Goal: Task Accomplishment & Management: Manage account settings

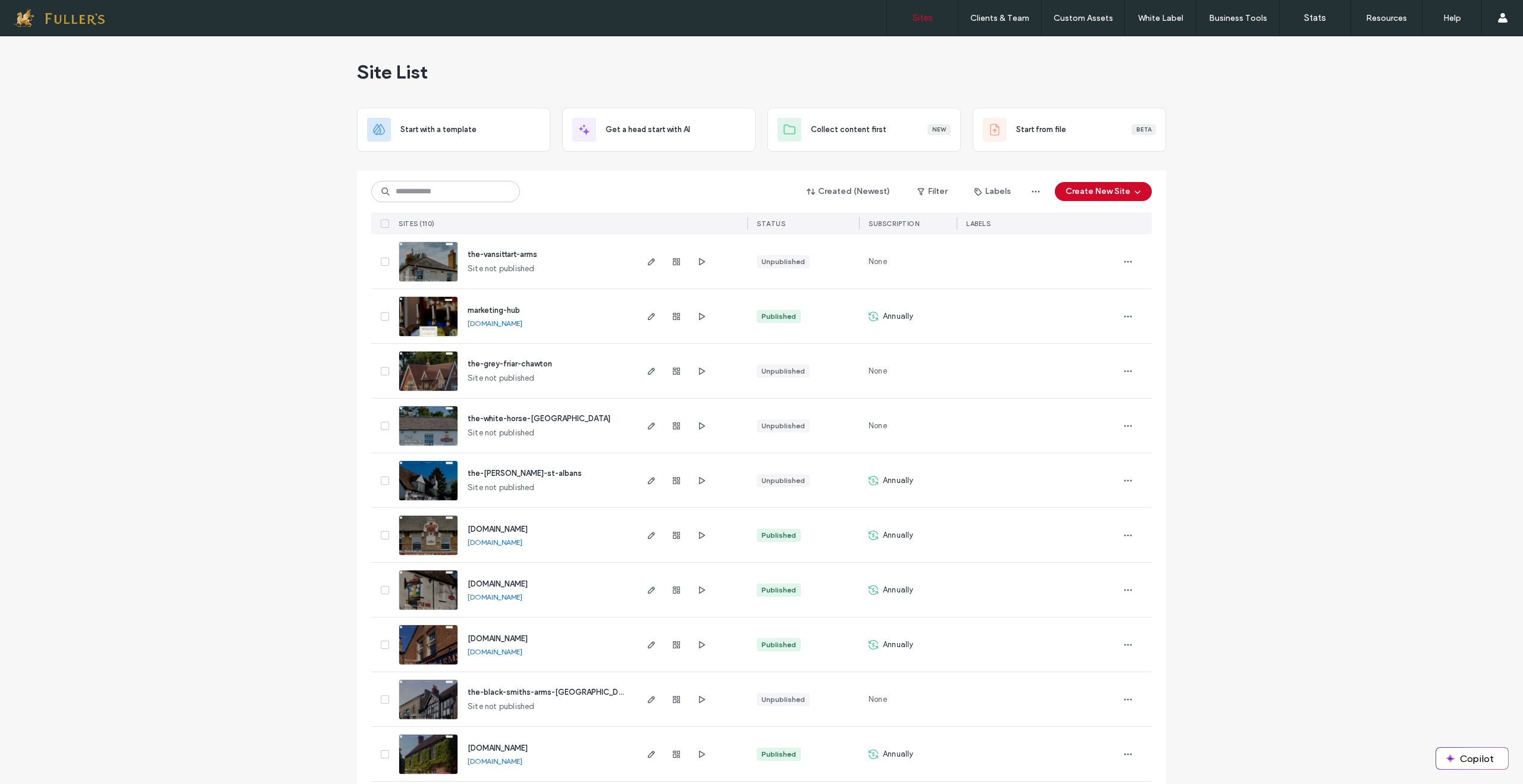
click at [517, 545] on link "www.hogarthteddington.co.uk" at bounding box center [495, 542] width 55 height 9
click at [1077, 50] on label "Custom Templates" at bounding box center [1085, 48] width 70 height 9
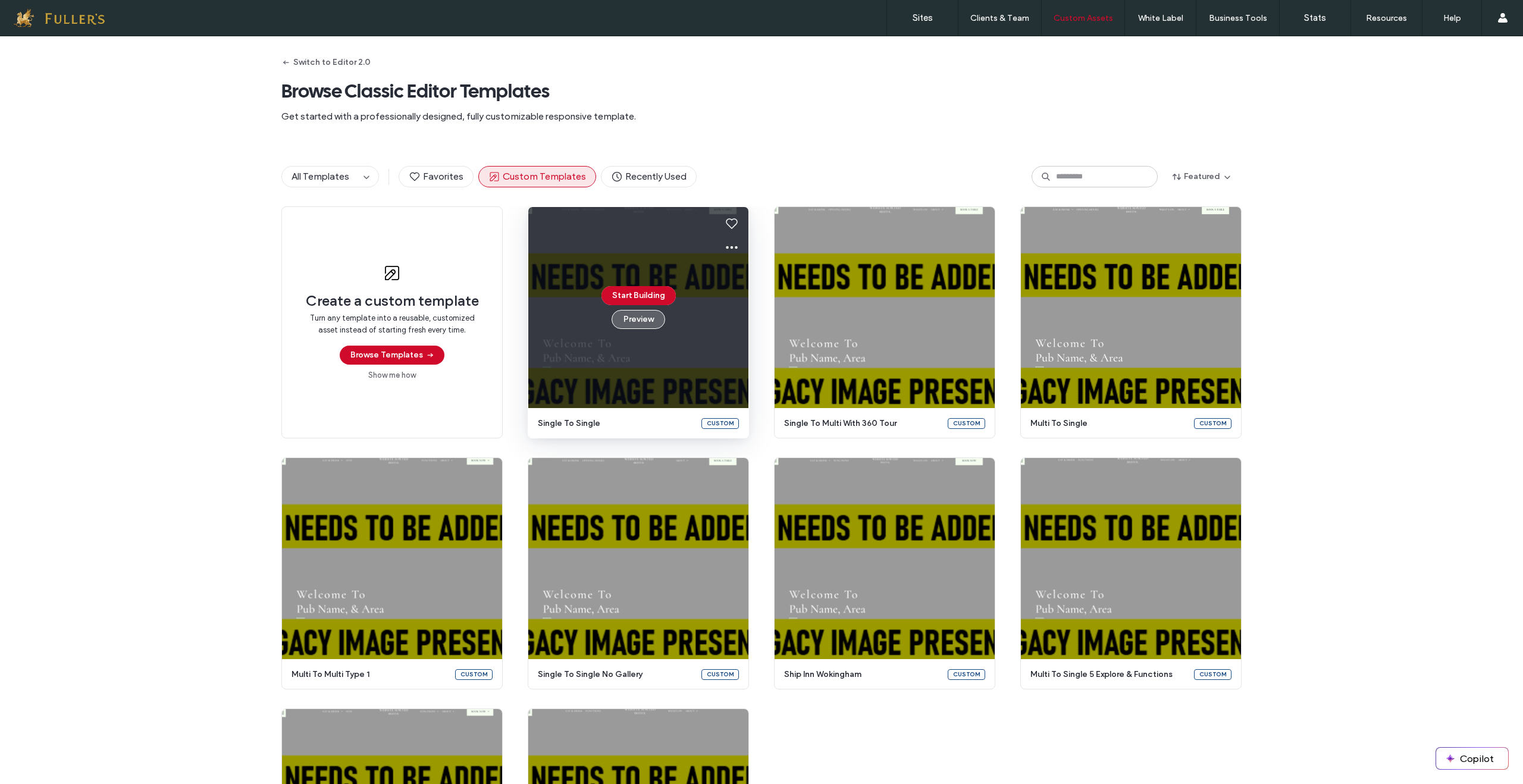
click at [638, 321] on button "Preview" at bounding box center [638, 319] width 54 height 19
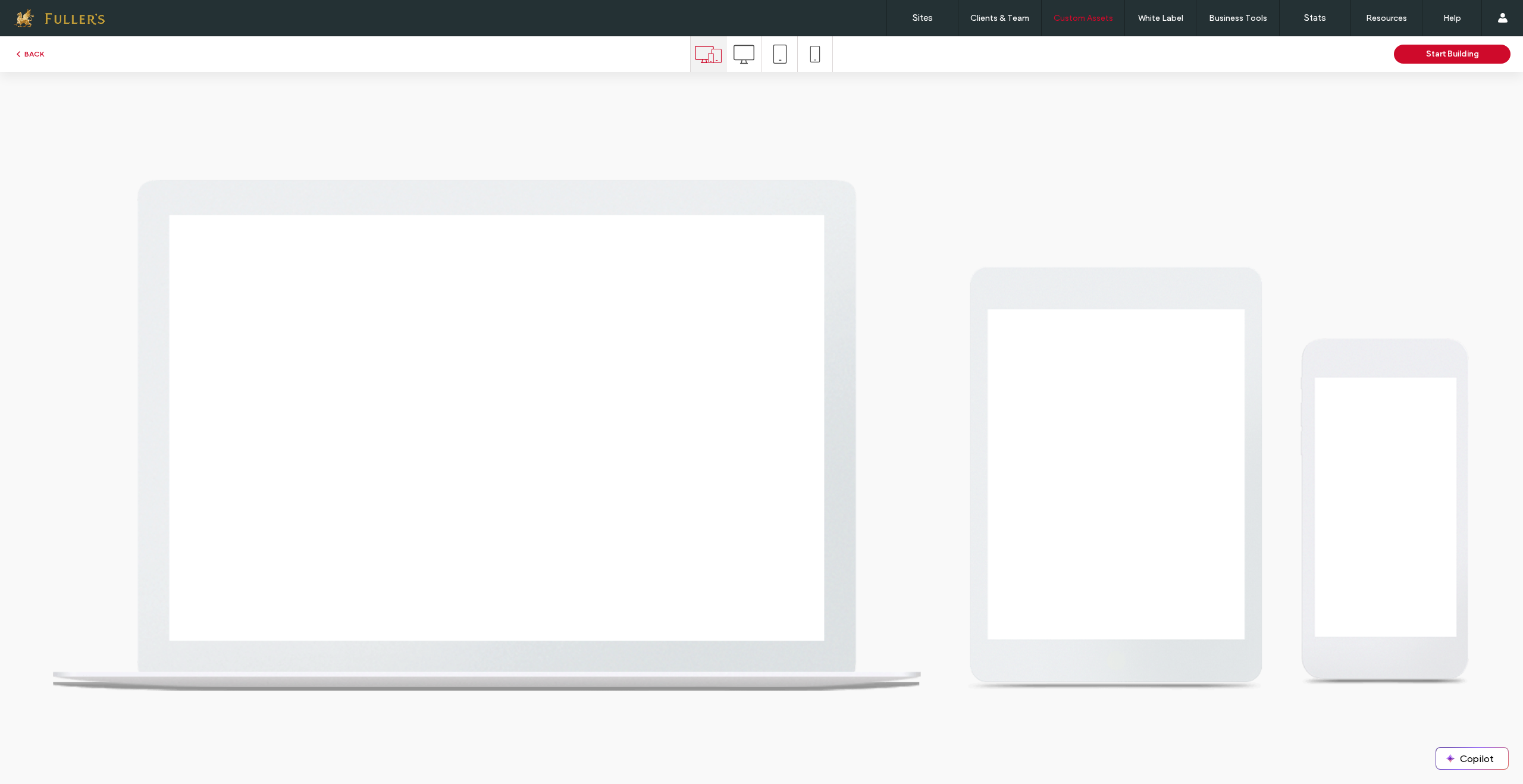
click at [702, 53] on icon at bounding box center [708, 54] width 27 height 27
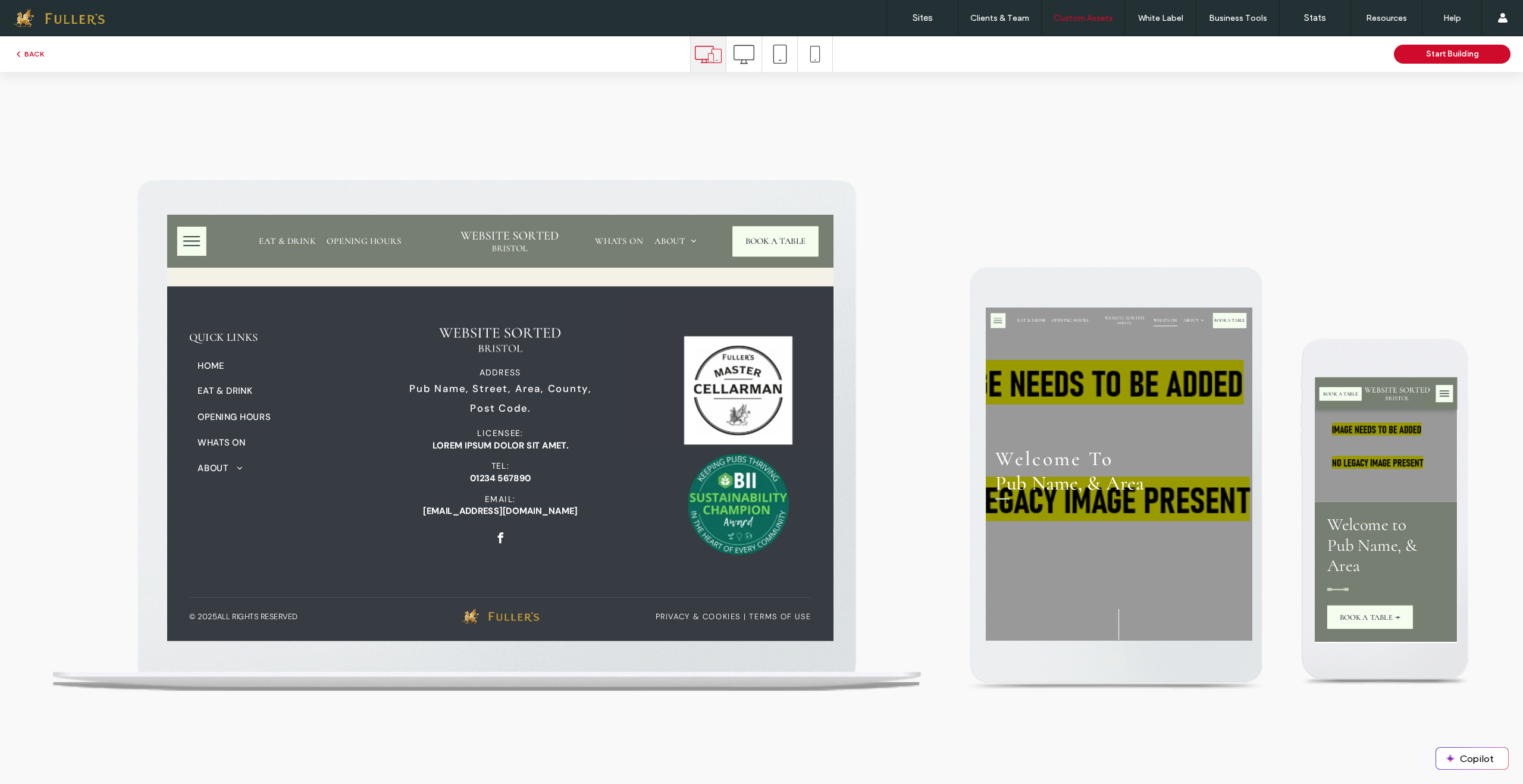
scroll to position [4279, 0]
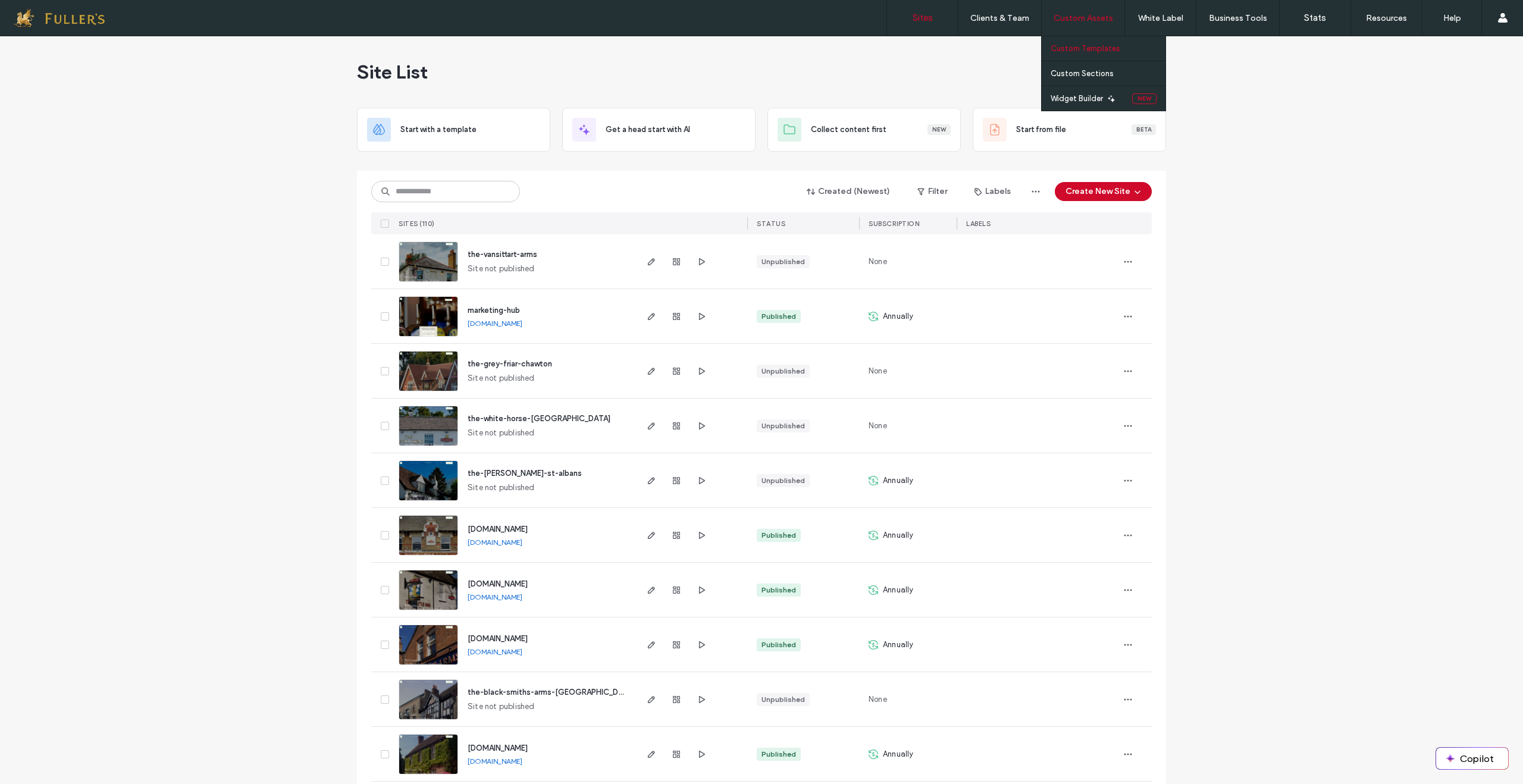
click at [1087, 51] on label "Custom Templates" at bounding box center [1085, 48] width 70 height 9
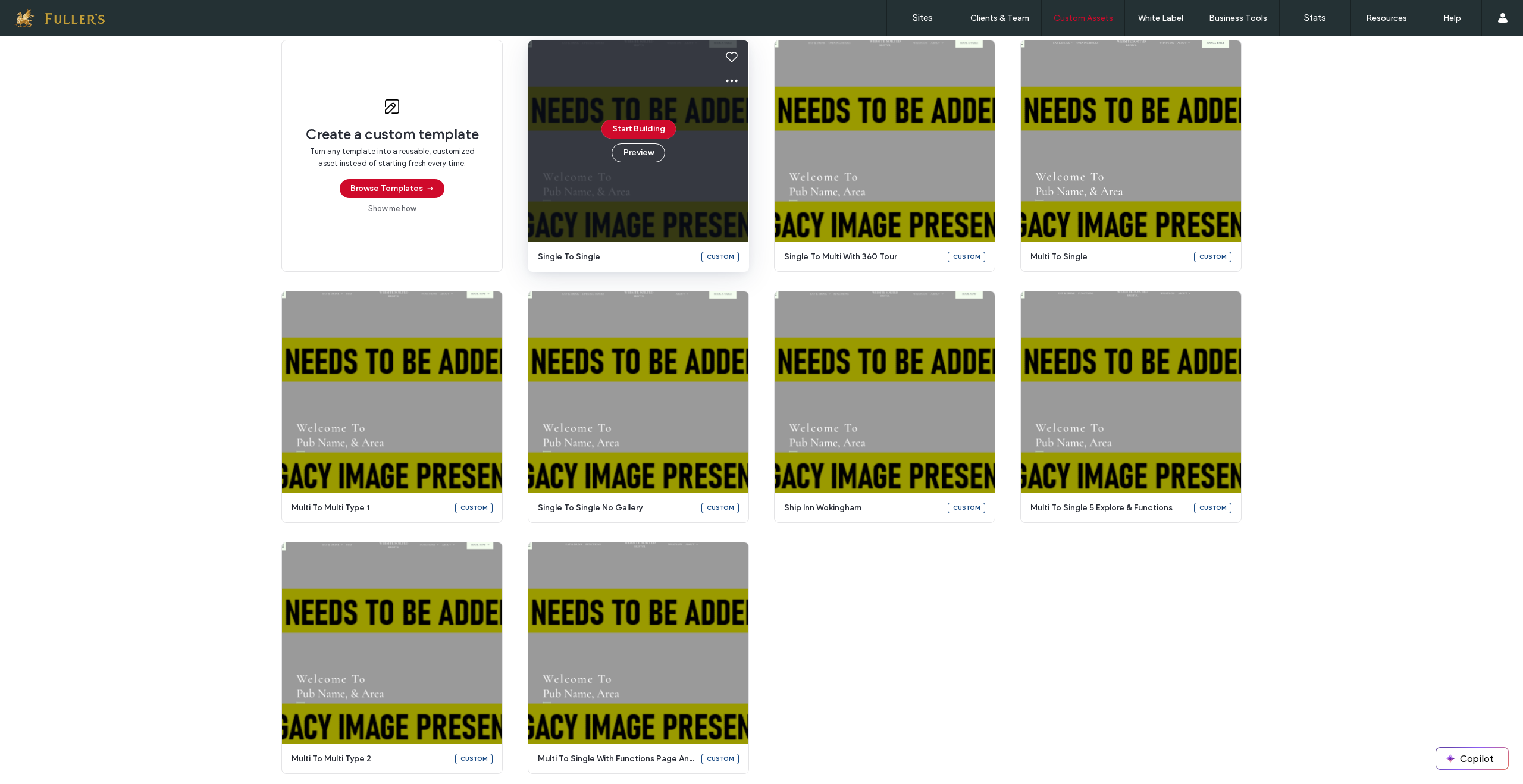
scroll to position [175, 0]
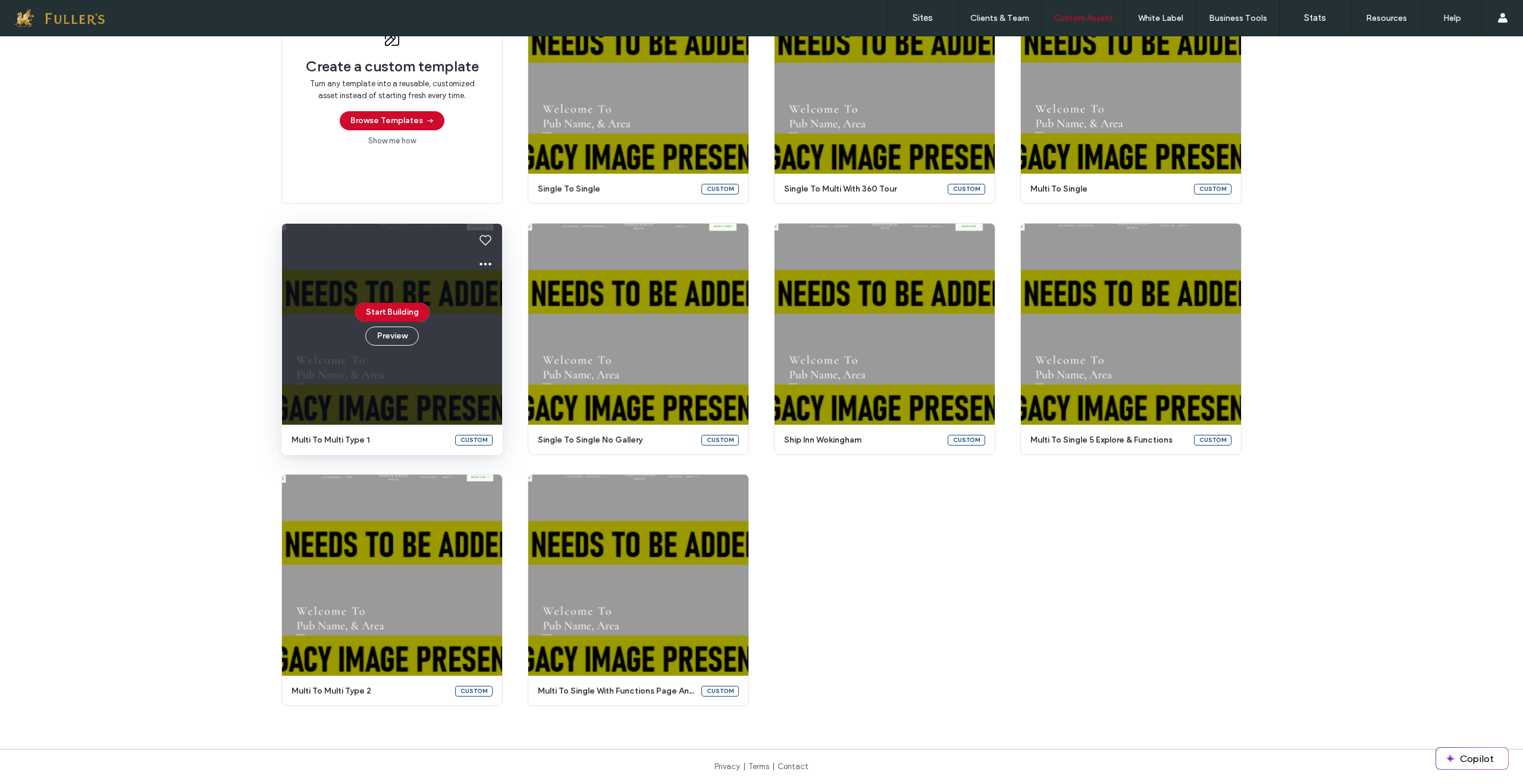
click at [447, 333] on div "Start Building Preview" at bounding box center [392, 324] width 220 height 201
click at [399, 336] on button "Preview" at bounding box center [392, 336] width 54 height 19
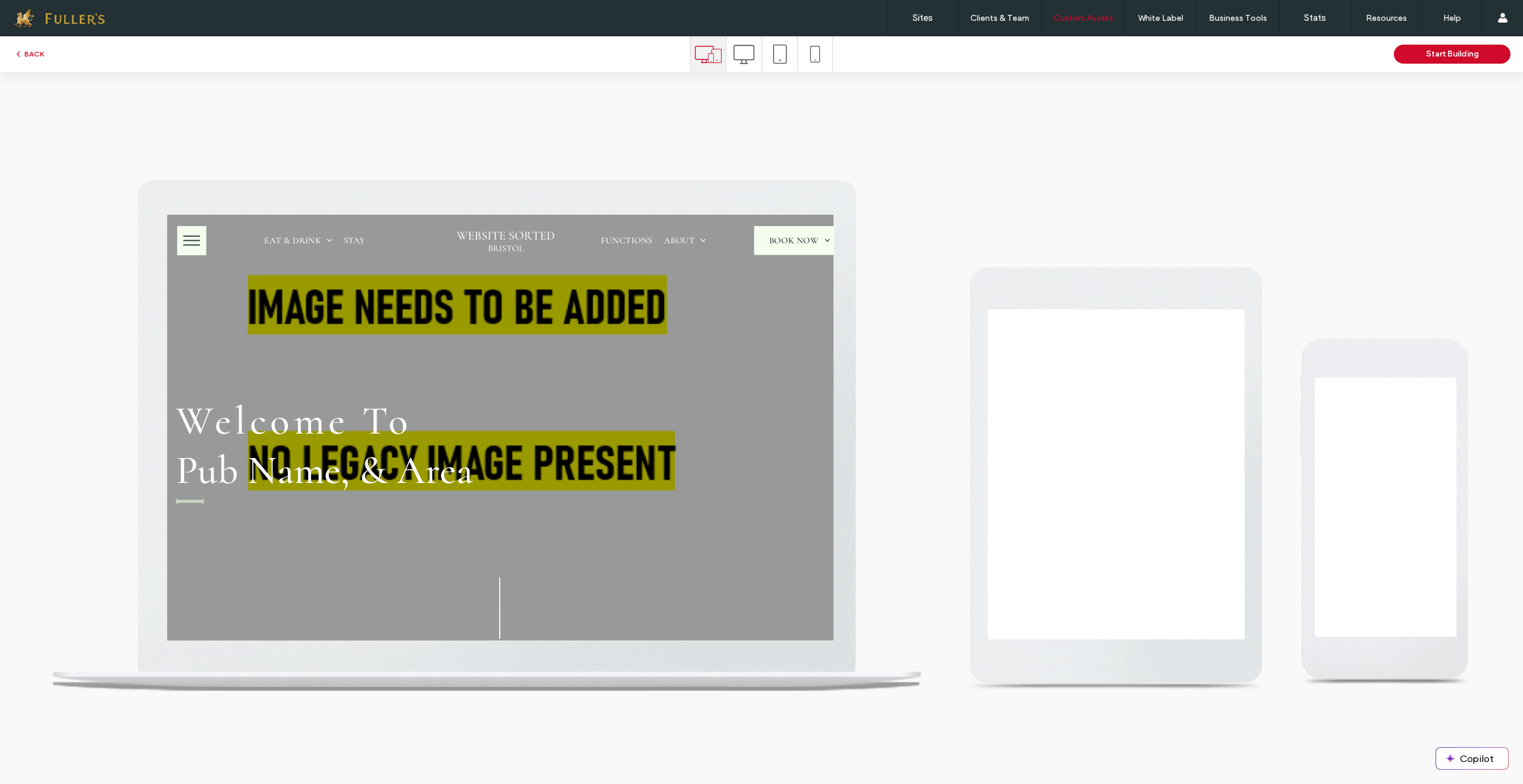
scroll to position [0, 0]
click at [707, 57] on icon at bounding box center [708, 54] width 27 height 27
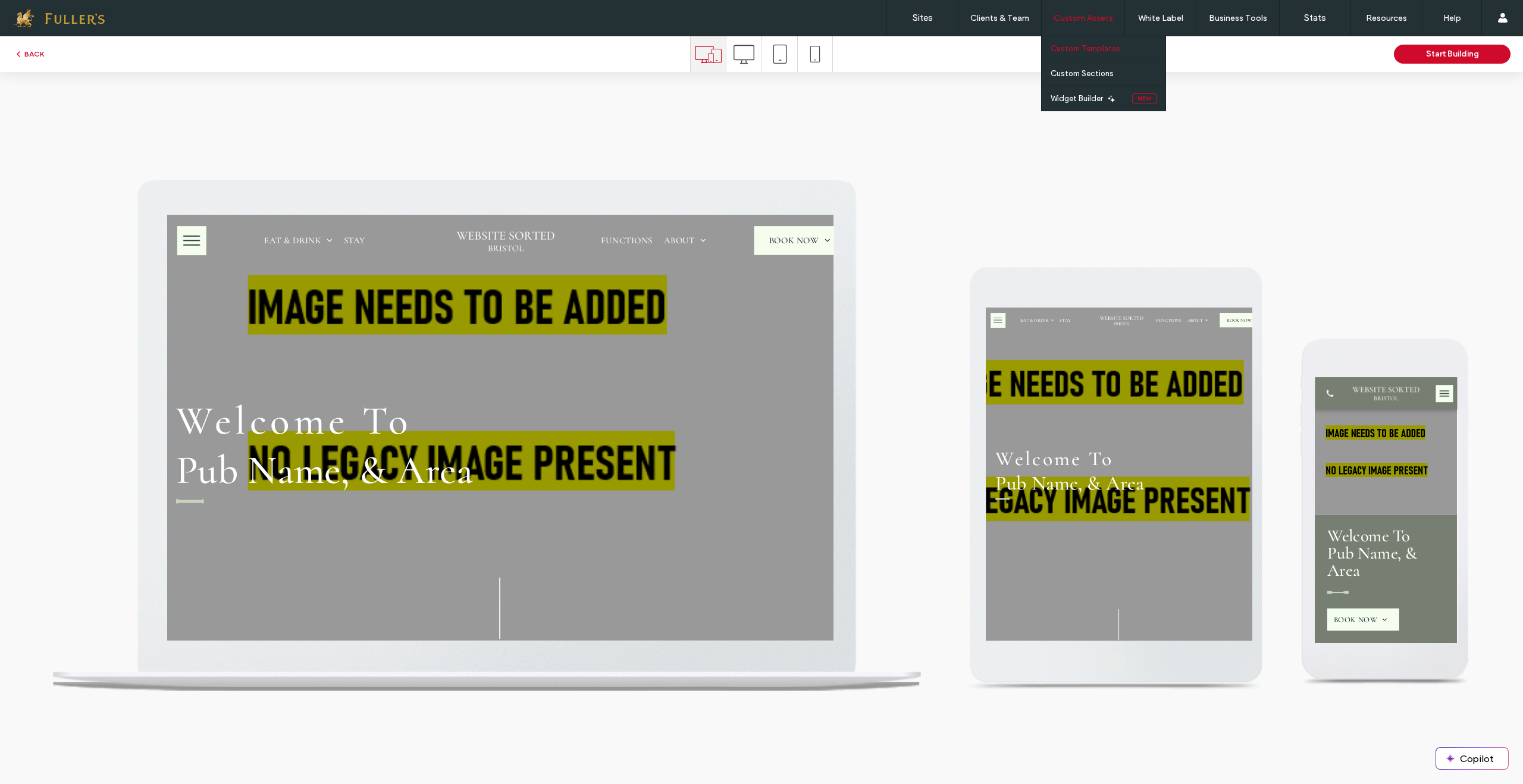
click at [1087, 49] on label "Custom Templates" at bounding box center [1085, 48] width 70 height 9
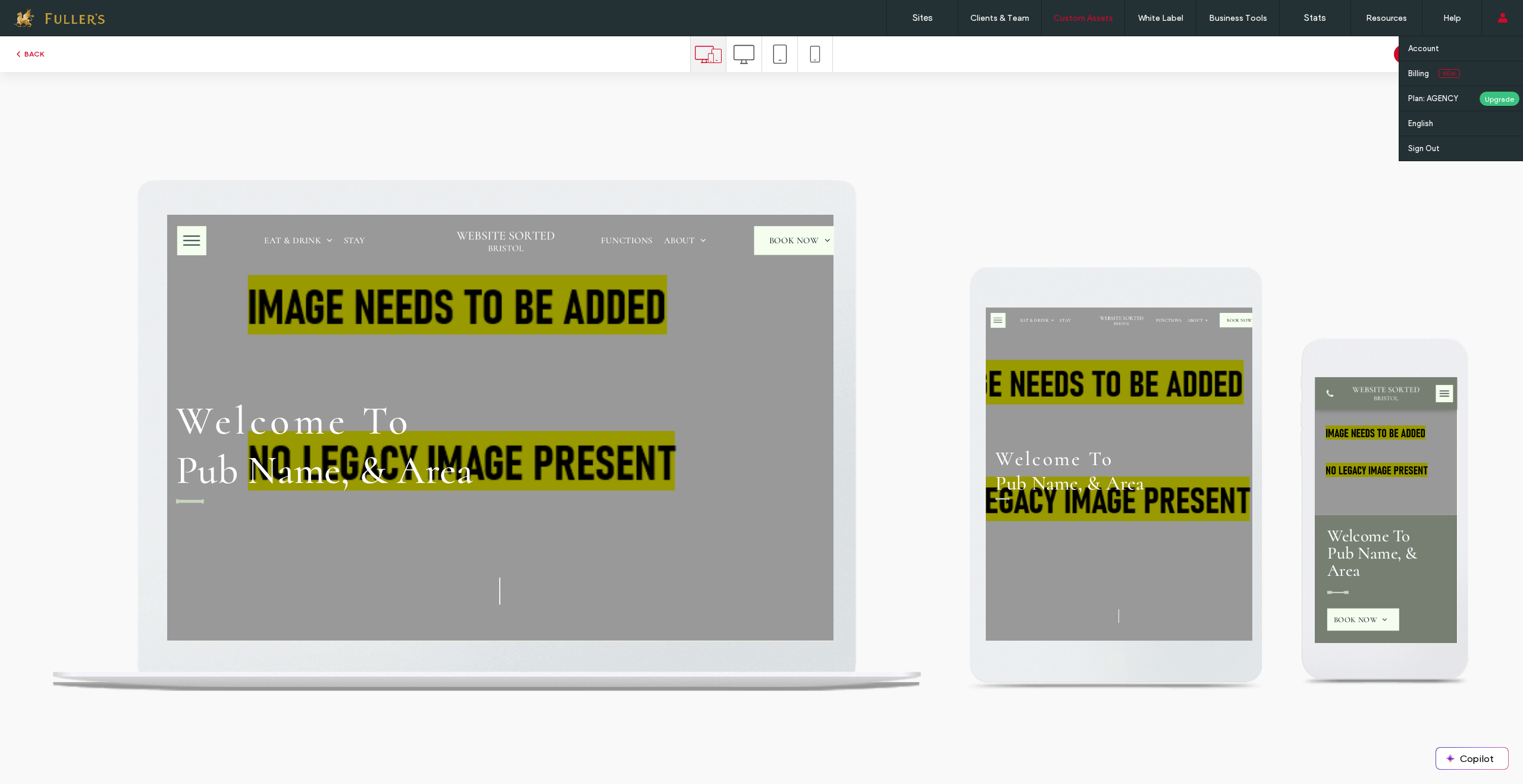
click at [1501, 21] on use at bounding box center [1502, 17] width 9 height 9
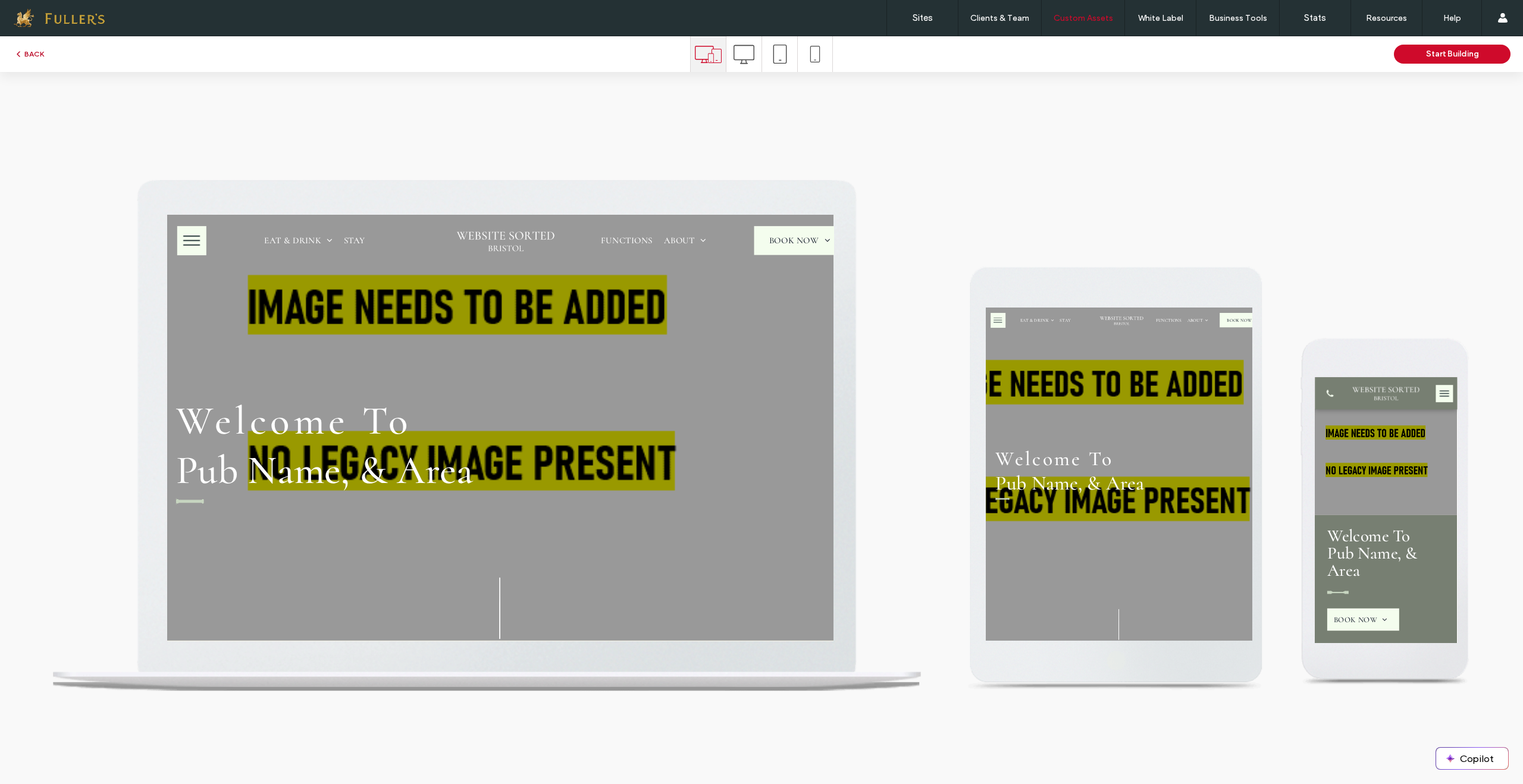
click at [36, 57] on button "BACK" at bounding box center [29, 54] width 30 height 14
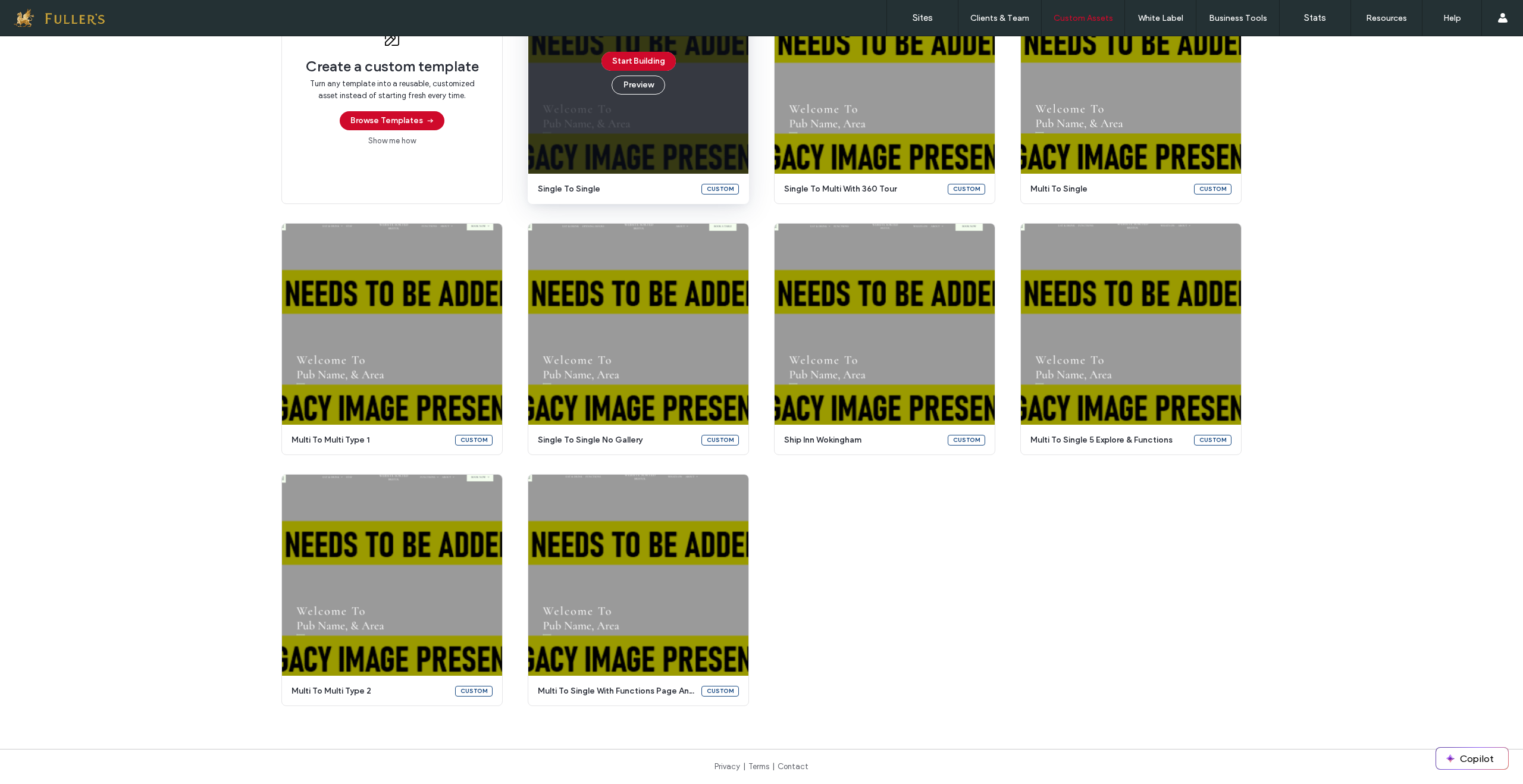
scroll to position [175, 0]
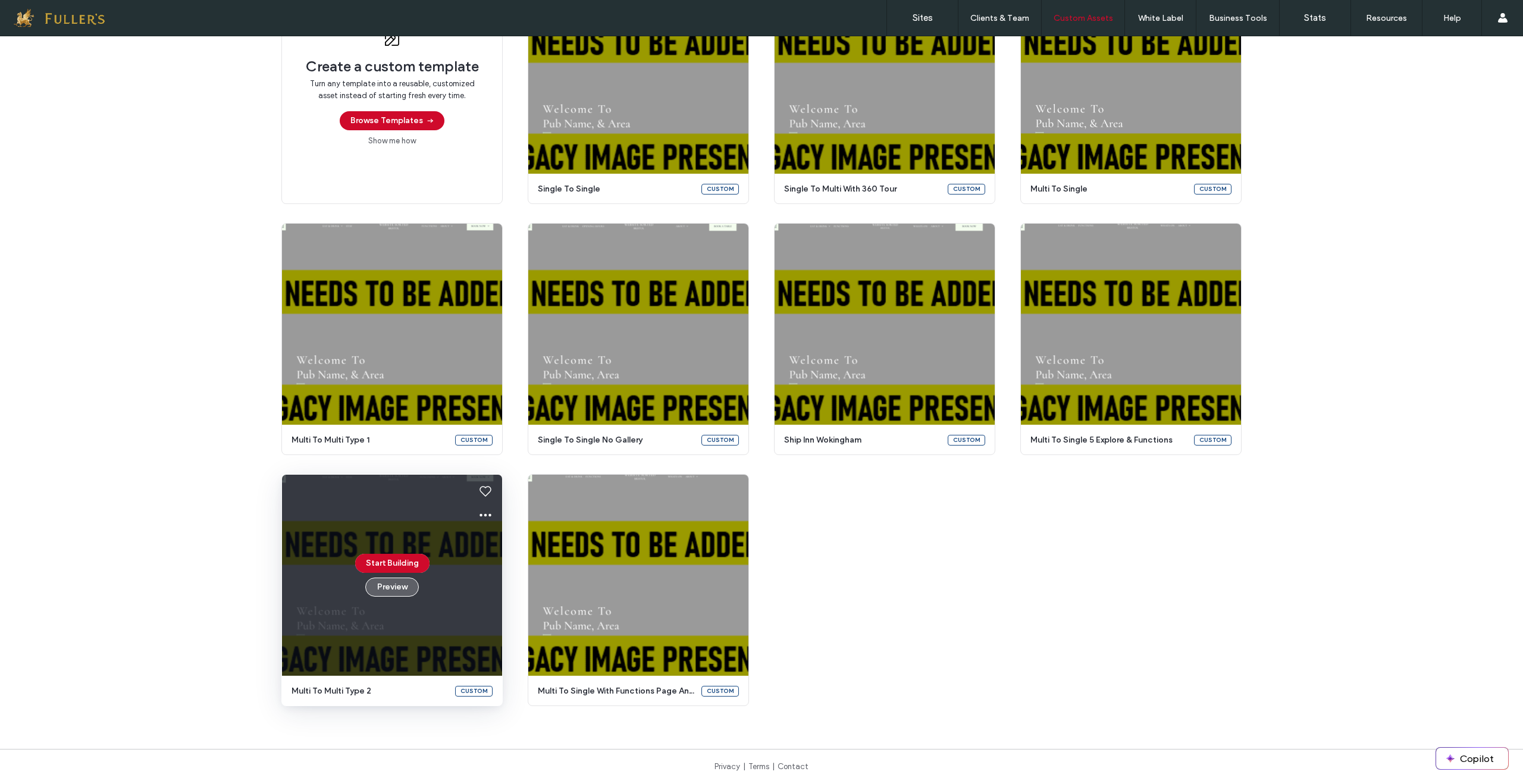
click at [393, 589] on button "Preview" at bounding box center [392, 587] width 54 height 19
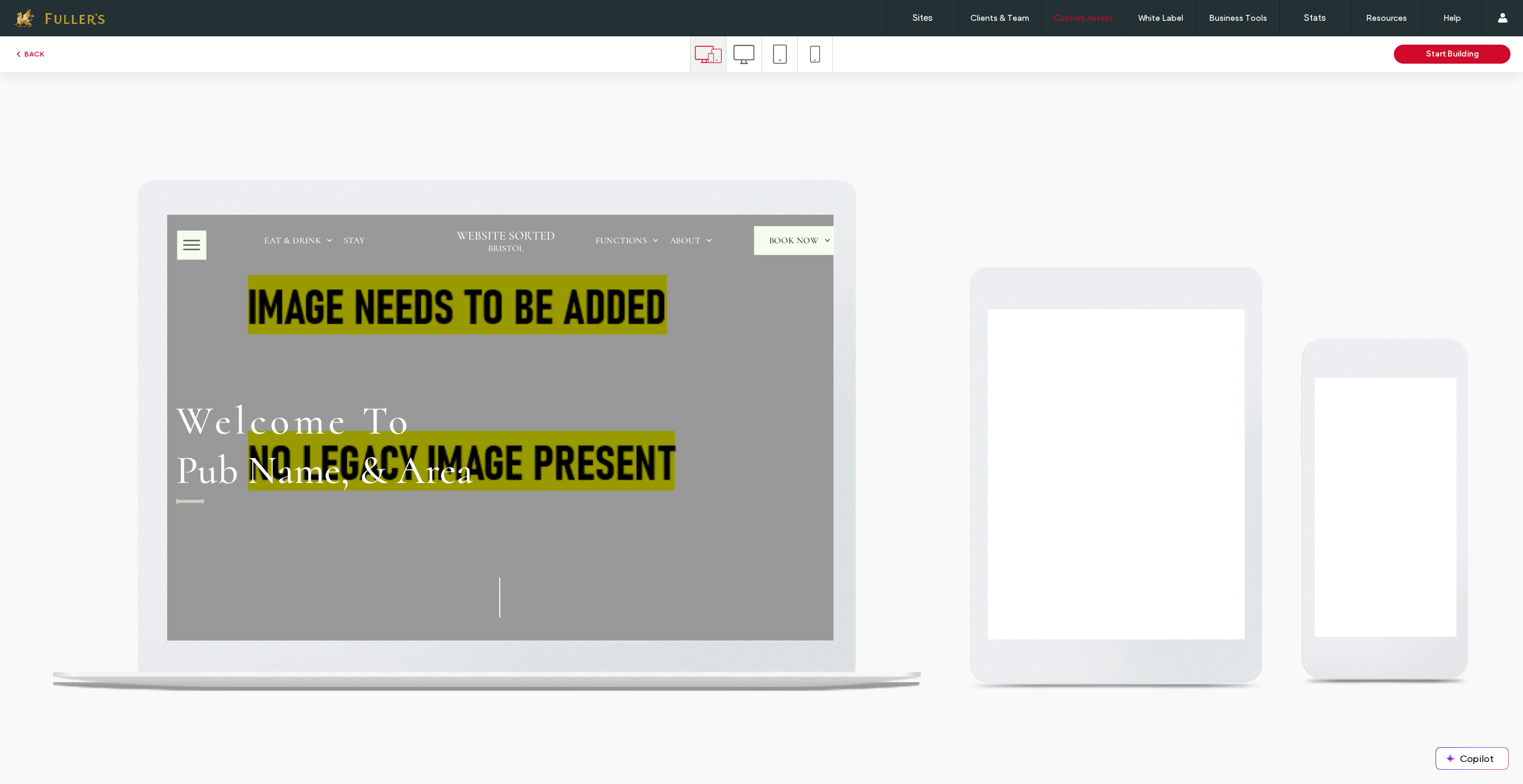
scroll to position [0, 0]
click at [719, 65] on icon at bounding box center [708, 54] width 27 height 27
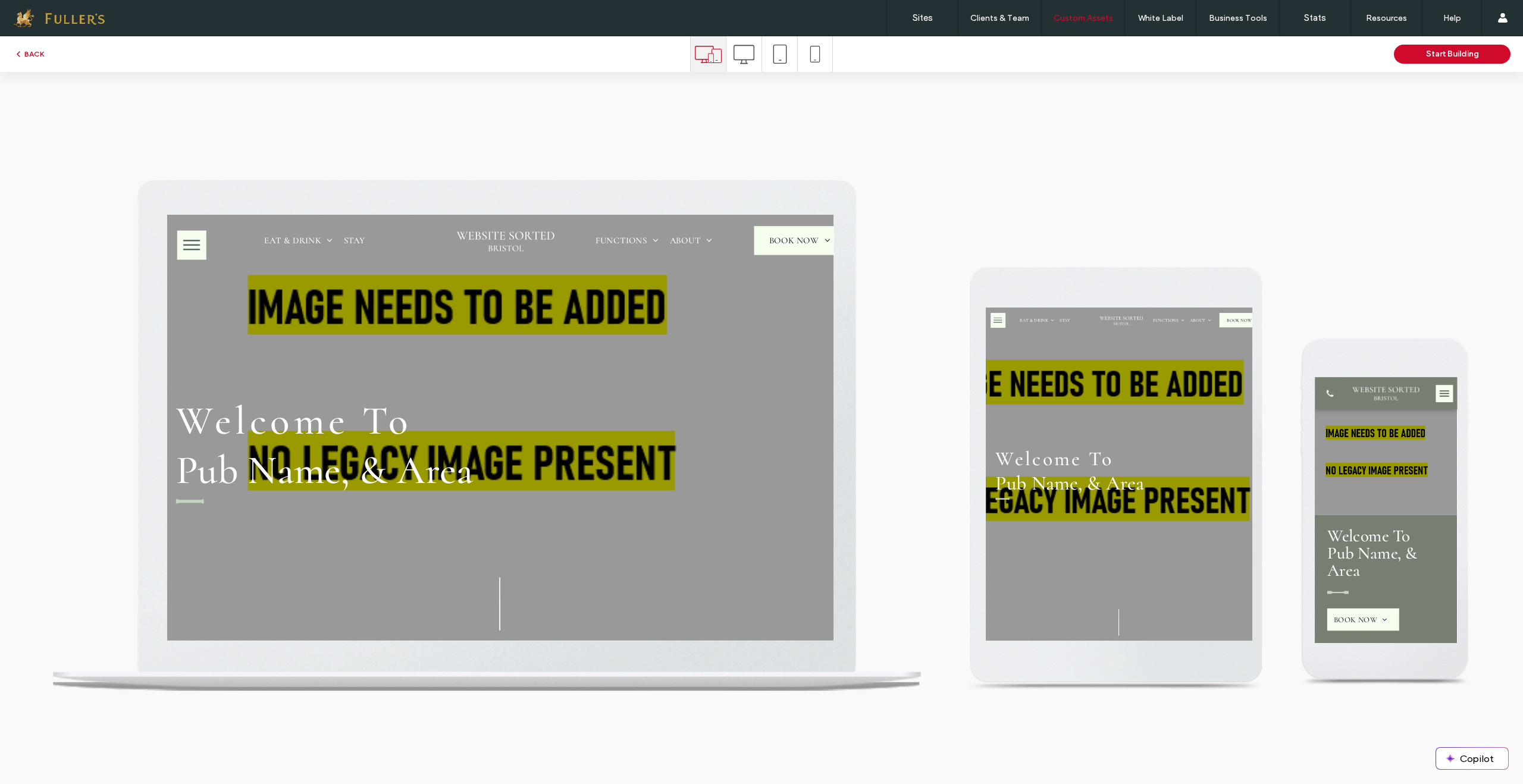
click at [26, 50] on button "BACK" at bounding box center [29, 54] width 30 height 14
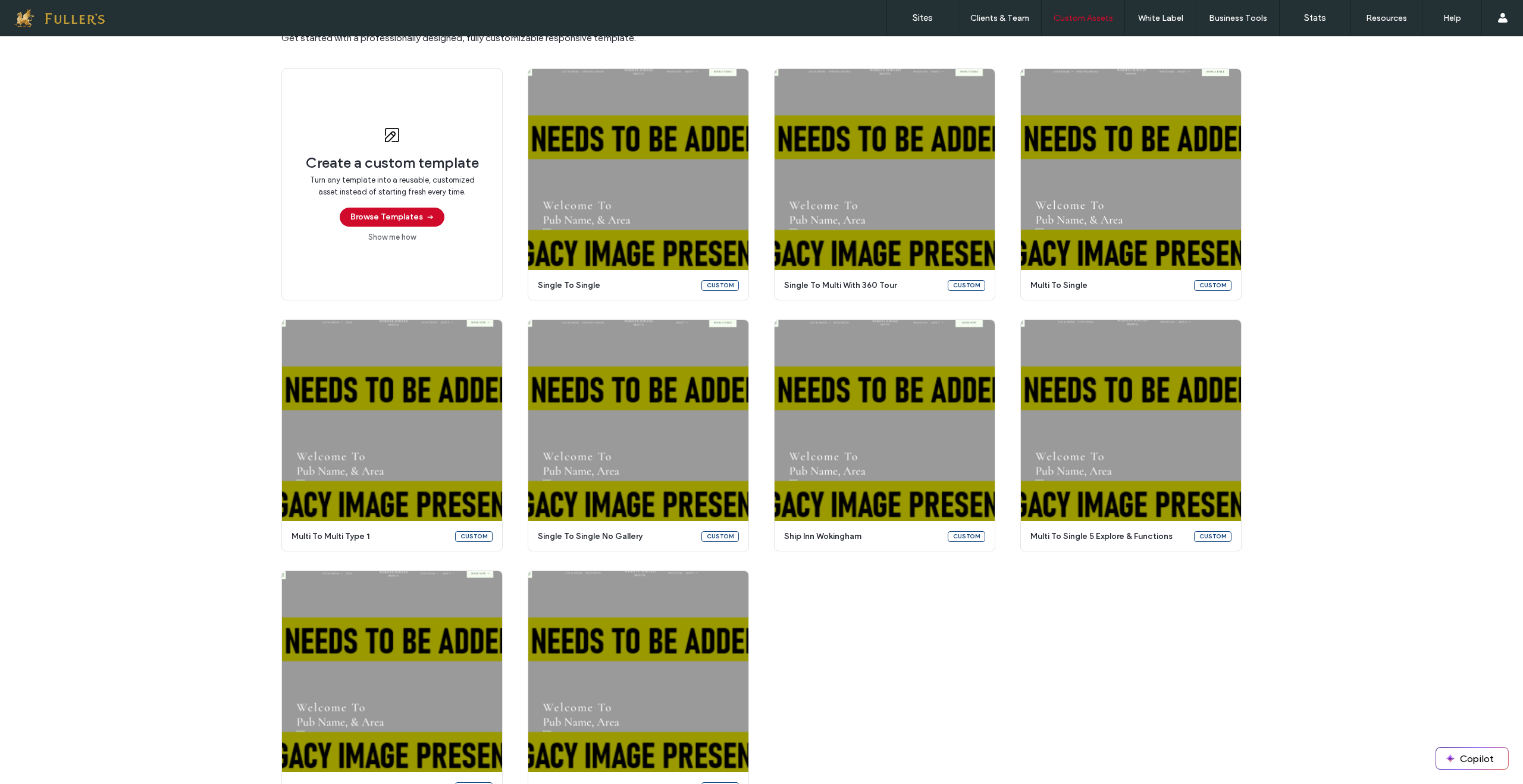
scroll to position [175, 0]
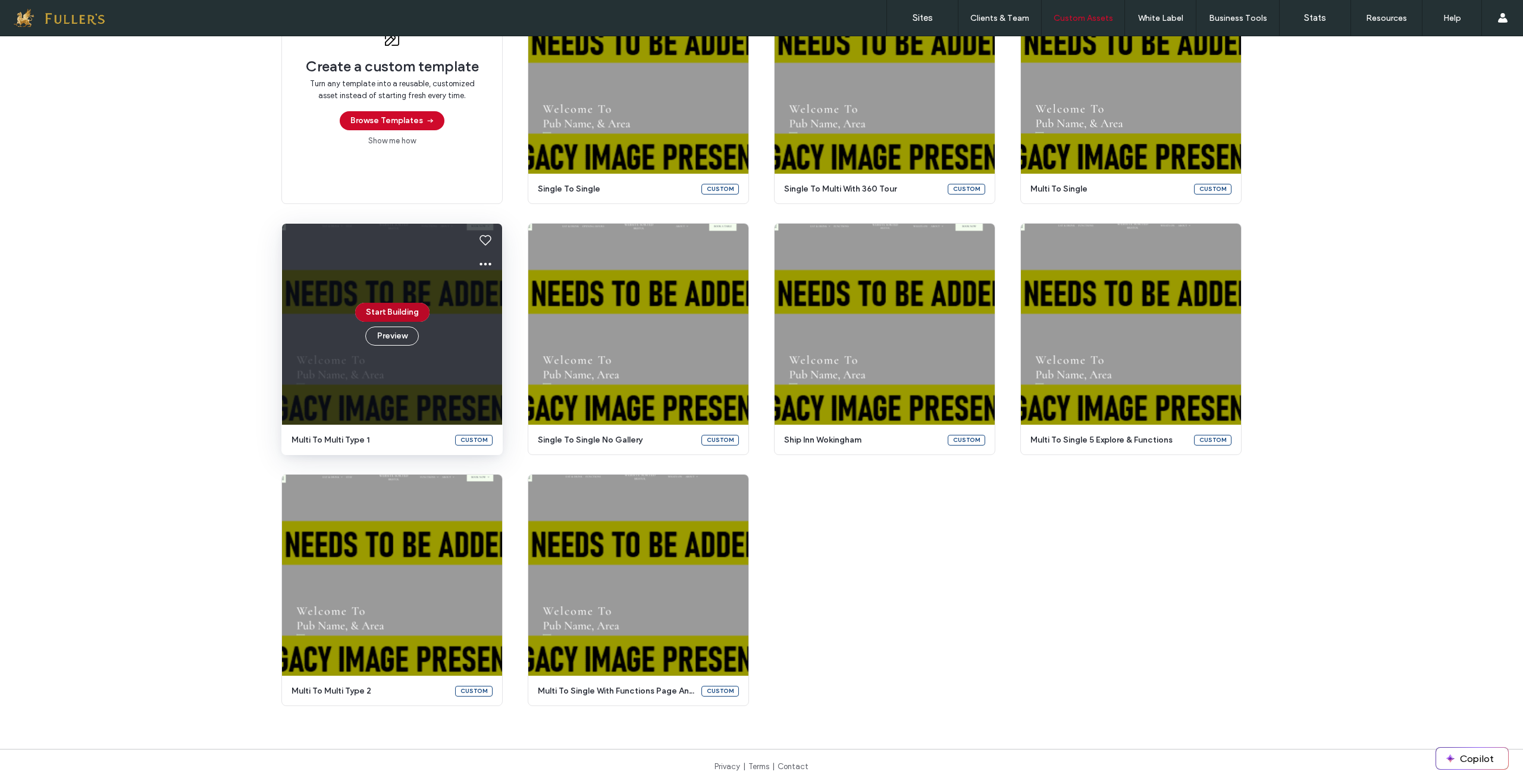
click at [382, 313] on button "Start Building" at bounding box center [392, 312] width 74 height 19
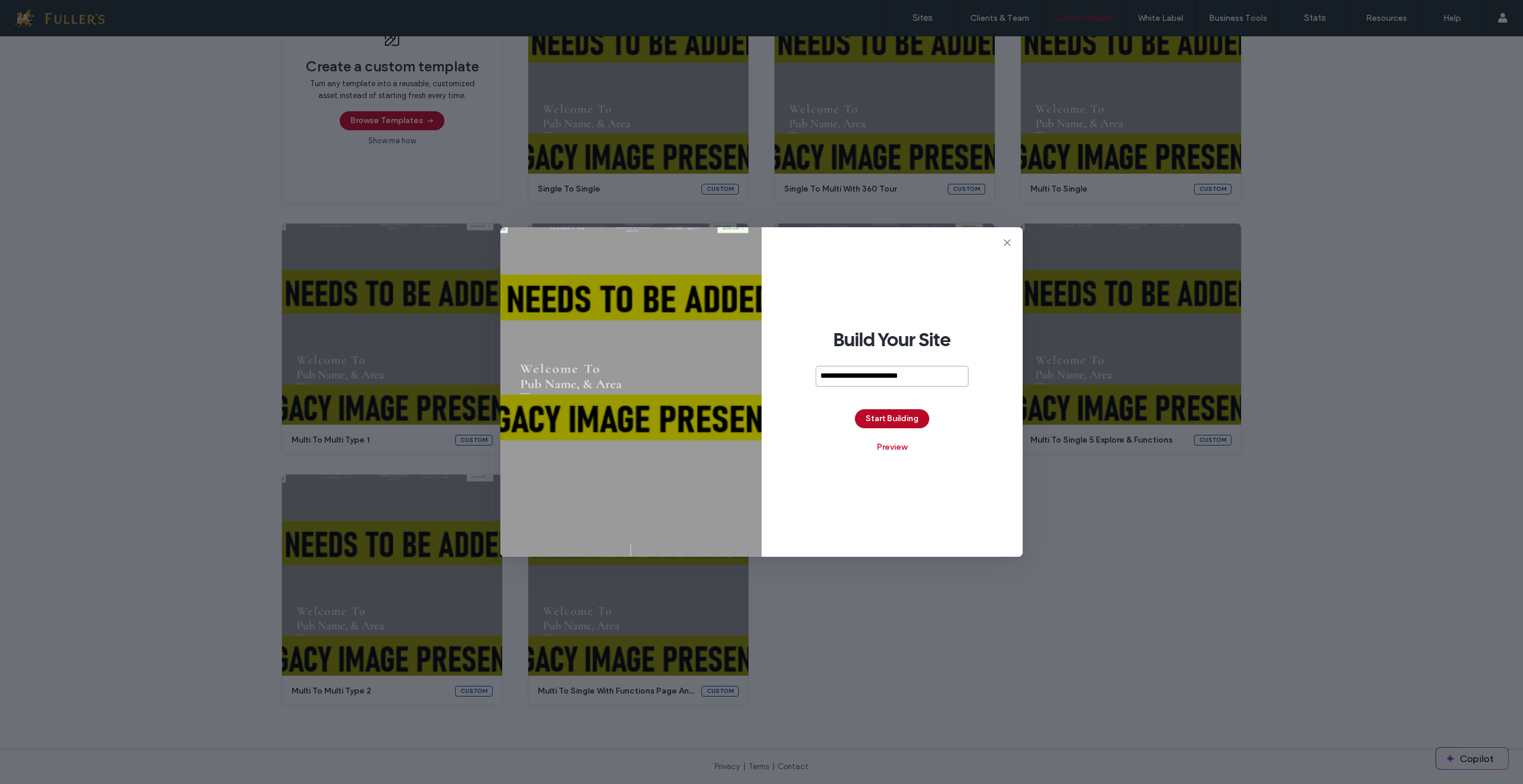
type input "**********"
click at [895, 416] on button "Start Building" at bounding box center [892, 419] width 74 height 19
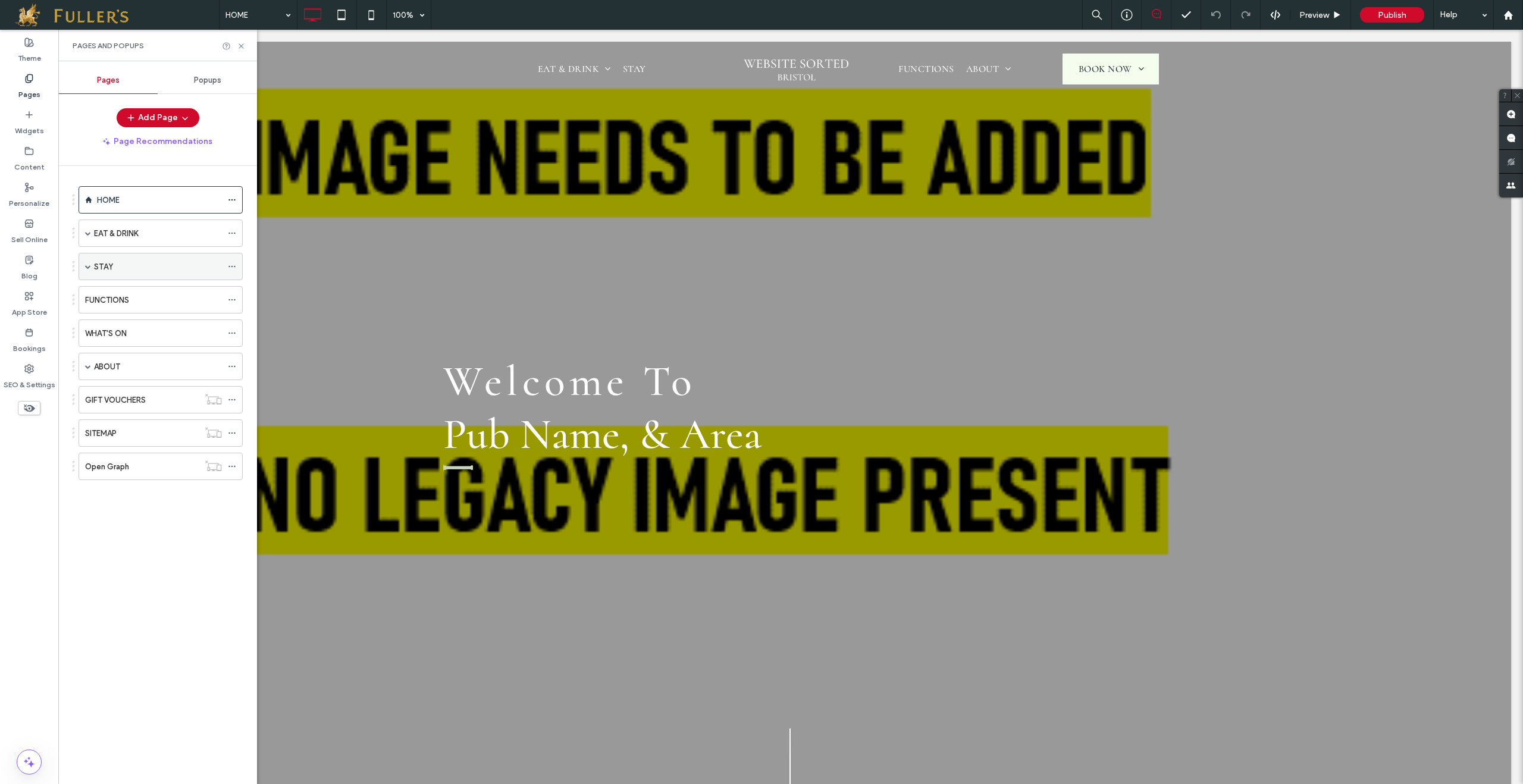
click at [91, 266] on span at bounding box center [88, 267] width 6 height 6
click at [234, 263] on icon at bounding box center [232, 267] width 9 height 9
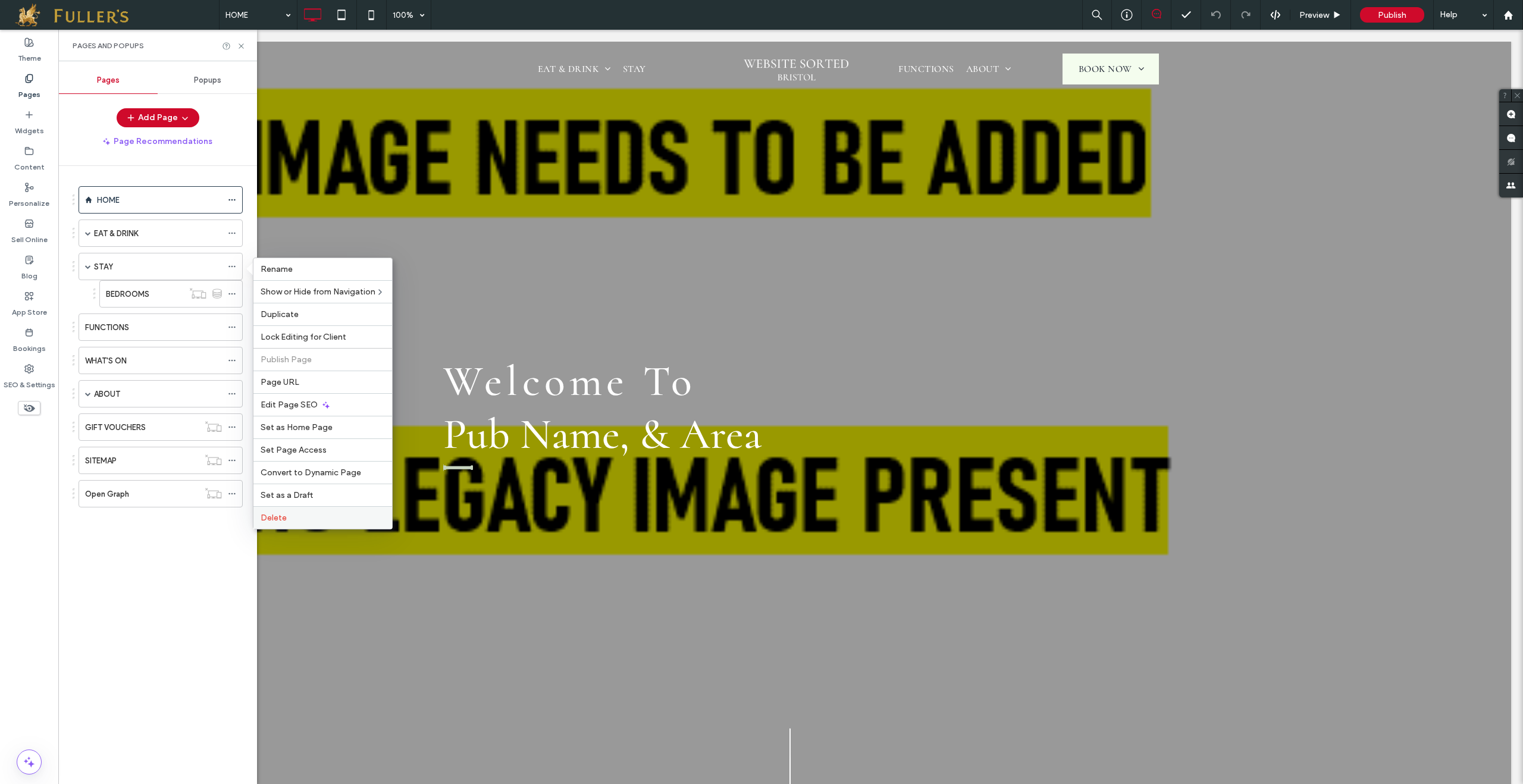
click at [327, 517] on label "Delete" at bounding box center [323, 518] width 124 height 10
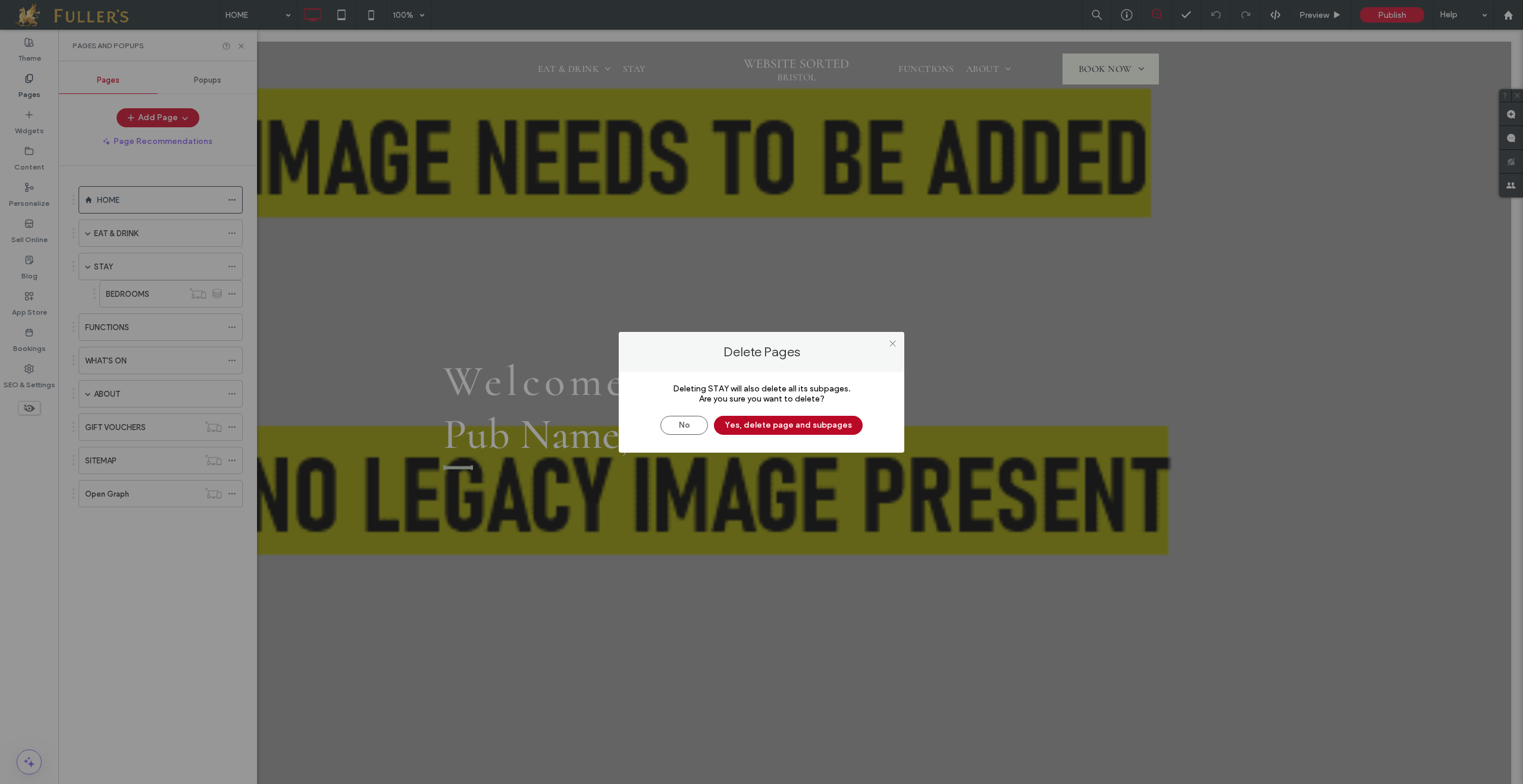
click at [810, 424] on button "Yes, delete page and subpages" at bounding box center [788, 425] width 149 height 19
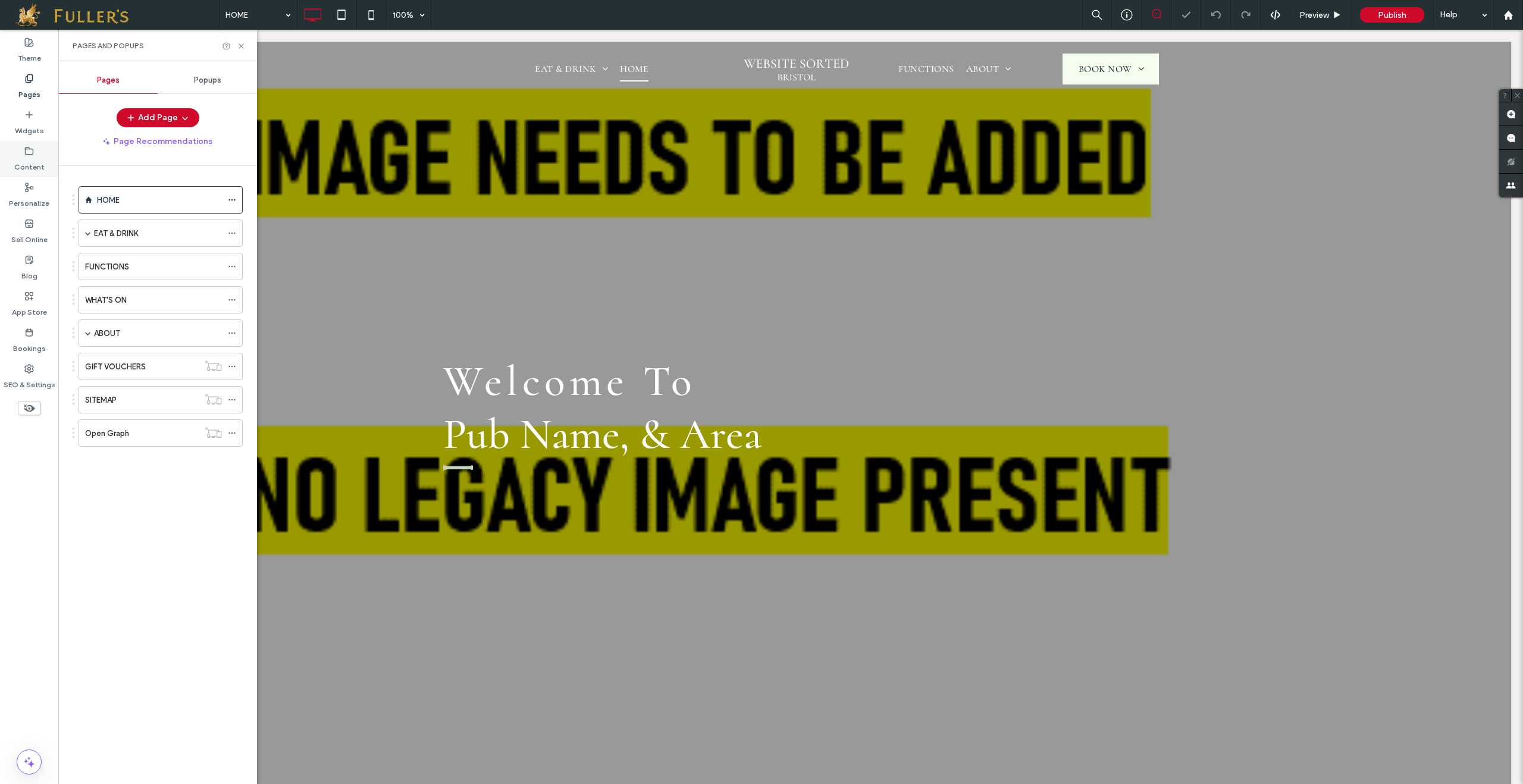
click at [34, 166] on label "Content" at bounding box center [29, 164] width 30 height 17
click at [100, 238] on label "Collections" at bounding box center [151, 235] width 167 height 9
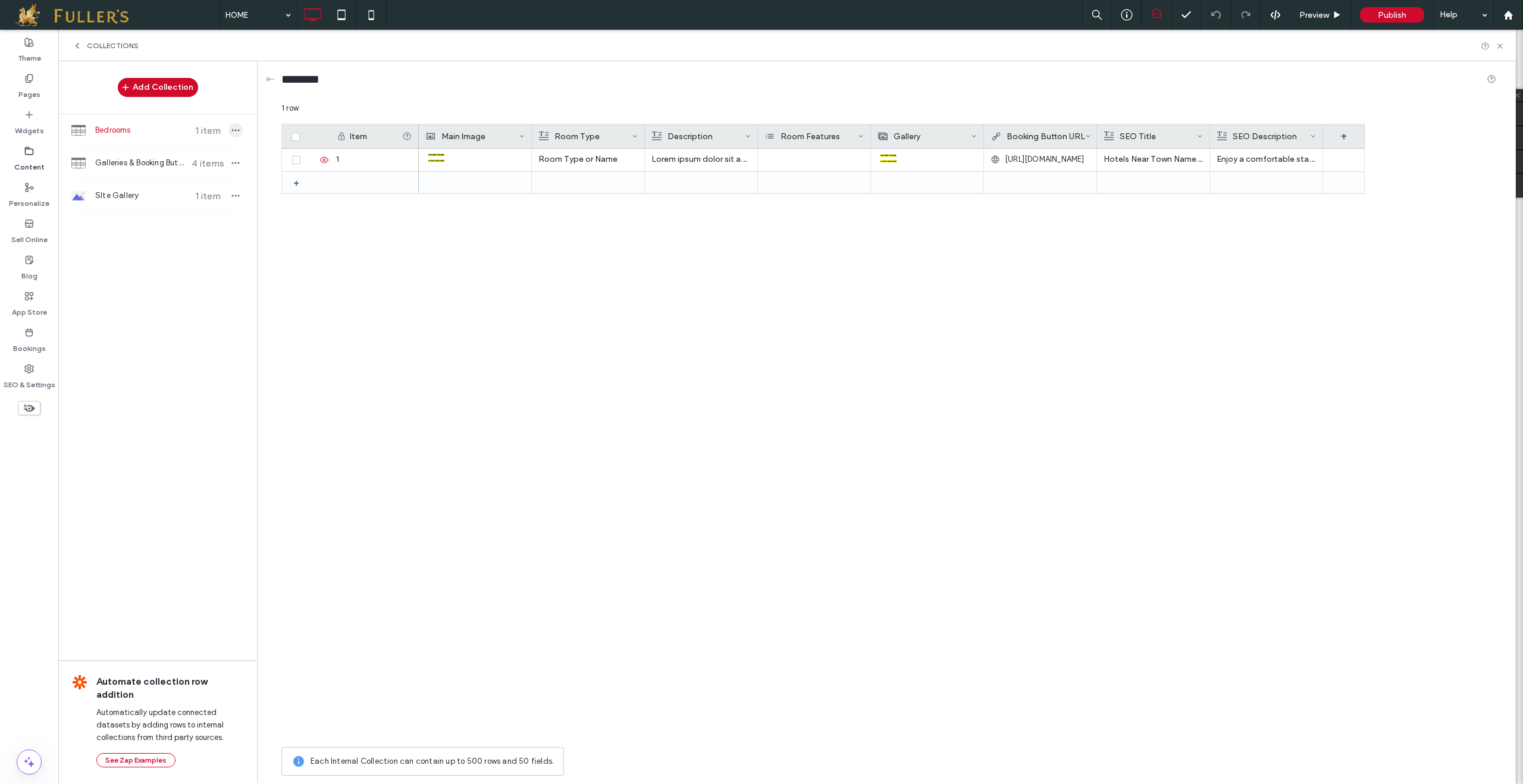
click at [240, 127] on icon "button" at bounding box center [235, 130] width 9 height 9
click at [303, 188] on span "Delete Collection" at bounding box center [303, 190] width 63 height 12
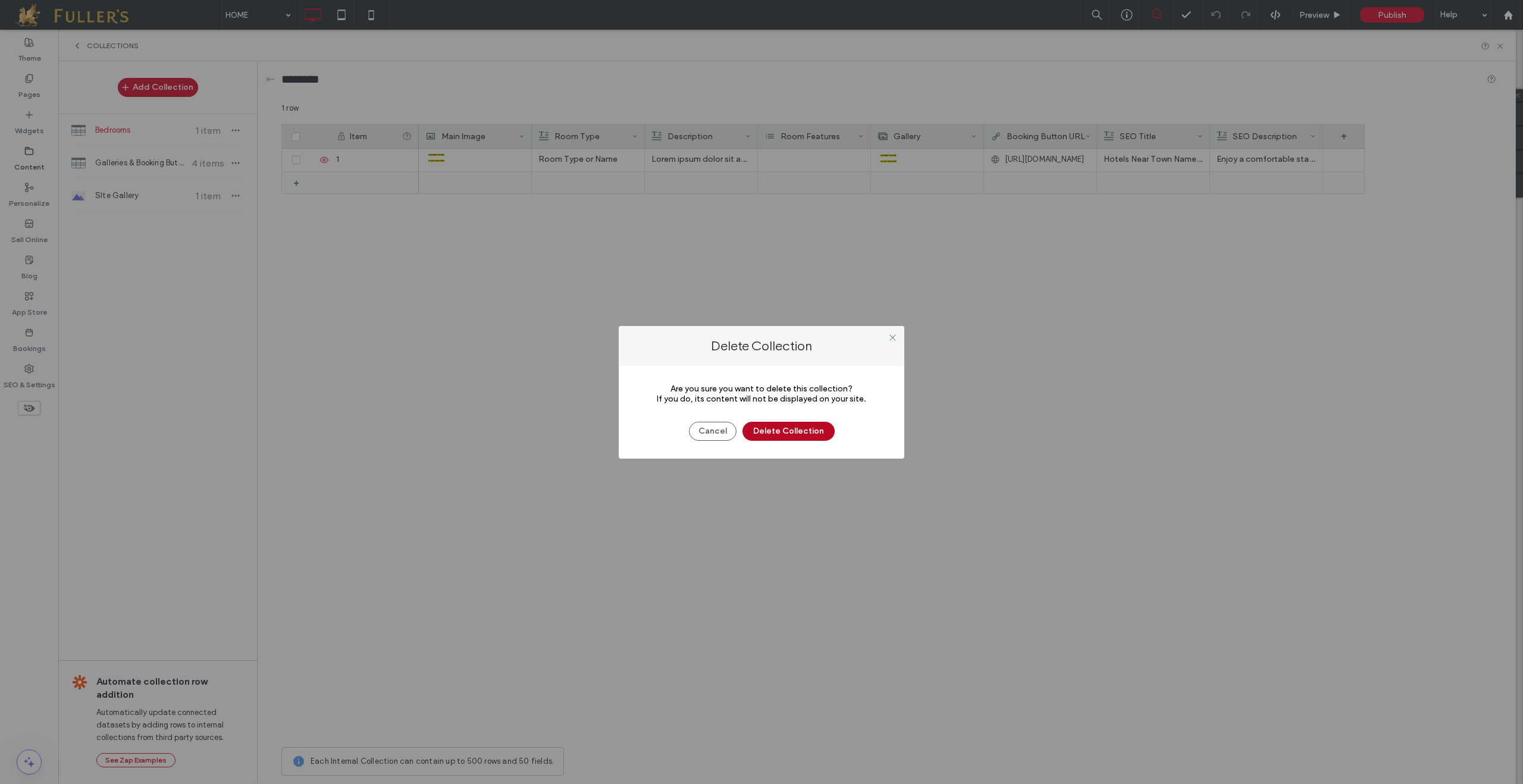
click at [807, 431] on button "Delete Collection" at bounding box center [788, 431] width 92 height 19
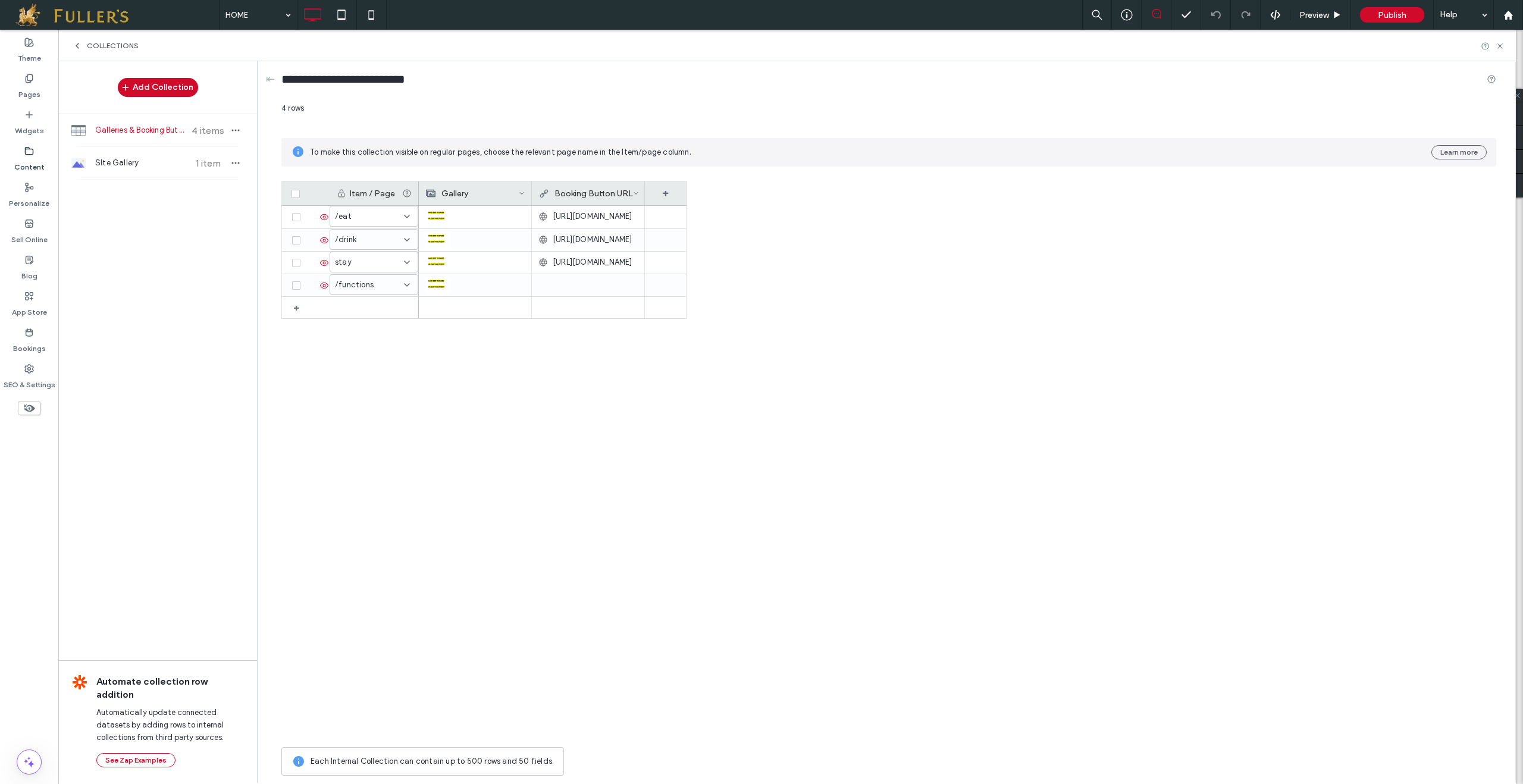
click at [134, 129] on span "Galleries & Booking Button" at bounding box center [139, 130] width 88 height 12
click at [236, 129] on icon "button" at bounding box center [235, 130] width 9 height 9
click at [316, 202] on span "Delete Collection" at bounding box center [303, 206] width 63 height 12
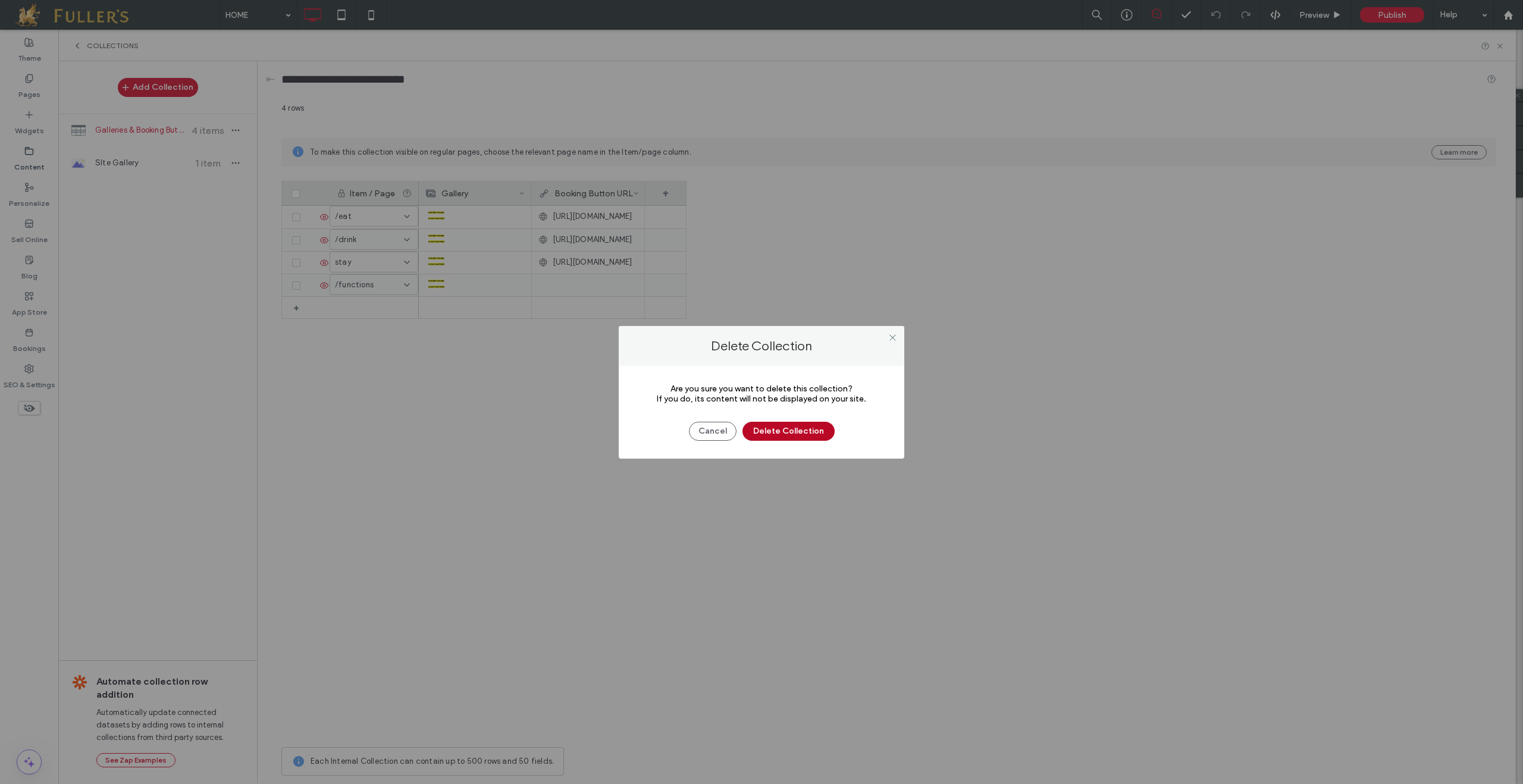
click at [779, 425] on button "Delete Collection" at bounding box center [788, 431] width 92 height 19
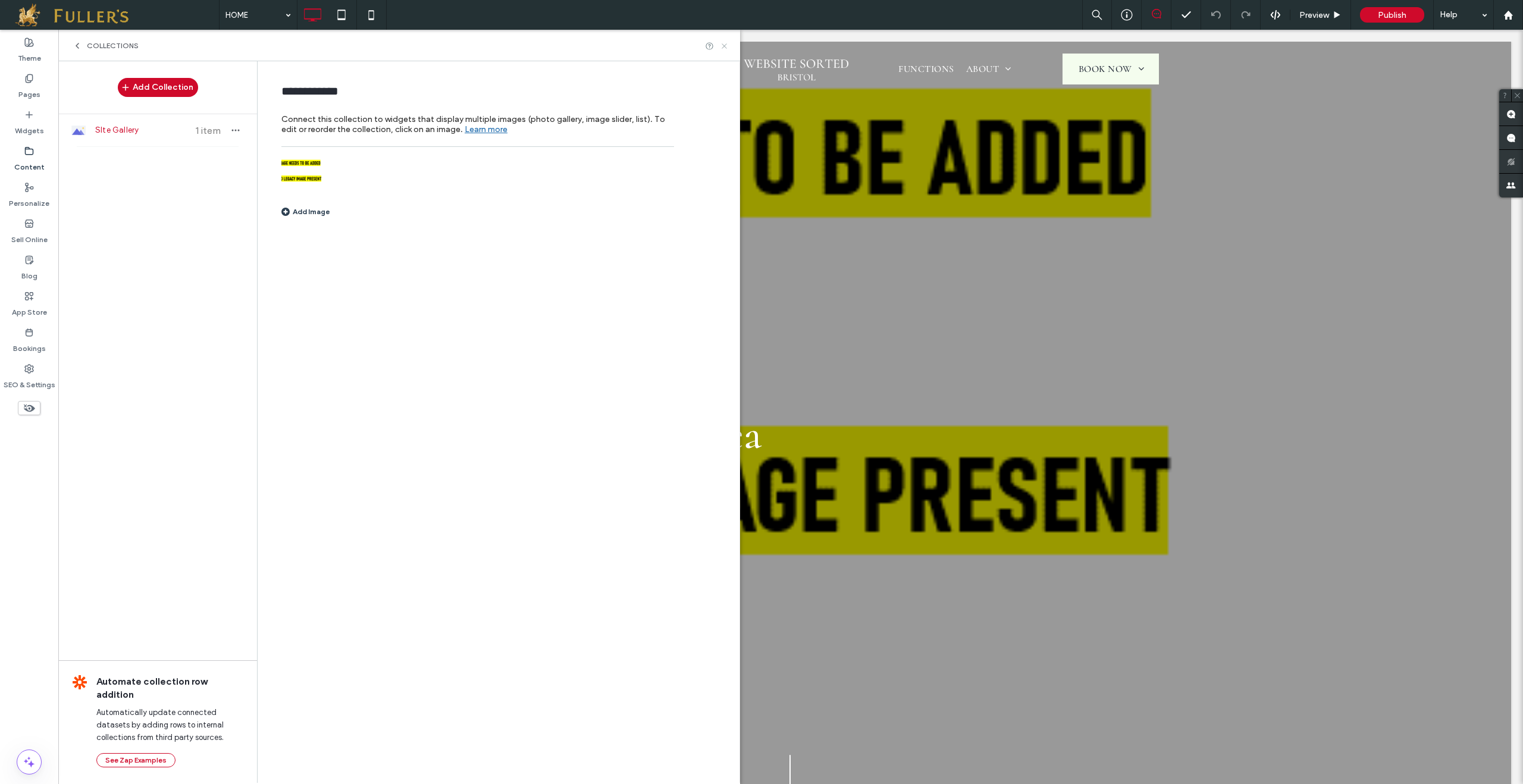
drag, startPoint x: 726, startPoint y: 47, endPoint x: 612, endPoint y: 43, distance: 114.1
click at [726, 47] on icon at bounding box center [724, 46] width 9 height 9
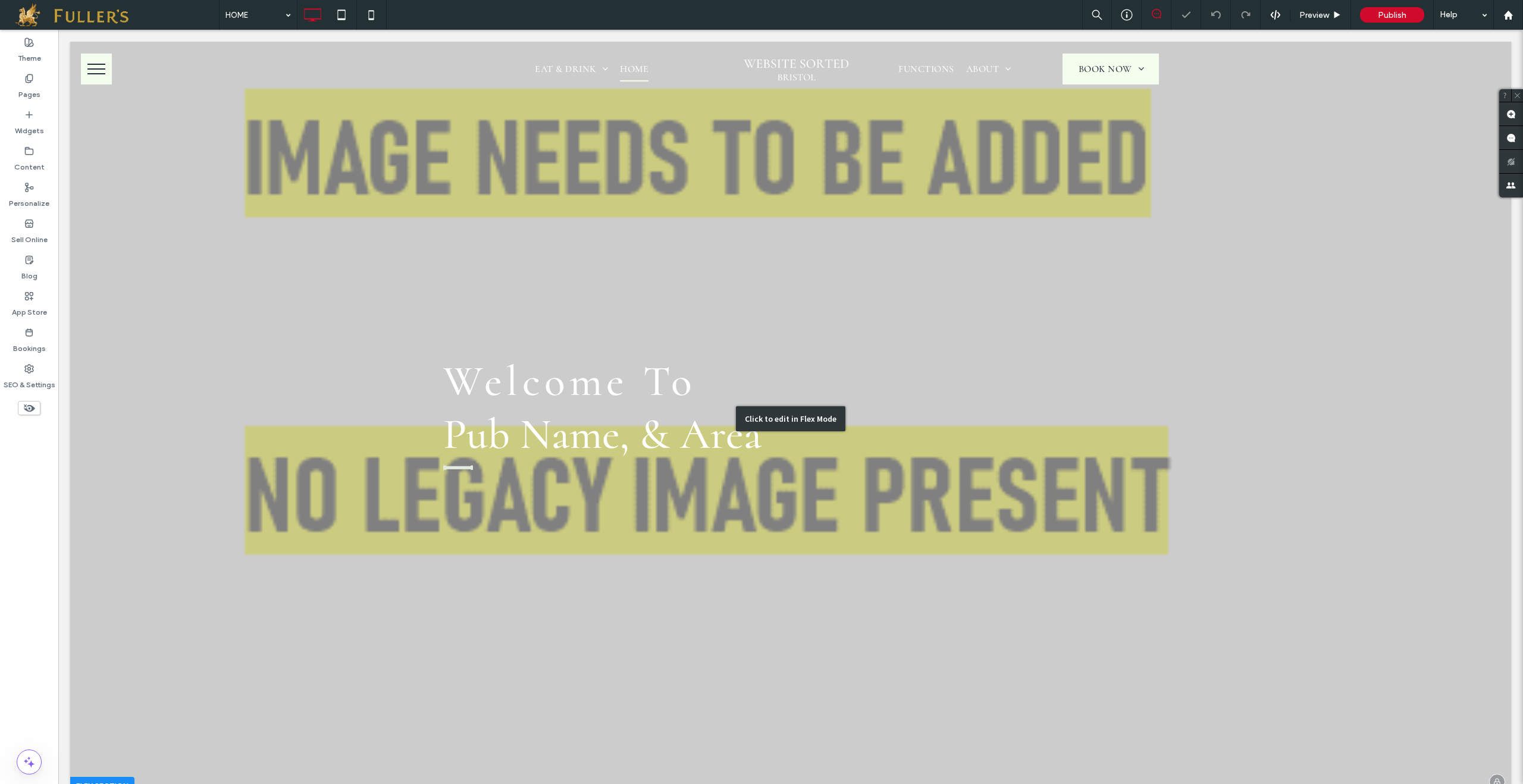
scroll to position [0, 0]
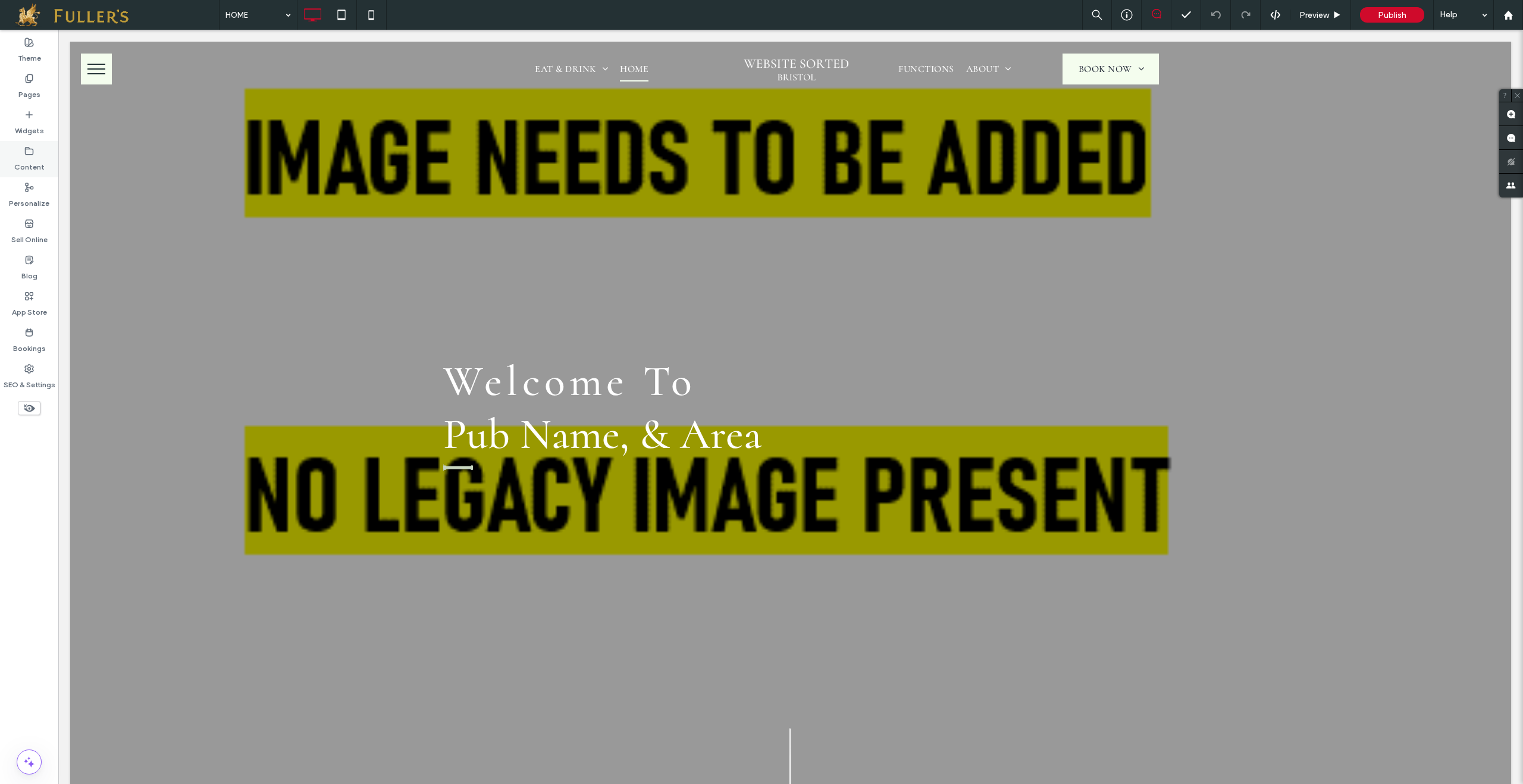
click at [26, 158] on label "Content" at bounding box center [29, 164] width 30 height 17
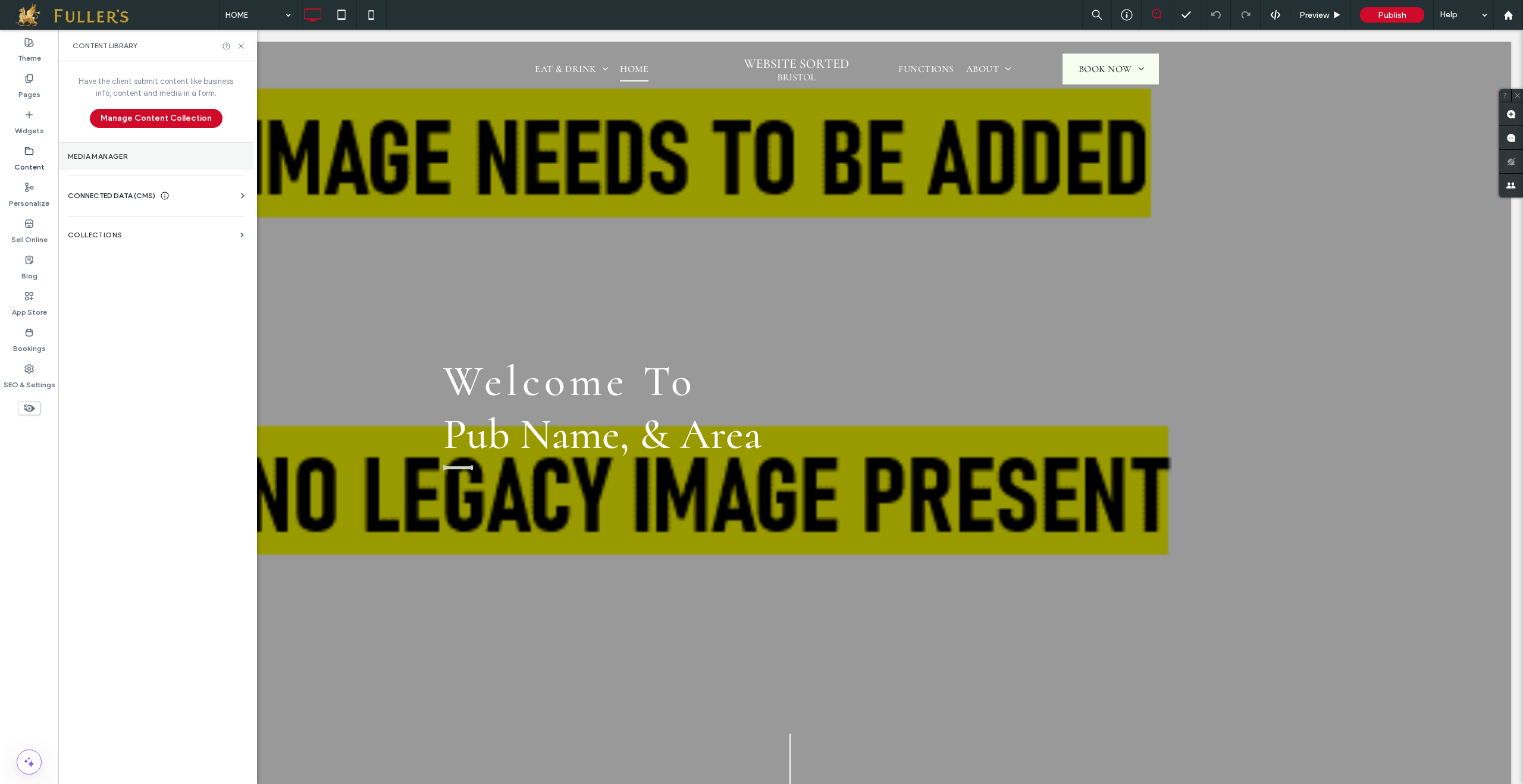
click at [104, 161] on section "Media Manager" at bounding box center [156, 157] width 195 height 27
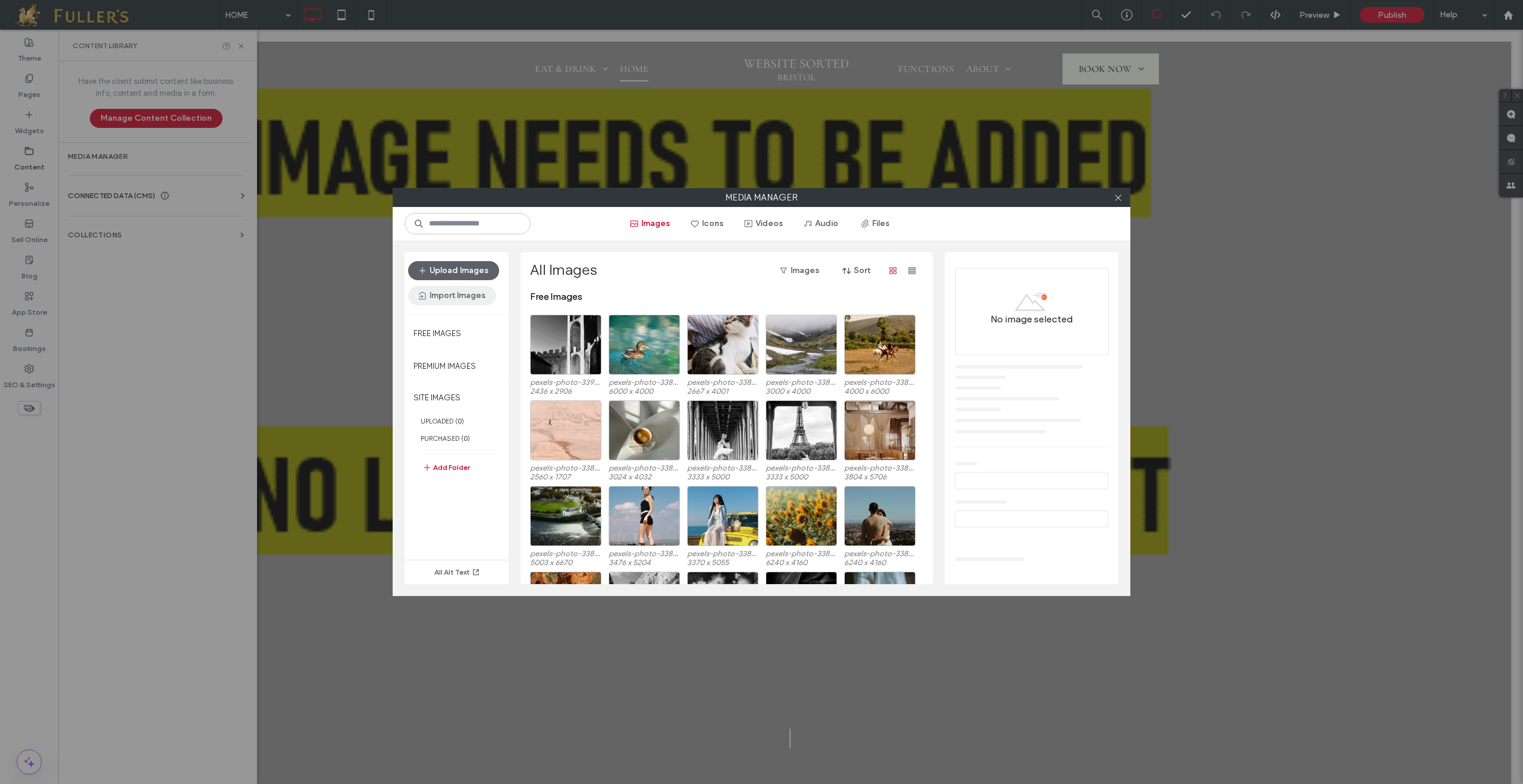
click at [456, 292] on button "Import Images" at bounding box center [452, 295] width 88 height 19
click at [461, 333] on div "From a Site" at bounding box center [464, 326] width 109 height 22
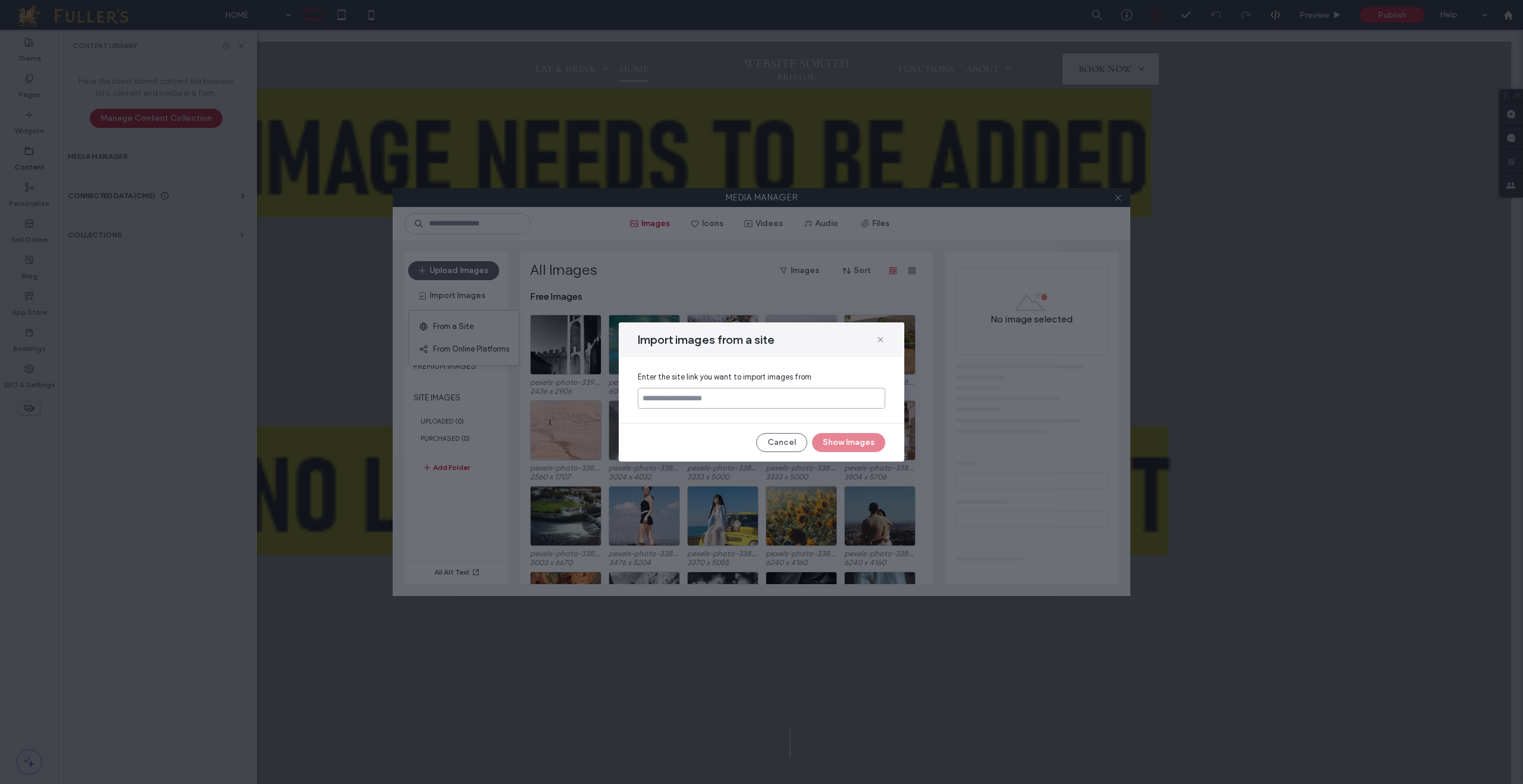
click at [727, 395] on input at bounding box center [761, 398] width 247 height 21
paste input "**********"
type input "**********"
click at [852, 448] on button "Show Images" at bounding box center [849, 443] width 73 height 19
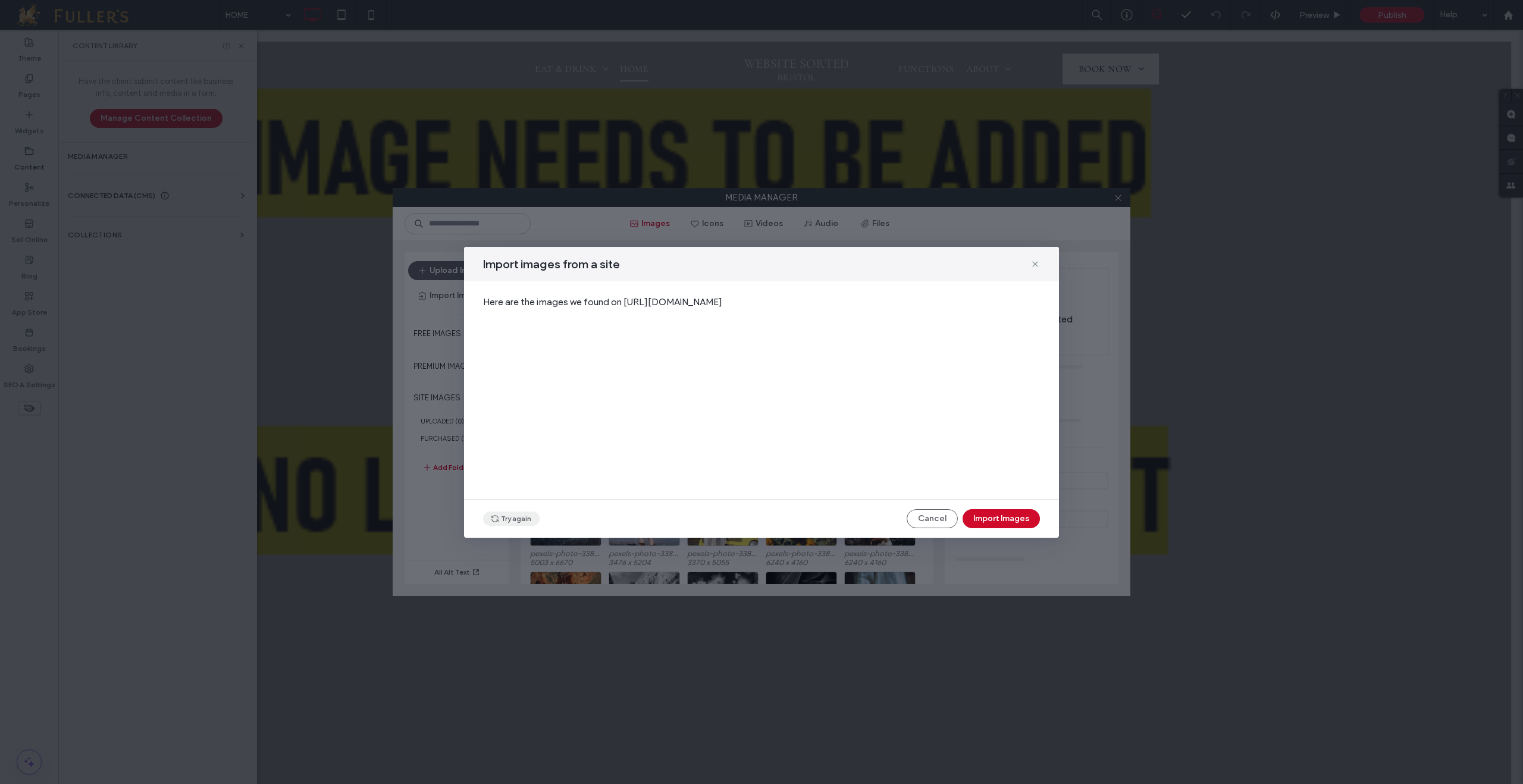
click at [529, 522] on button "Try again" at bounding box center [511, 519] width 57 height 14
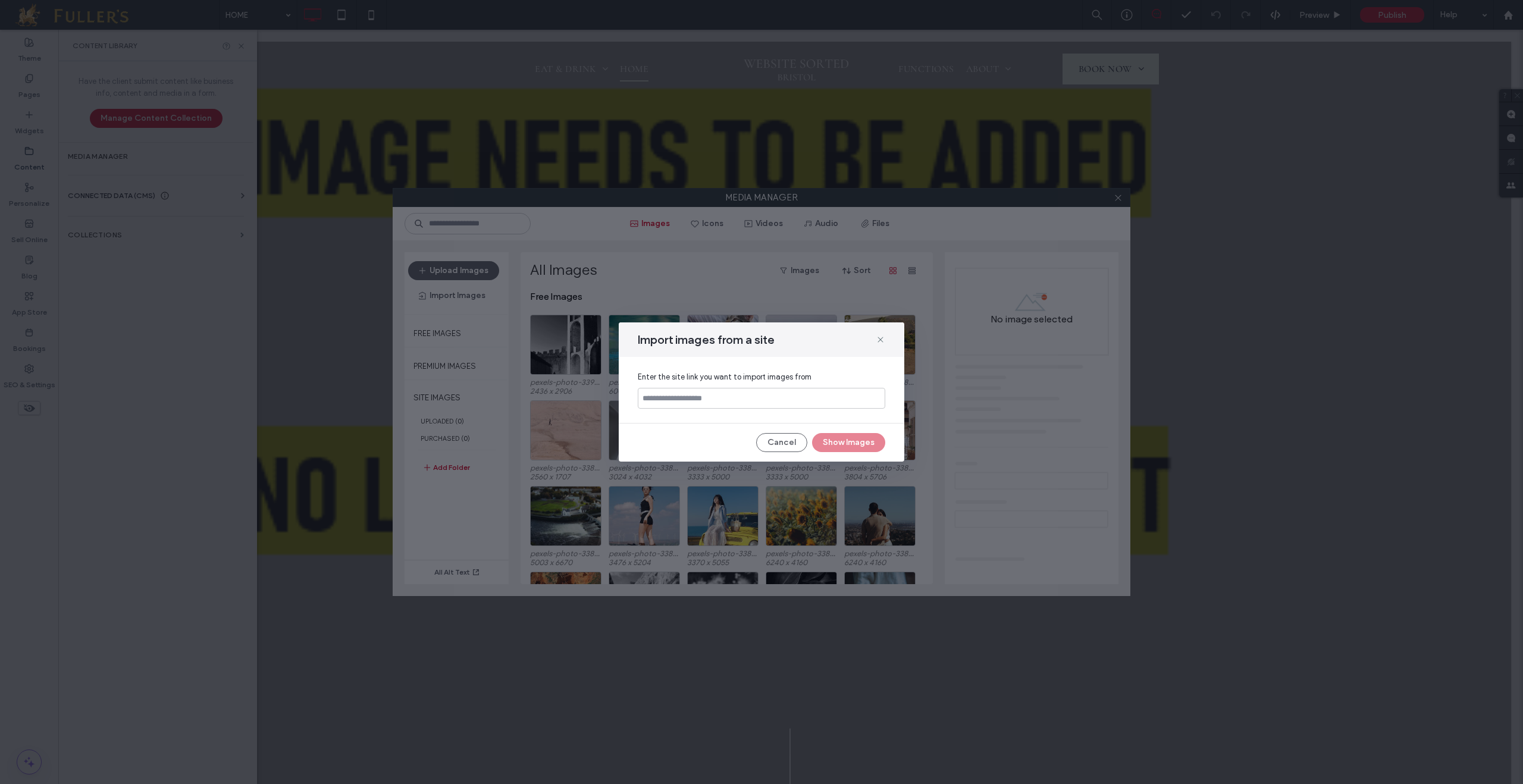
click at [730, 394] on input at bounding box center [761, 398] width 247 height 21
type input "**********"
click at [852, 437] on button "Show Images" at bounding box center [849, 443] width 73 height 19
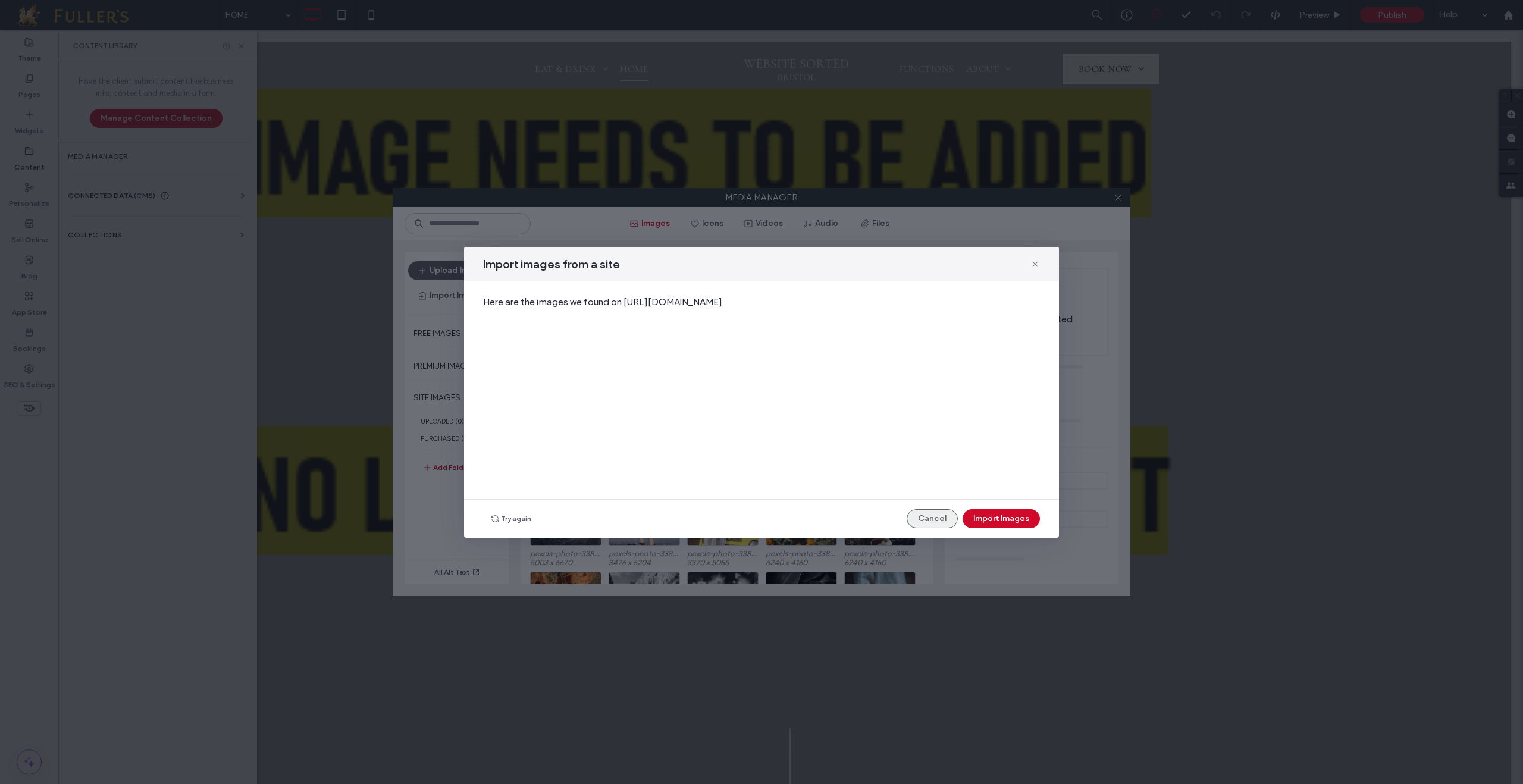
click at [939, 520] on button "Cancel" at bounding box center [932, 519] width 51 height 19
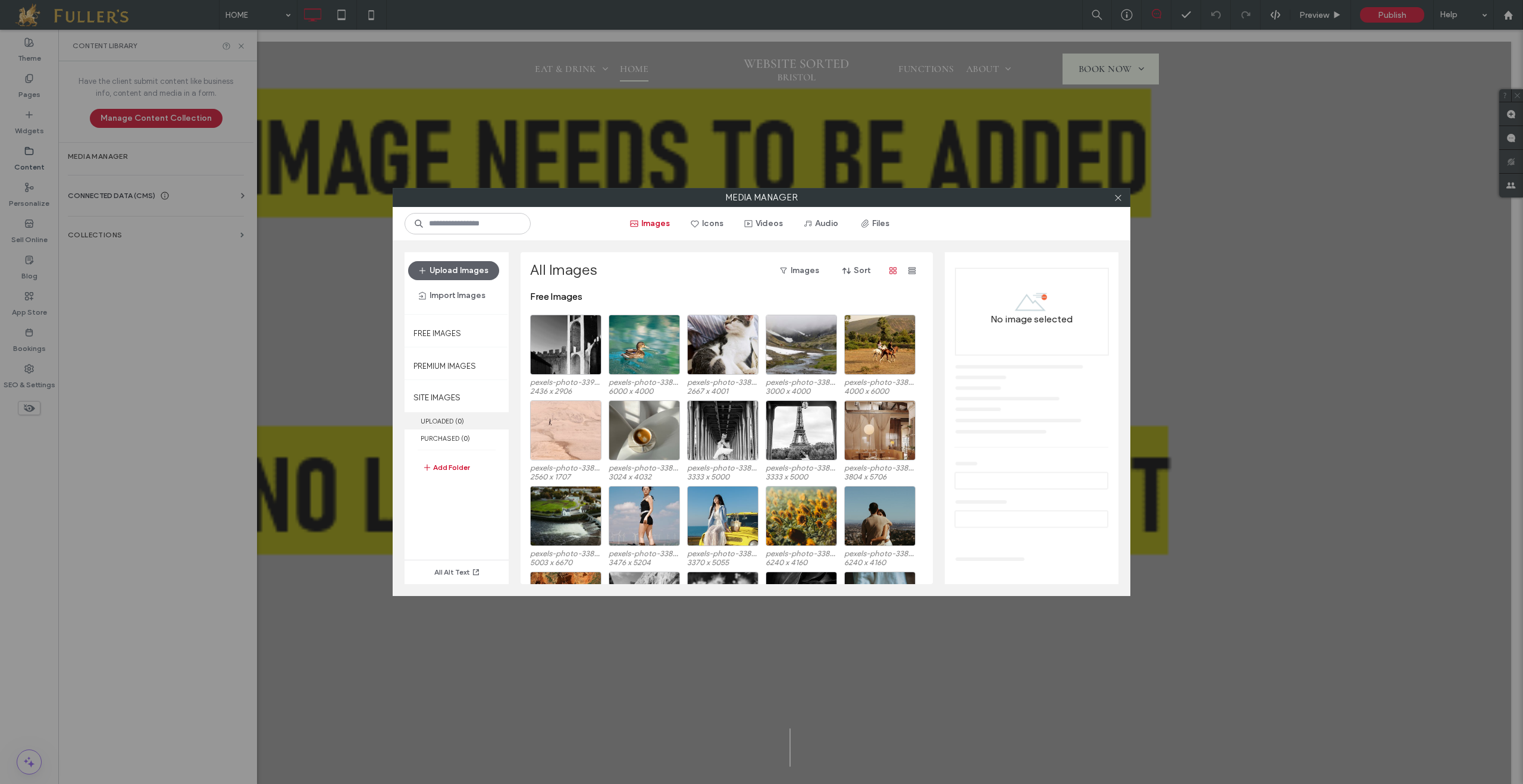
click at [461, 417] on label "UPLOADED ( 0 )" at bounding box center [456, 421] width 104 height 17
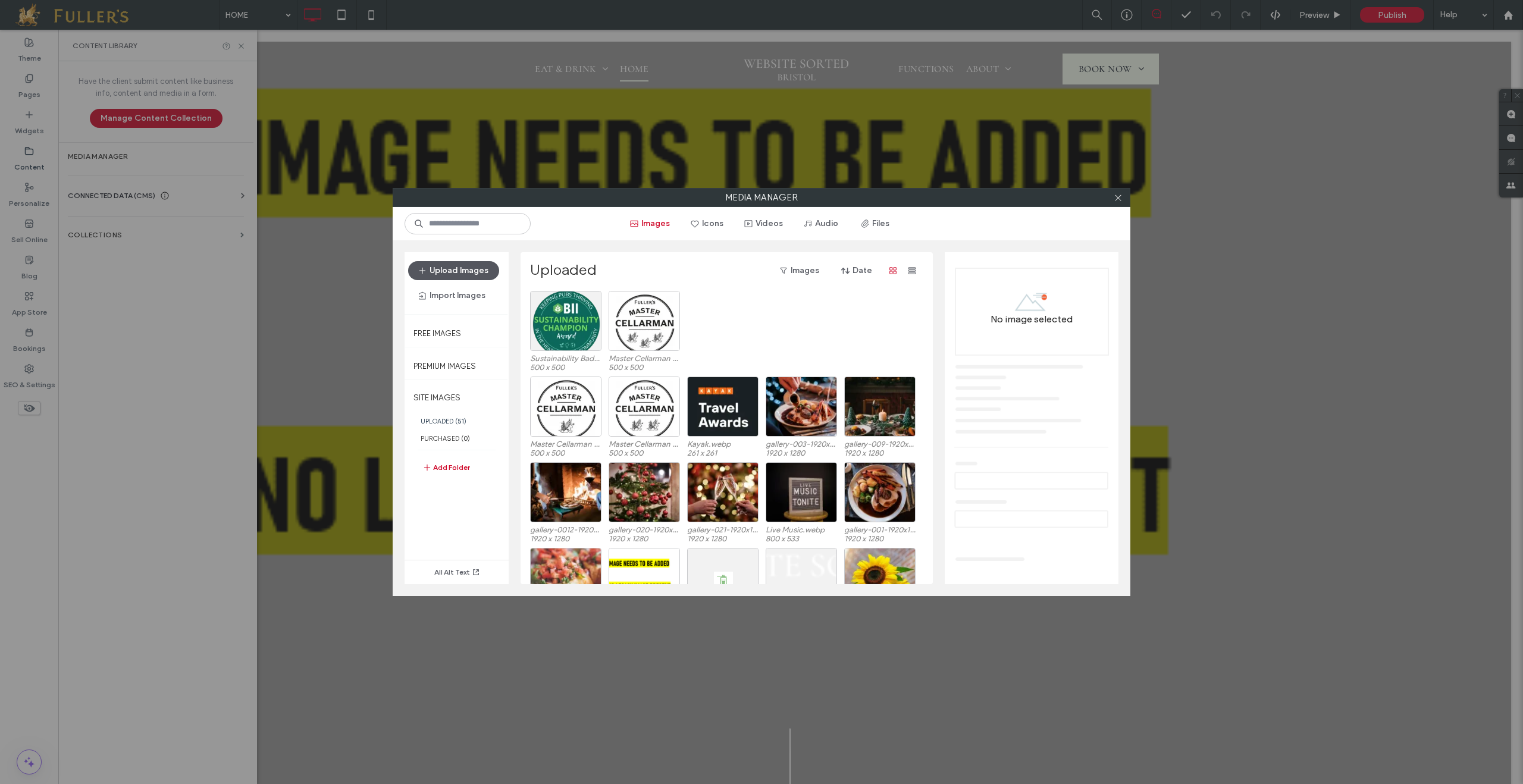
click at [458, 261] on button "Upload Images" at bounding box center [454, 270] width 91 height 19
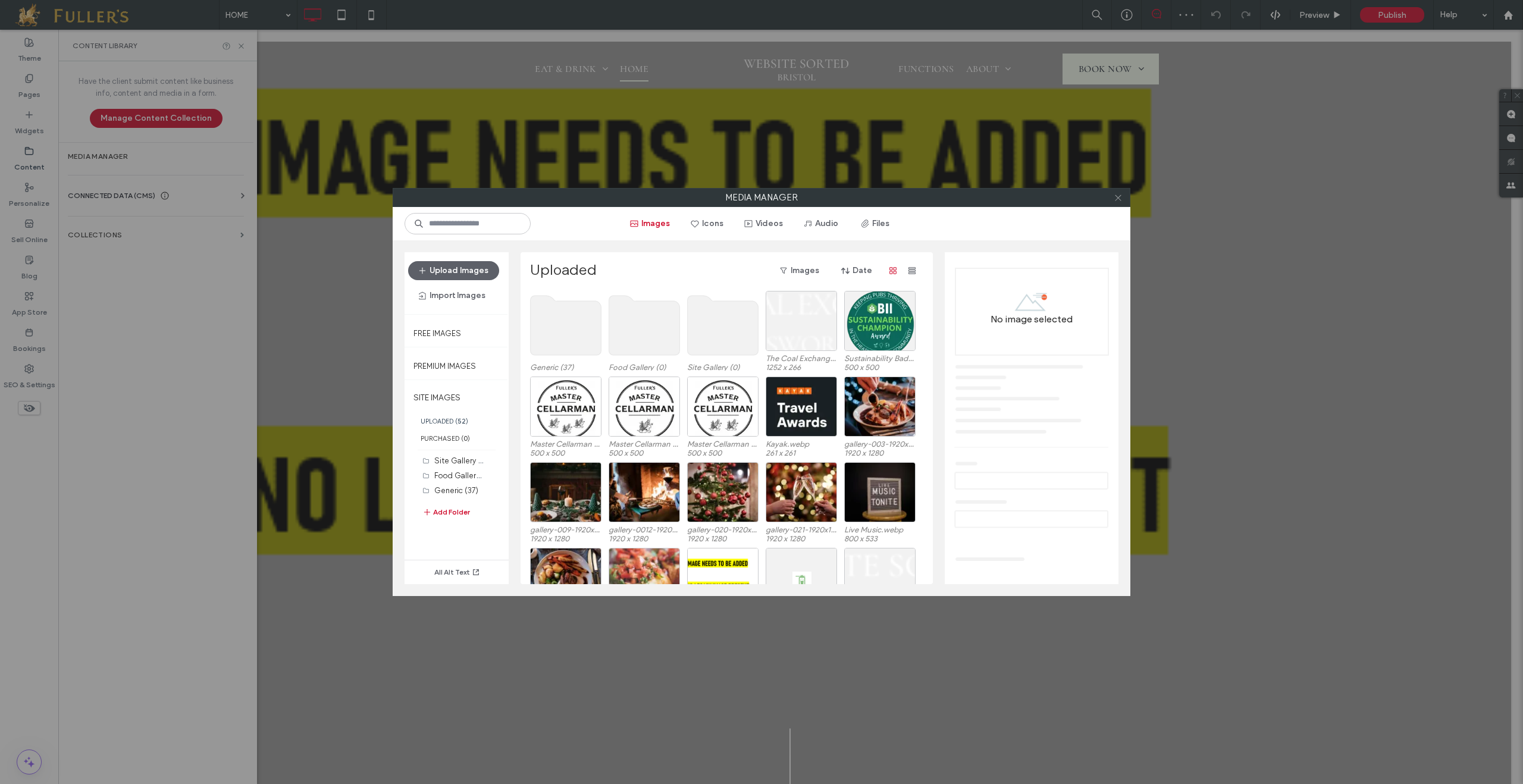
click at [1117, 199] on icon at bounding box center [1118, 198] width 9 height 9
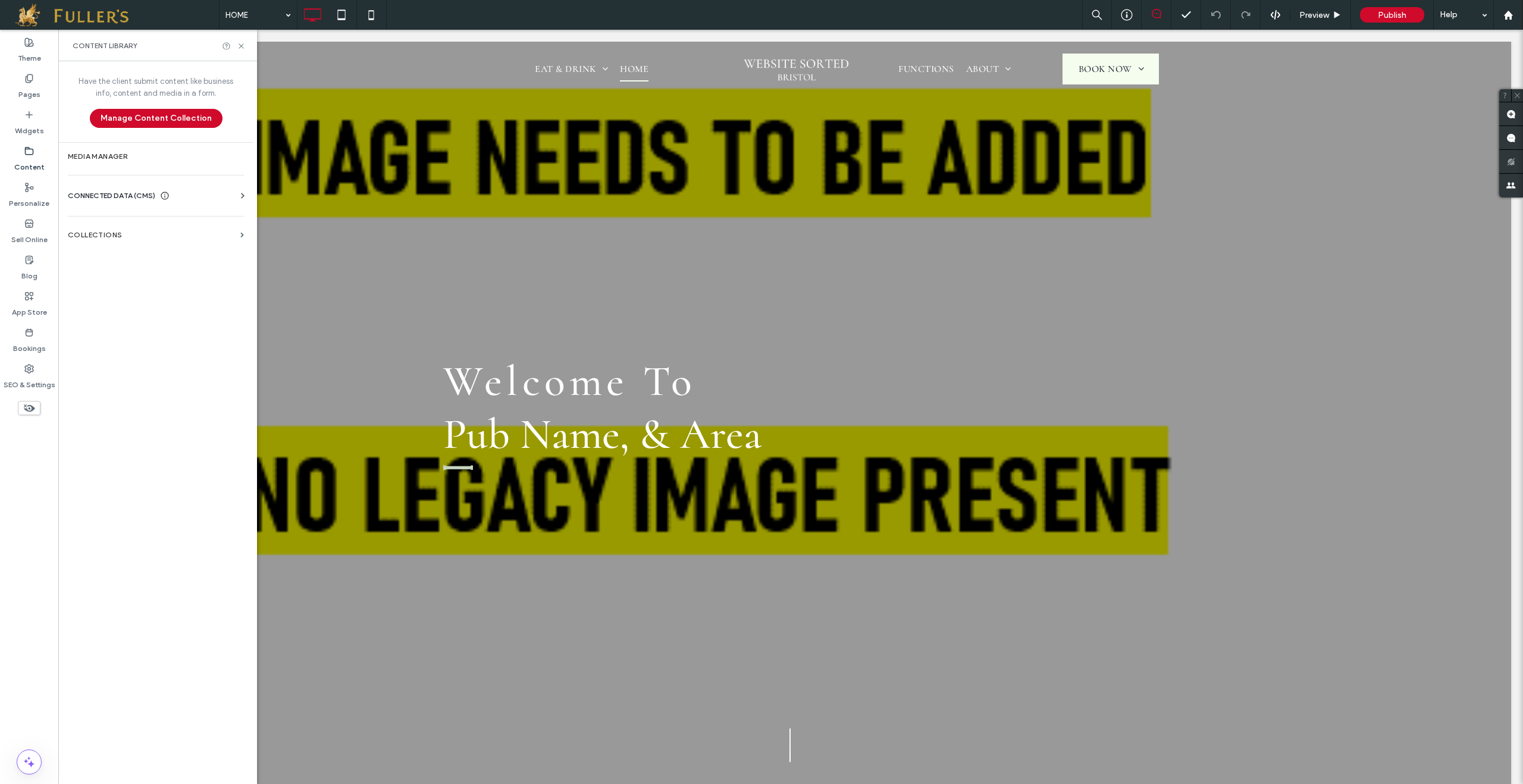
click at [29, 160] on label "Content" at bounding box center [29, 164] width 30 height 17
click at [114, 160] on label "Media Manager" at bounding box center [155, 157] width 176 height 9
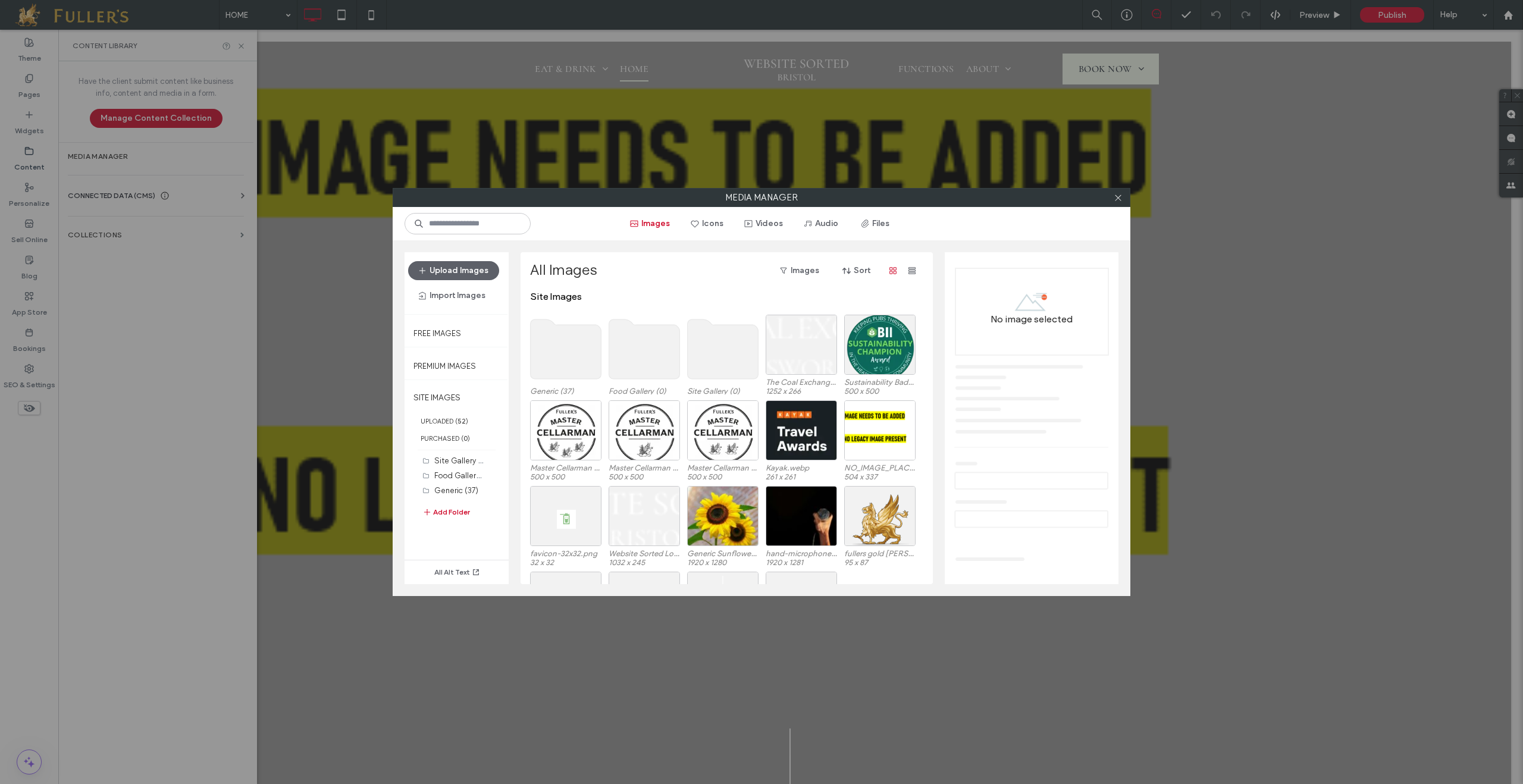
click at [1125, 199] on div at bounding box center [1118, 197] width 18 height 18
click at [1124, 199] on div at bounding box center [1118, 197] width 18 height 18
click at [1123, 199] on div at bounding box center [1118, 197] width 18 height 18
click at [1120, 198] on icon at bounding box center [1118, 198] width 9 height 9
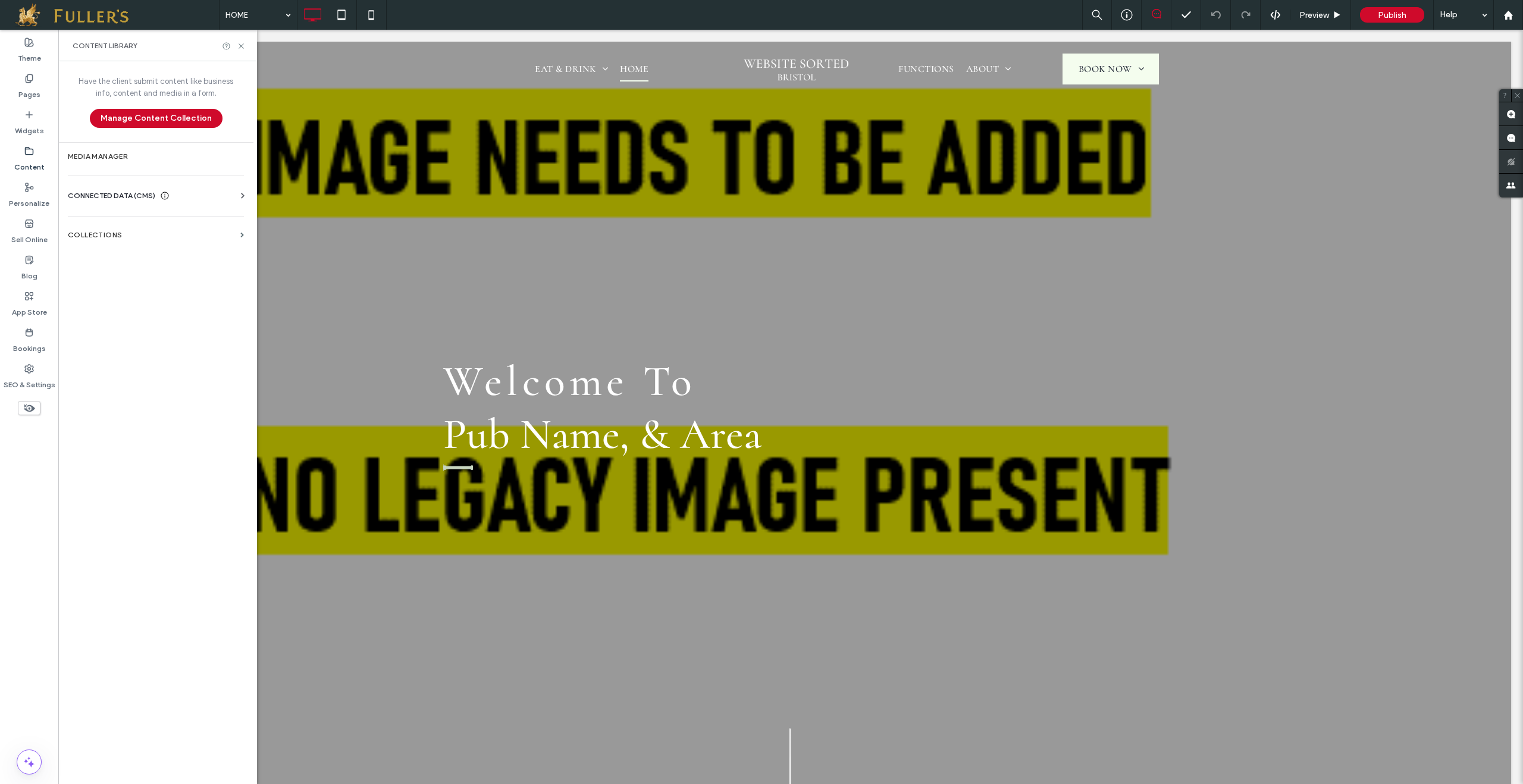
click at [125, 195] on span "CONNECTED DATA (CMS)" at bounding box center [111, 195] width 88 height 12
click at [131, 226] on label "Business Info" at bounding box center [158, 225] width 162 height 9
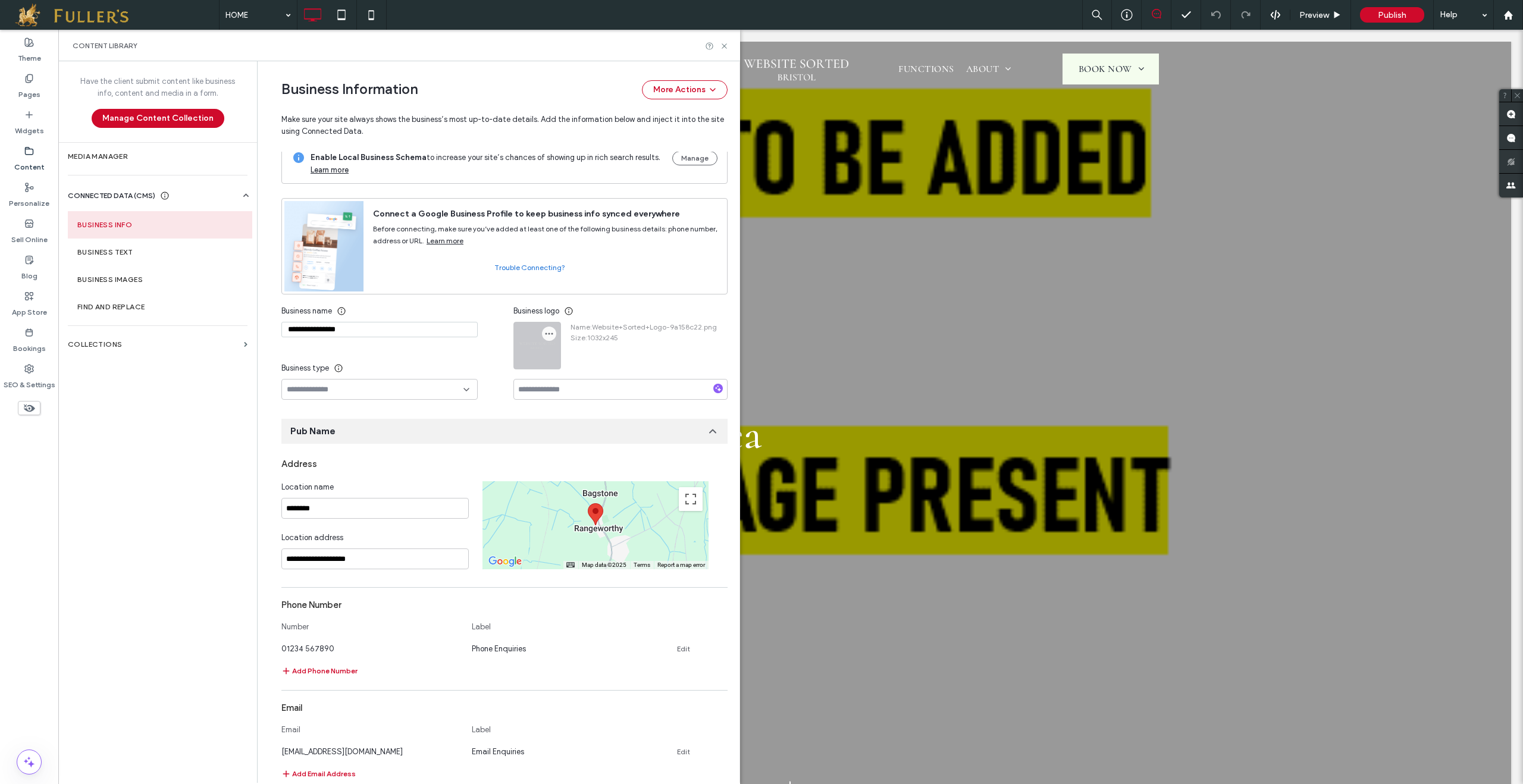
click at [544, 338] on icon "button" at bounding box center [548, 333] width 9 height 9
click at [588, 369] on span "Replace Image" at bounding box center [587, 372] width 53 height 12
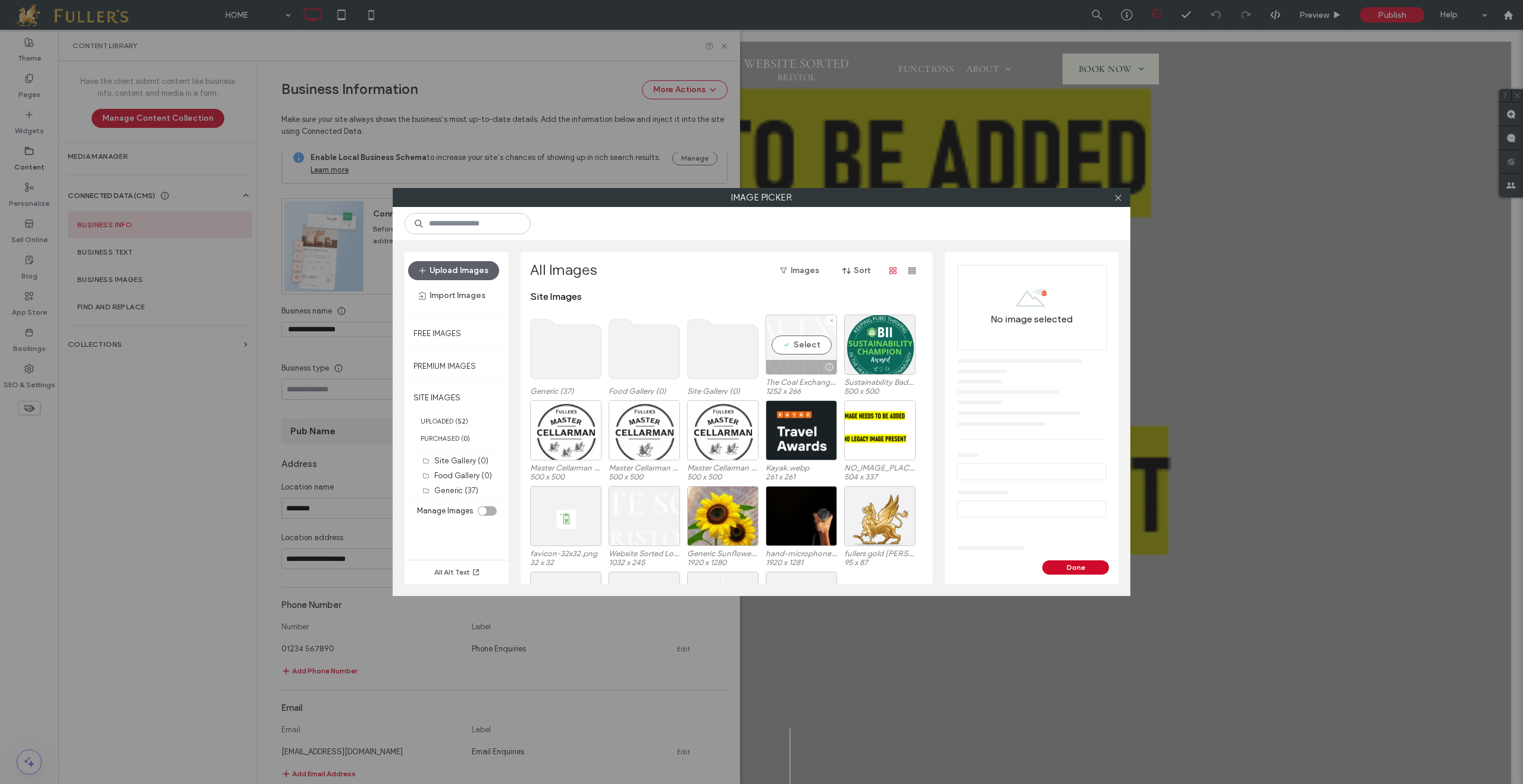
click at [810, 348] on div "Select" at bounding box center [801, 345] width 71 height 60
click at [1087, 566] on button "Done" at bounding box center [1075, 568] width 67 height 14
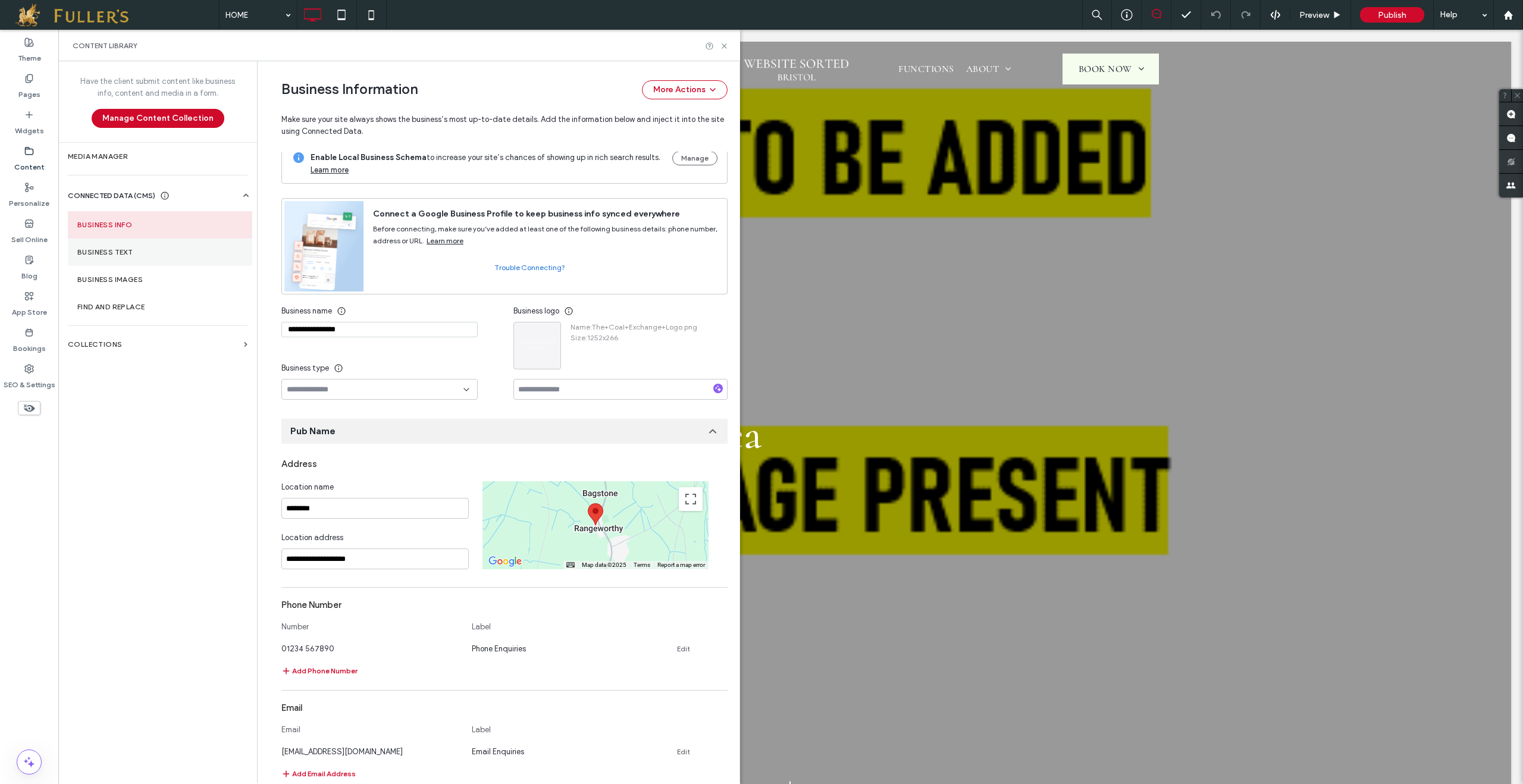
click at [124, 255] on label "Business Text" at bounding box center [160, 252] width 165 height 9
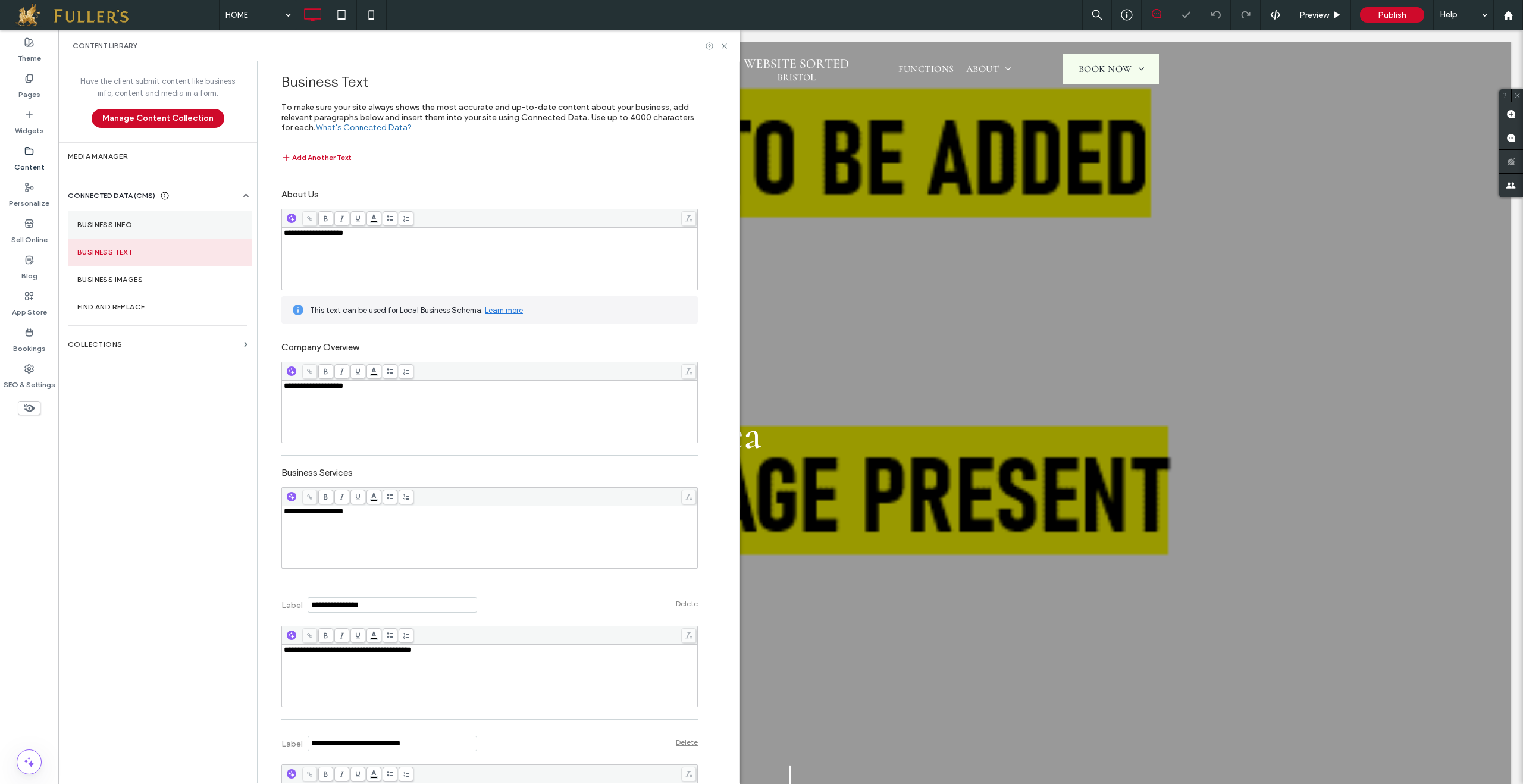
click at [135, 223] on label "Business Info" at bounding box center [160, 225] width 165 height 9
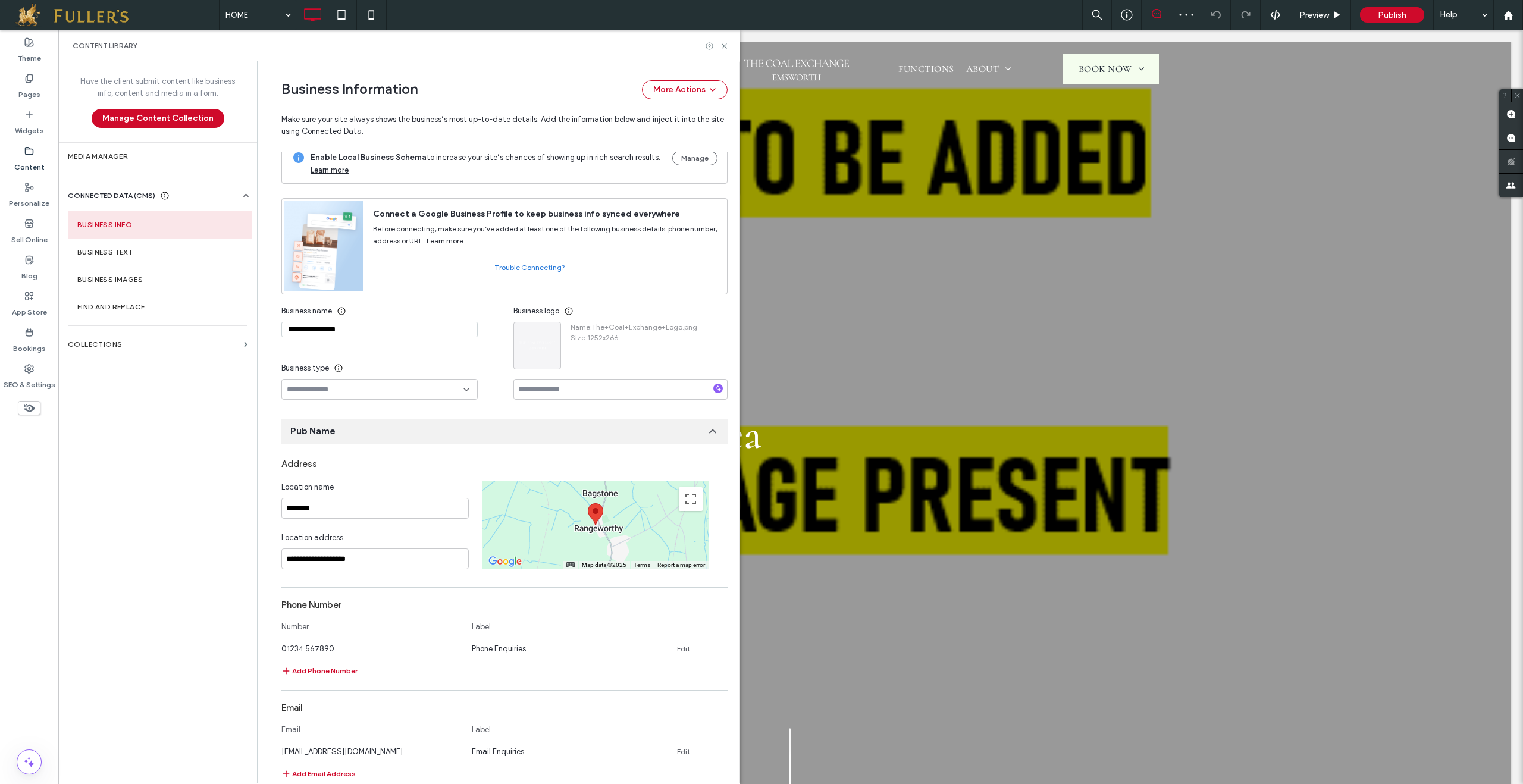
drag, startPoint x: 319, startPoint y: 339, endPoint x: 252, endPoint y: 334, distance: 67.2
click at [257, 334] on div "**********" at bounding box center [498, 422] width 482 height 721
type input "**********"
click at [378, 395] on input at bounding box center [375, 389] width 177 height 9
type input "***"
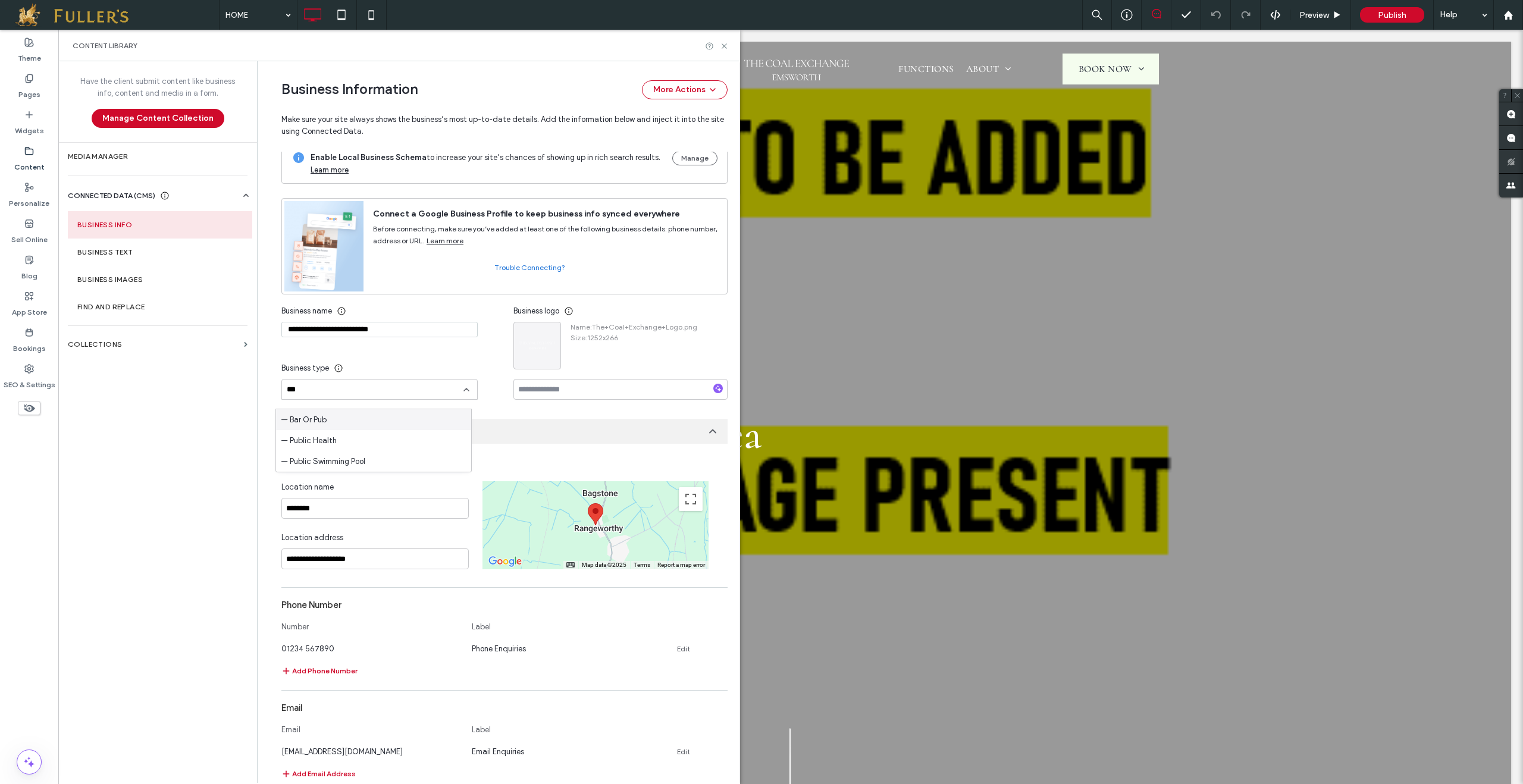
click at [361, 414] on div "— Bar Or Pub" at bounding box center [374, 420] width 195 height 21
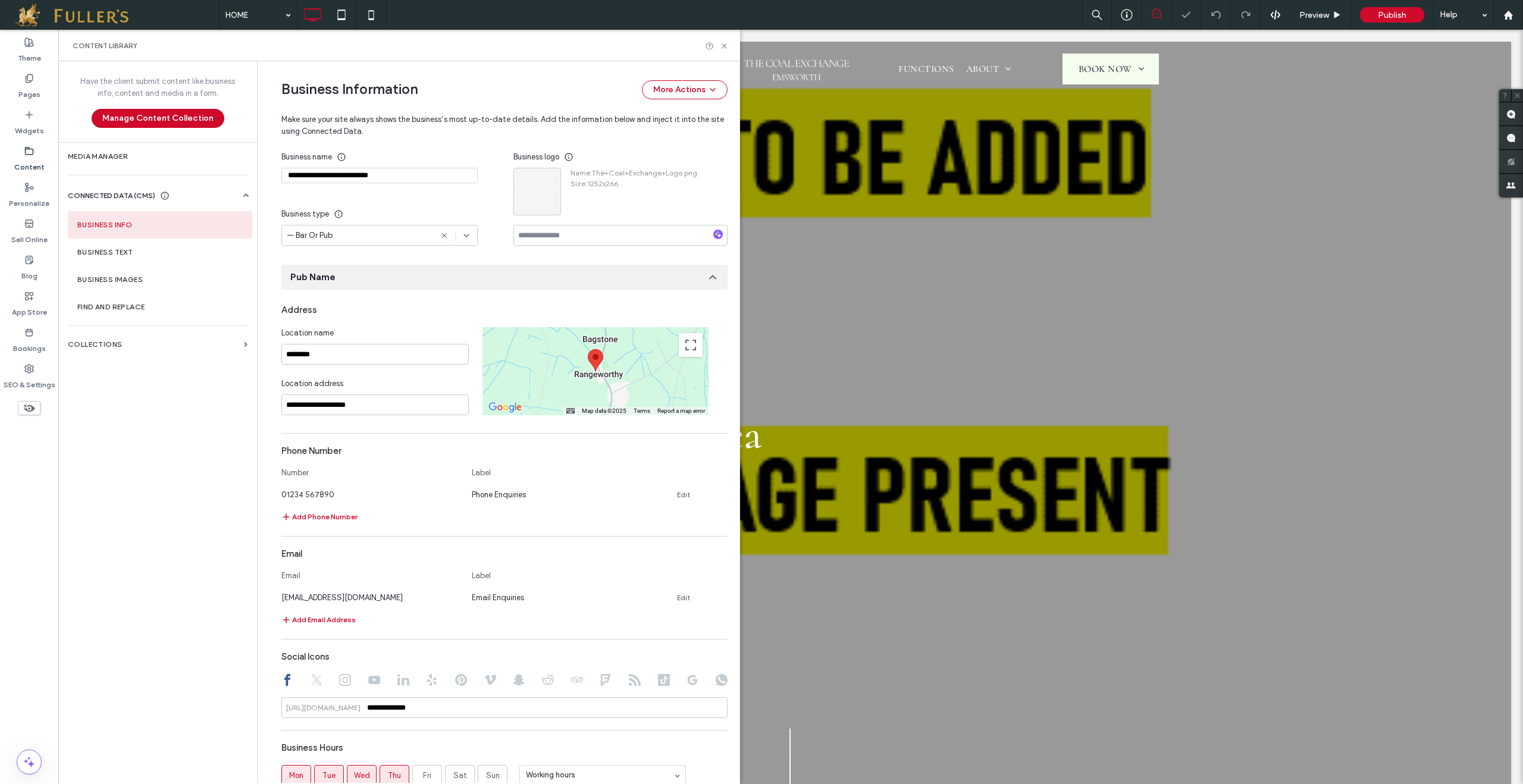
scroll to position [165, 0]
drag, startPoint x: 350, startPoint y: 184, endPoint x: 279, endPoint y: 183, distance: 71.0
click at [282, 180] on input "**********" at bounding box center [379, 172] width 196 height 16
drag, startPoint x: 347, startPoint y: 366, endPoint x: 270, endPoint y: 363, distance: 77.1
click at [270, 363] on div "**********" at bounding box center [496, 529] width 464 height 1266
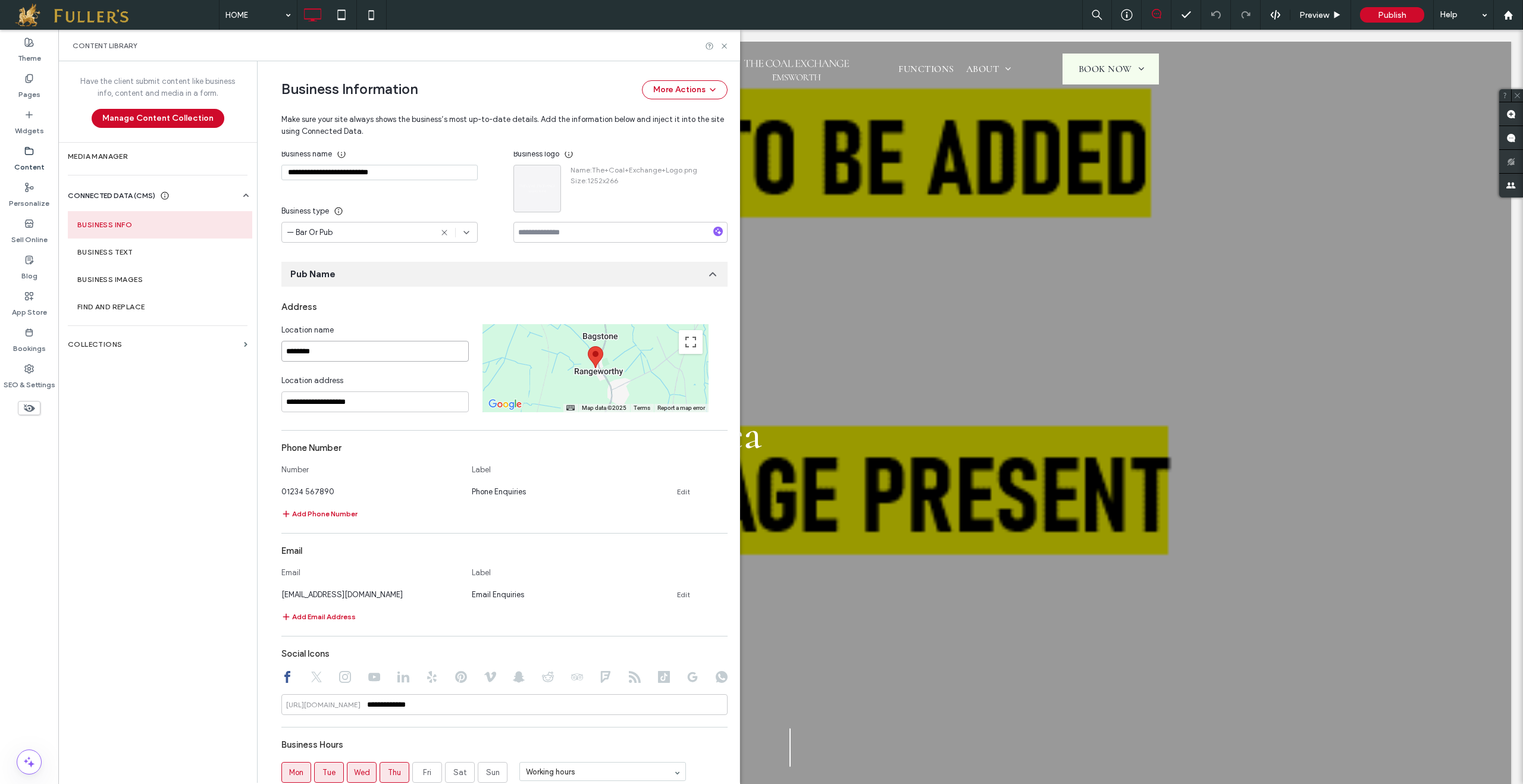
paste input "*********"
type input "**********"
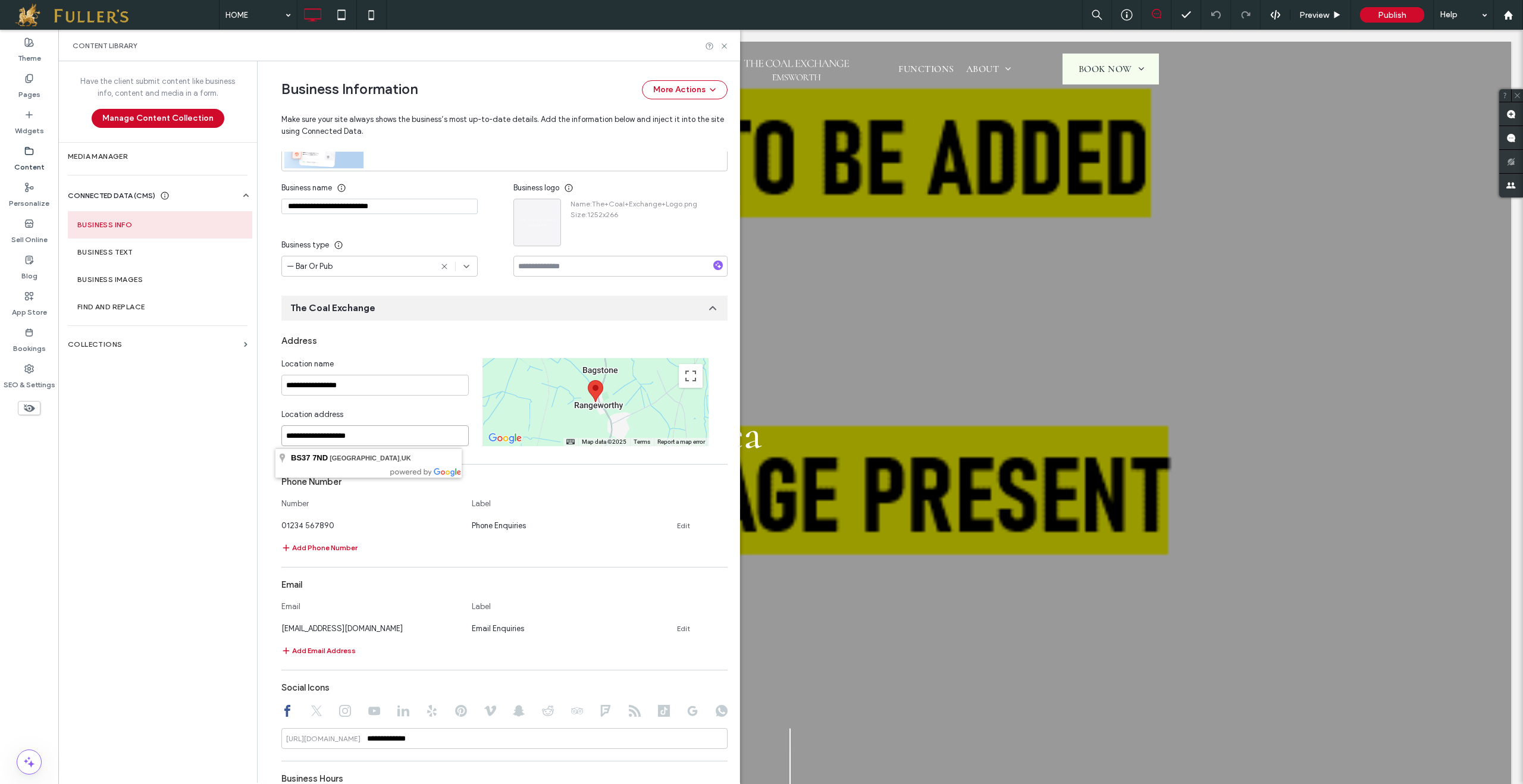
scroll to position [135, 0]
drag, startPoint x: 372, startPoint y: 441, endPoint x: 271, endPoint y: 435, distance: 101.2
click at [271, 435] on div "**********" at bounding box center [496, 562] width 464 height 1266
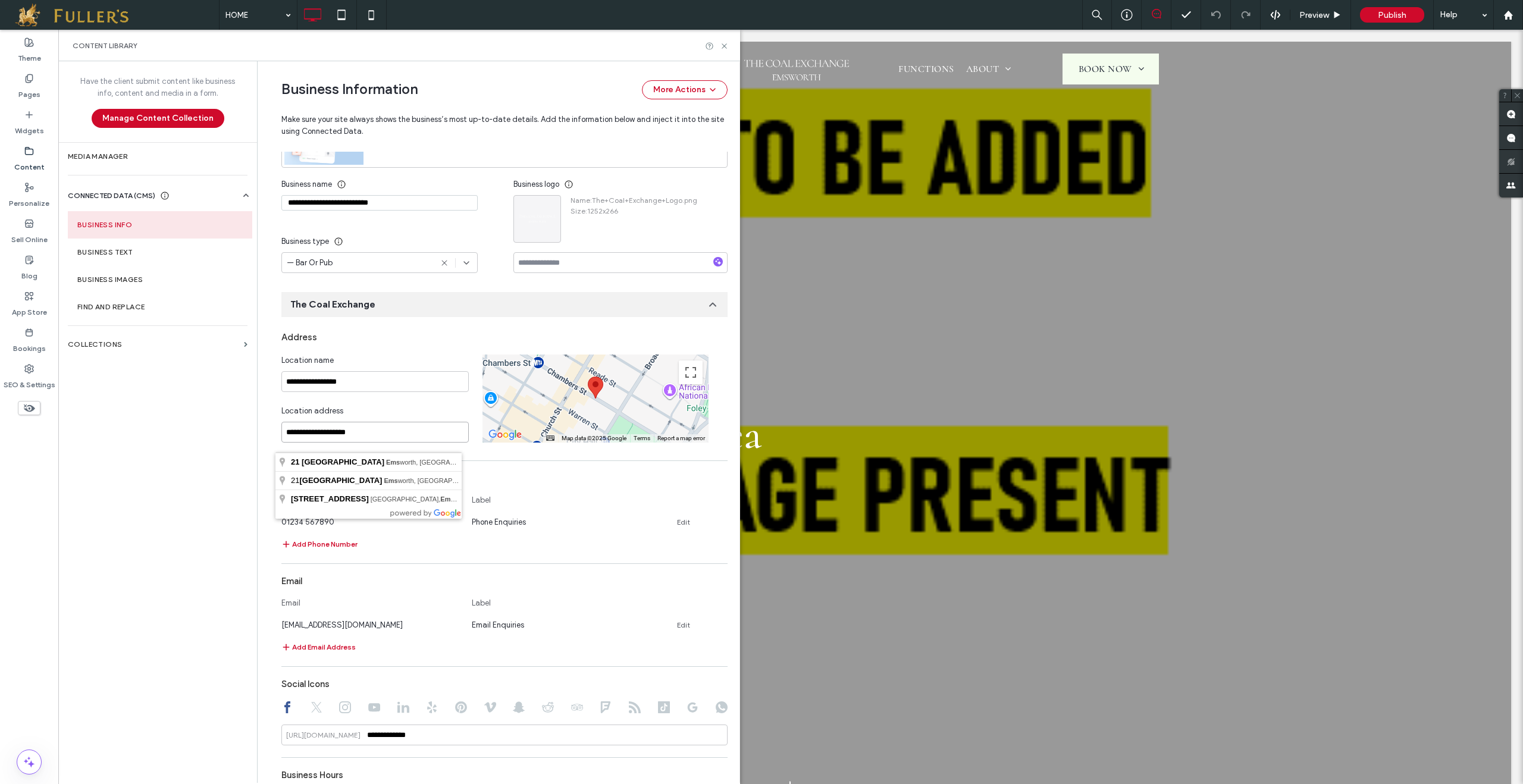
scroll to position [133, 0]
type input "**********"
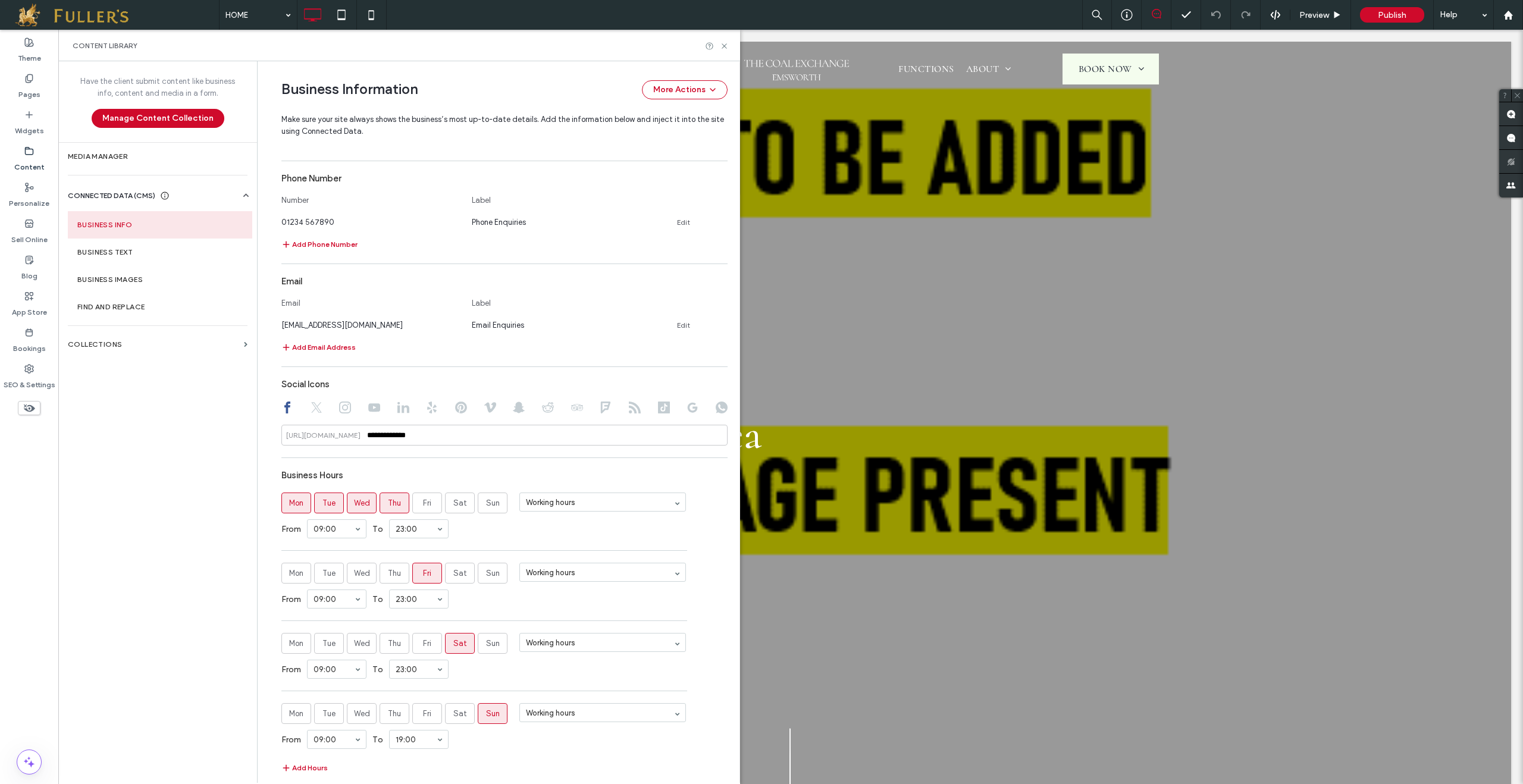
scroll to position [437, 0]
click at [677, 225] on link "Edit" at bounding box center [684, 220] width 13 height 9
drag, startPoint x: 342, startPoint y: 230, endPoint x: 261, endPoint y: 225, distance: 81.2
click at [264, 225] on div "**********" at bounding box center [496, 261] width 464 height 1273
type input "**********"
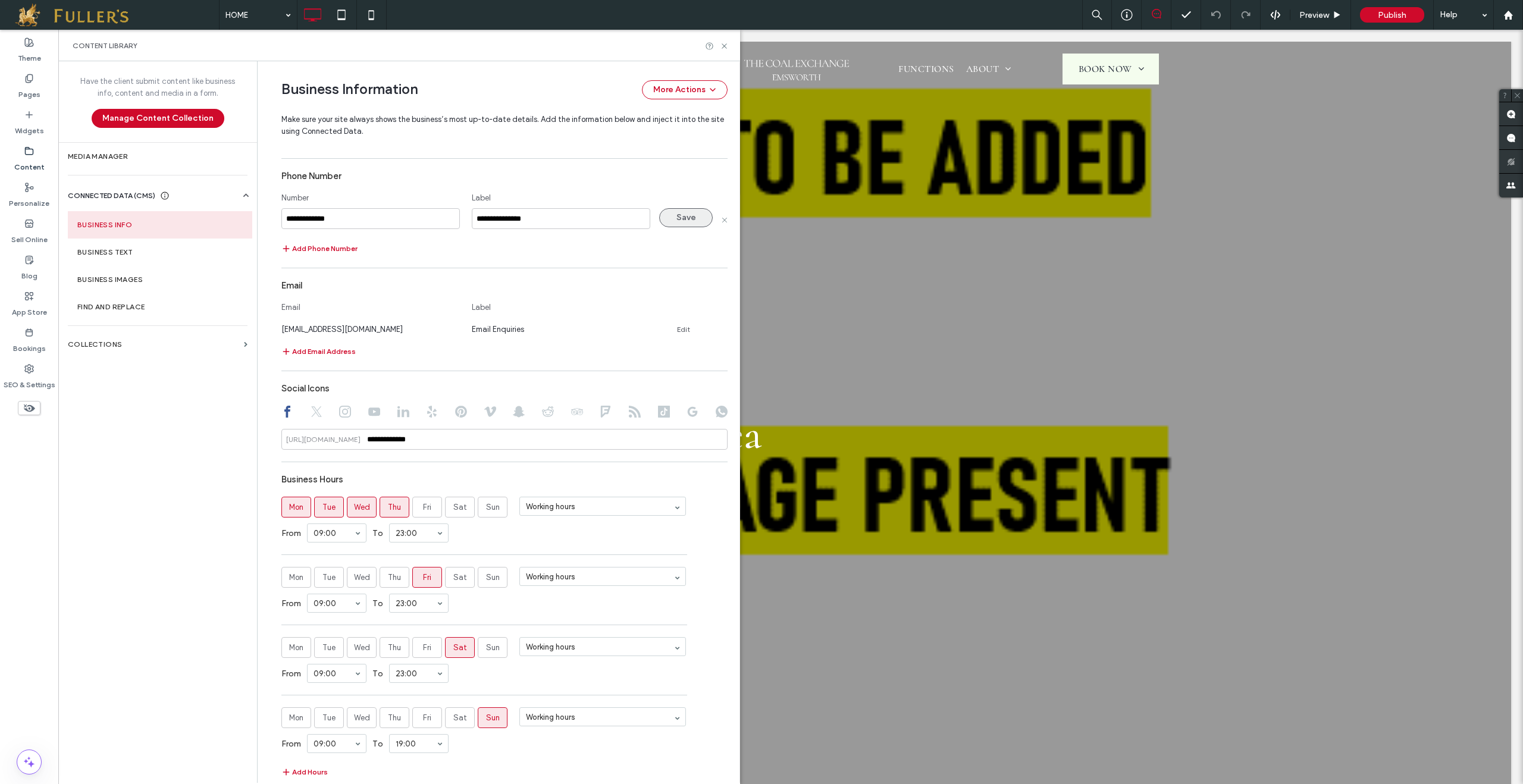
click at [683, 227] on button "Save" at bounding box center [686, 218] width 54 height 19
click at [677, 328] on link "Edit" at bounding box center [684, 323] width 13 height 9
drag, startPoint x: 402, startPoint y: 332, endPoint x: 257, endPoint y: 323, distance: 145.3
click at [257, 323] on div "**********" at bounding box center [498, 422] width 482 height 721
type input "**********"
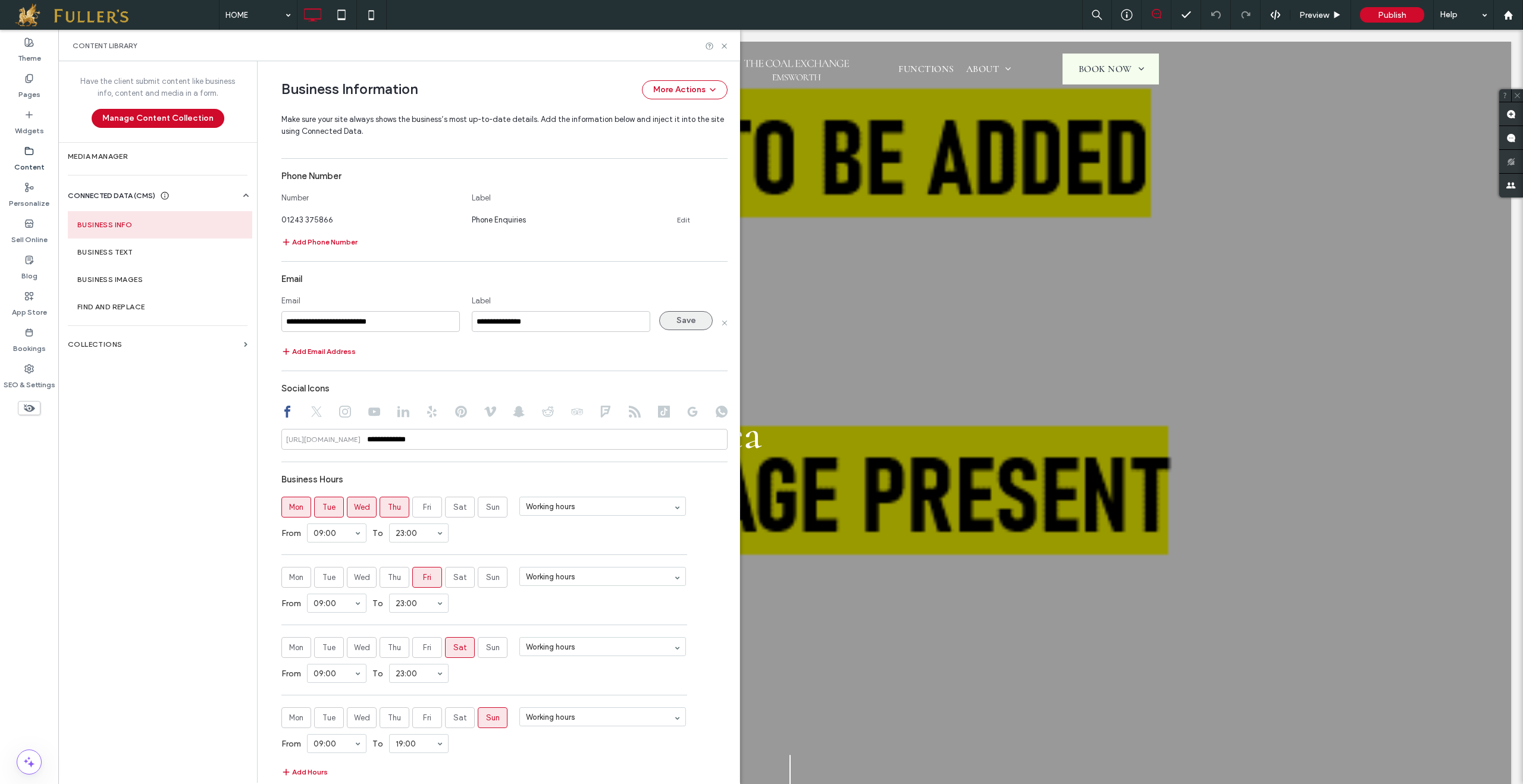
click at [691, 329] on button "Save" at bounding box center [686, 320] width 54 height 19
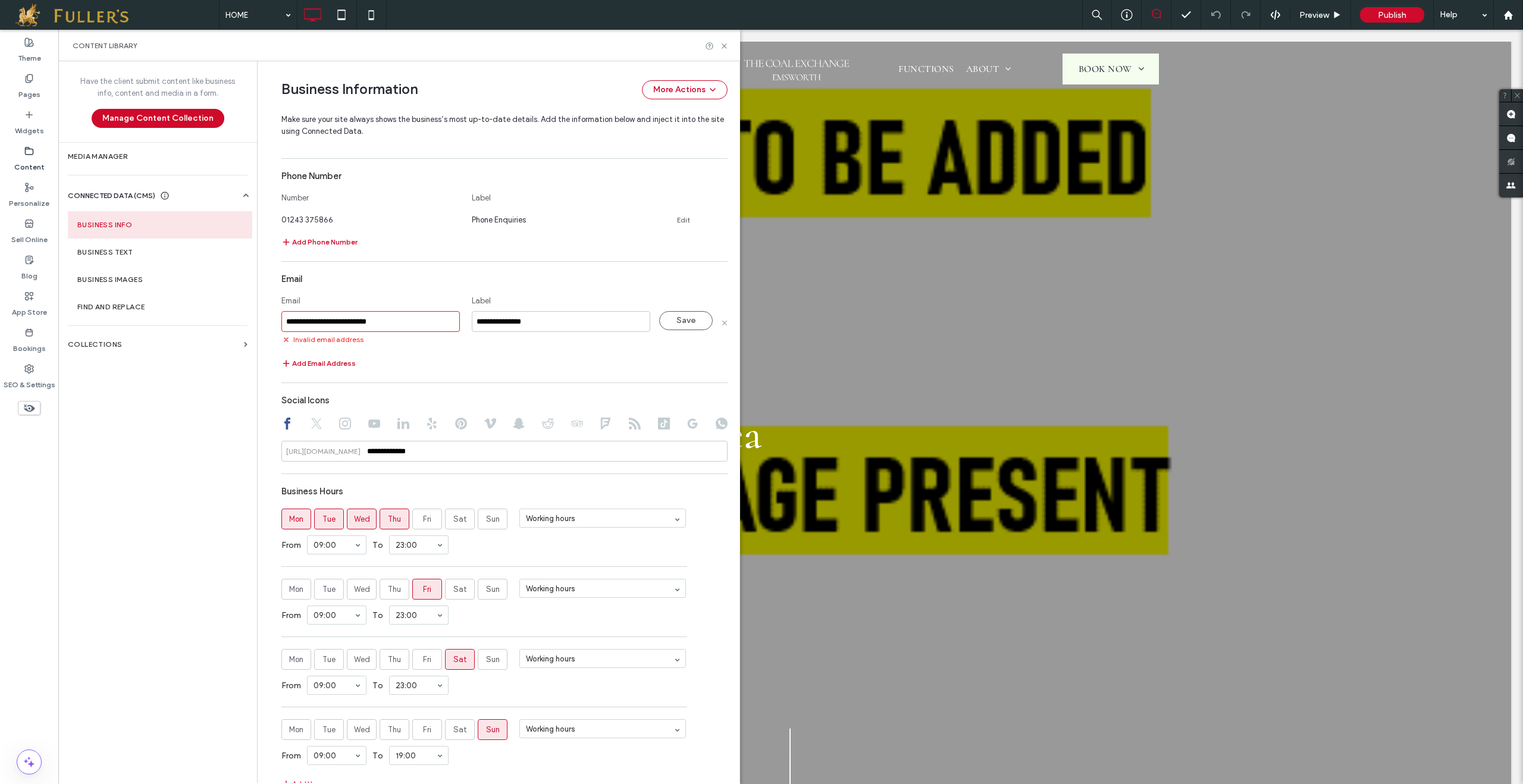
scroll to position [576, 0]
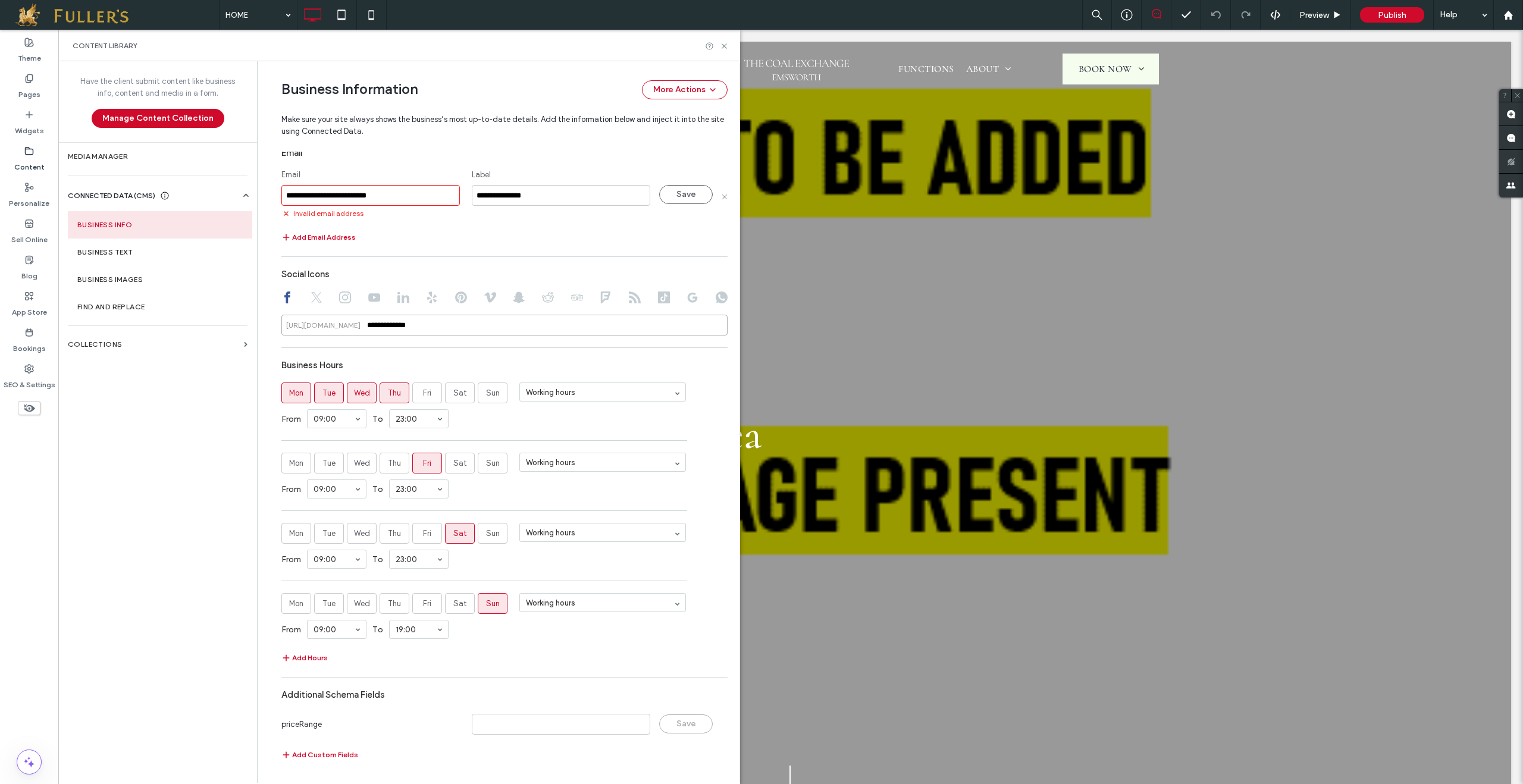
drag, startPoint x: 440, startPoint y: 326, endPoint x: 344, endPoint y: 323, distance: 96.0
click at [344, 323] on div "**********" at bounding box center [505, 325] width 446 height 21
paste input "**********"
drag, startPoint x: 465, startPoint y: 326, endPoint x: 344, endPoint y: 326, distance: 121.0
click at [344, 323] on div "**********" at bounding box center [505, 313] width 446 height 21
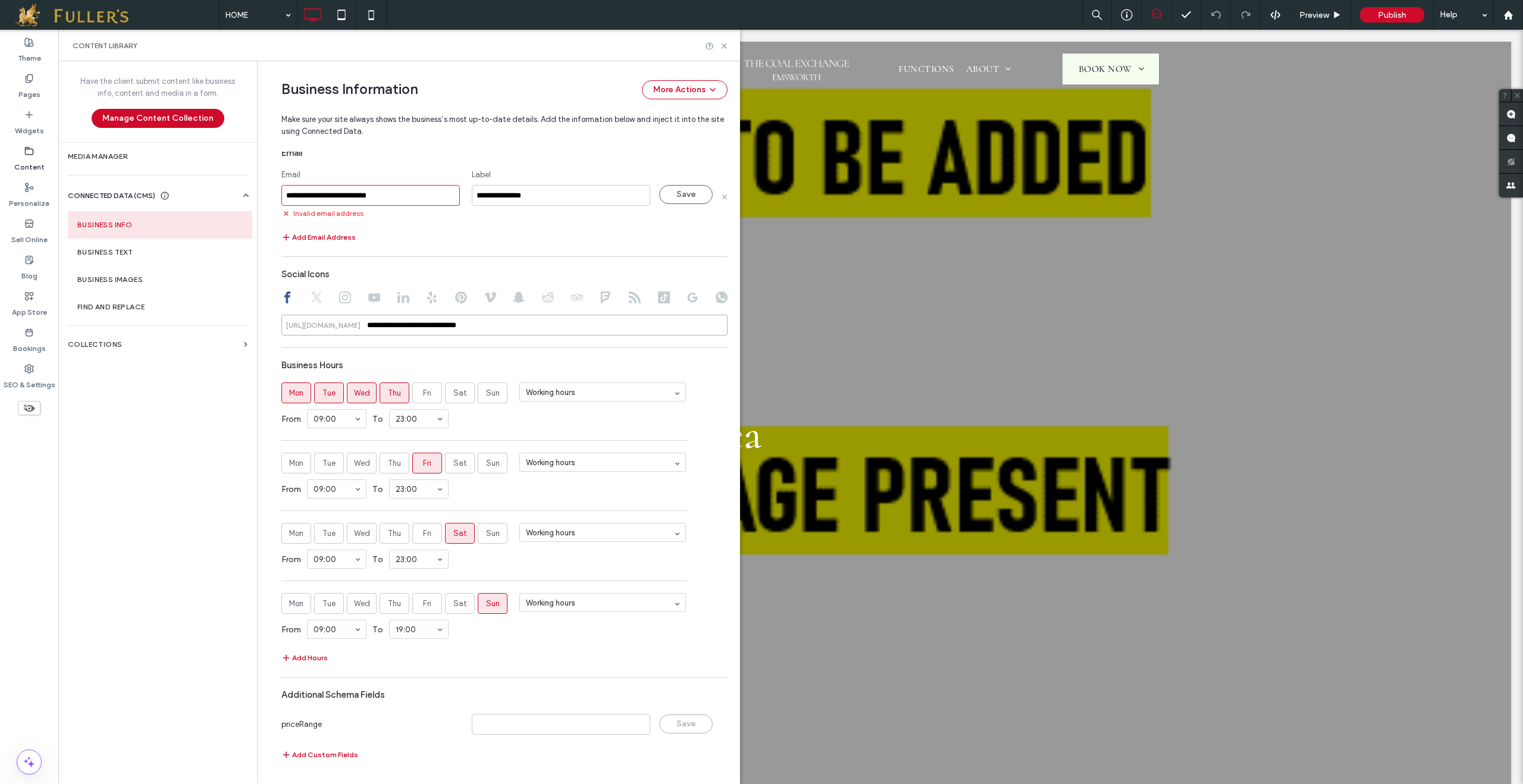
type input "**********"
click at [430, 343] on div "**********" at bounding box center [505, 333] width 446 height 870
click at [542, 298] on icon at bounding box center [548, 298] width 12 height 12
click at [571, 297] on icon at bounding box center [577, 298] width 12 height 12
click at [444, 323] on input at bounding box center [505, 325] width 446 height 21
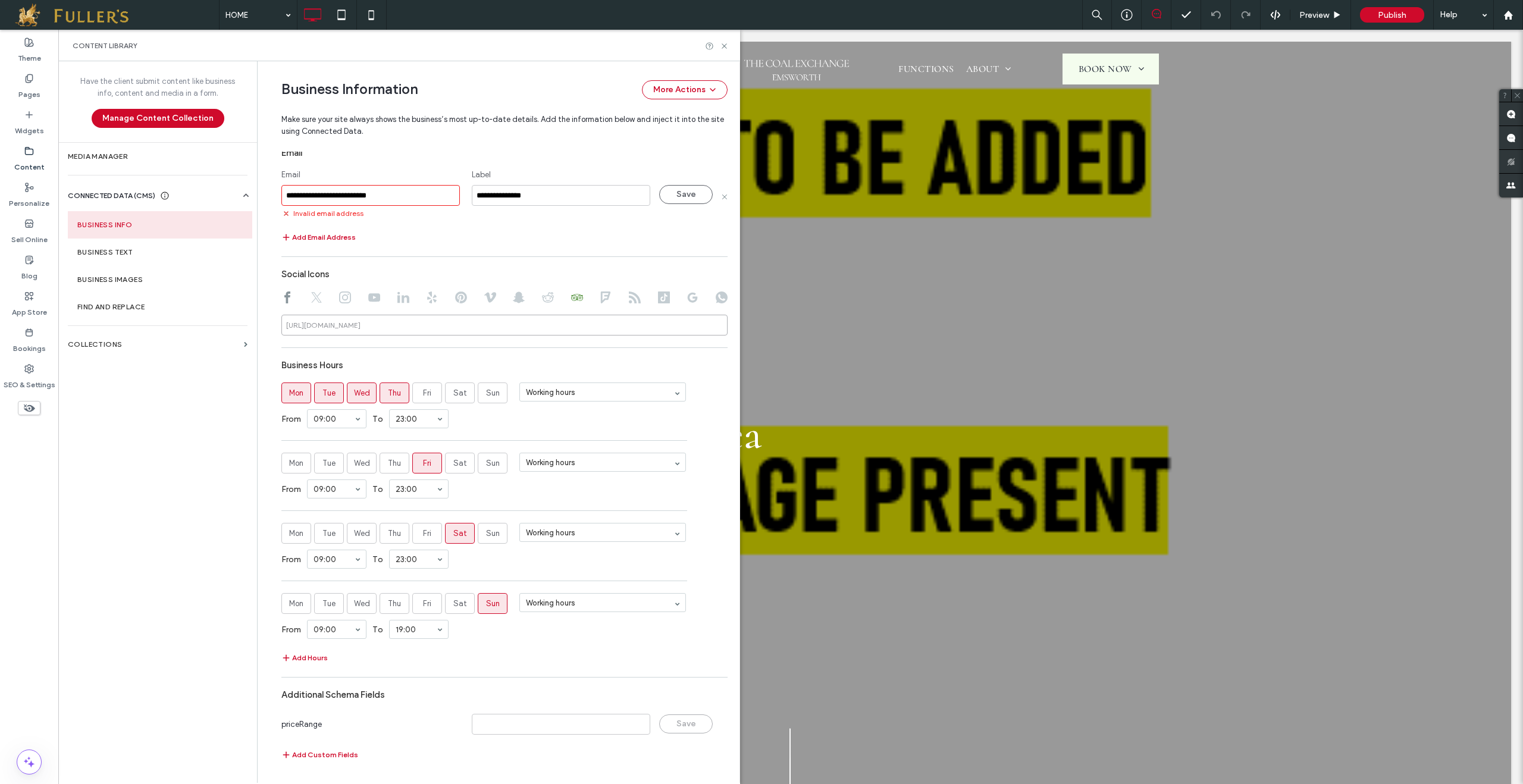
paste input "*******"
type input "*******"
click at [420, 218] on div "Invalid email address" at bounding box center [377, 213] width 190 height 12
click at [410, 193] on input "**********" at bounding box center [371, 195] width 178 height 21
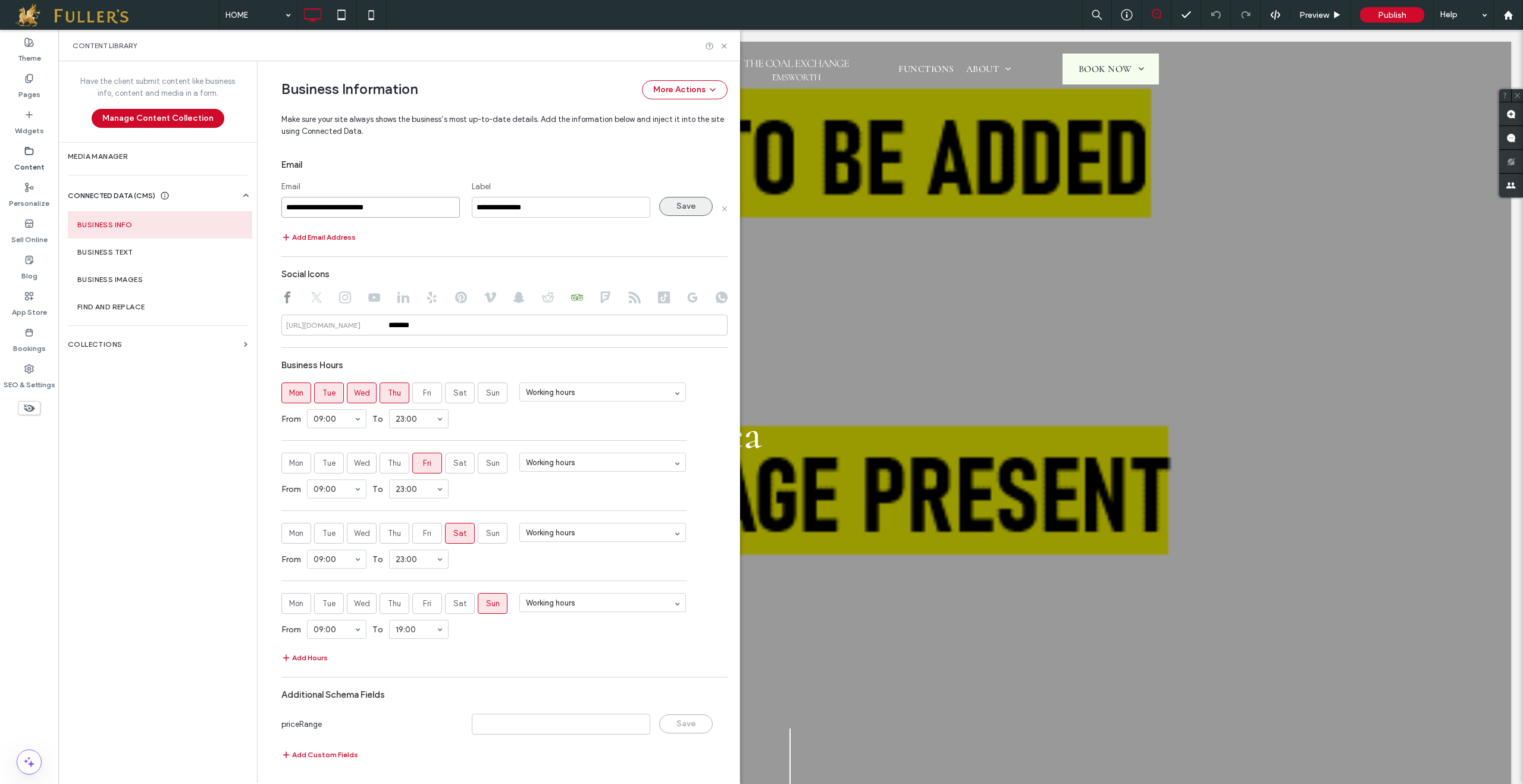
type input "**********"
click at [682, 199] on button "Save" at bounding box center [686, 206] width 54 height 19
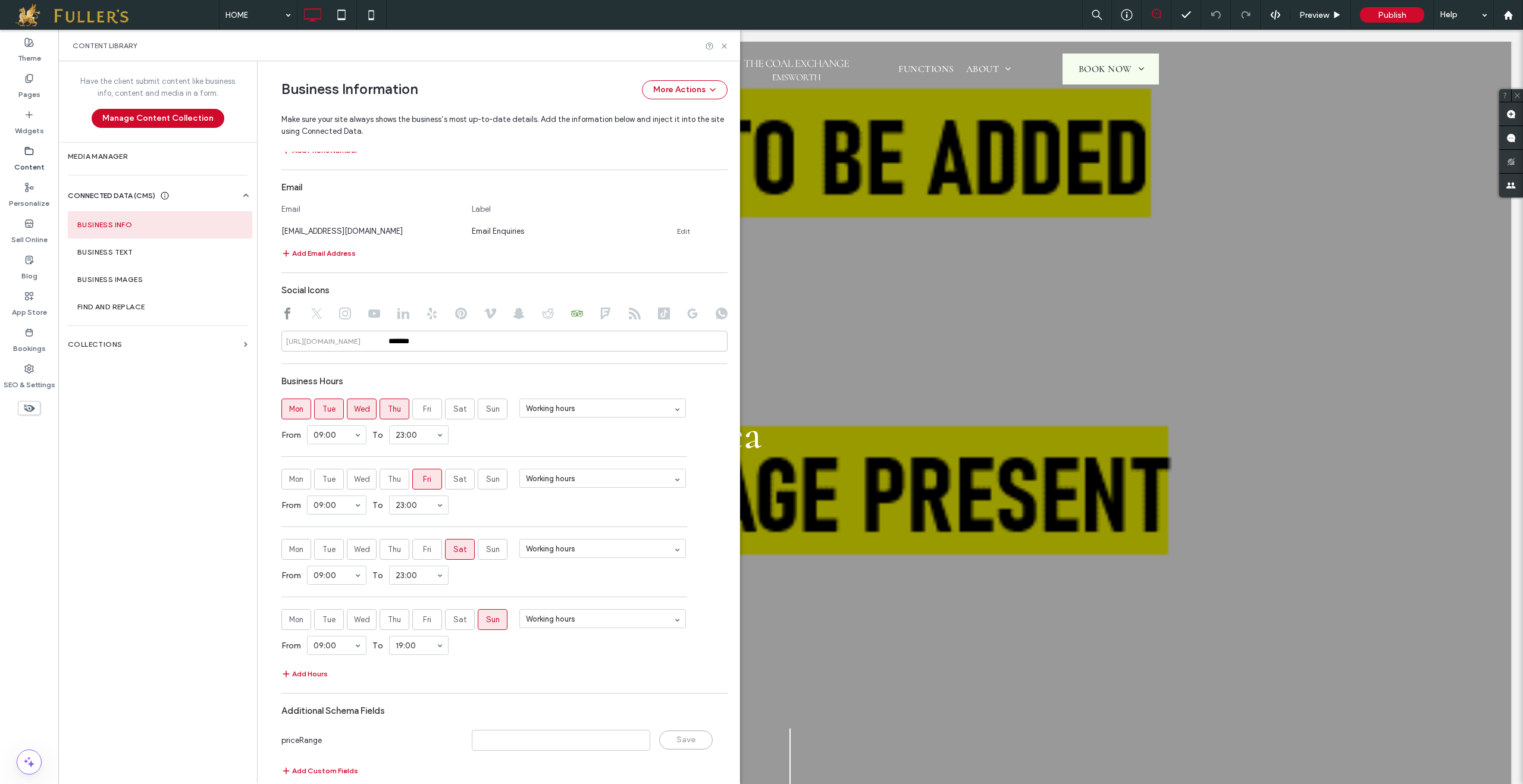
scroll to position [560, 0]
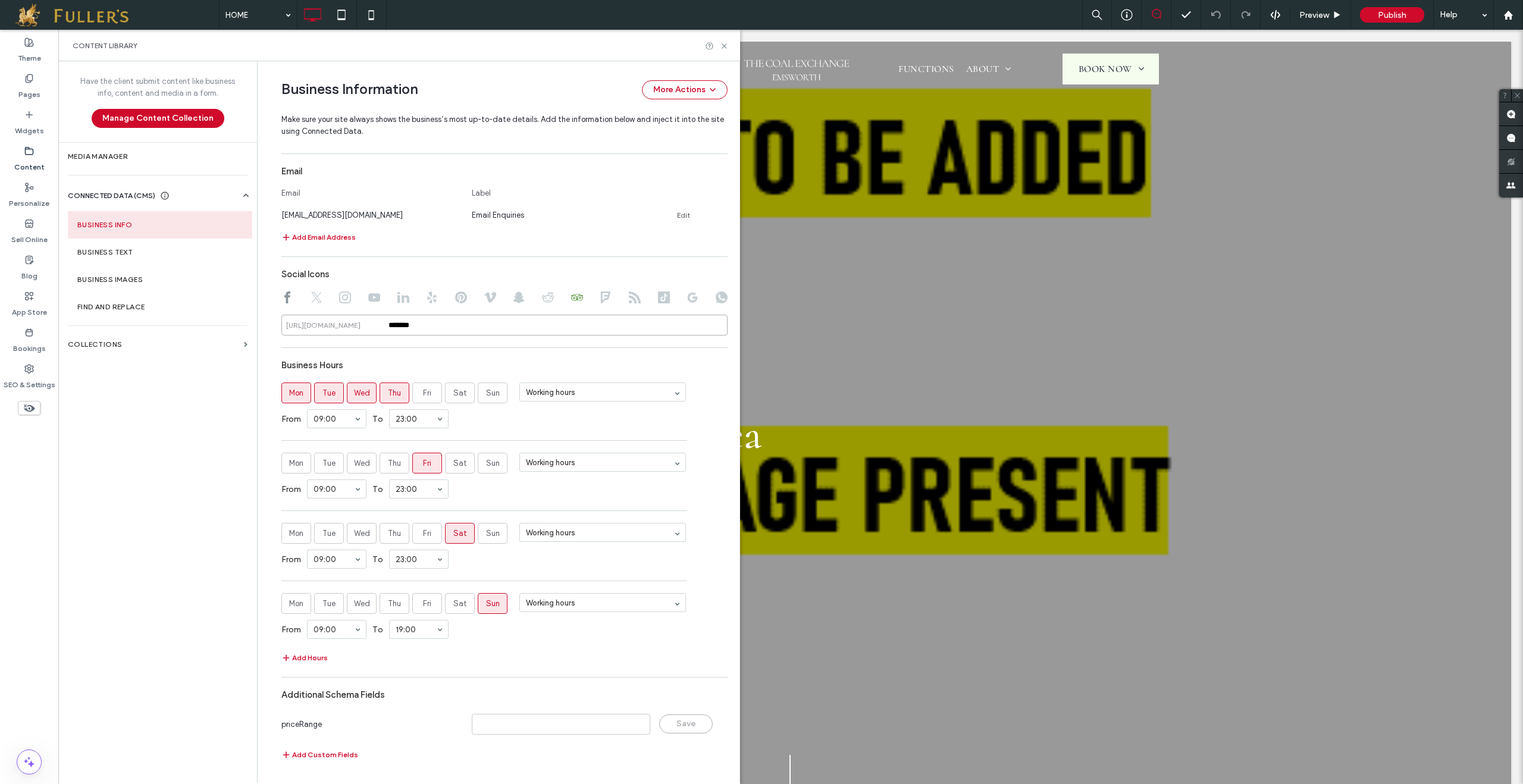
drag, startPoint x: 443, startPoint y: 326, endPoint x: 367, endPoint y: 323, distance: 76.1
click at [367, 323] on div "https://www.tripadvisor.com/ *******" at bounding box center [505, 325] width 446 height 21
paste input "*********"
type input "**********"
click at [422, 376] on div "Business Hours" at bounding box center [505, 365] width 446 height 22
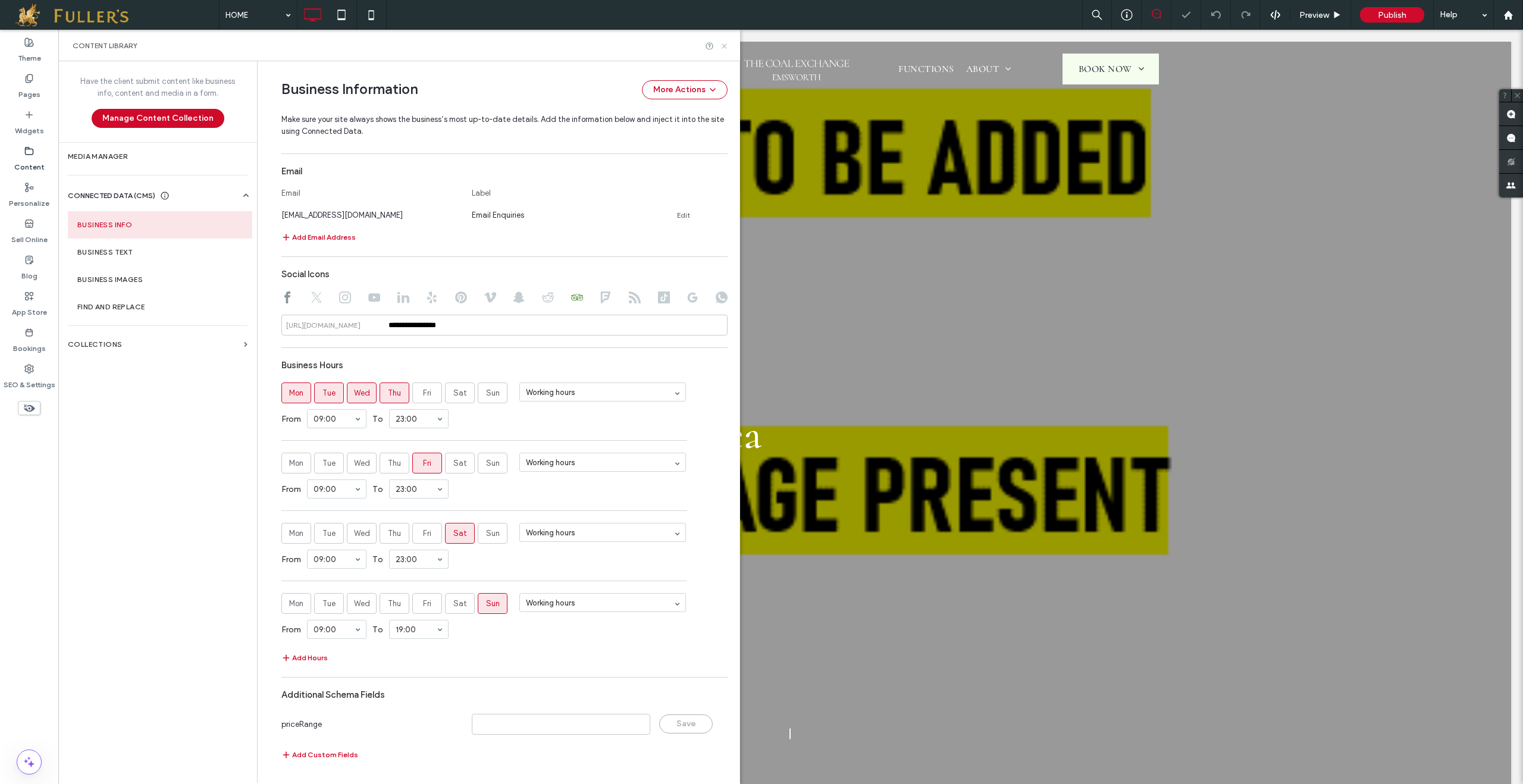
click at [728, 46] on icon at bounding box center [724, 46] width 9 height 9
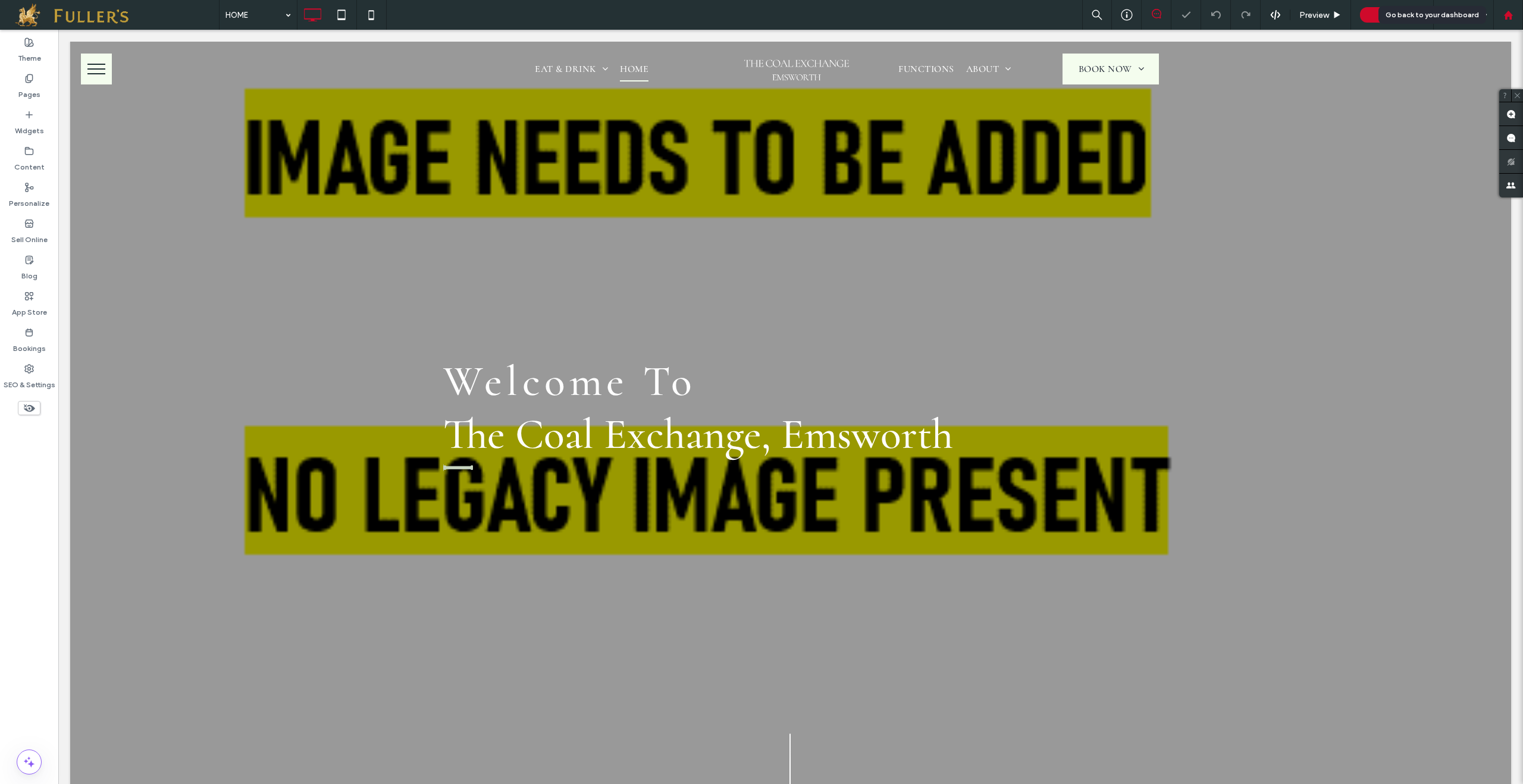
scroll to position [0, 0]
click at [1509, 17] on use at bounding box center [1508, 14] width 9 height 9
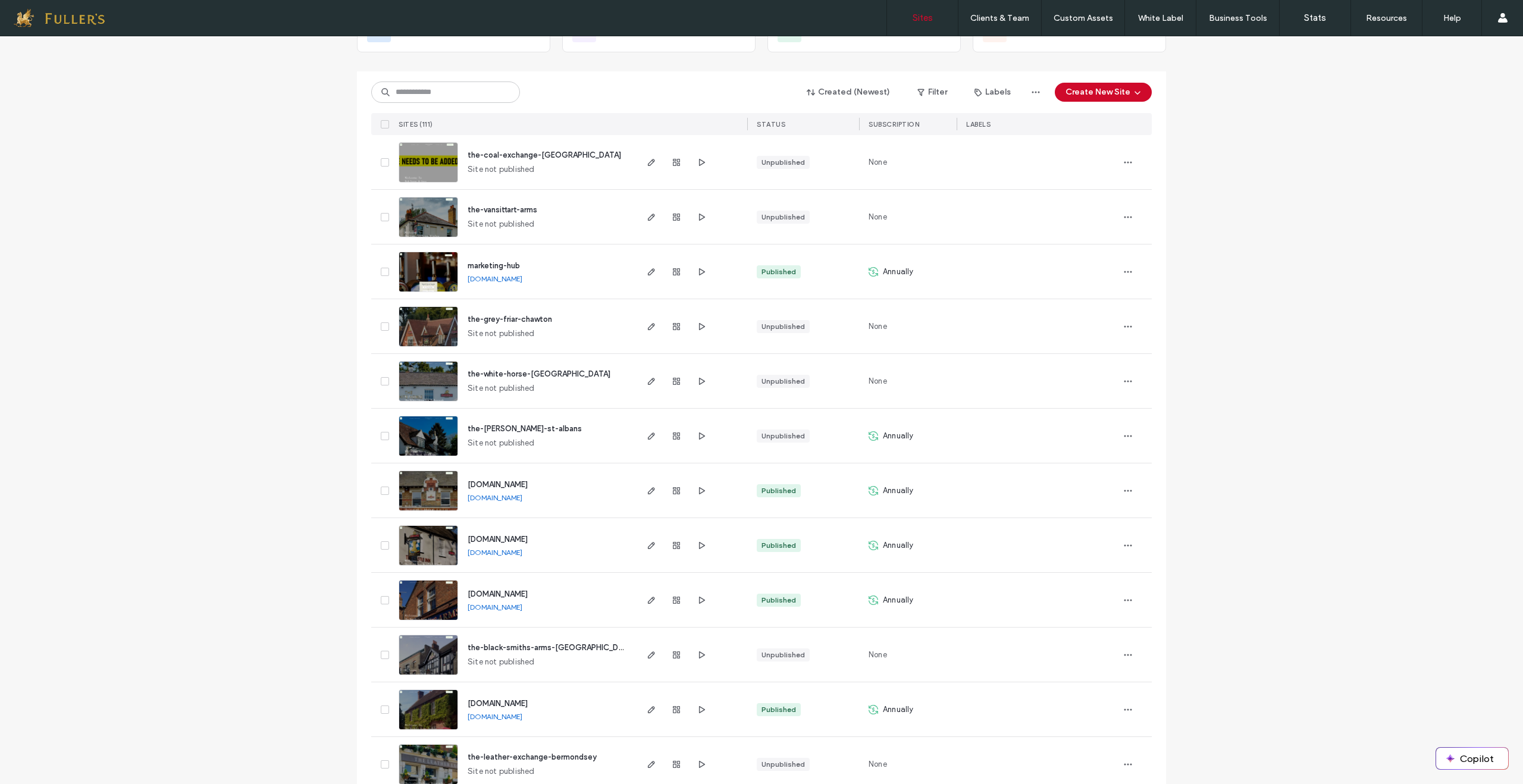
scroll to position [102, 0]
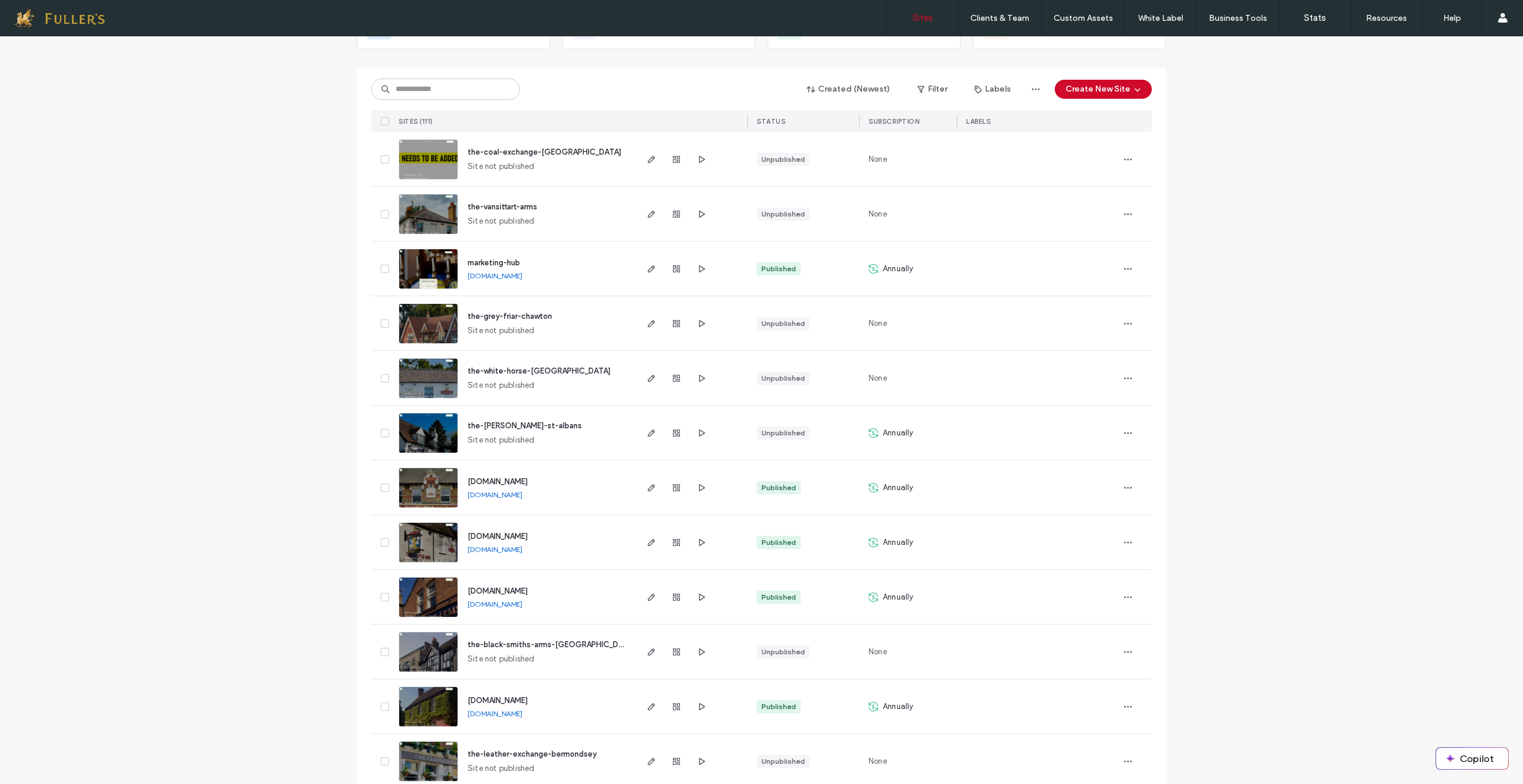
click at [439, 491] on img at bounding box center [428, 508] width 58 height 81
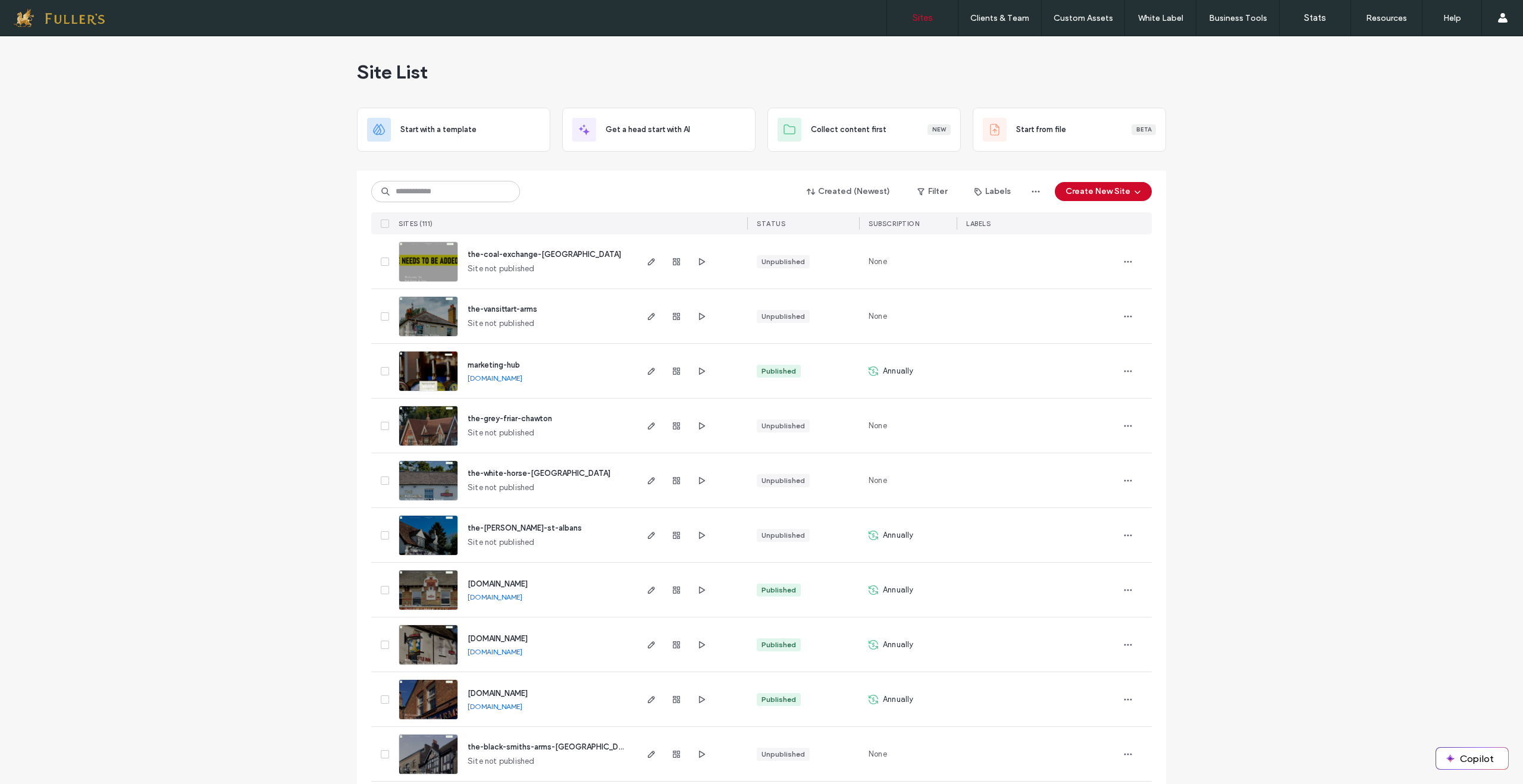
click at [433, 269] on img at bounding box center [428, 282] width 58 height 81
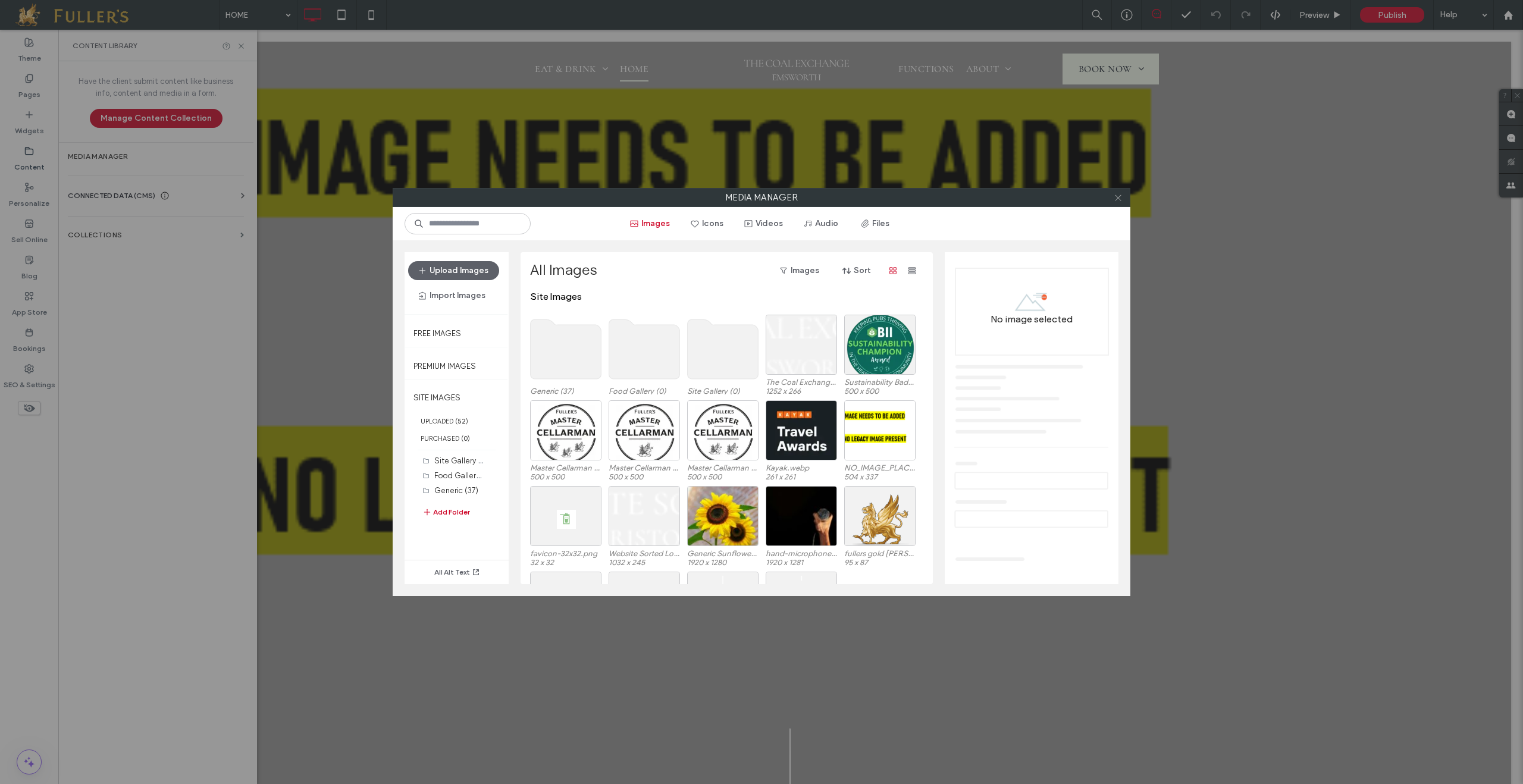
click at [1118, 203] on span at bounding box center [1118, 197] width 9 height 18
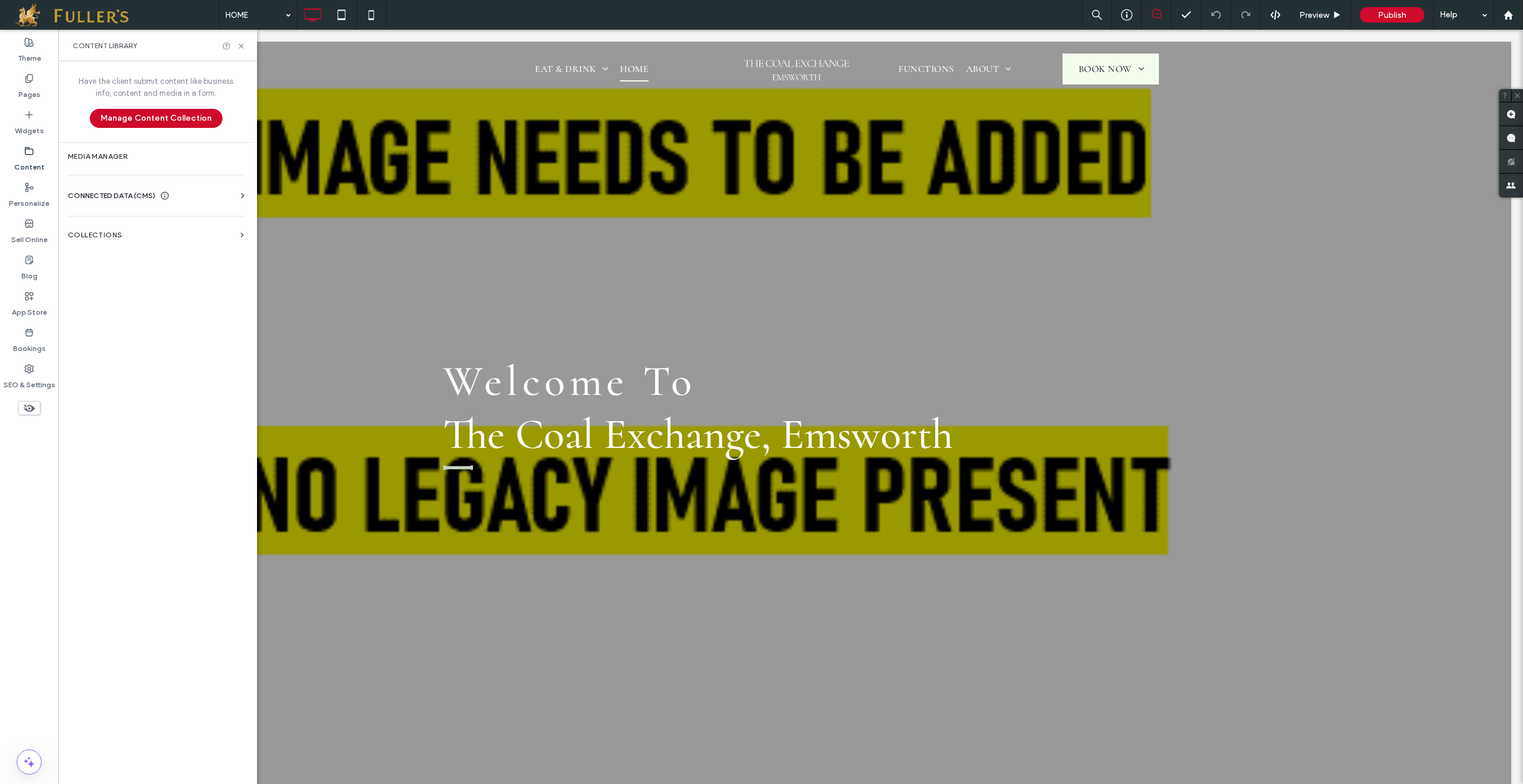
click at [137, 191] on span "CONNECTED DATA (CMS)" at bounding box center [111, 195] width 88 height 12
click at [124, 223] on label "Business Info" at bounding box center [158, 225] width 162 height 9
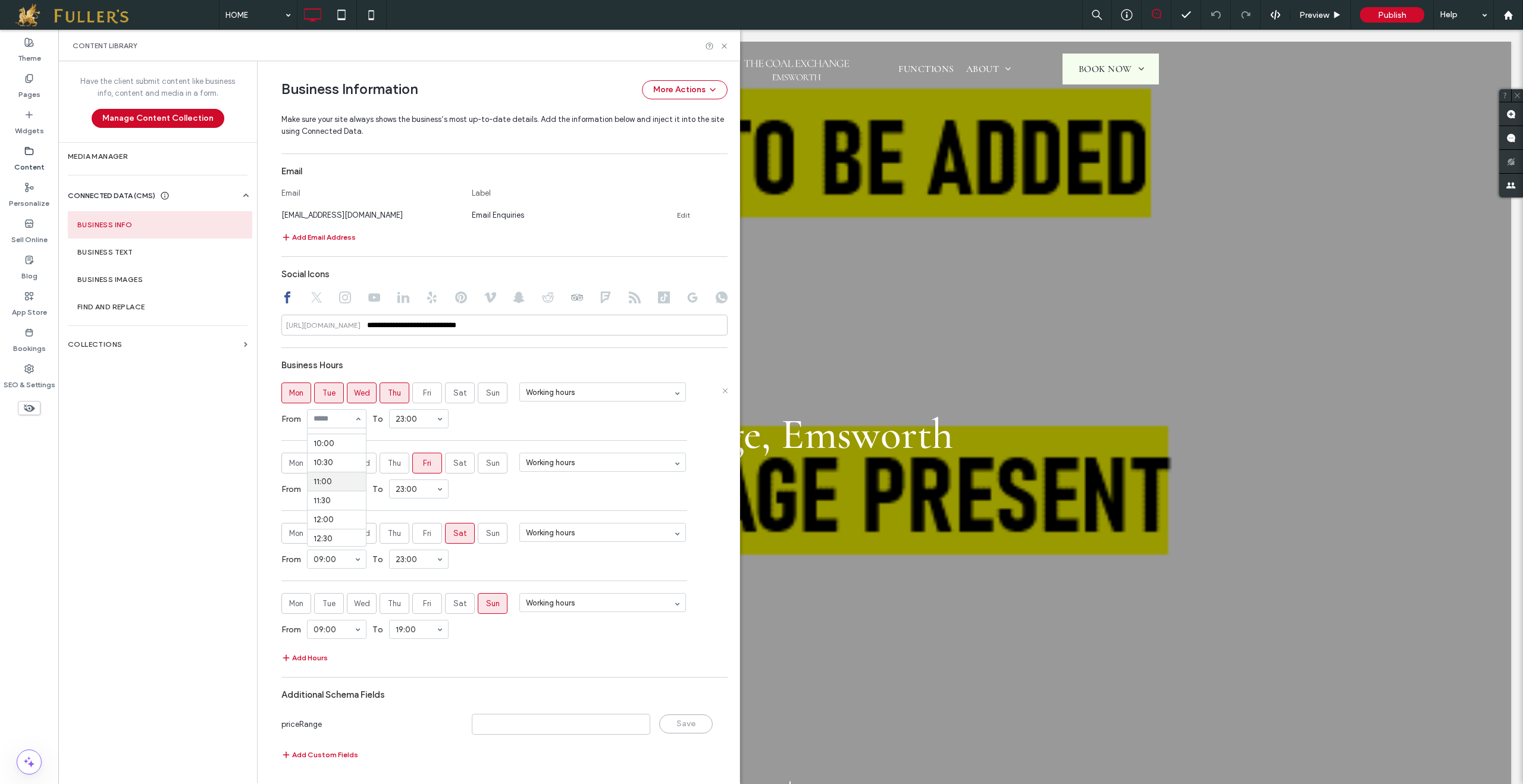
scroll to position [378, 0]
click at [455, 464] on span "Sat" at bounding box center [460, 464] width 14 height 12
click at [333, 492] on input at bounding box center [333, 489] width 40 height 9
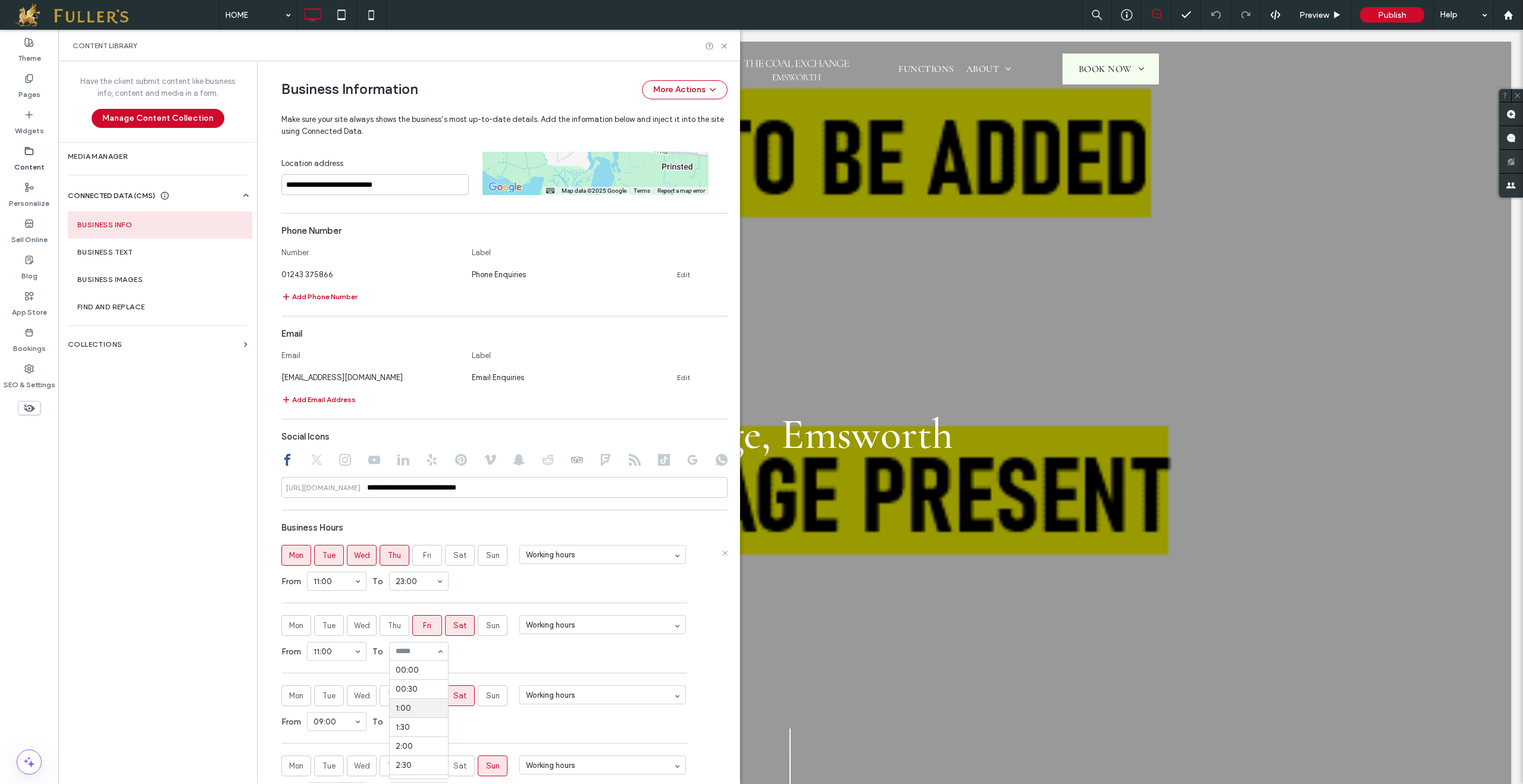
scroll to position [560, 0]
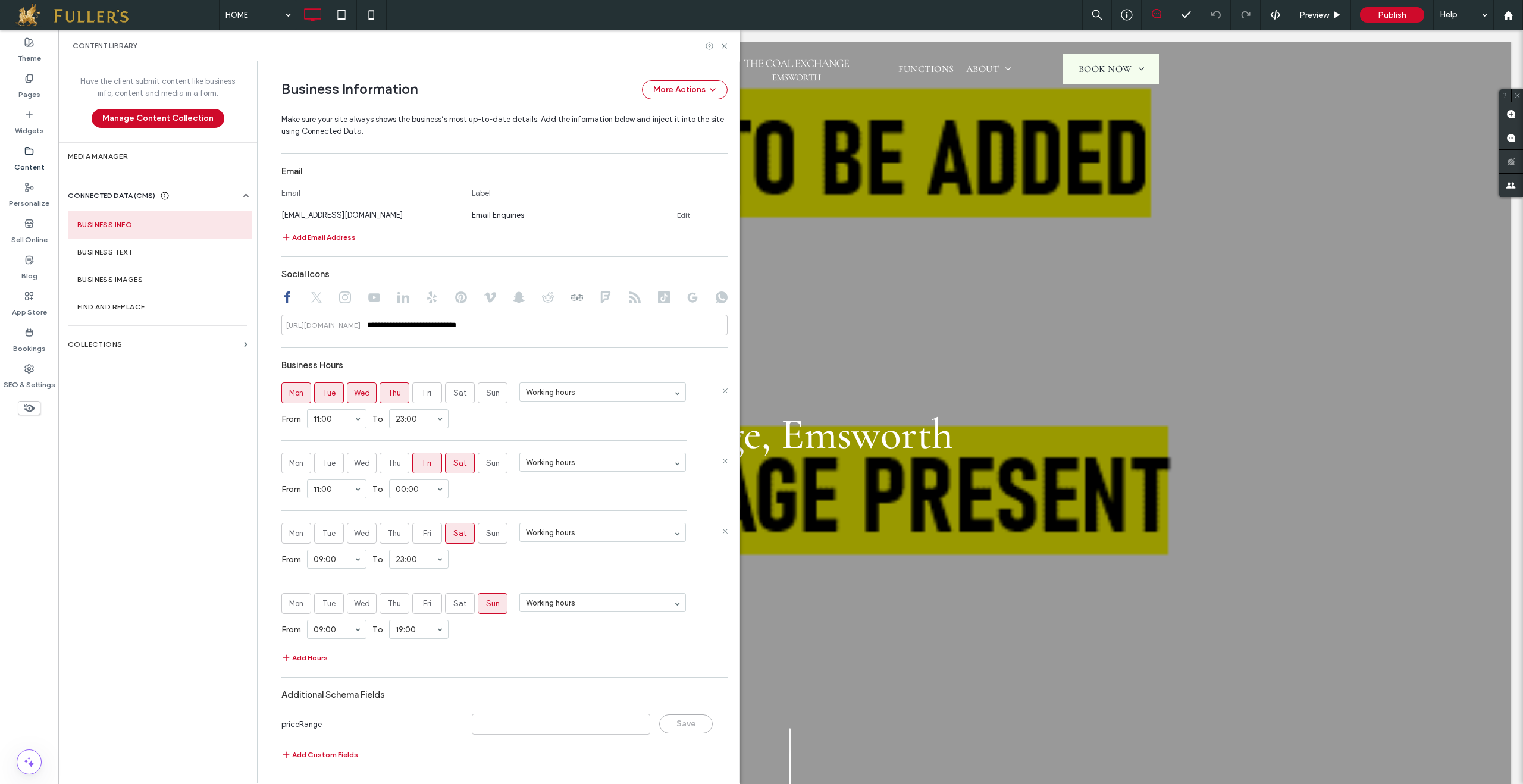
click at [456, 530] on span "Sat" at bounding box center [460, 533] width 14 height 12
click at [487, 534] on span "Sun" at bounding box center [492, 533] width 14 height 12
click at [486, 605] on span "Sun" at bounding box center [492, 604] width 14 height 12
click at [347, 564] on div "00:00 00:30 1:00 1:30 2:00 2:30 3:00 3:30 4:00 4:30 5:00 5:30 6:00 6:30 7:00 7:…" at bounding box center [336, 559] width 60 height 19
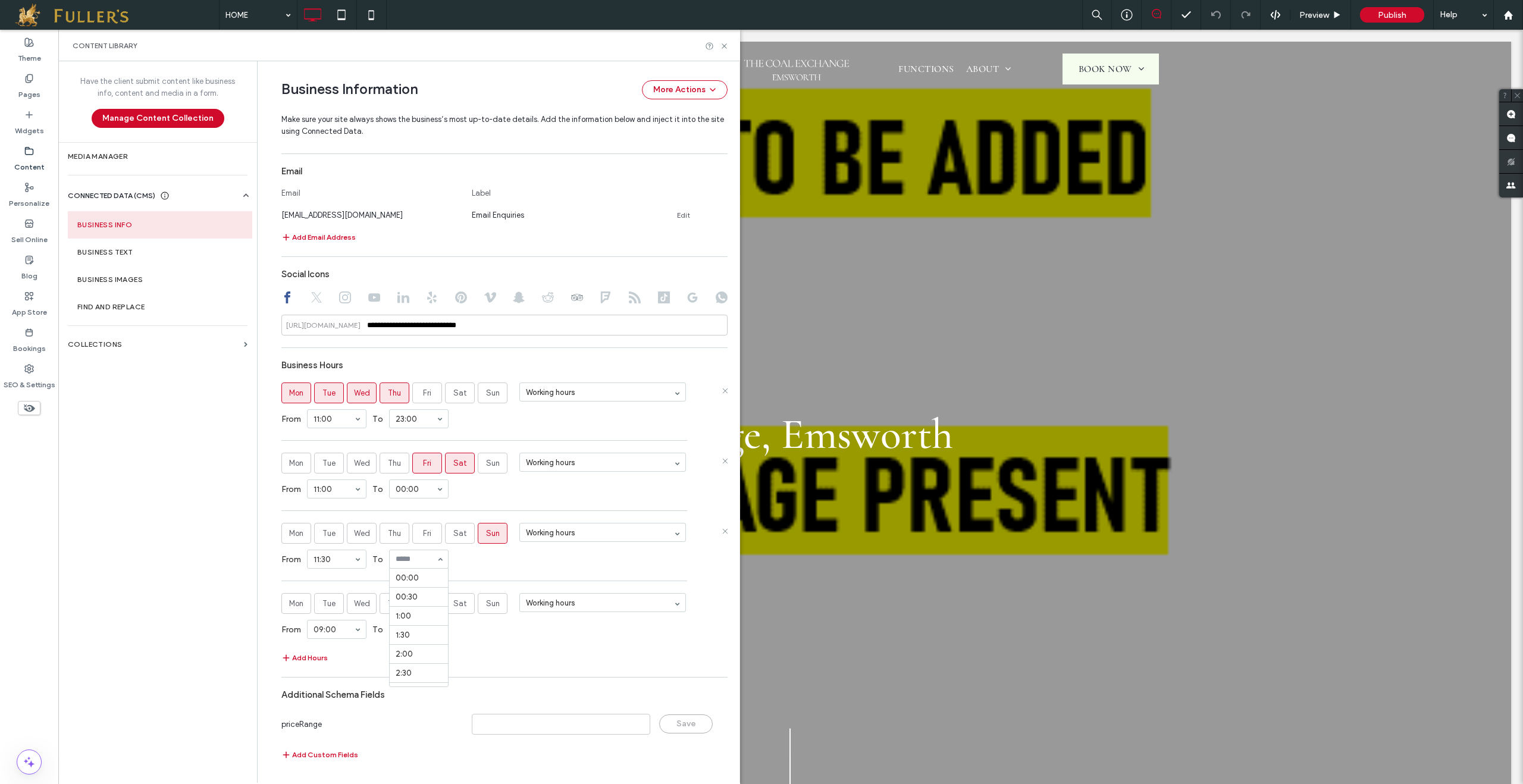
scroll to position [795, 0]
click at [502, 571] on div "From 11:30 To 22:30" at bounding box center [505, 559] width 446 height 31
click at [538, 721] on input at bounding box center [561, 724] width 178 height 21
type input "*"
click at [668, 720] on button "Save" at bounding box center [686, 724] width 54 height 19
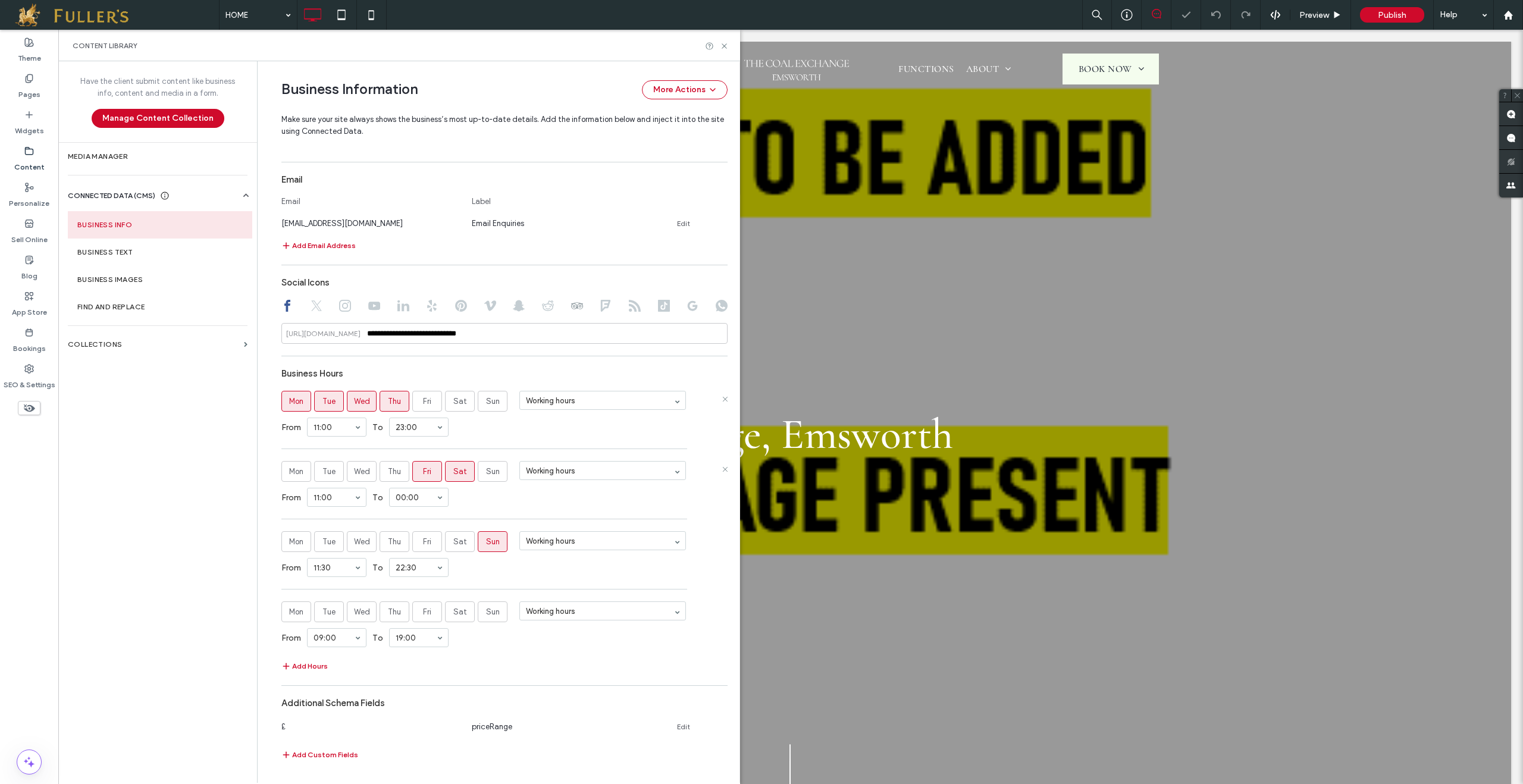
scroll to position [554, 0]
click at [339, 748] on button "Add Custom Fields" at bounding box center [320, 755] width 77 height 14
click at [415, 752] on input at bounding box center [366, 755] width 159 height 9
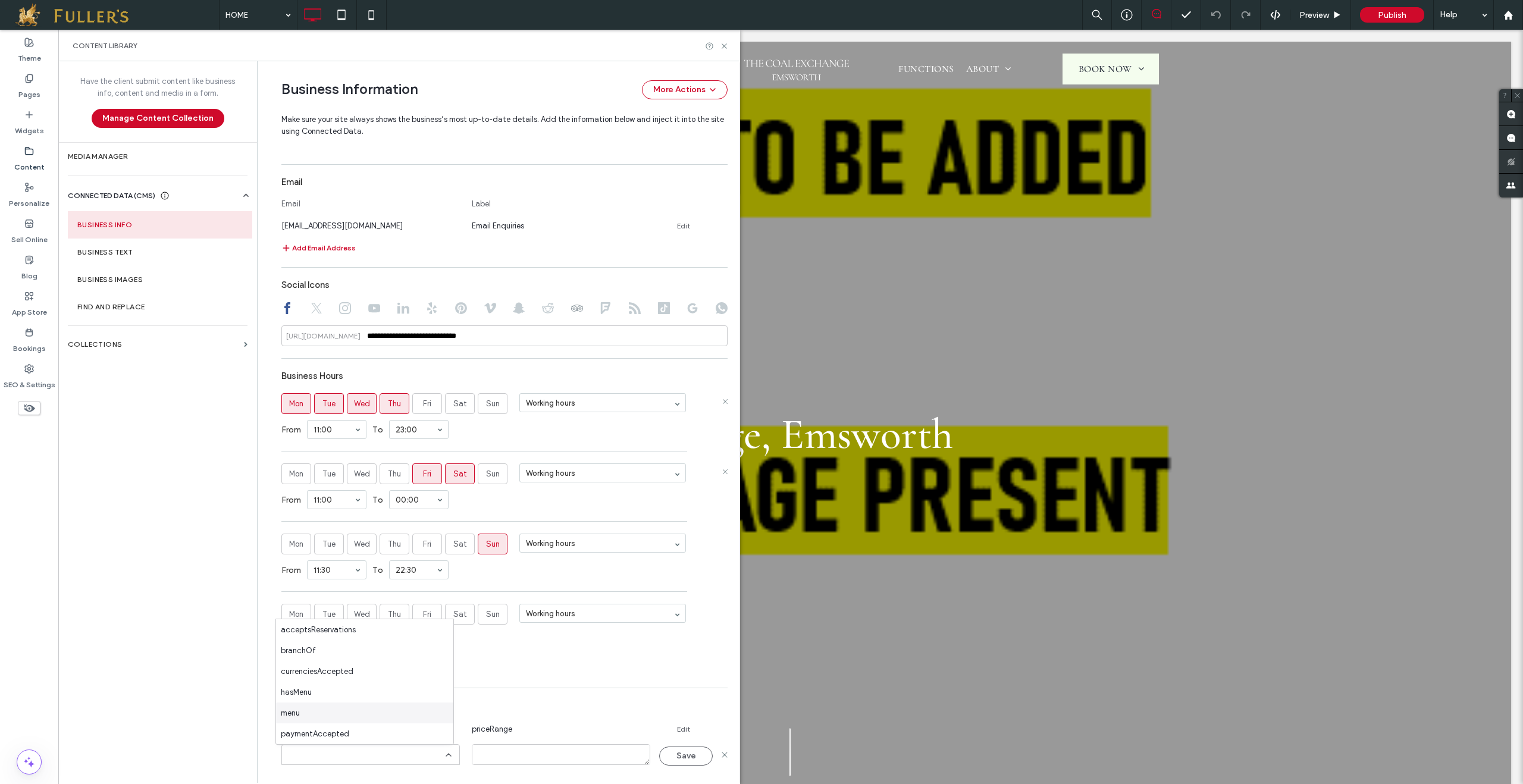
click at [597, 666] on div "Add Hours" at bounding box center [505, 669] width 446 height 14
click at [724, 43] on icon at bounding box center [724, 46] width 9 height 9
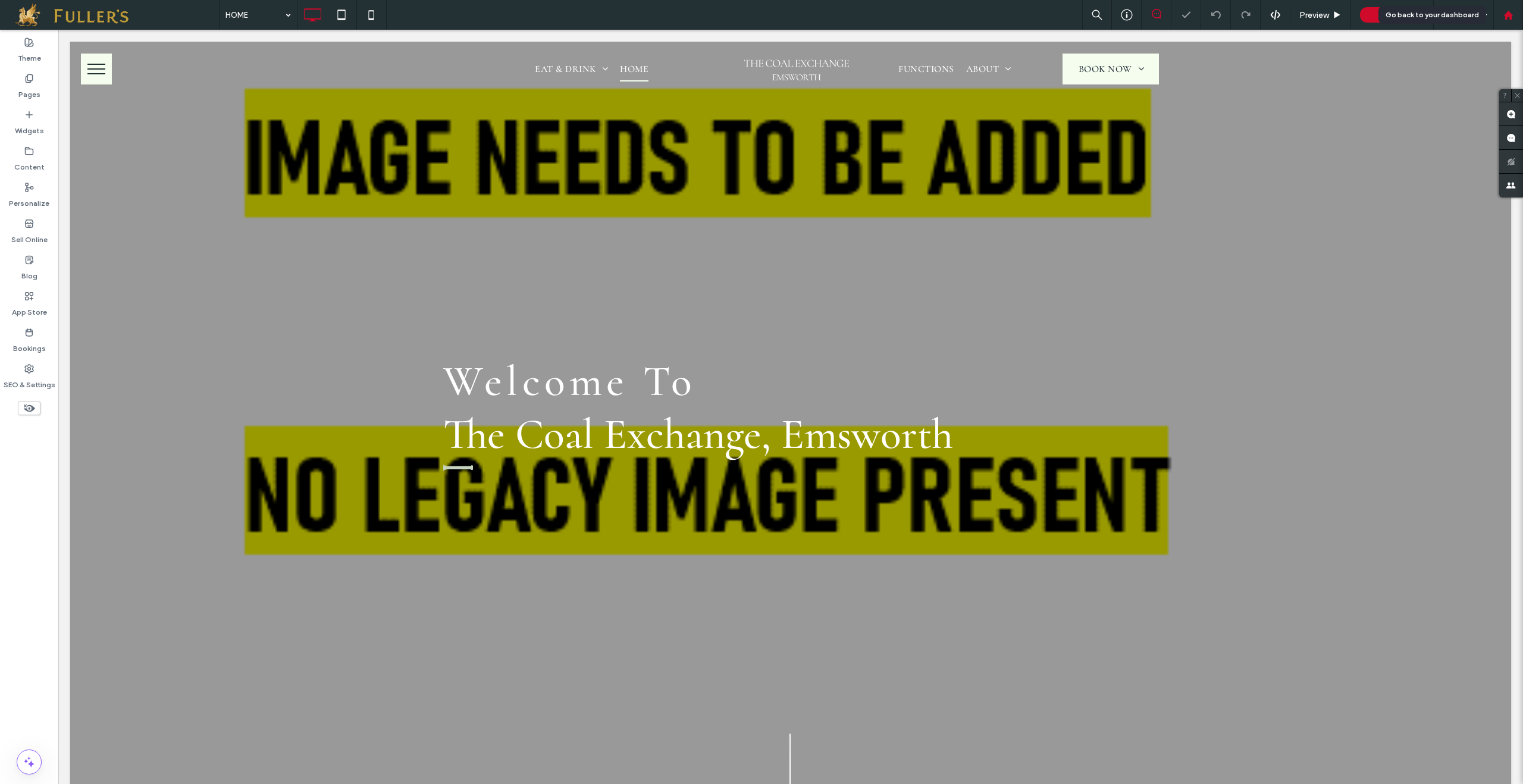
click at [1511, 16] on use at bounding box center [1508, 14] width 9 height 9
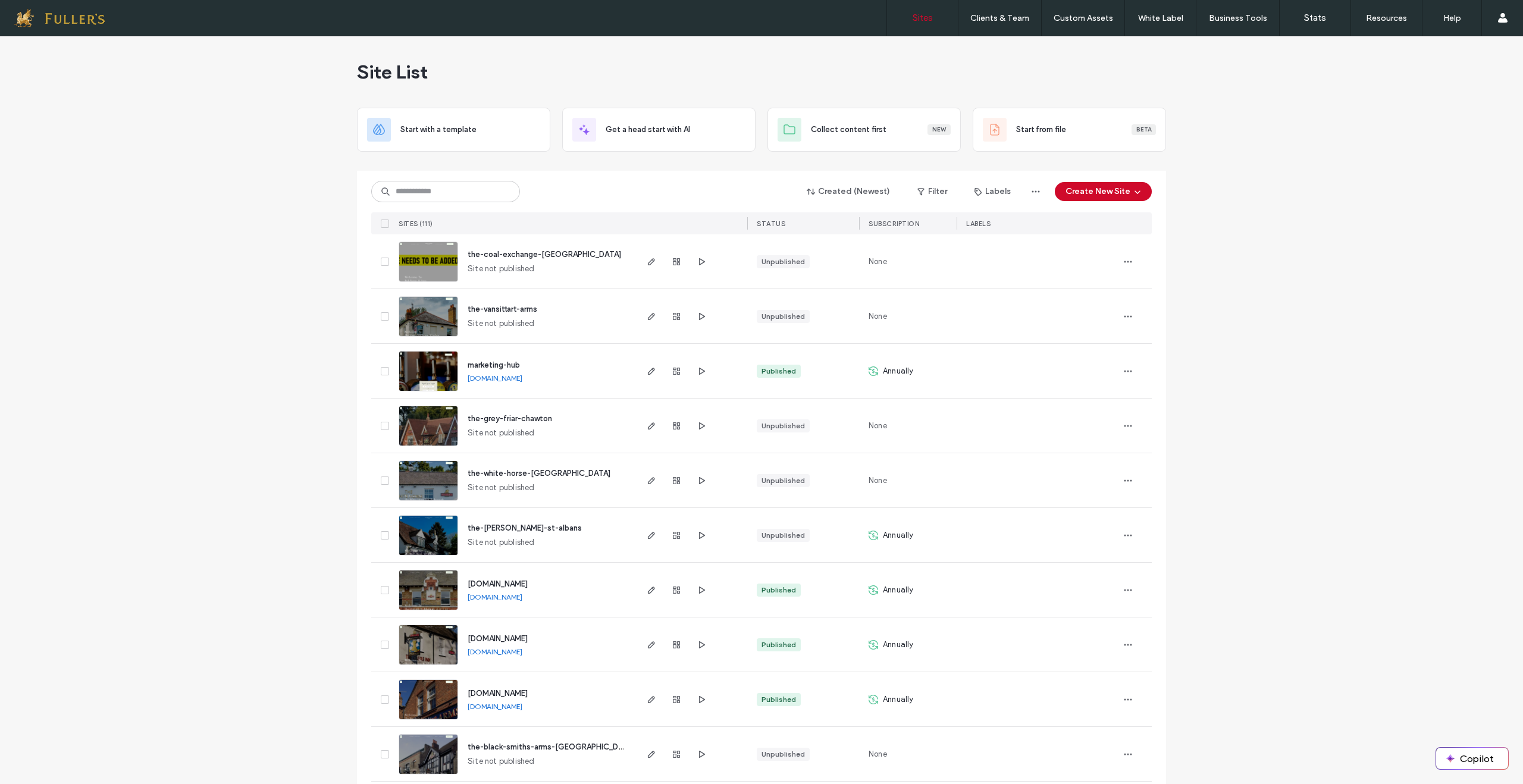
click at [438, 483] on img at bounding box center [428, 502] width 58 height 81
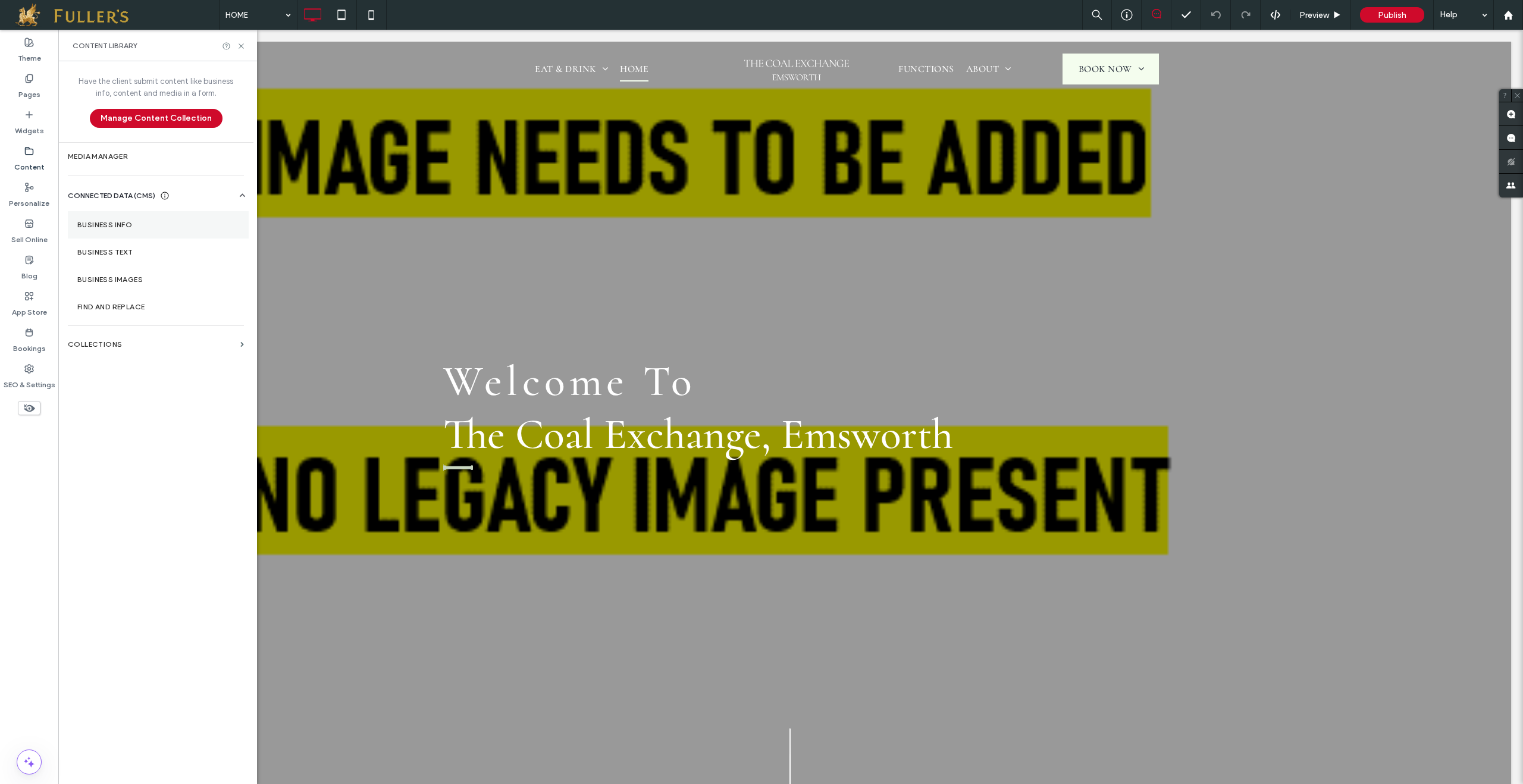
click at [114, 223] on label "Business Info" at bounding box center [158, 225] width 162 height 9
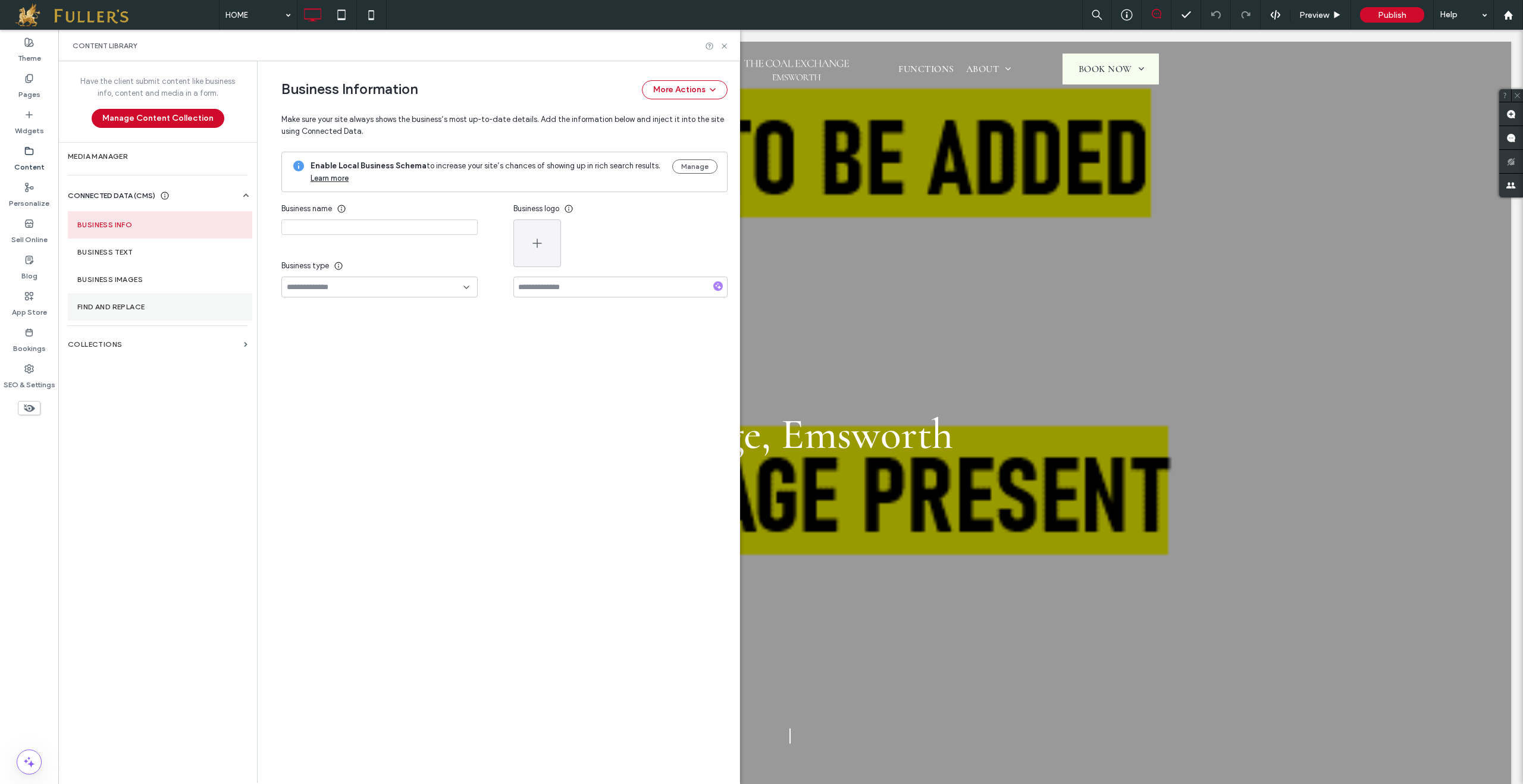
type input "**********"
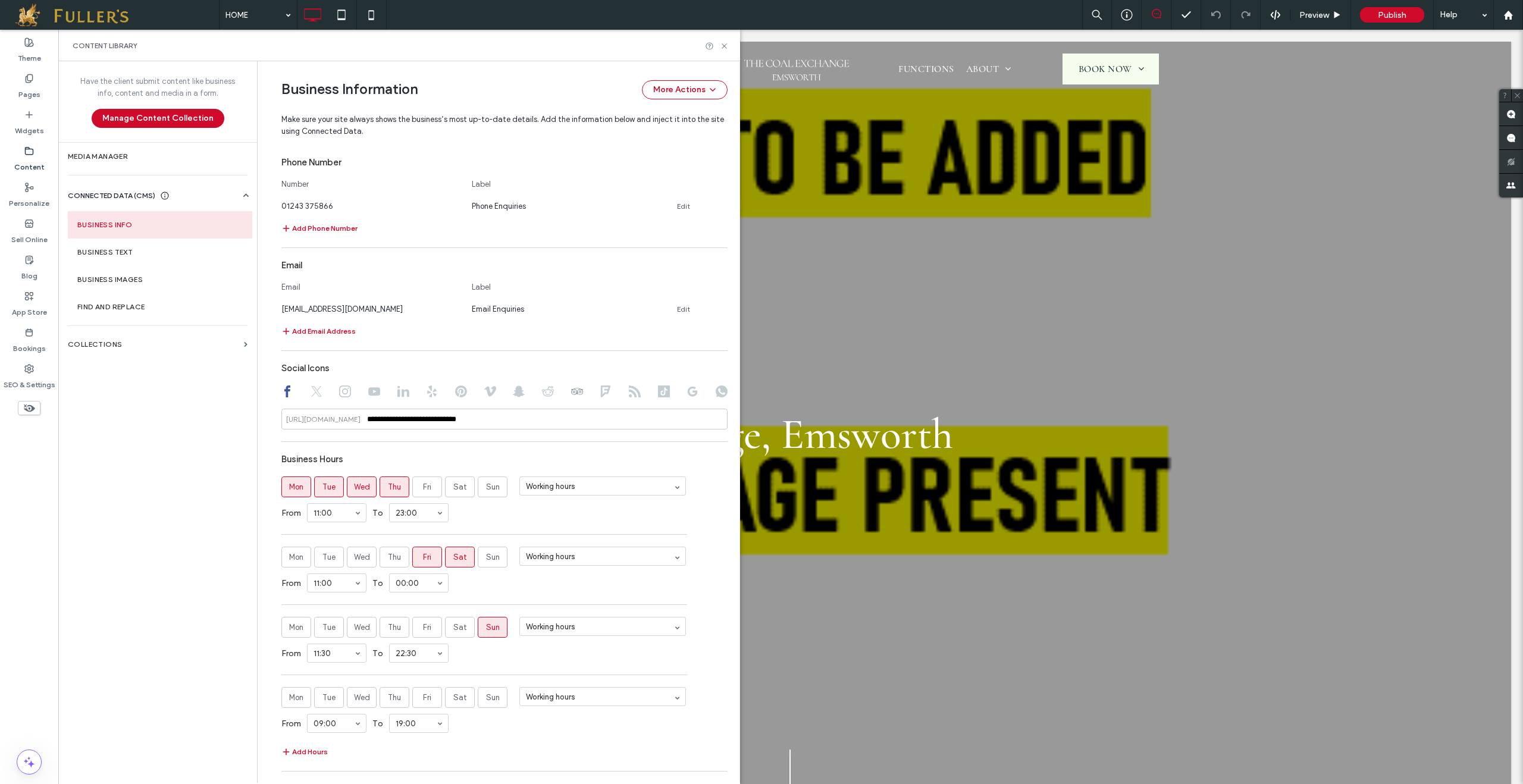
scroll to position [554, 0]
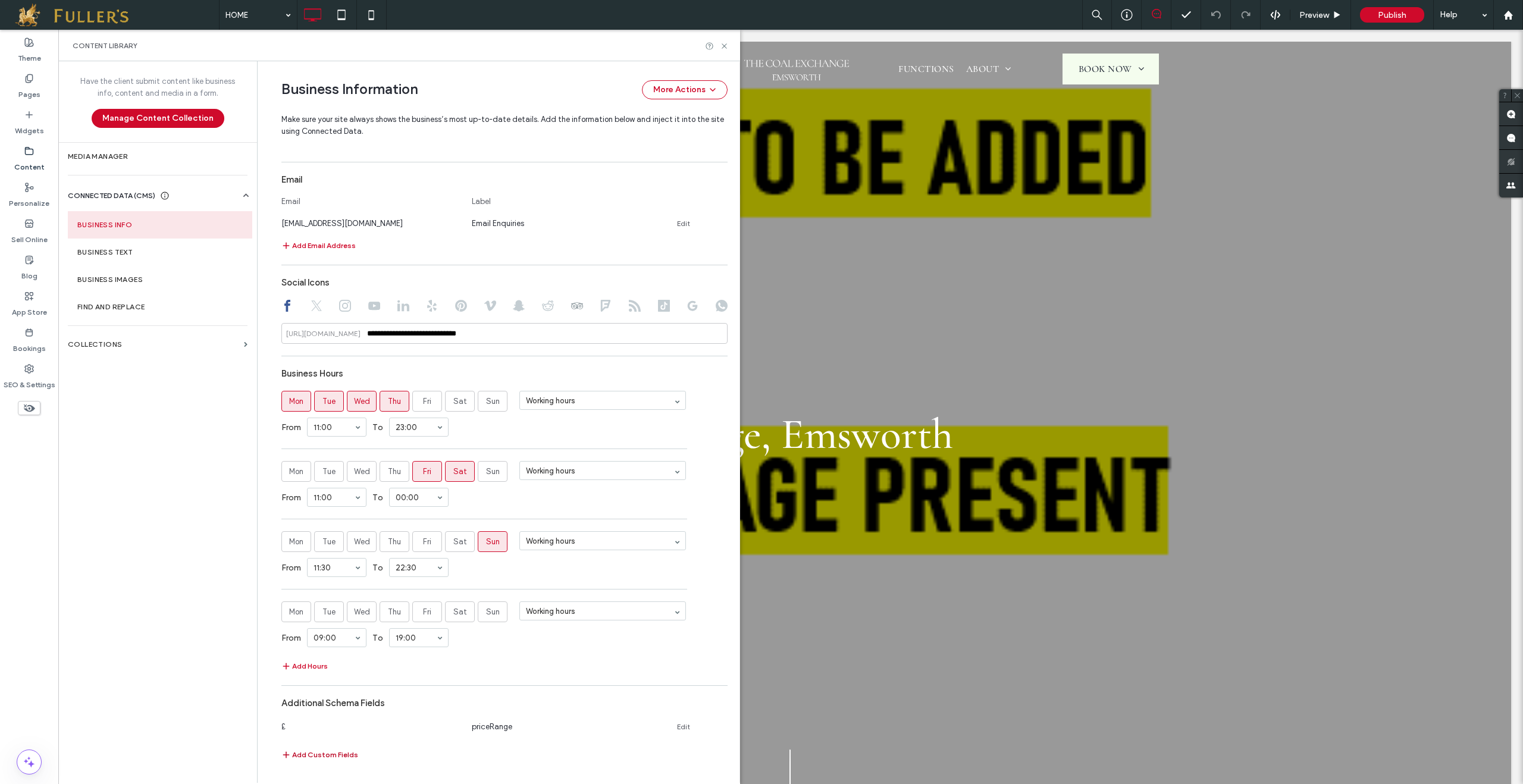
click at [320, 752] on button "Add Custom Fields" at bounding box center [320, 755] width 77 height 14
click at [376, 750] on input at bounding box center [366, 755] width 159 height 9
click at [350, 650] on div "branchOf" at bounding box center [364, 650] width 178 height 21
click at [517, 752] on textarea at bounding box center [561, 755] width 178 height 21
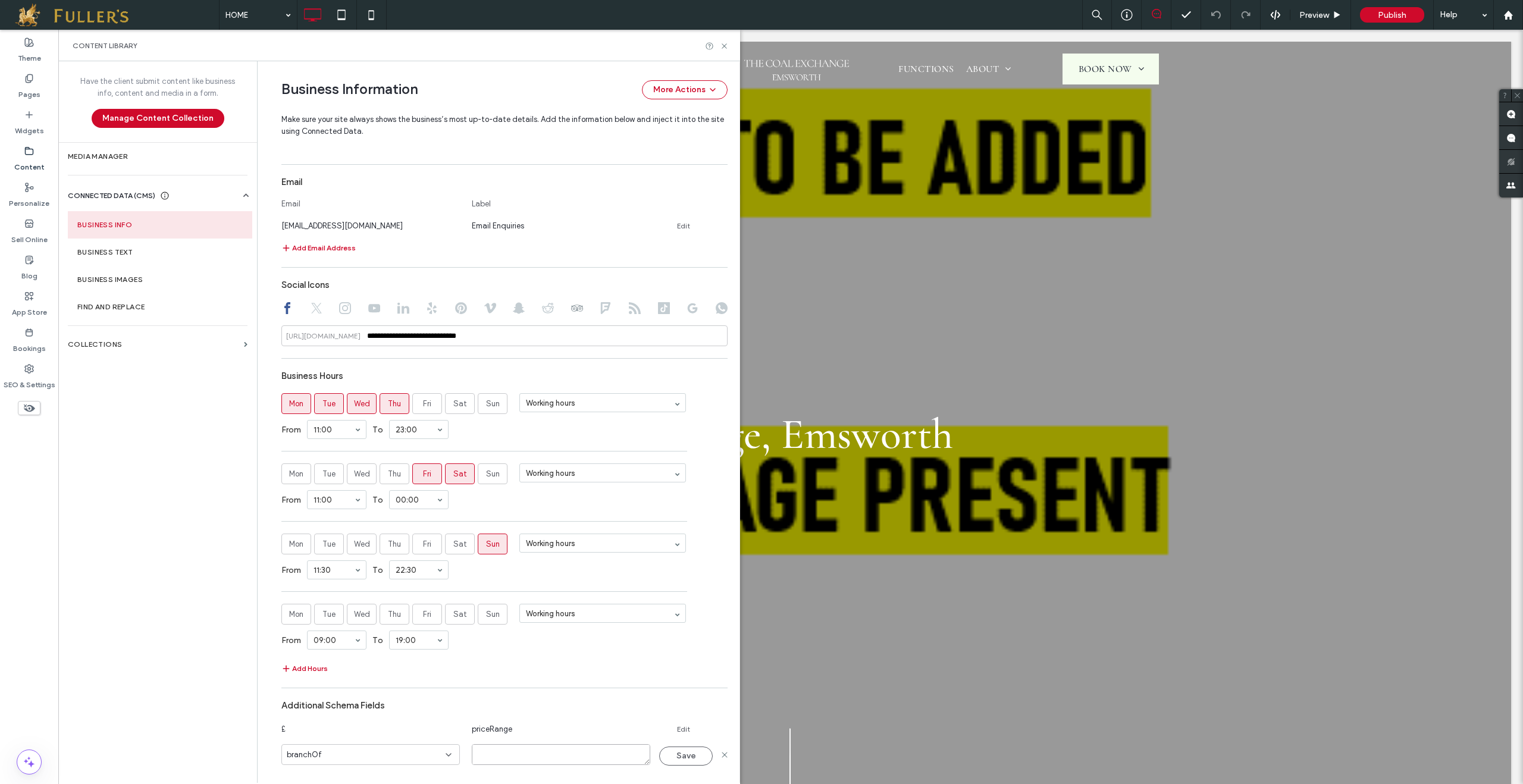
paste textarea "********"
type textarea "********"
click at [668, 753] on button "Save" at bounding box center [686, 756] width 54 height 19
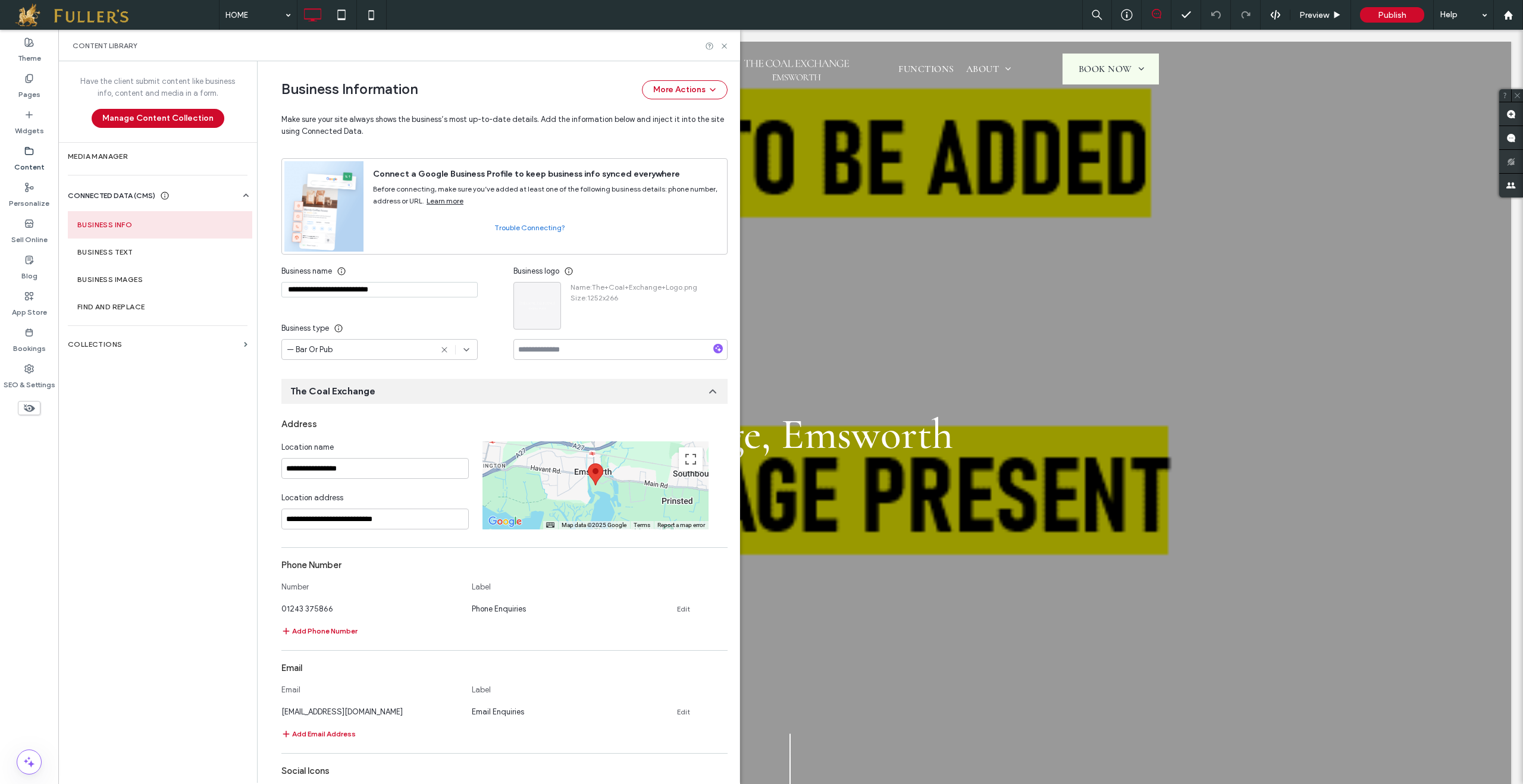
scroll to position [0, 0]
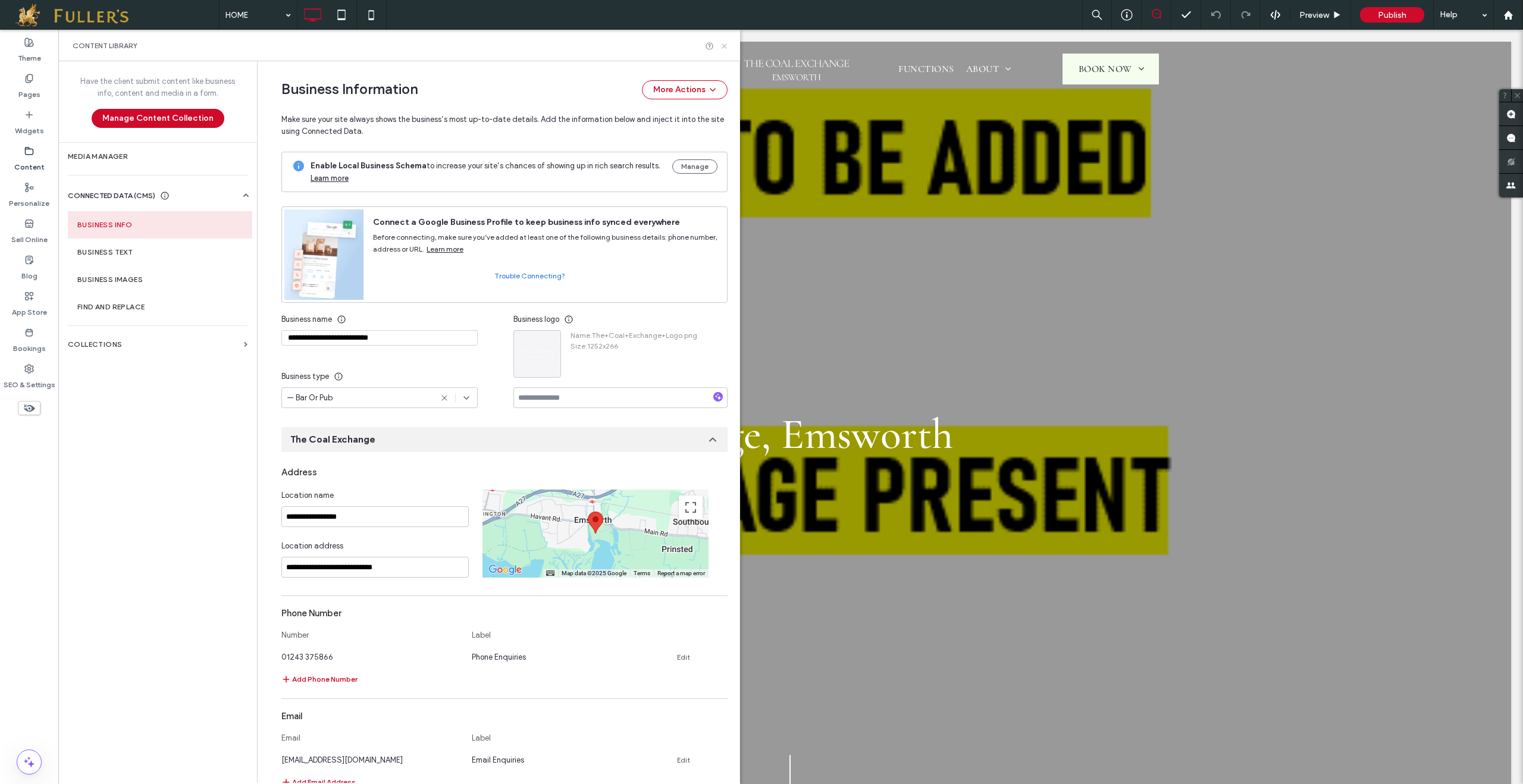
click at [725, 45] on icon at bounding box center [724, 46] width 9 height 9
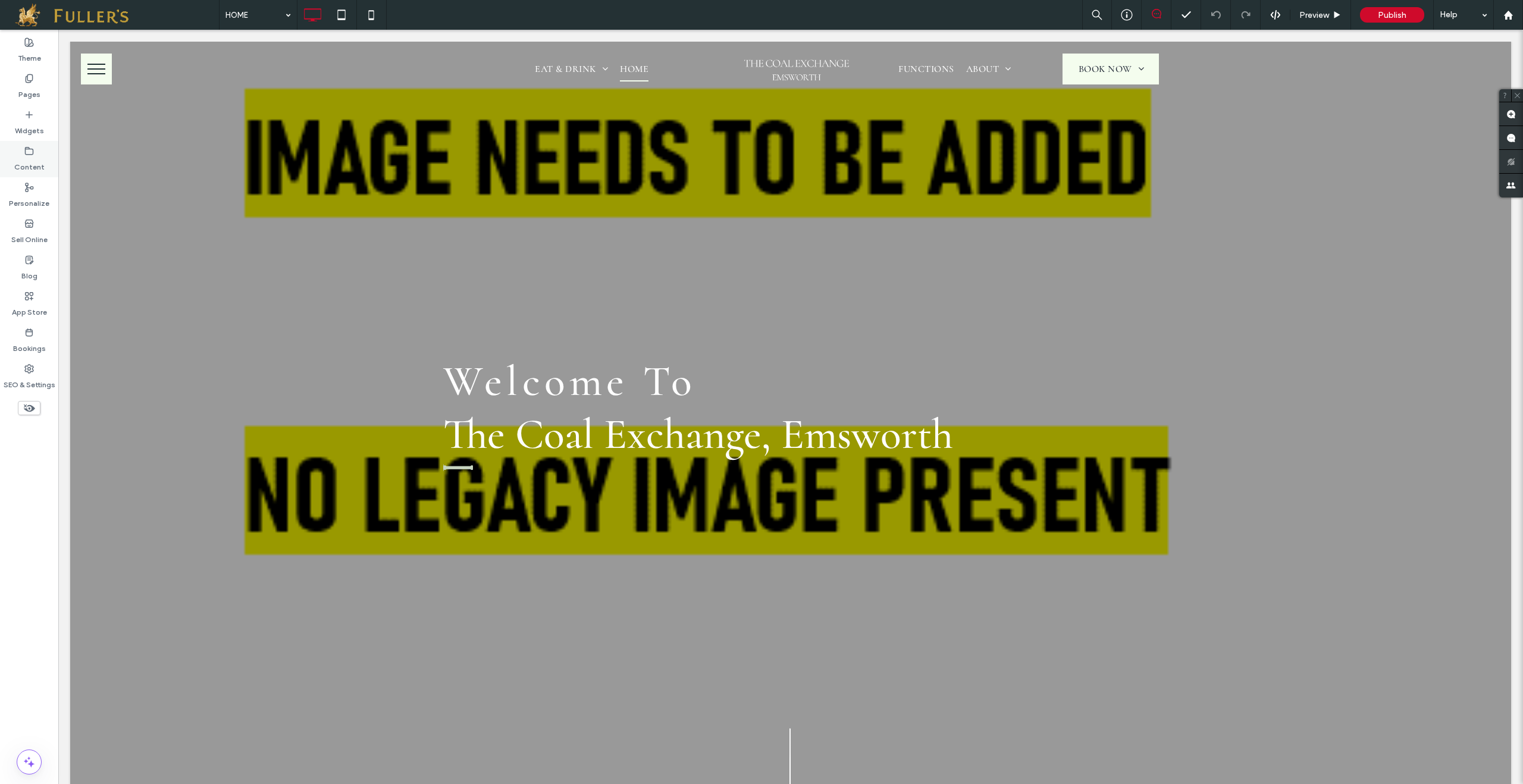
click at [13, 152] on div "Content" at bounding box center [29, 159] width 58 height 36
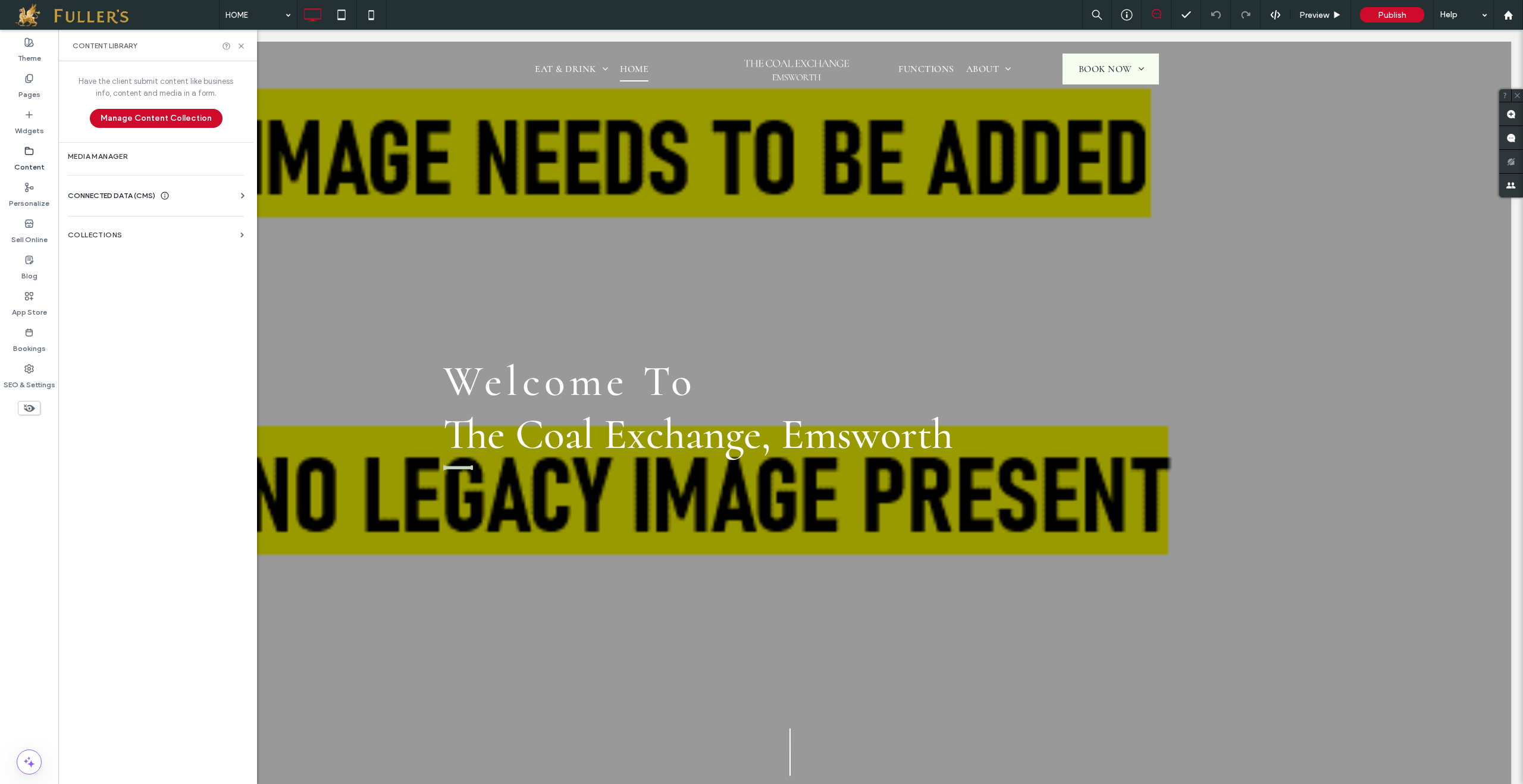
click at [23, 161] on label "Content" at bounding box center [29, 164] width 30 height 17
click at [123, 161] on section "Media Manager" at bounding box center [156, 157] width 195 height 27
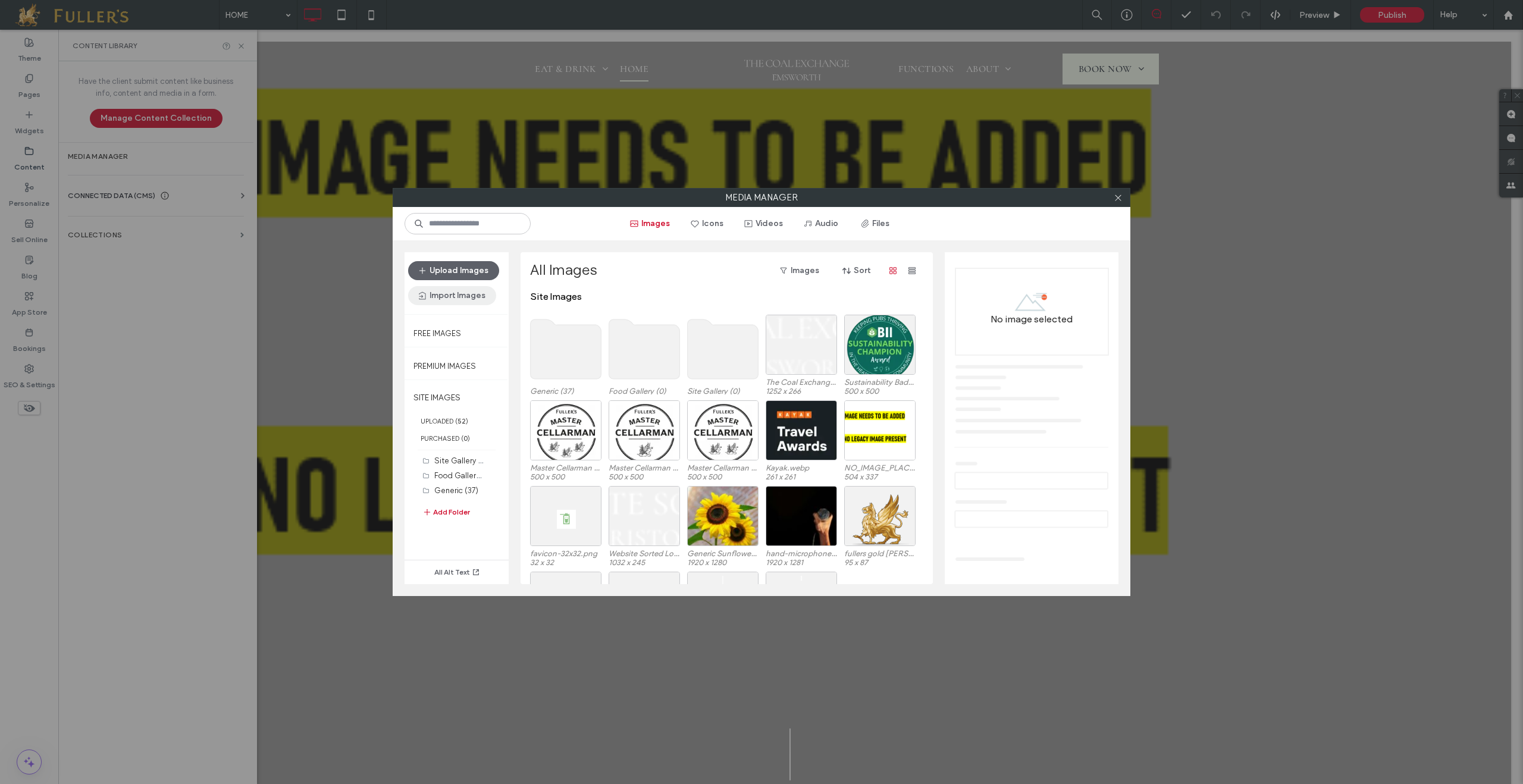
click at [458, 296] on button "Import Images" at bounding box center [452, 295] width 88 height 19
click at [456, 326] on span "From a Site" at bounding box center [454, 326] width 40 height 12
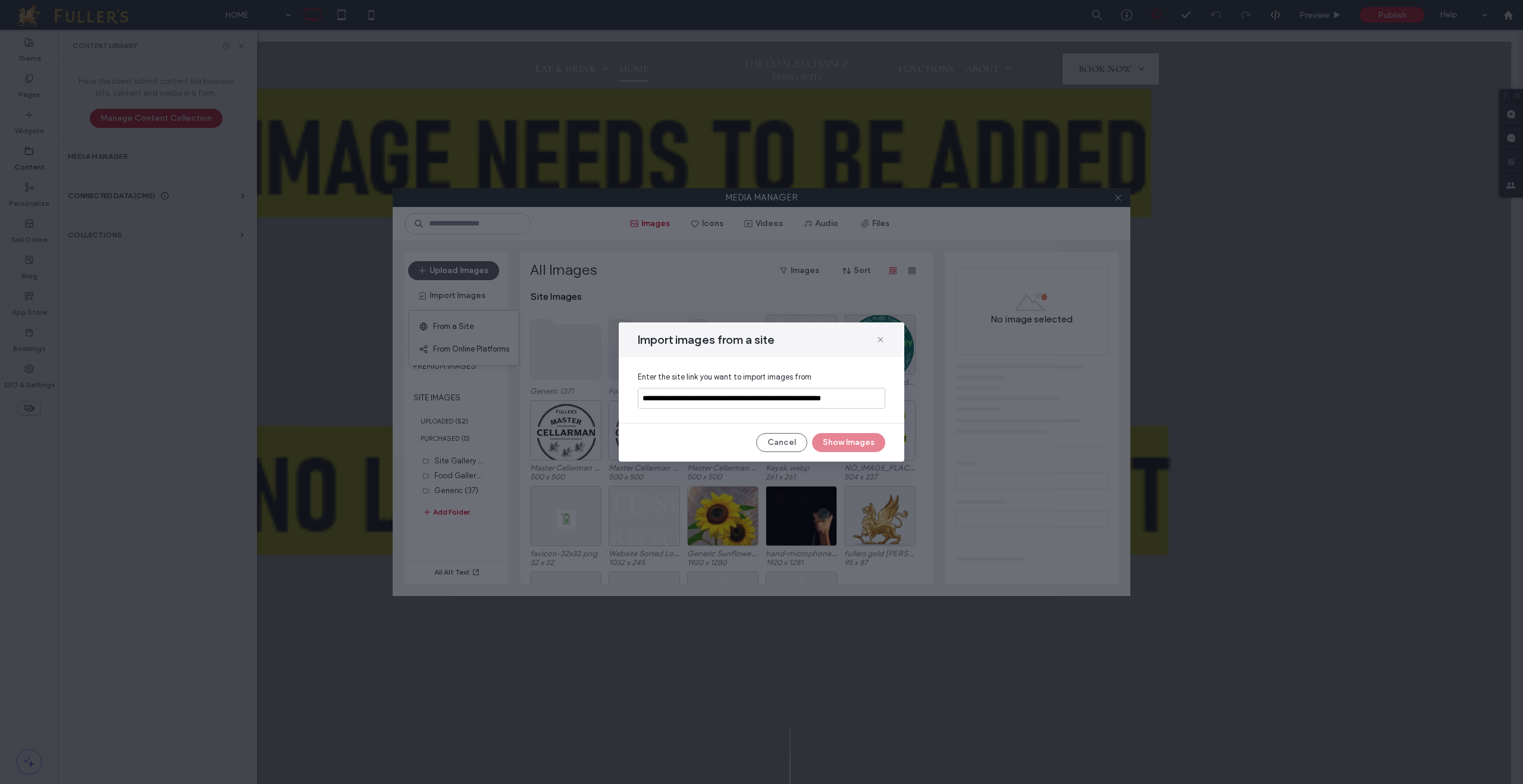
scroll to position [0, 25]
type input "**********"
click at [848, 448] on button "Show Images" at bounding box center [849, 443] width 73 height 19
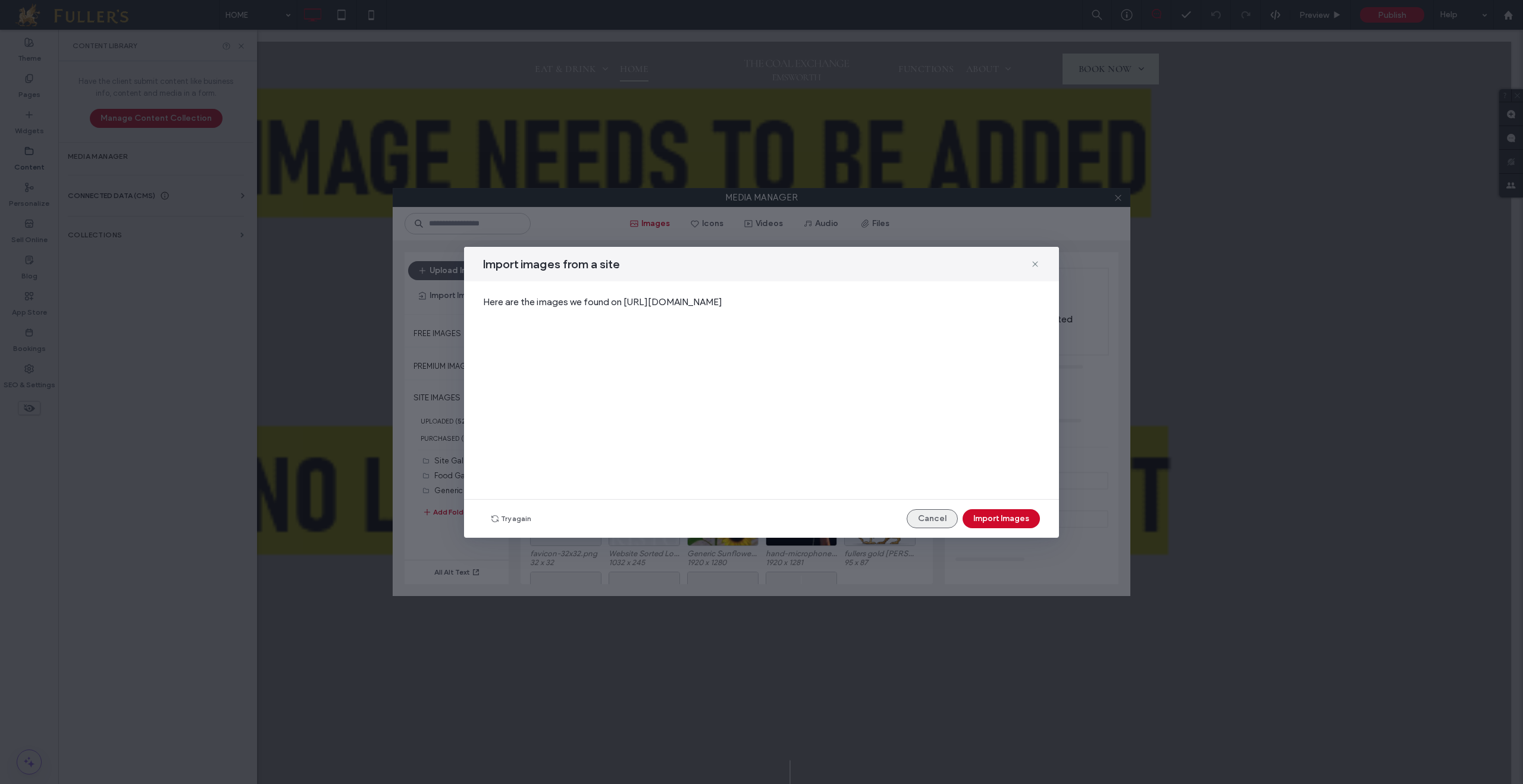
click at [931, 517] on button "Cancel" at bounding box center [932, 519] width 51 height 19
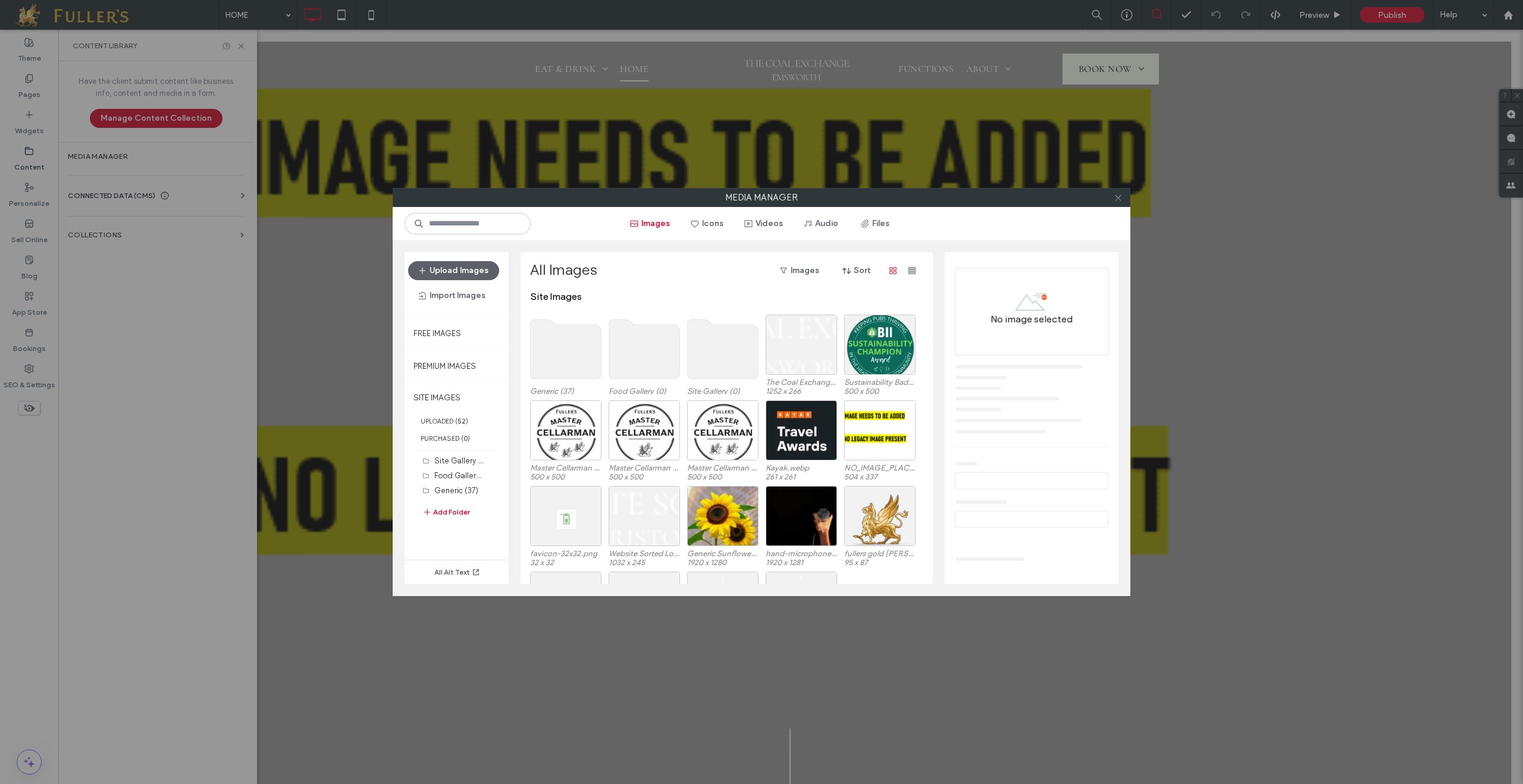
click at [1118, 202] on icon at bounding box center [1118, 198] width 9 height 9
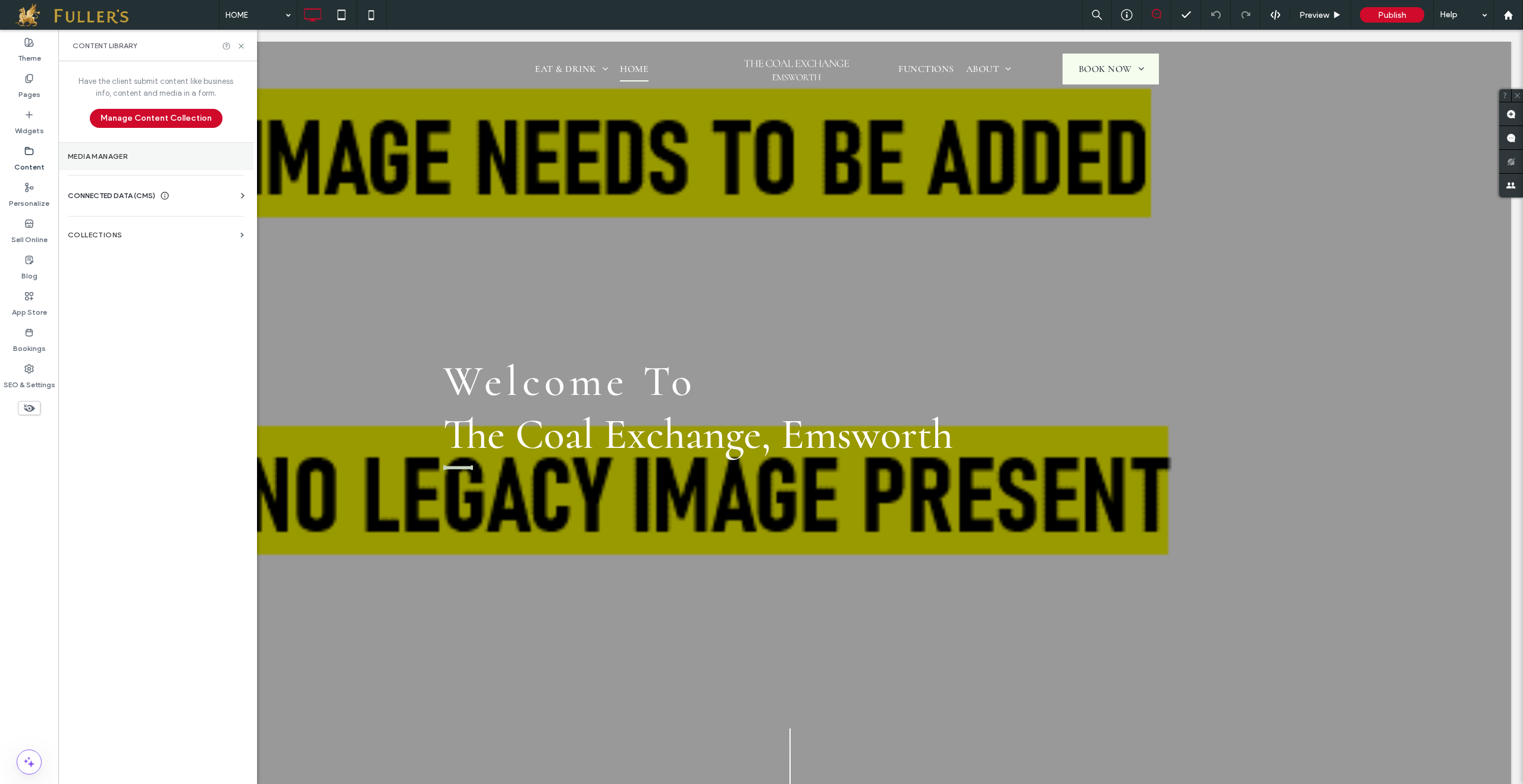
click at [109, 157] on label "Media Manager" at bounding box center [155, 157] width 176 height 9
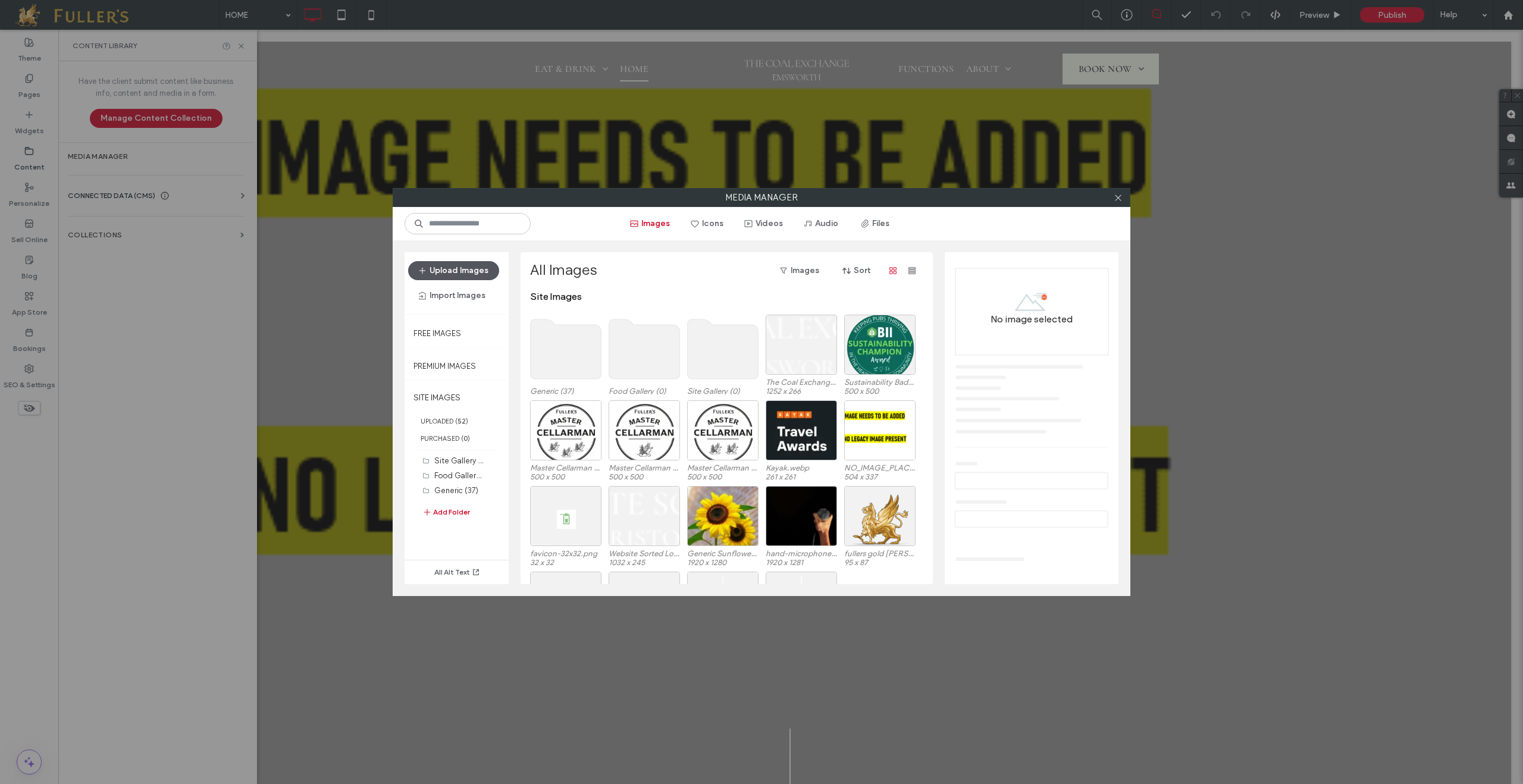
click at [447, 273] on button "Upload Images" at bounding box center [454, 270] width 91 height 19
click at [465, 280] on div "Upload Images Import Images" at bounding box center [456, 282] width 97 height 44
click at [468, 275] on button "Upload Images" at bounding box center [454, 270] width 91 height 19
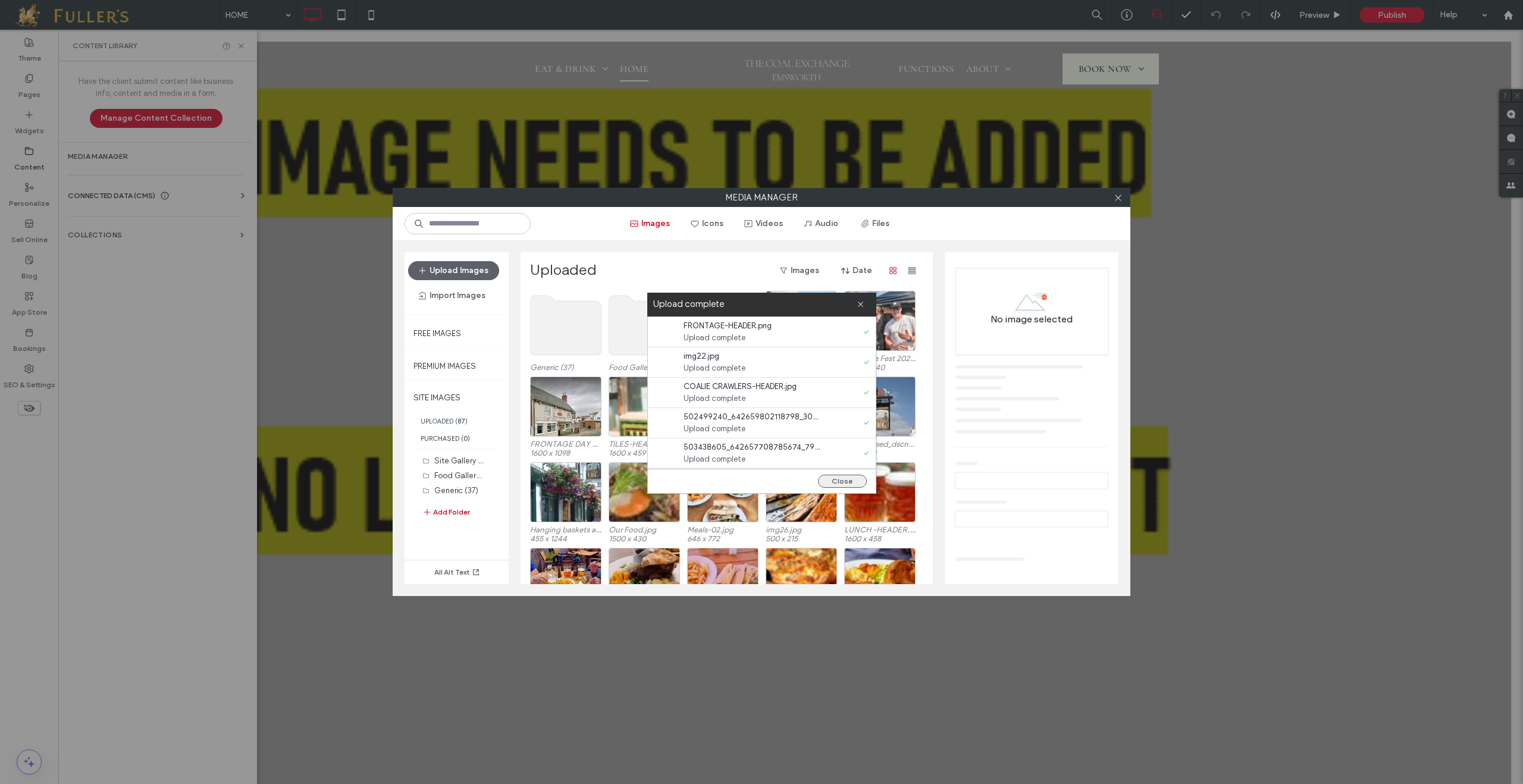
click at [837, 479] on button "Close" at bounding box center [842, 481] width 49 height 13
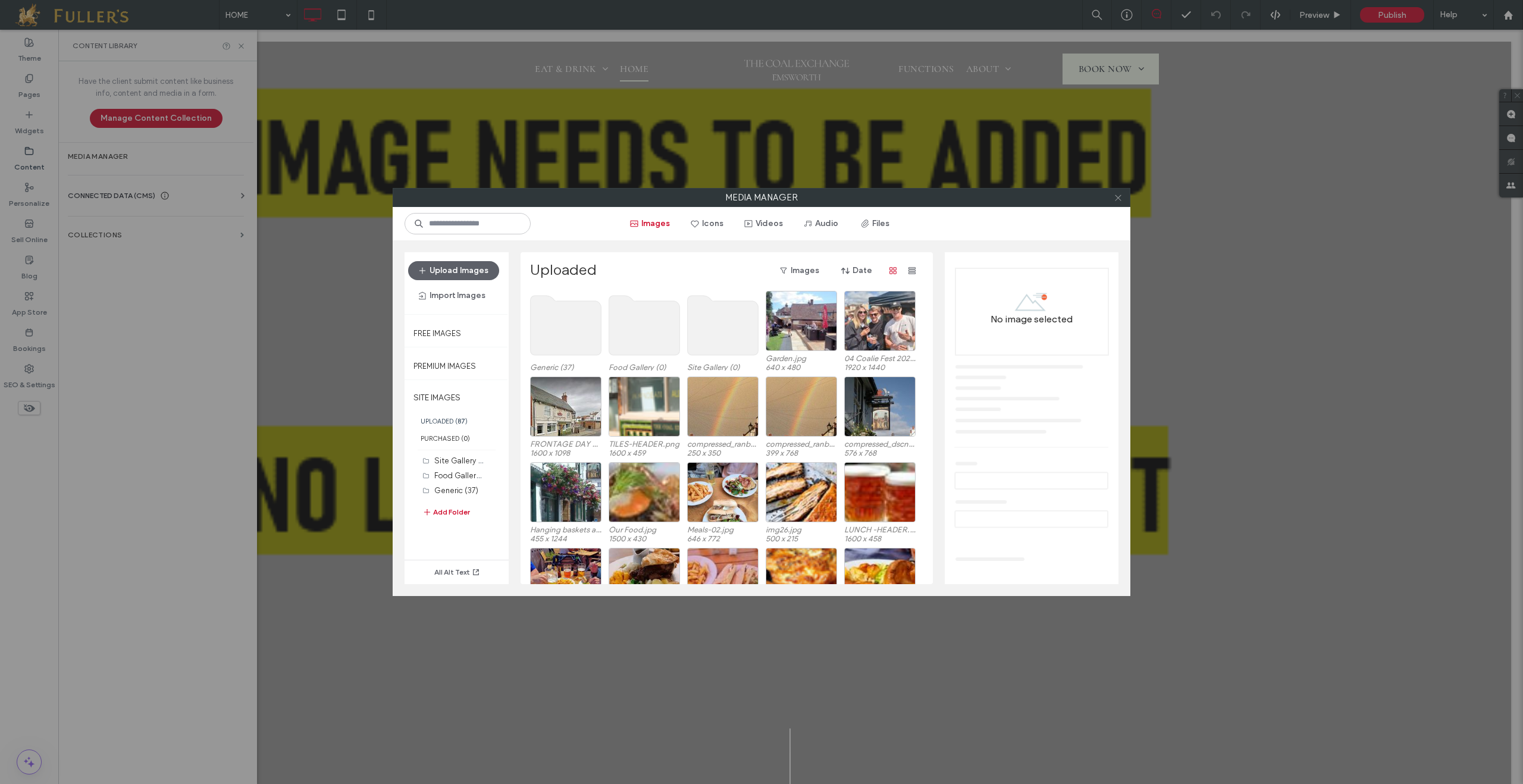
click at [1120, 198] on icon at bounding box center [1118, 198] width 9 height 9
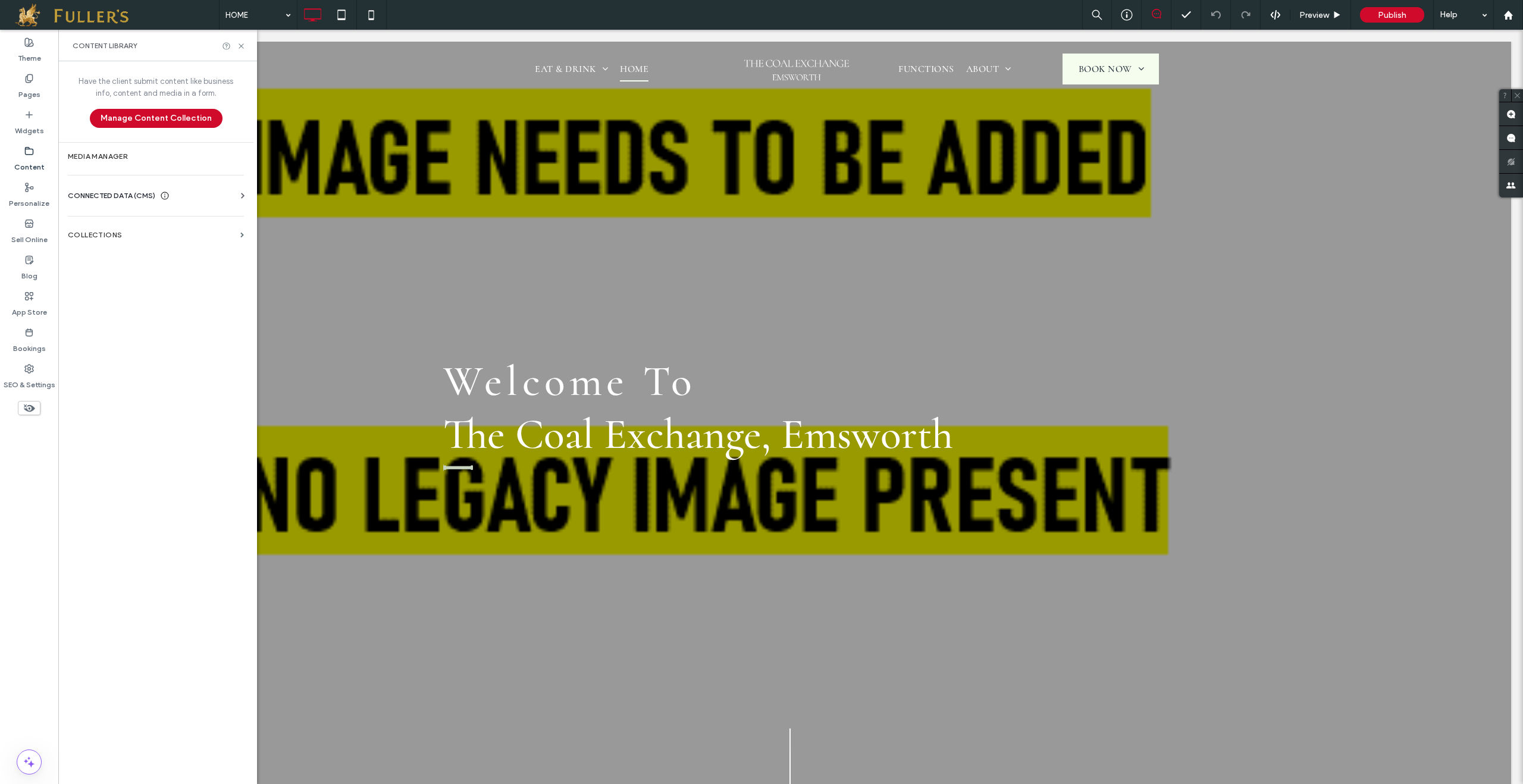
click at [27, 154] on use at bounding box center [29, 150] width 8 height 7
click at [106, 195] on span "CONNECTED DATA (CMS)" at bounding box center [111, 195] width 88 height 12
click at [121, 221] on label "Business Info" at bounding box center [158, 225] width 162 height 9
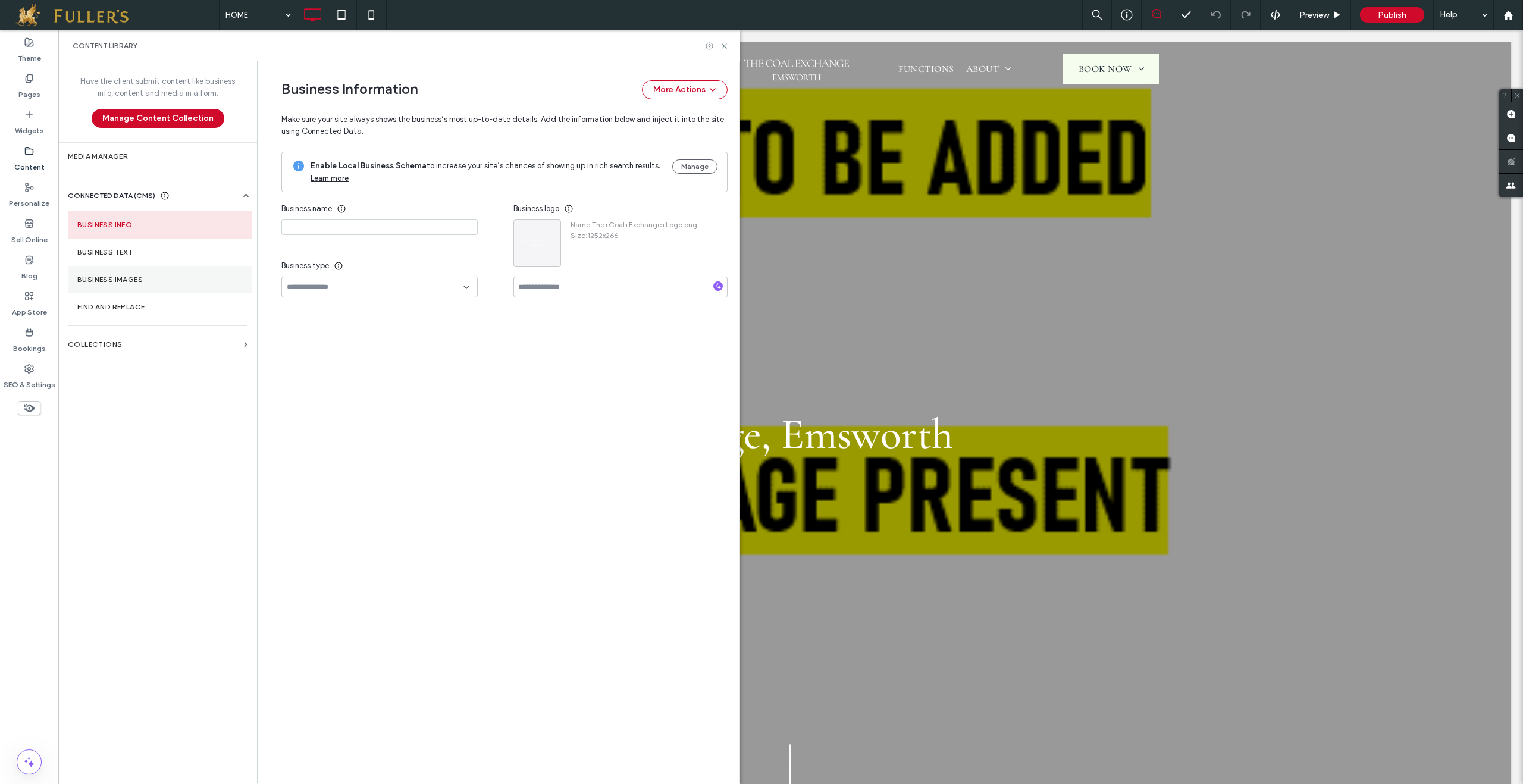
type input "**********"
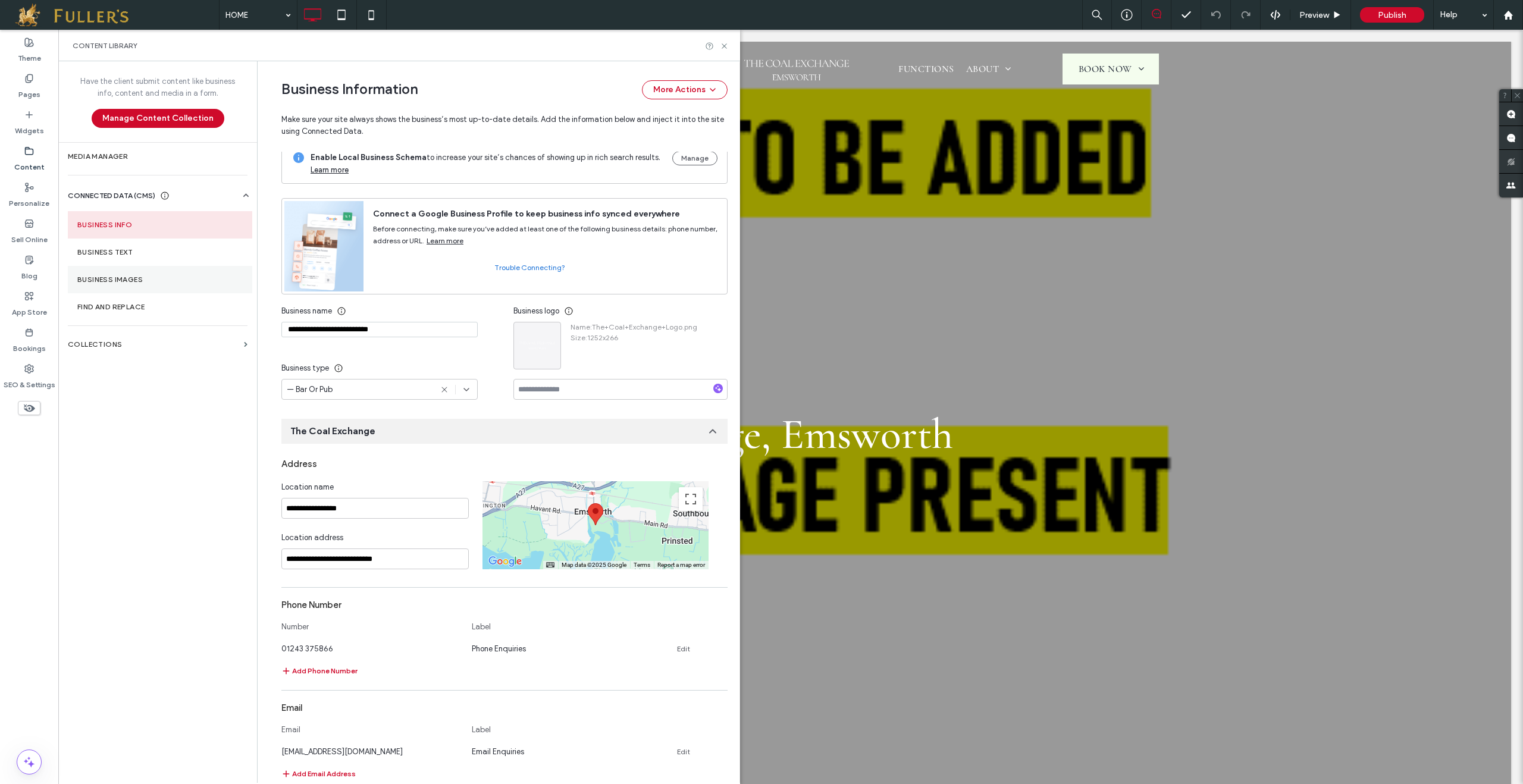
click at [120, 276] on label "Business Images" at bounding box center [160, 280] width 165 height 9
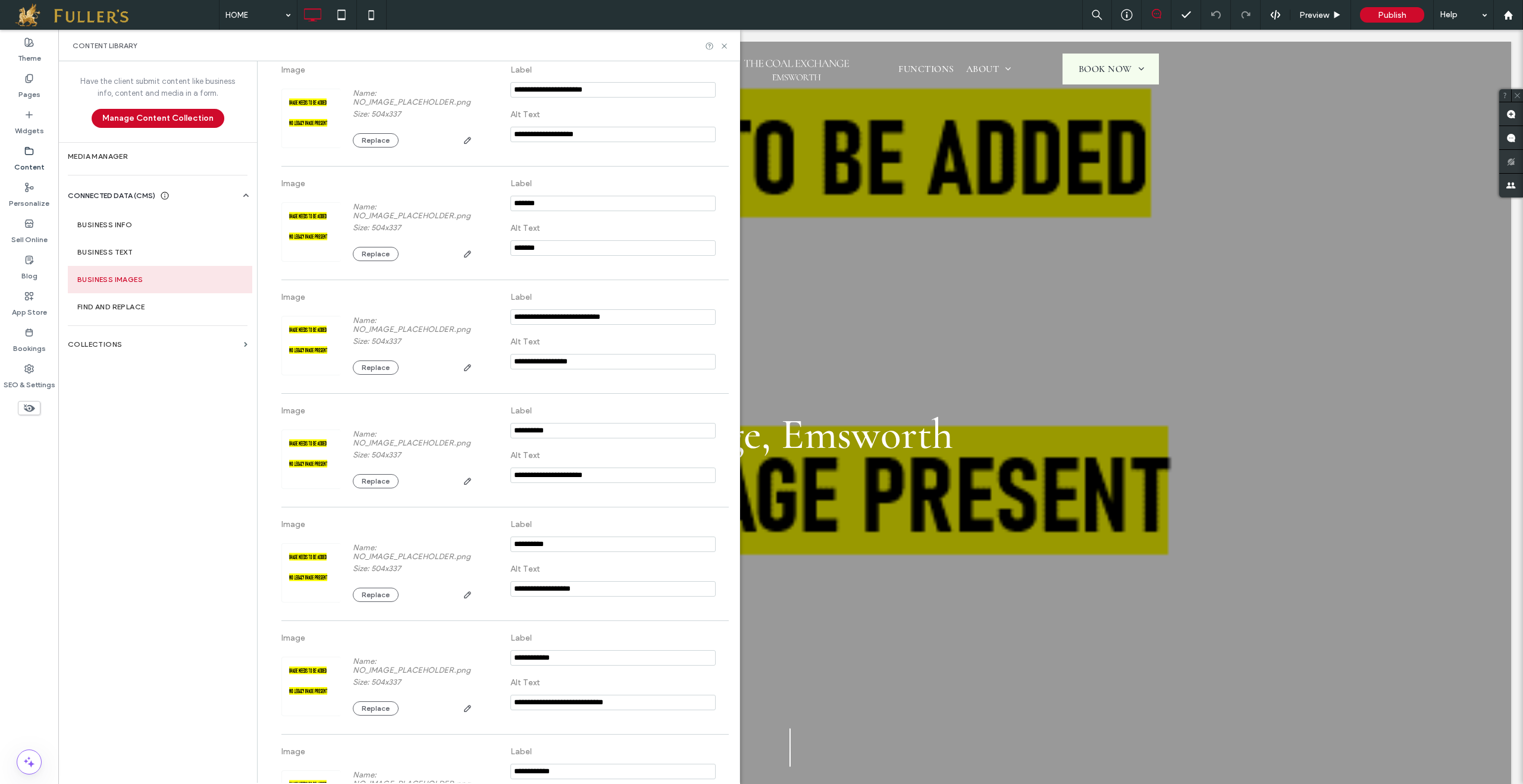
scroll to position [901, 0]
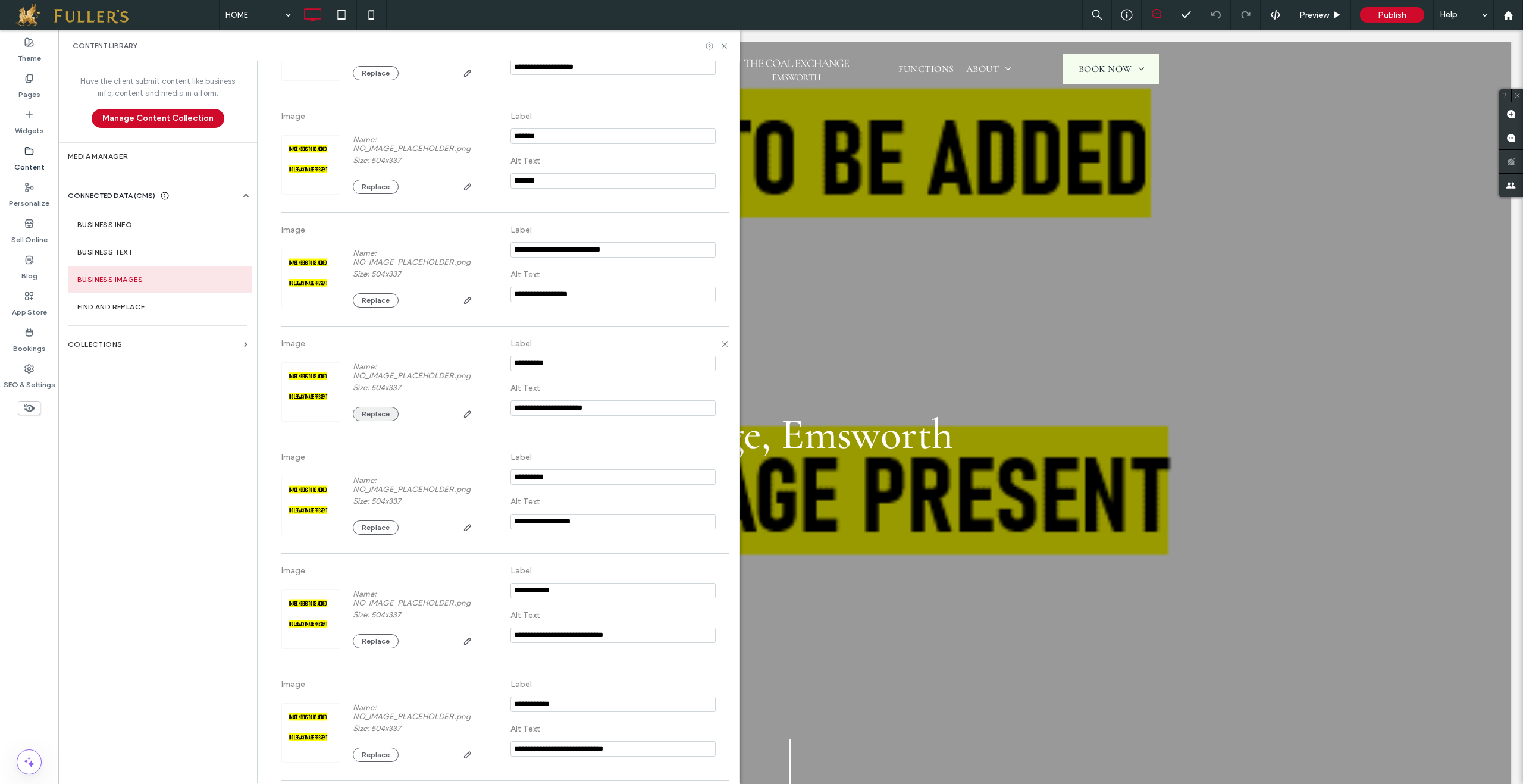
click at [382, 418] on button "Replace" at bounding box center [376, 414] width 46 height 14
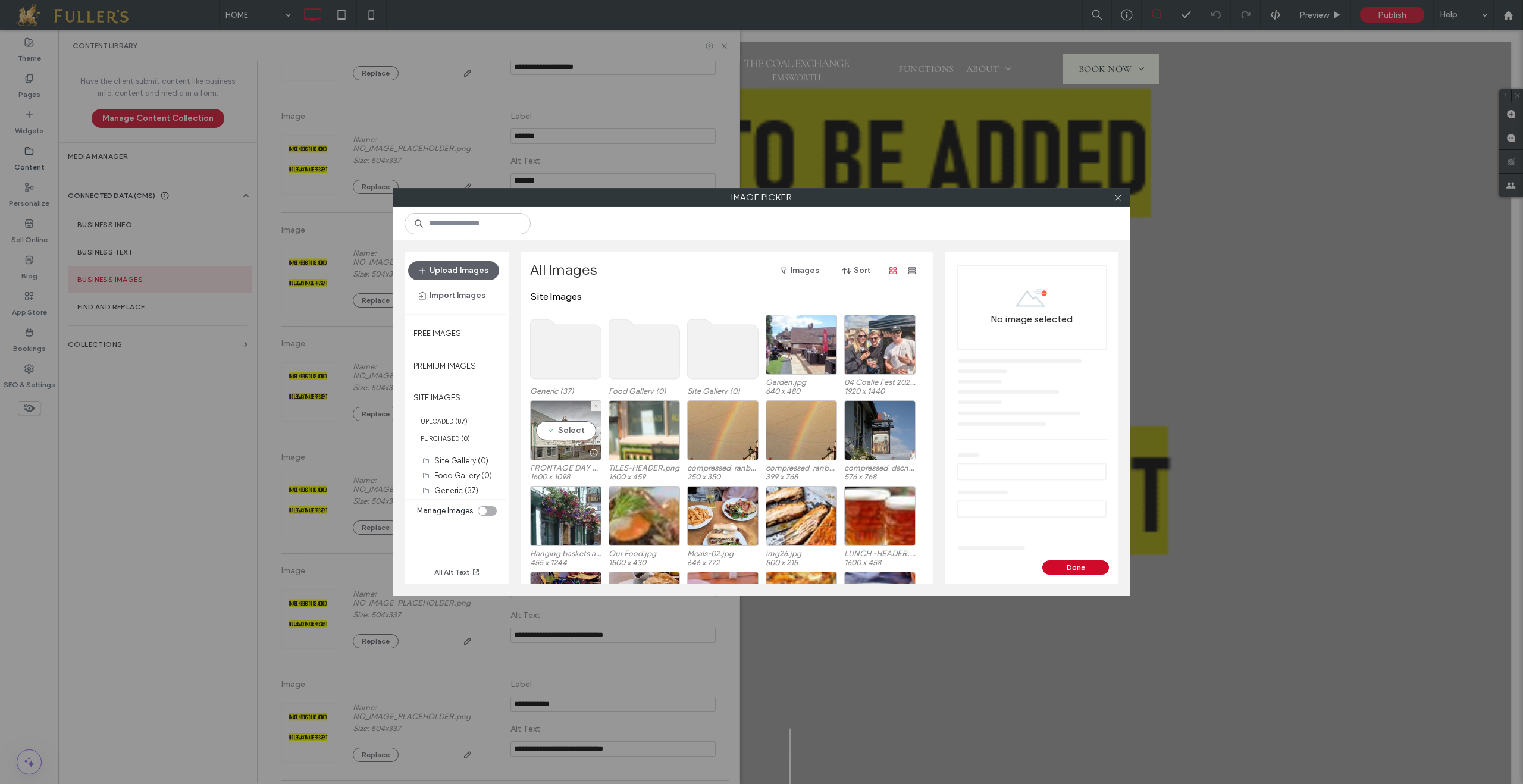
click at [579, 441] on div "Select" at bounding box center [566, 430] width 71 height 60
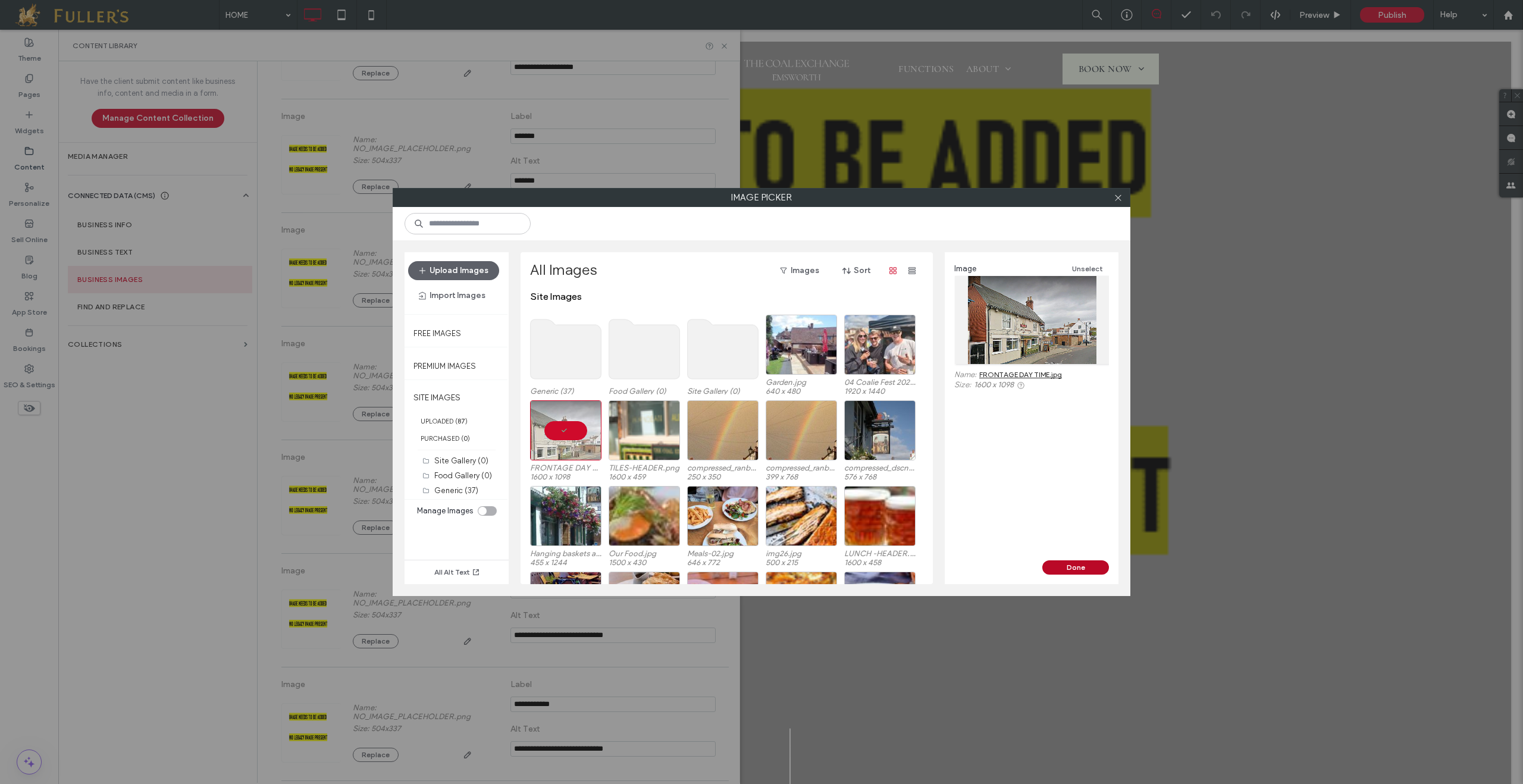
click at [1066, 568] on button "Done" at bounding box center [1075, 568] width 67 height 14
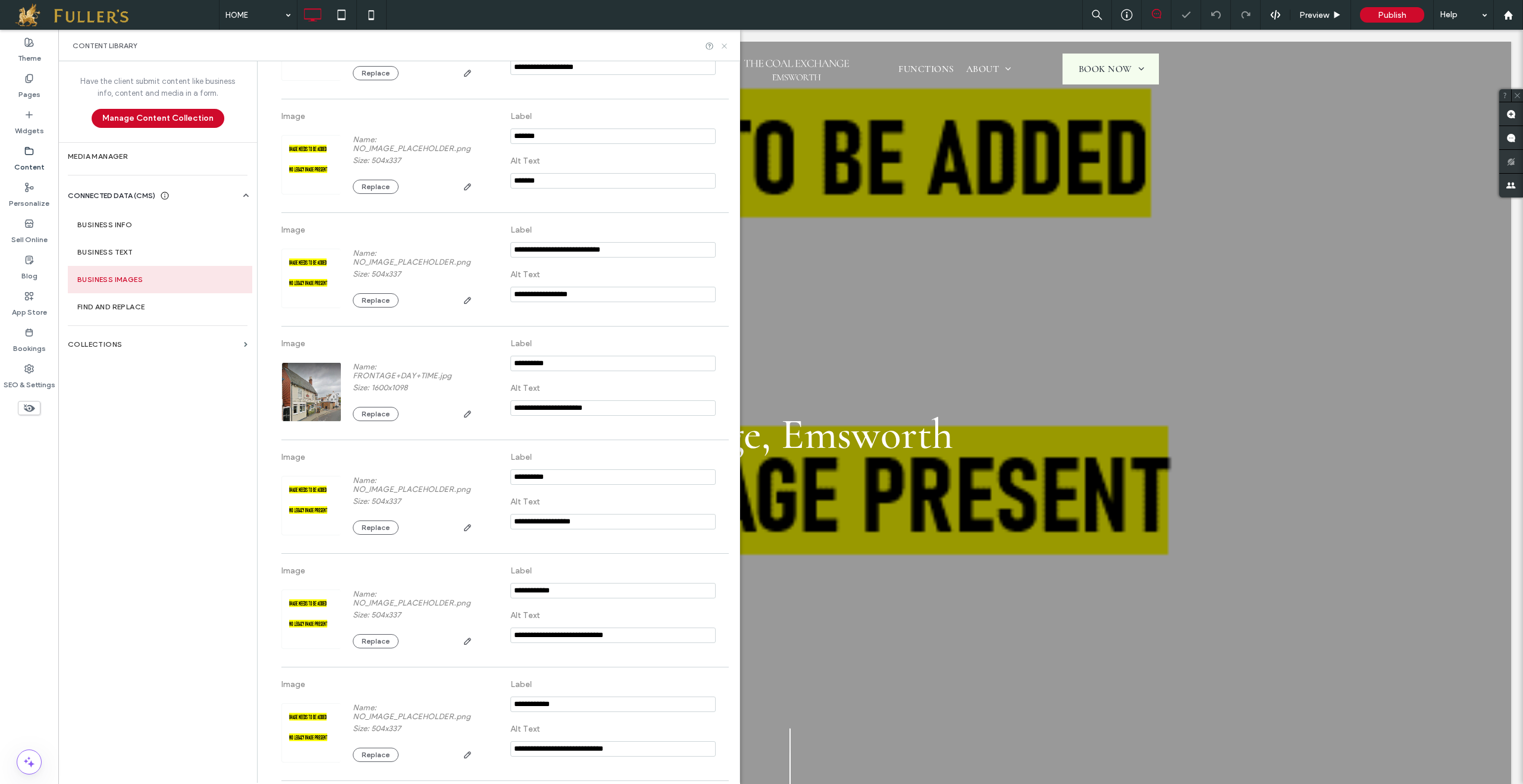
click at [724, 43] on icon at bounding box center [724, 46] width 9 height 9
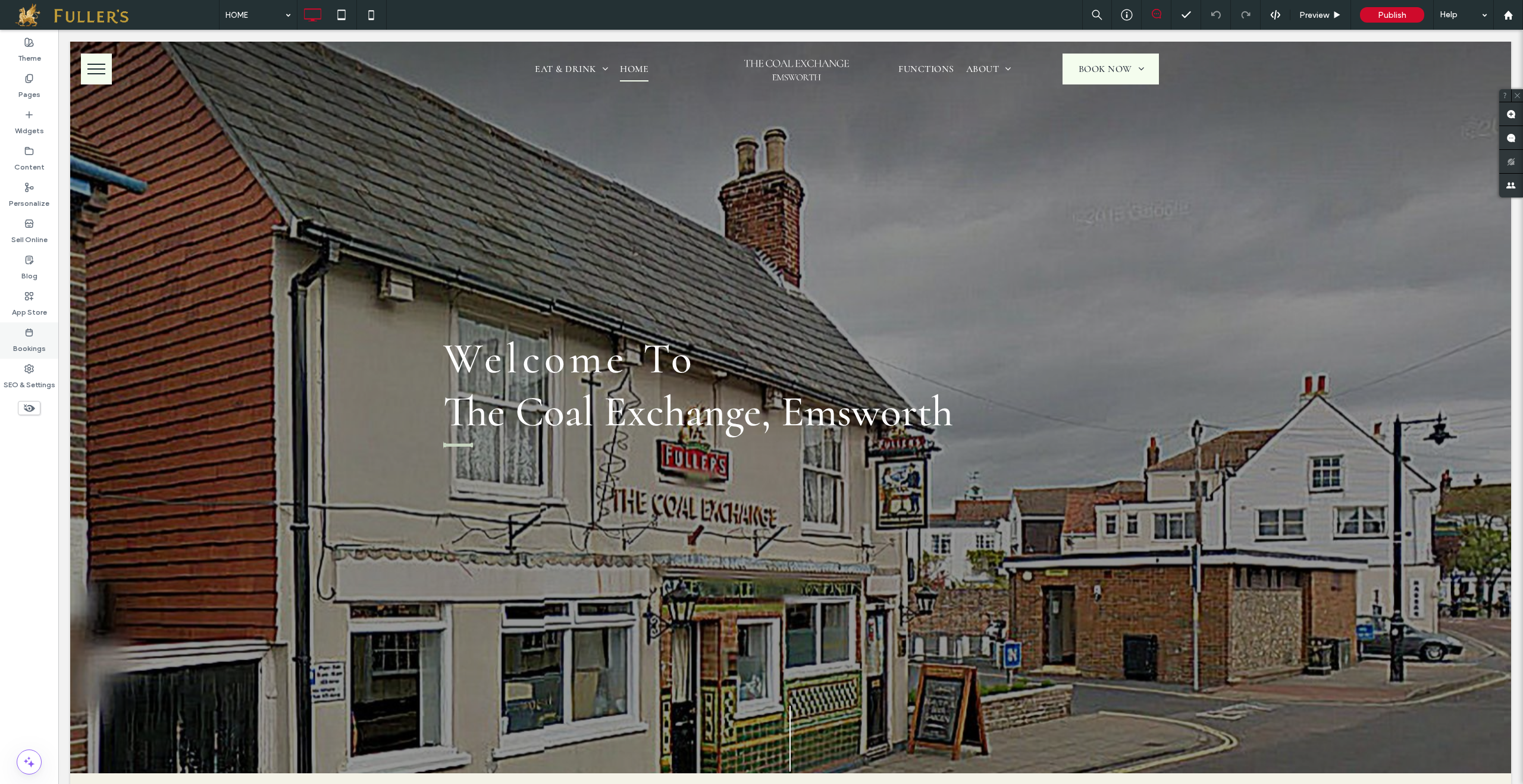
scroll to position [0, 0]
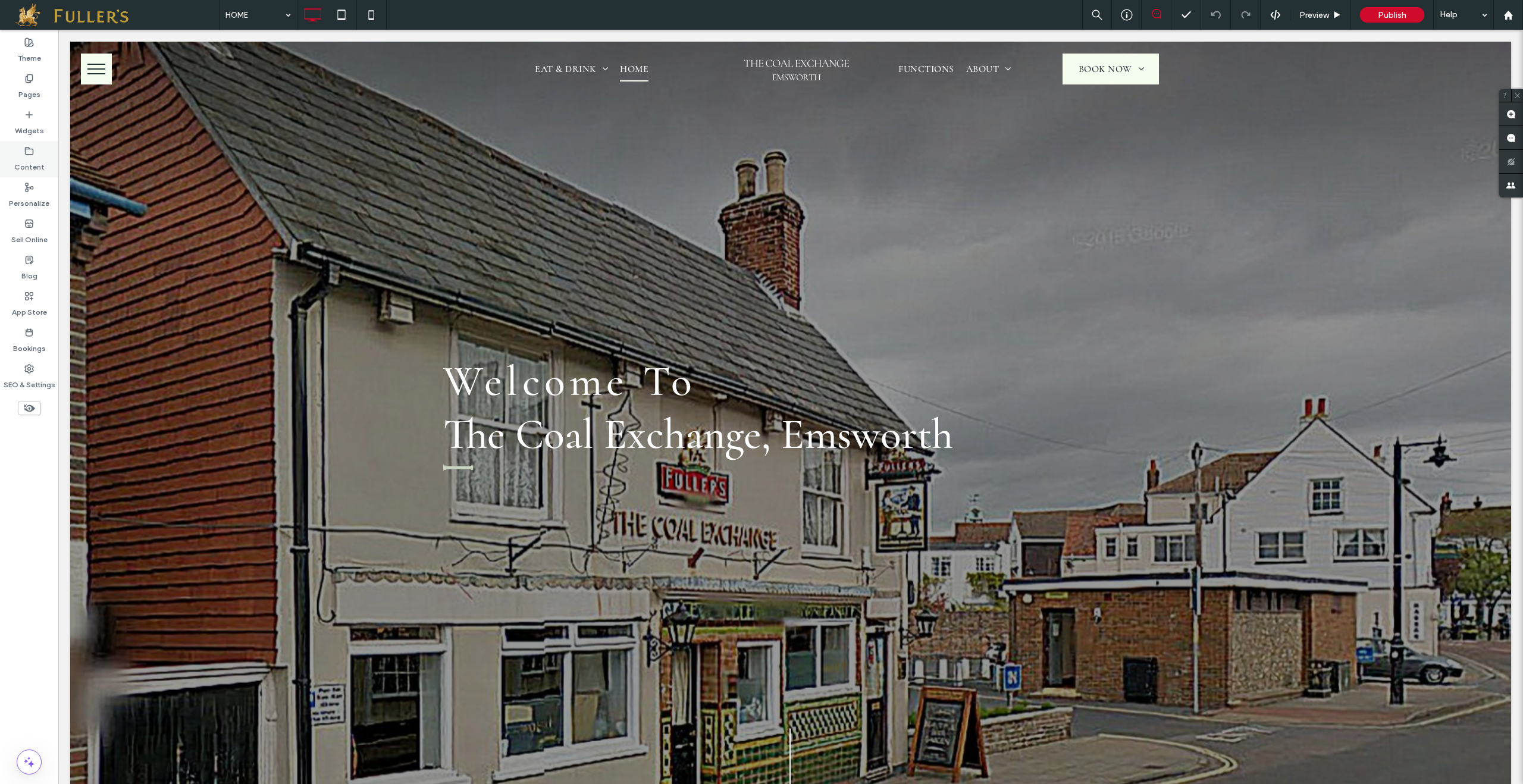
click at [29, 160] on label "Content" at bounding box center [29, 164] width 30 height 17
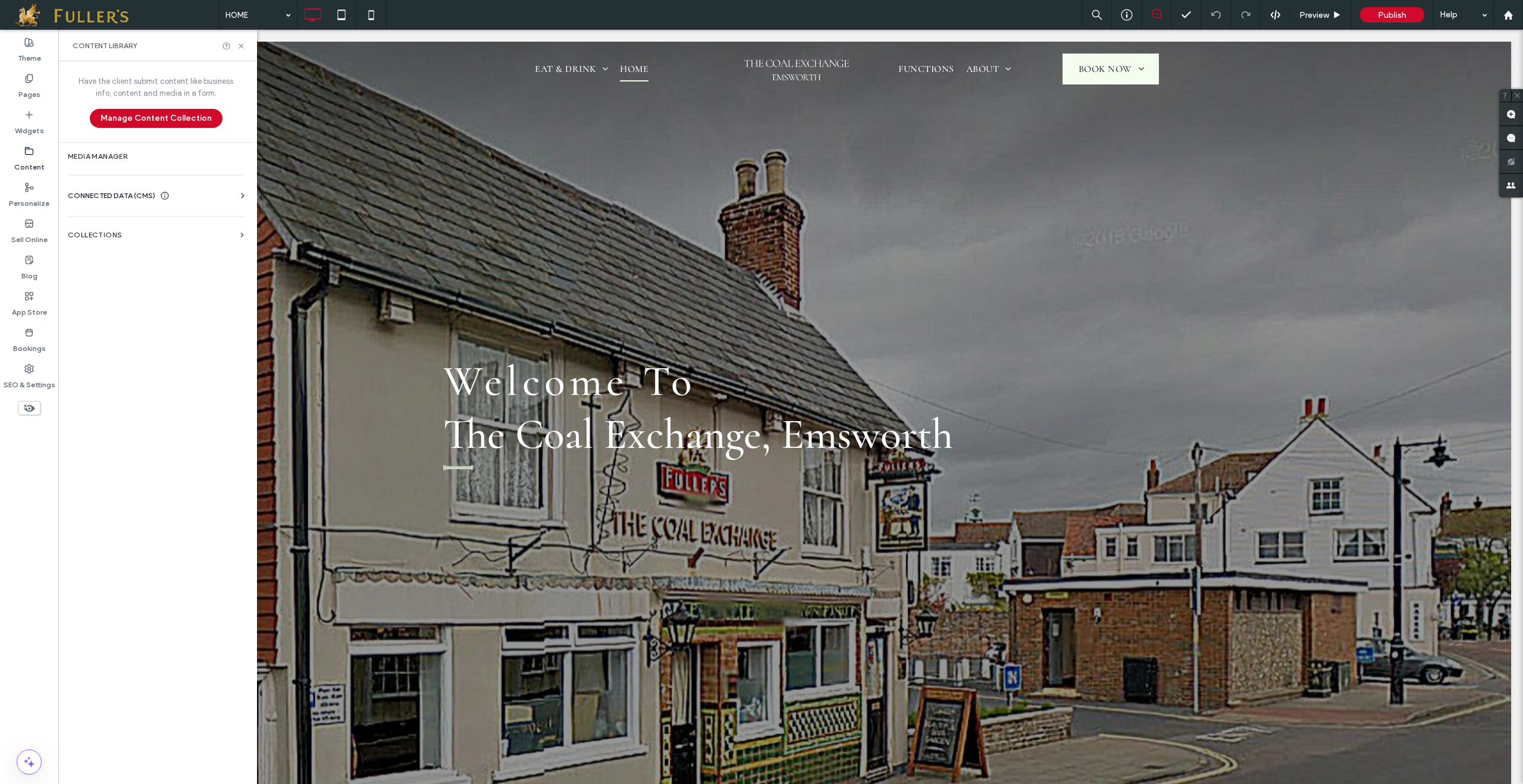
click at [28, 159] on label "Content" at bounding box center [29, 164] width 30 height 17
click at [31, 157] on label "Content" at bounding box center [29, 164] width 30 height 17
click at [239, 43] on icon at bounding box center [241, 46] width 9 height 9
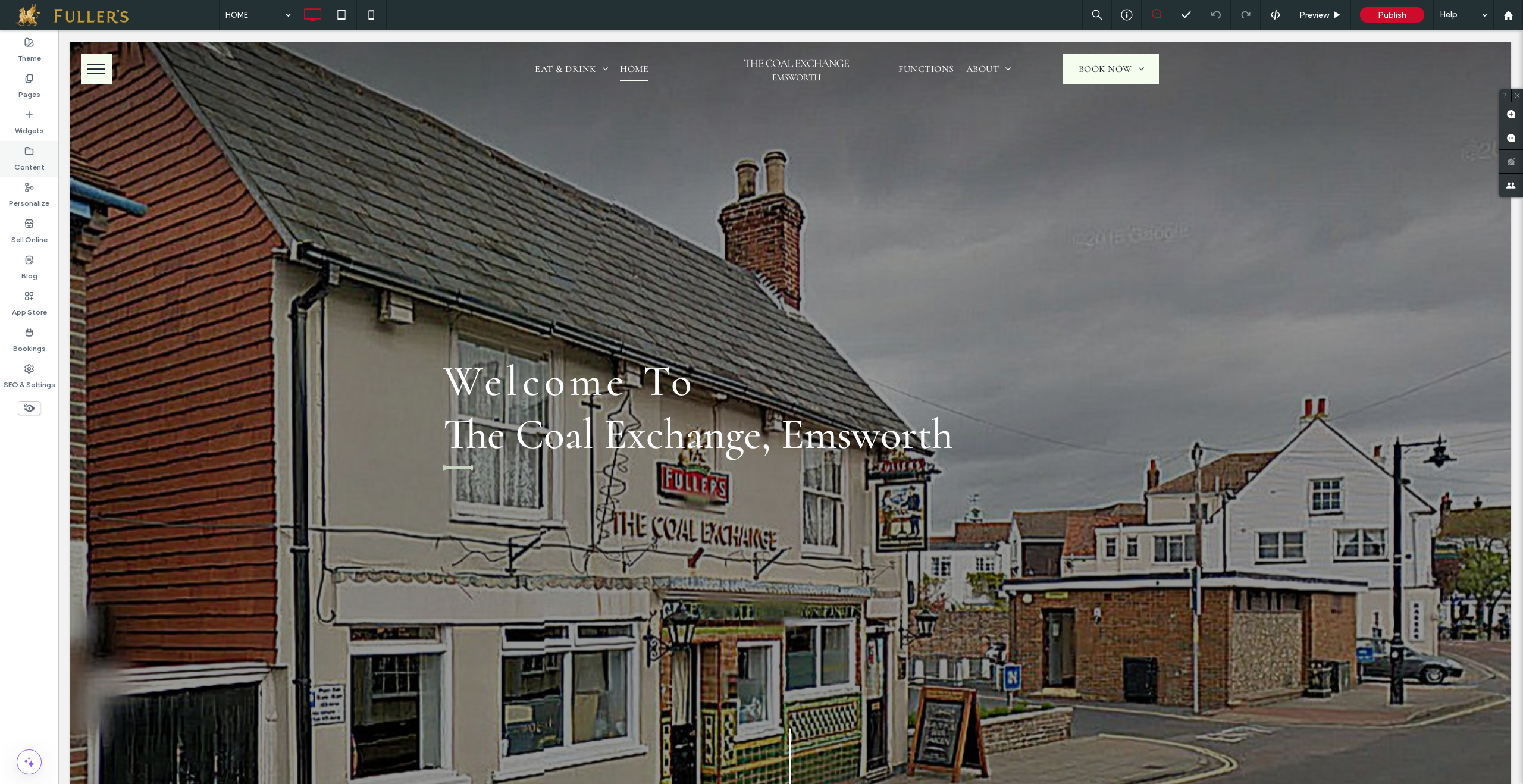
click at [27, 159] on label "Content" at bounding box center [29, 164] width 30 height 17
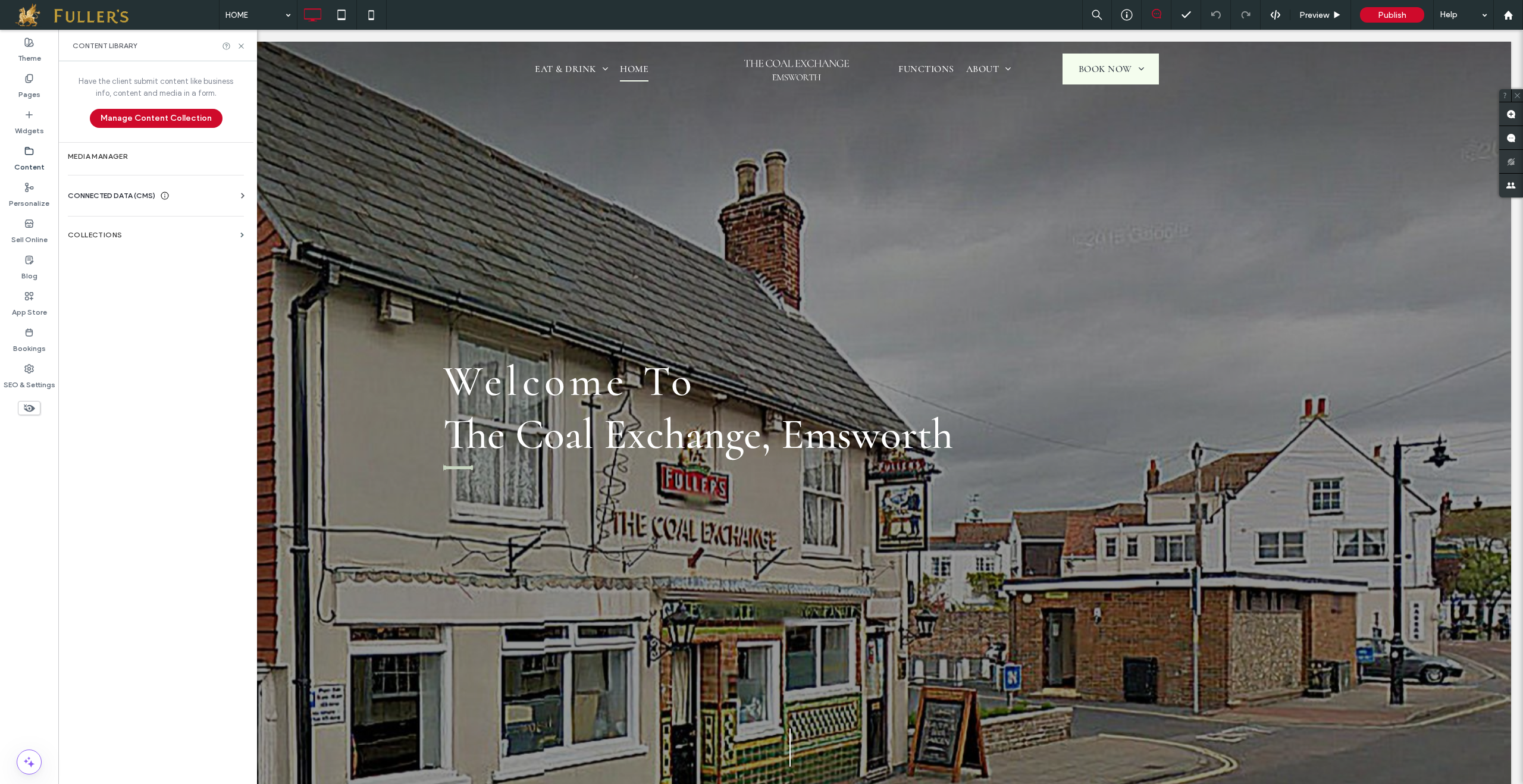
click at [106, 199] on span "CONNECTED DATA (CMS)" at bounding box center [111, 195] width 88 height 12
click at [119, 277] on label "Business Images" at bounding box center [158, 280] width 162 height 9
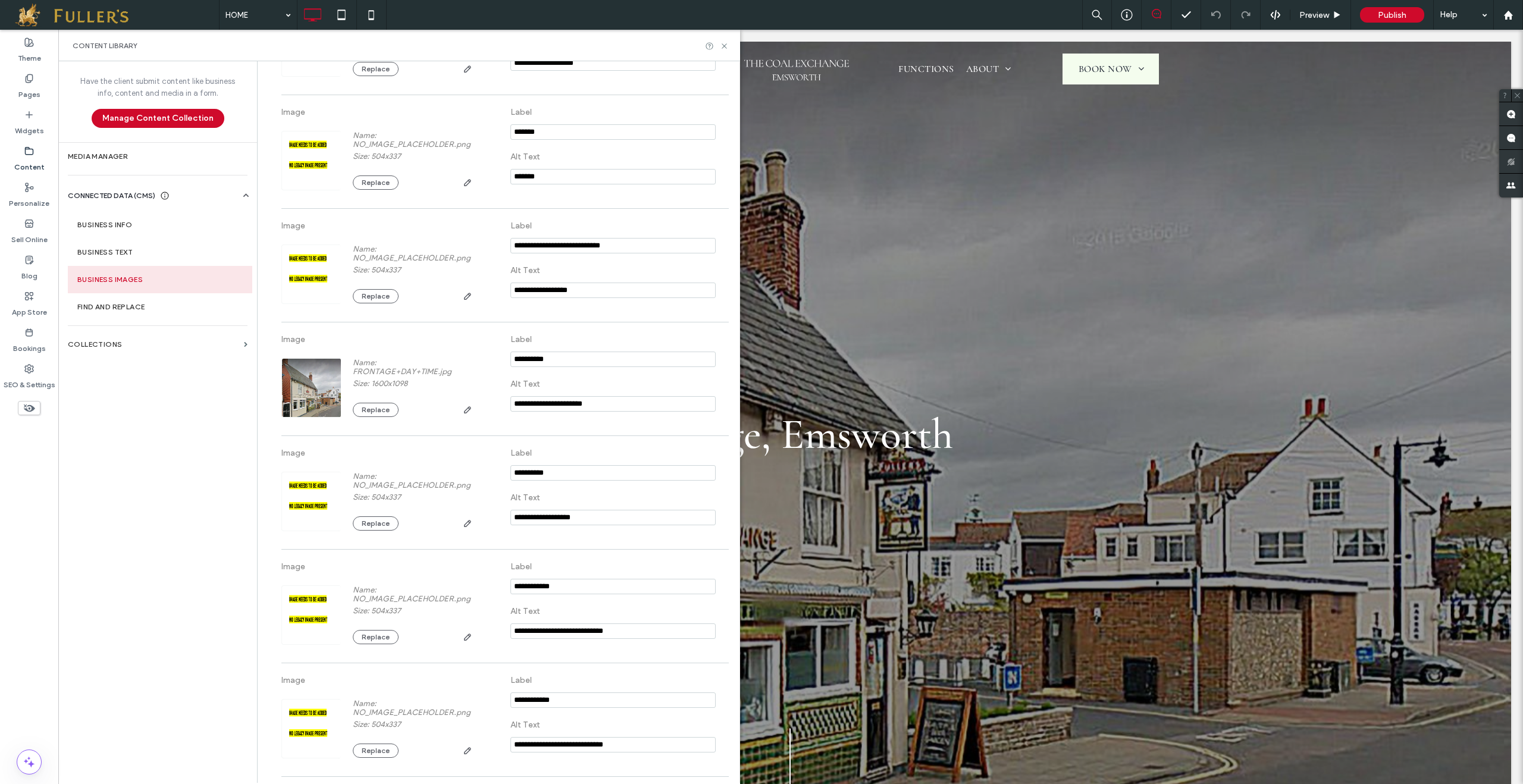
scroll to position [906, 0]
click at [358, 416] on button "Replace" at bounding box center [376, 410] width 46 height 14
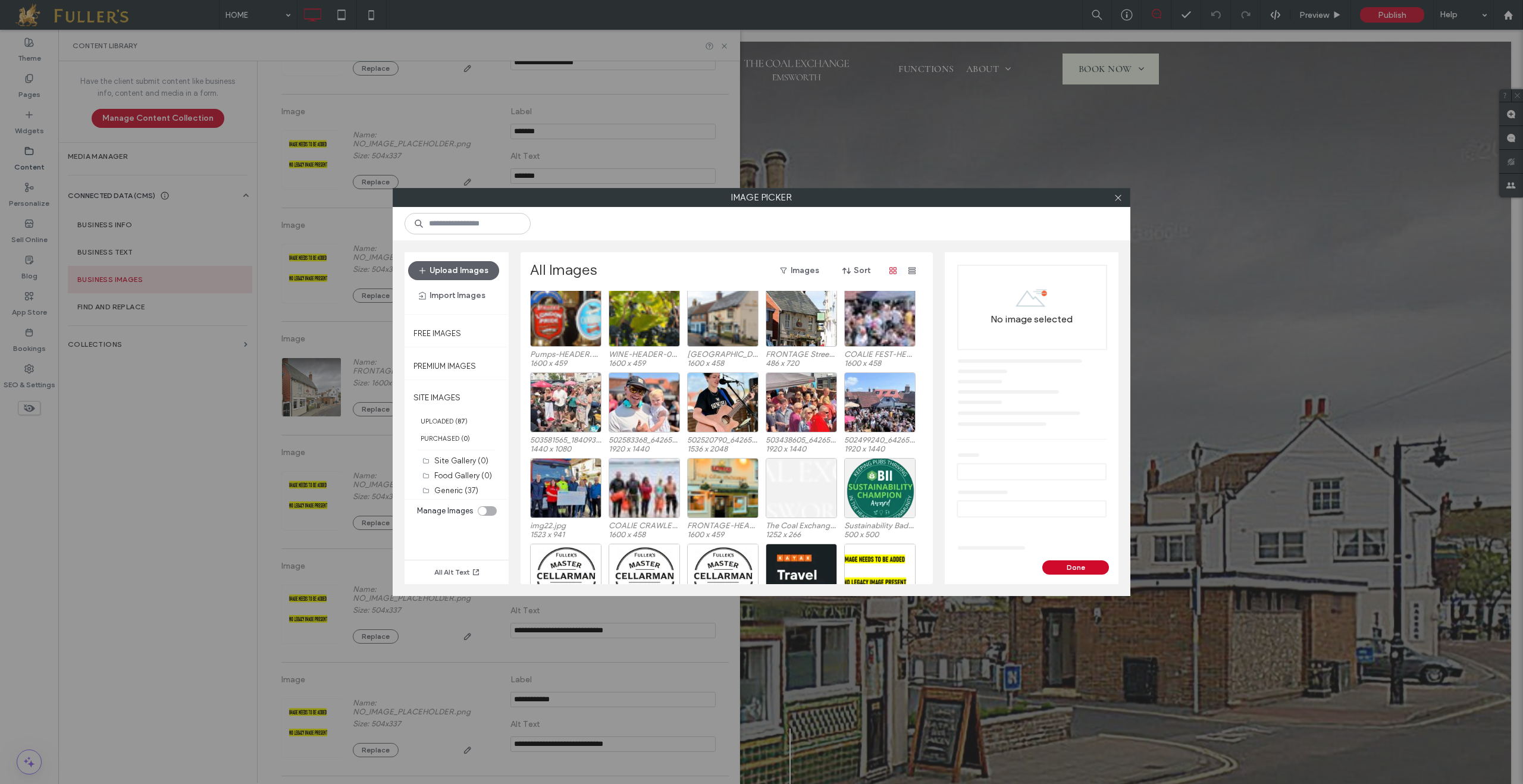
scroll to position [461, 0]
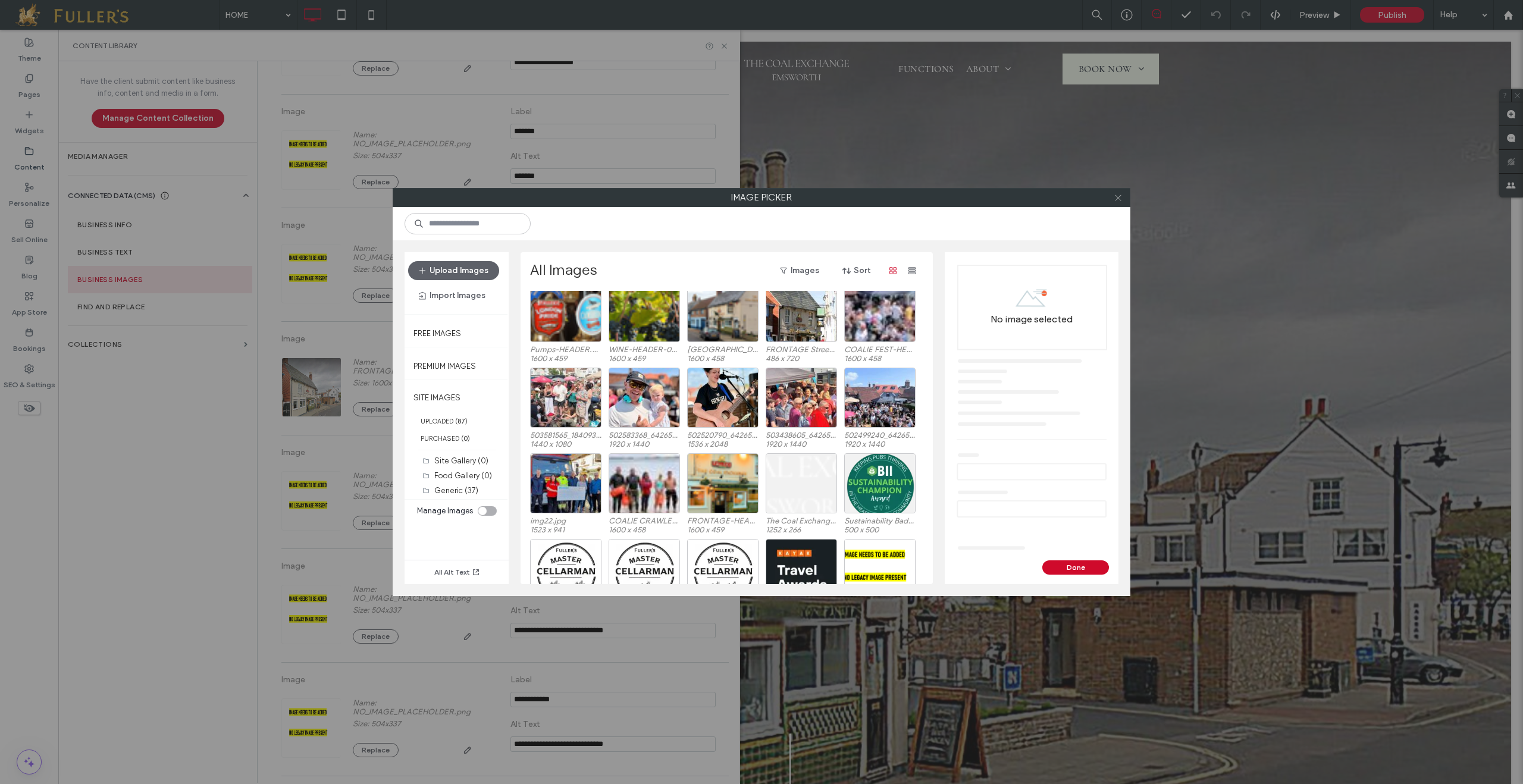
click at [1118, 201] on icon at bounding box center [1118, 198] width 9 height 9
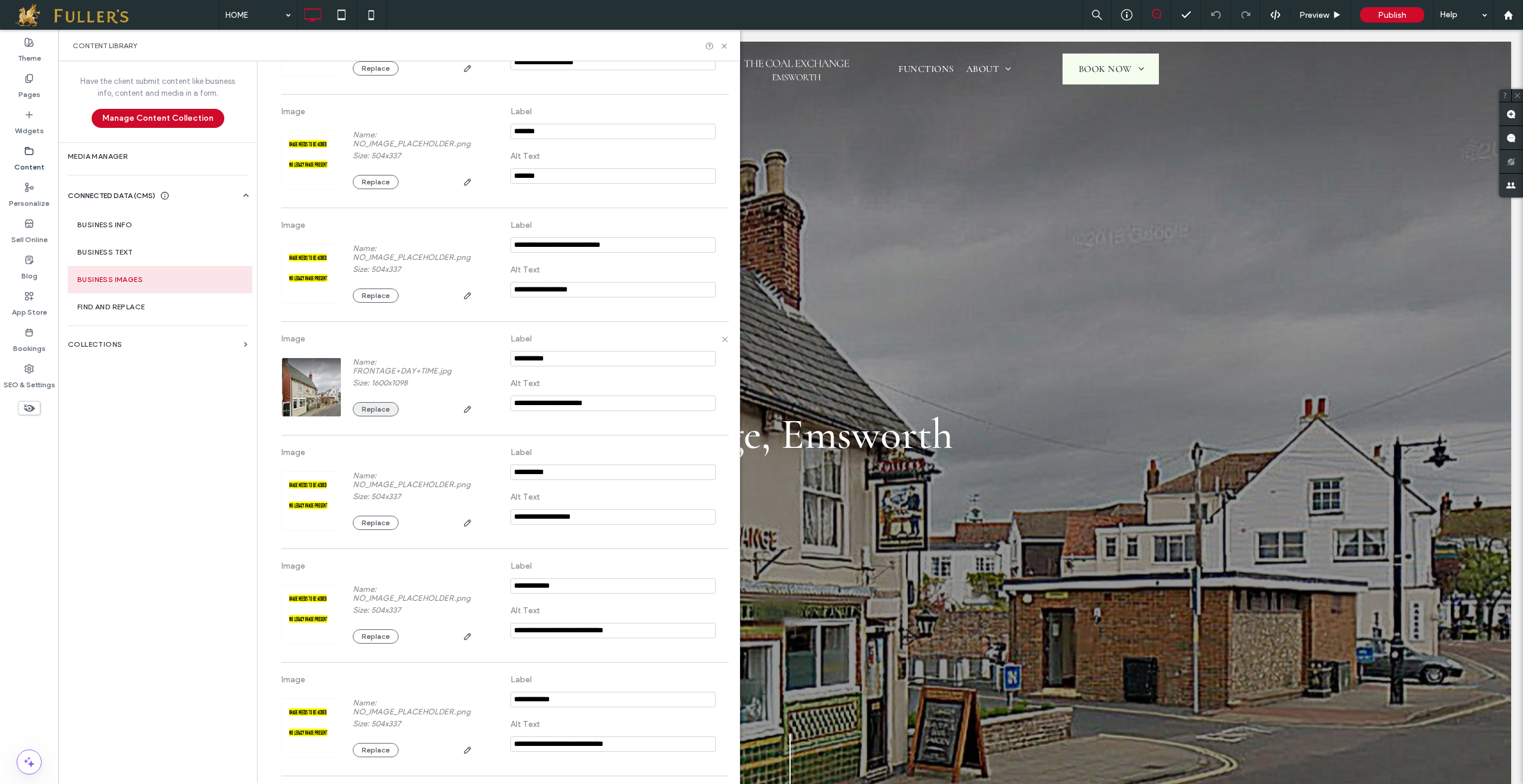
click at [372, 415] on button "Replace" at bounding box center [376, 410] width 46 height 14
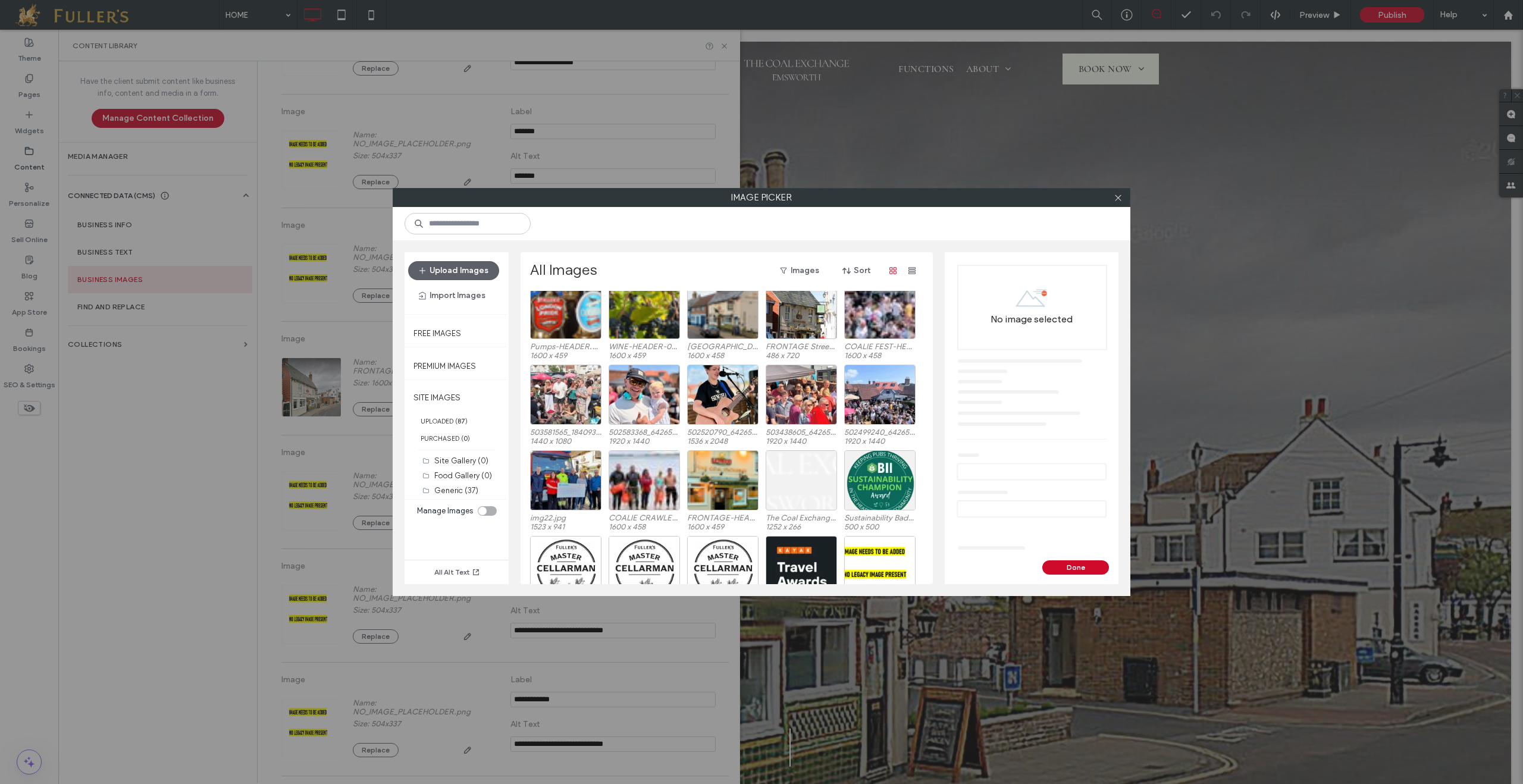
scroll to position [465, 0]
click at [698, 468] on div "Select" at bounding box center [722, 480] width 71 height 60
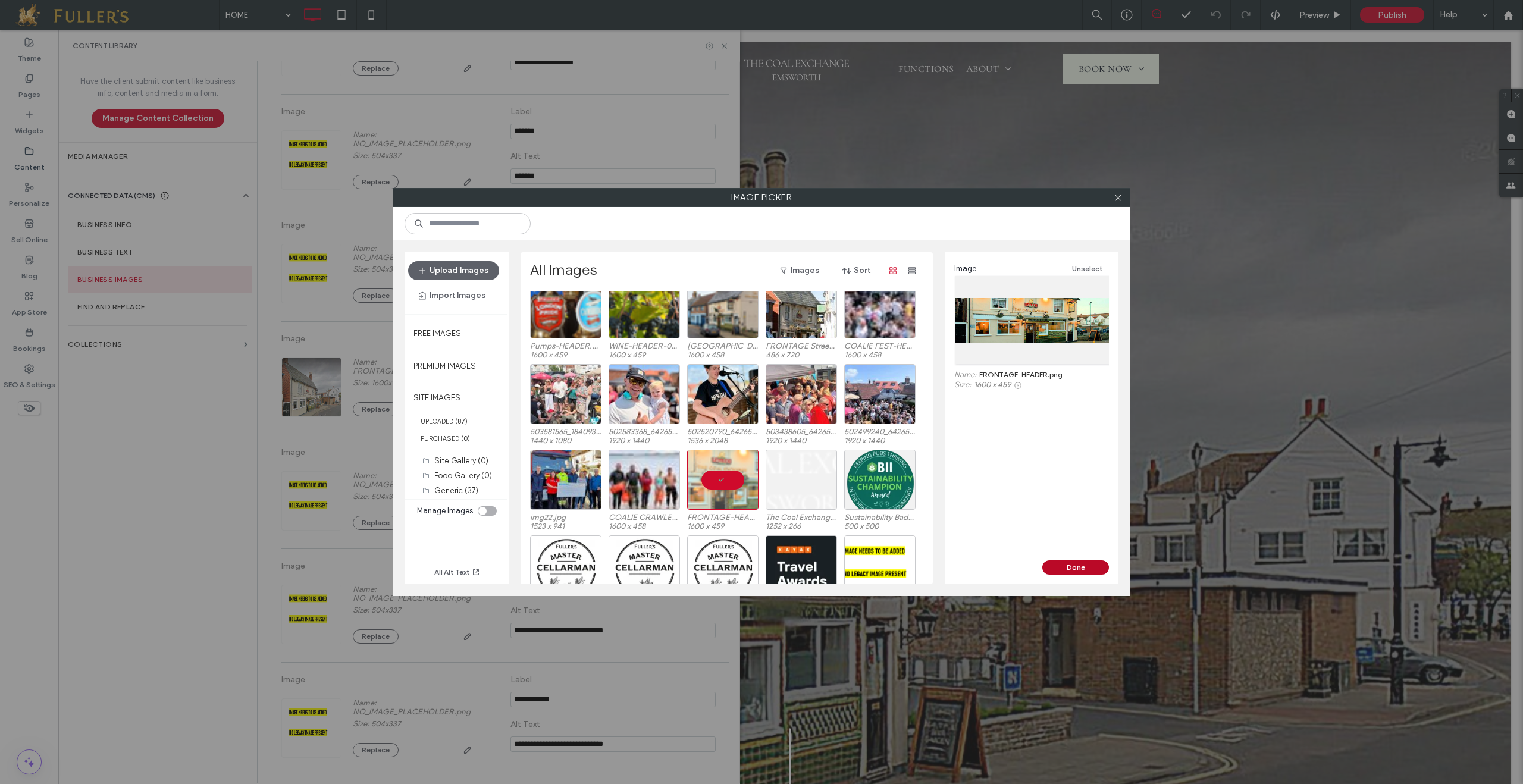
click at [1073, 568] on button "Done" at bounding box center [1075, 568] width 67 height 14
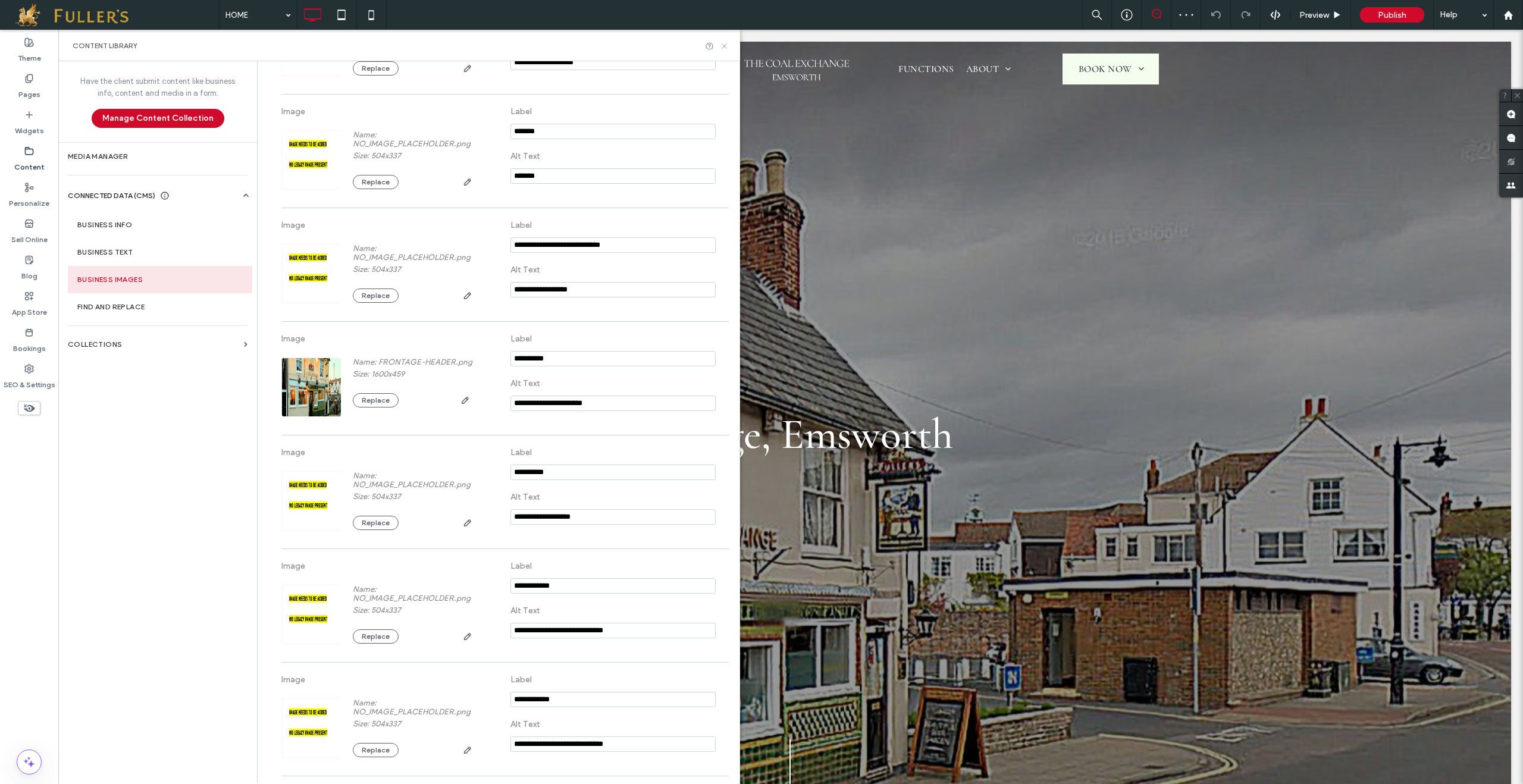
click at [722, 44] on icon at bounding box center [724, 46] width 9 height 9
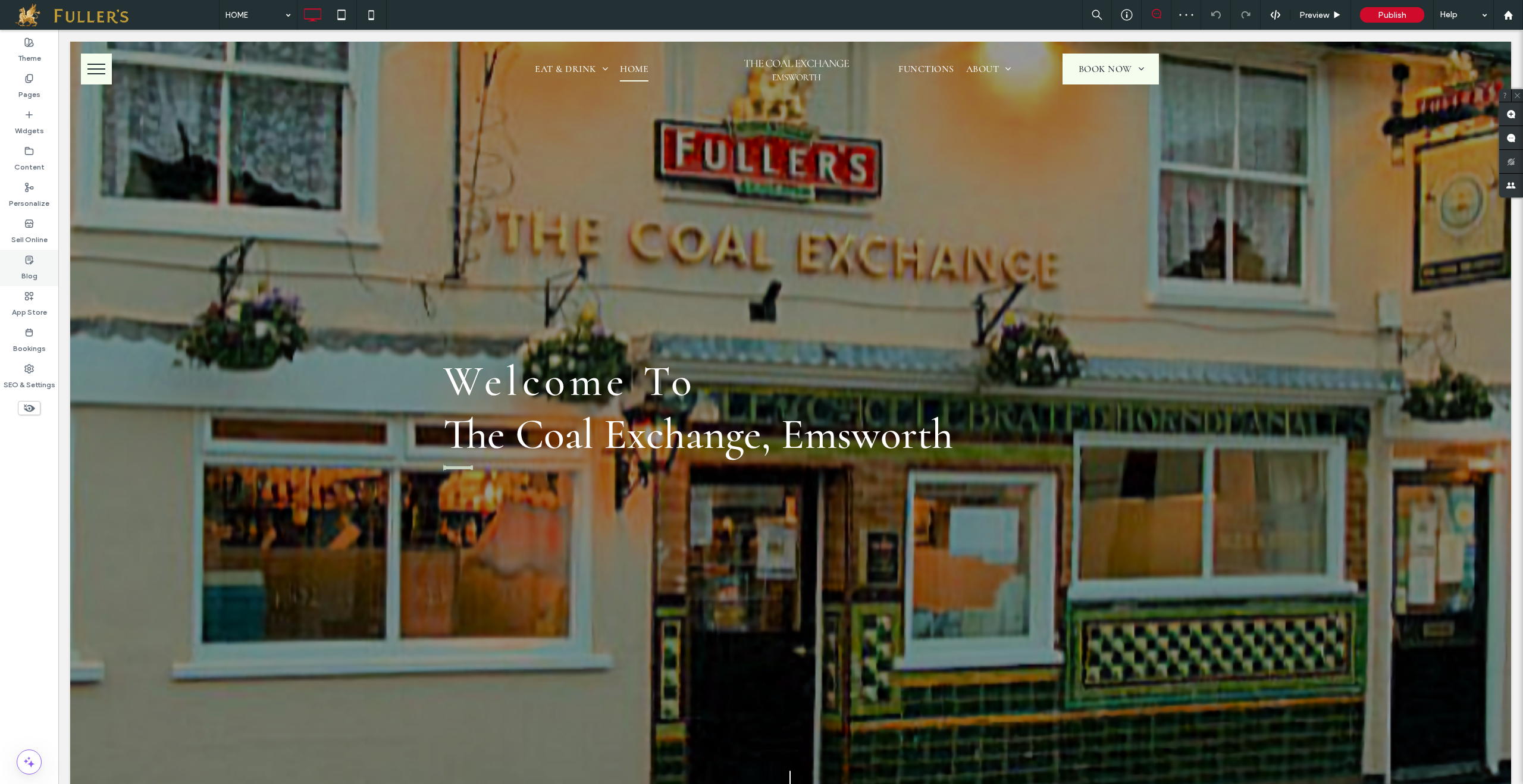
scroll to position [0, 0]
click at [25, 157] on label "Content" at bounding box center [29, 164] width 30 height 17
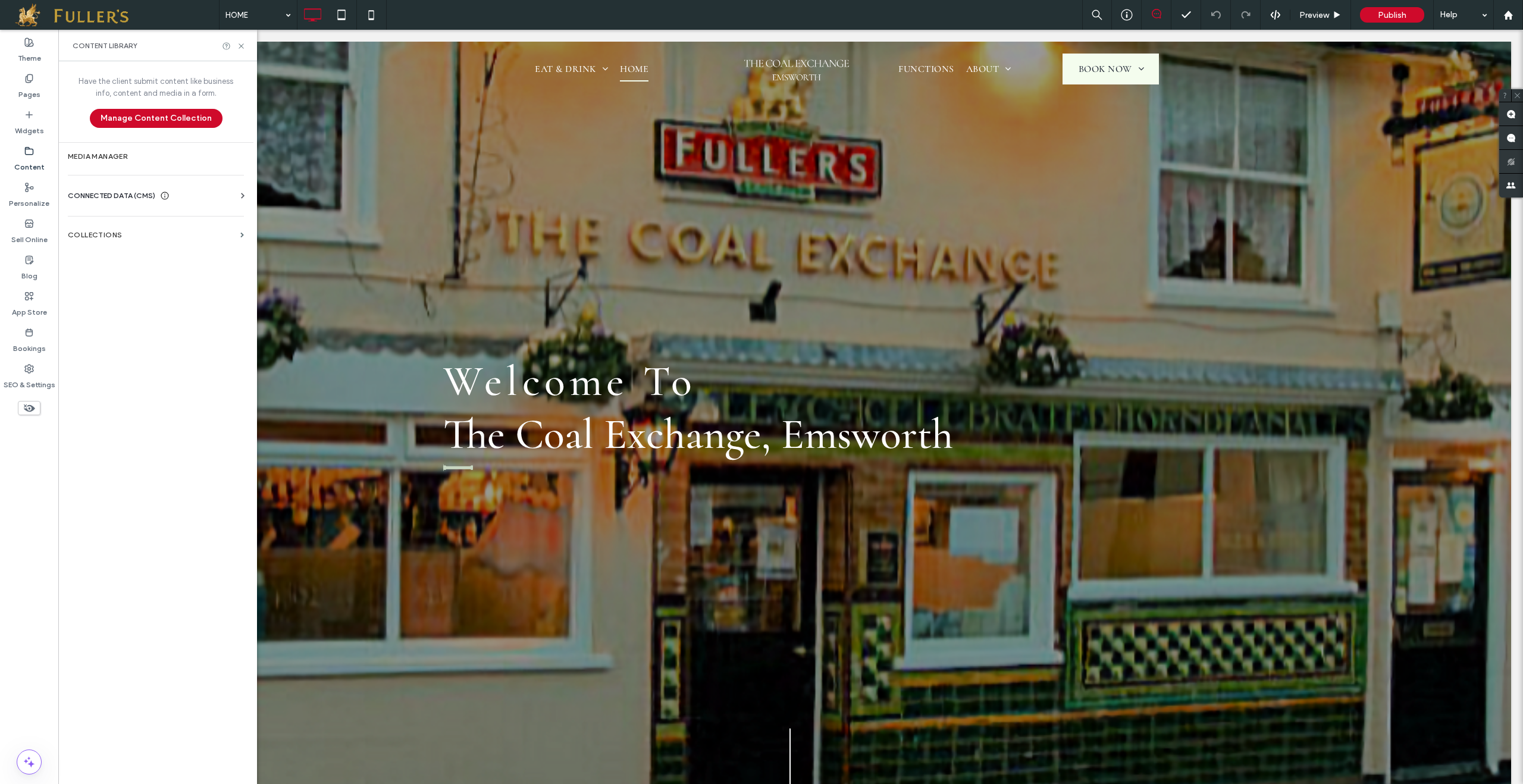
click at [102, 195] on span "CONNECTED DATA (CMS)" at bounding box center [111, 195] width 88 height 12
click at [140, 275] on label "Business Images" at bounding box center [158, 280] width 162 height 9
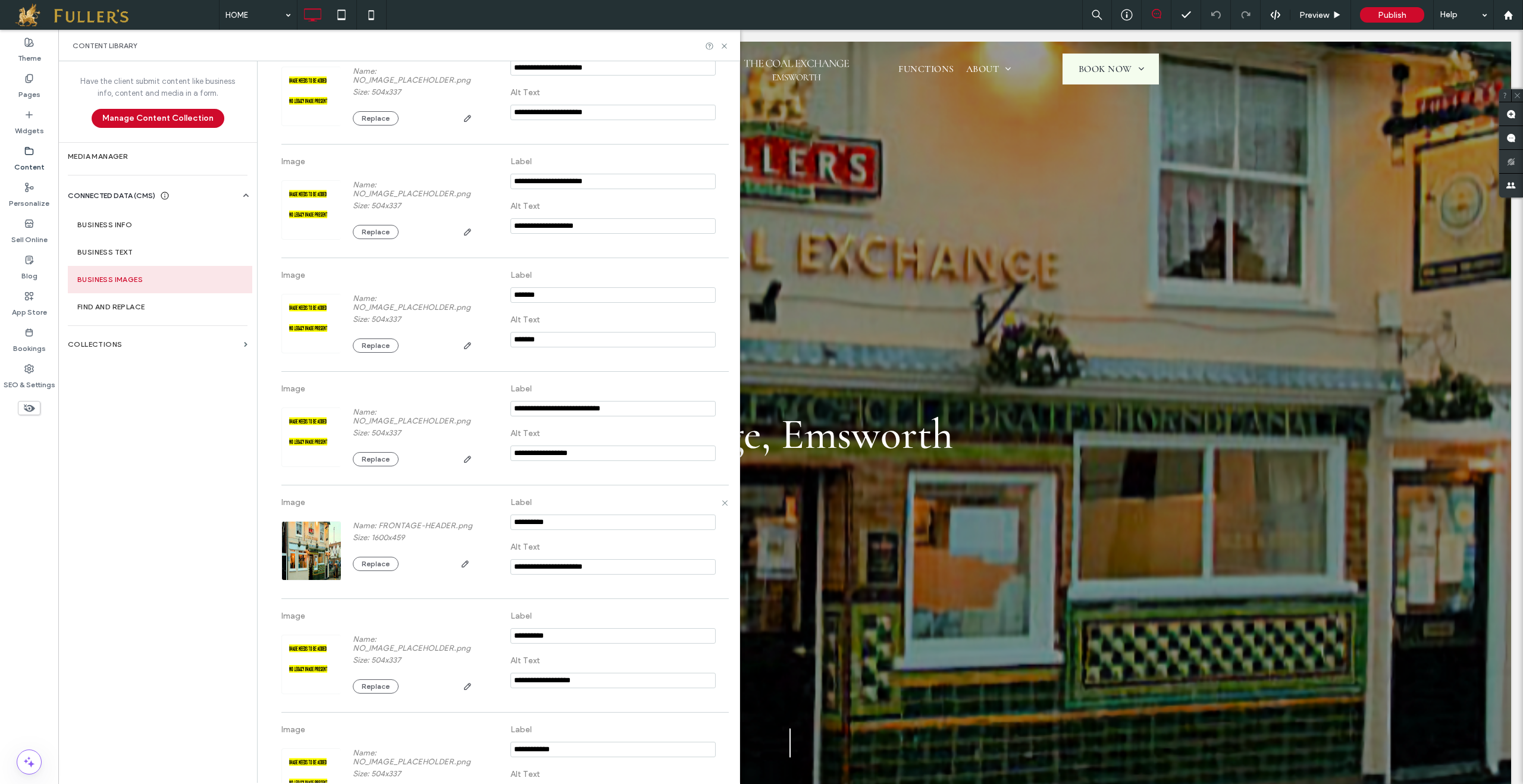
scroll to position [757, 0]
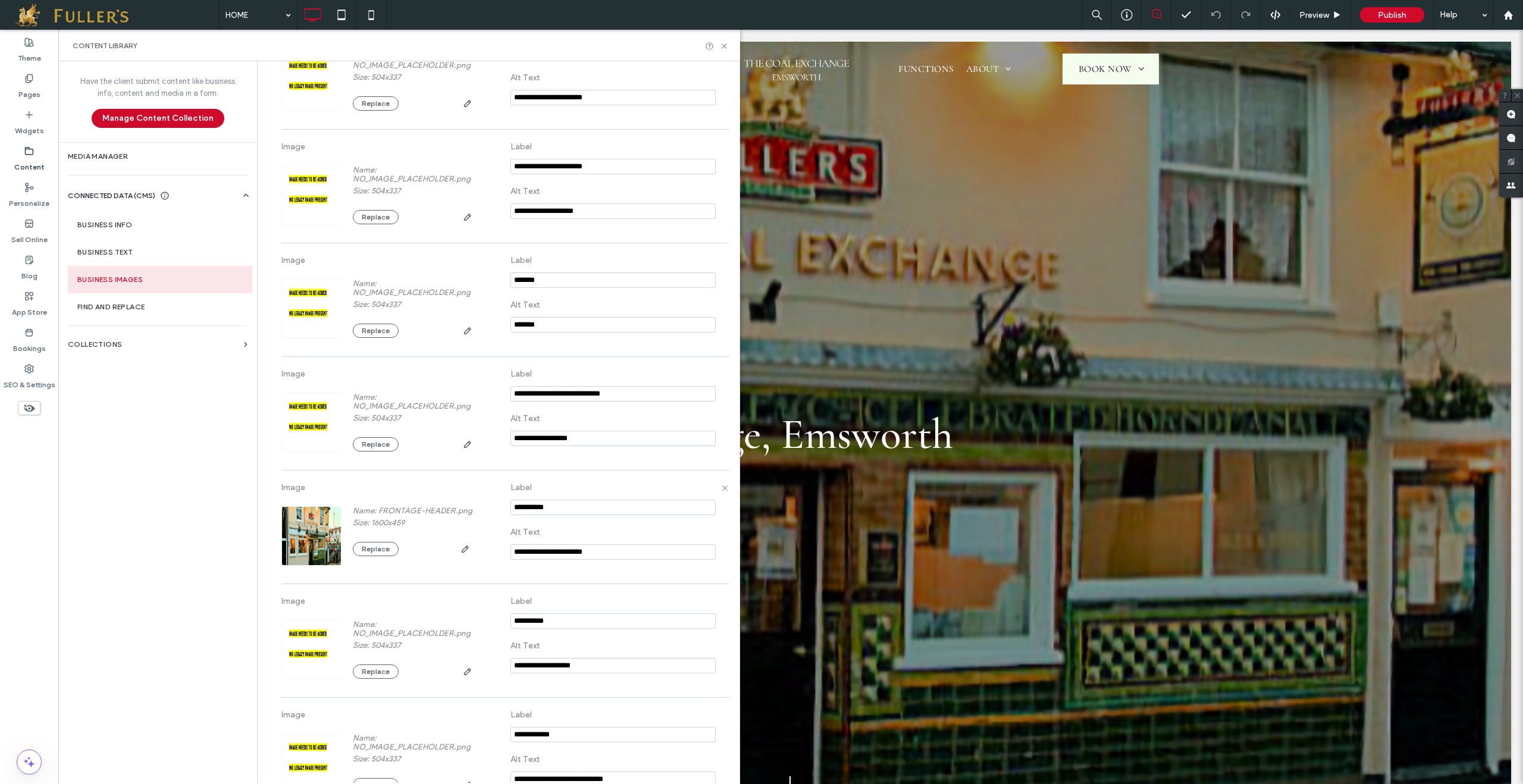
click at [378, 556] on div "Replace" at bounding box center [413, 549] width 119 height 14
click at [369, 556] on button "Replace" at bounding box center [376, 549] width 46 height 14
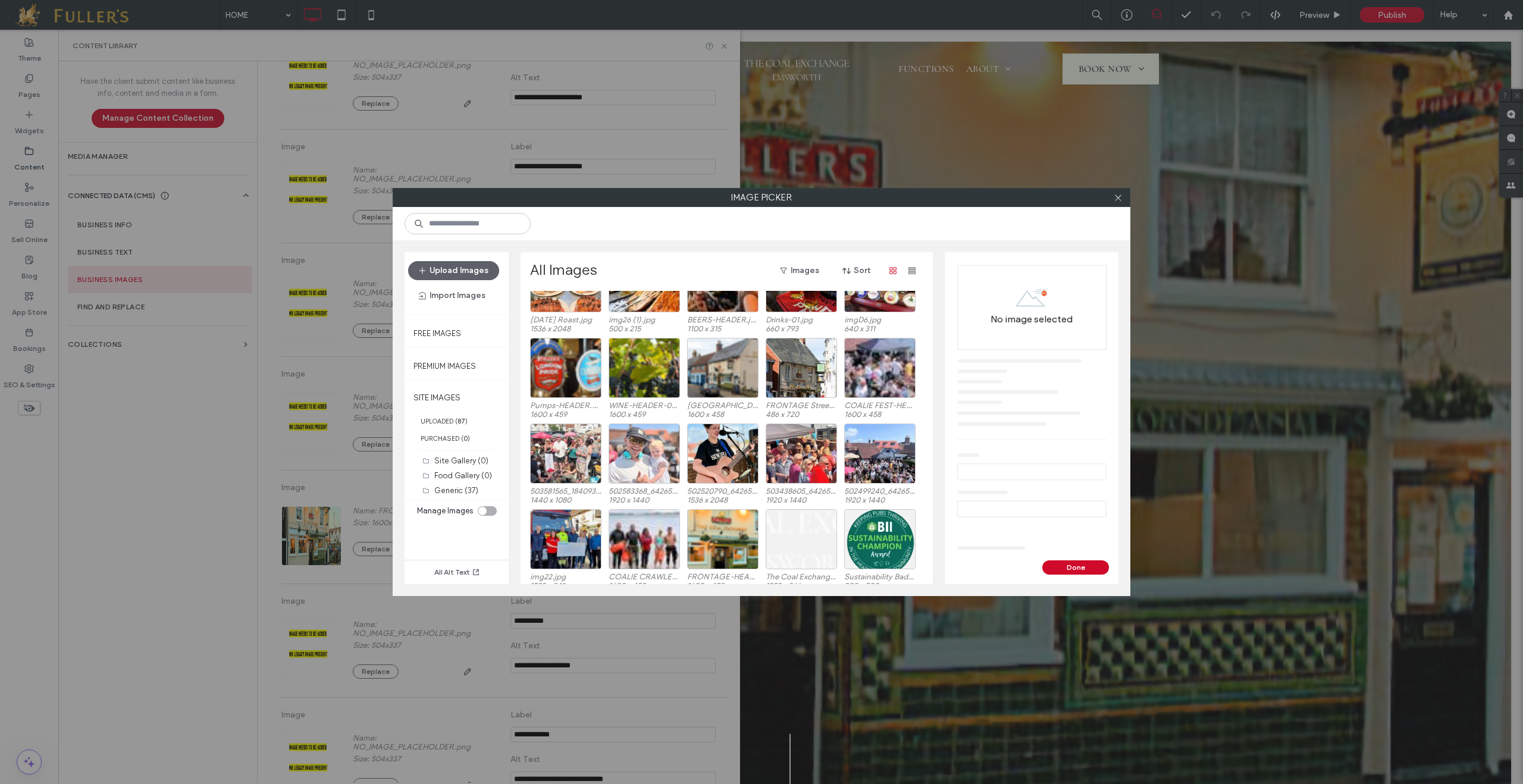
scroll to position [402, 0]
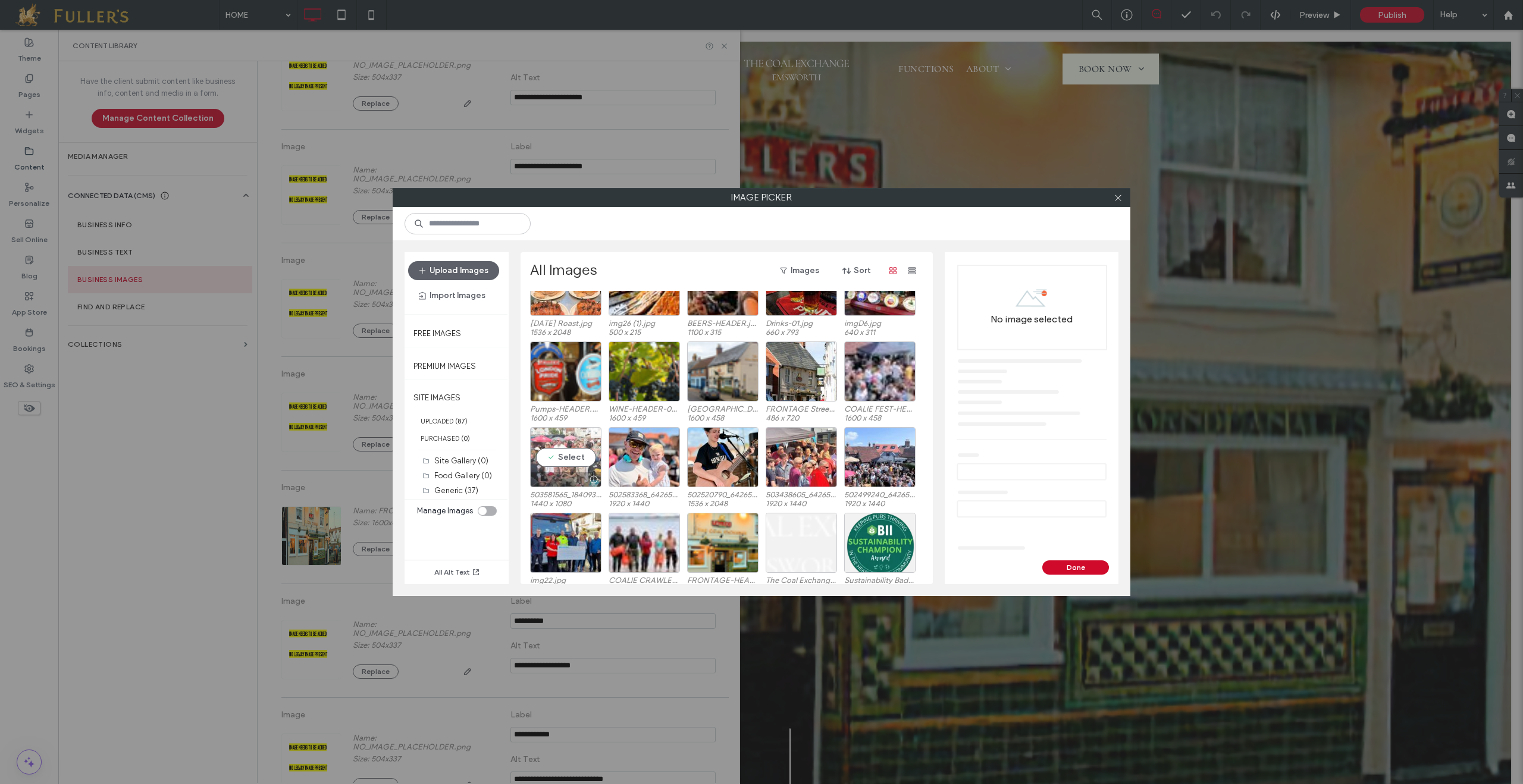
click at [566, 456] on div "Select" at bounding box center [566, 457] width 71 height 60
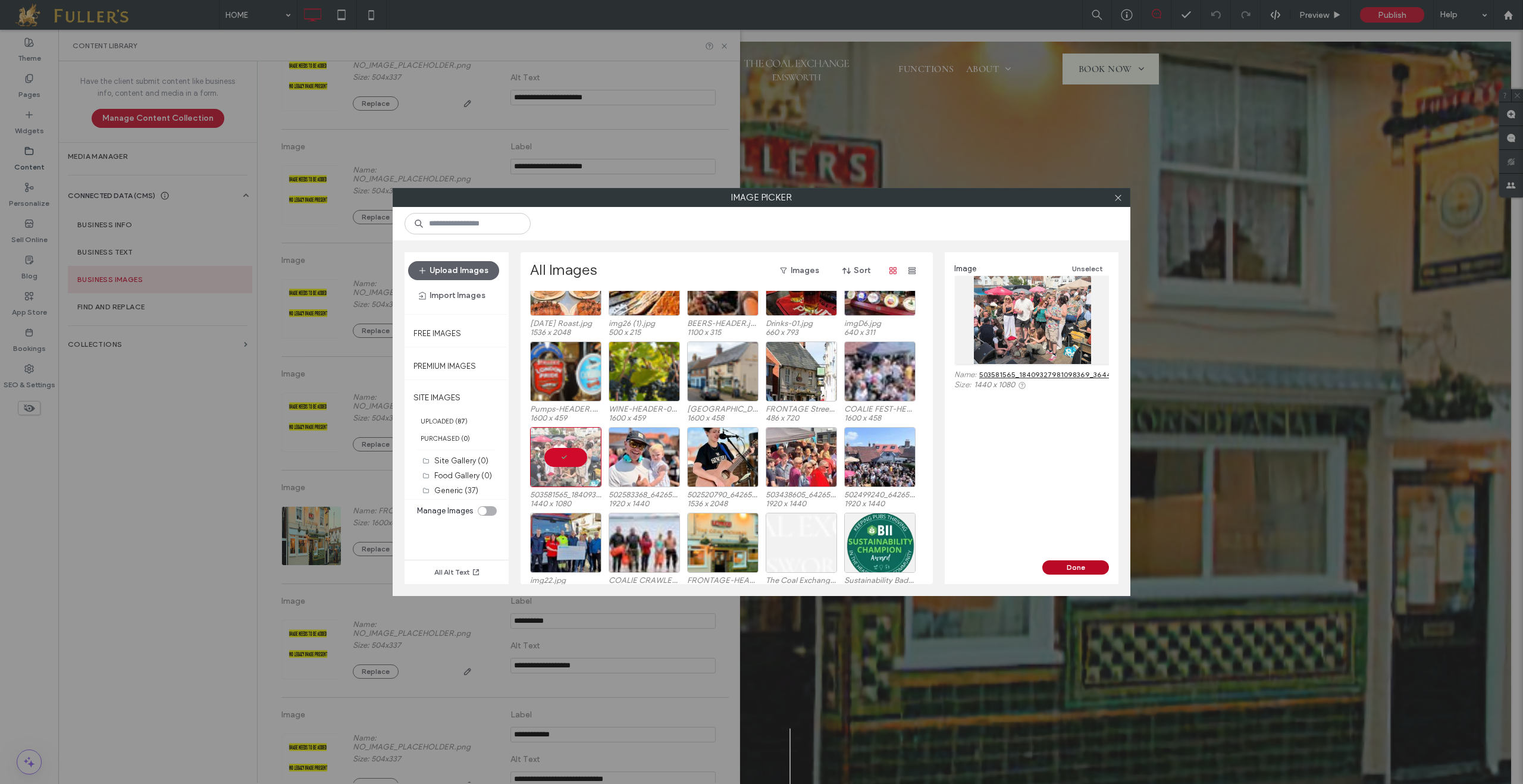
click at [1059, 565] on button "Done" at bounding box center [1075, 568] width 67 height 14
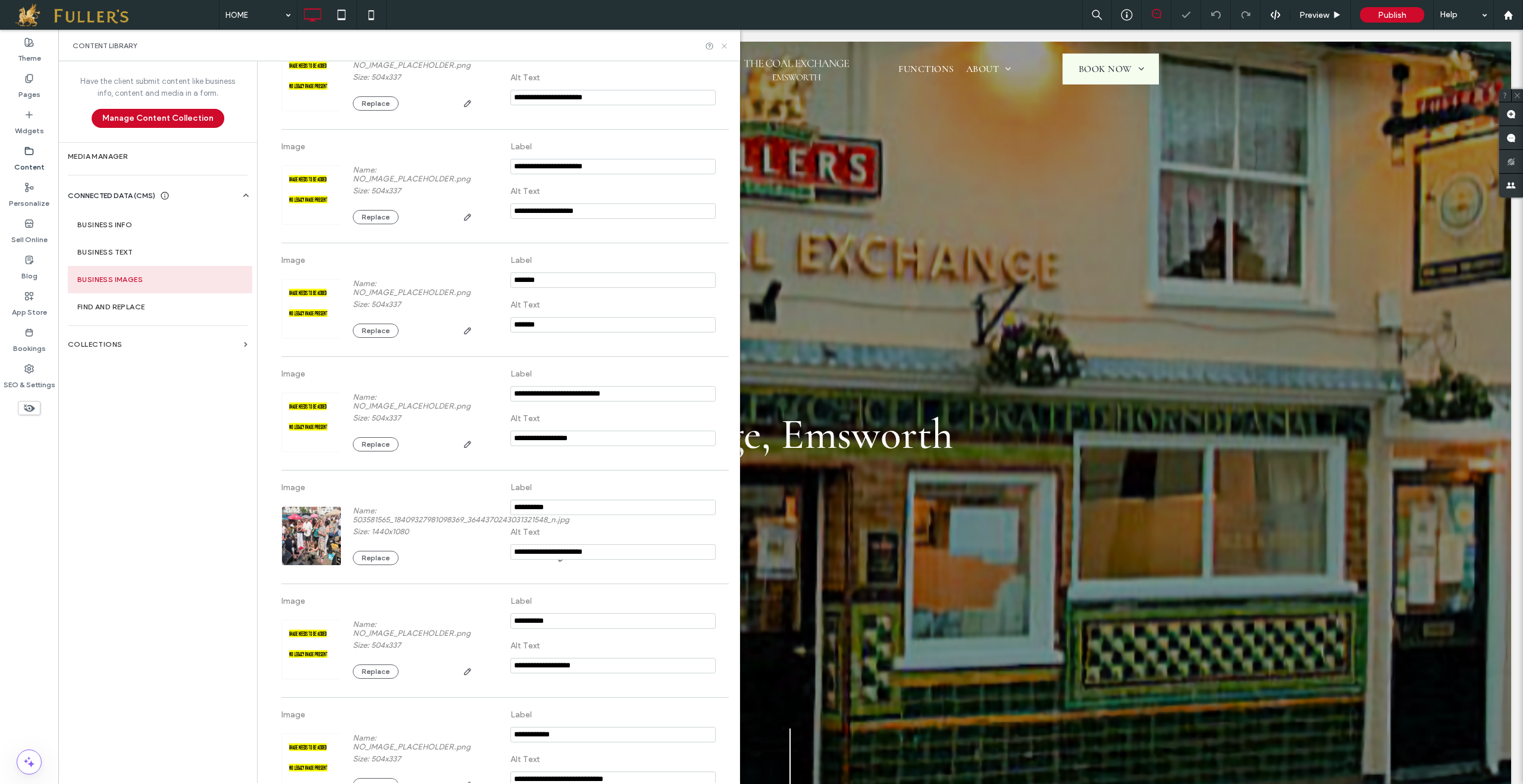
click at [726, 45] on icon at bounding box center [724, 46] width 9 height 9
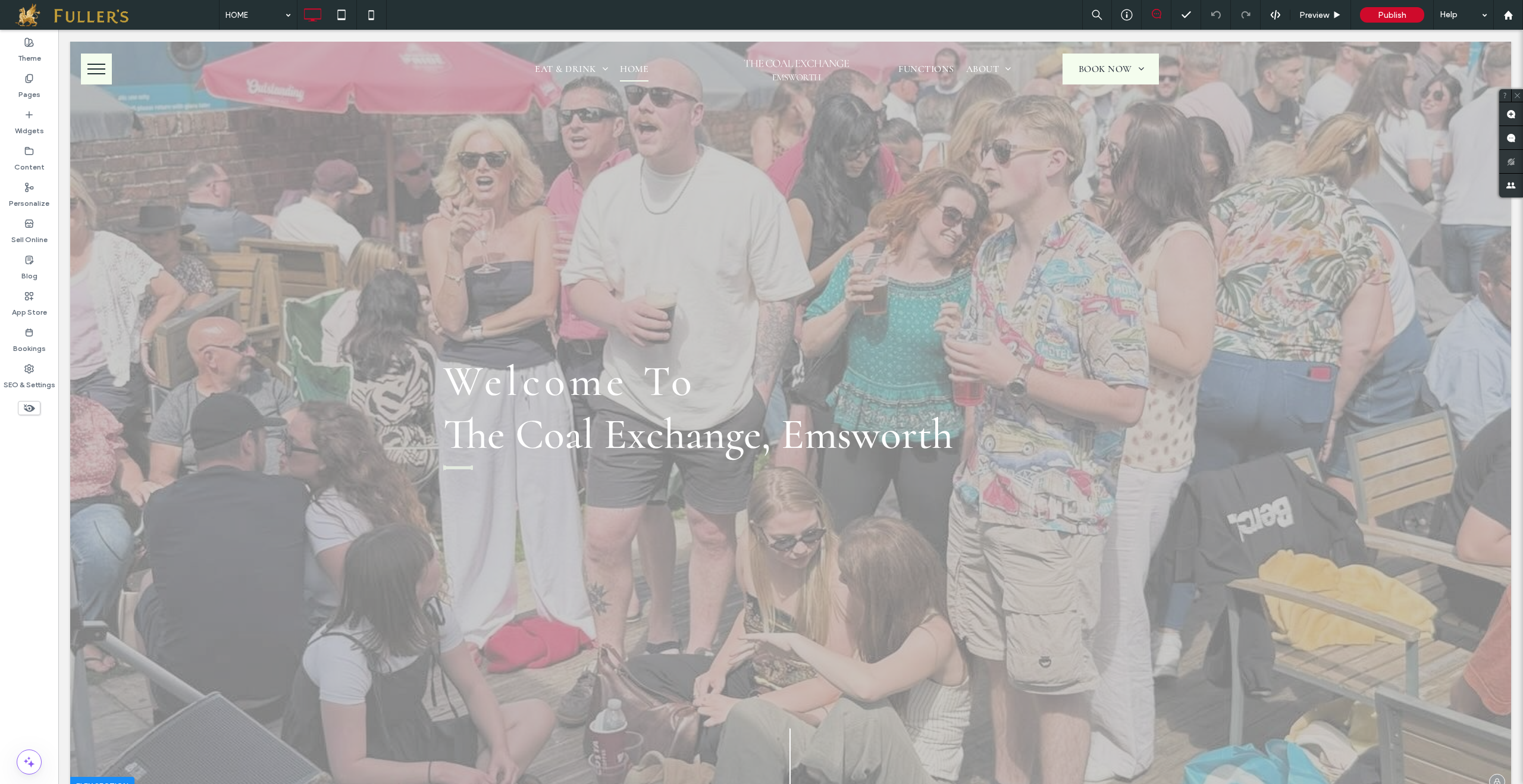
scroll to position [0, 0]
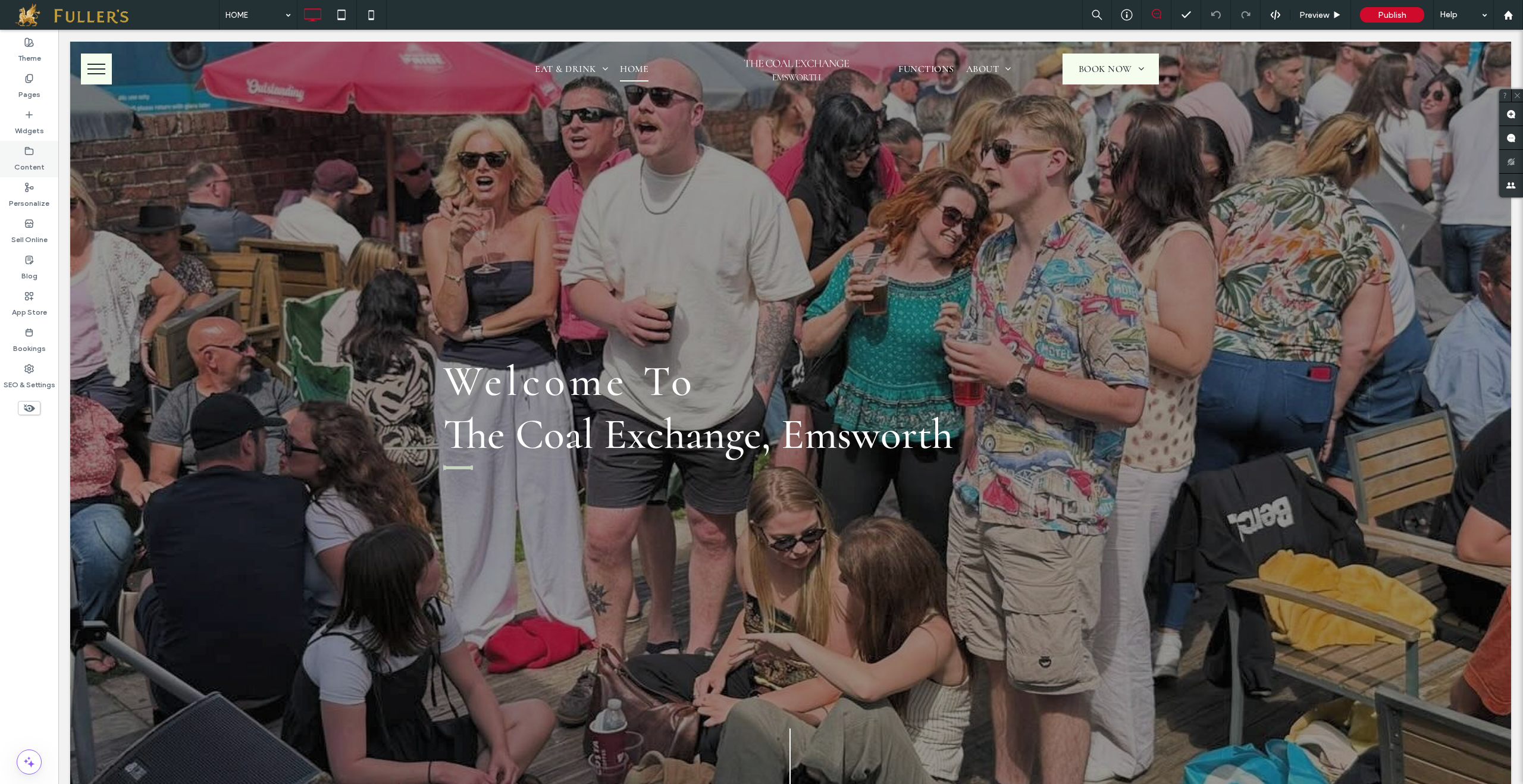
click at [29, 161] on label "Content" at bounding box center [29, 164] width 30 height 17
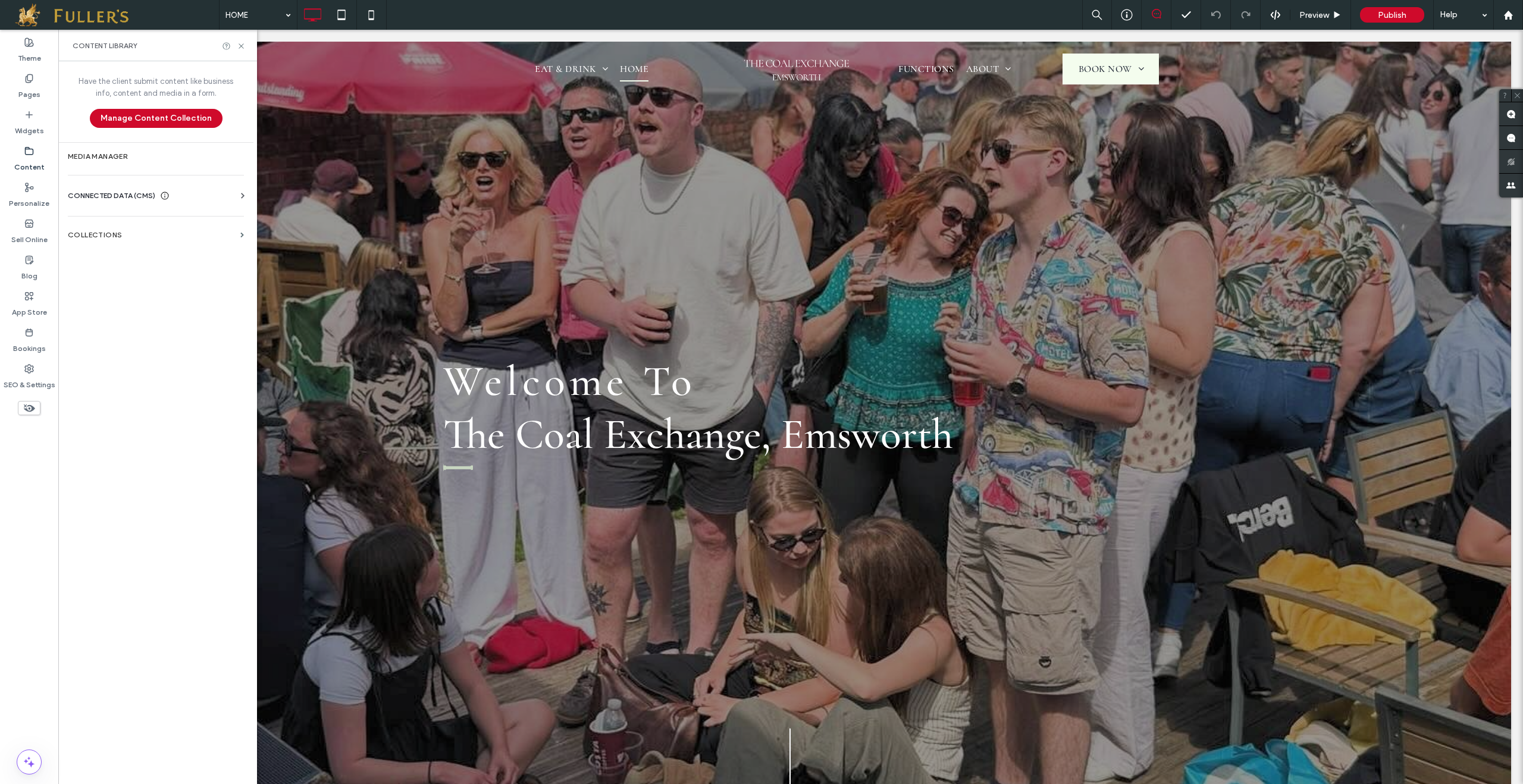
click at [101, 202] on div "Business Info Business Text Business Images Find and Replace" at bounding box center [158, 206] width 181 height 9
click at [139, 200] on span "CONNECTED DATA (CMS)" at bounding box center [111, 195] width 88 height 12
click at [126, 271] on section "Business Images" at bounding box center [158, 280] width 181 height 27
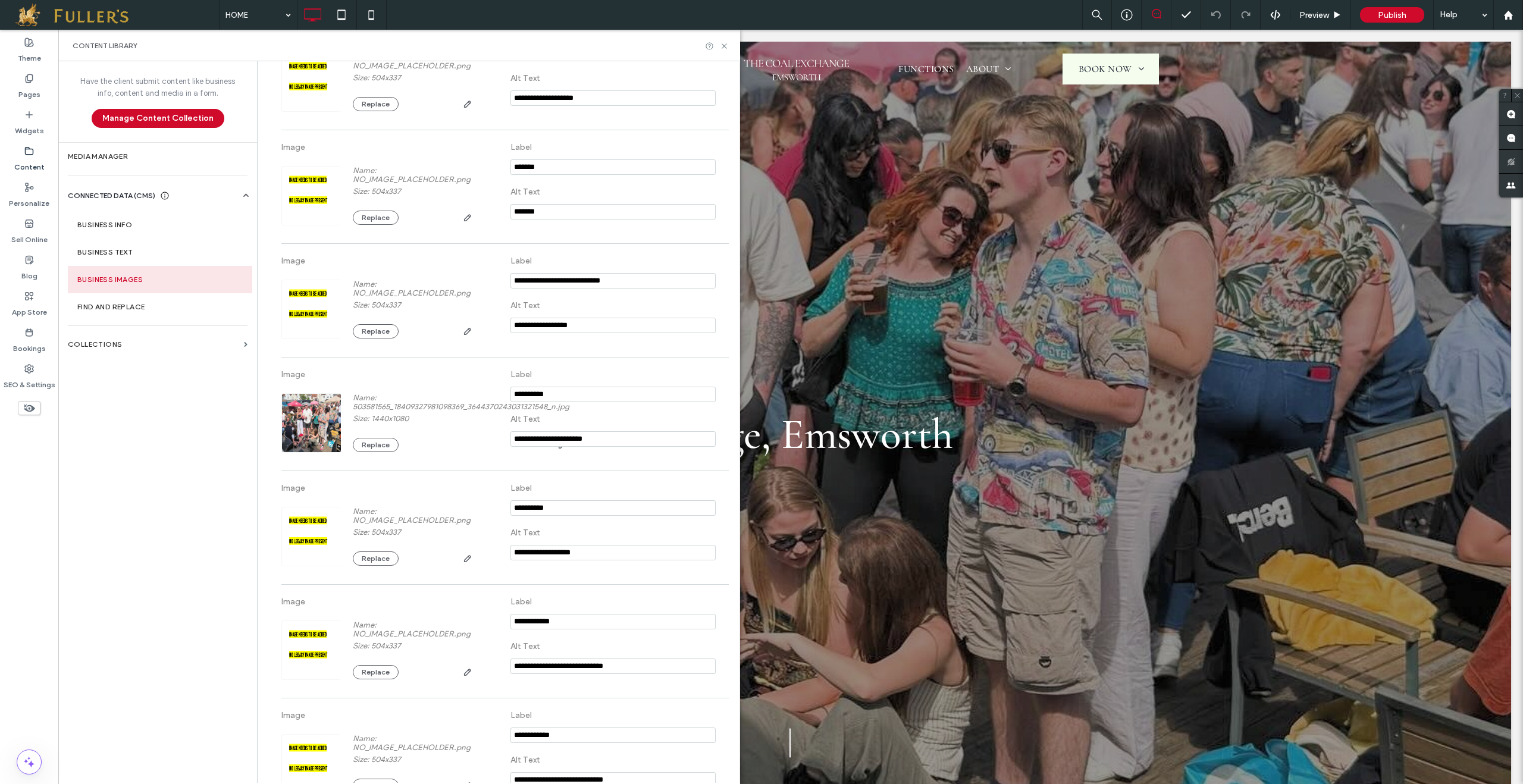
scroll to position [876, 0]
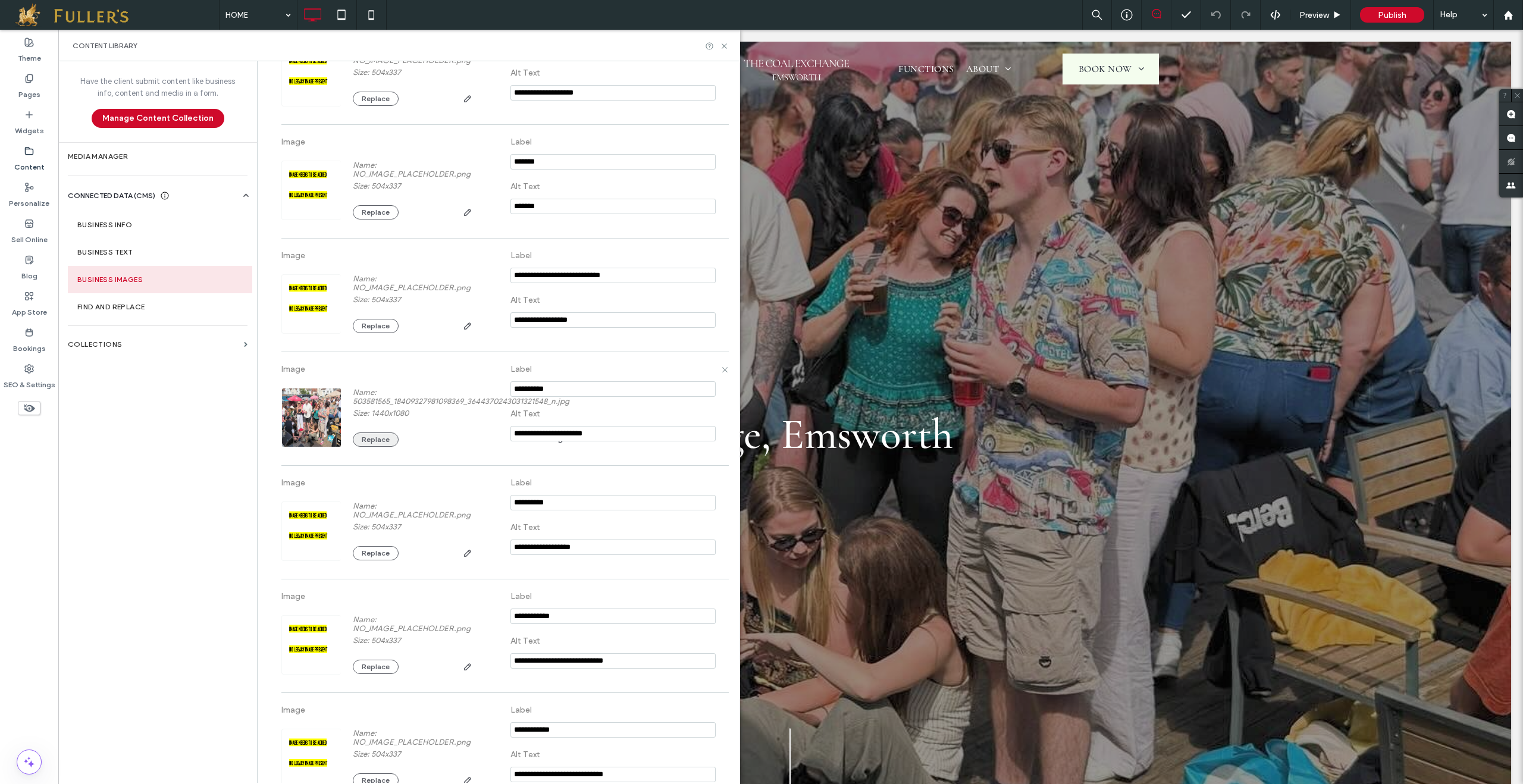
click at [367, 444] on button "Replace" at bounding box center [376, 440] width 46 height 14
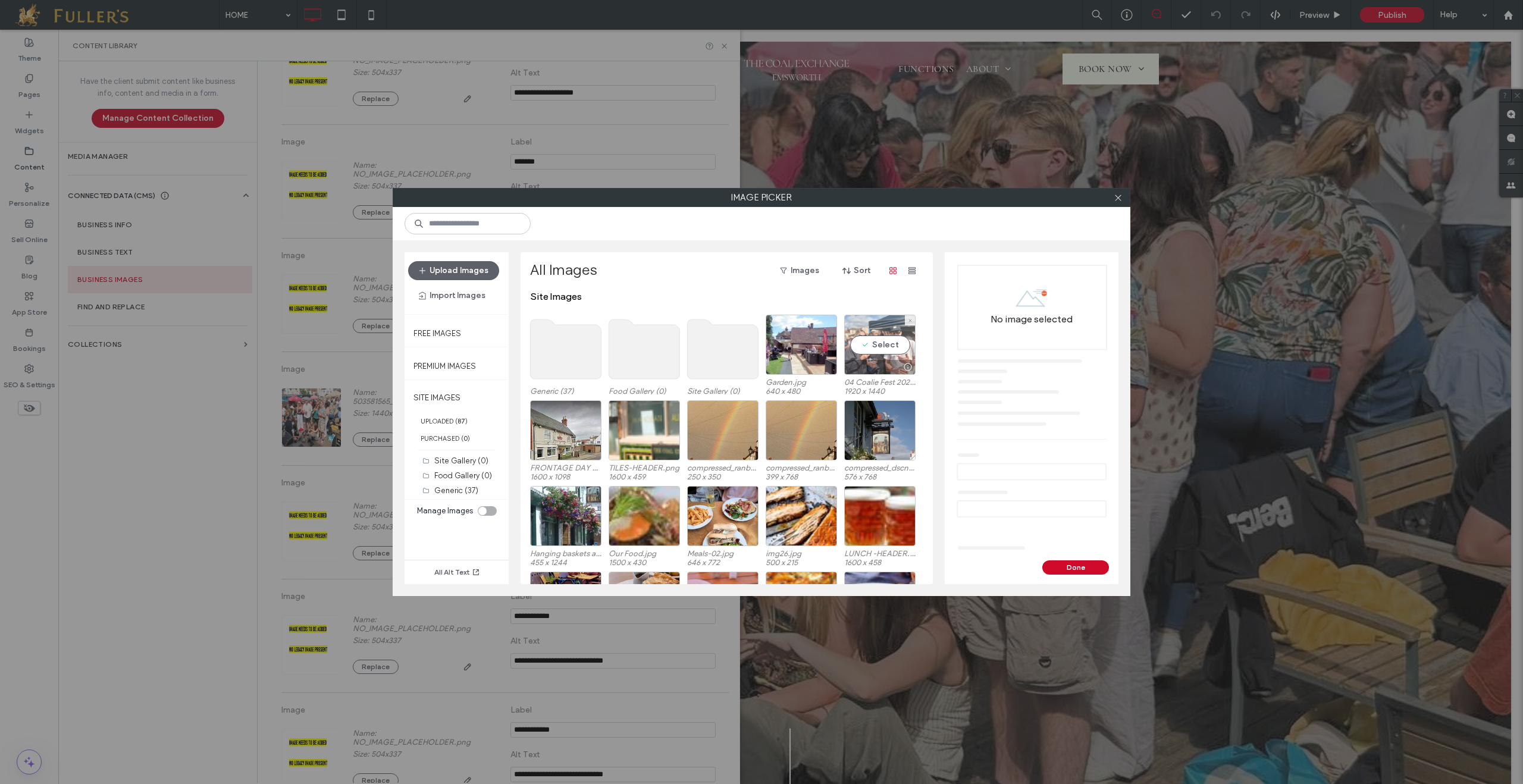
click at [860, 355] on div "Select" at bounding box center [880, 345] width 71 height 60
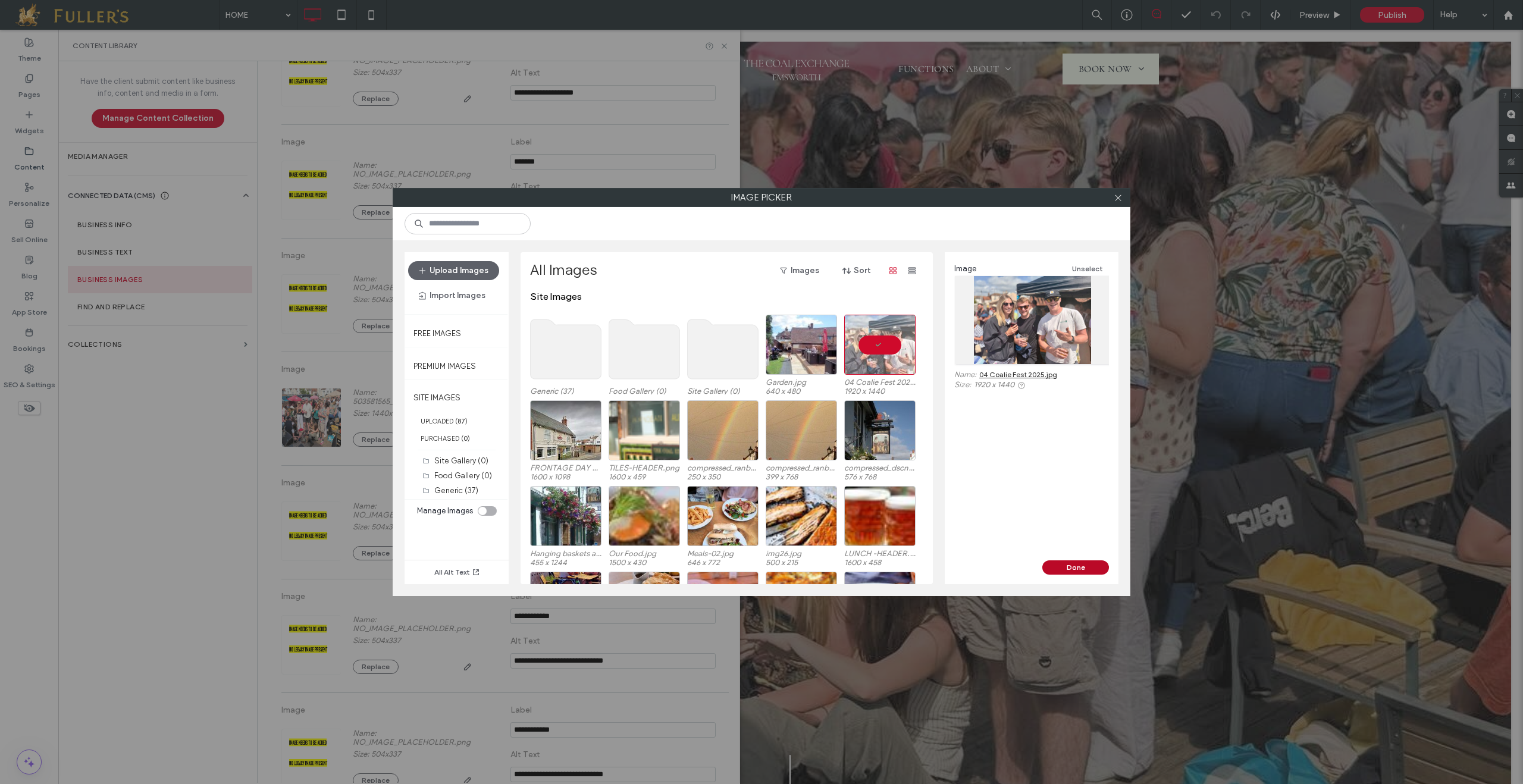
click at [1075, 562] on button "Done" at bounding box center [1075, 568] width 67 height 14
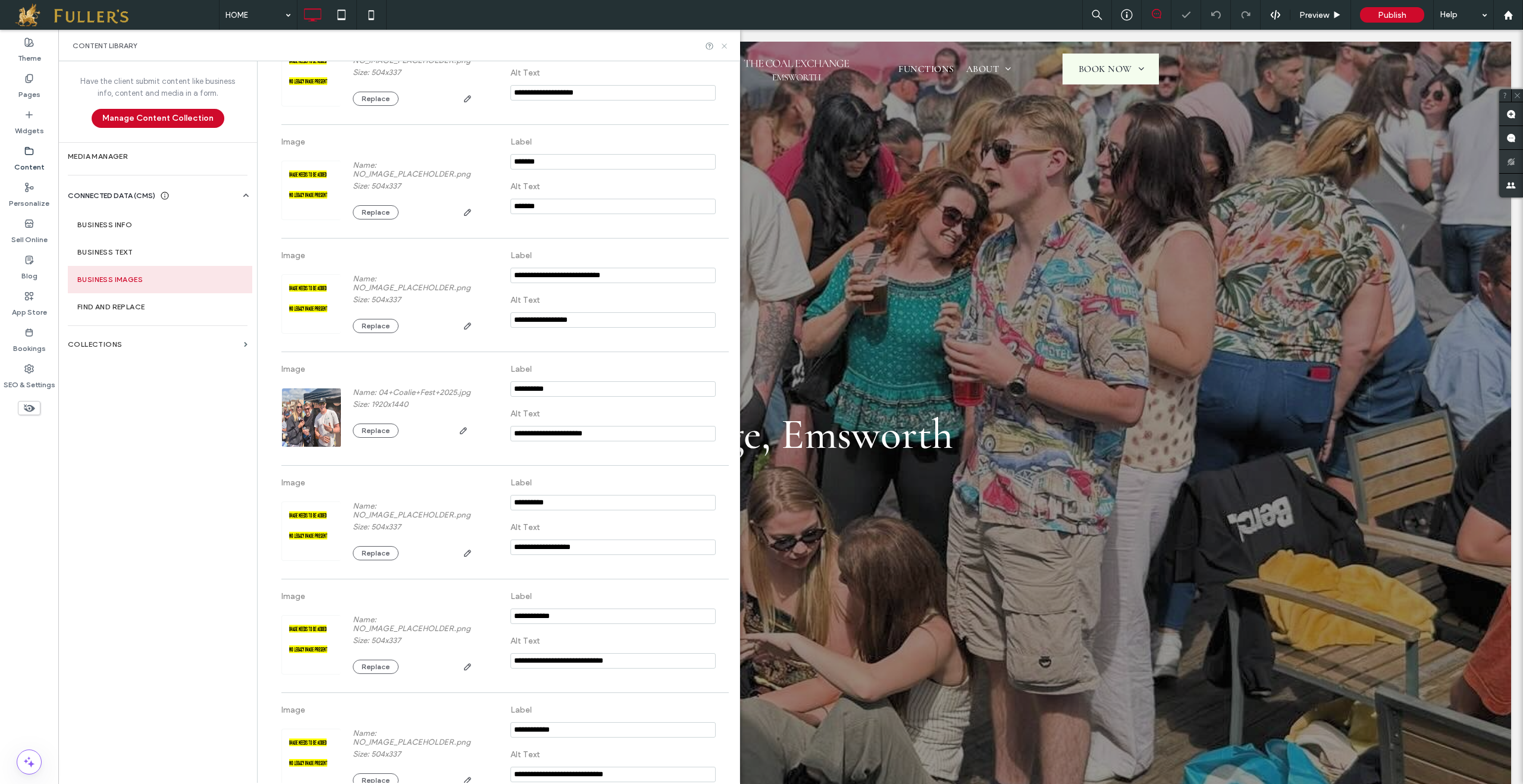
drag, startPoint x: 725, startPoint y: 46, endPoint x: 571, endPoint y: 114, distance: 168.3
click at [725, 46] on icon at bounding box center [724, 46] width 9 height 9
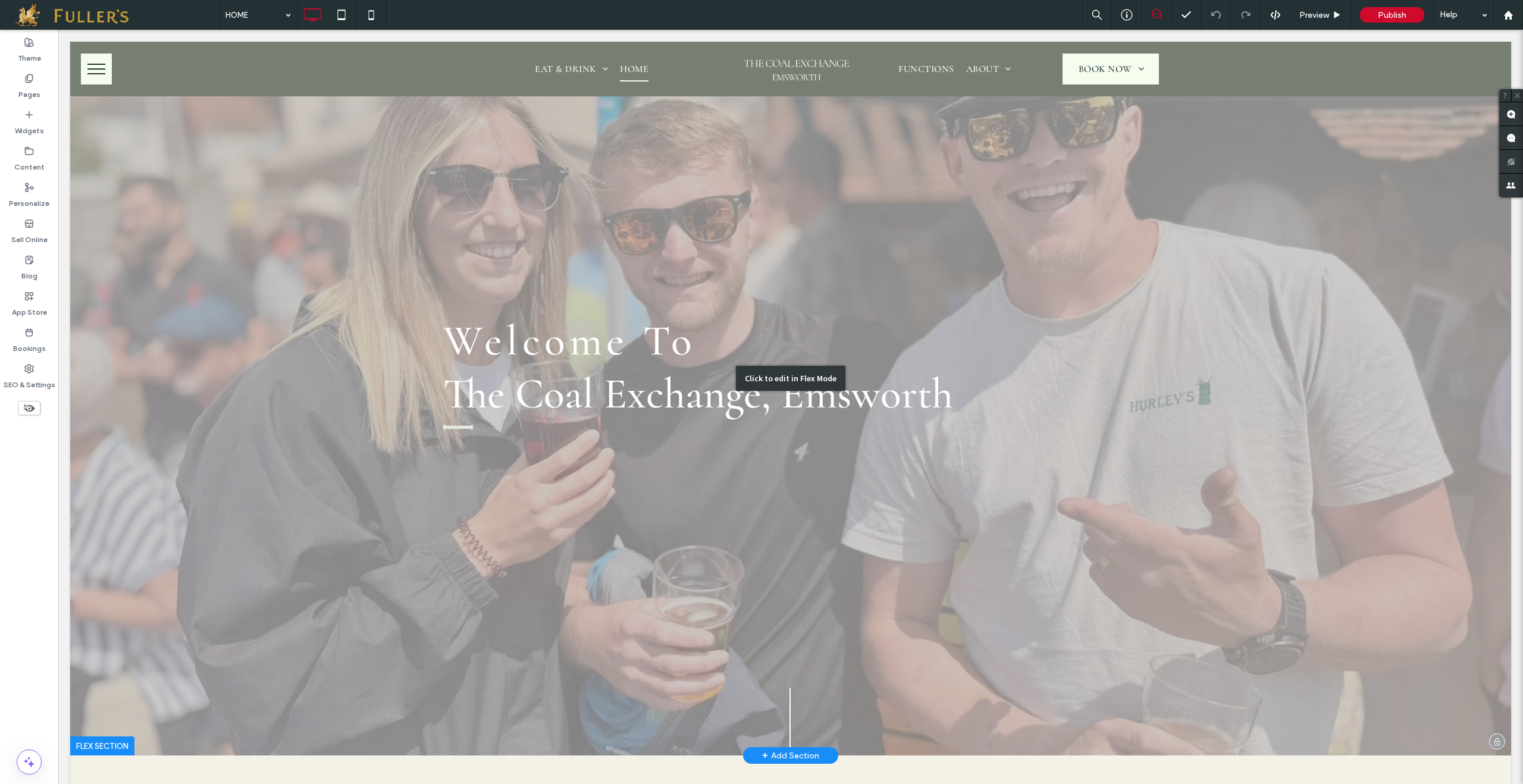
scroll to position [0, 0]
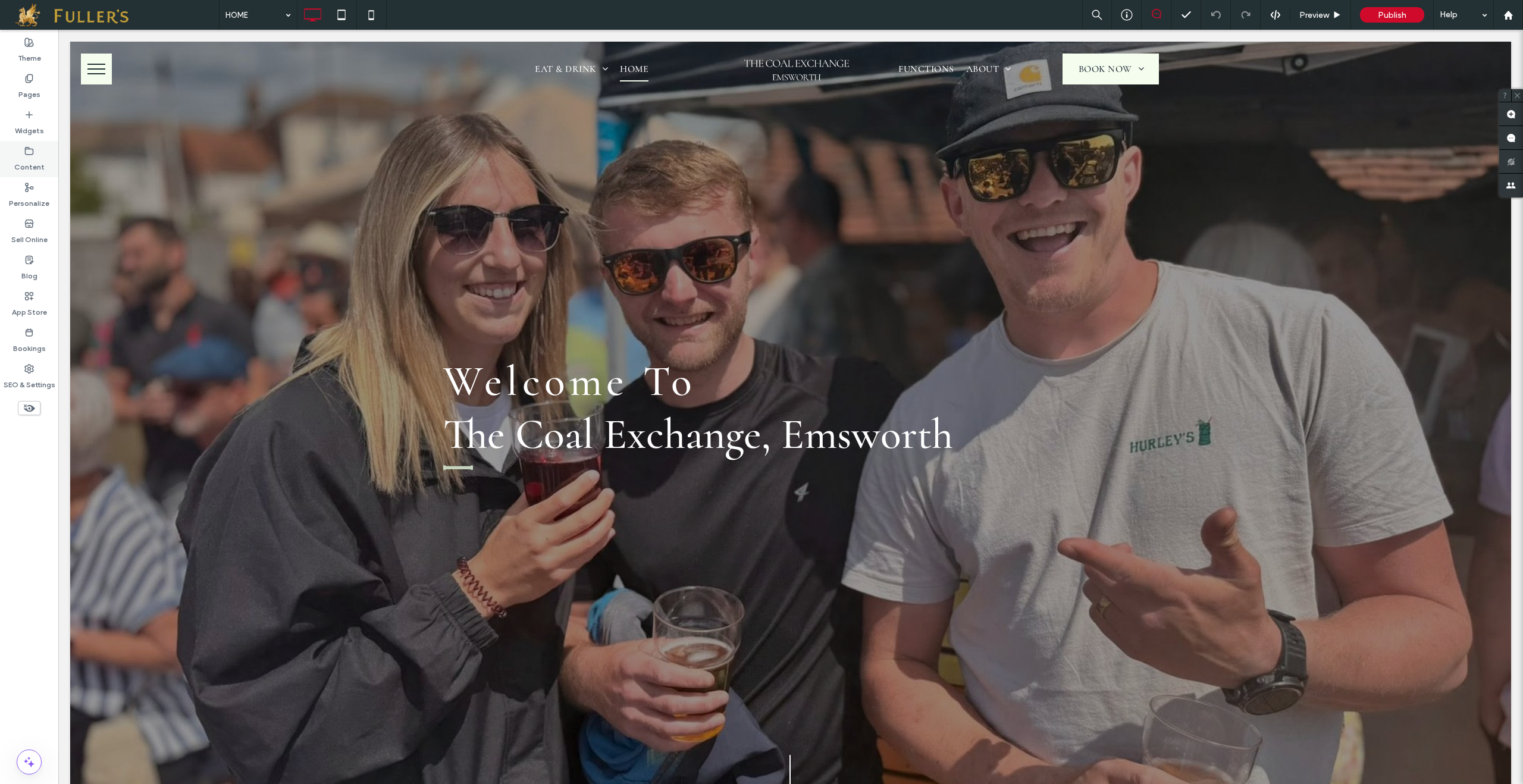
click at [29, 153] on icon at bounding box center [29, 151] width 9 height 9
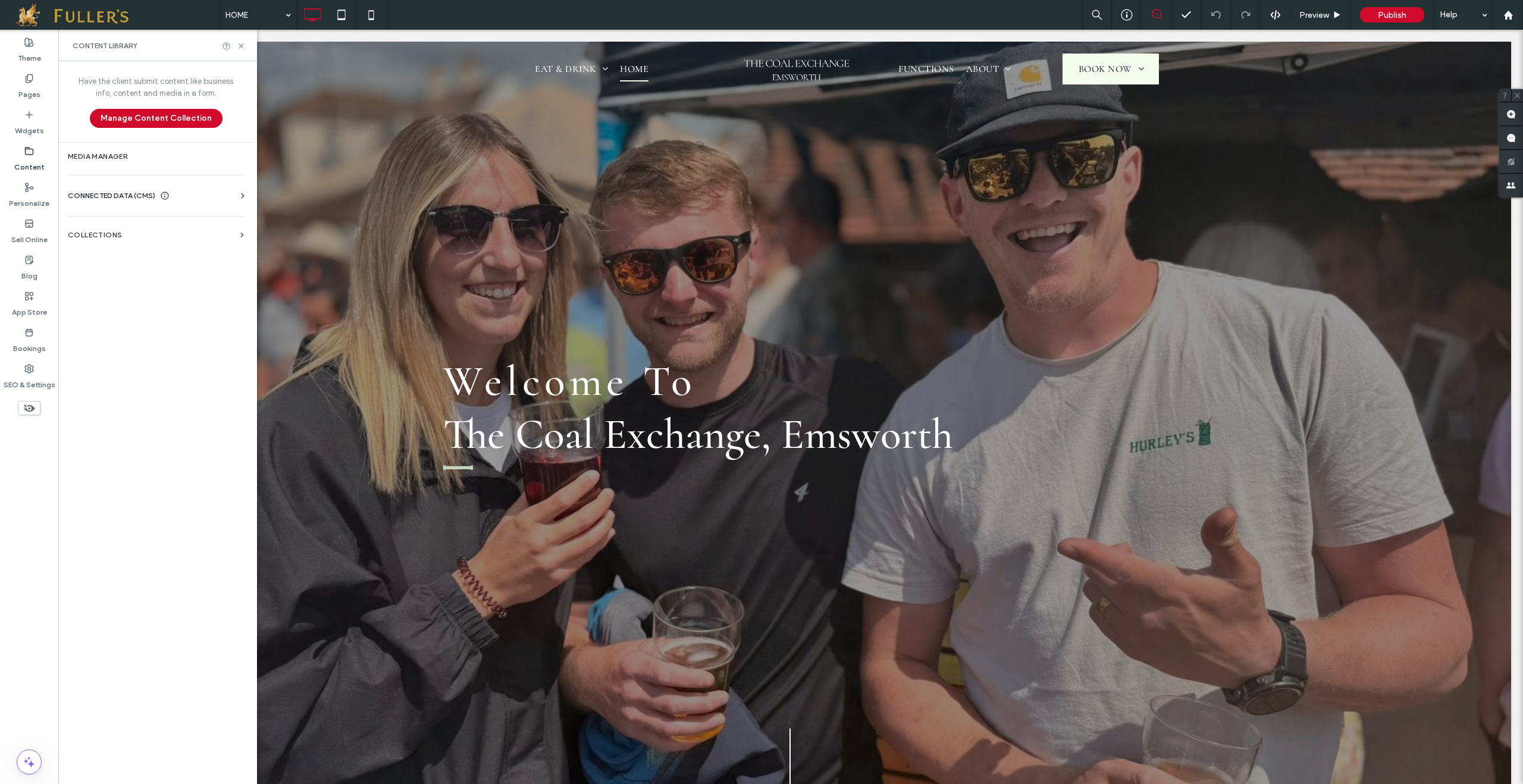
click at [106, 197] on span "CONNECTED DATA (CMS)" at bounding box center [111, 195] width 88 height 12
click at [109, 282] on label "Business Images" at bounding box center [158, 280] width 162 height 9
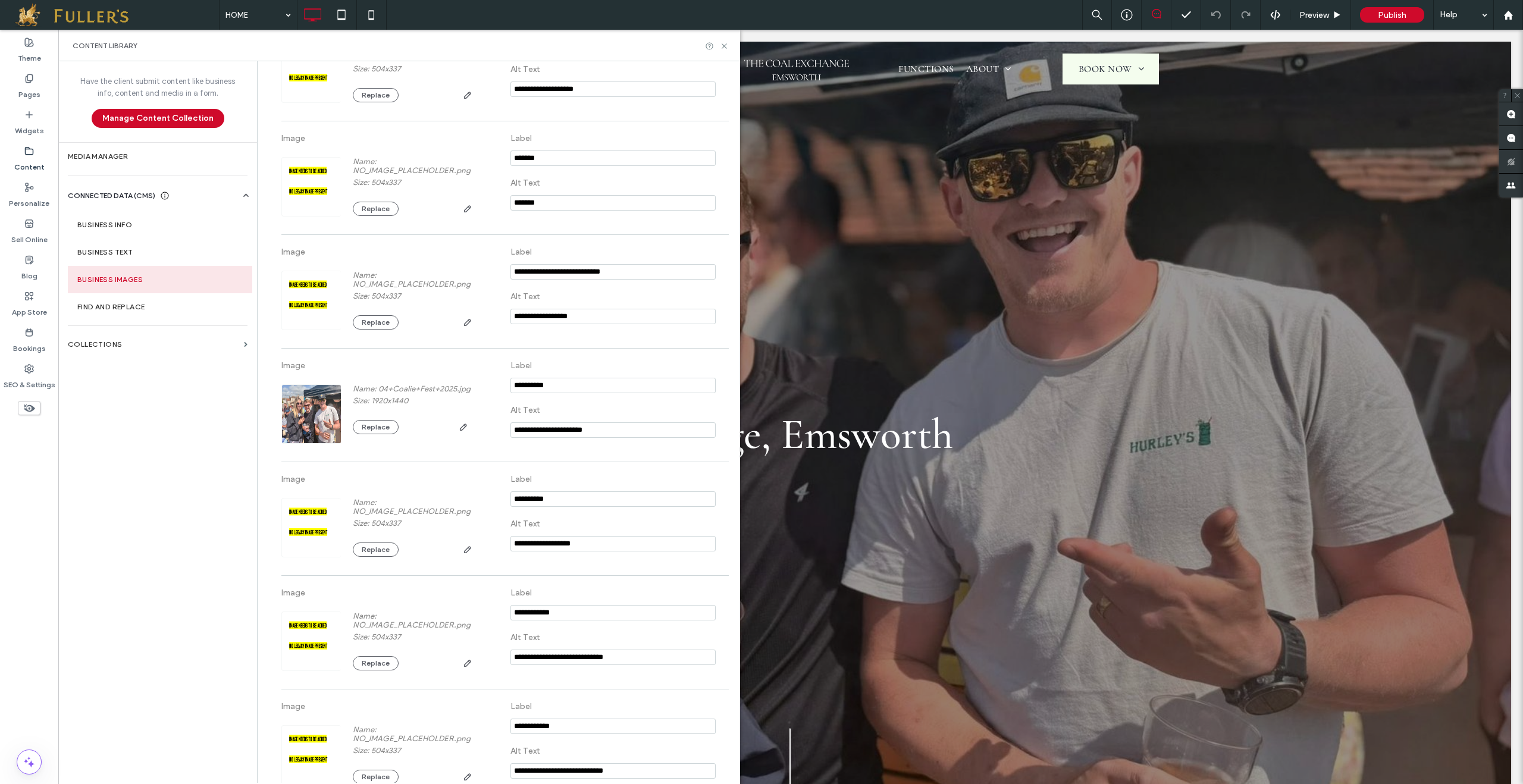
scroll to position [882, 0]
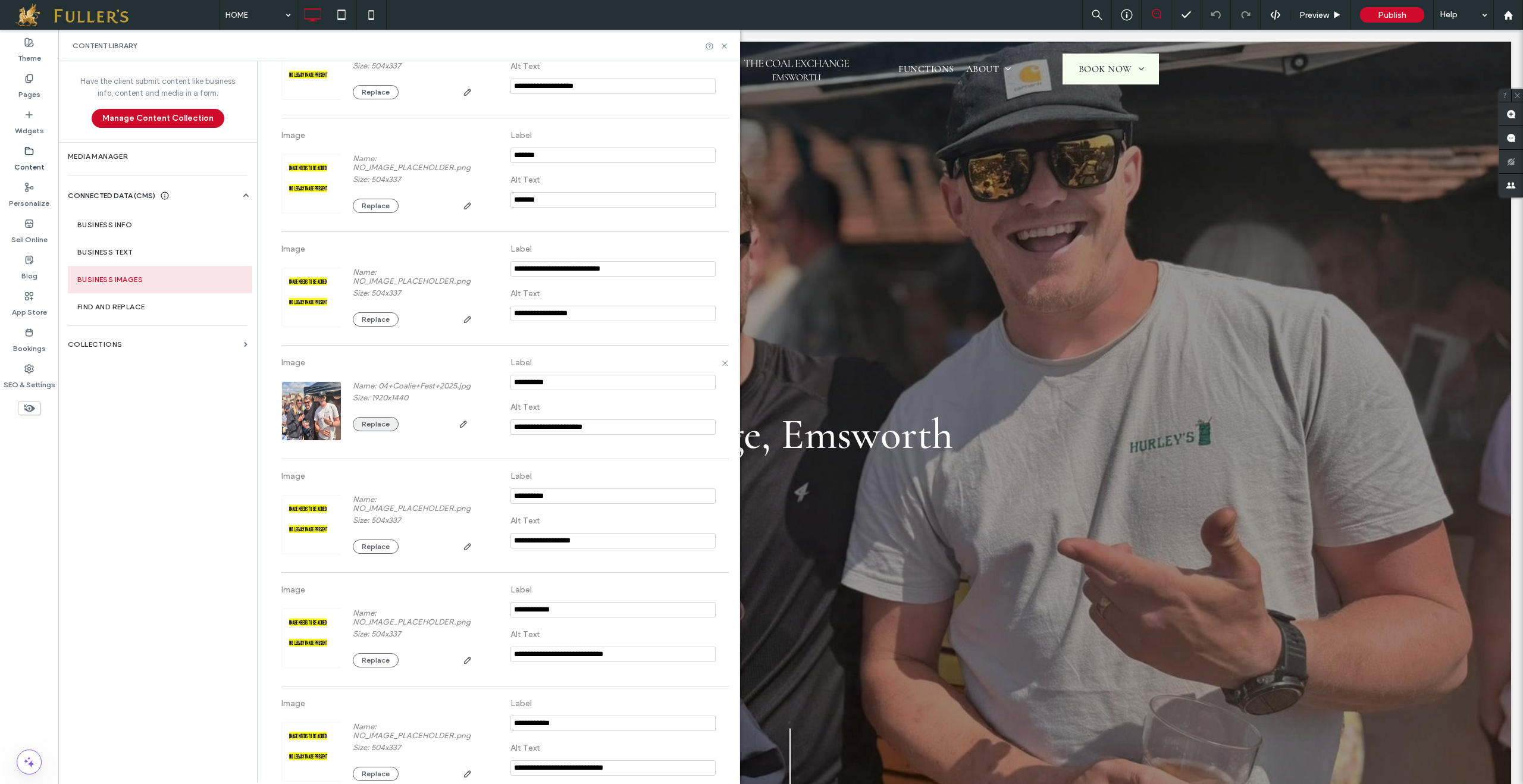
click at [365, 431] on button "Replace" at bounding box center [376, 424] width 46 height 14
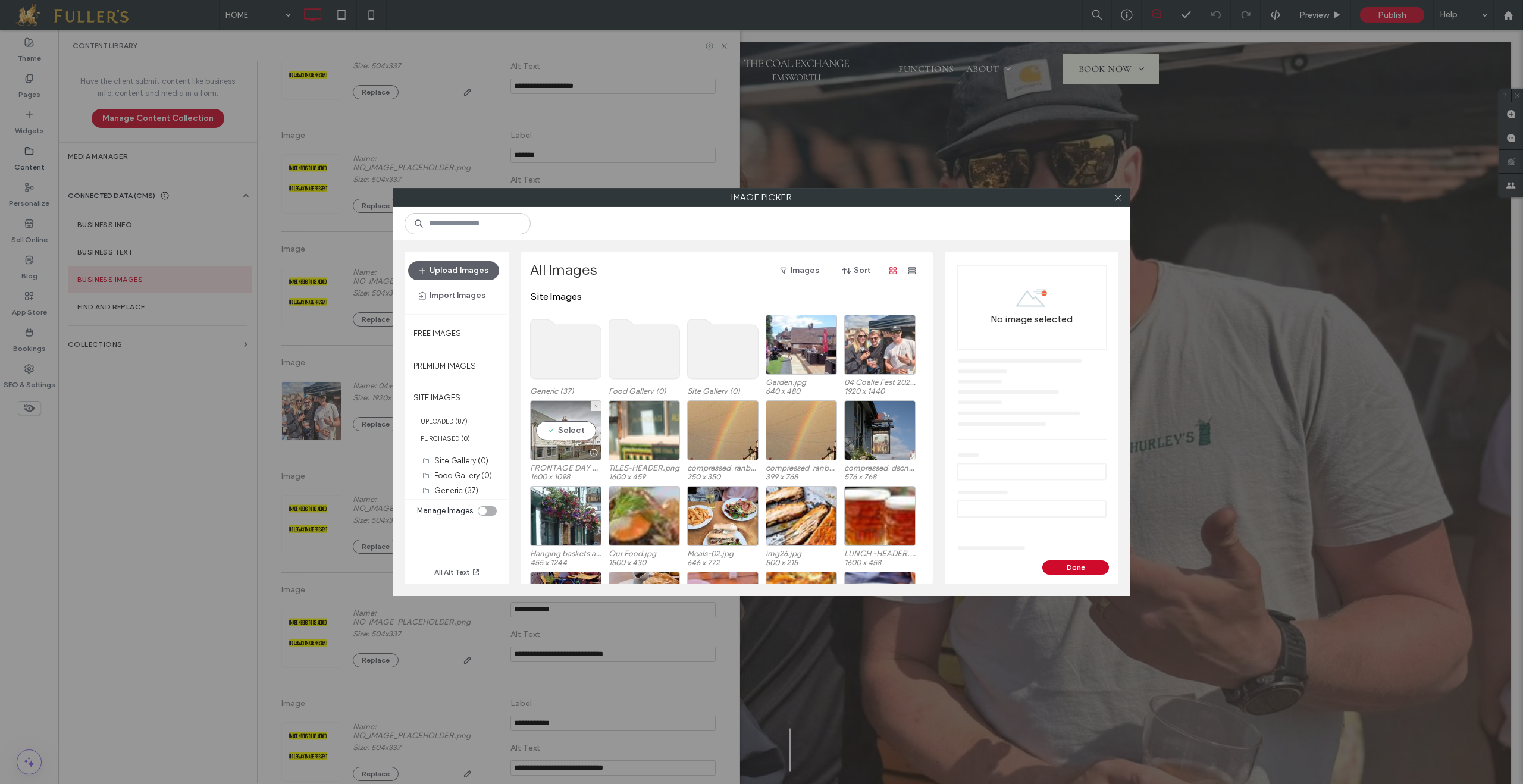
click at [572, 441] on div "Select" at bounding box center [566, 430] width 71 height 60
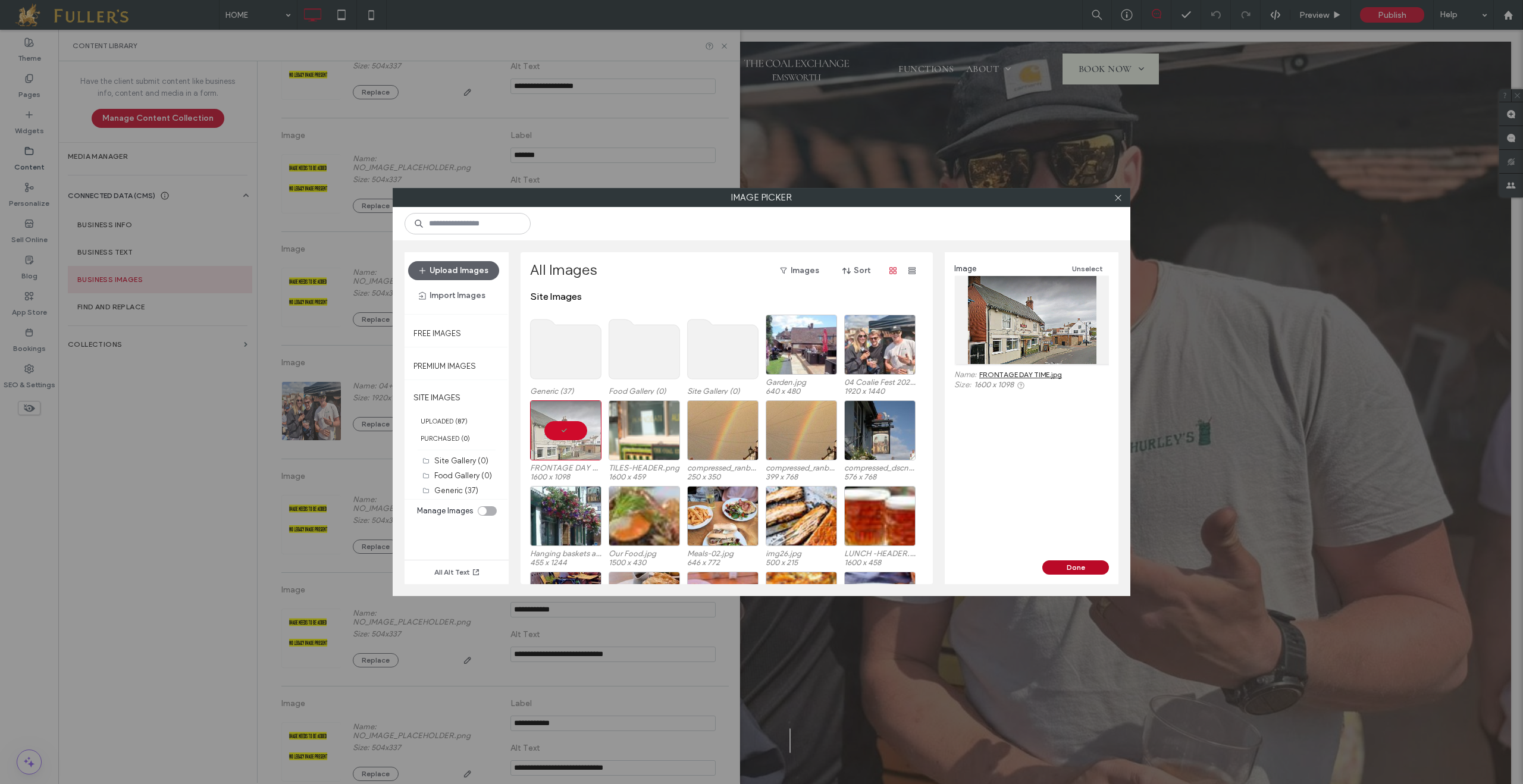
click at [1082, 566] on button "Done" at bounding box center [1075, 568] width 67 height 14
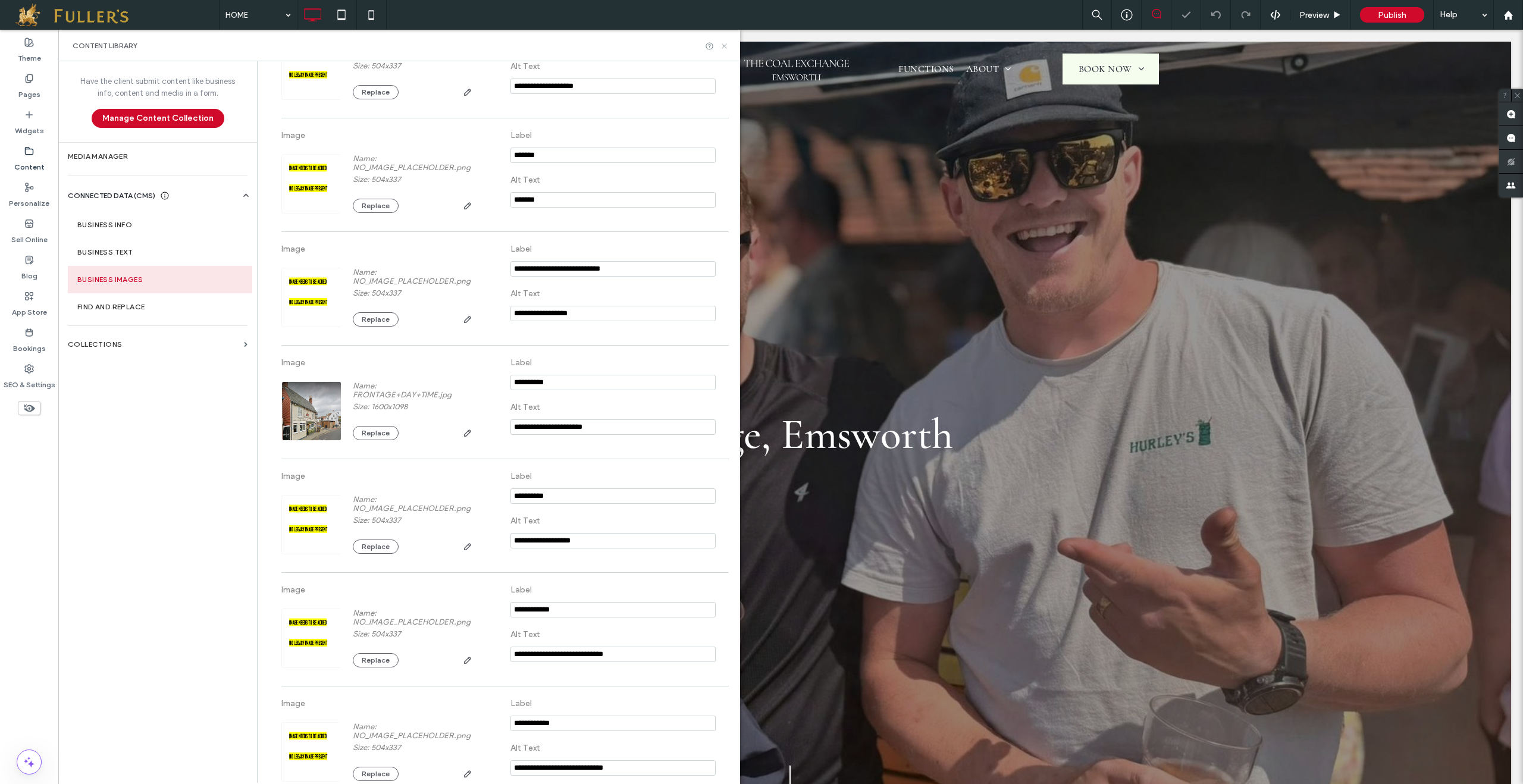
click at [725, 48] on icon at bounding box center [724, 46] width 9 height 9
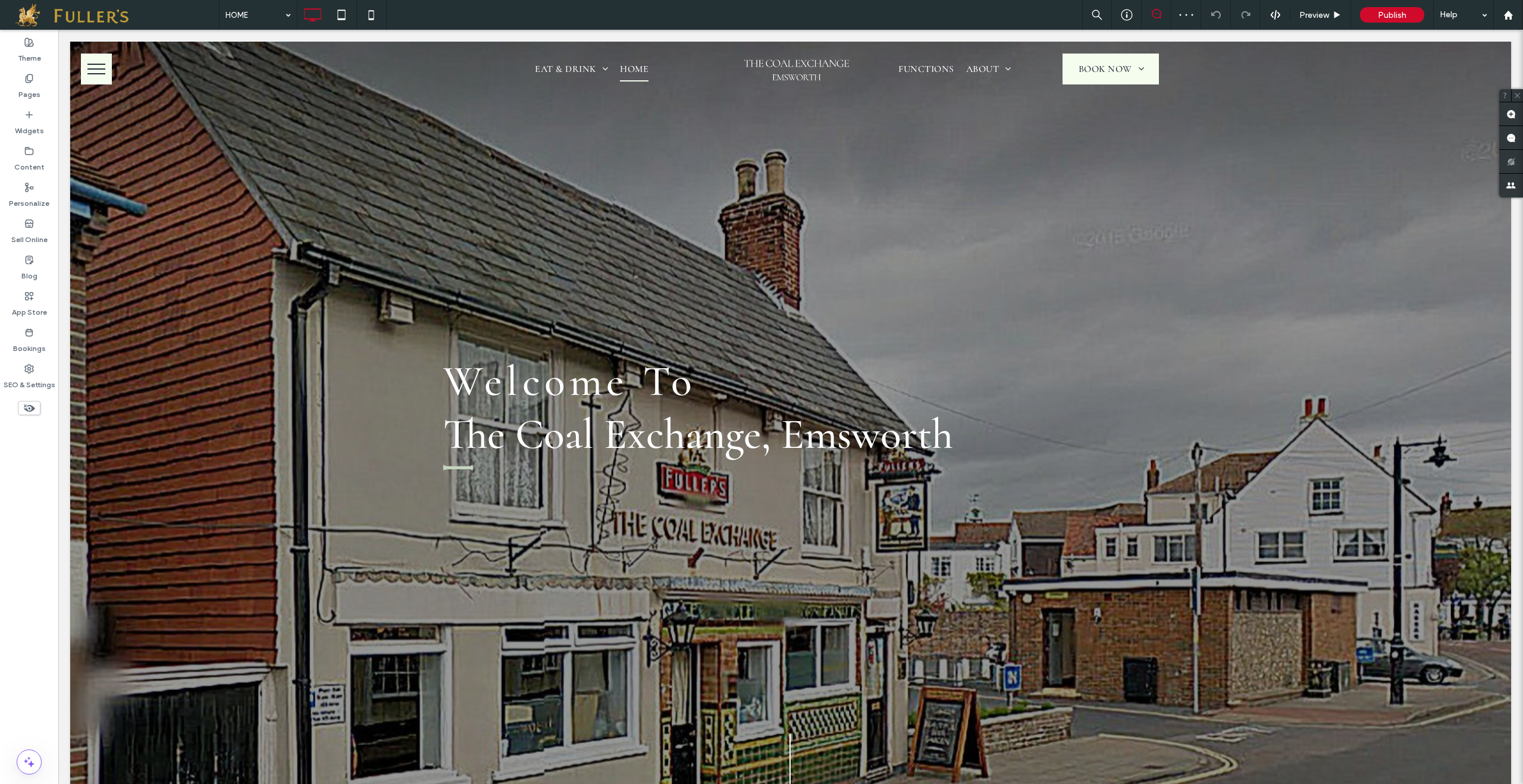
scroll to position [0, 0]
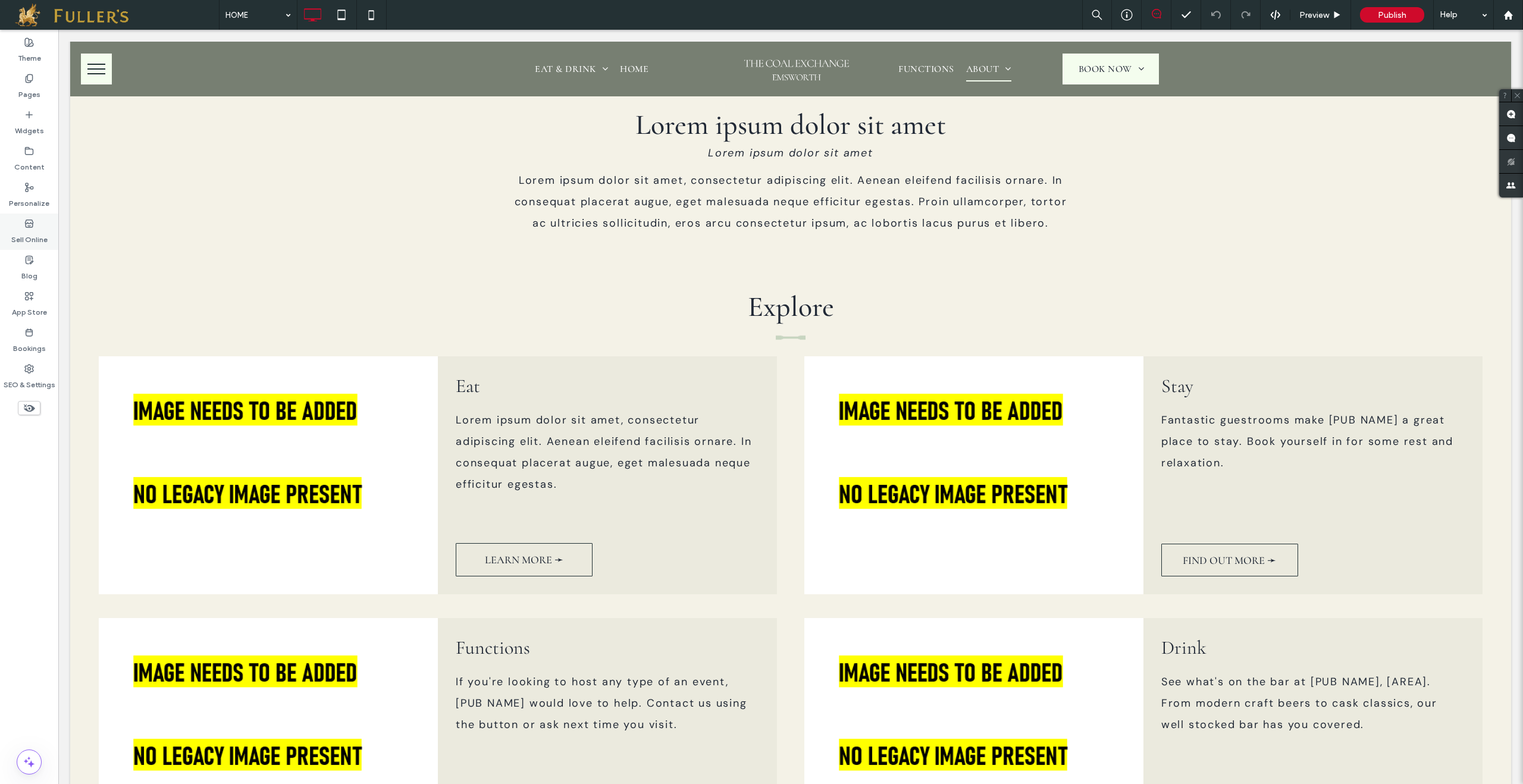
scroll to position [777, 0]
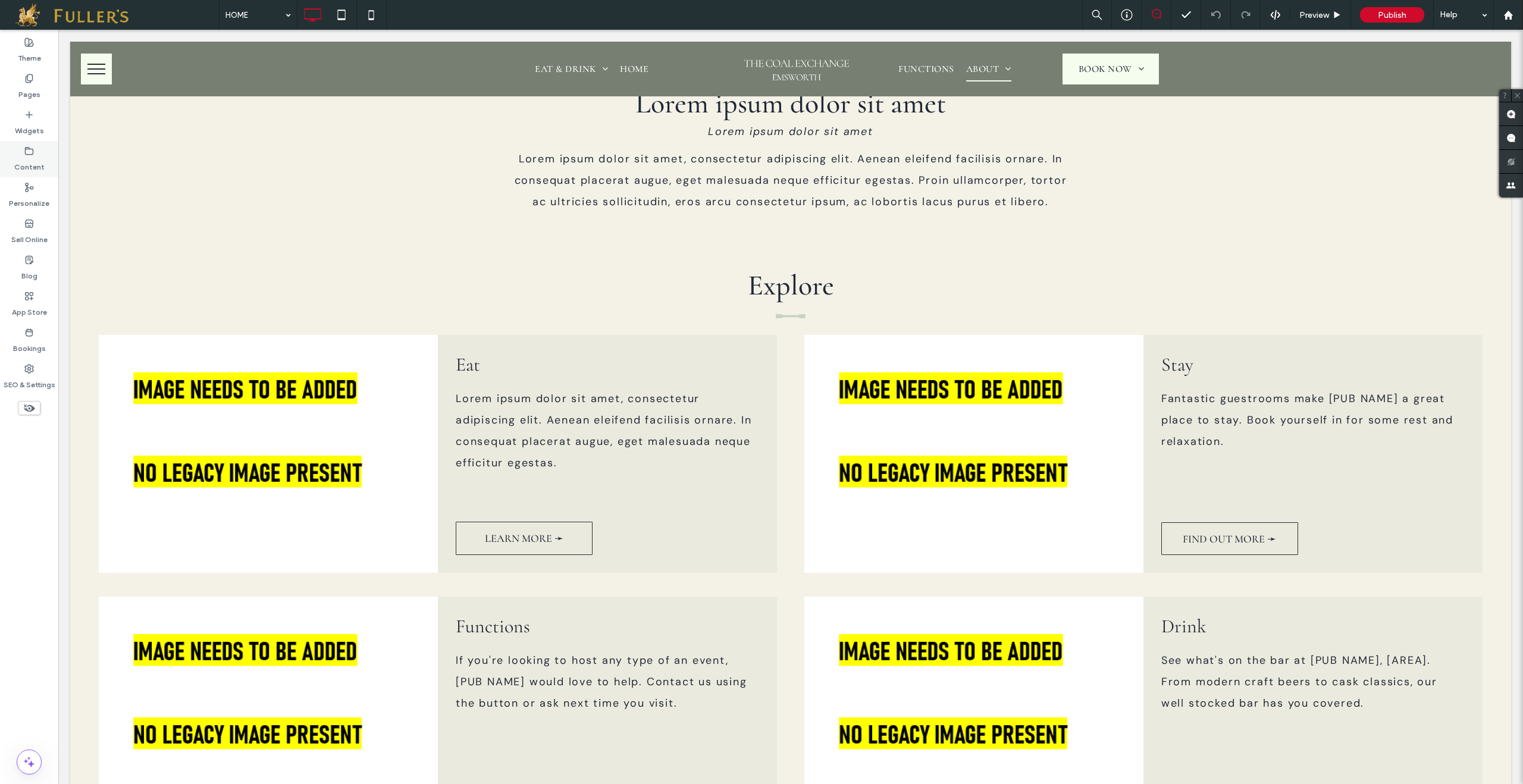
click at [29, 153] on icon at bounding box center [29, 151] width 9 height 9
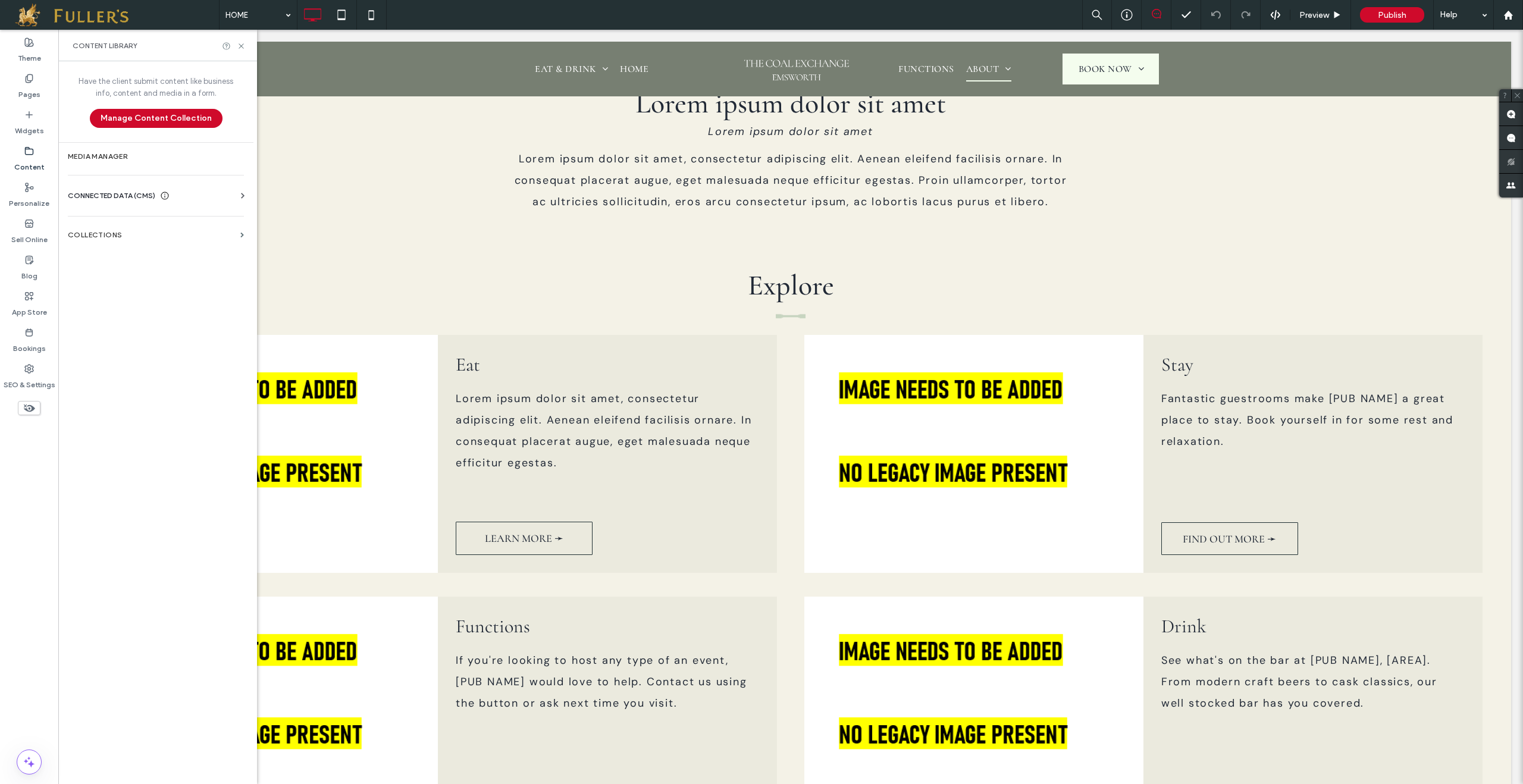
click at [113, 198] on span "CONNECTED DATA (CMS)" at bounding box center [111, 195] width 88 height 12
click at [122, 277] on label "Business Images" at bounding box center [158, 280] width 162 height 9
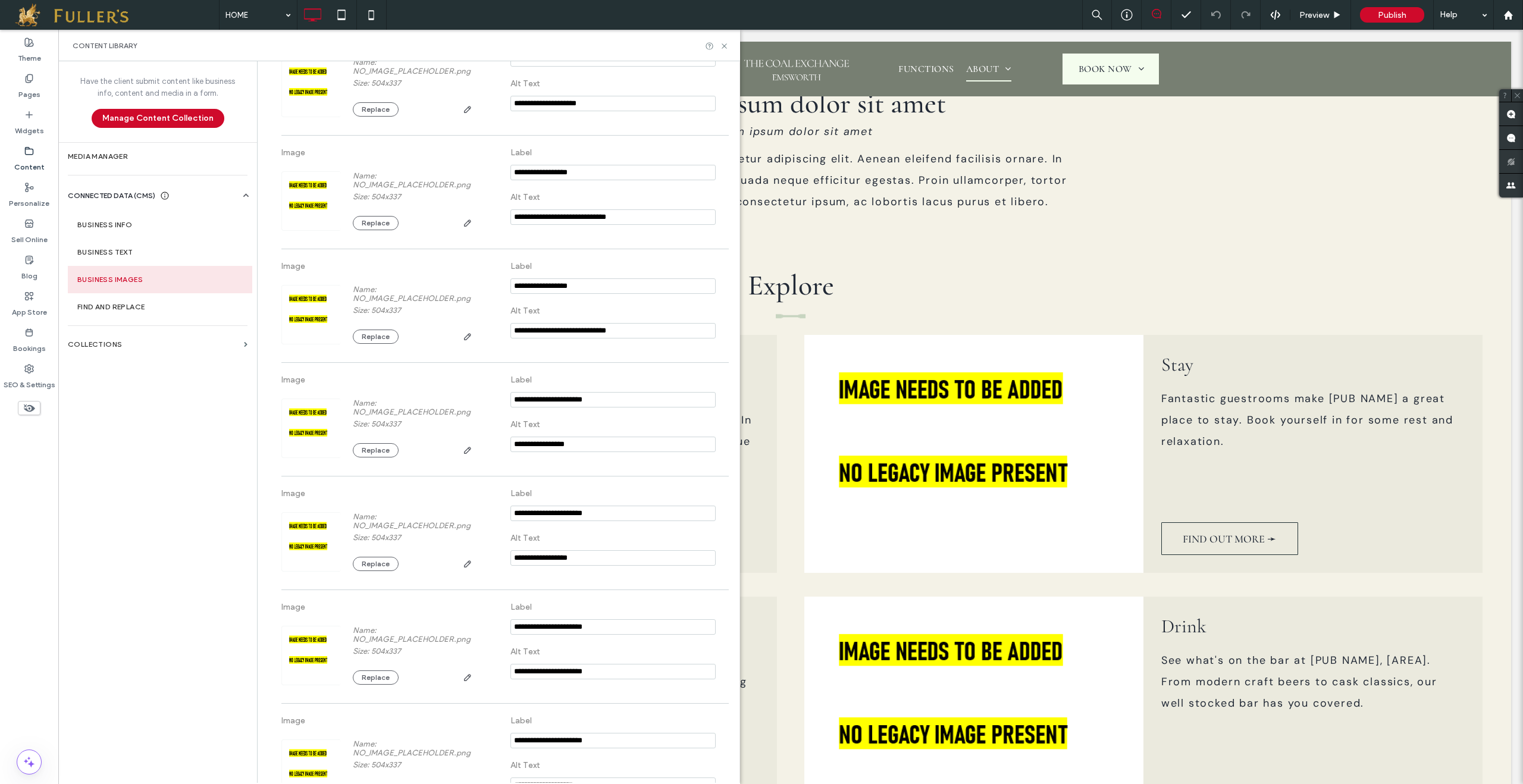
scroll to position [185, 0]
click at [369, 456] on button "Replace" at bounding box center [376, 448] width 46 height 14
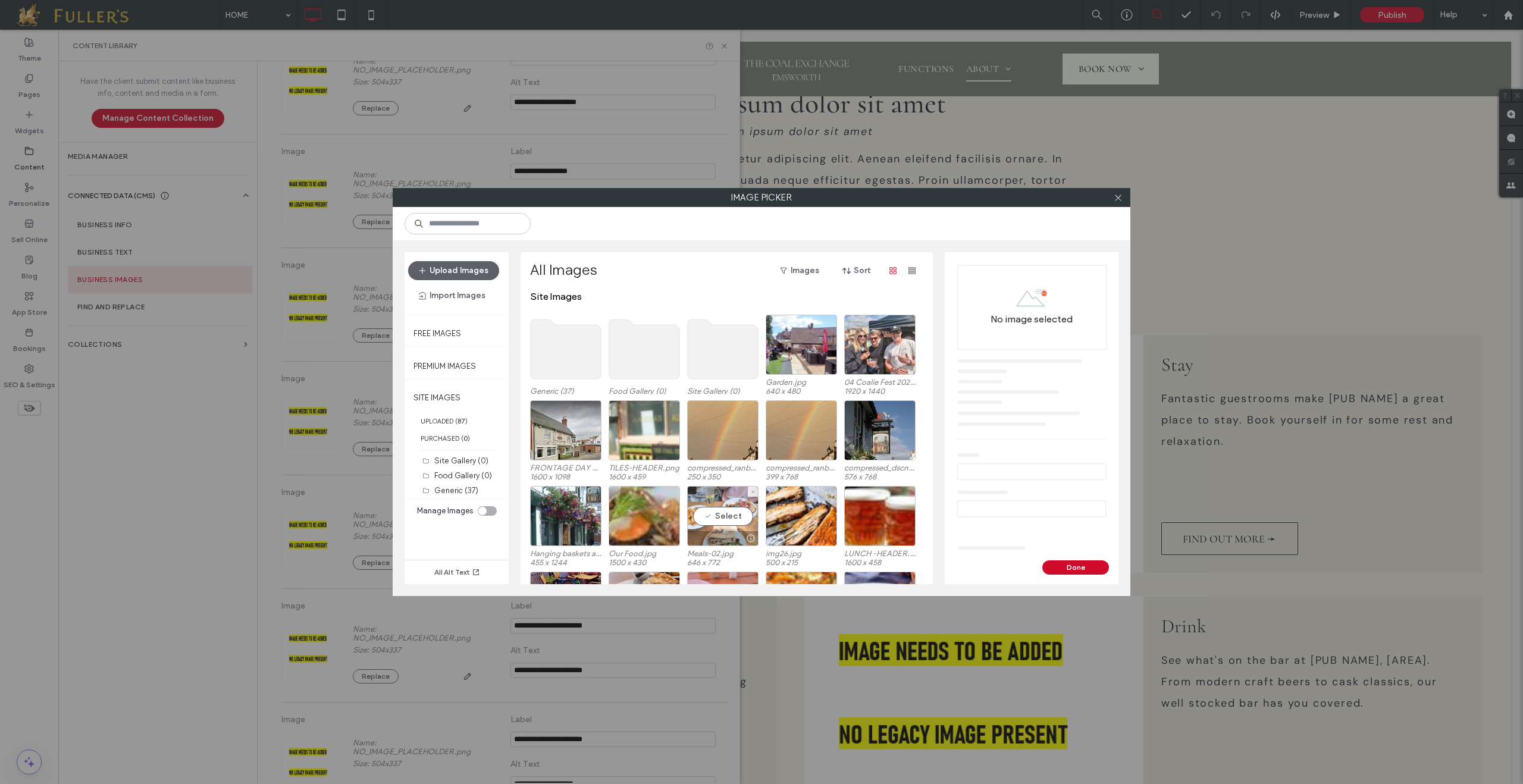
click at [722, 520] on div "Select" at bounding box center [722, 516] width 71 height 60
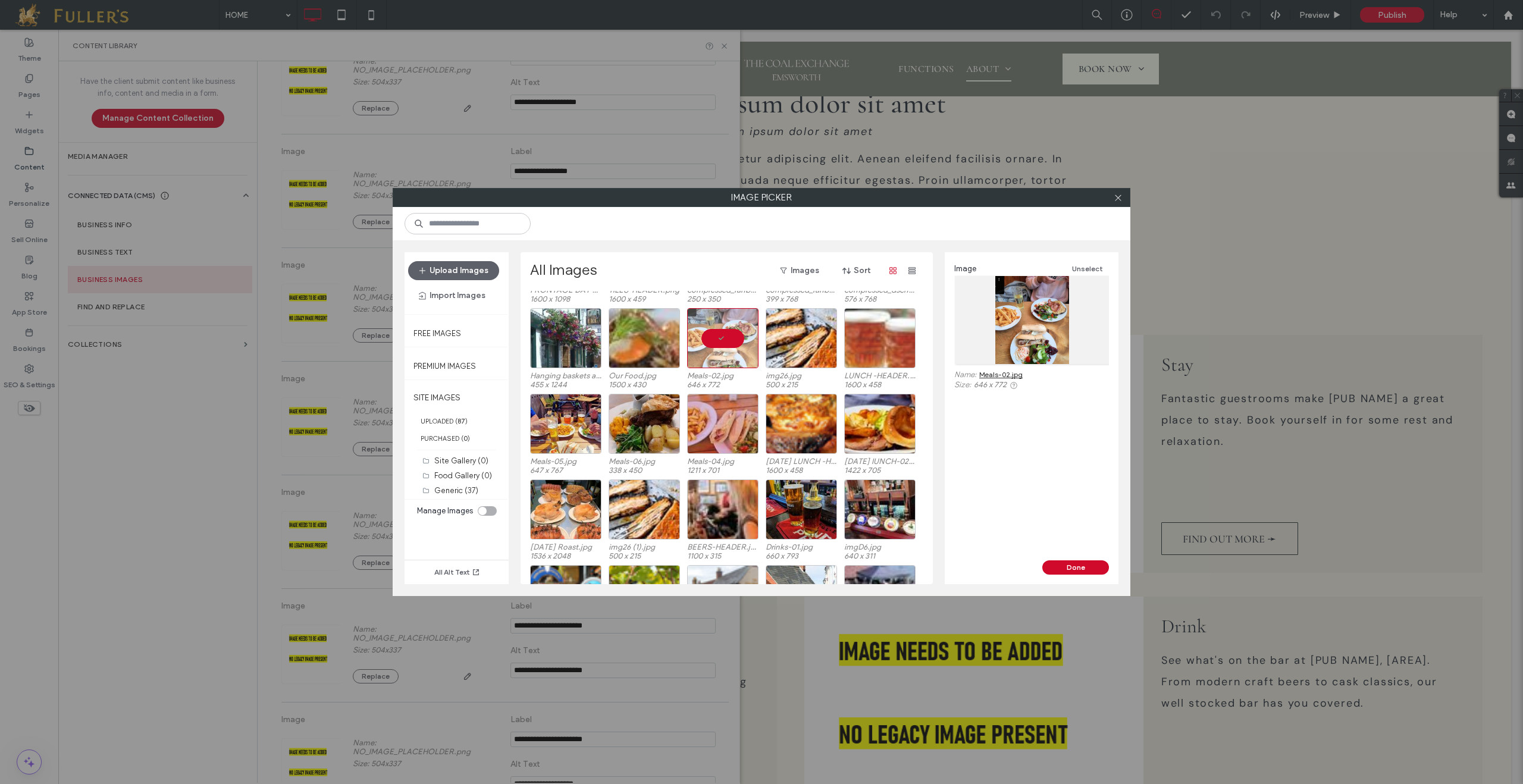
scroll to position [179, 0]
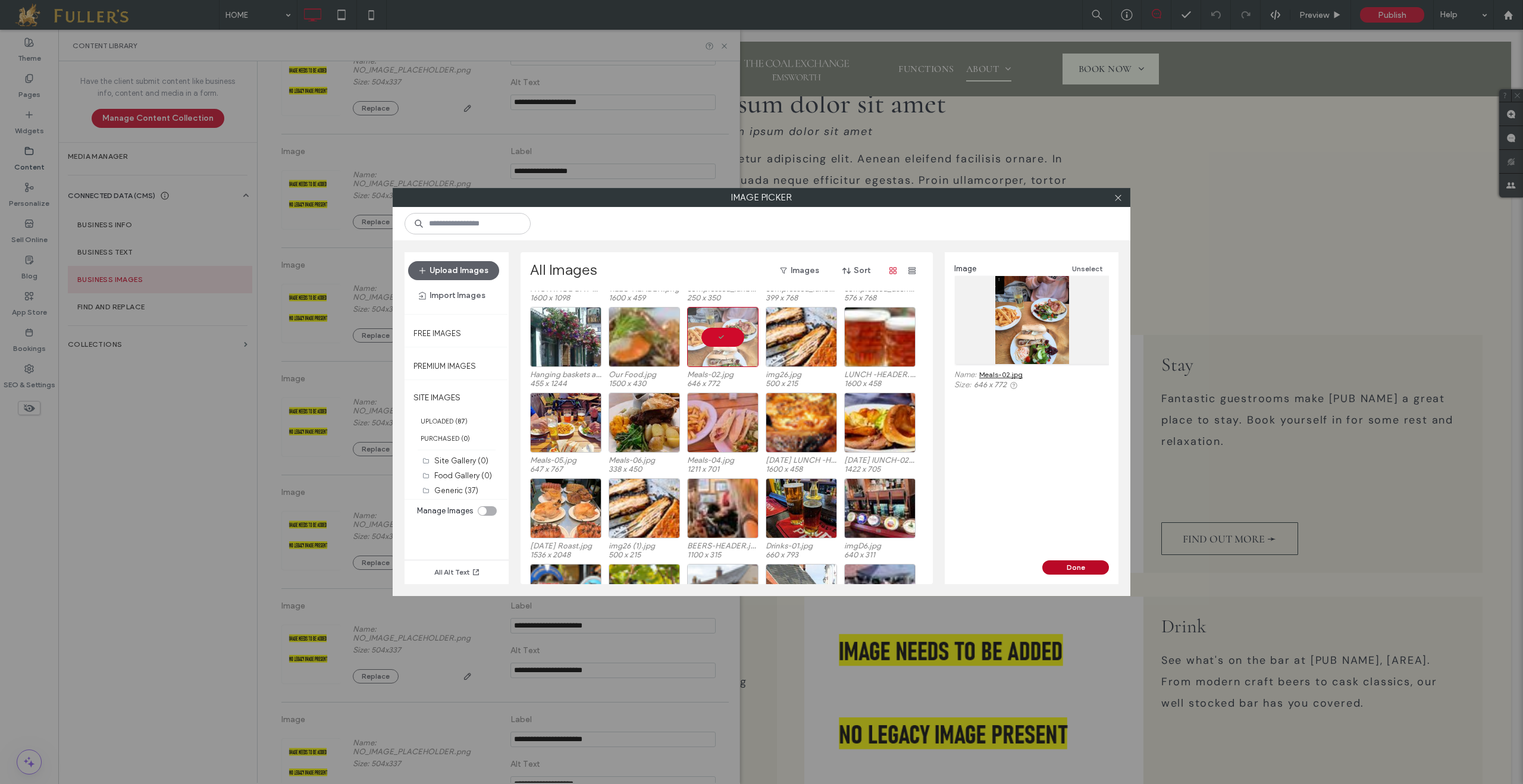
click at [1087, 572] on button "Done" at bounding box center [1075, 568] width 67 height 14
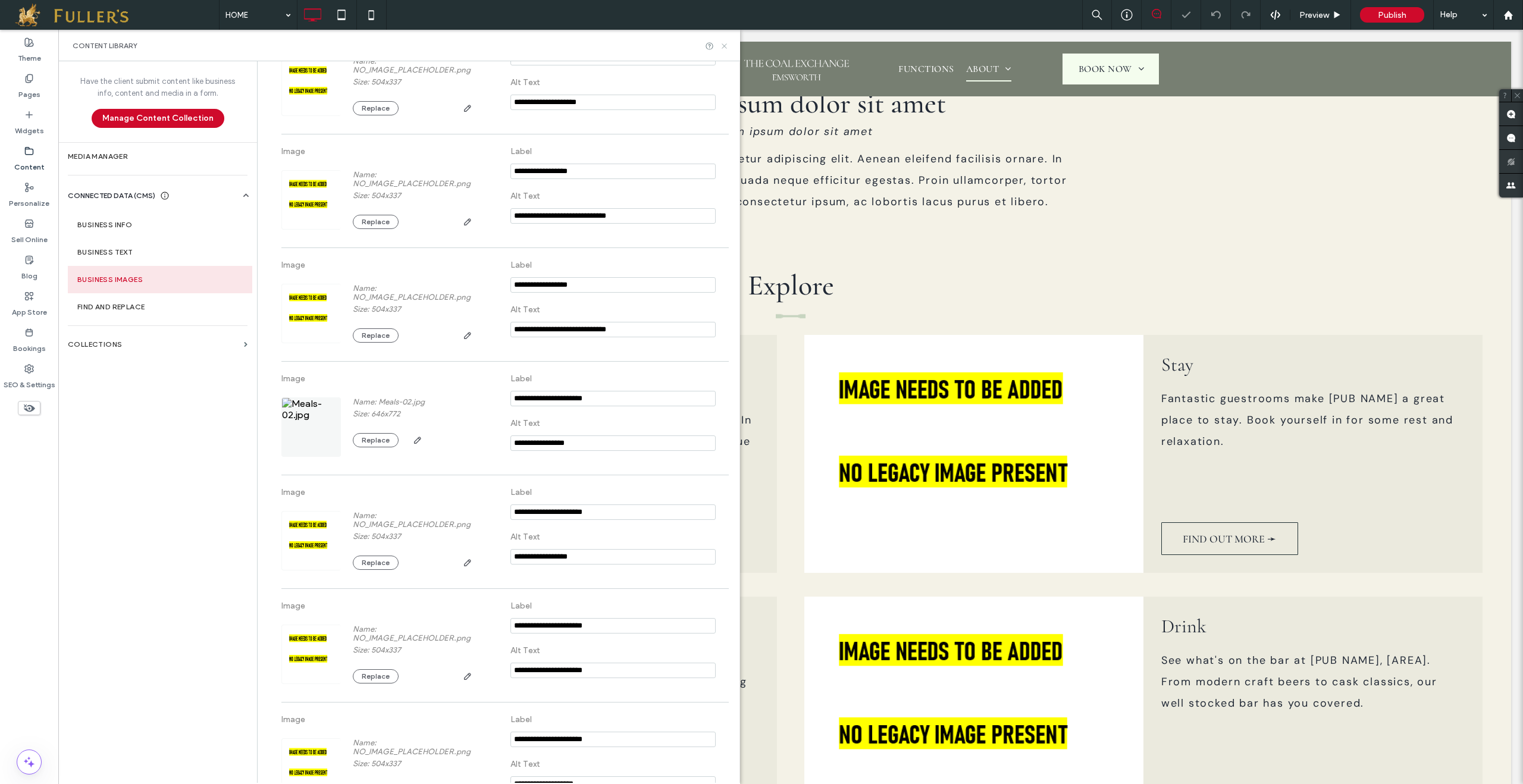
click at [725, 45] on icon at bounding box center [724, 46] width 9 height 9
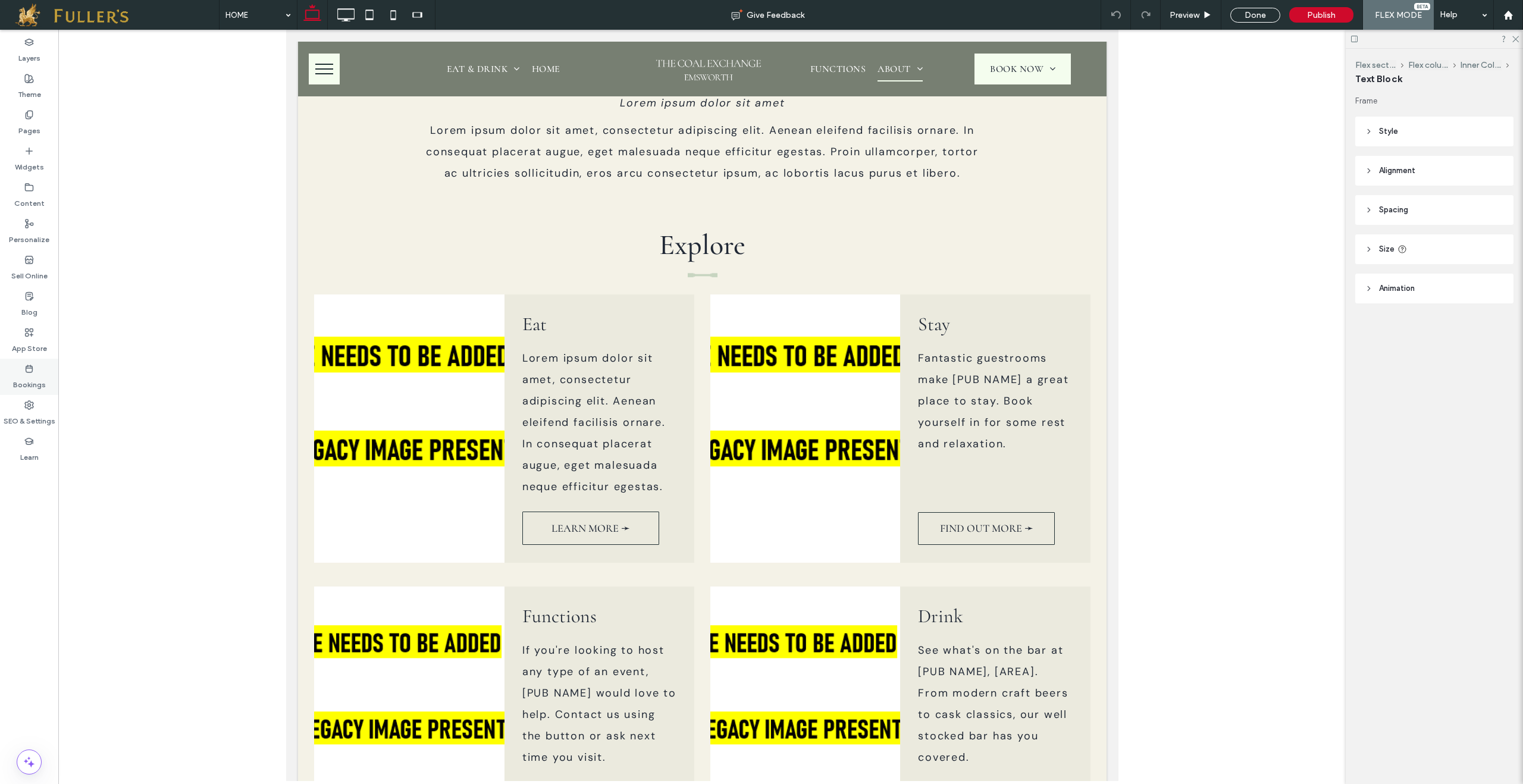
type input "*********"
type input "**"
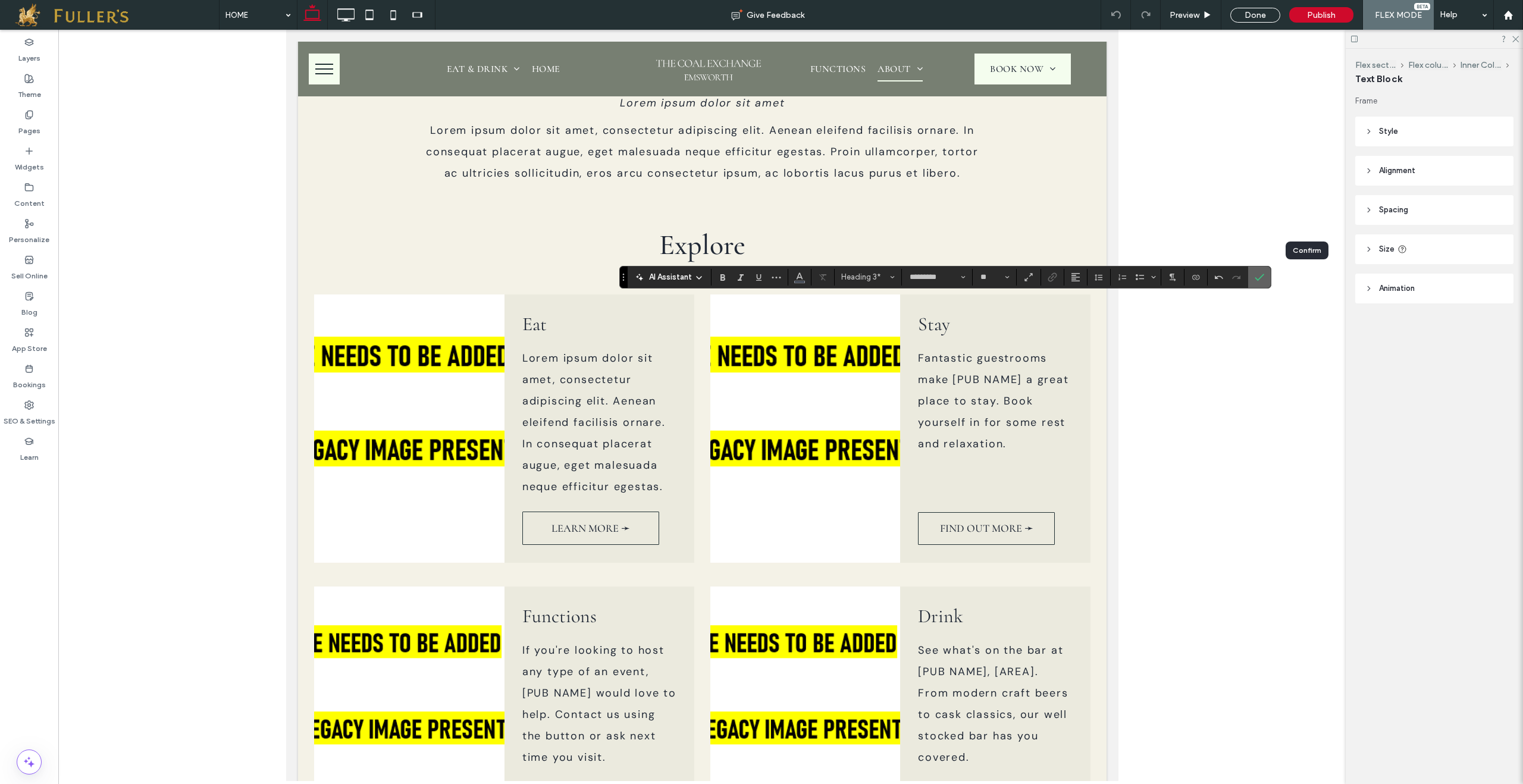
click at [1265, 277] on use "Confirm" at bounding box center [1260, 277] width 9 height 7
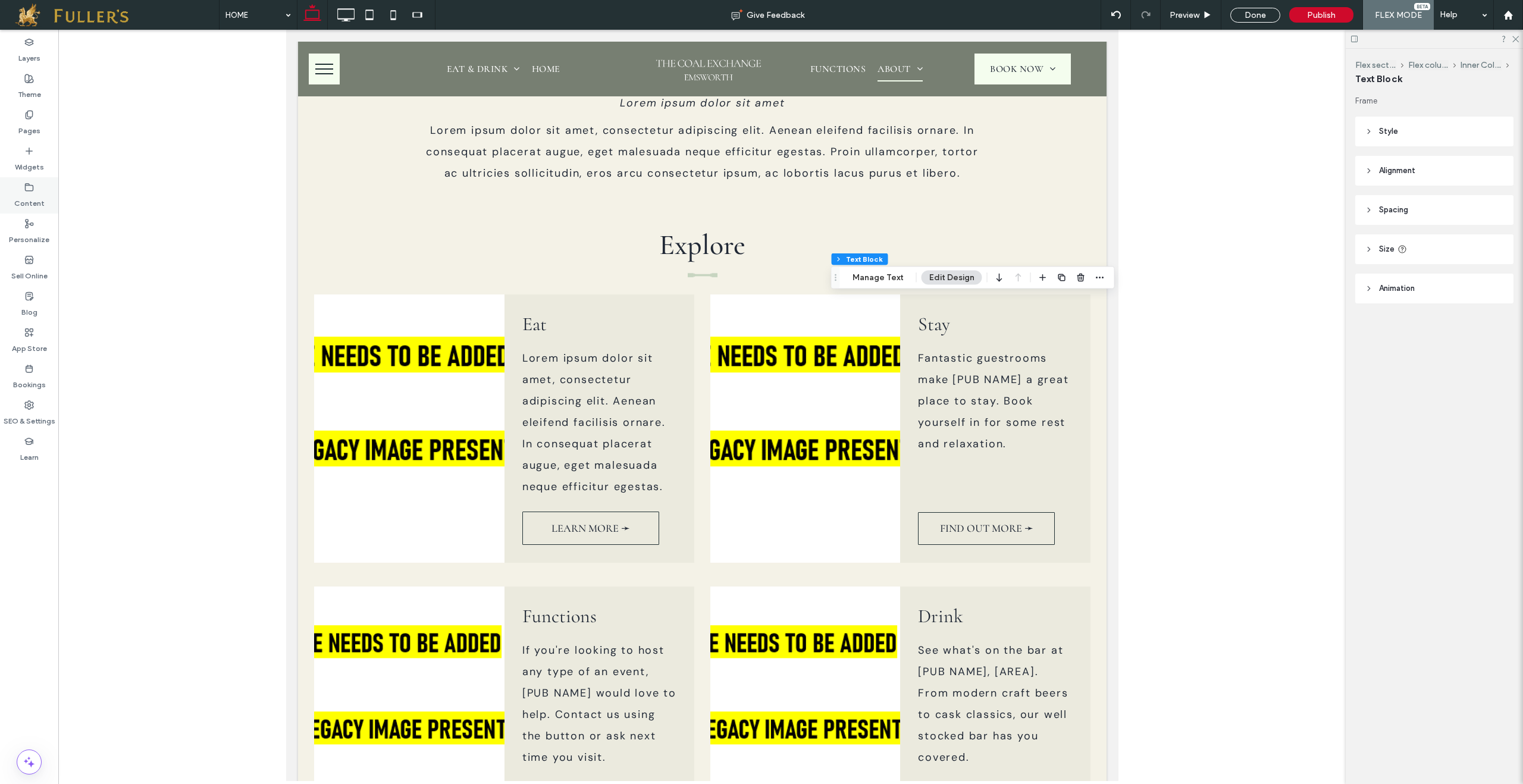
click at [25, 191] on icon at bounding box center [29, 187] width 9 height 9
click at [119, 246] on section "Collections" at bounding box center [156, 235] width 195 height 27
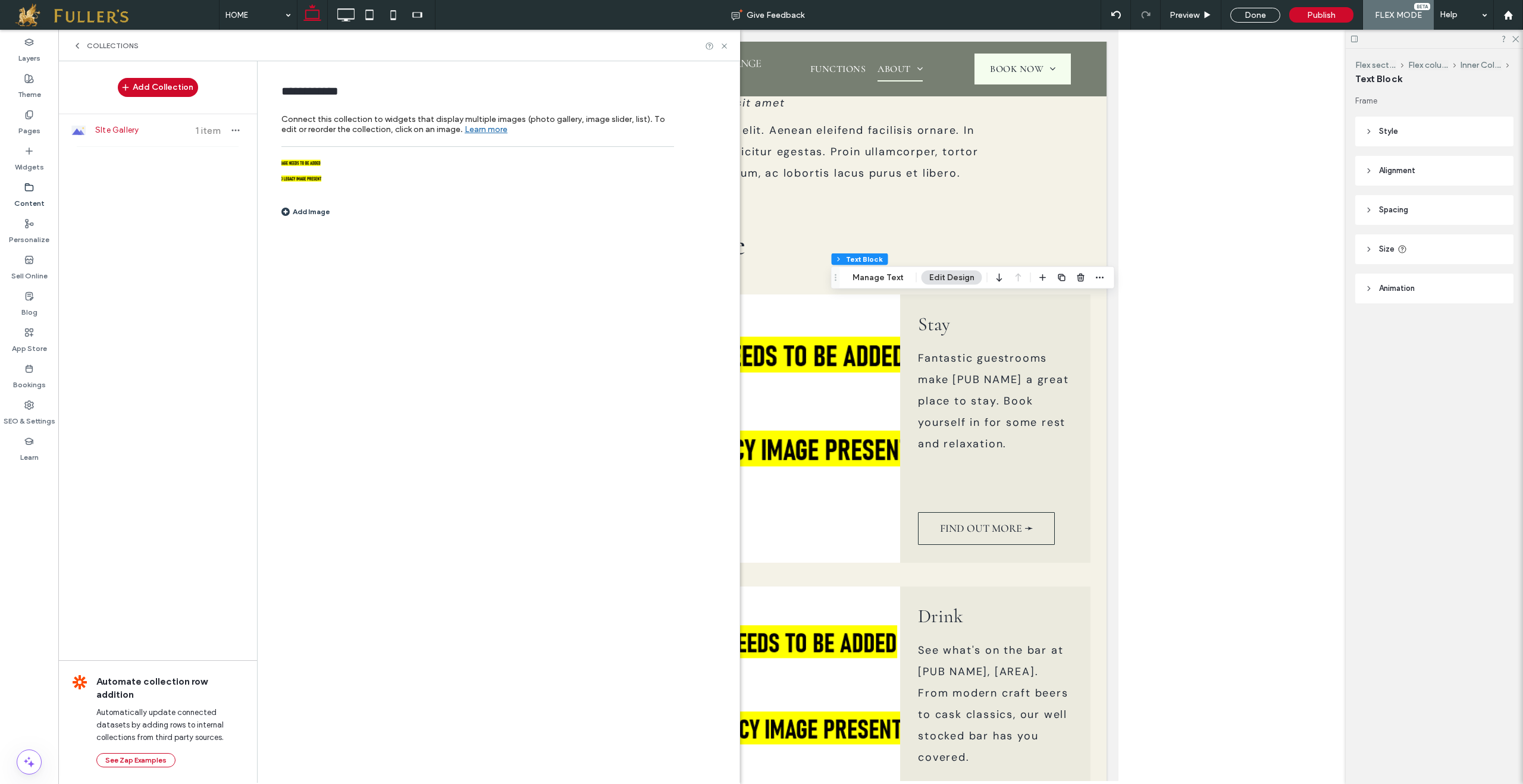
click at [32, 193] on label "Content" at bounding box center [29, 200] width 30 height 17
click at [78, 45] on icon at bounding box center [77, 45] width 9 height 9
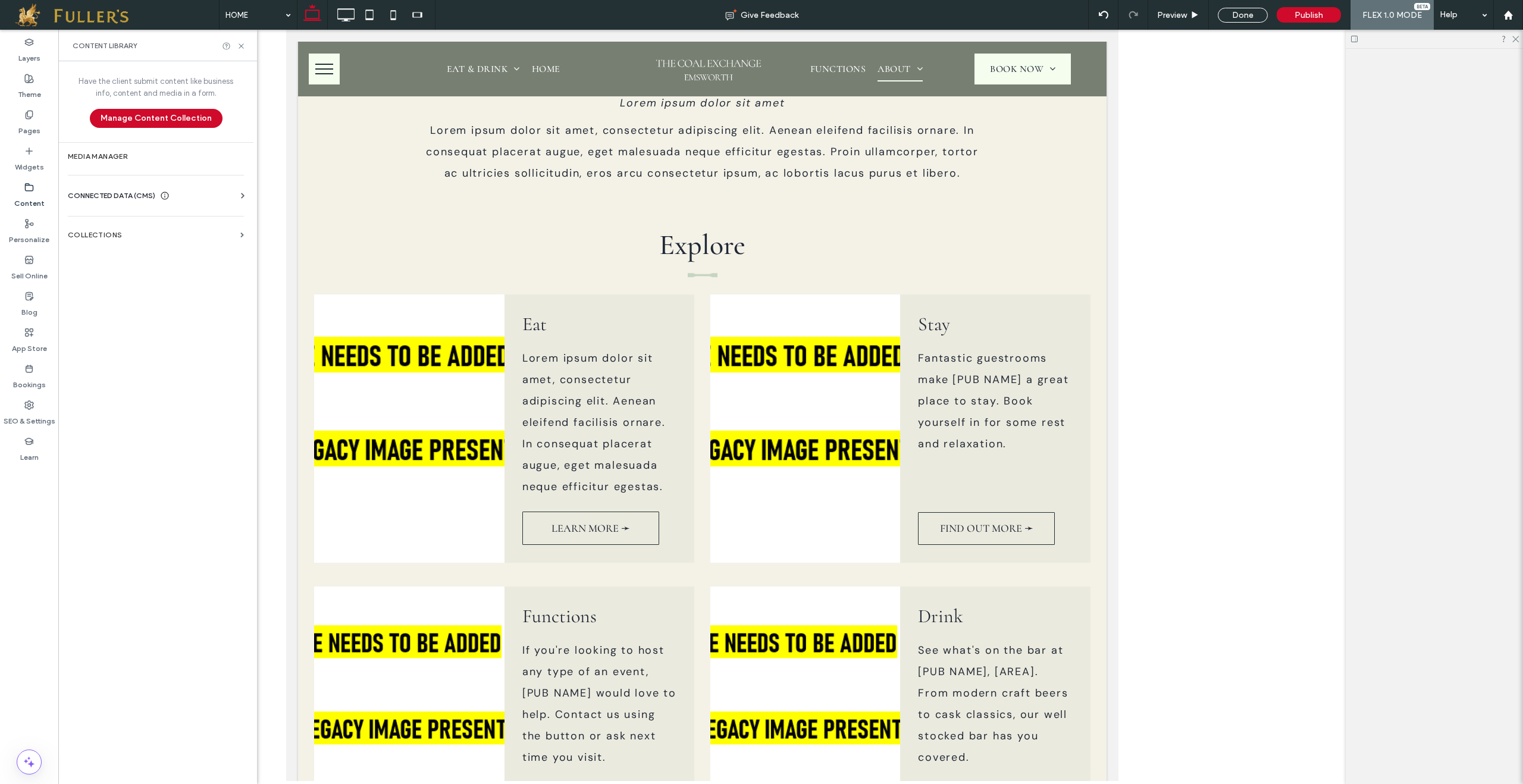
click at [111, 195] on span "CONNECTED DATA (CMS)" at bounding box center [111, 195] width 88 height 12
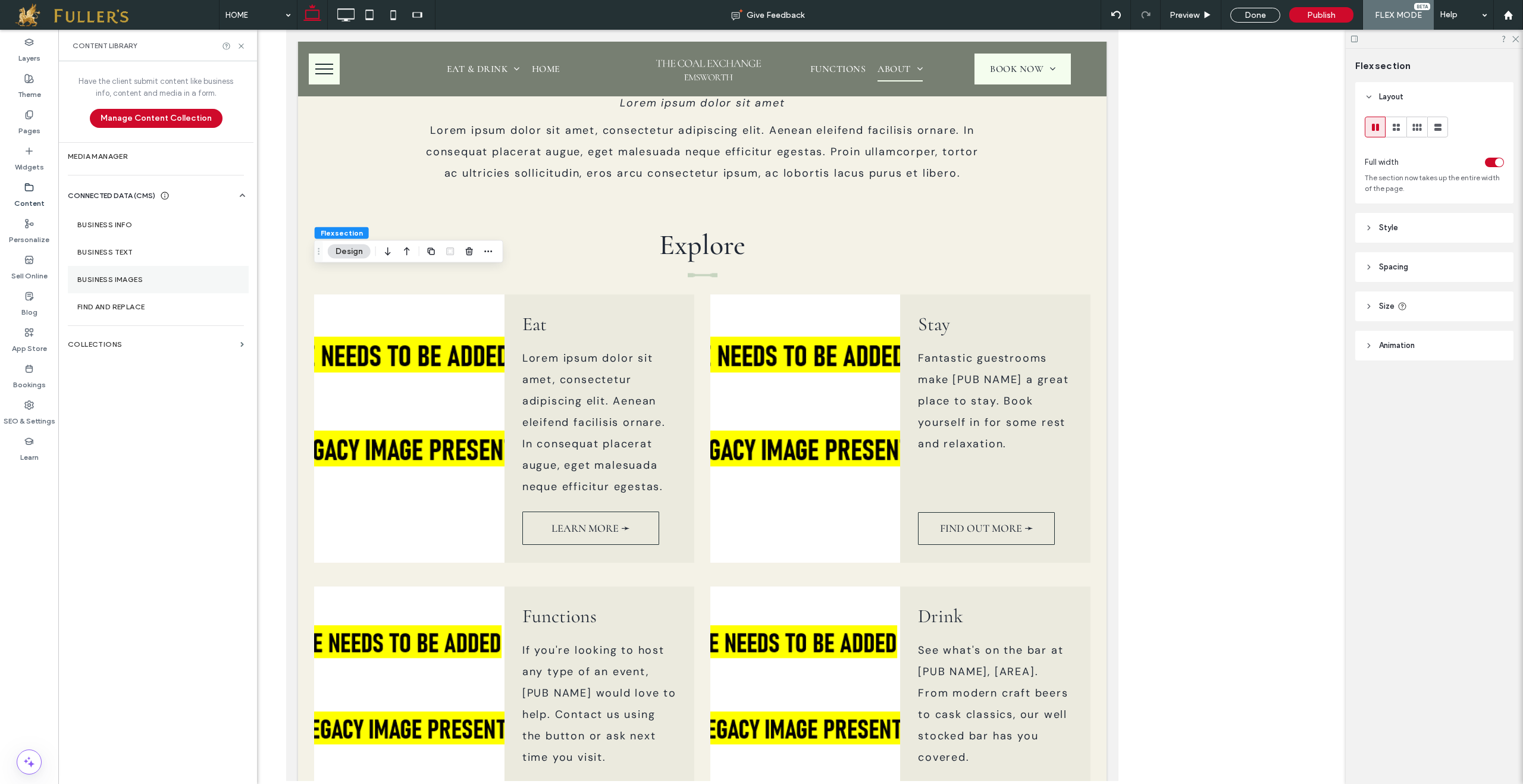
click at [132, 282] on label "Business Images" at bounding box center [158, 280] width 162 height 9
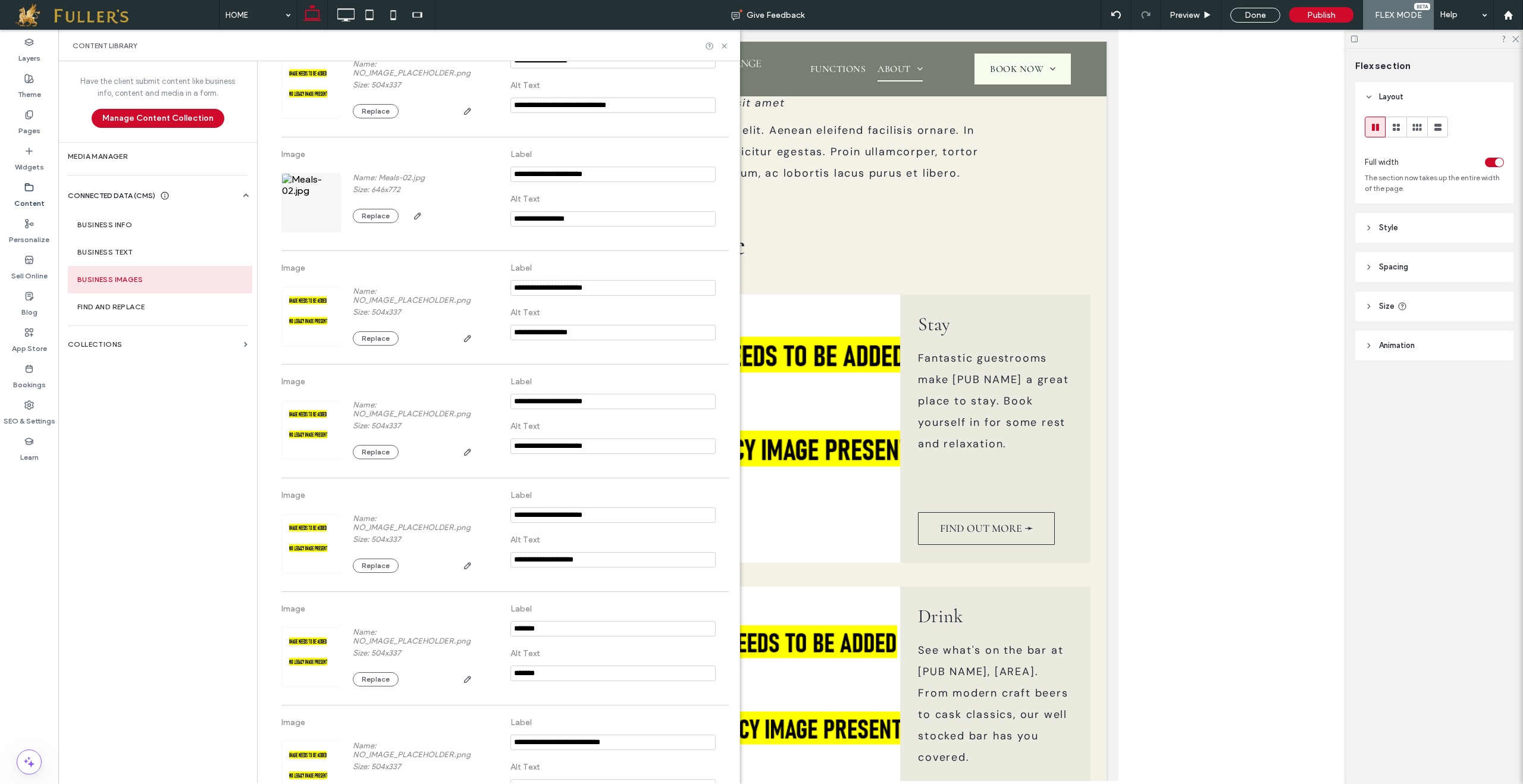
scroll to position [410, 0]
click at [536, 336] on input "**********" at bounding box center [613, 332] width 206 height 16
drag, startPoint x: 537, startPoint y: 337, endPoint x: 556, endPoint y: 342, distance: 19.6
click at [551, 336] on input "**********" at bounding box center [613, 332] width 206 height 16
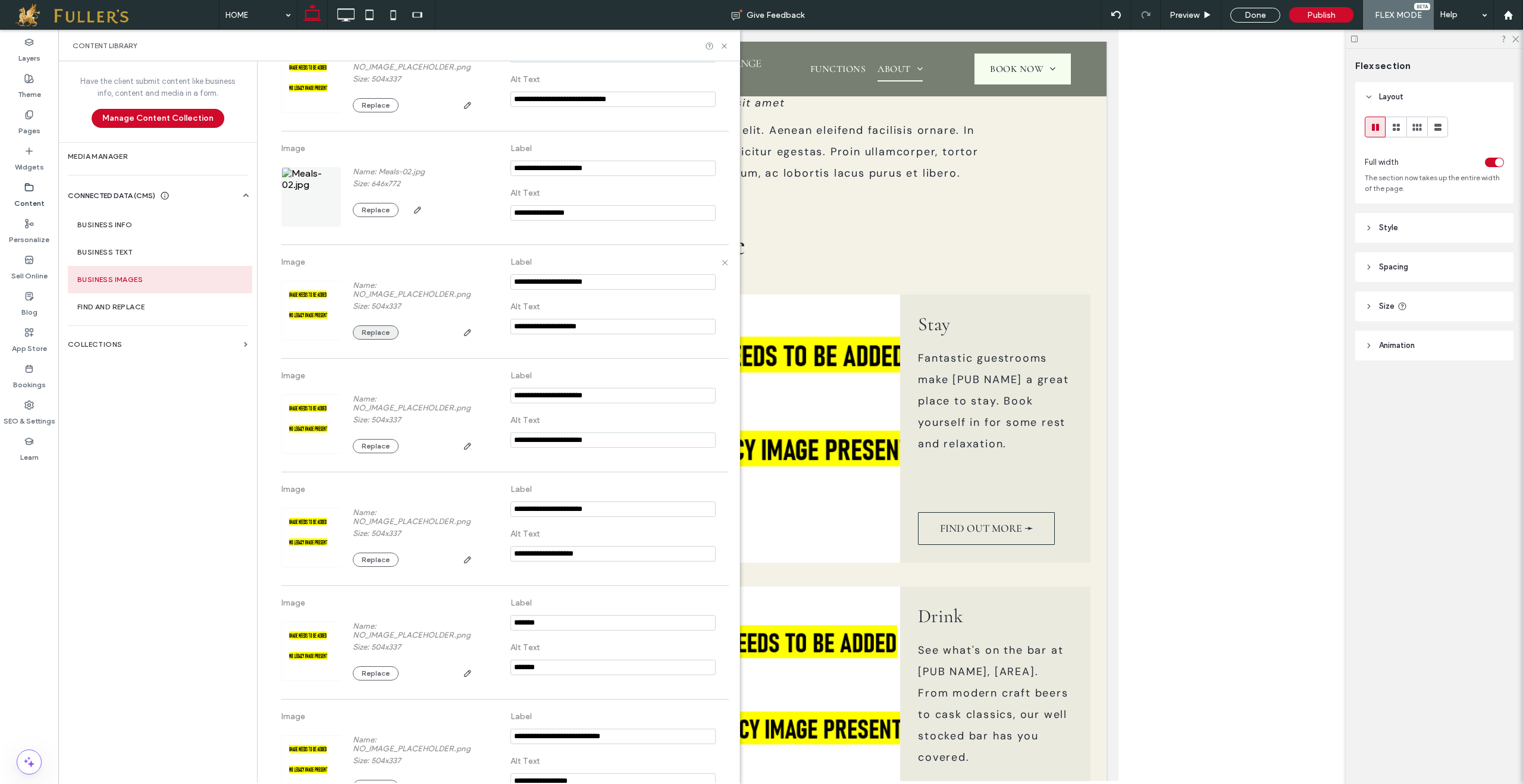
type input "**********"
click at [366, 340] on button "Replace" at bounding box center [376, 333] width 46 height 14
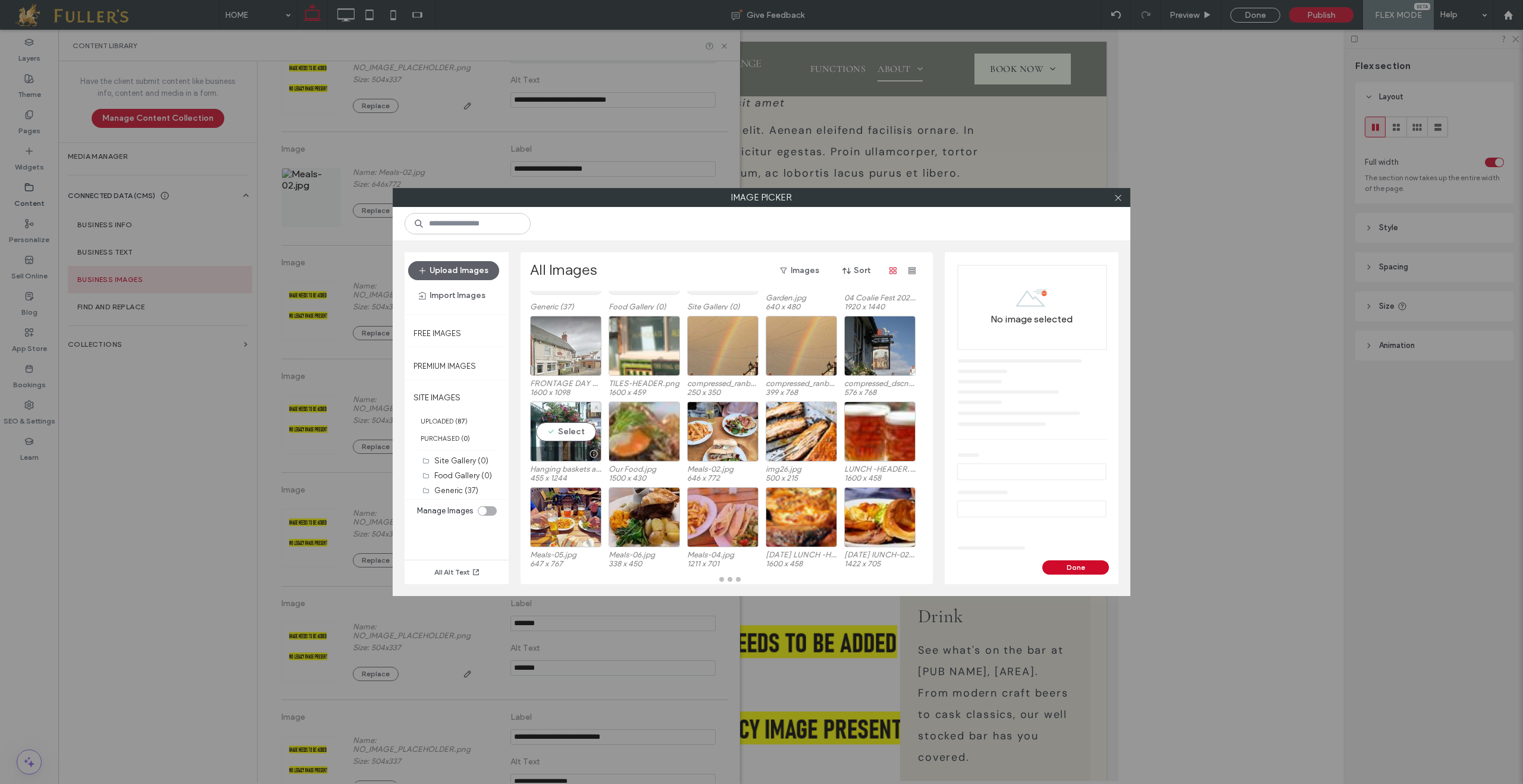
scroll to position [88, 0]
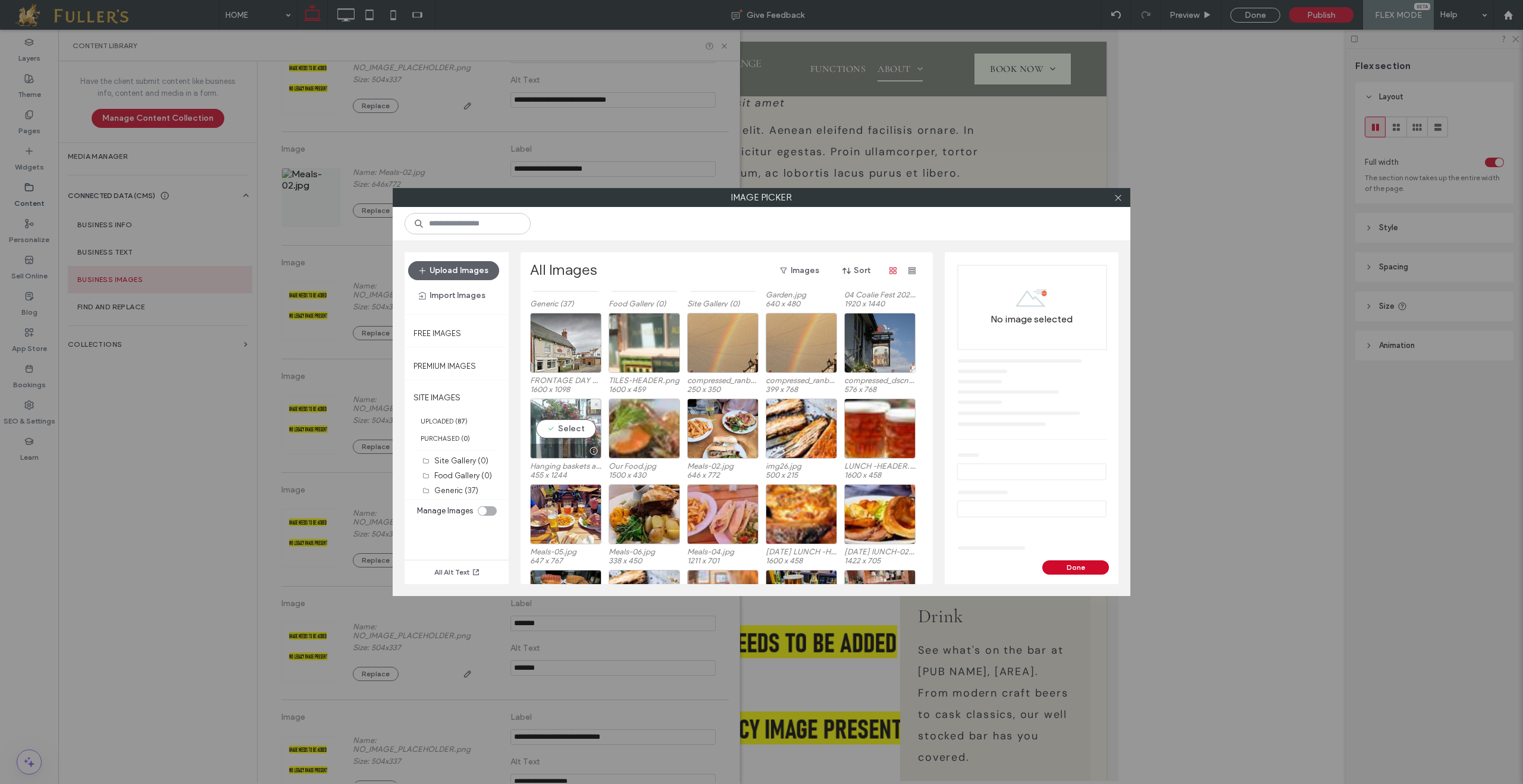
click at [558, 432] on div "Select" at bounding box center [566, 429] width 71 height 60
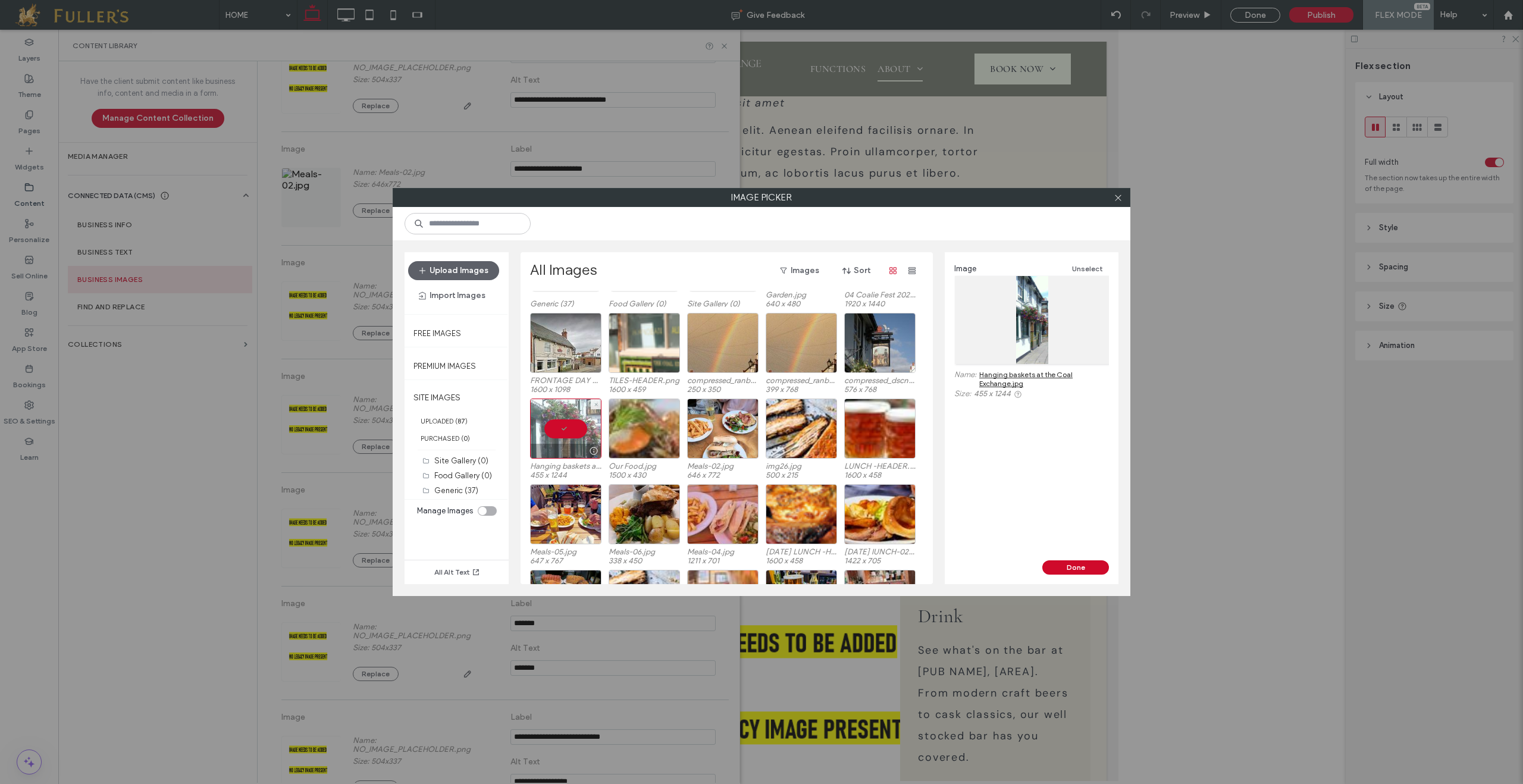
click at [558, 432] on div at bounding box center [566, 429] width 71 height 60
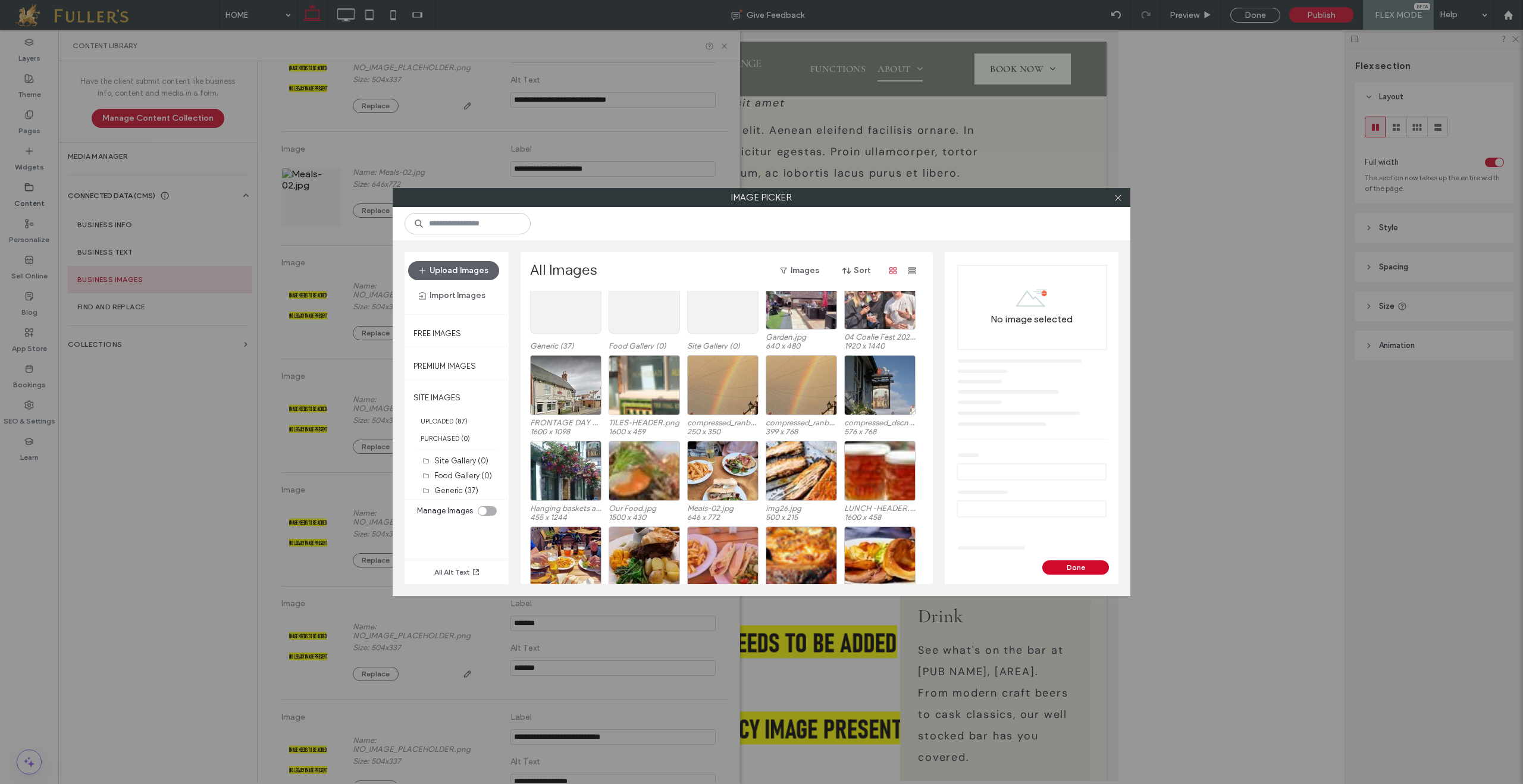
scroll to position [0, 0]
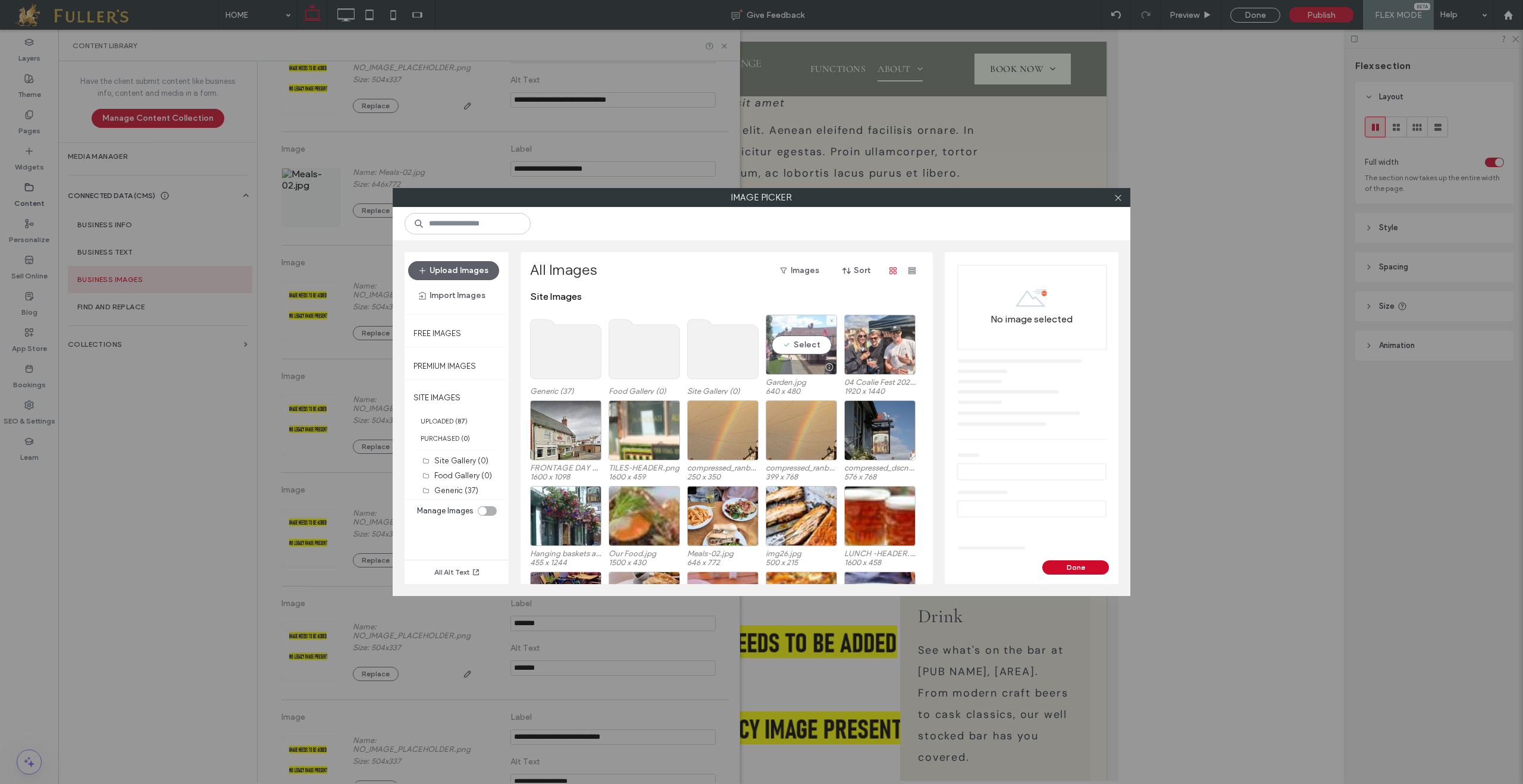
click at [806, 336] on div "Select" at bounding box center [801, 345] width 71 height 60
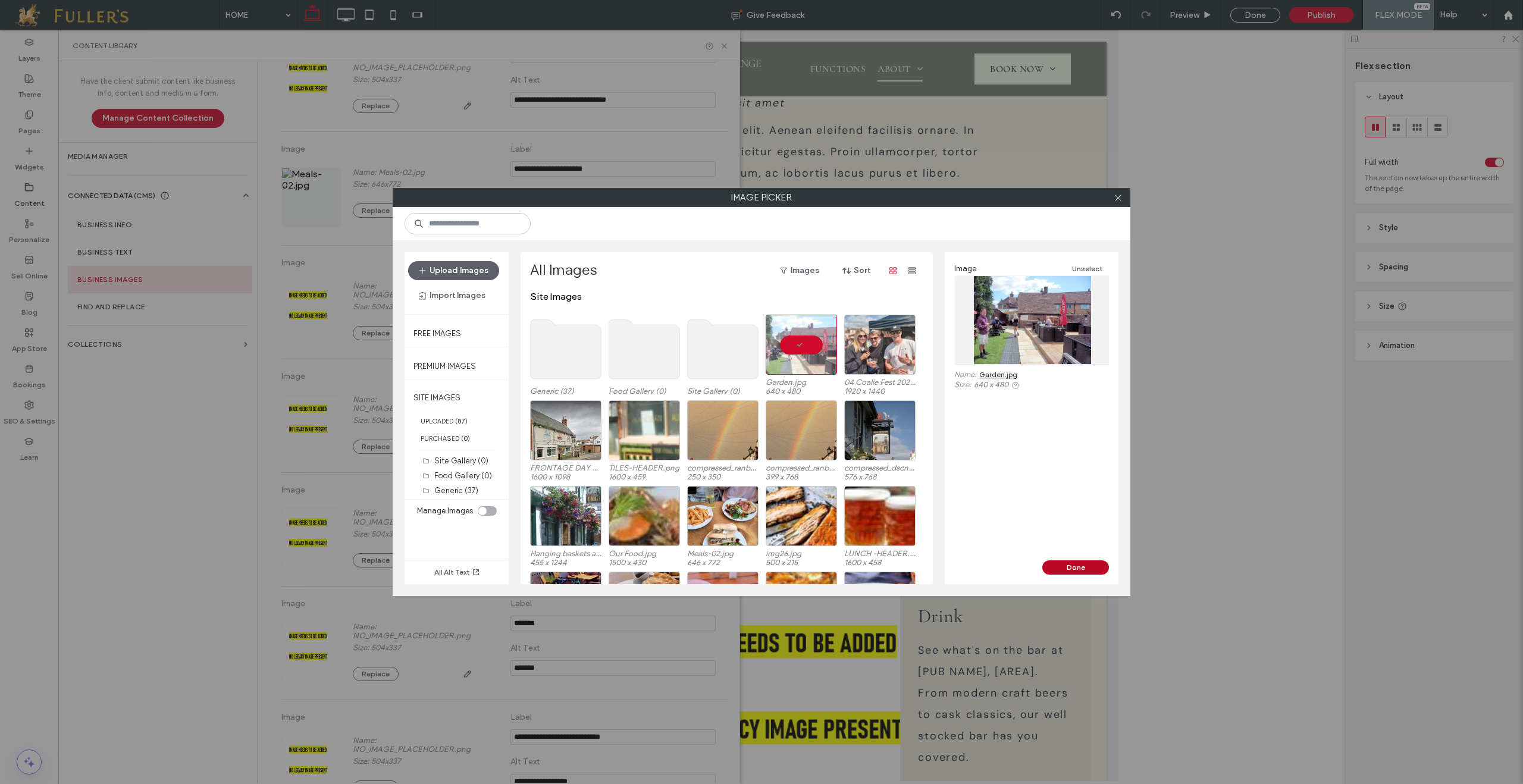
click at [1080, 565] on button "Done" at bounding box center [1075, 568] width 67 height 14
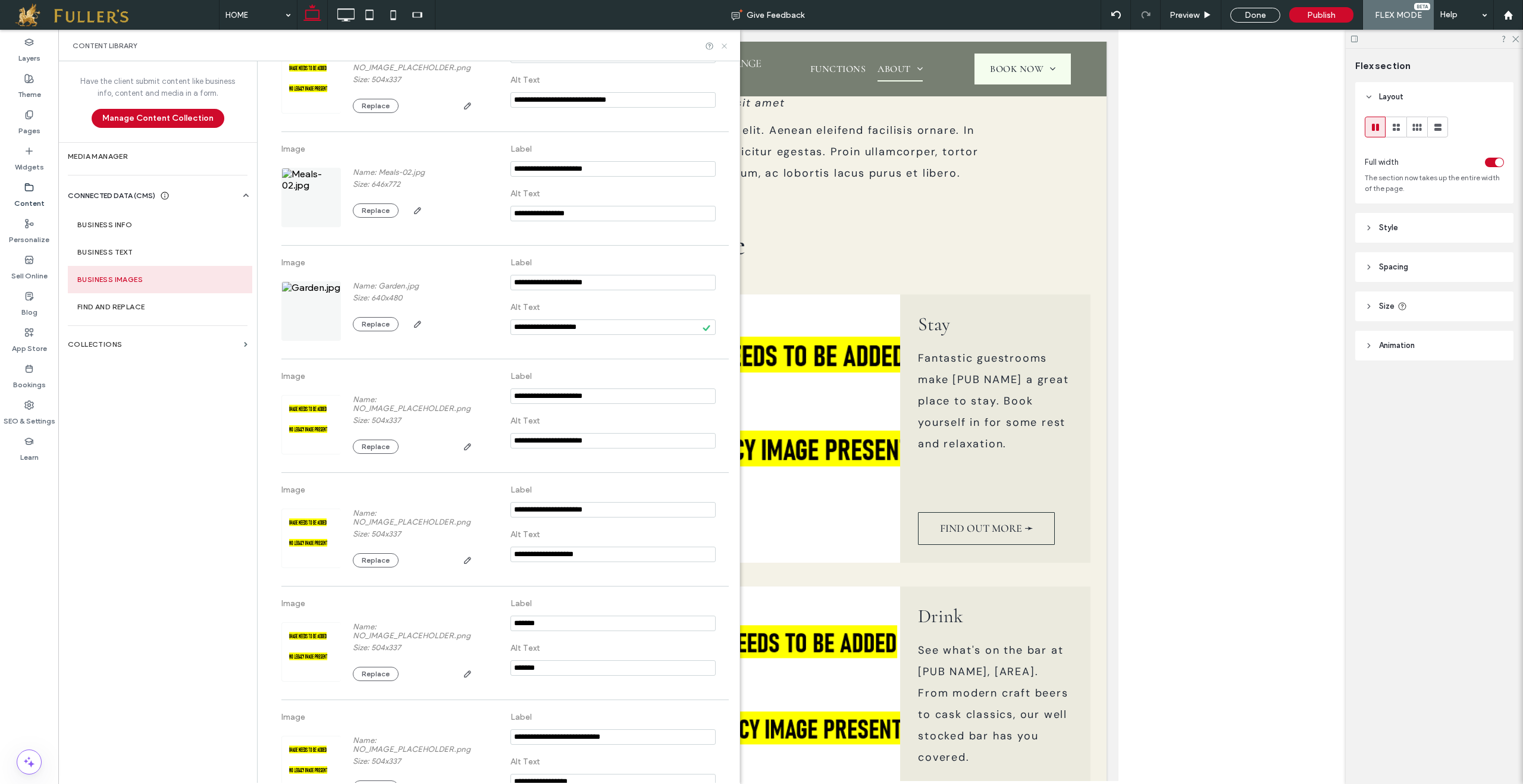
click at [725, 43] on icon at bounding box center [724, 46] width 9 height 9
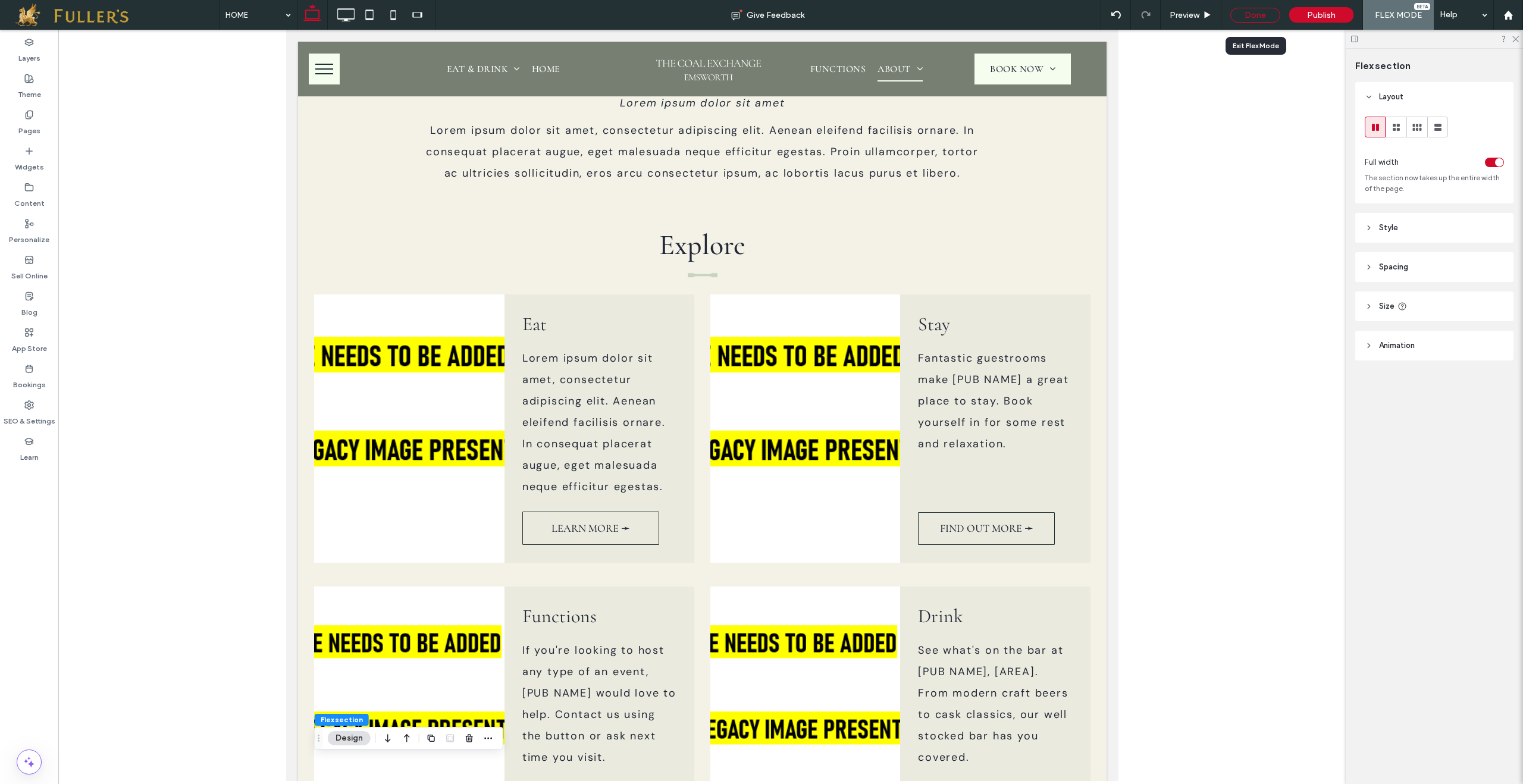
click at [1260, 19] on div "Done" at bounding box center [1256, 15] width 50 height 15
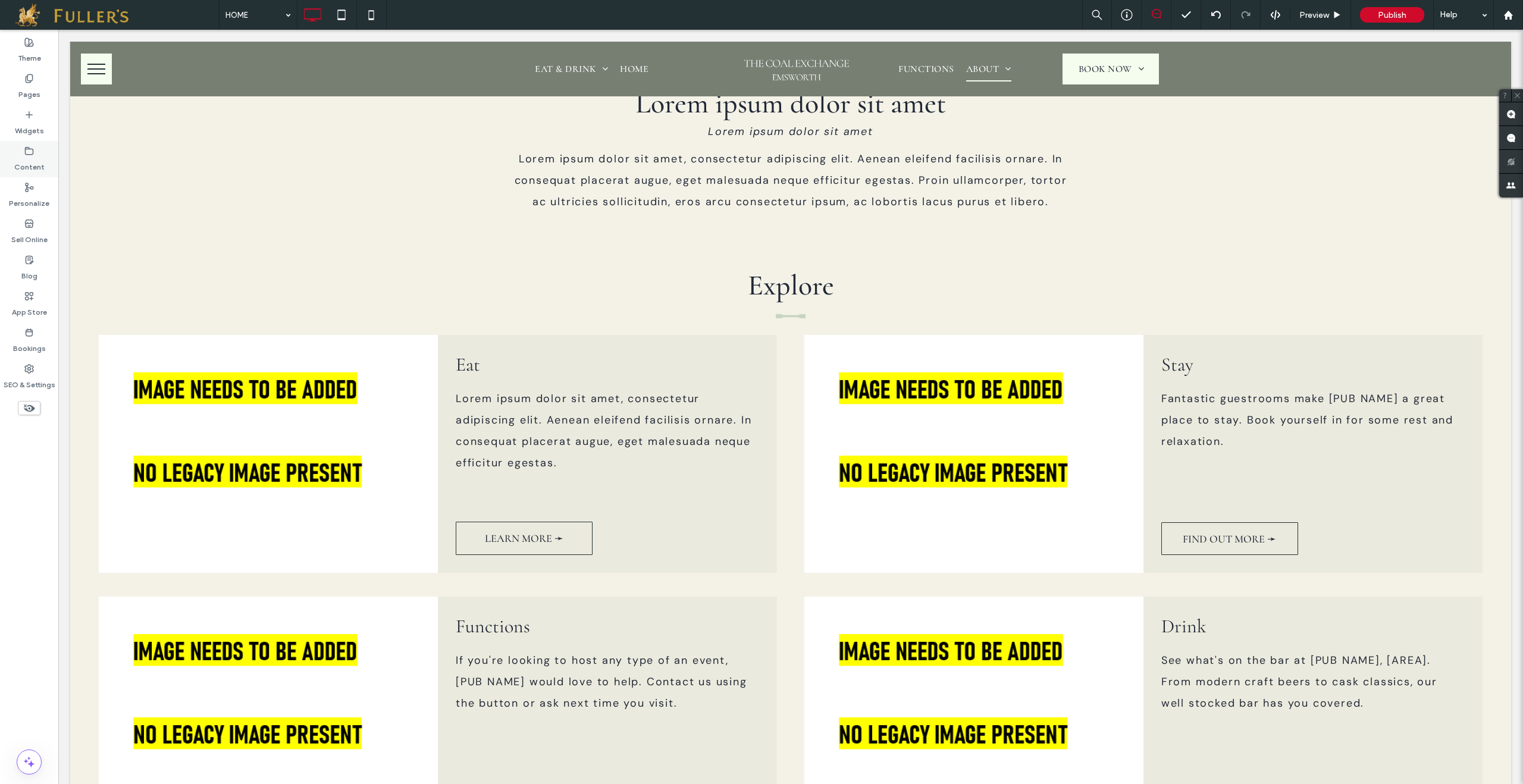
click at [29, 166] on label "Content" at bounding box center [29, 164] width 30 height 17
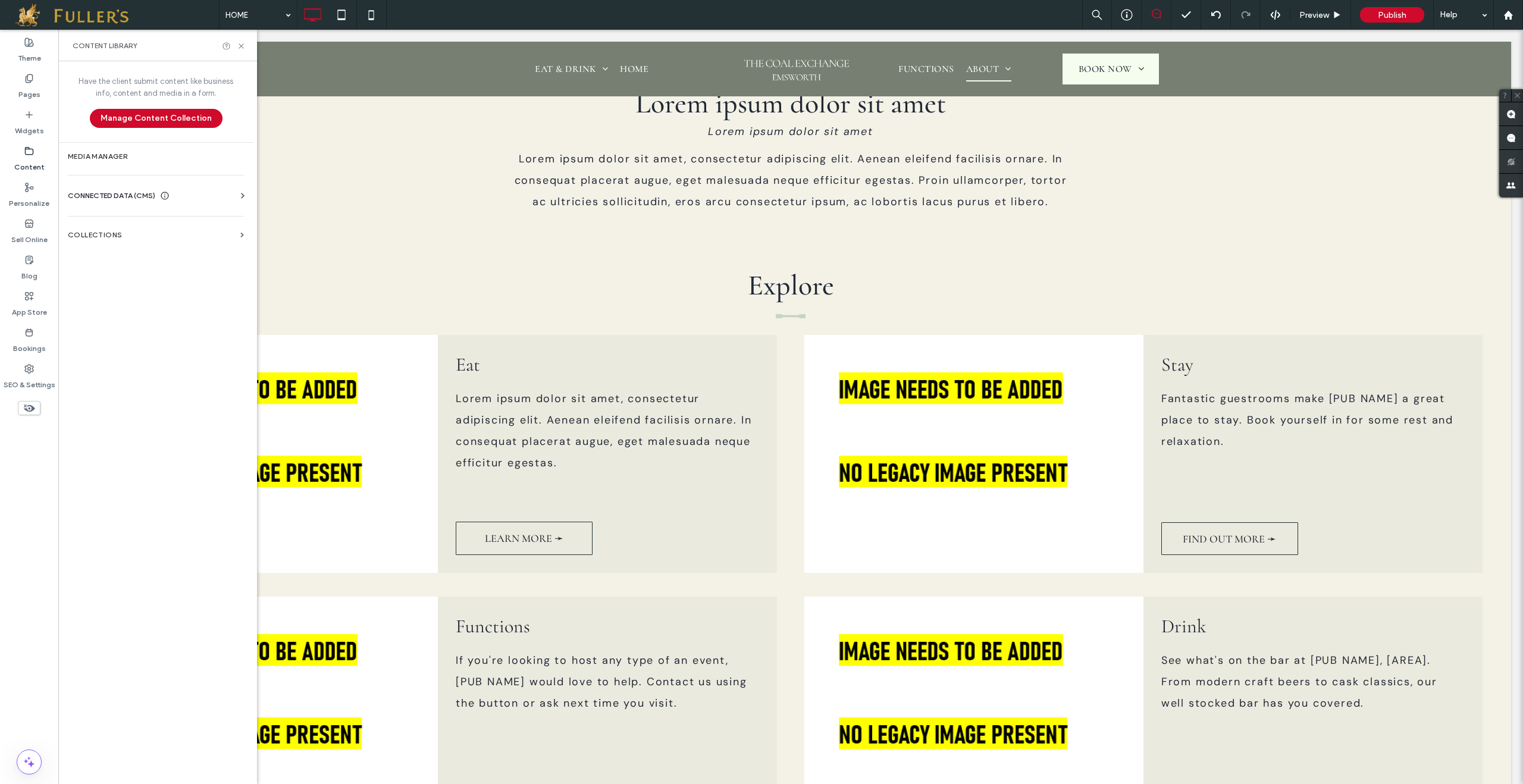
click at [109, 198] on span "CONNECTED DATA (CMS)" at bounding box center [111, 195] width 88 height 12
click at [123, 245] on section "Business Text" at bounding box center [158, 252] width 181 height 27
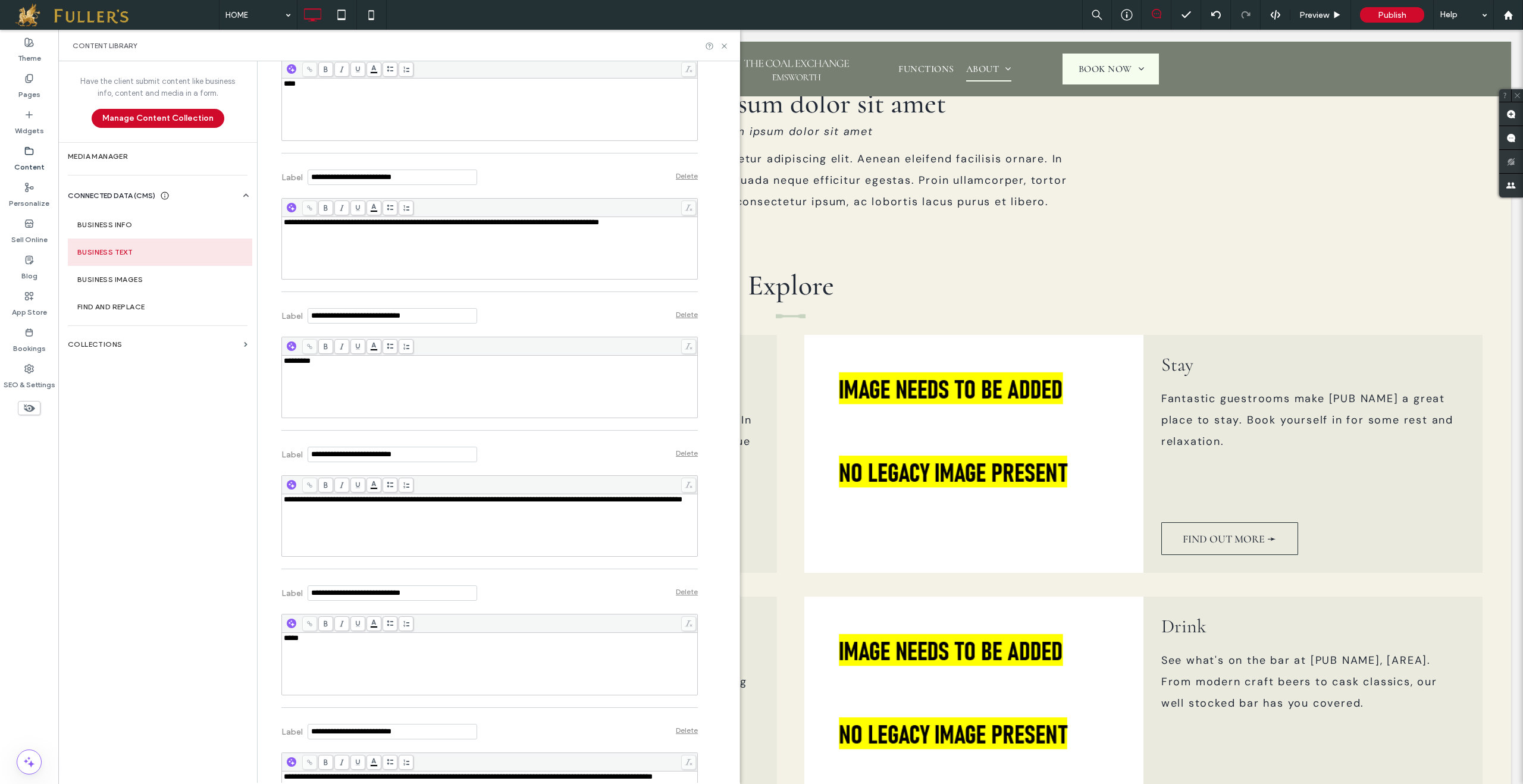
scroll to position [1639, 0]
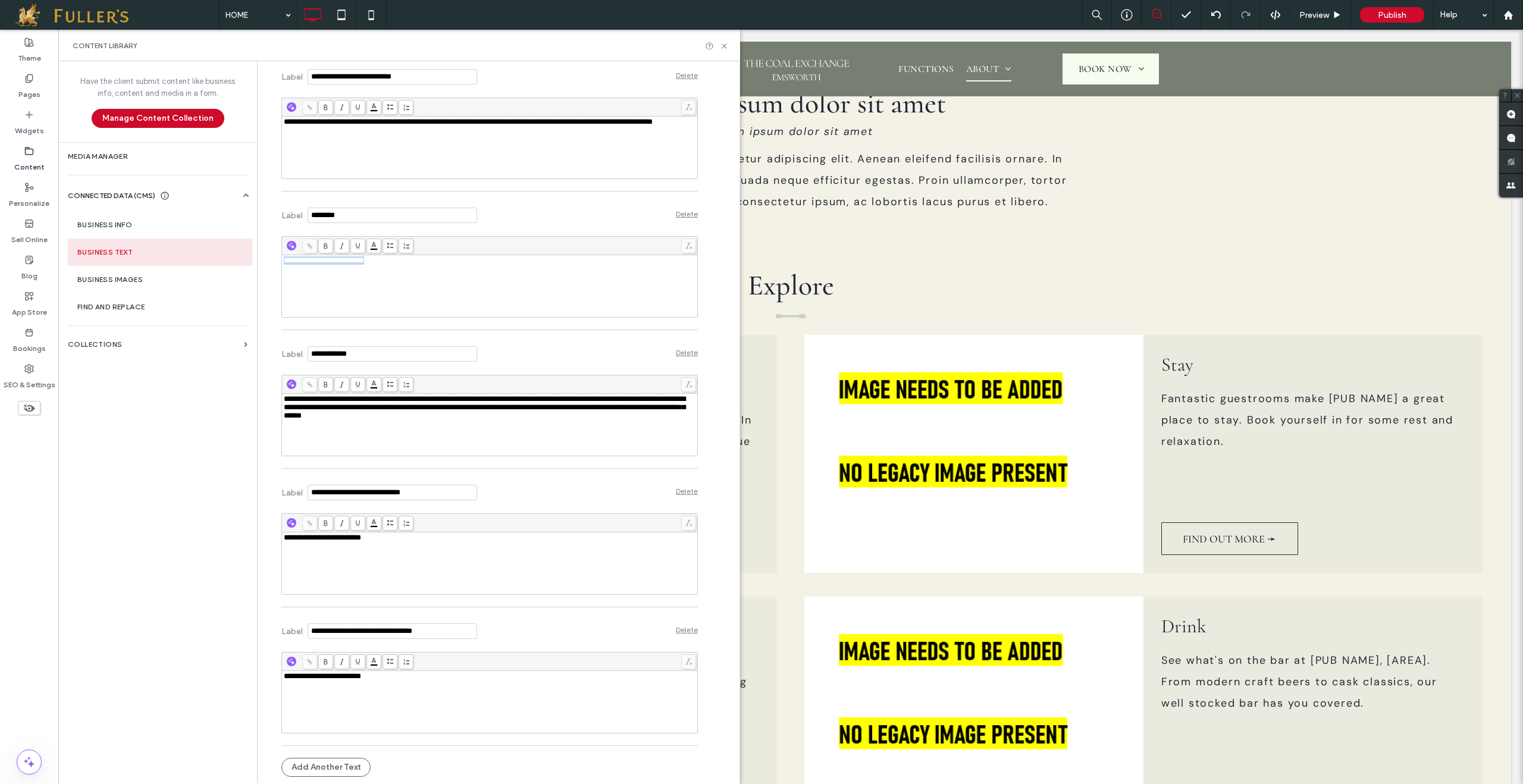
drag, startPoint x: 420, startPoint y: 275, endPoint x: 267, endPoint y: 261, distance: 153.6
click at [323, 412] on span "**********" at bounding box center [484, 407] width 402 height 24
click at [132, 274] on section "Business Images" at bounding box center [160, 280] width 185 height 27
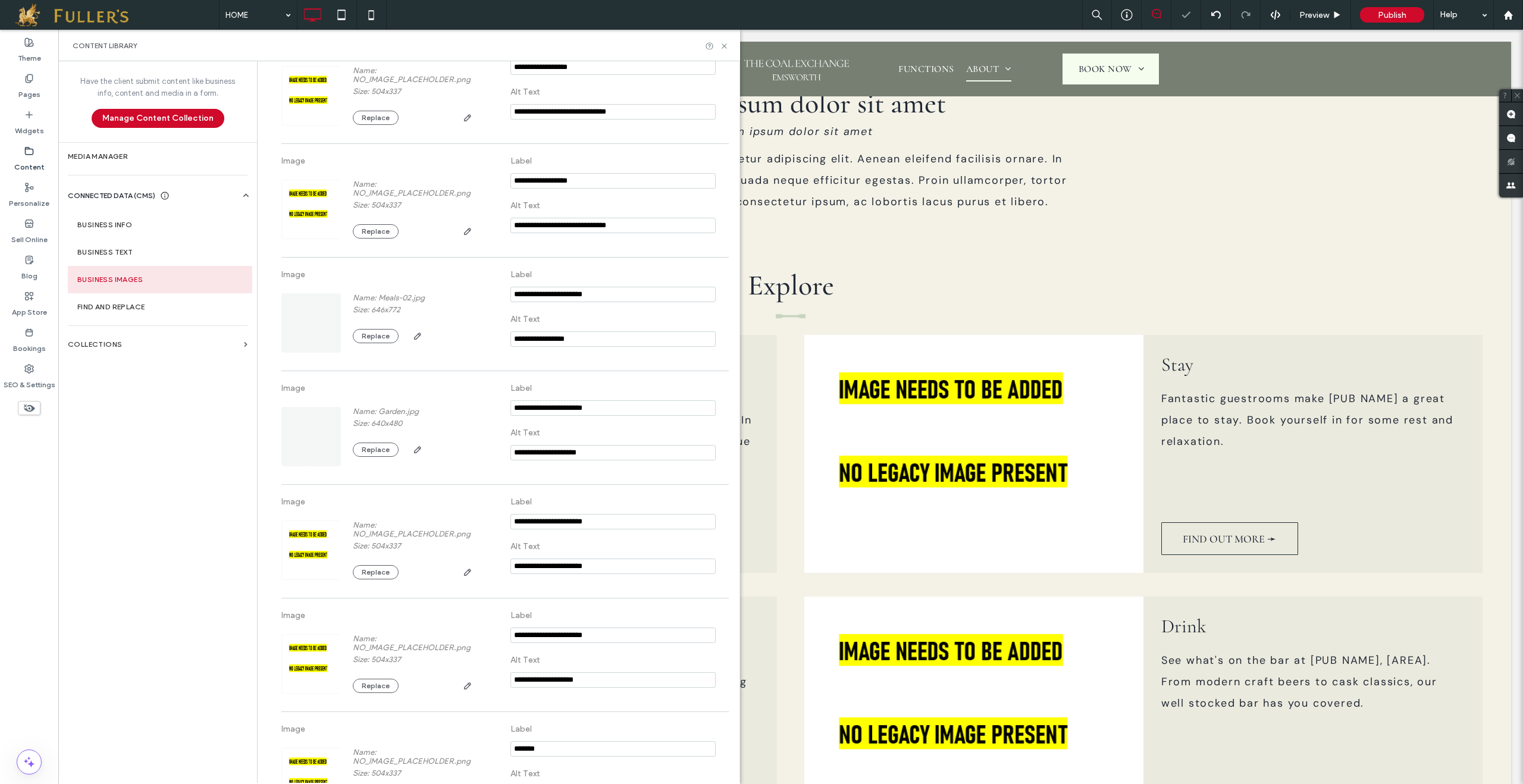
scroll to position [301, 0]
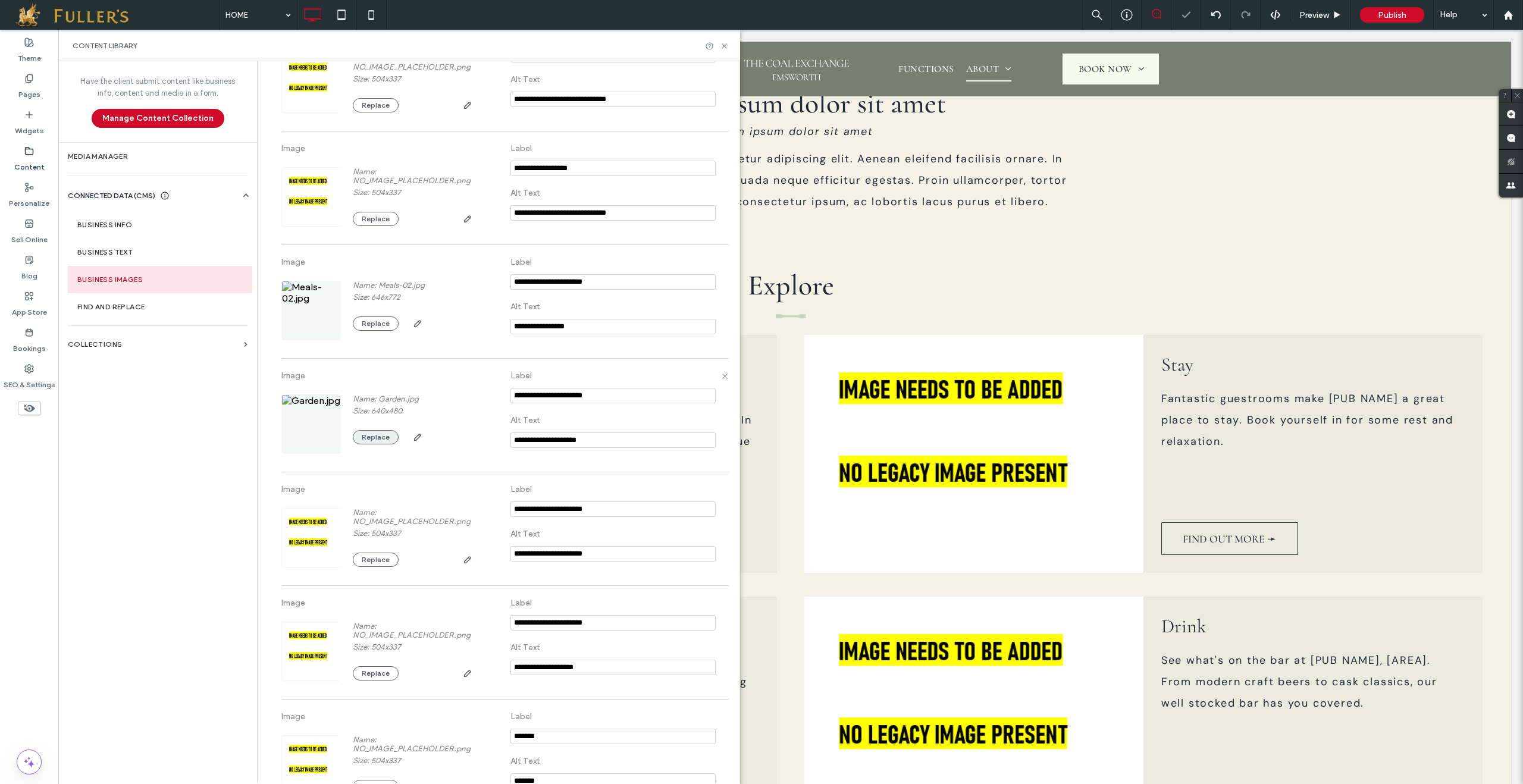
click at [380, 443] on button "Replace" at bounding box center [376, 438] width 46 height 14
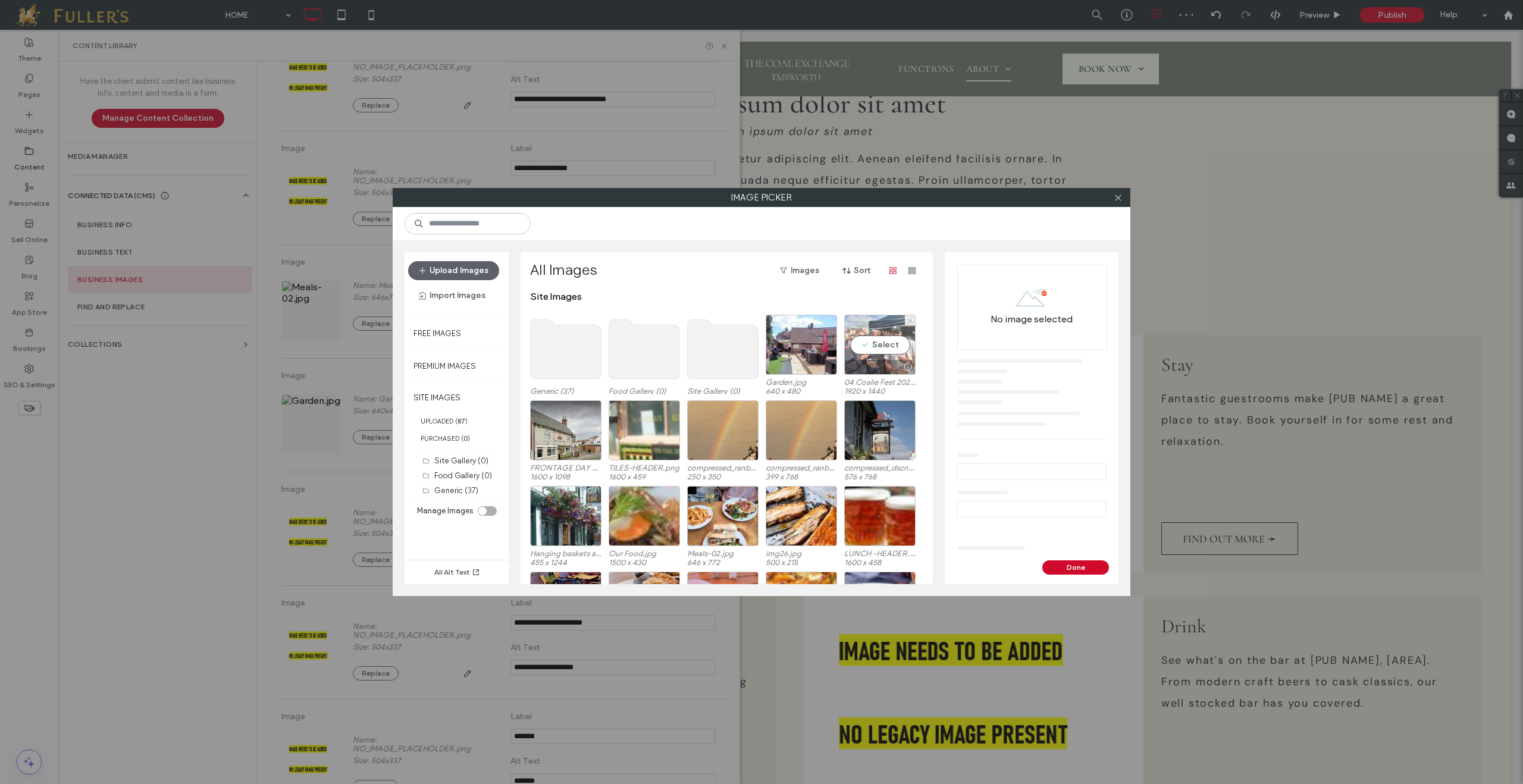
click at [898, 341] on div "Select" at bounding box center [880, 345] width 71 height 60
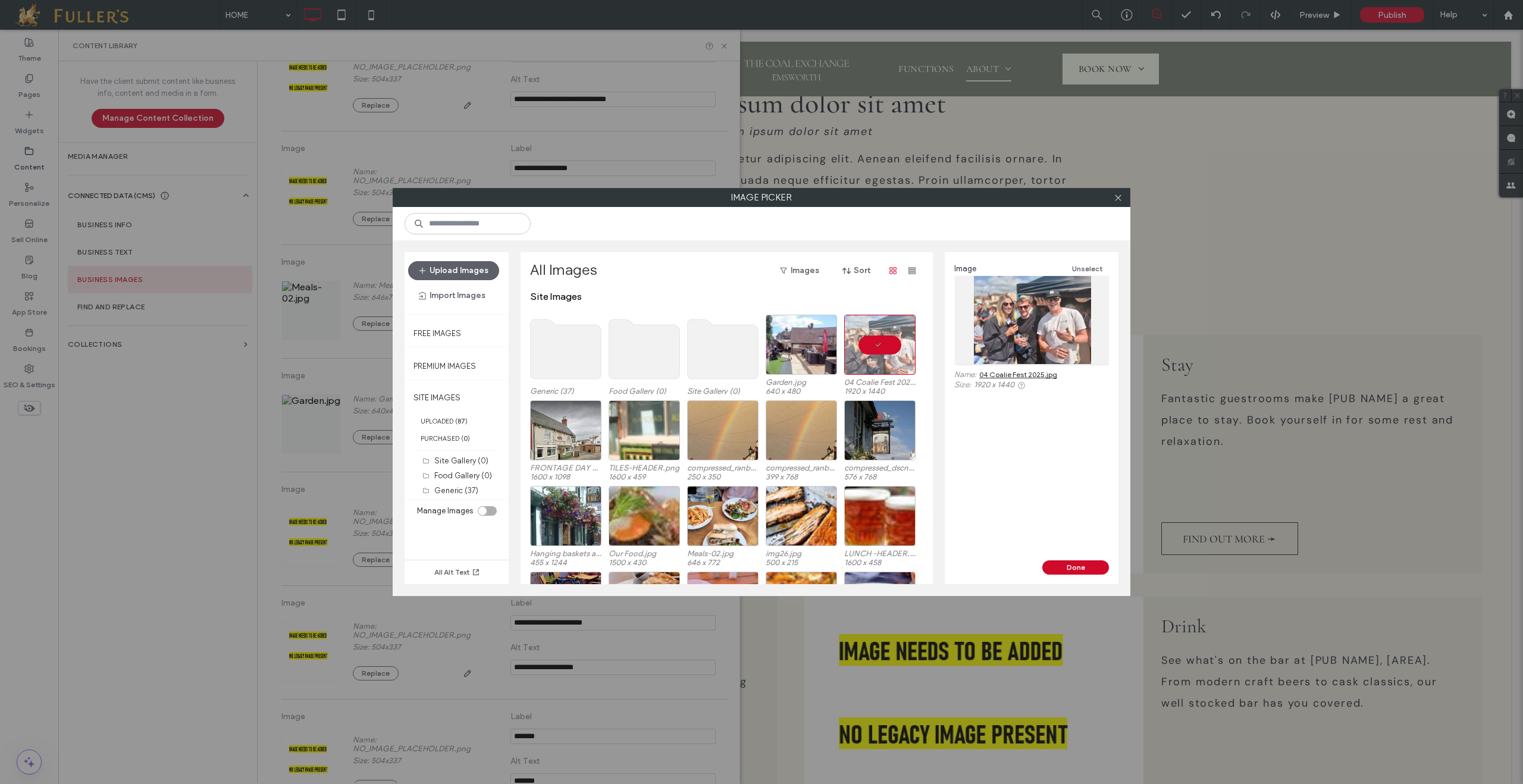
click at [1080, 559] on div "Image Unselect Name: 04 Coalie Fest 2025.jpg Size: 1920 x 1440" at bounding box center [1032, 406] width 174 height 308
click at [1074, 565] on button "Done" at bounding box center [1075, 568] width 67 height 14
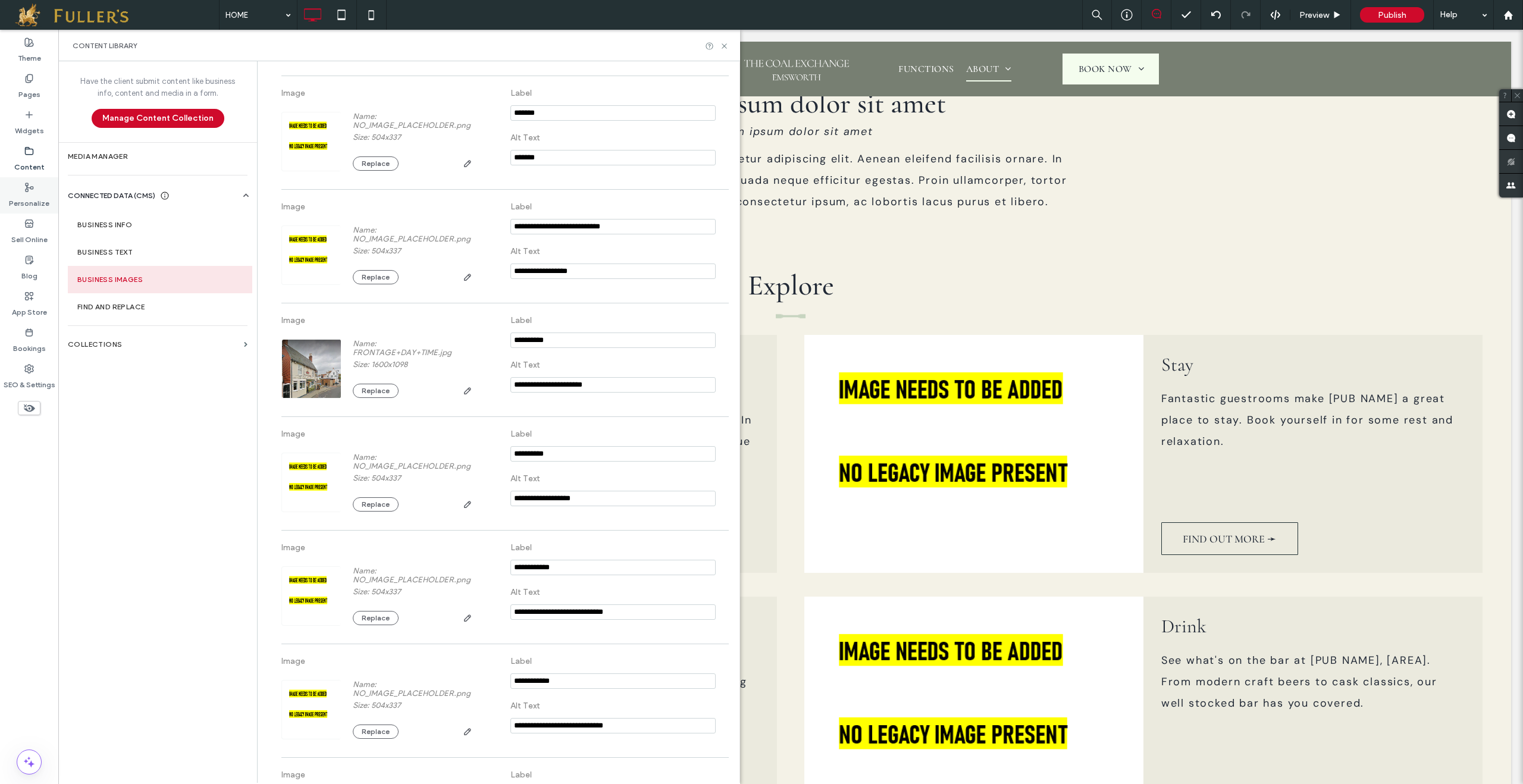
scroll to position [959, 0]
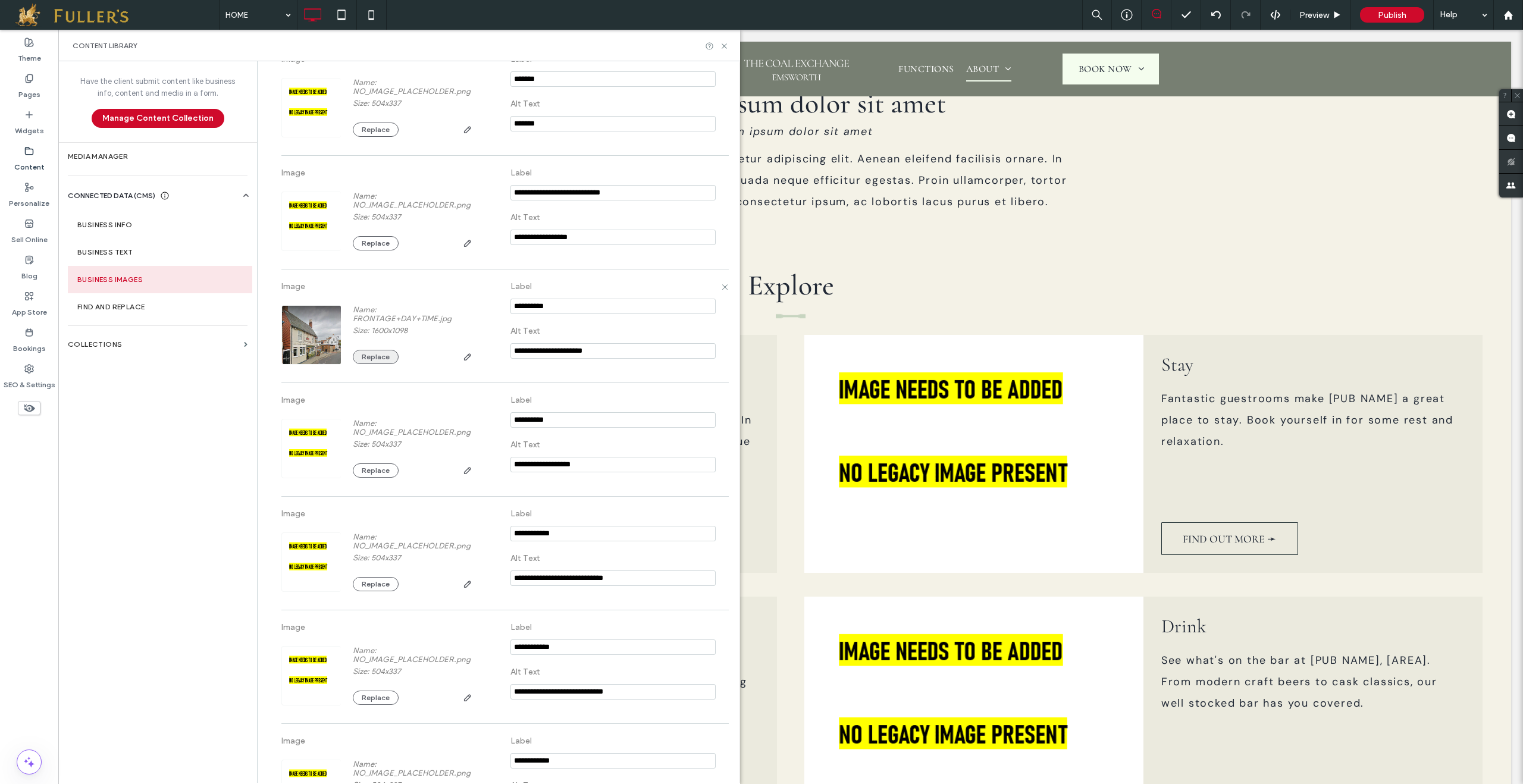
click at [372, 364] on button "Replace" at bounding box center [376, 357] width 46 height 14
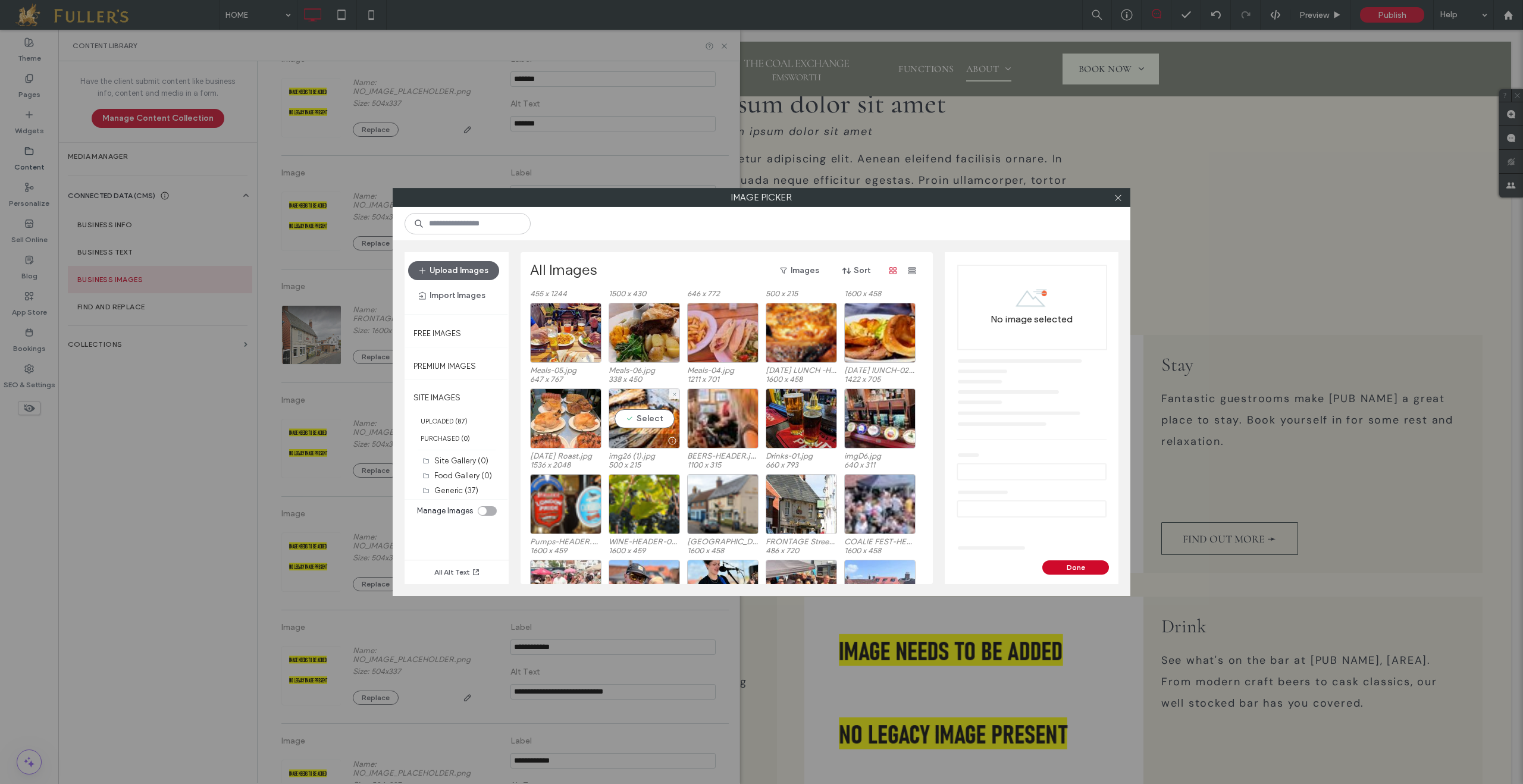
scroll to position [272, 0]
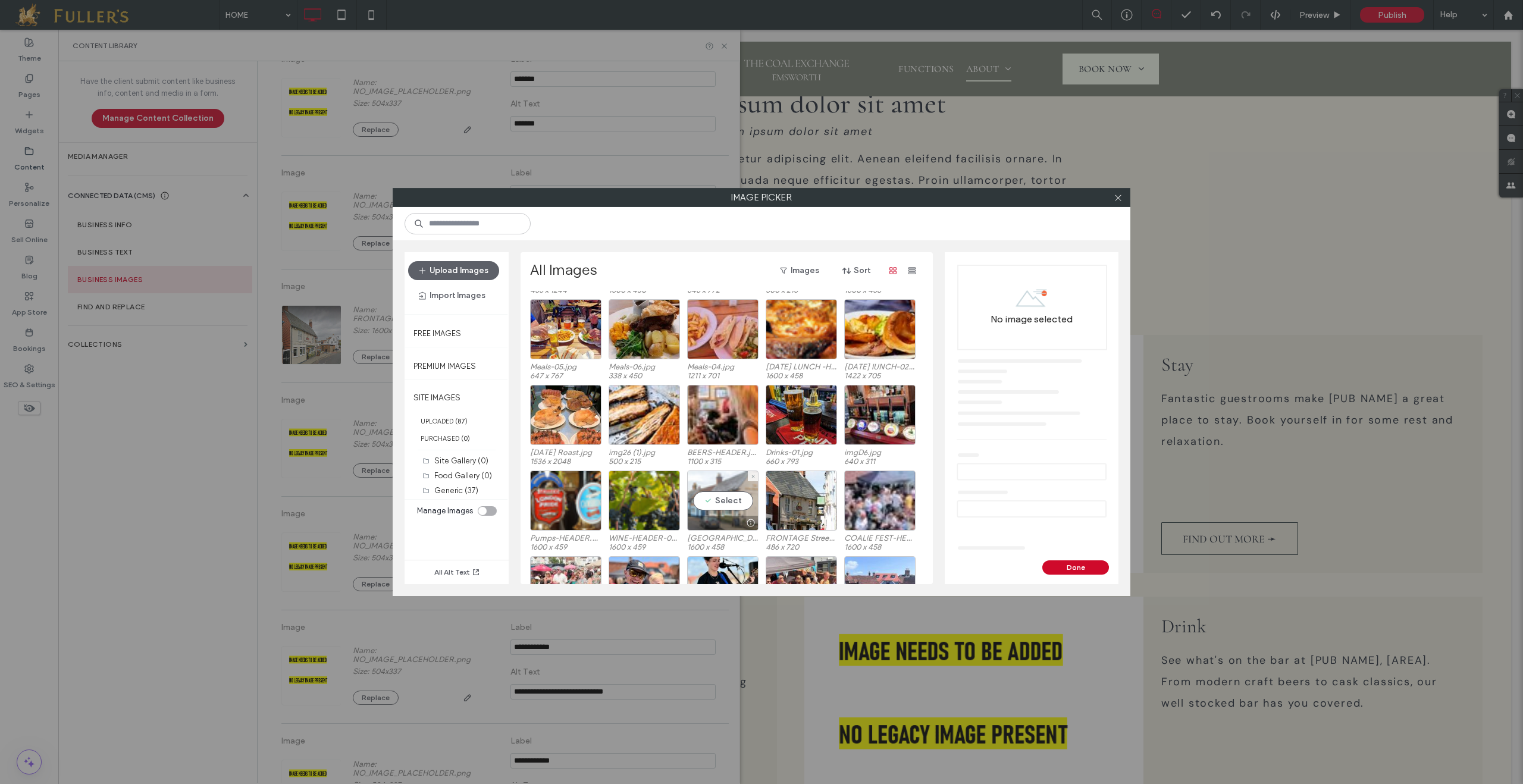
click at [727, 507] on div "Select" at bounding box center [722, 501] width 71 height 60
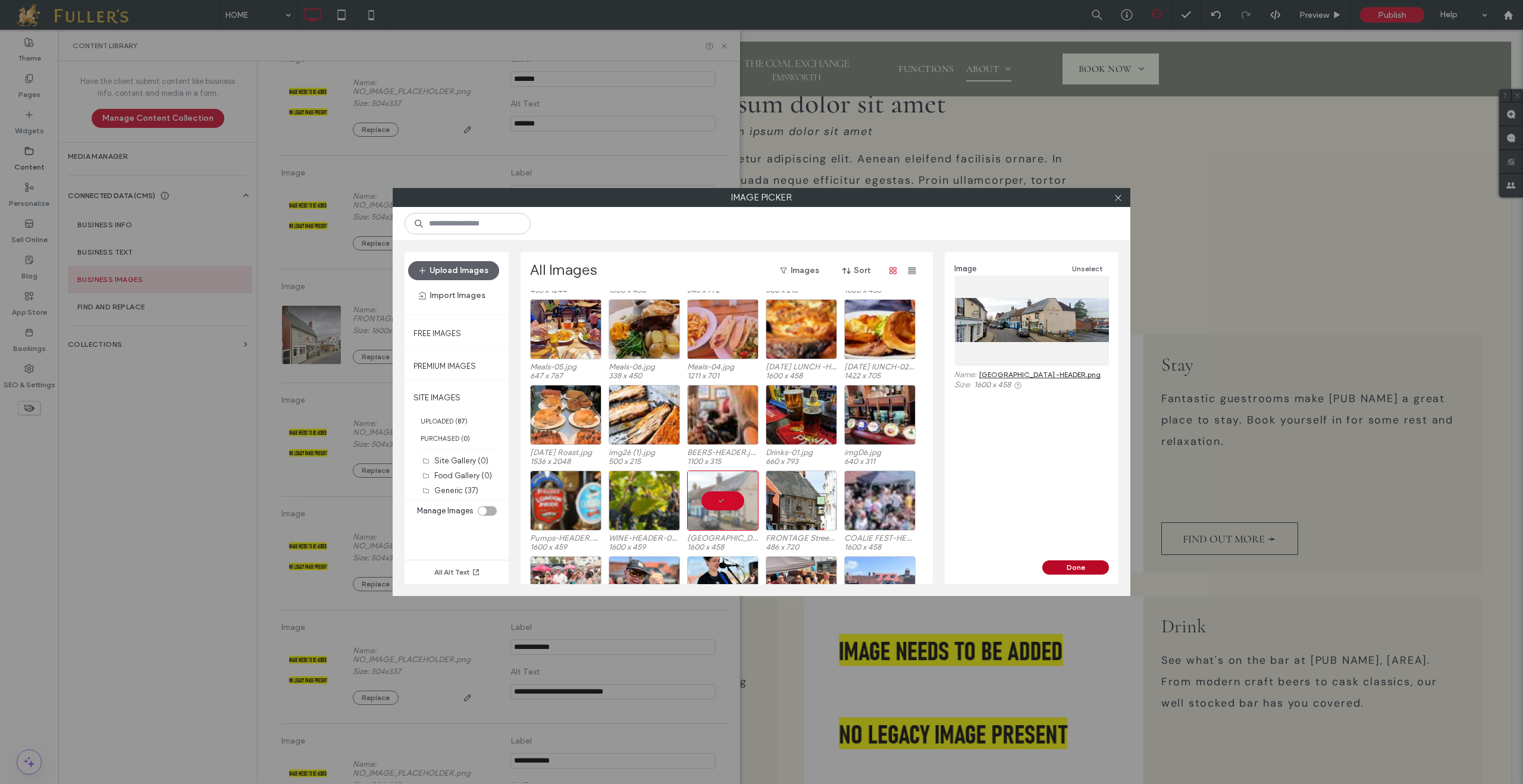
click at [1064, 564] on button "Done" at bounding box center [1075, 568] width 67 height 14
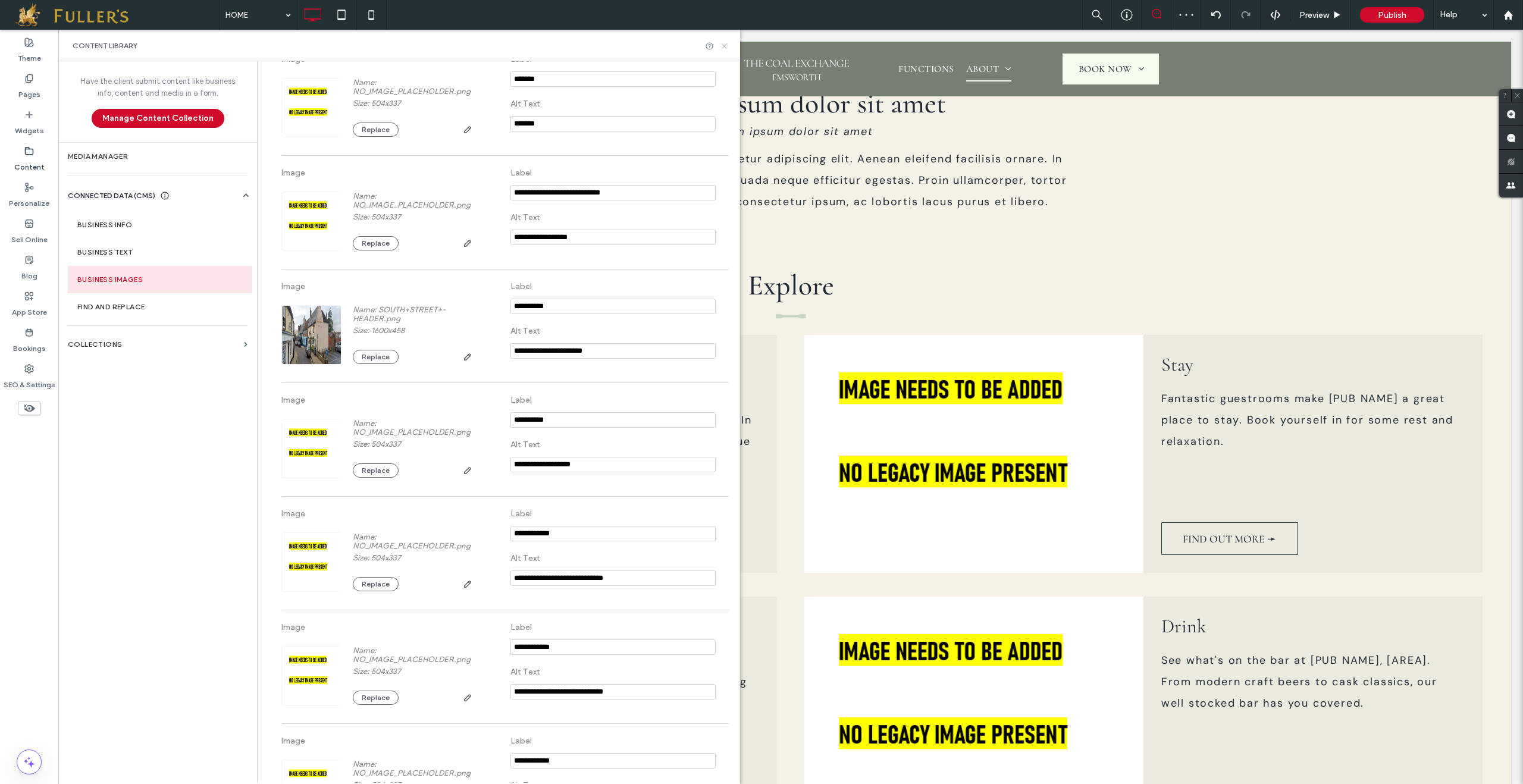
click at [724, 48] on icon at bounding box center [724, 46] width 9 height 9
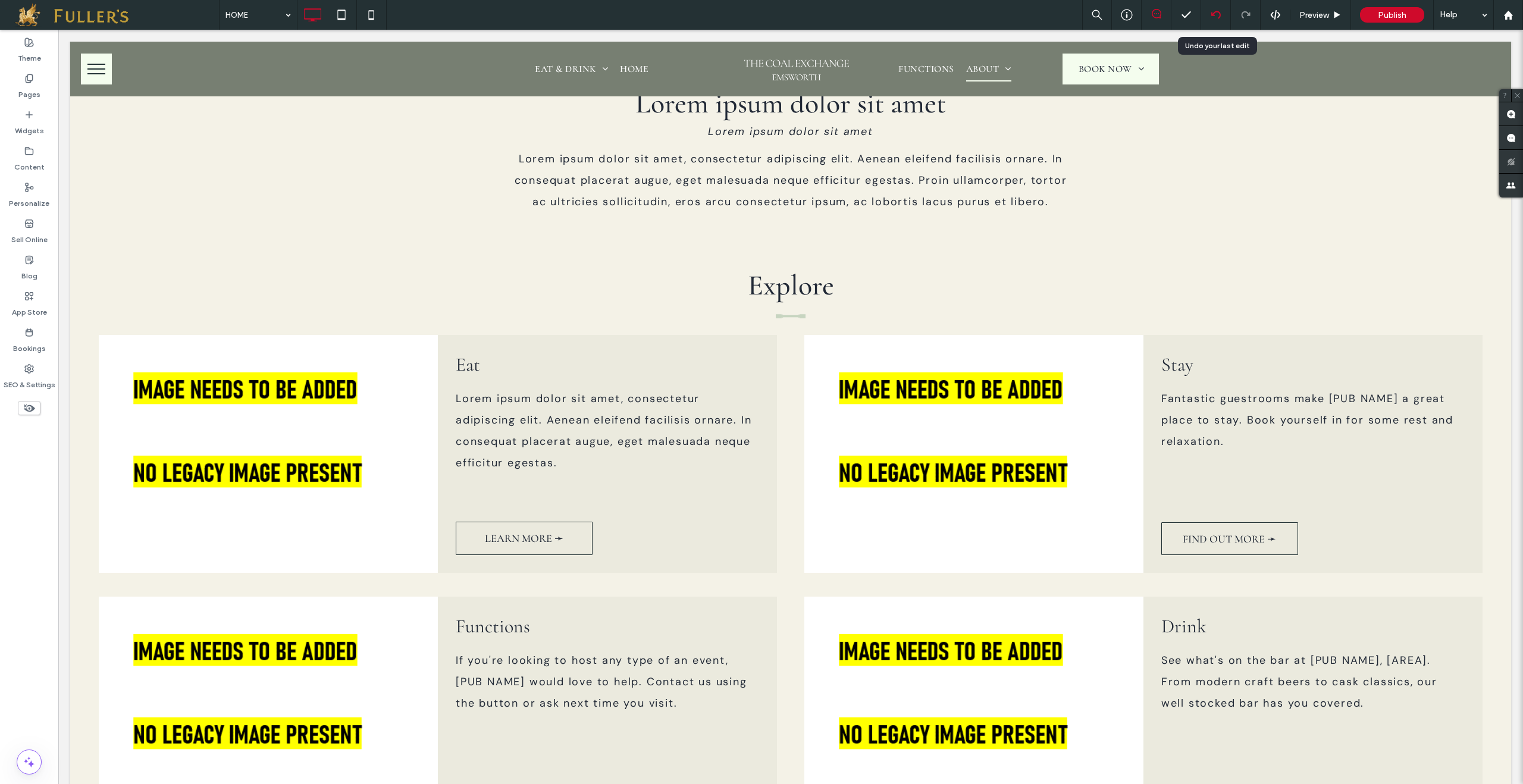
drag, startPoint x: 1219, startPoint y: 9, endPoint x: 1216, endPoint y: 24, distance: 15.3
click at [1219, 9] on div at bounding box center [1215, 14] width 29 height 29
click at [1222, 13] on div at bounding box center [1215, 14] width 29 height 9
click at [34, 162] on label "Content" at bounding box center [29, 164] width 30 height 17
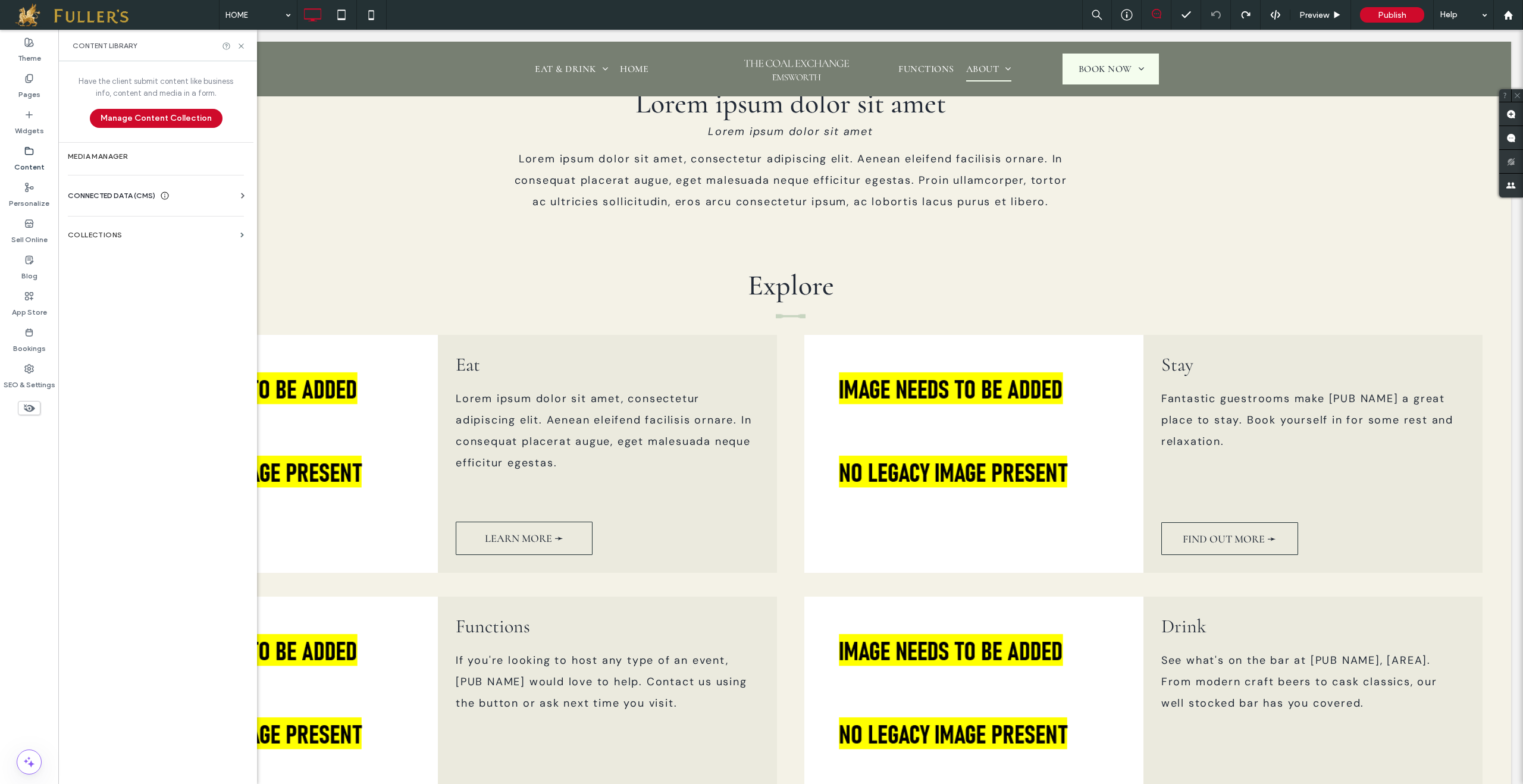
click at [106, 194] on span "CONNECTED DATA (CMS)" at bounding box center [111, 195] width 88 height 12
click at [119, 281] on label "Business Images" at bounding box center [158, 280] width 162 height 9
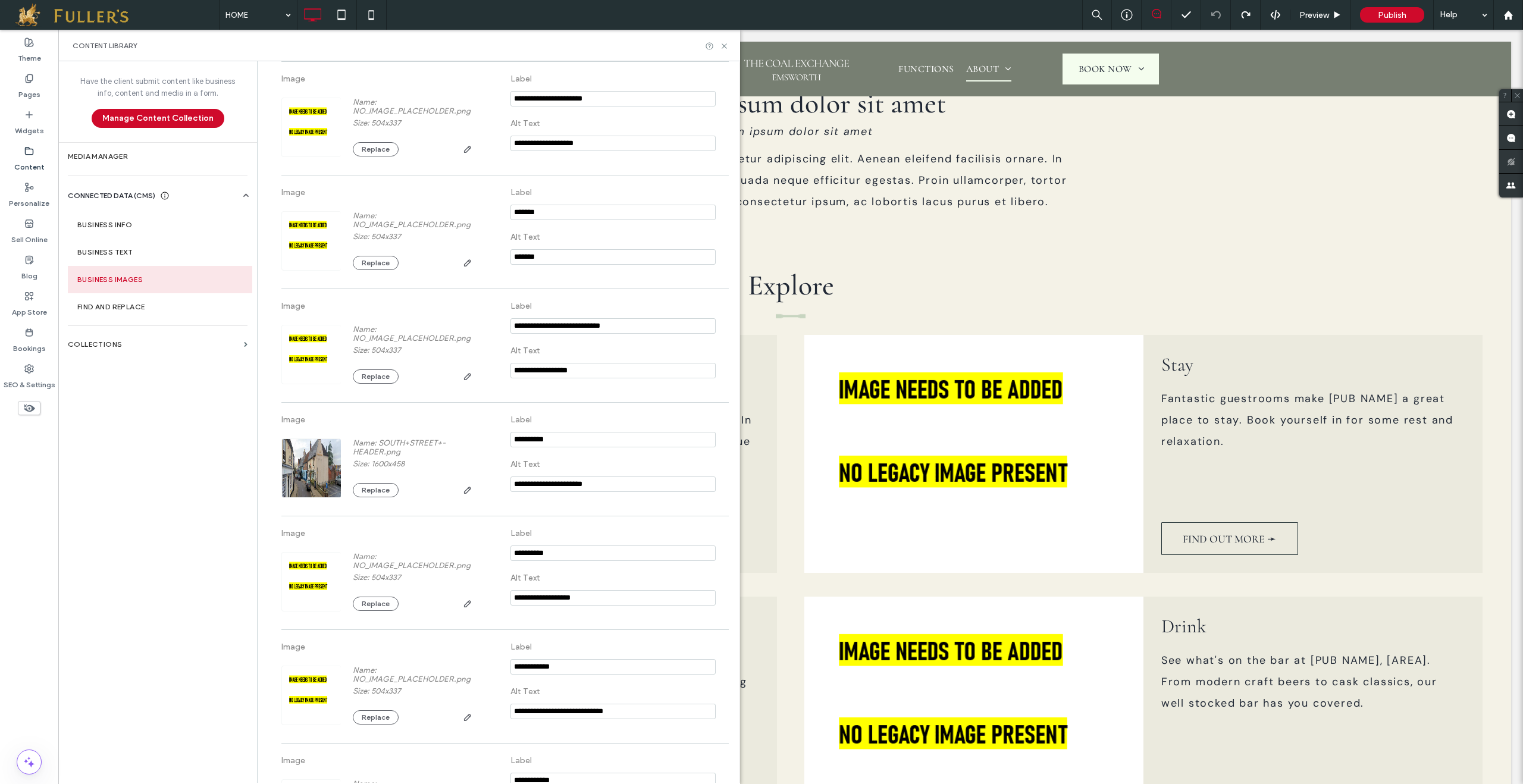
scroll to position [827, 0]
click at [376, 495] on button "Replace" at bounding box center [376, 489] width 46 height 14
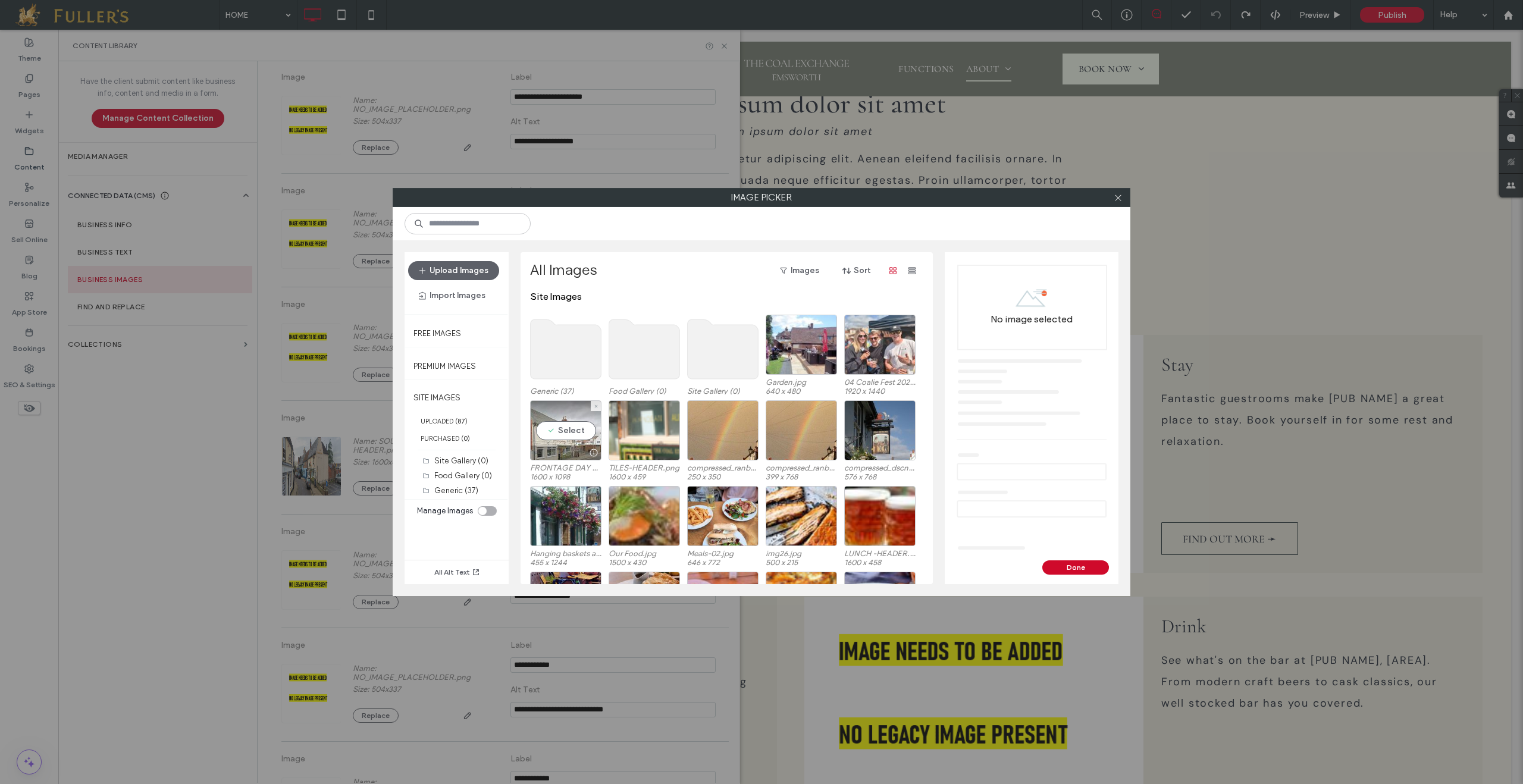
click at [577, 444] on div "Select" at bounding box center [566, 430] width 71 height 60
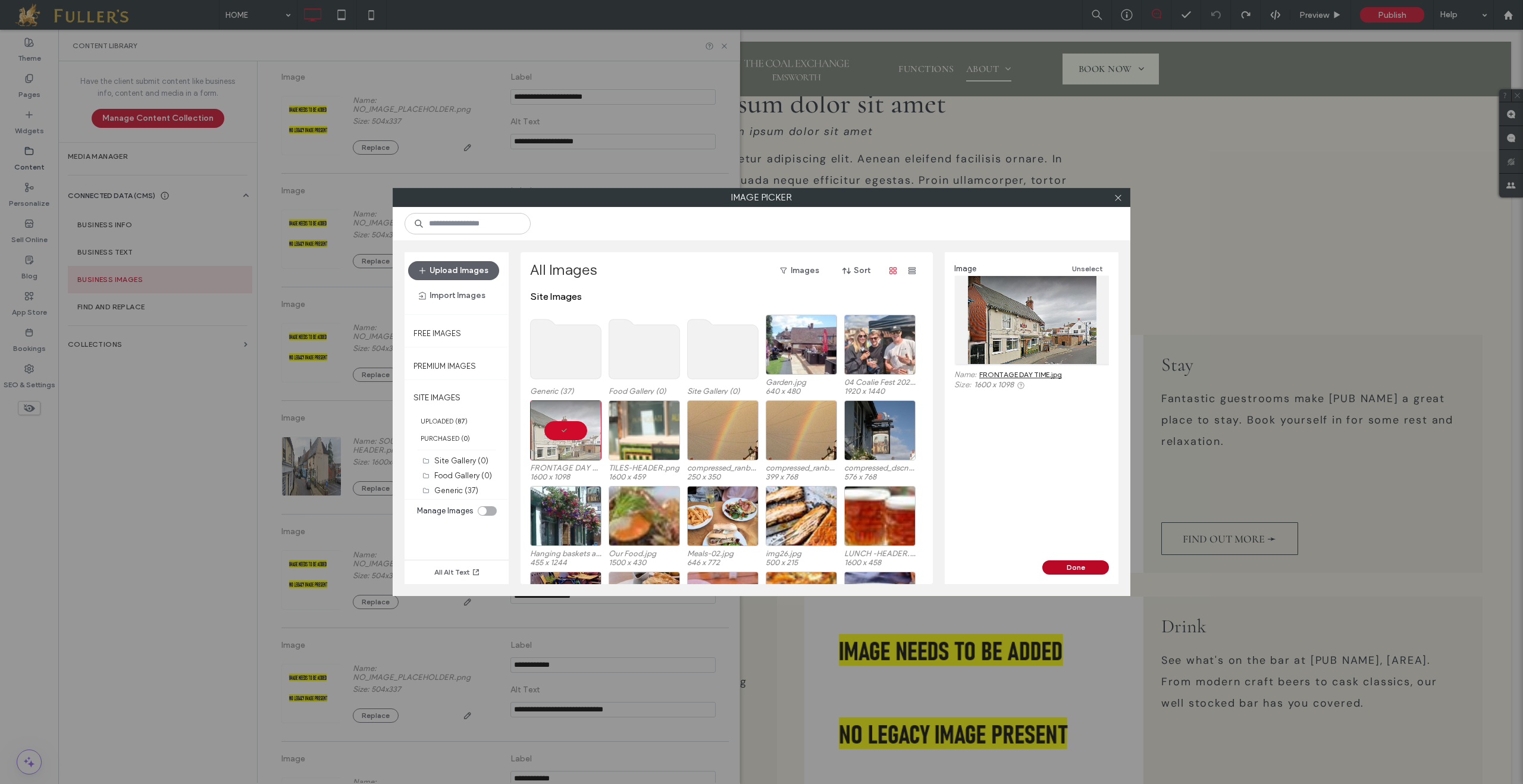
click at [1084, 566] on button "Done" at bounding box center [1075, 568] width 67 height 14
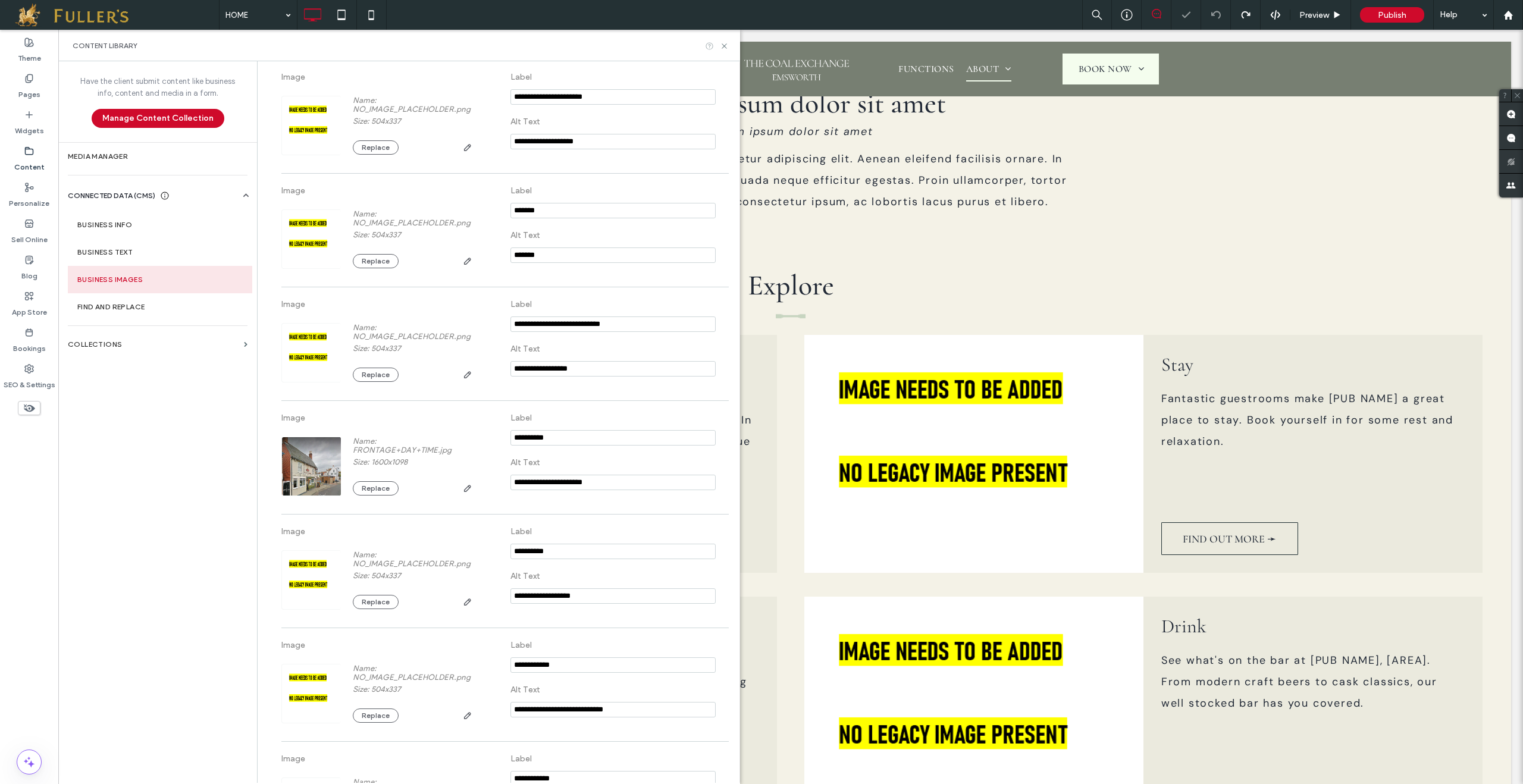
click at [709, 43] on icon at bounding box center [709, 46] width 9 height 9
click at [722, 47] on icon at bounding box center [724, 46] width 9 height 9
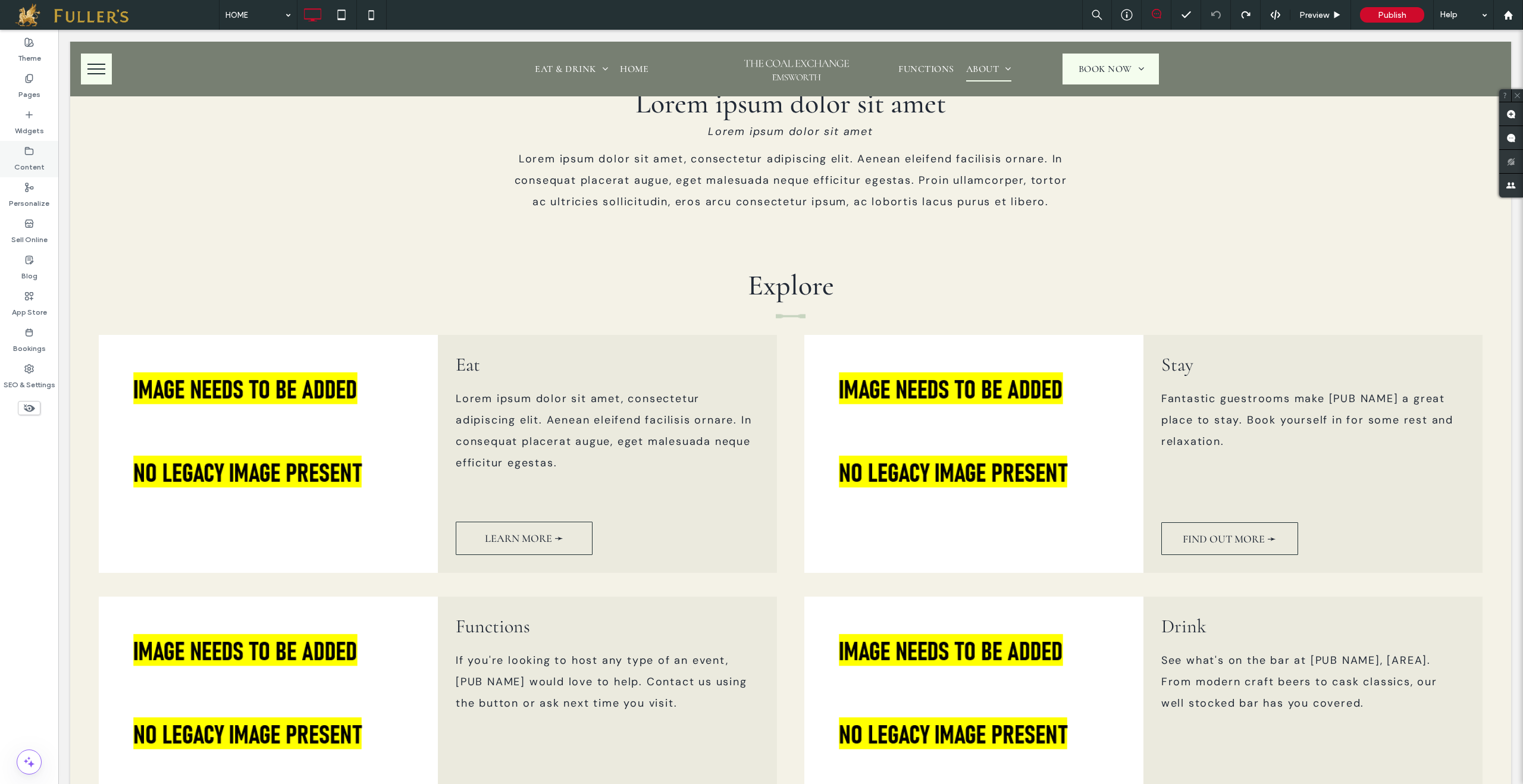
click at [26, 155] on icon at bounding box center [29, 151] width 9 height 9
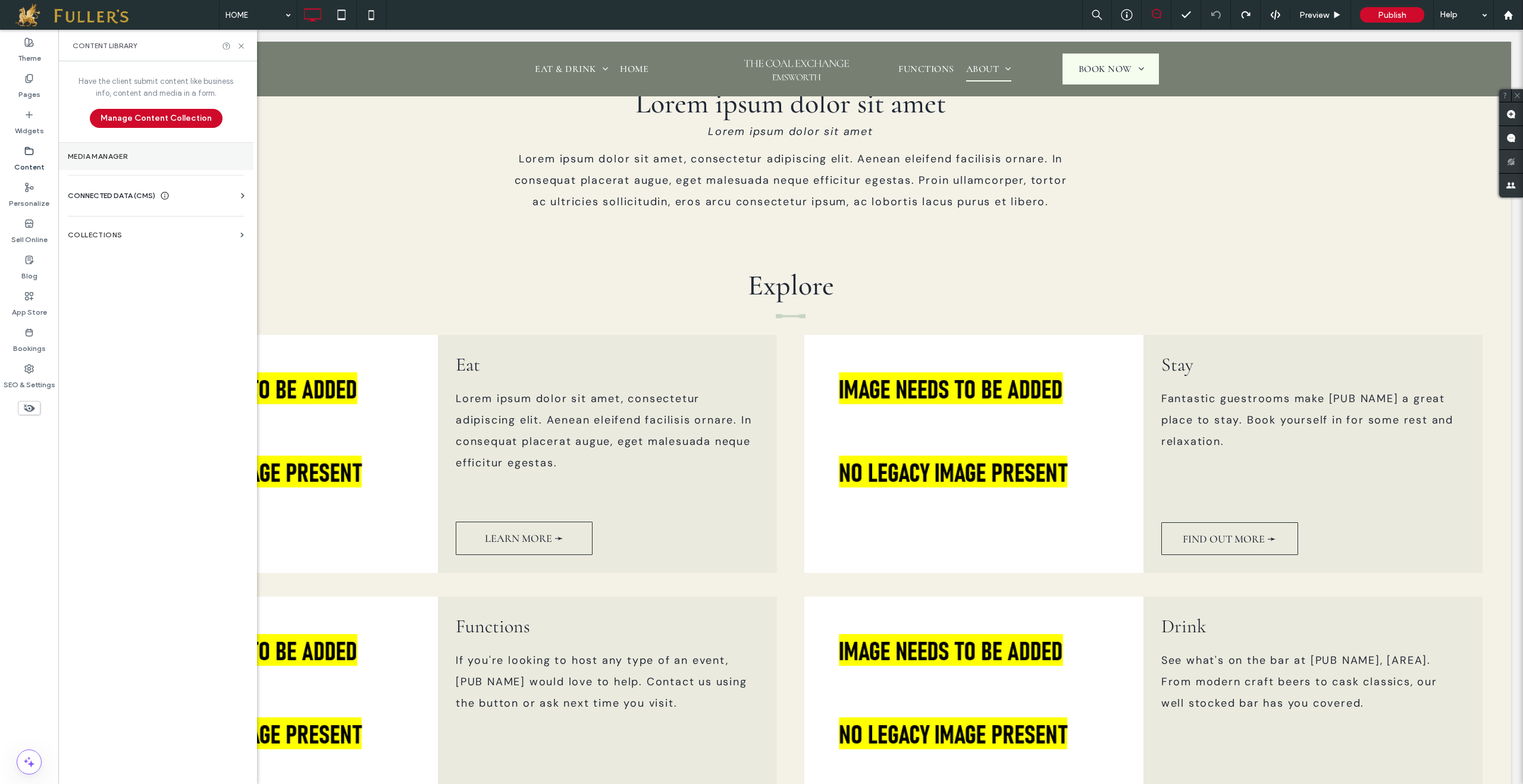
click at [88, 154] on label "Media Manager" at bounding box center [155, 157] width 176 height 9
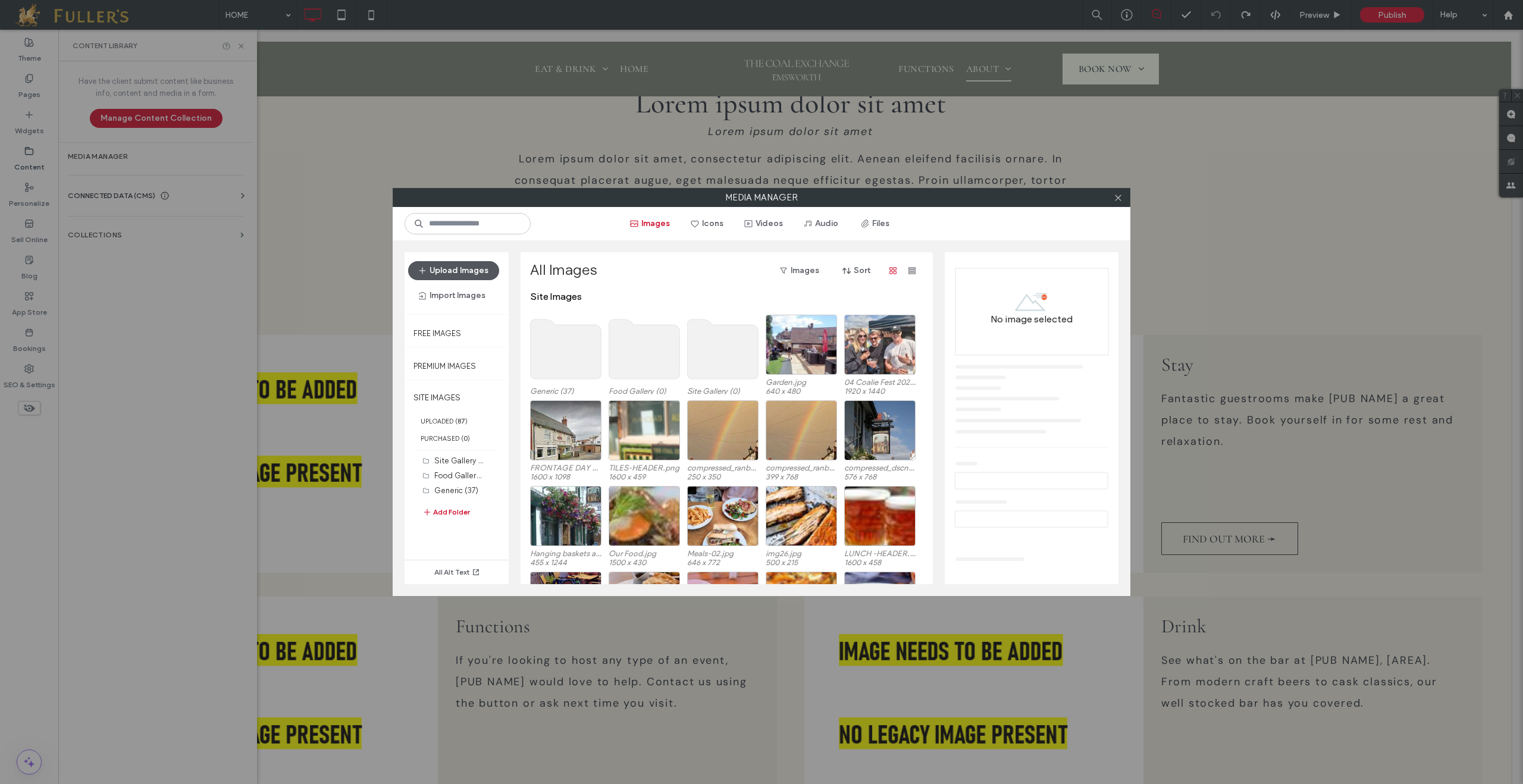
click at [453, 269] on button "Upload Images" at bounding box center [454, 270] width 91 height 19
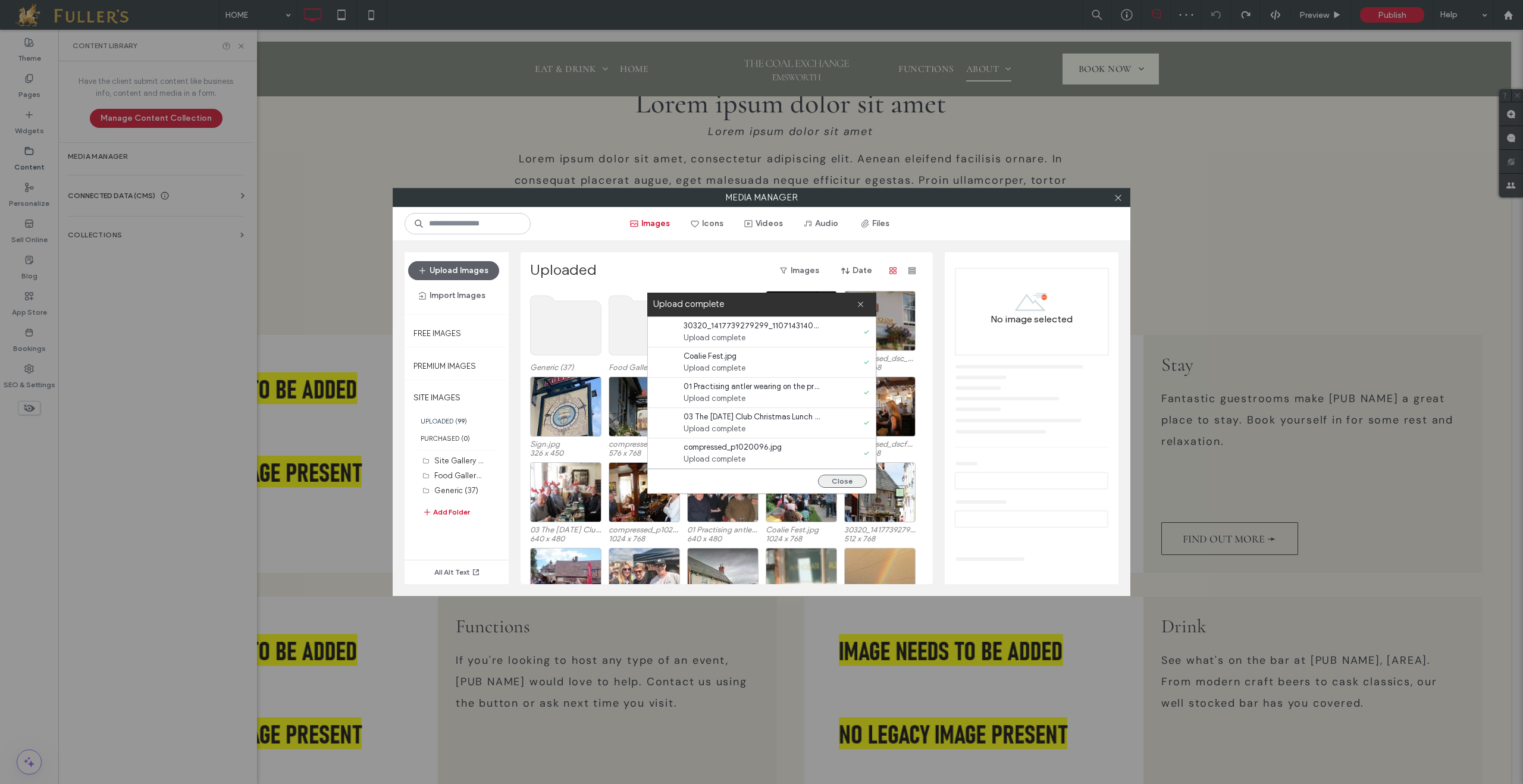
click at [839, 482] on button "Close" at bounding box center [842, 481] width 49 height 13
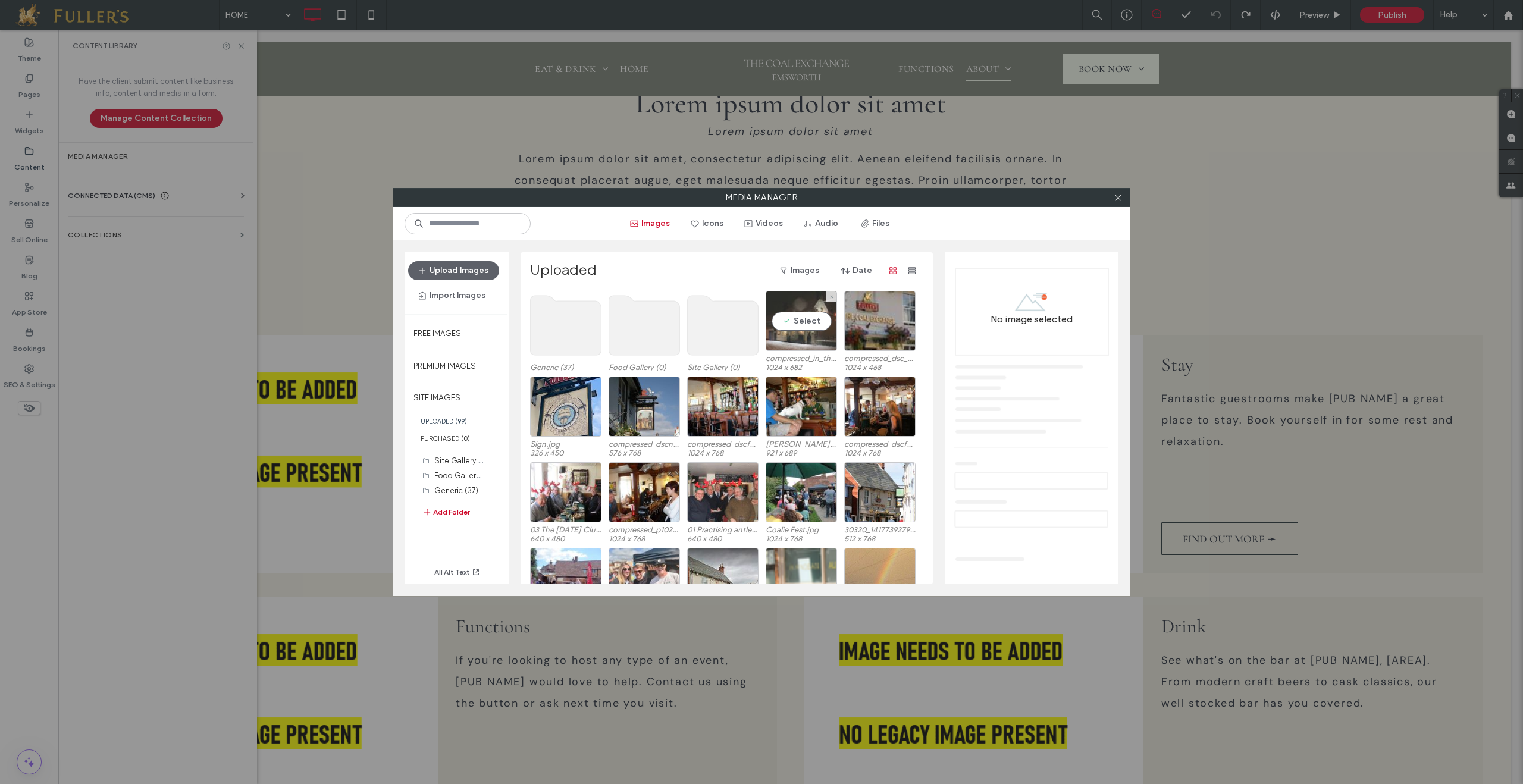
click at [800, 318] on div "Select" at bounding box center [801, 321] width 71 height 60
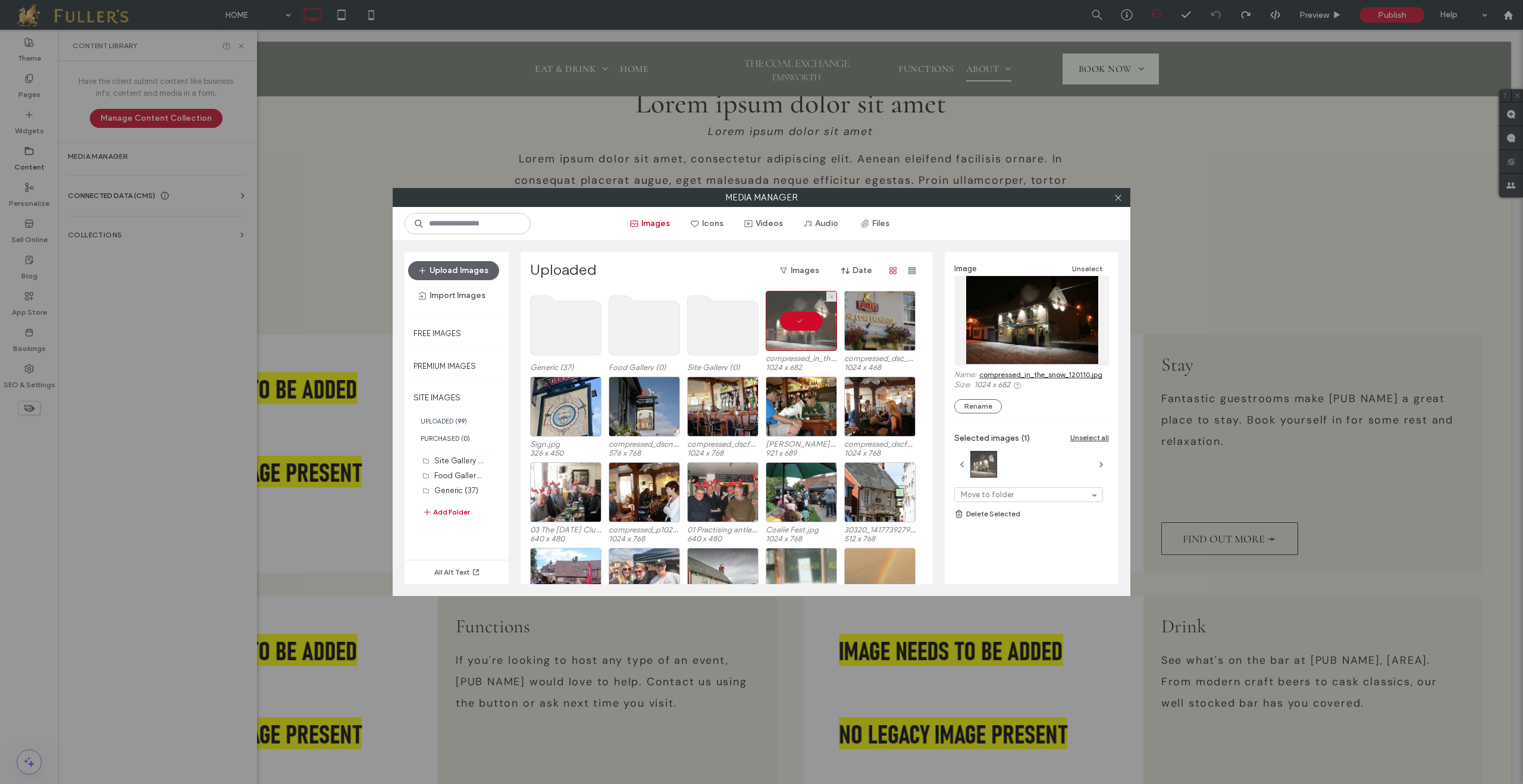
click at [799, 318] on div at bounding box center [801, 321] width 71 height 60
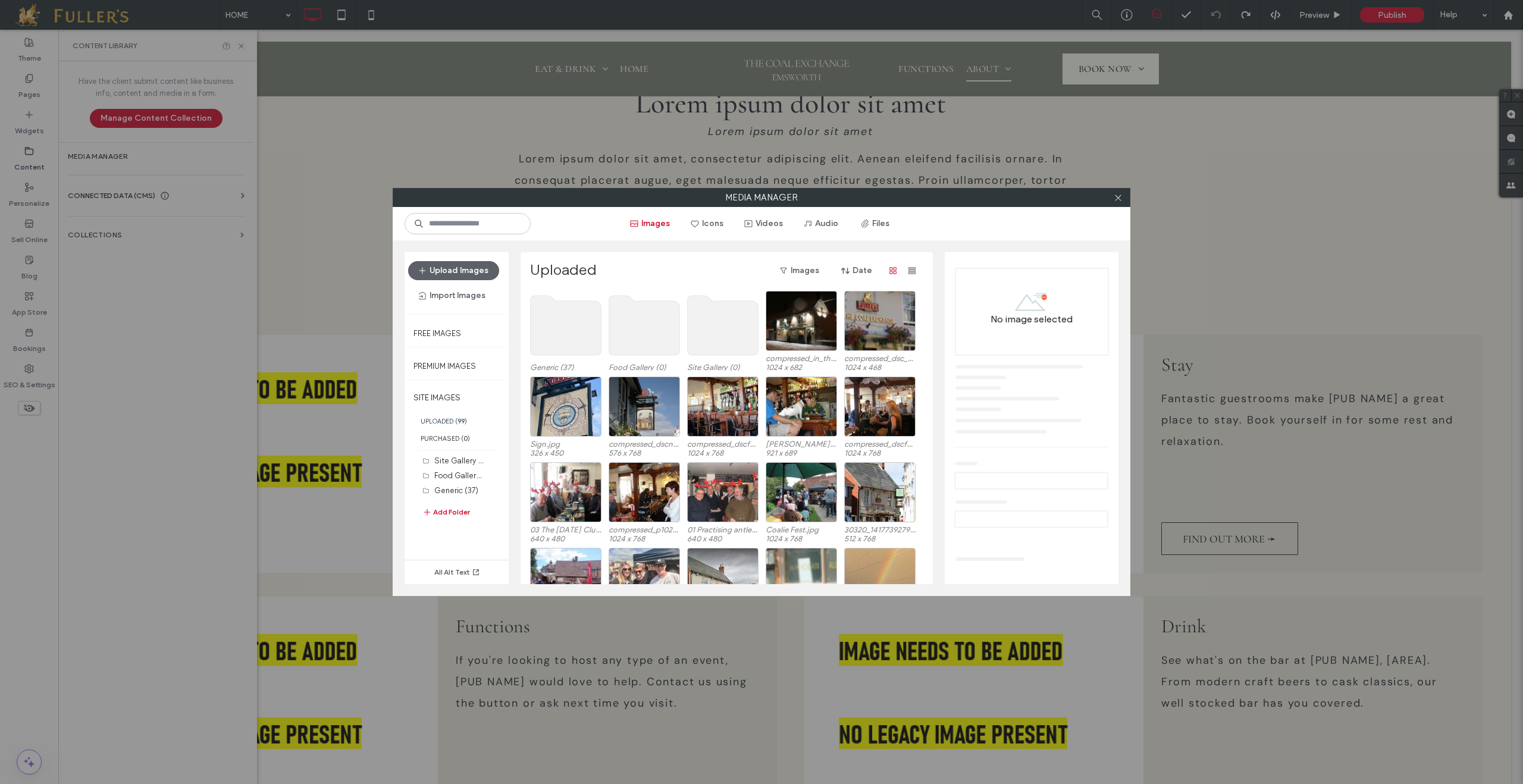
click at [1114, 193] on icon at bounding box center [1118, 198] width 9 height 9
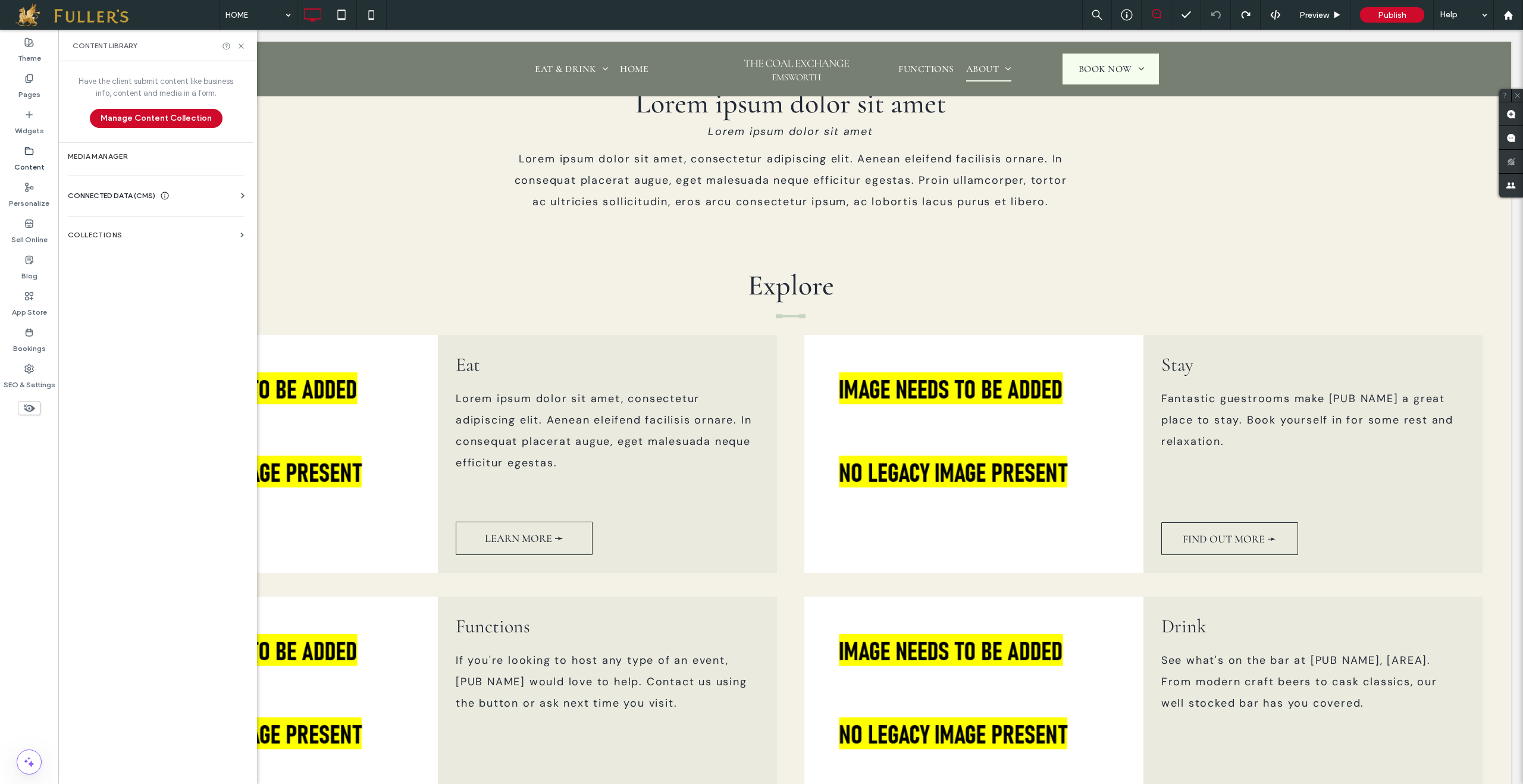
click at [96, 198] on span "CONNECTED DATA (CMS)" at bounding box center [111, 195] width 88 height 12
click at [112, 274] on section "Business Images" at bounding box center [158, 280] width 181 height 27
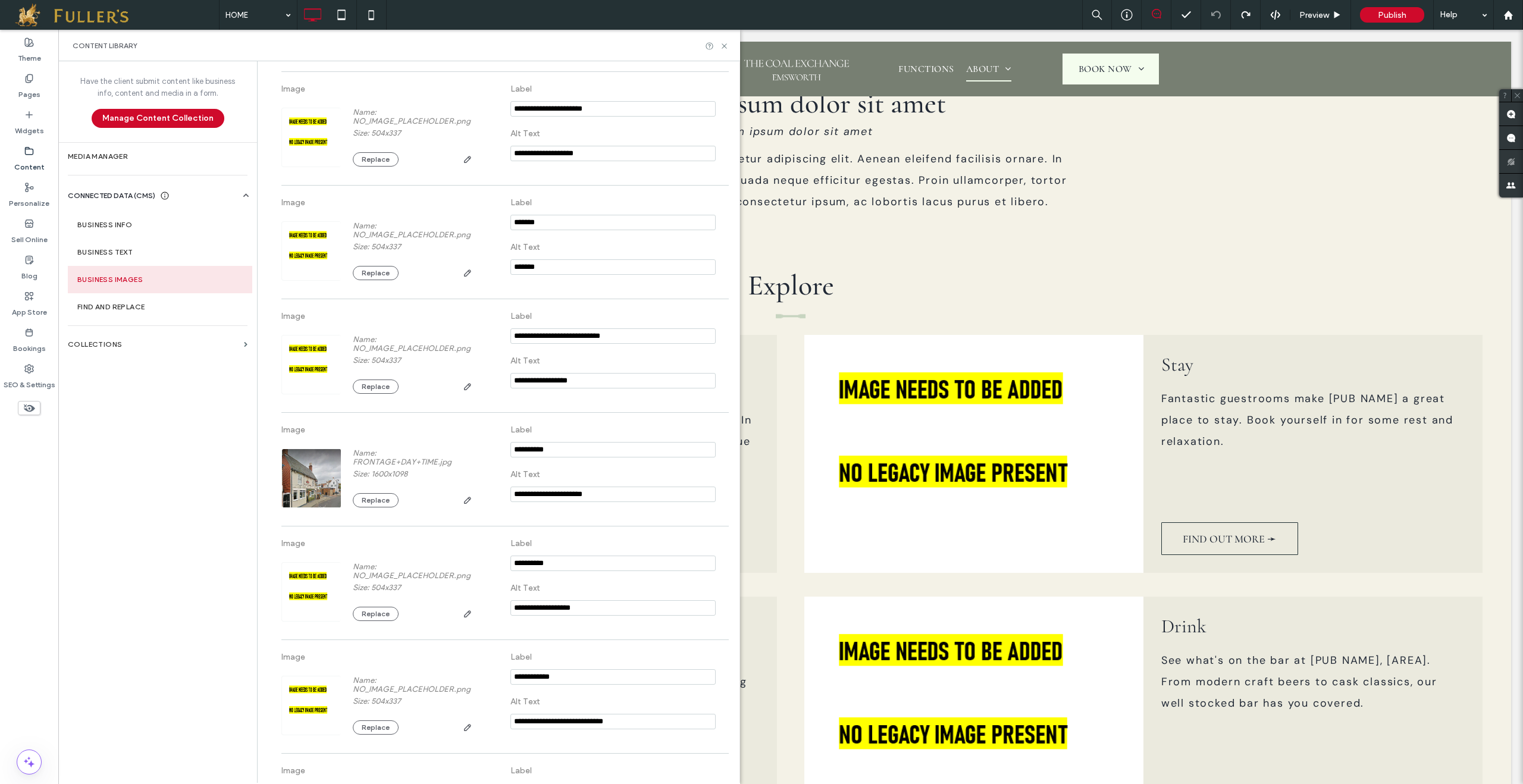
scroll to position [818, 0]
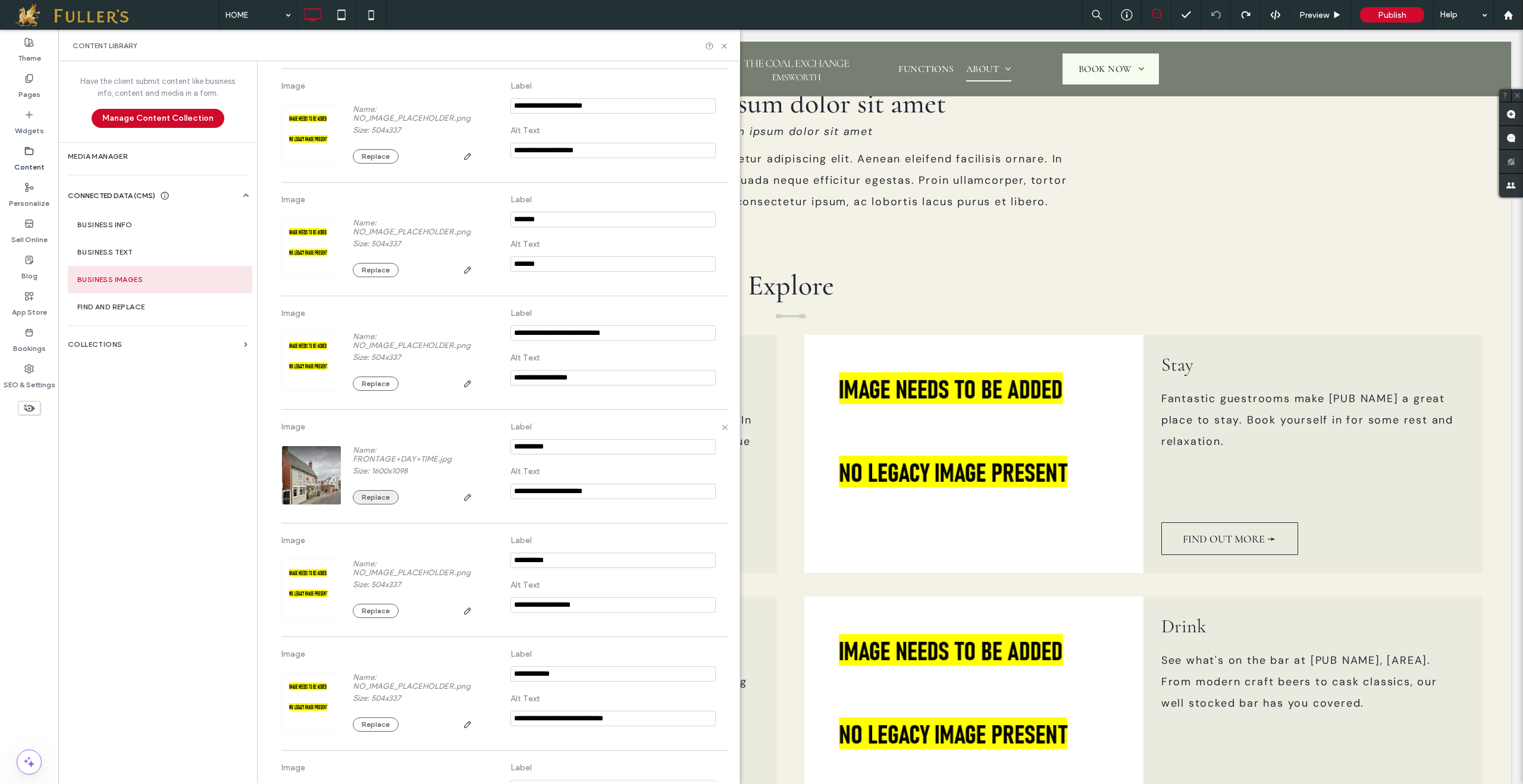
click at [362, 503] on button "Replace" at bounding box center [376, 497] width 46 height 14
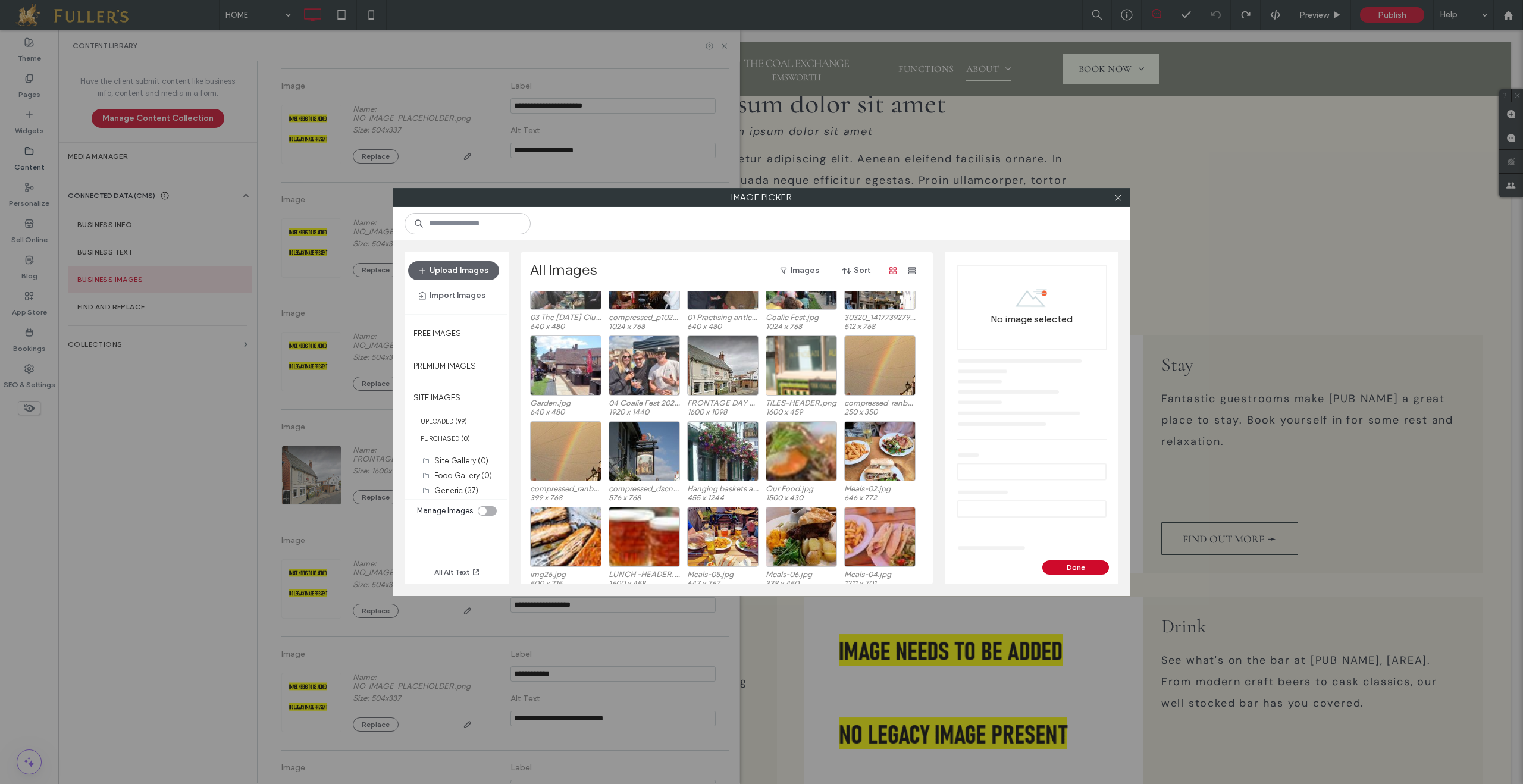
scroll to position [0, 0]
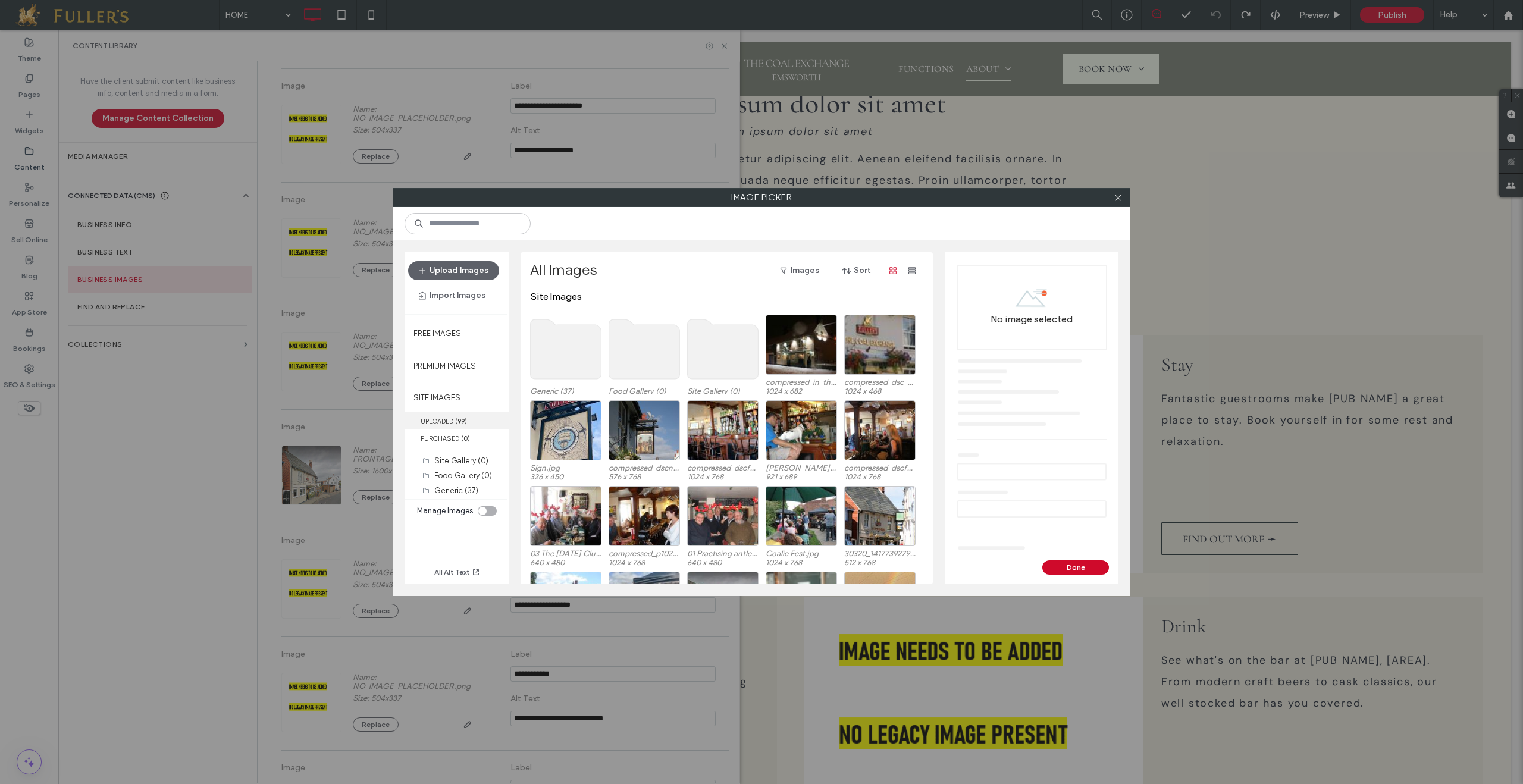
click at [447, 423] on label "UPLOADED ( 99 )" at bounding box center [456, 421] width 104 height 17
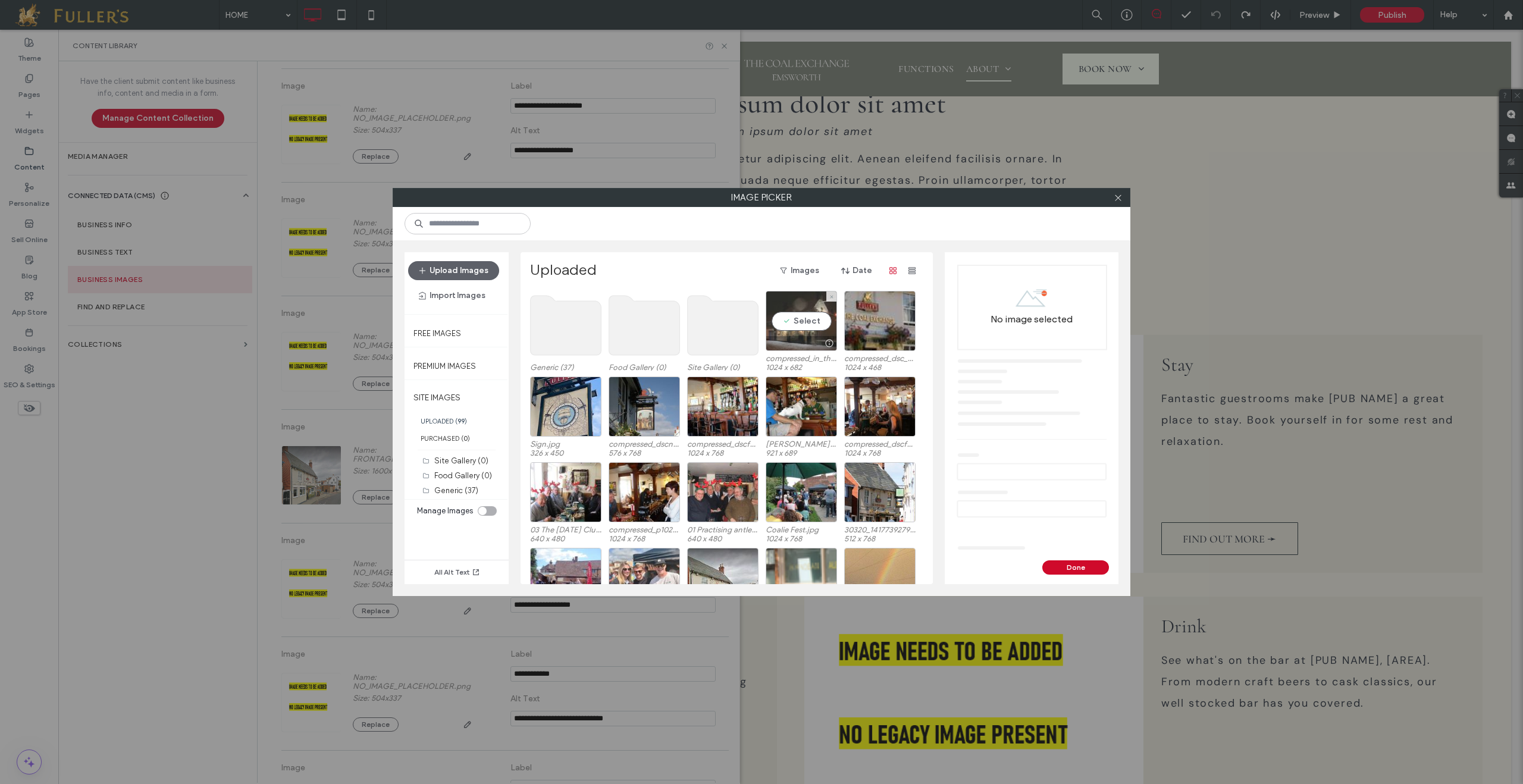
click at [801, 325] on div "Select" at bounding box center [801, 321] width 71 height 60
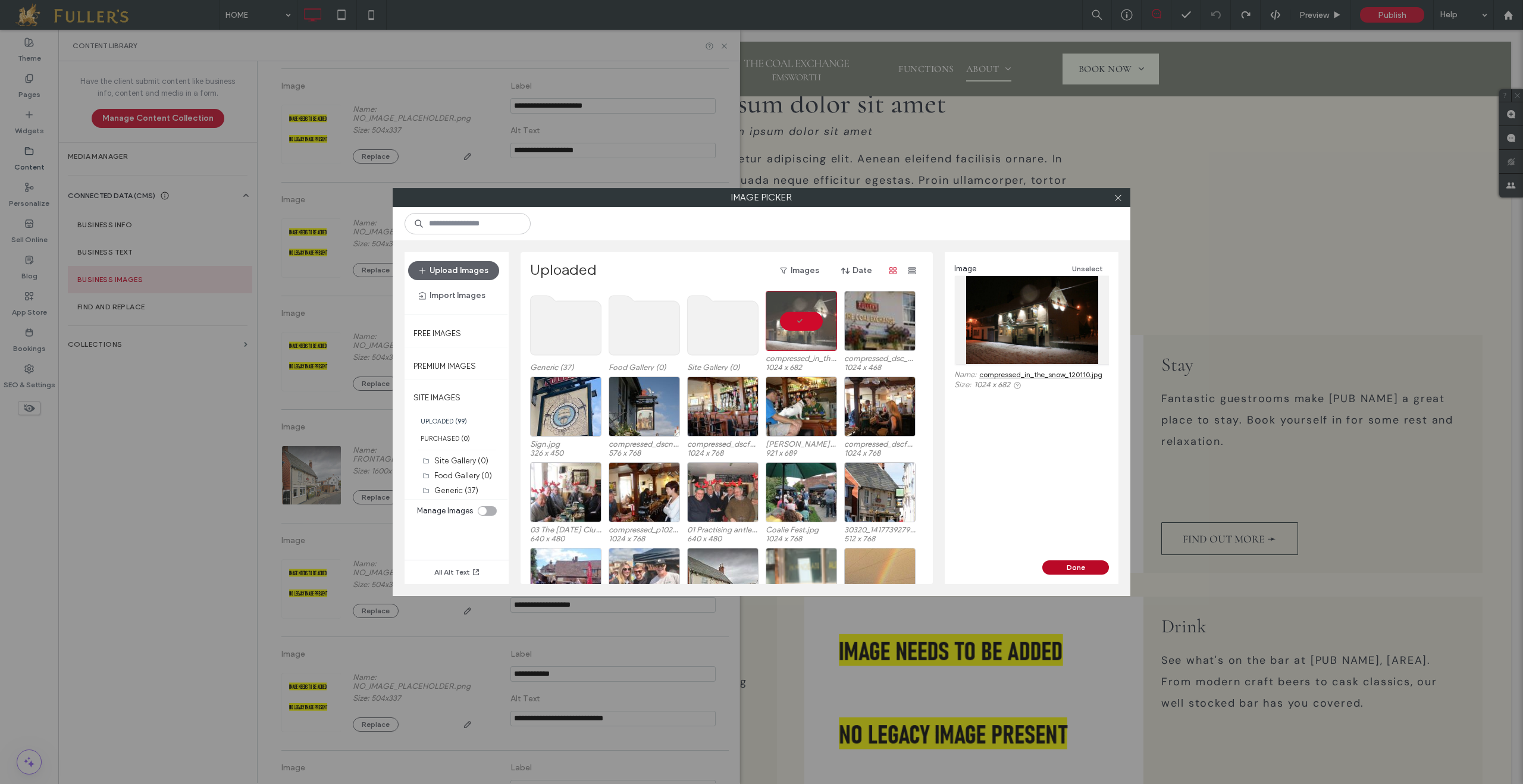
click at [1063, 563] on button "Done" at bounding box center [1075, 568] width 67 height 14
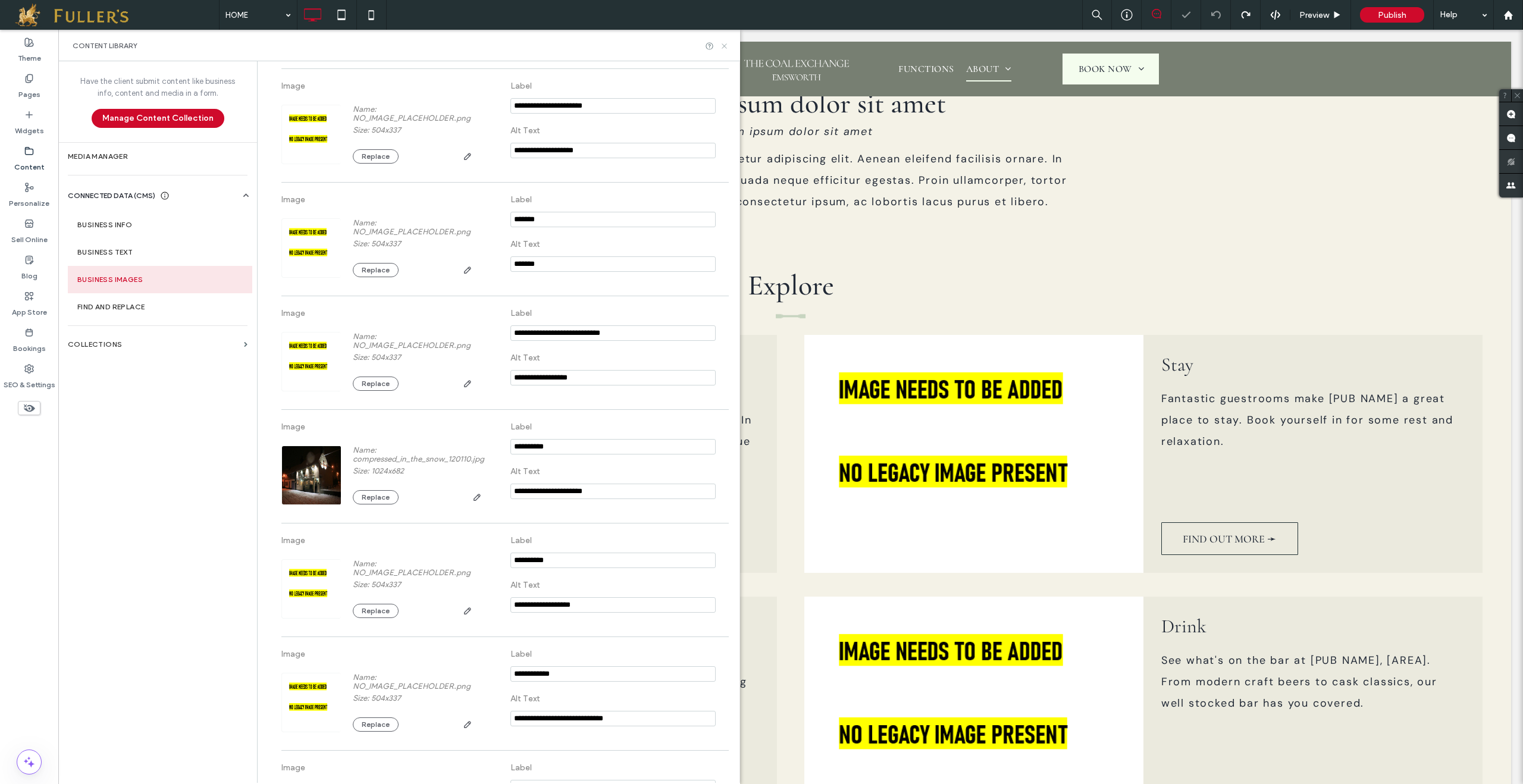
click at [724, 46] on use at bounding box center [724, 45] width 5 height 5
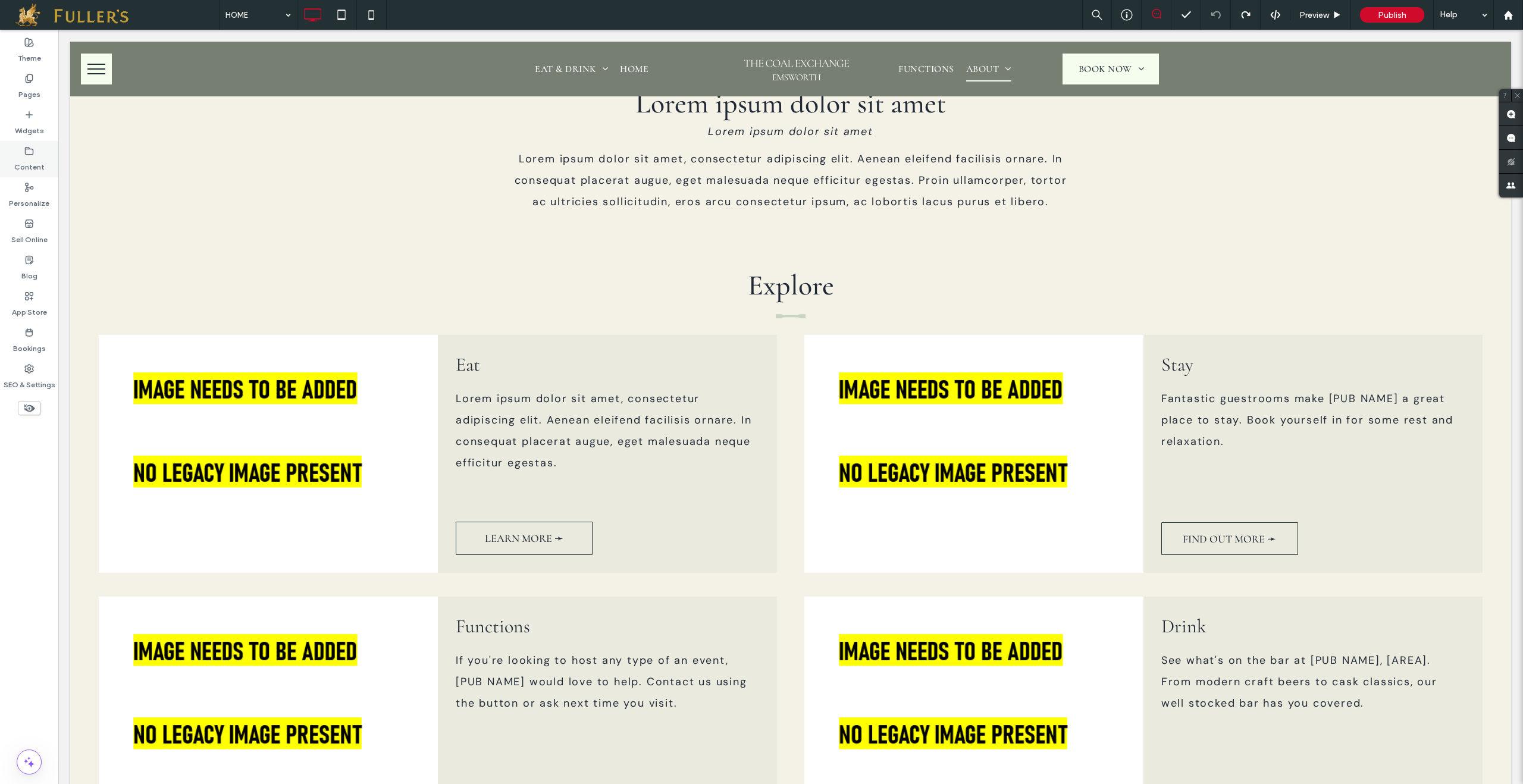
click at [30, 149] on icon at bounding box center [29, 151] width 9 height 9
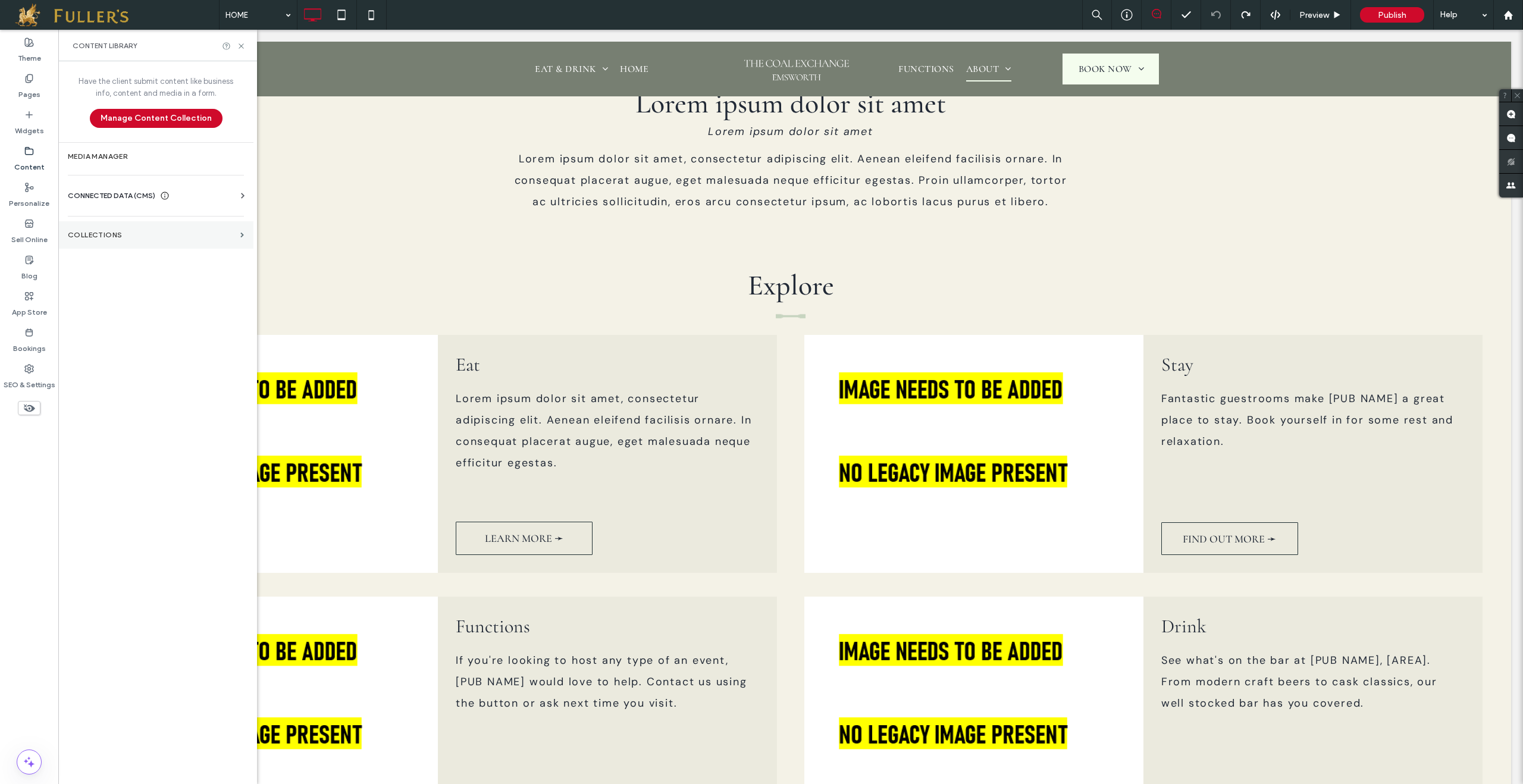
click at [96, 234] on label "Collections" at bounding box center [151, 235] width 167 height 9
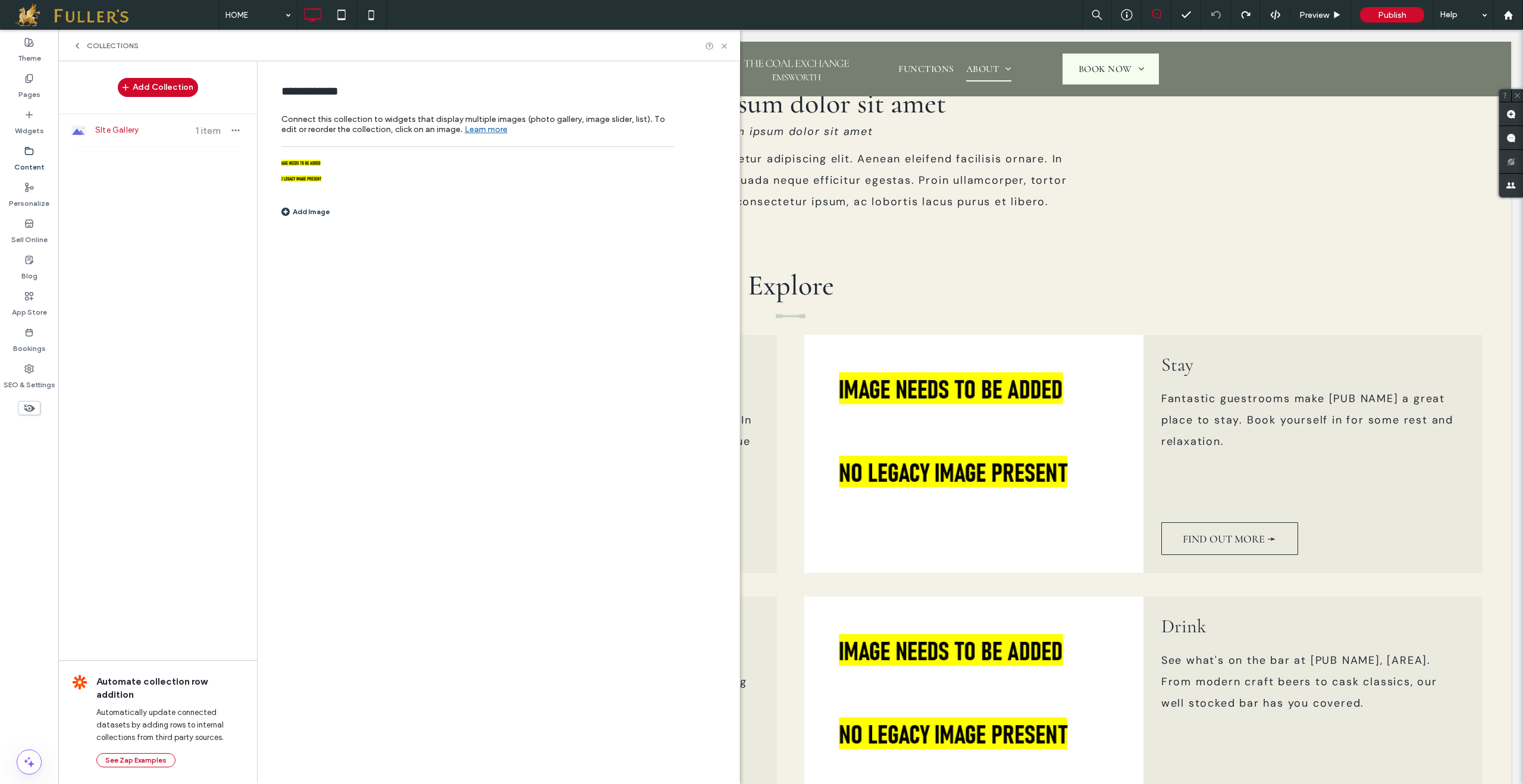
click at [36, 158] on label "Content" at bounding box center [29, 164] width 30 height 17
click at [80, 43] on icon at bounding box center [77, 45] width 9 height 9
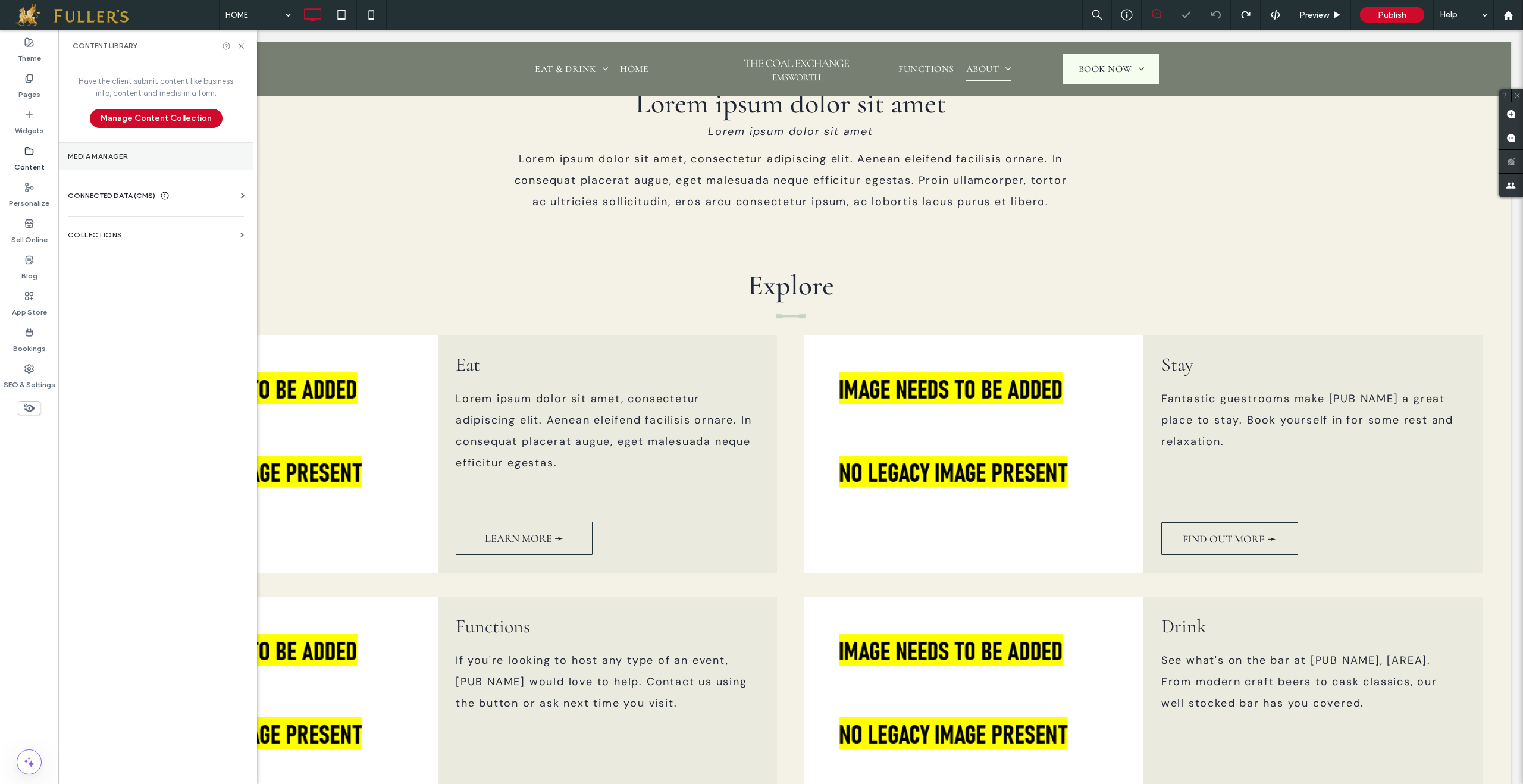
click at [109, 164] on section "Media Manager" at bounding box center [156, 157] width 195 height 27
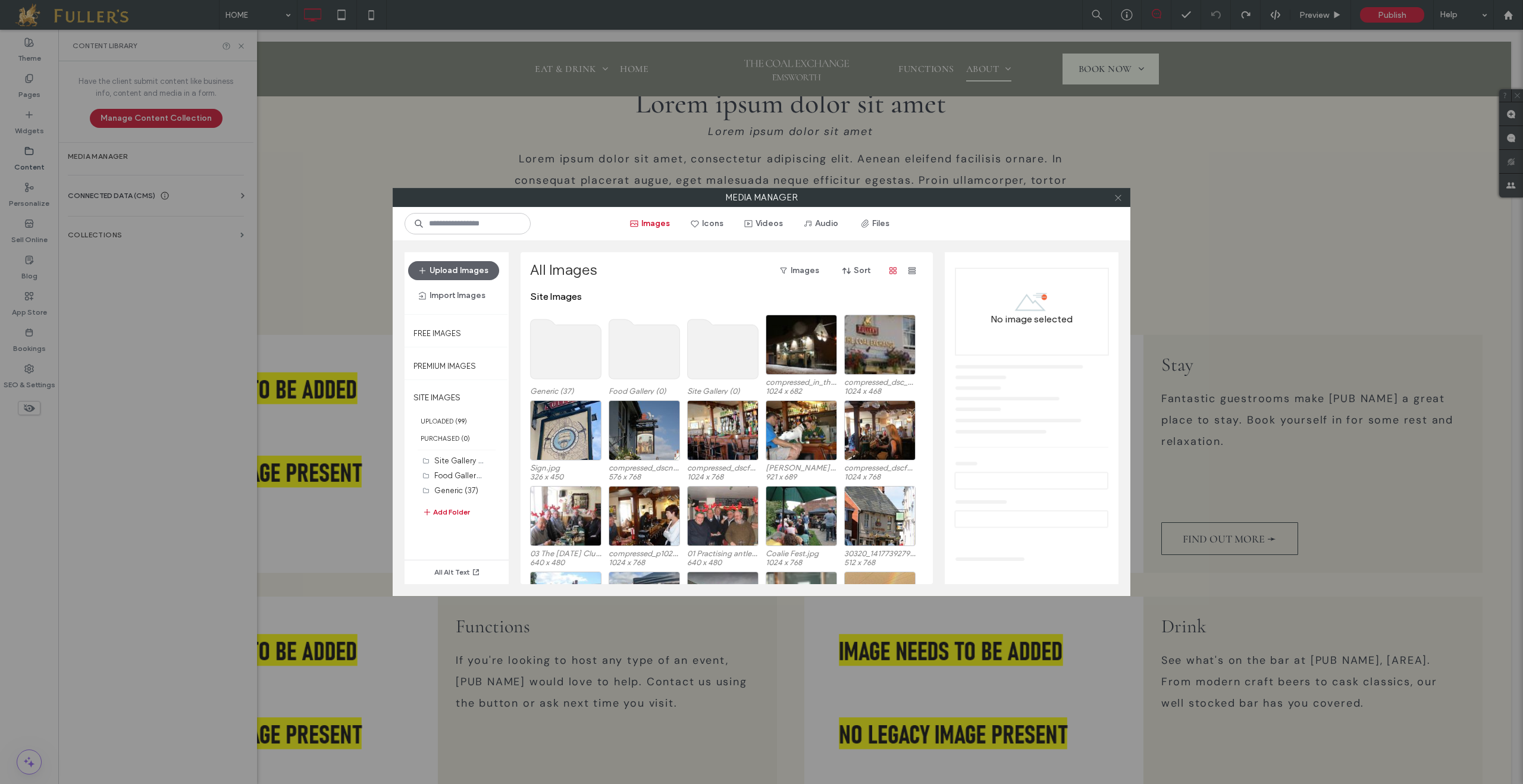
click at [1116, 202] on span at bounding box center [1118, 197] width 9 height 18
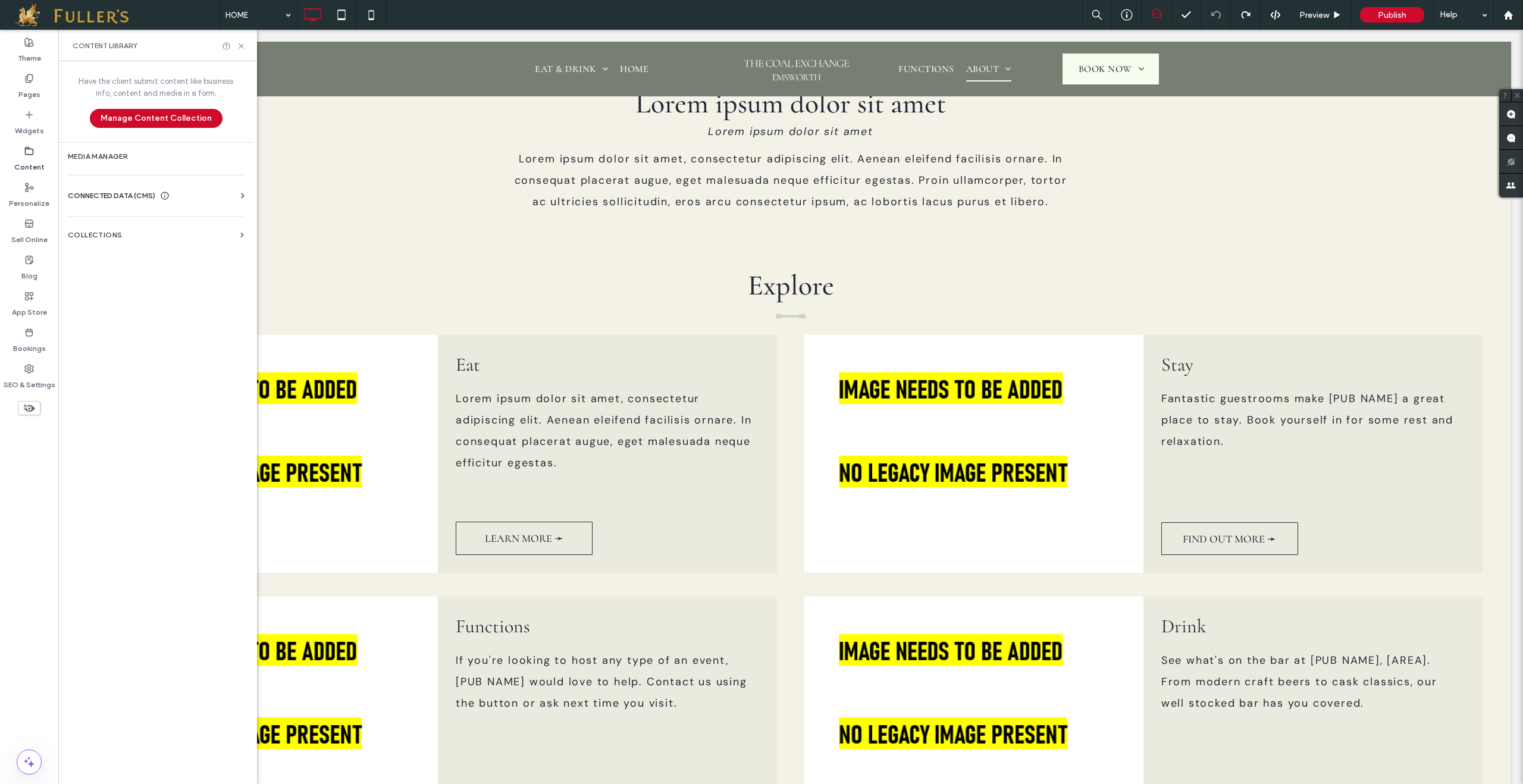
click at [115, 199] on span "CONNECTED DATA (CMS)" at bounding box center [111, 195] width 88 height 12
click at [119, 280] on label "Business Images" at bounding box center [158, 280] width 162 height 9
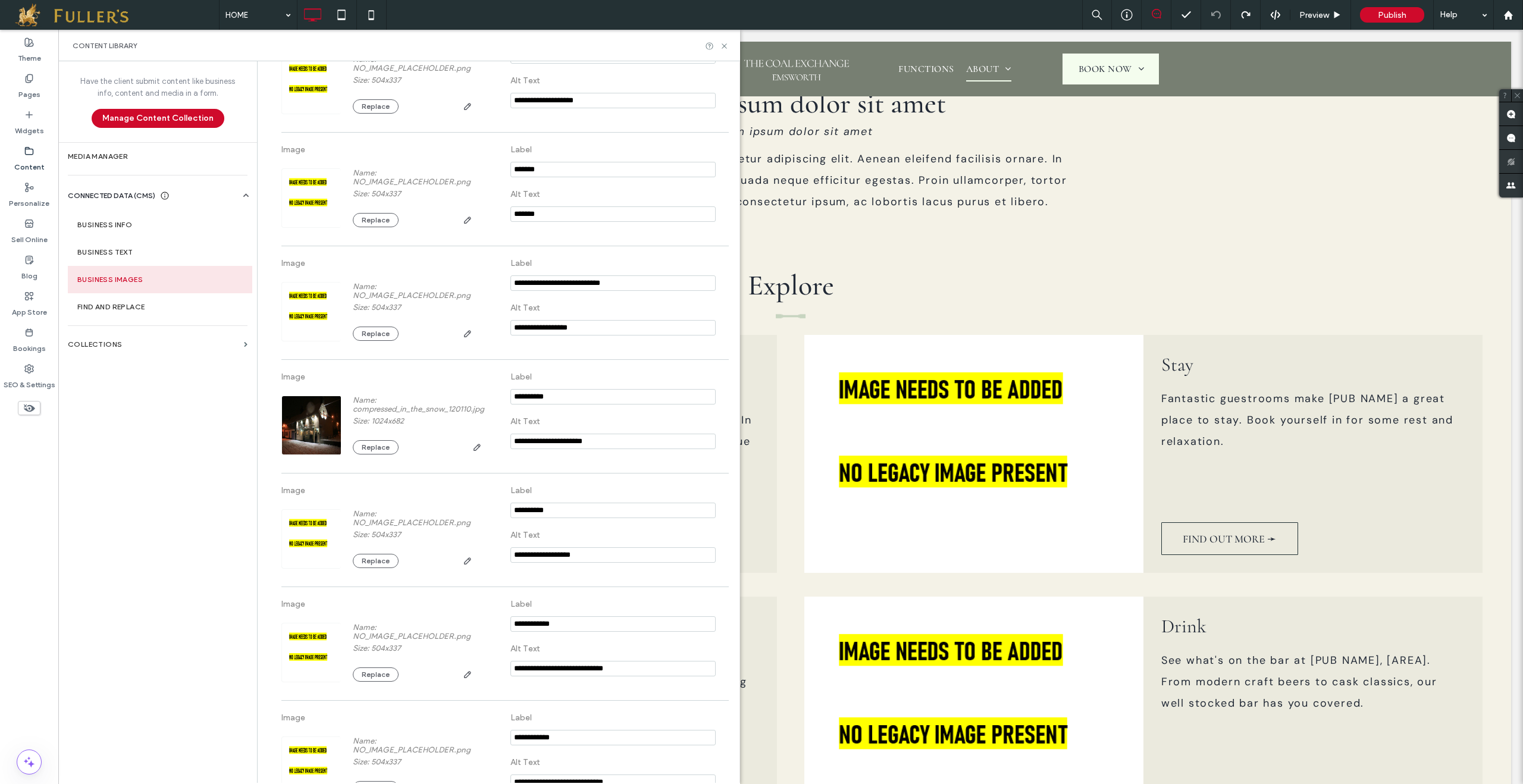
scroll to position [946, 0]
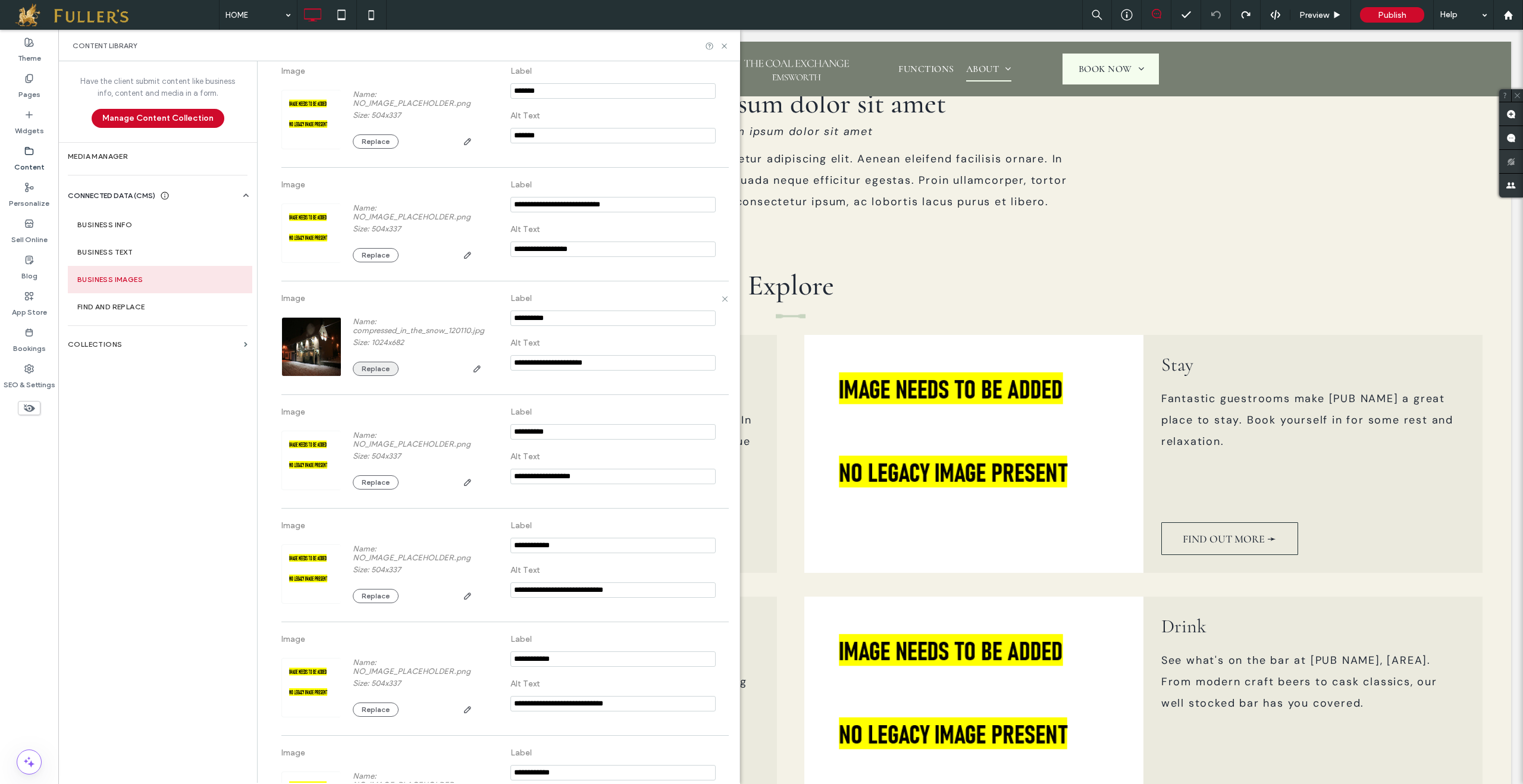
click at [372, 374] on button "Replace" at bounding box center [376, 369] width 46 height 14
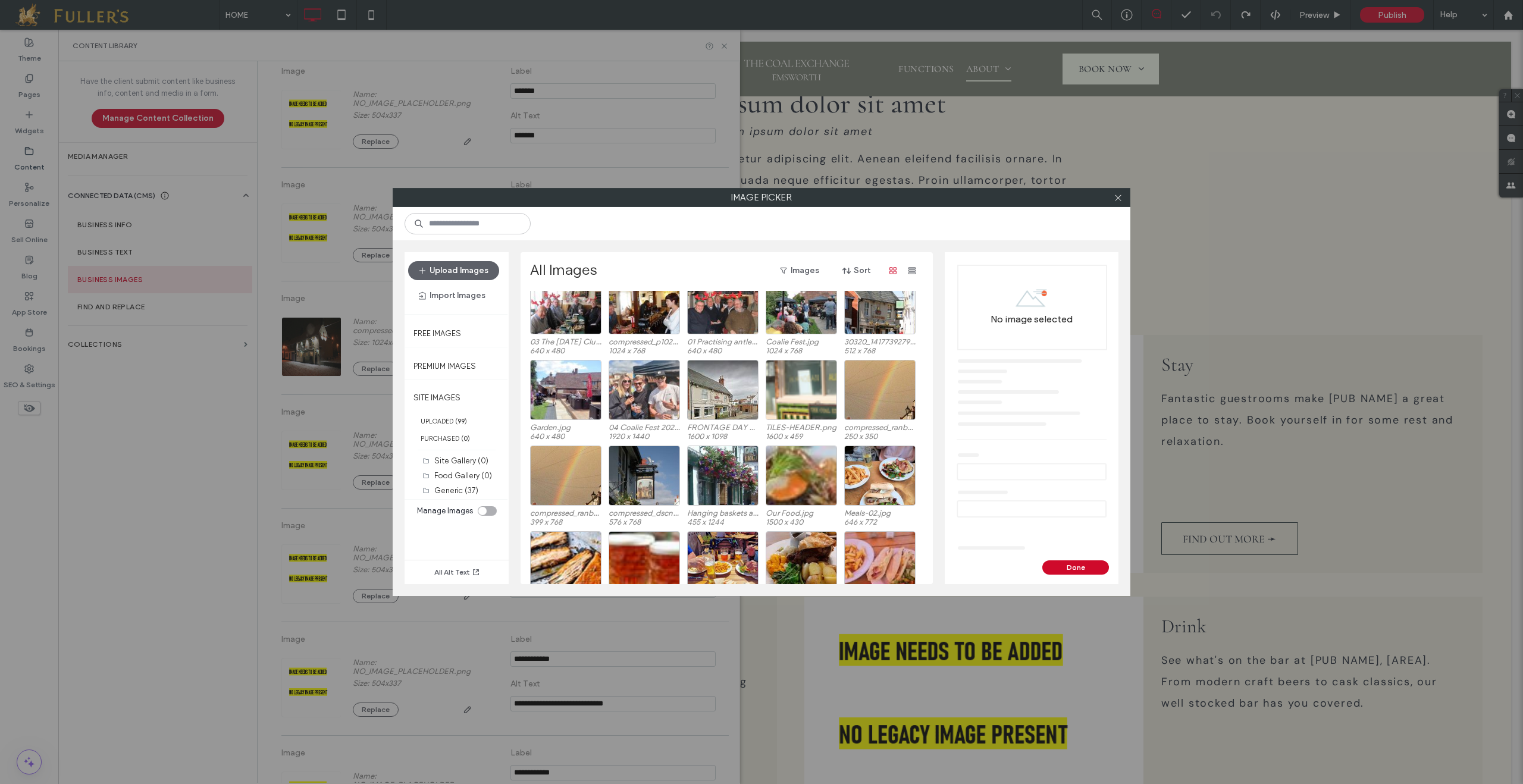
scroll to position [213, 0]
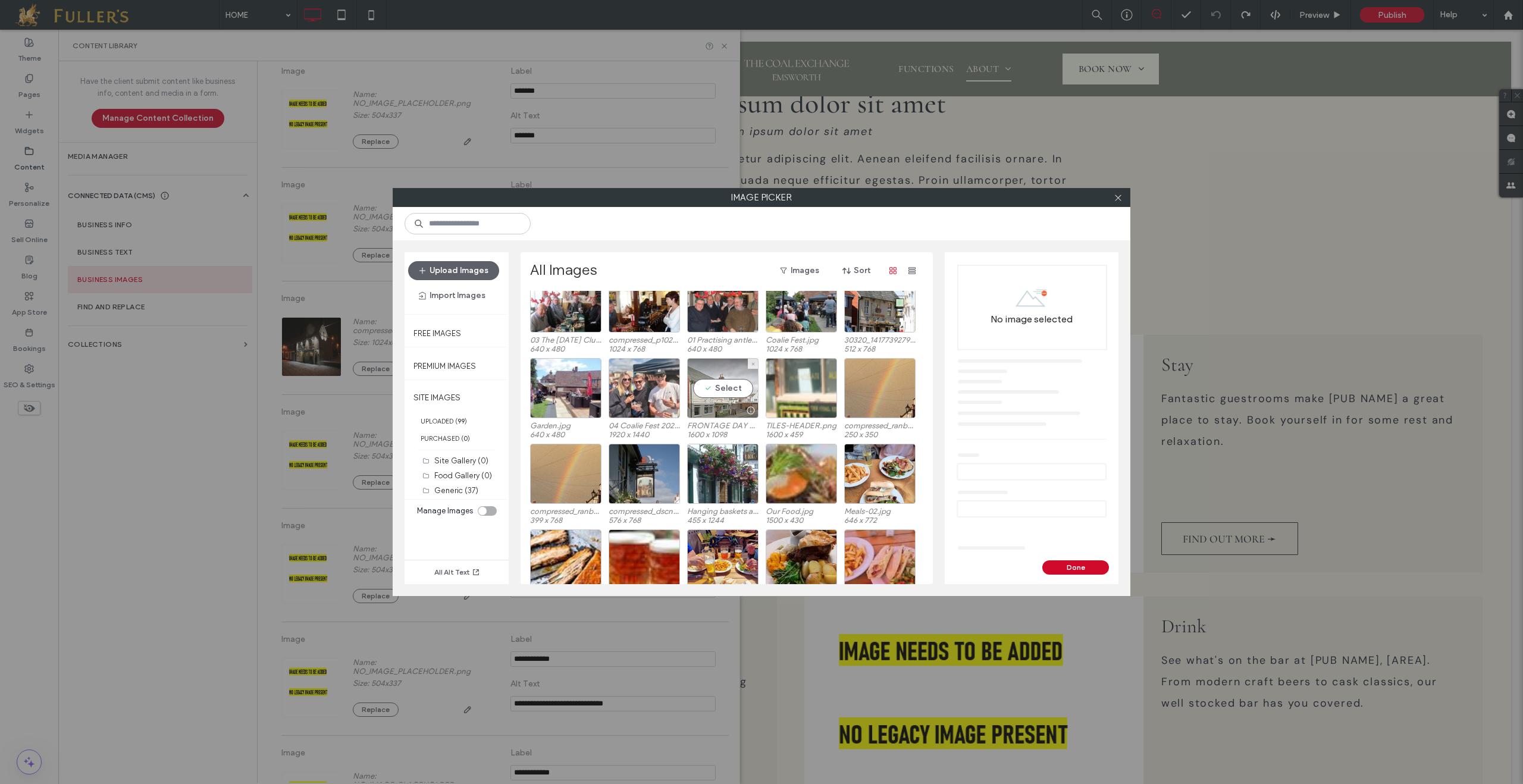
click at [732, 394] on div "Select" at bounding box center [722, 388] width 71 height 60
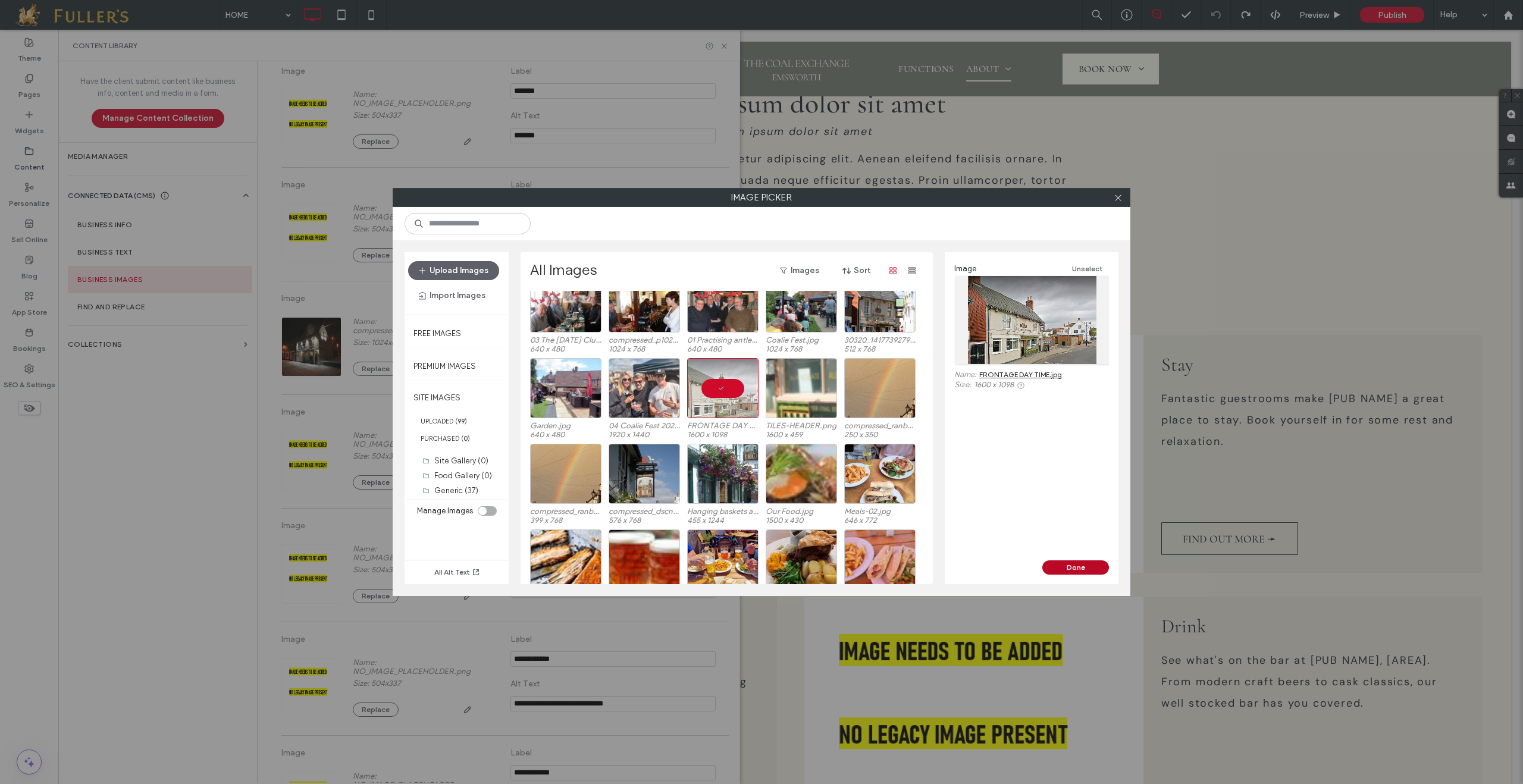
click at [1080, 566] on button "Done" at bounding box center [1075, 568] width 67 height 14
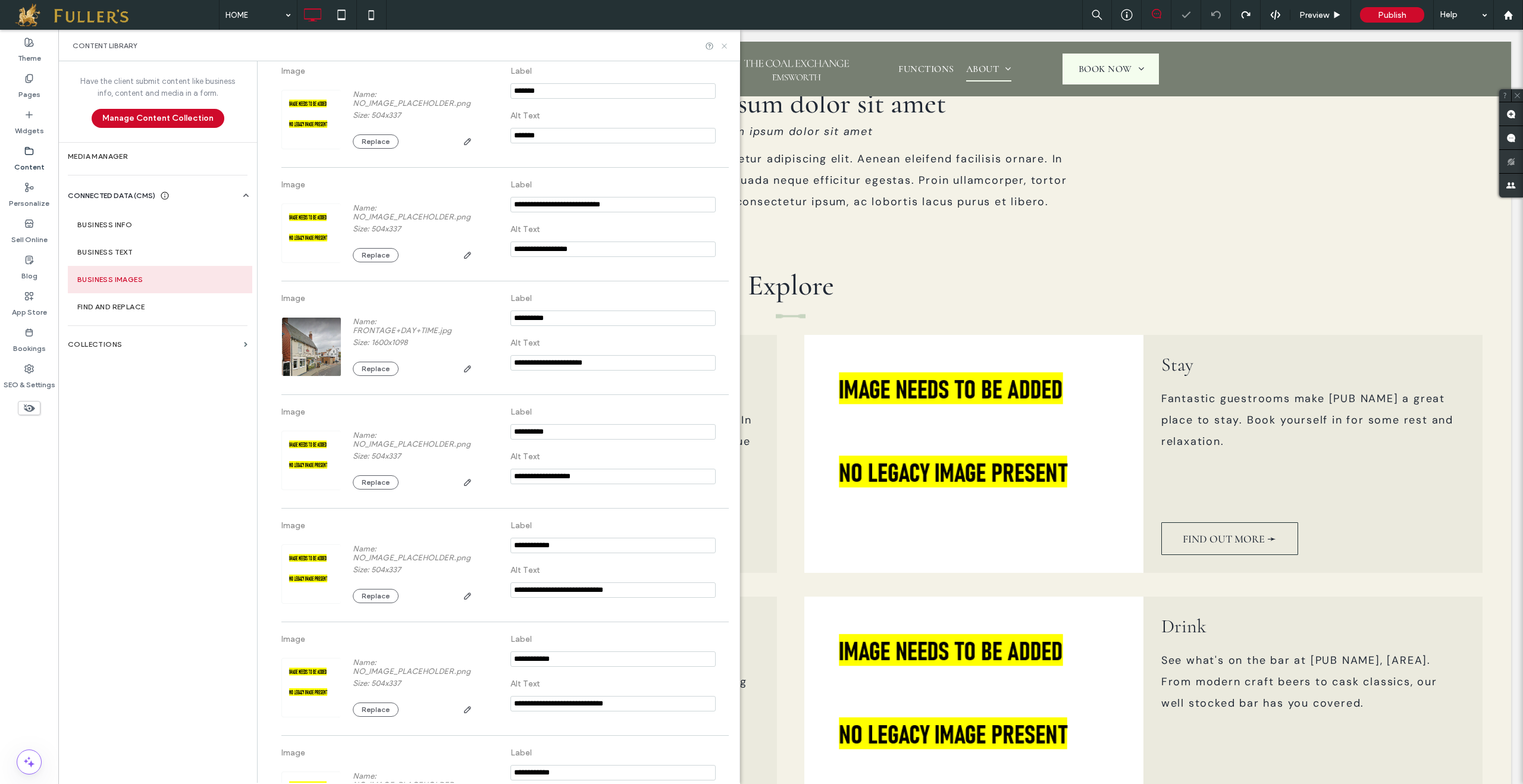
click at [726, 47] on icon at bounding box center [724, 46] width 9 height 9
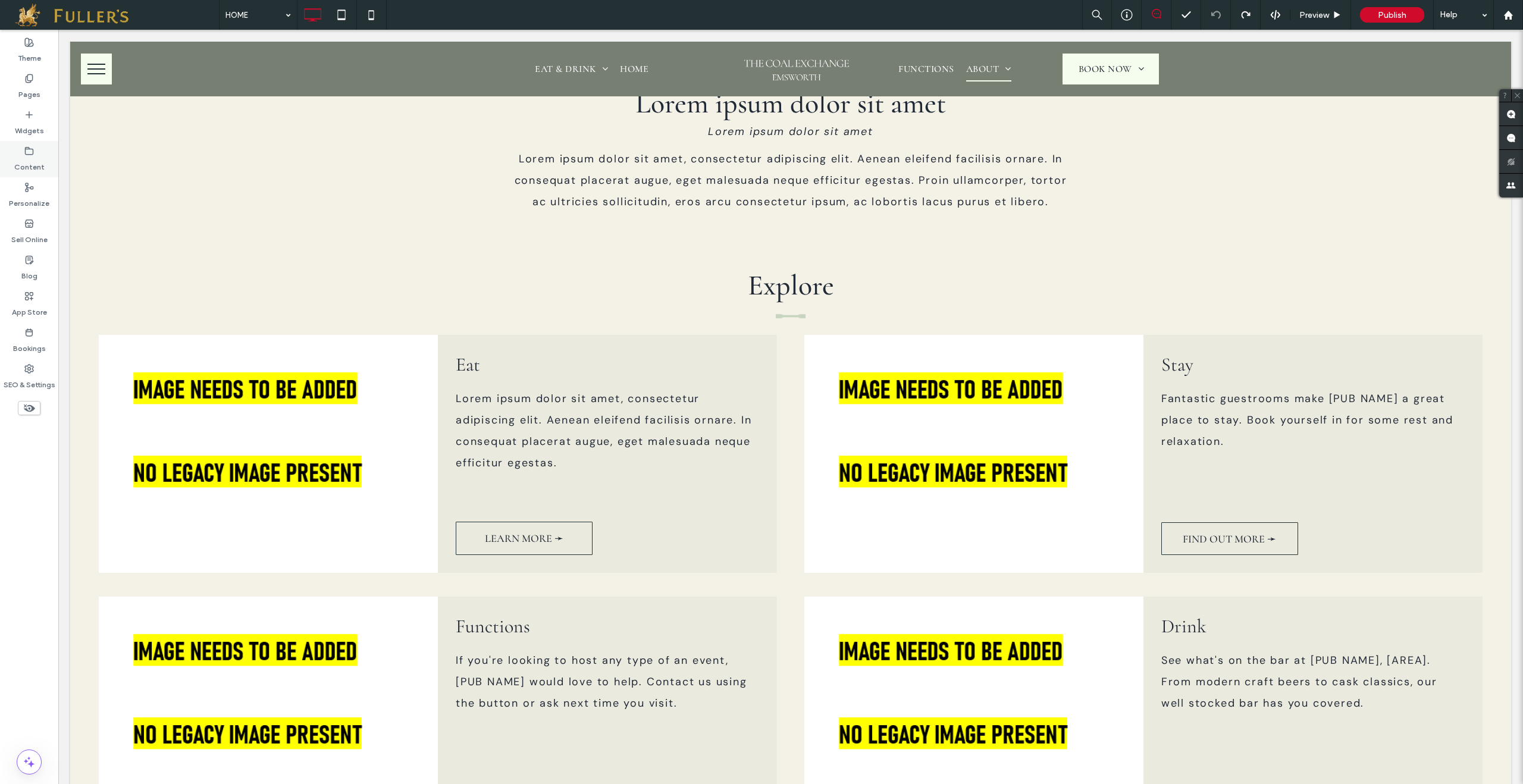
click at [39, 154] on div "Content" at bounding box center [29, 159] width 58 height 36
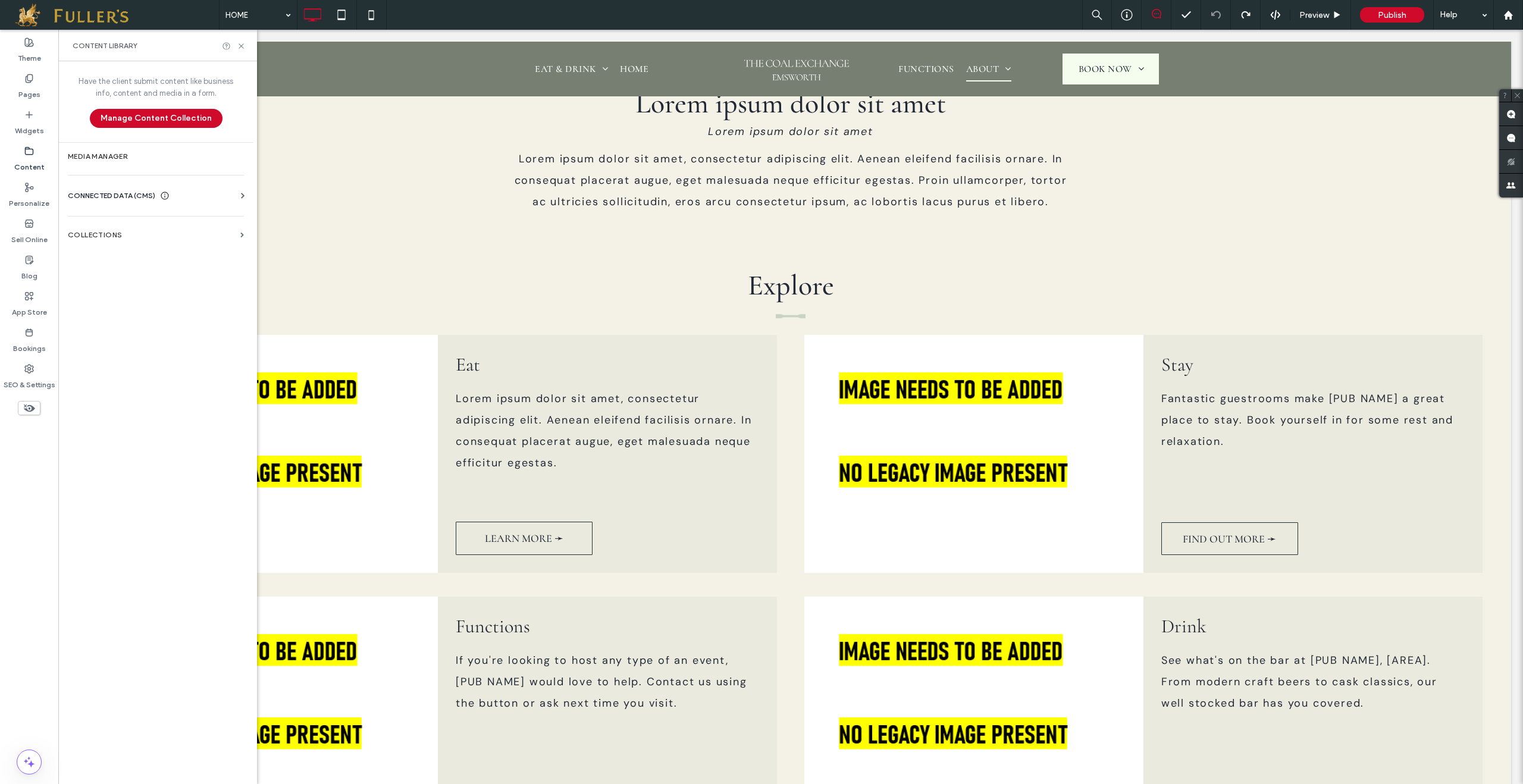
click at [102, 200] on span "CONNECTED DATA (CMS)" at bounding box center [111, 195] width 88 height 12
click at [128, 256] on label "Business Text" at bounding box center [158, 252] width 162 height 9
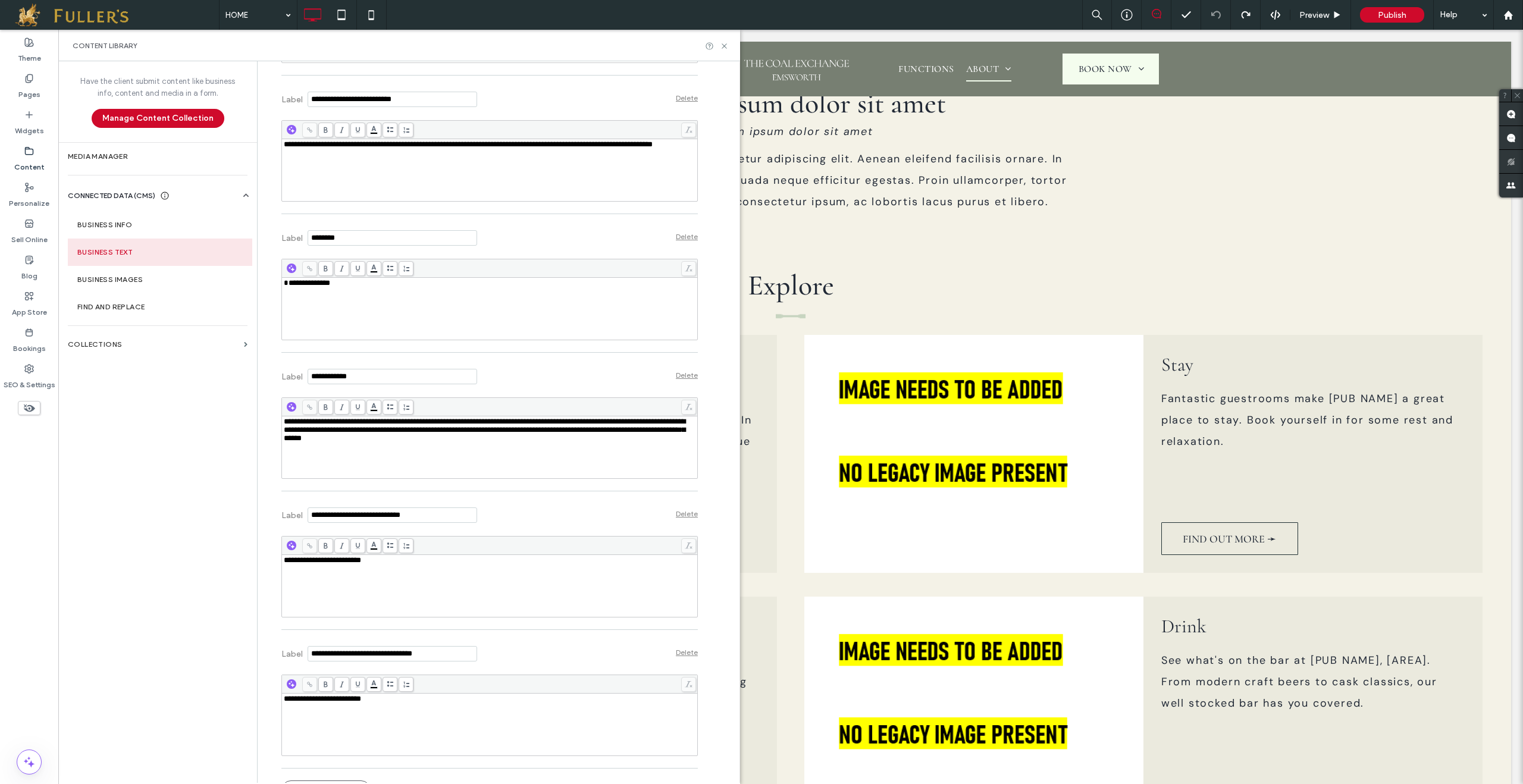
scroll to position [1639, 0]
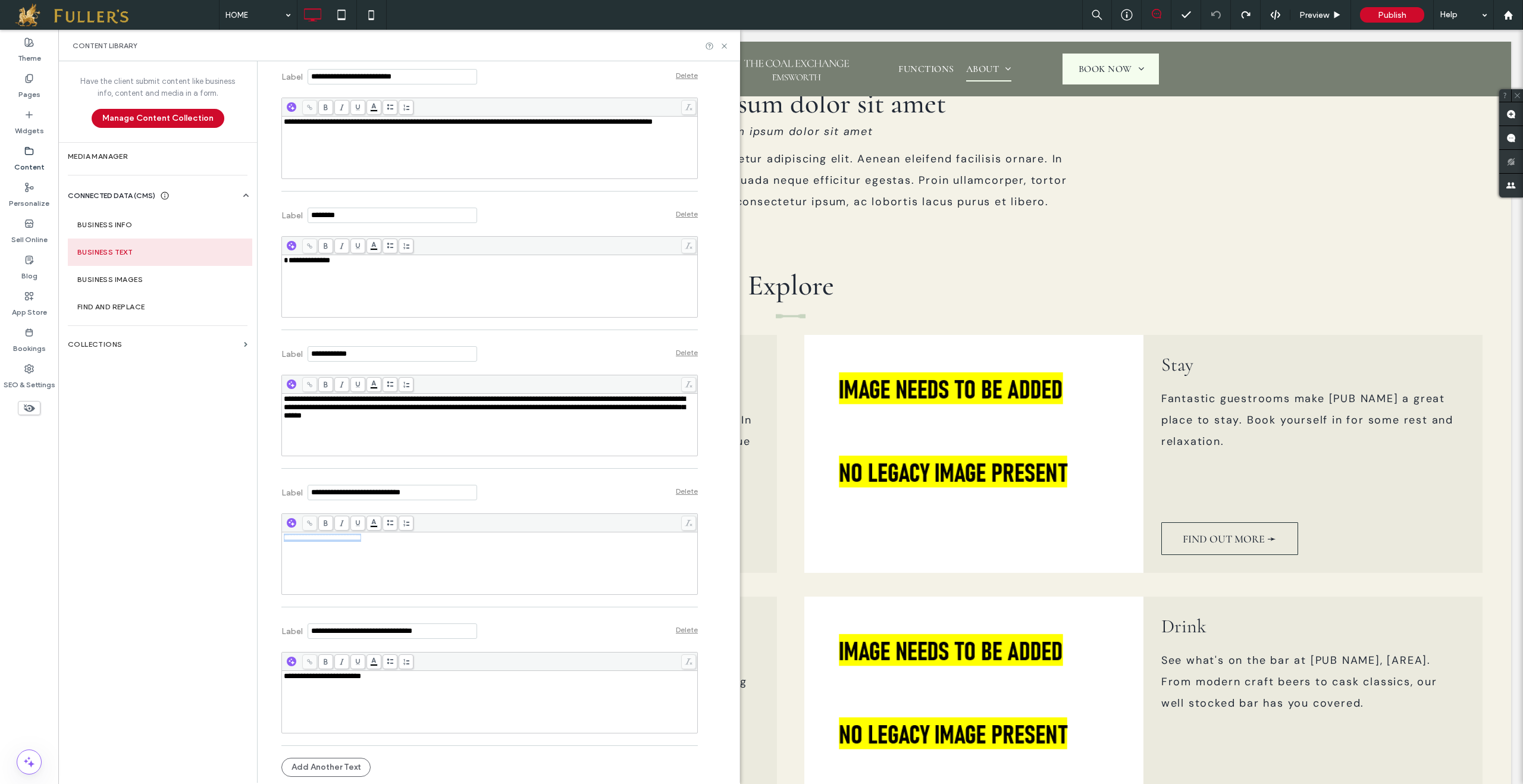
drag, startPoint x: 415, startPoint y: 538, endPoint x: 296, endPoint y: 527, distance: 119.5
click at [296, 527] on div "**********" at bounding box center [489, 553] width 416 height 81
click at [470, 540] on div "**********" at bounding box center [490, 538] width 413 height 9
click at [416, 428] on div "**********" at bounding box center [490, 425] width 413 height 60
click at [725, 47] on icon at bounding box center [724, 46] width 9 height 9
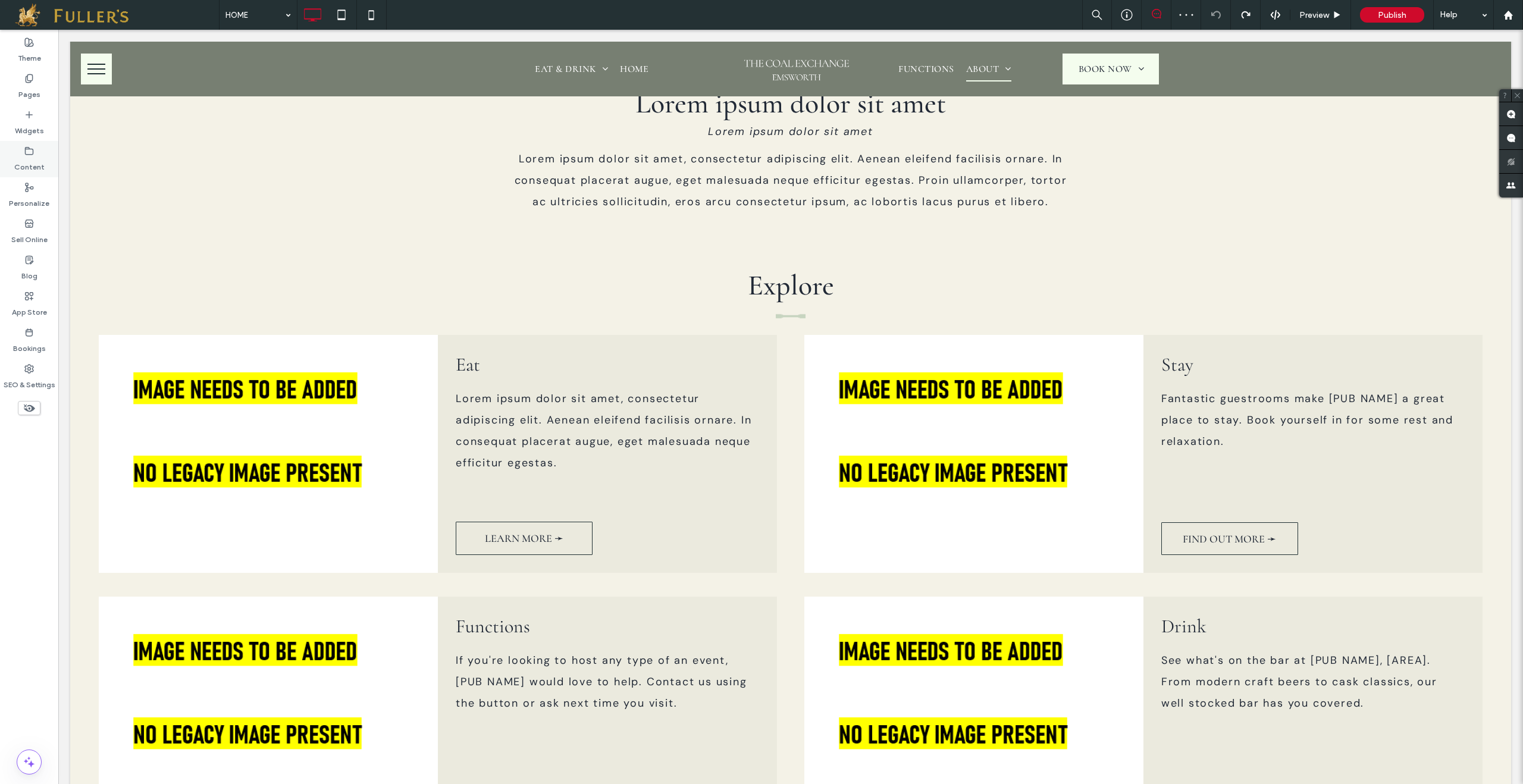
click at [31, 153] on icon at bounding box center [29, 151] width 9 height 9
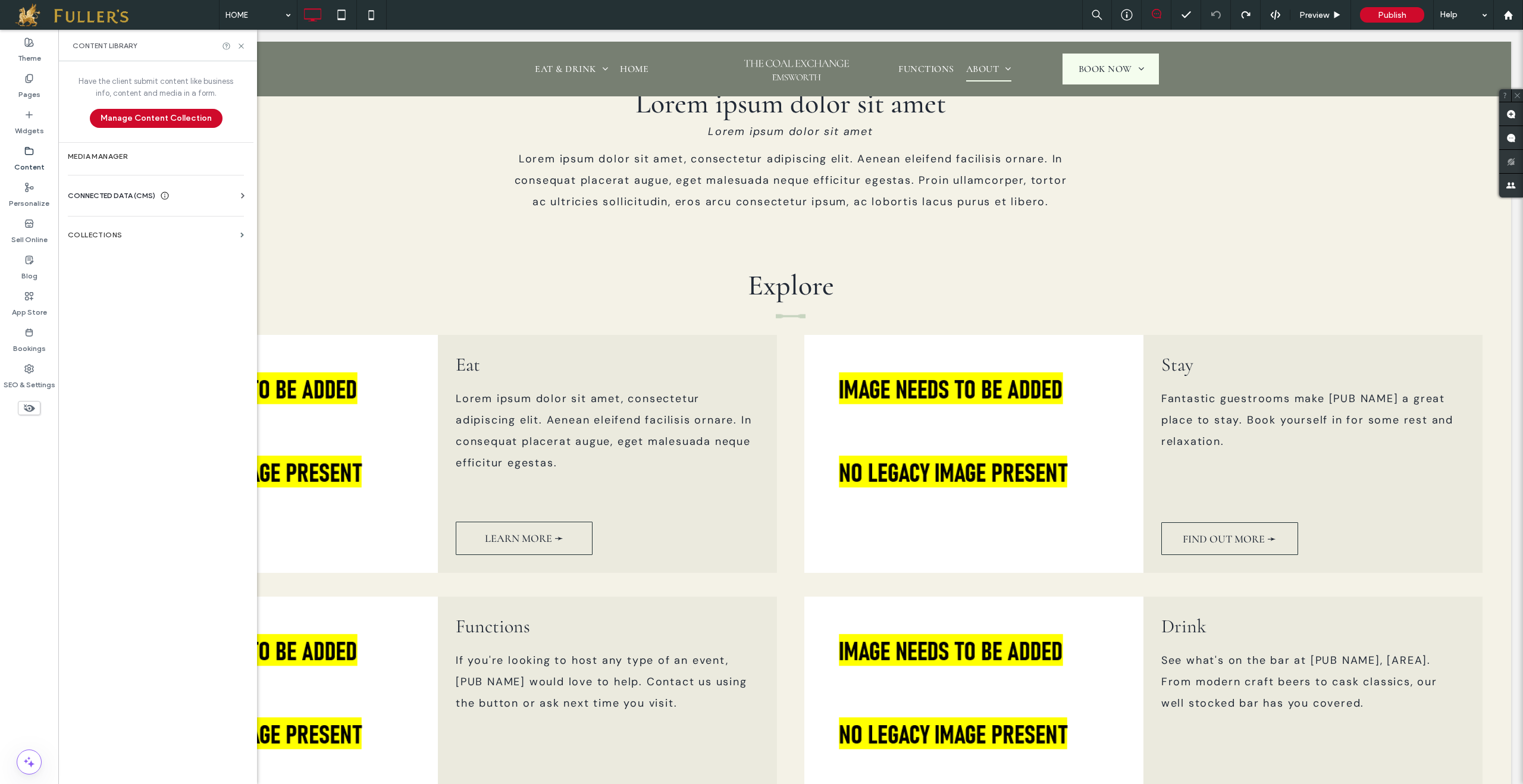
click at [101, 192] on span "CONNECTED DATA (CMS)" at bounding box center [111, 195] width 88 height 12
click at [120, 248] on label "Business Text" at bounding box center [158, 252] width 162 height 9
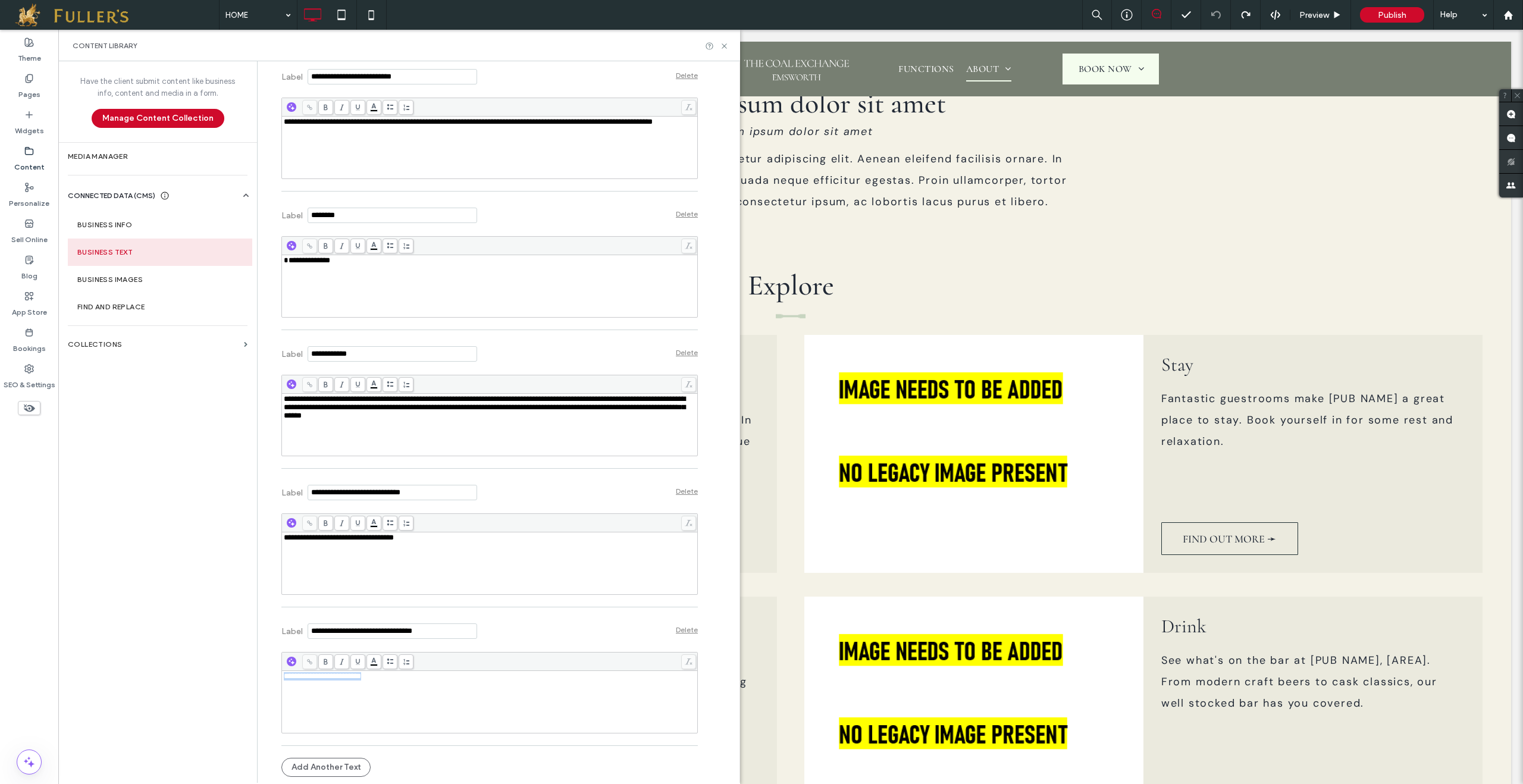
drag, startPoint x: 402, startPoint y: 681, endPoint x: 285, endPoint y: 667, distance: 117.8
click at [285, 667] on div "**********" at bounding box center [489, 692] width 416 height 81
click at [479, 550] on div "**********" at bounding box center [490, 563] width 413 height 60
click at [727, 47] on icon at bounding box center [724, 46] width 9 height 9
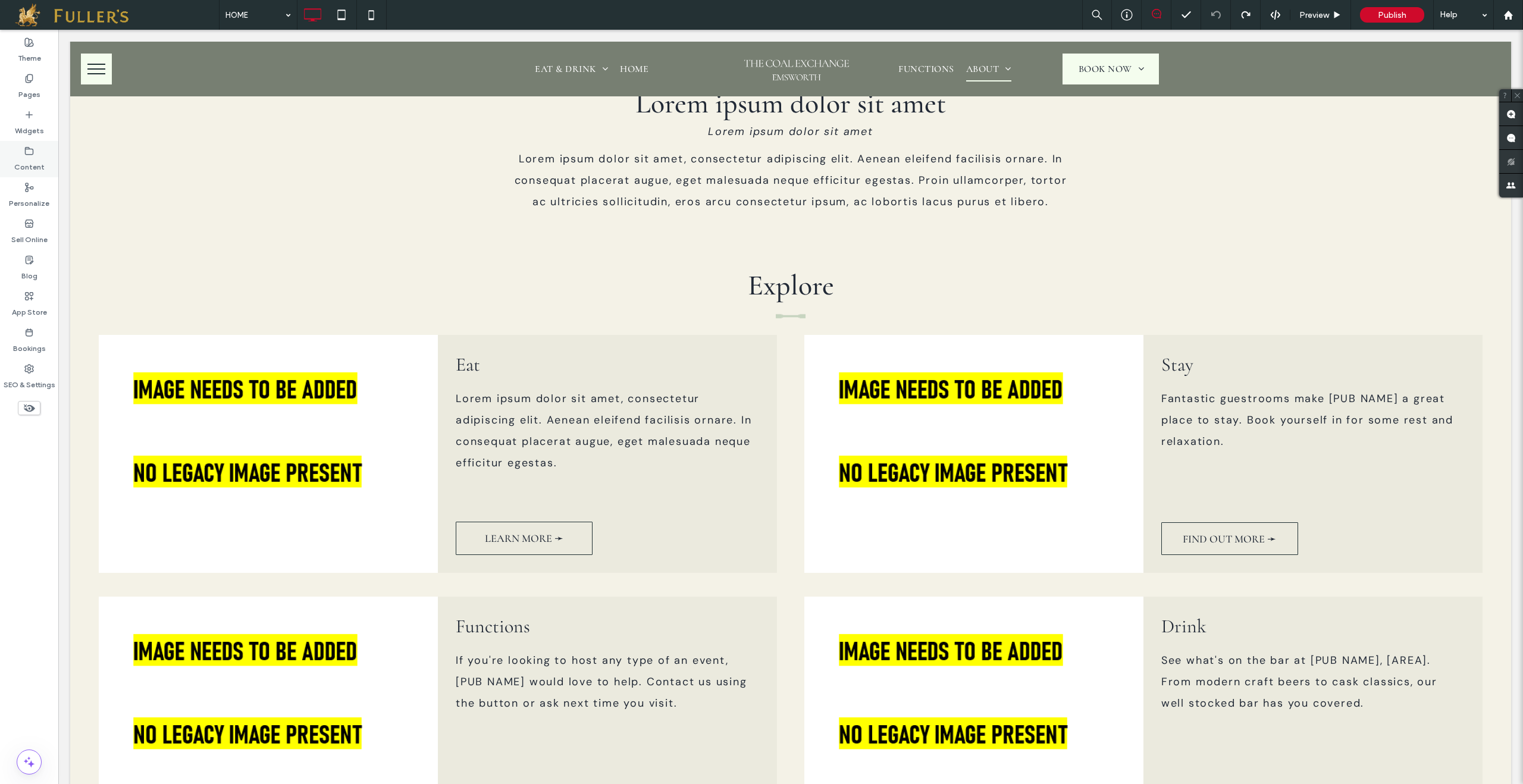
click at [29, 153] on icon at bounding box center [29, 151] width 9 height 9
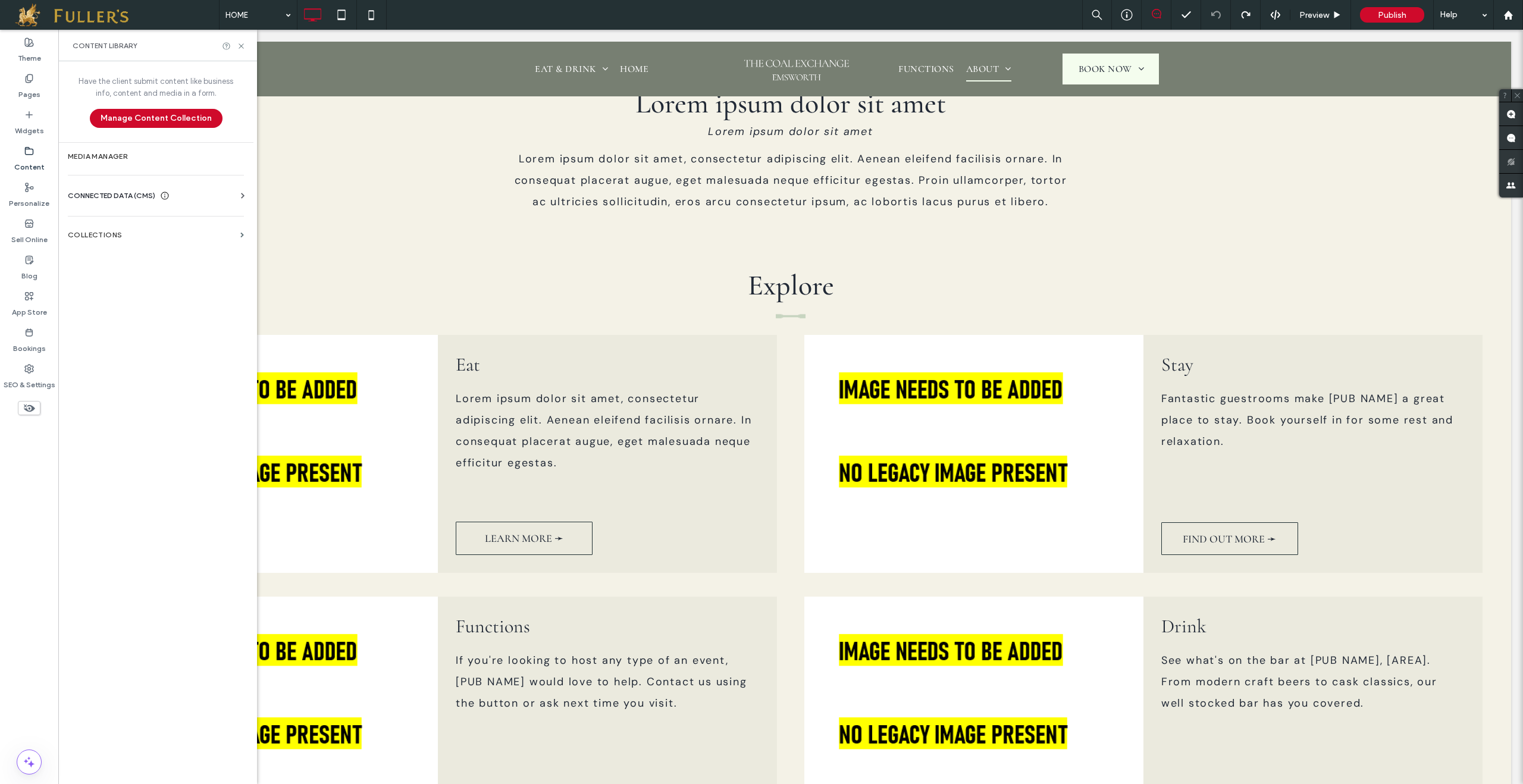
click at [108, 195] on span "CONNECTED DATA (CMS)" at bounding box center [111, 195] width 88 height 12
click at [122, 254] on label "Business Text" at bounding box center [158, 252] width 162 height 9
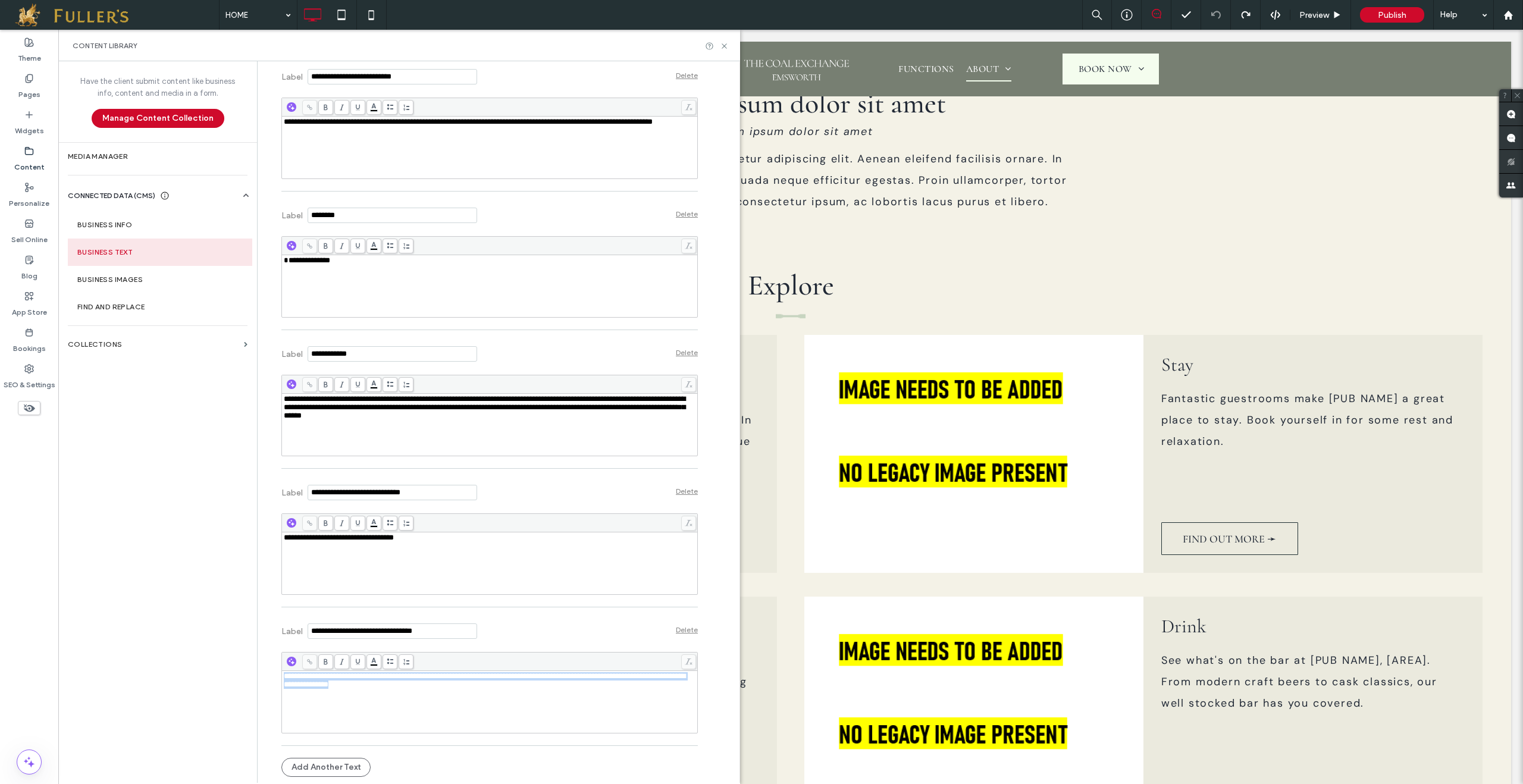
drag, startPoint x: 435, startPoint y: 689, endPoint x: 245, endPoint y: 675, distance: 190.5
click at [245, 675] on div "**********" at bounding box center [399, 422] width 682 height 721
click at [471, 428] on div "**********" at bounding box center [490, 425] width 413 height 60
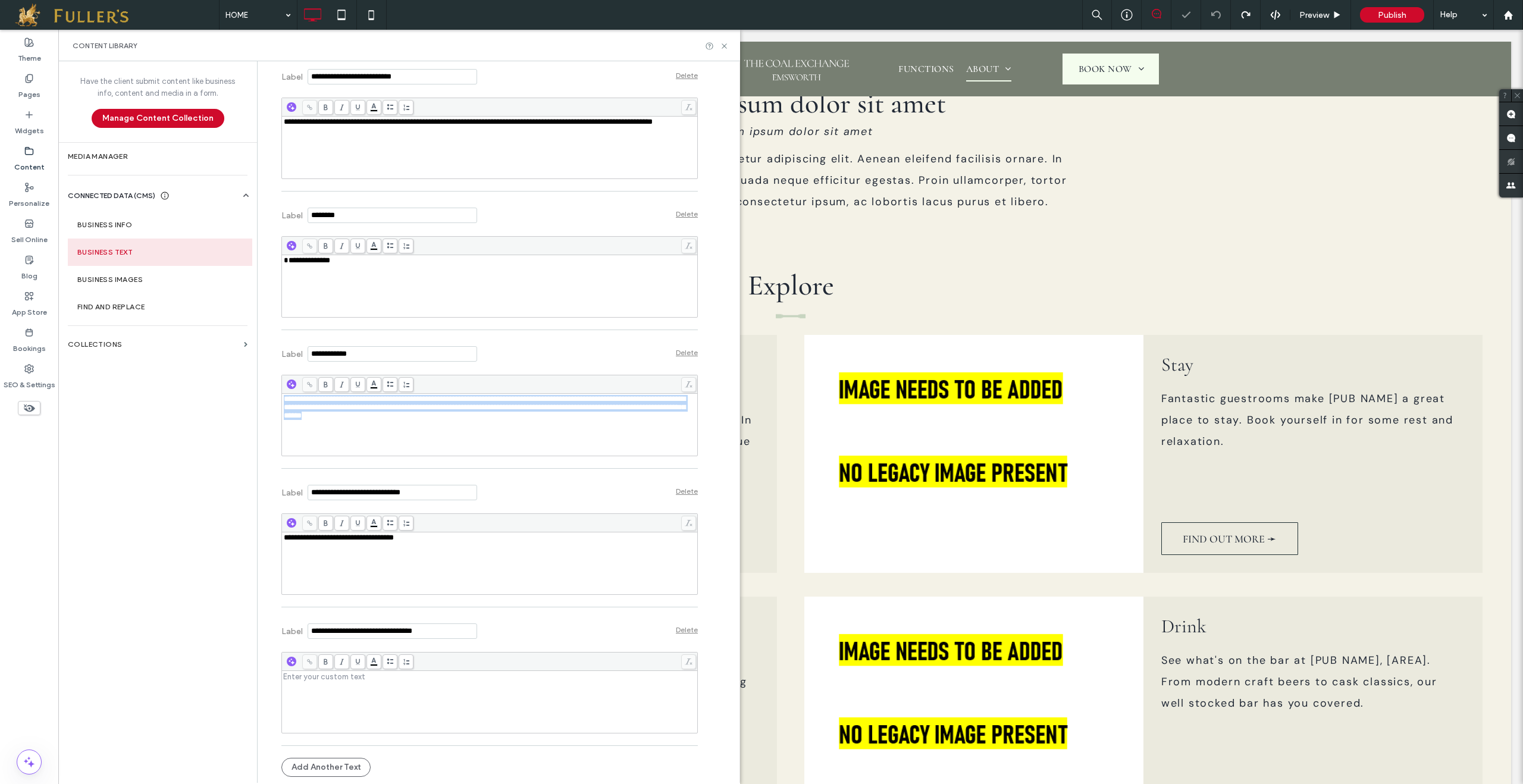
drag, startPoint x: 471, startPoint y: 428, endPoint x: 251, endPoint y: 400, distance: 221.8
click at [251, 400] on div "**********" at bounding box center [399, 422] width 682 height 721
click at [492, 430] on div "**********" at bounding box center [490, 425] width 413 height 60
click at [726, 45] on icon at bounding box center [724, 46] width 9 height 9
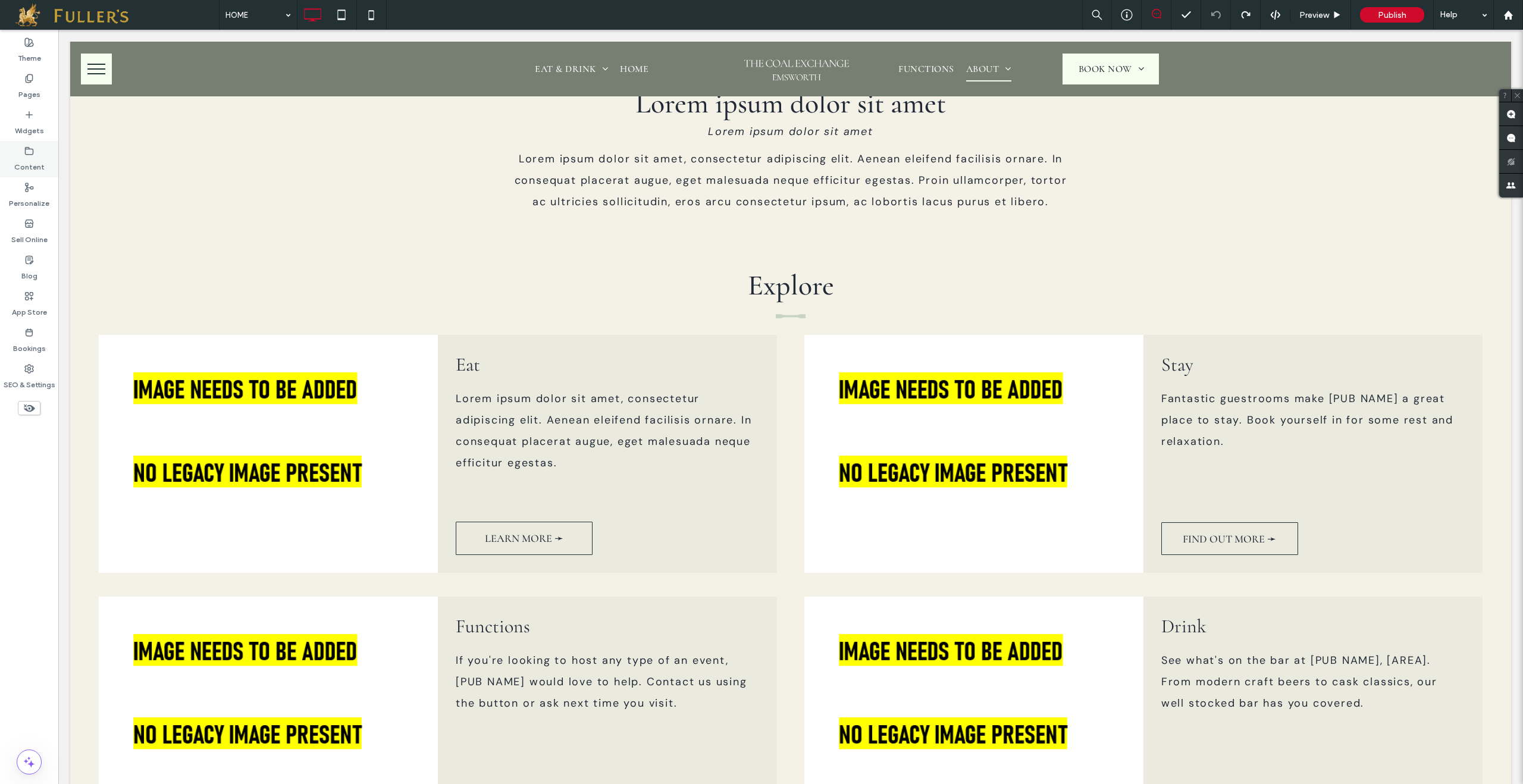
click at [31, 171] on label "Content" at bounding box center [29, 164] width 30 height 17
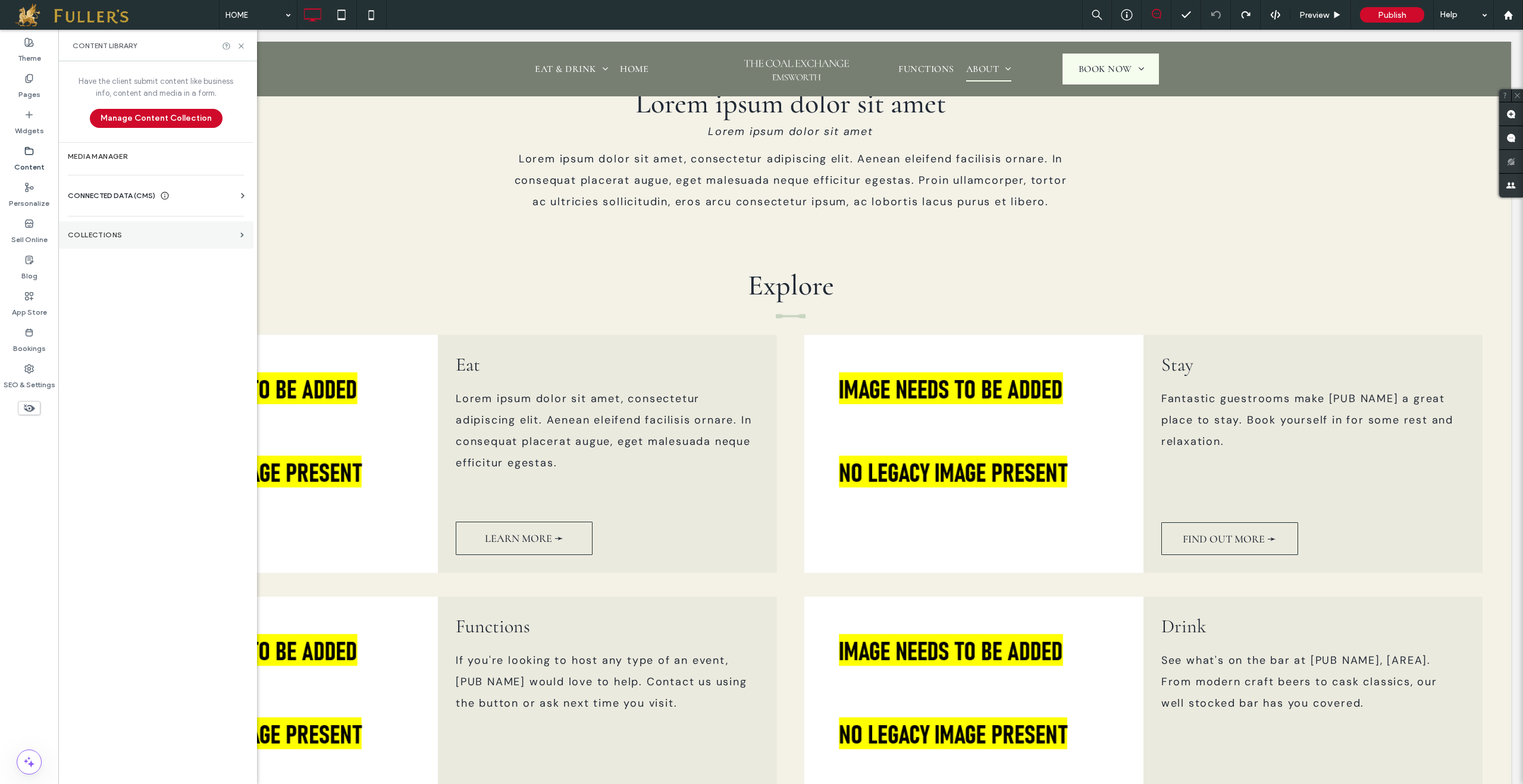
click at [106, 231] on label "Collections" at bounding box center [151, 235] width 167 height 9
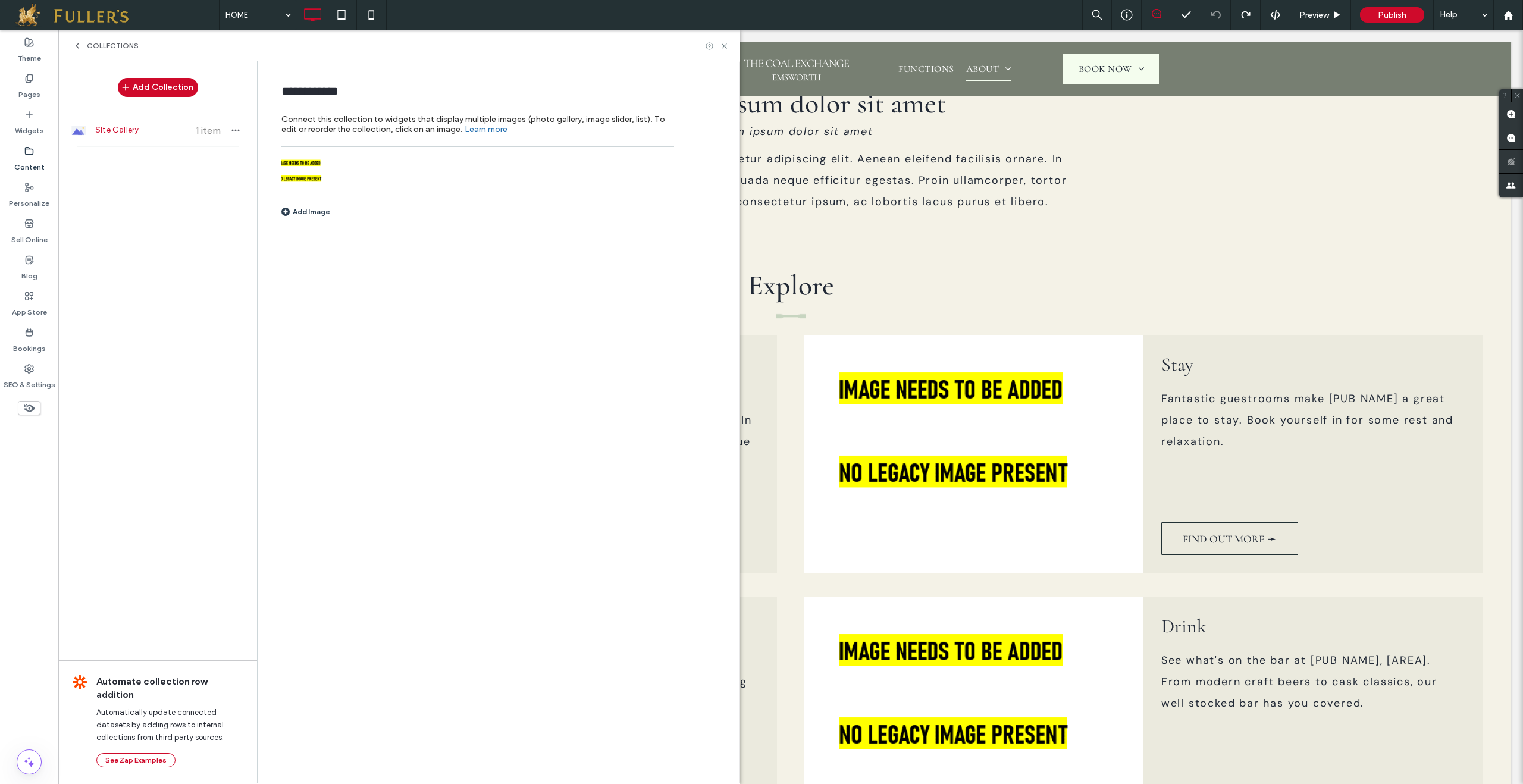
click at [28, 164] on label "Content" at bounding box center [29, 164] width 30 height 17
click at [78, 50] on icon at bounding box center [77, 45] width 9 height 9
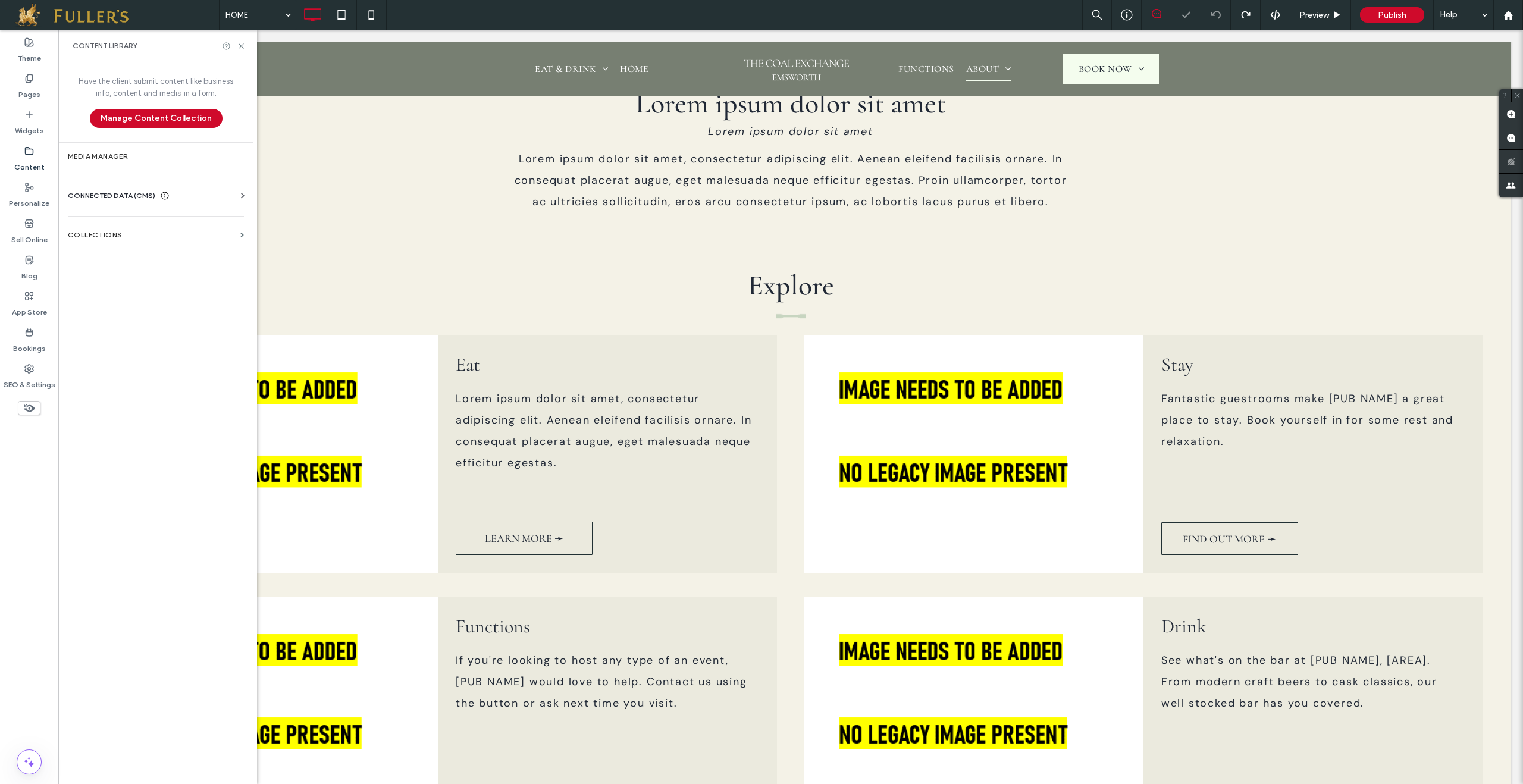
click at [22, 155] on div "Content" at bounding box center [29, 159] width 58 height 36
click at [26, 154] on use at bounding box center [29, 150] width 8 height 7
click at [129, 202] on div "Business Info Business Text Business Images Find and Replace" at bounding box center [158, 206] width 181 height 9
click at [101, 196] on span "CONNECTED DATA (CMS)" at bounding box center [111, 195] width 88 height 12
click at [106, 254] on label "Business Text" at bounding box center [158, 252] width 162 height 9
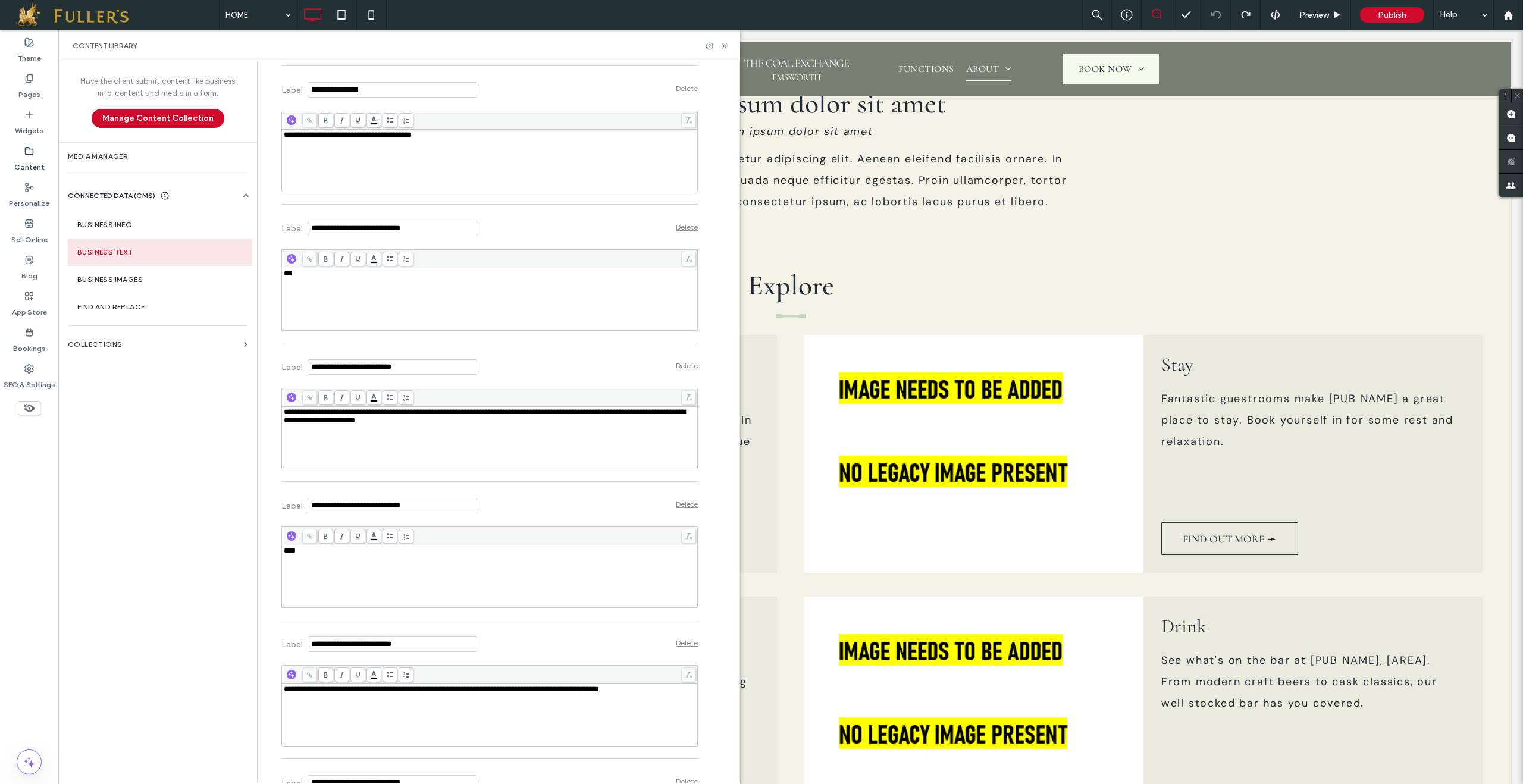
scroll to position [518, 0]
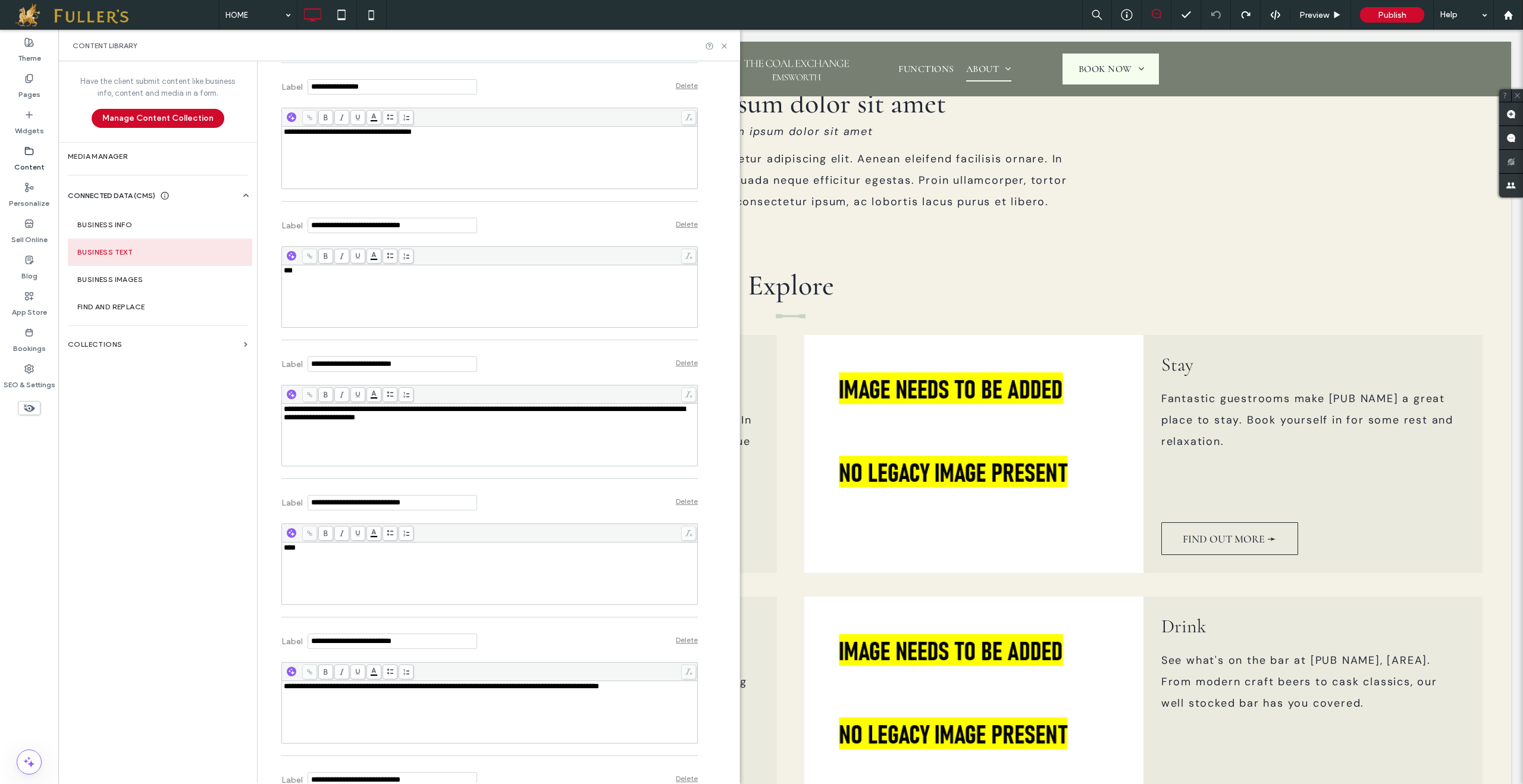
click at [440, 446] on div "**********" at bounding box center [490, 435] width 413 height 60
drag, startPoint x: 464, startPoint y: 433, endPoint x: 261, endPoint y: 410, distance: 204.3
click at [264, 410] on div "**********" at bounding box center [481, 722] width 434 height 2358
click at [330, 561] on div "****" at bounding box center [490, 573] width 413 height 60
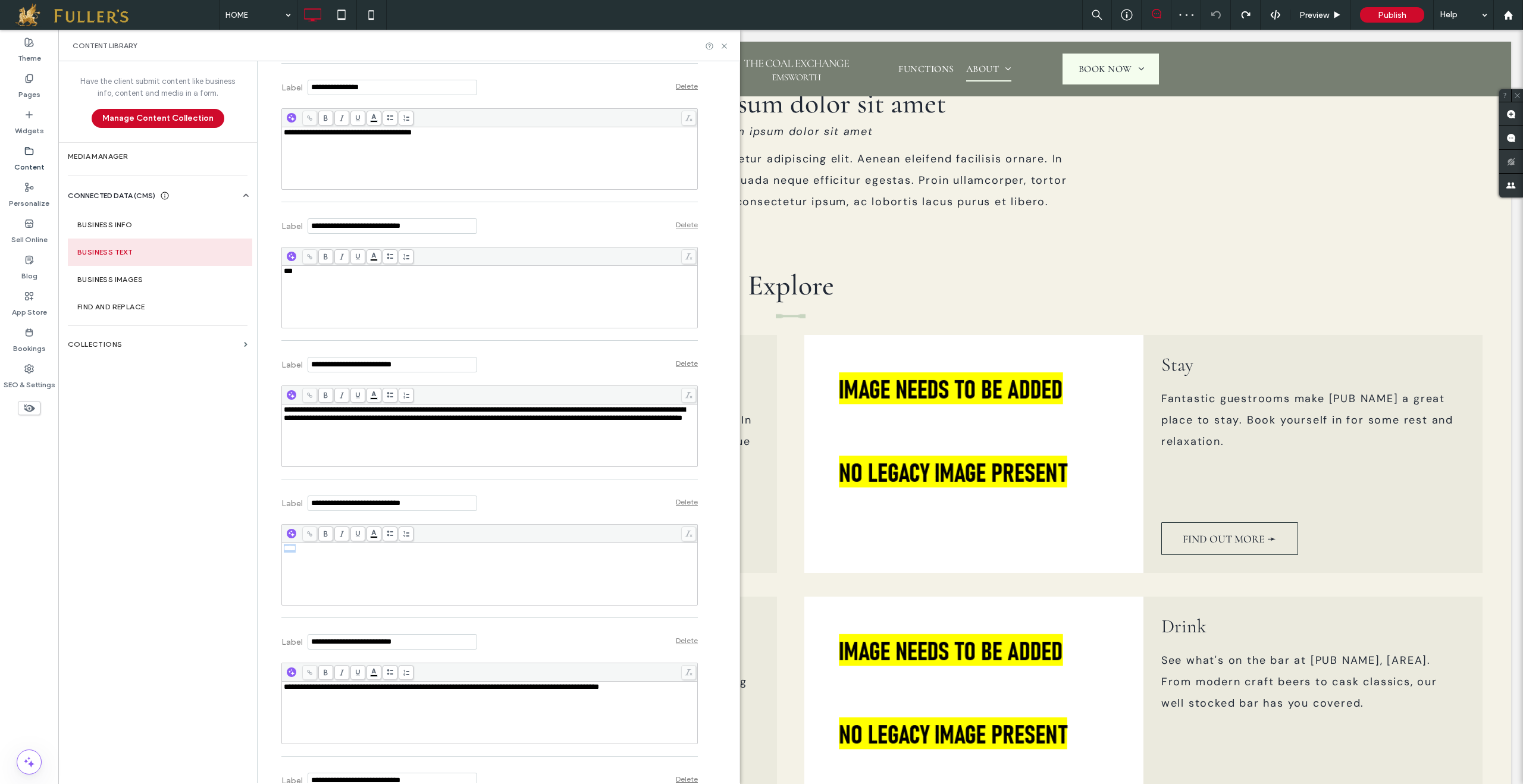
drag, startPoint x: 336, startPoint y: 556, endPoint x: 264, endPoint y: 553, distance: 72.1
click at [264, 553] on div "**********" at bounding box center [481, 723] width 434 height 2358
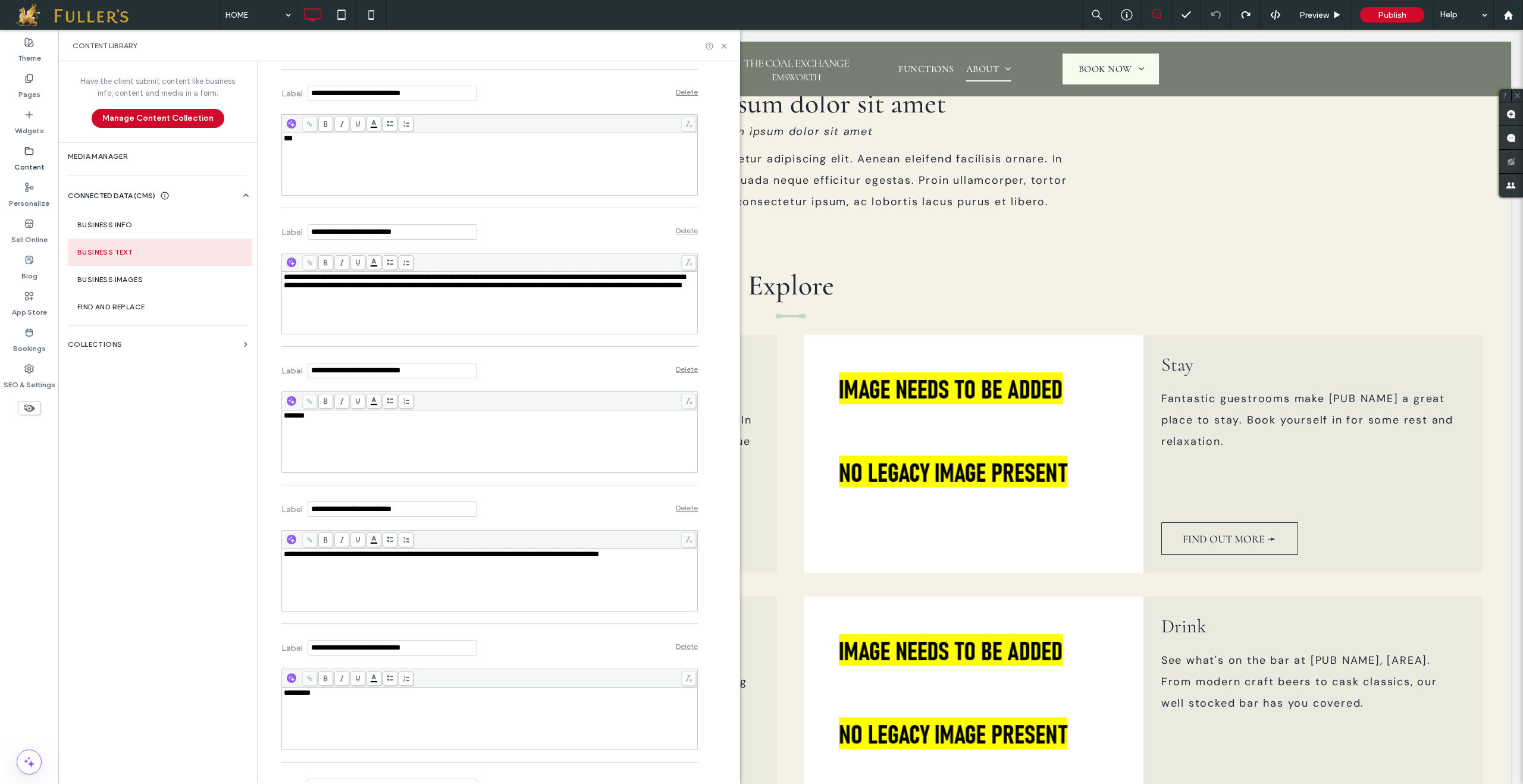
scroll to position [652, 0]
click at [722, 45] on icon at bounding box center [724, 46] width 9 height 9
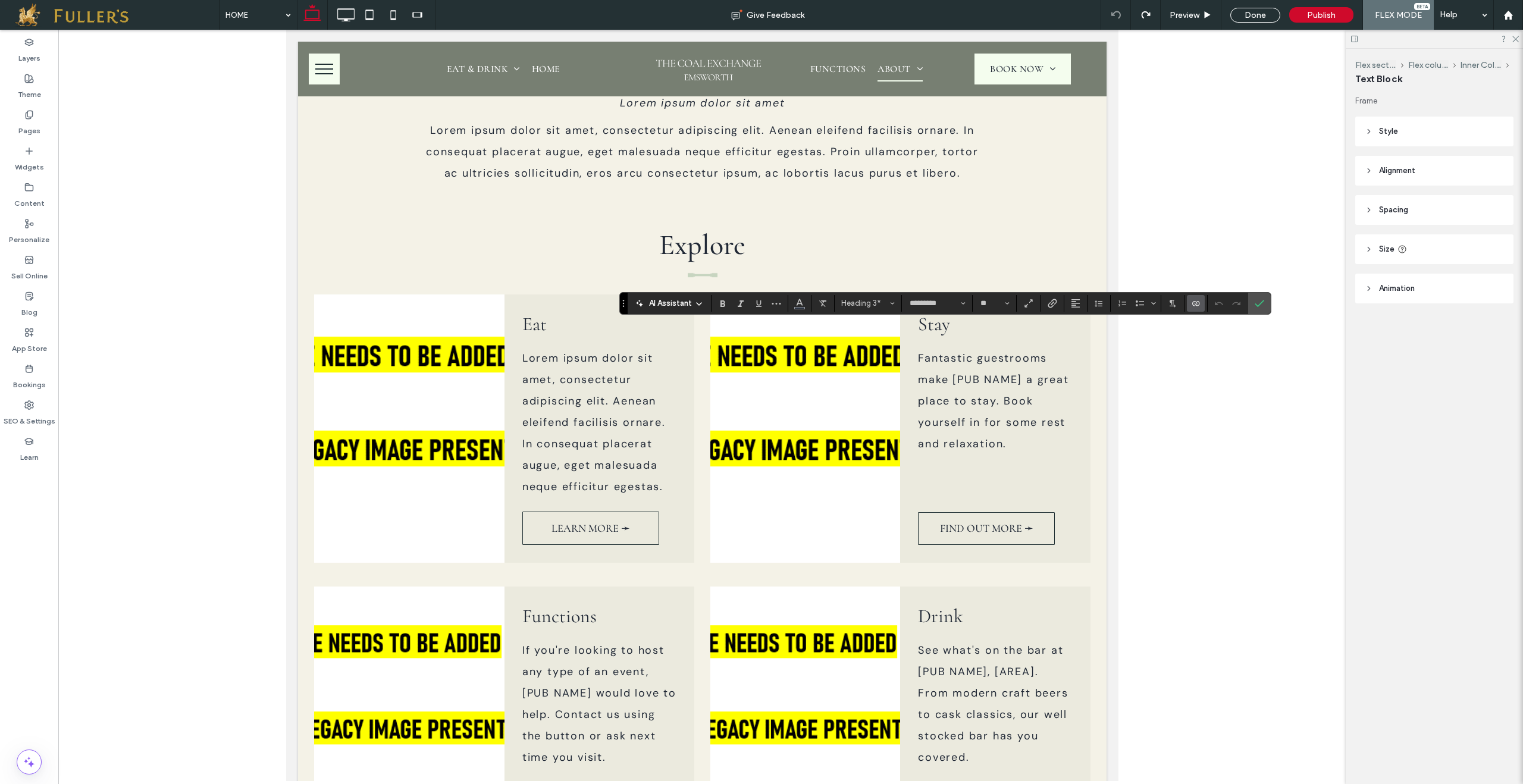
click at [1201, 302] on icon "Connect To Data" at bounding box center [1195, 303] width 9 height 9
click at [1200, 303] on use "Connect To Data" at bounding box center [1196, 303] width 7 height 5
click at [1201, 306] on icon "Connect To Data" at bounding box center [1195, 303] width 9 height 9
click at [1269, 305] on label "Confirm" at bounding box center [1259, 303] width 18 height 22
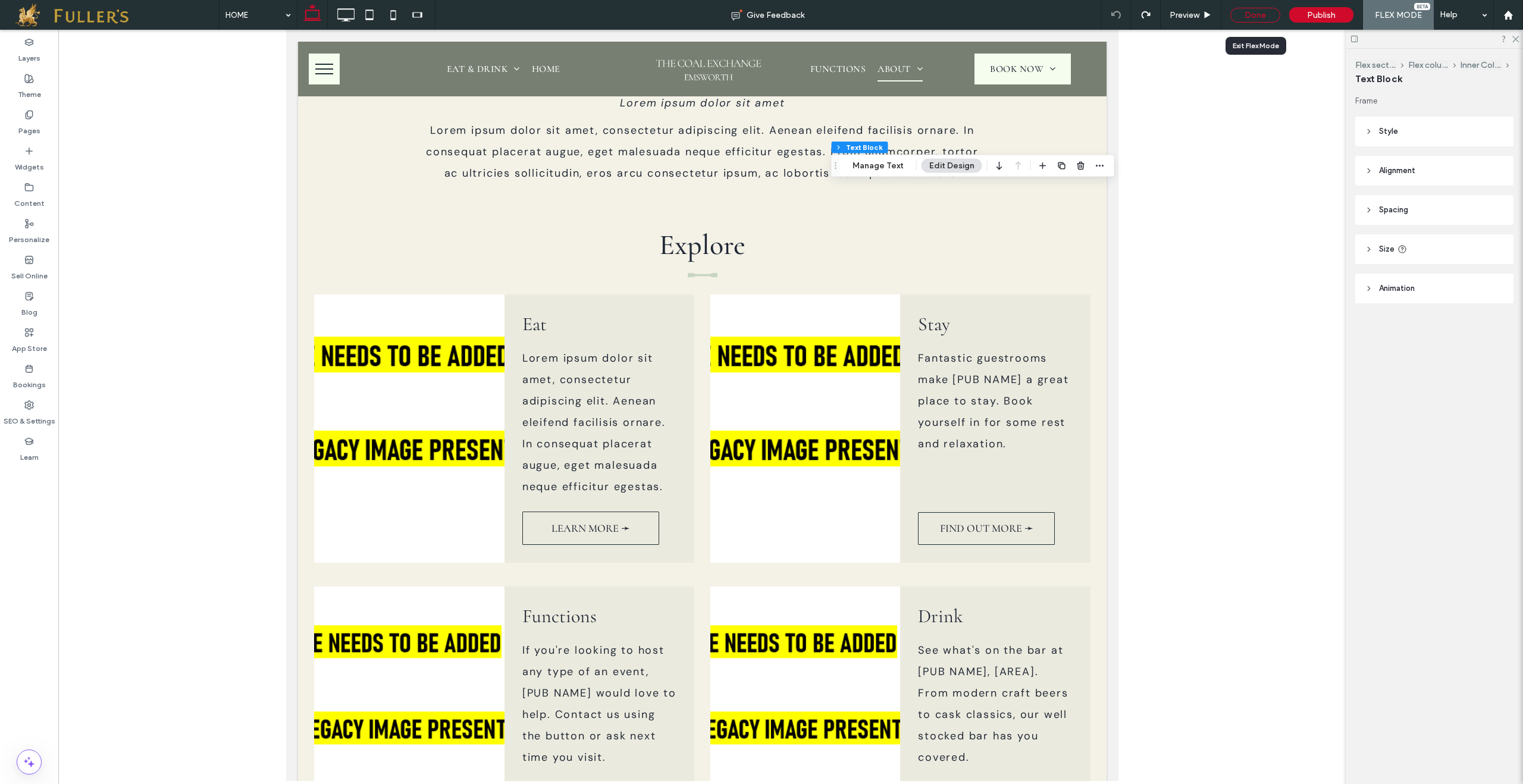
click at [1259, 12] on div "Done" at bounding box center [1256, 15] width 50 height 15
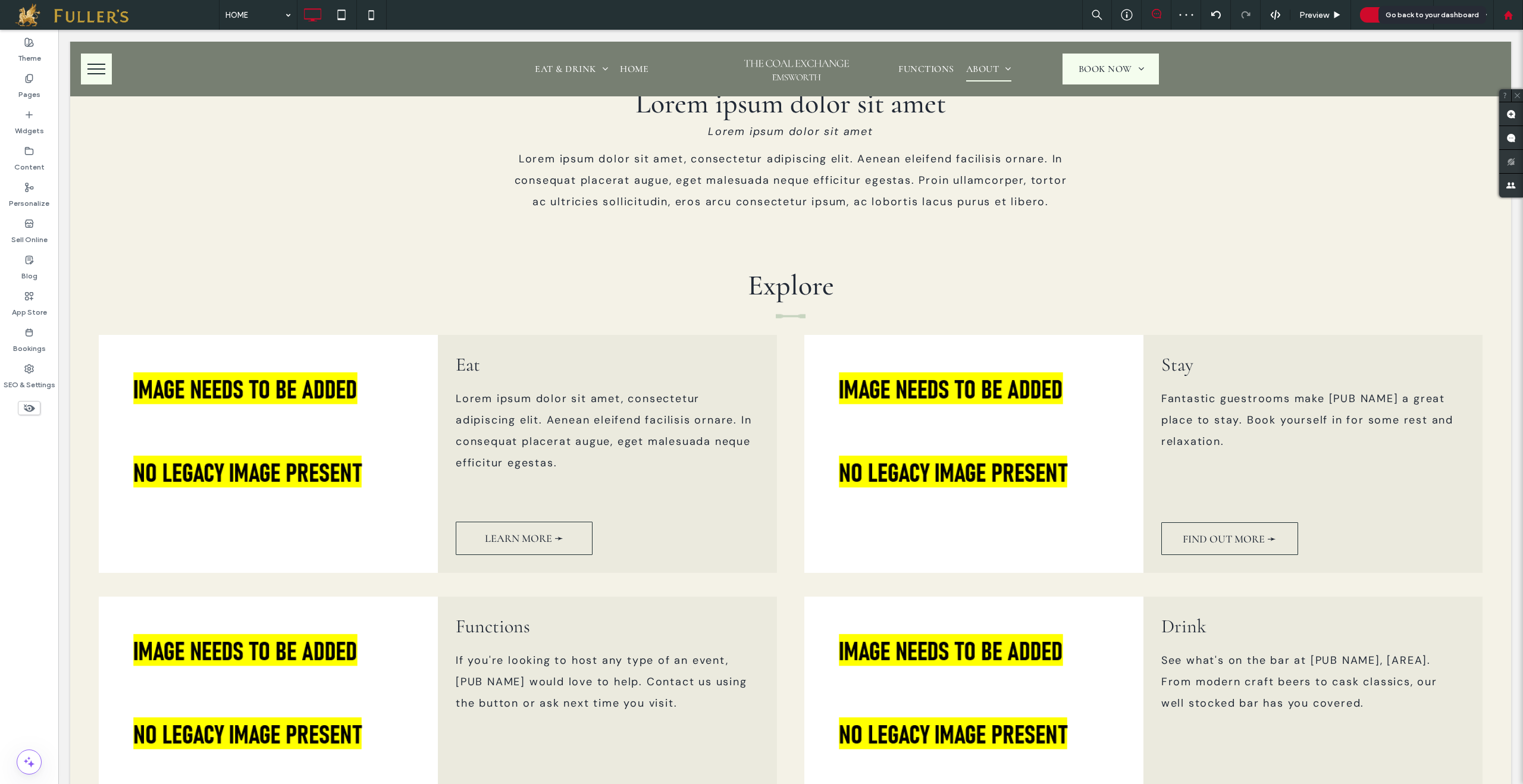
click at [1514, 11] on div at bounding box center [1509, 15] width 29 height 10
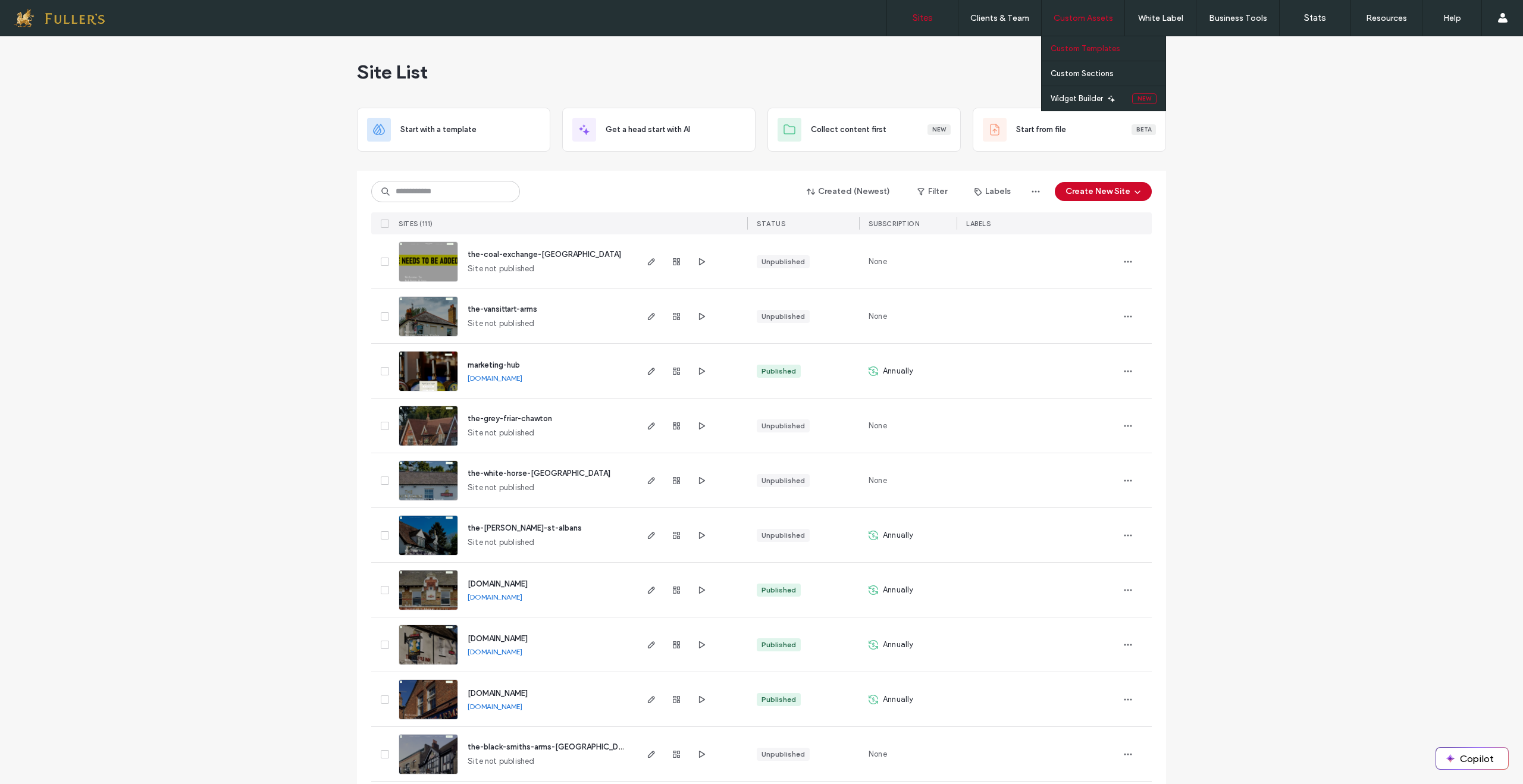
click at [1080, 50] on label "Custom Templates" at bounding box center [1085, 48] width 70 height 9
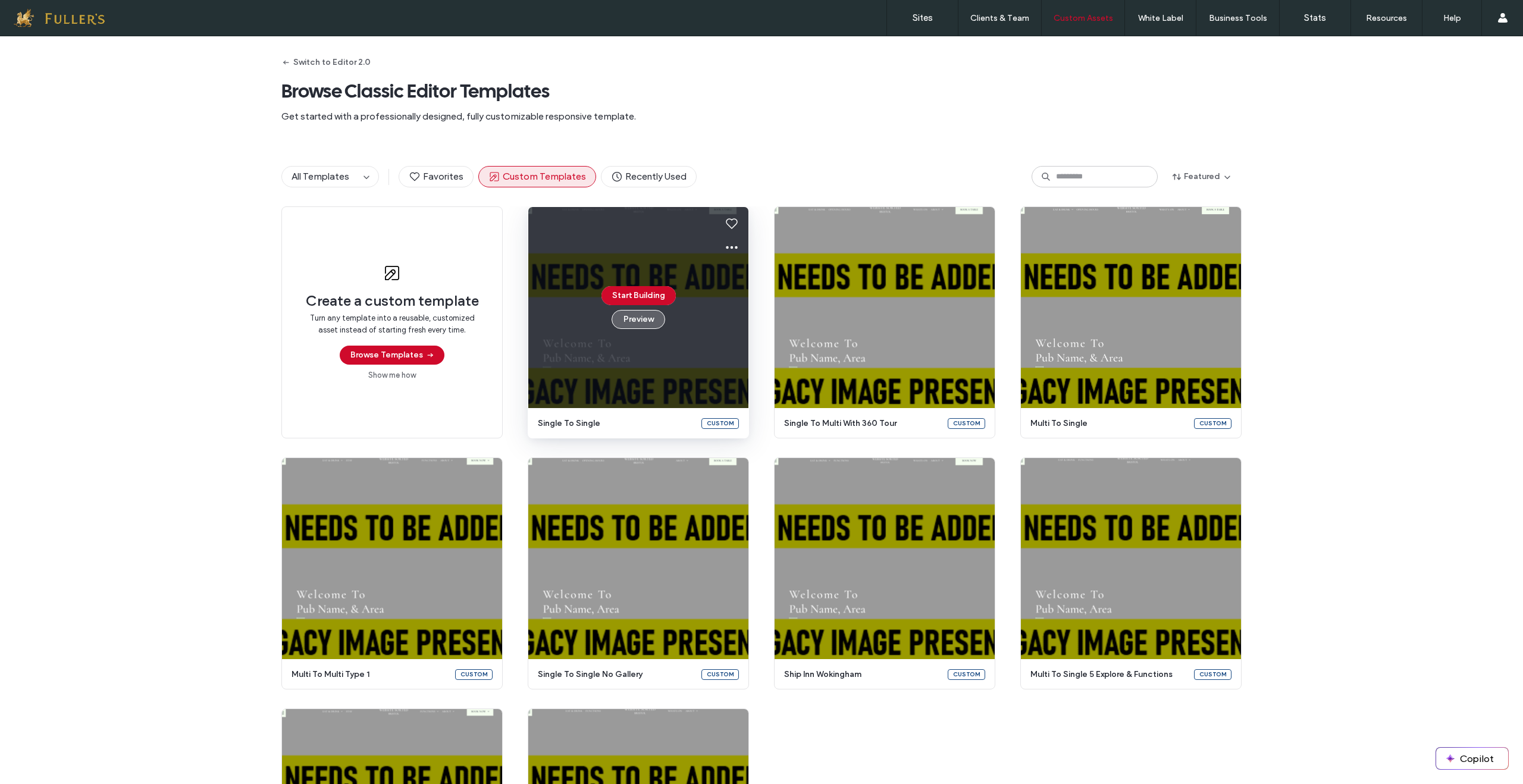
click at [627, 318] on button "Preview" at bounding box center [638, 319] width 54 height 19
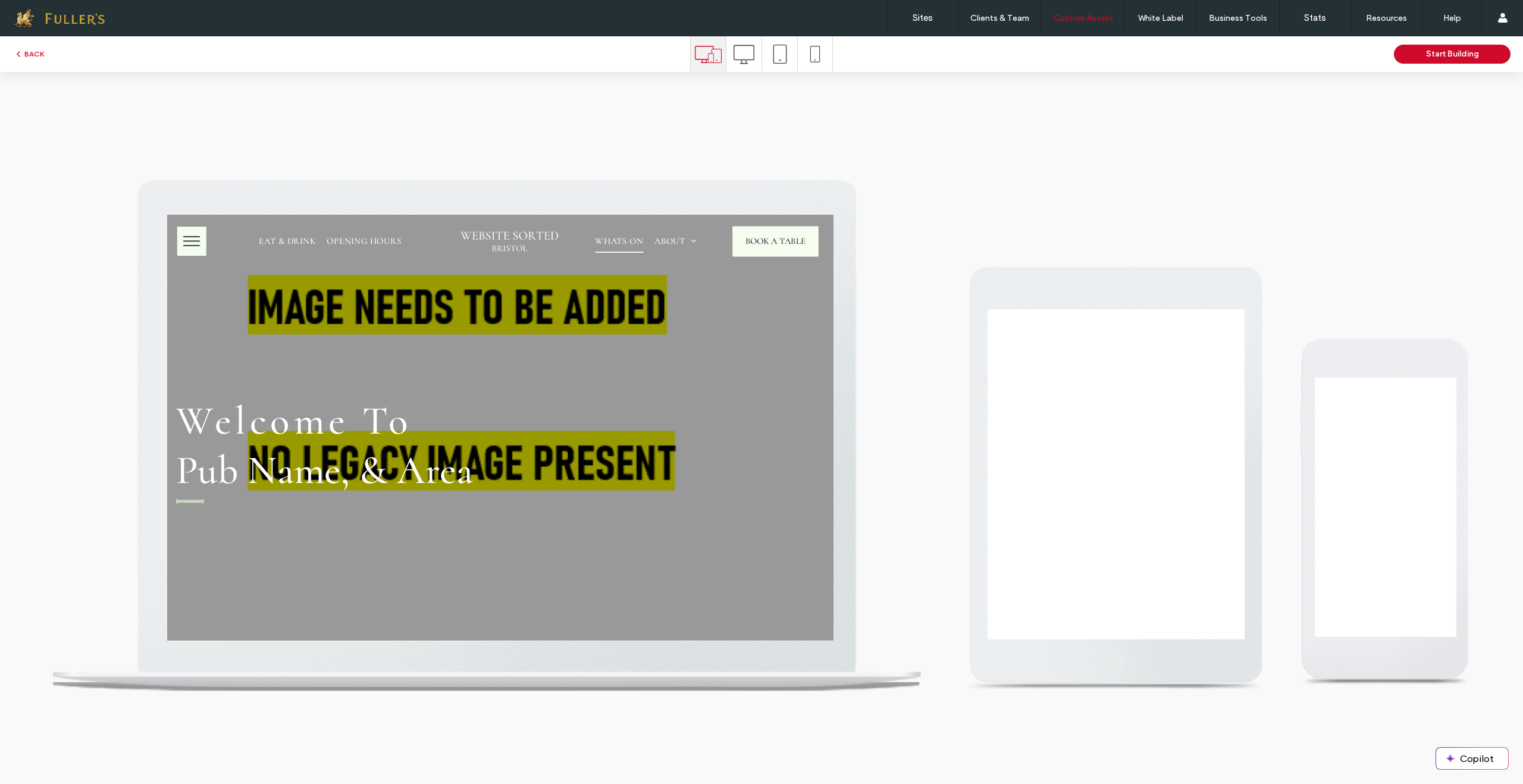
click at [715, 57] on icon at bounding box center [708, 54] width 27 height 27
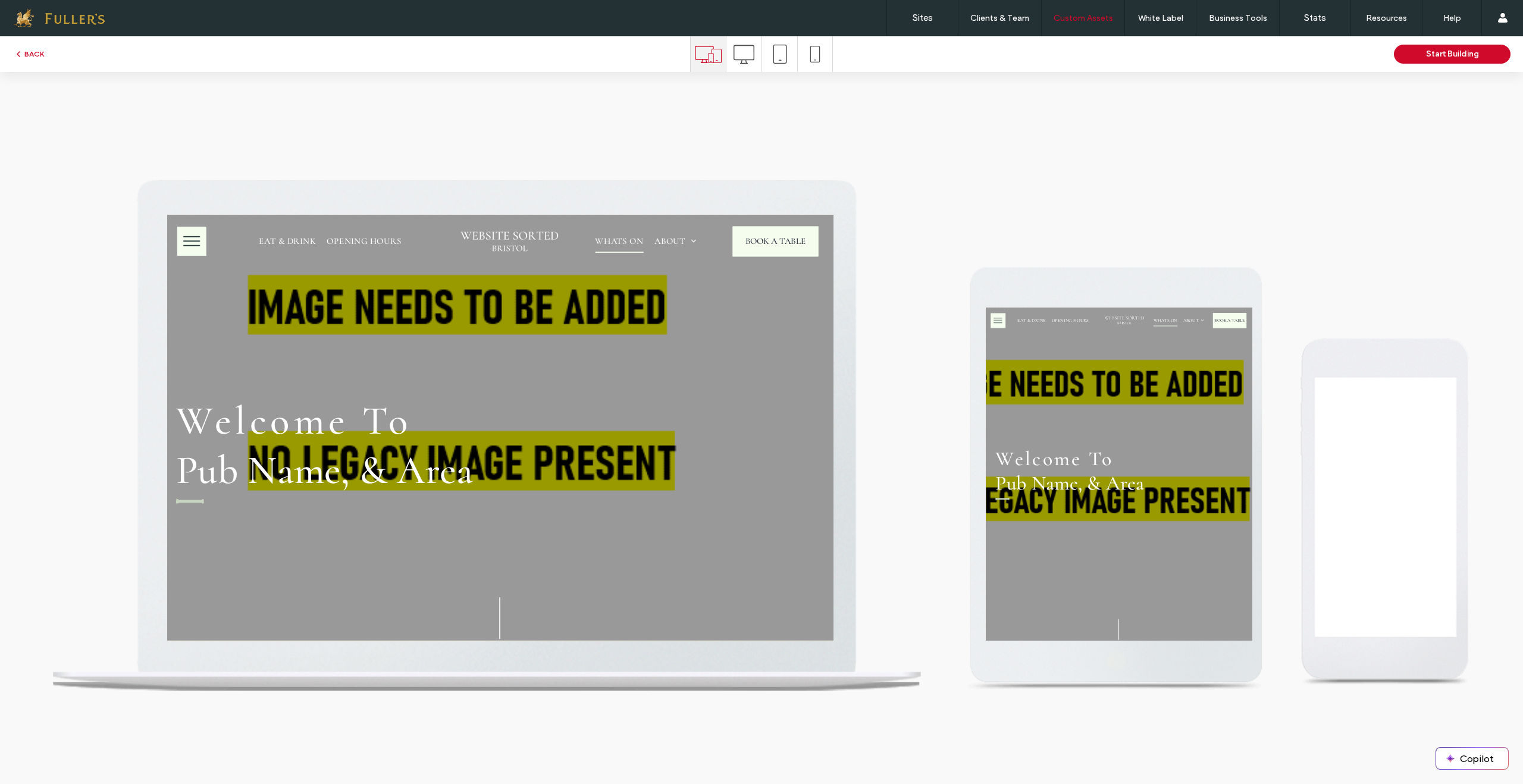
click at [713, 53] on use at bounding box center [708, 55] width 27 height 17
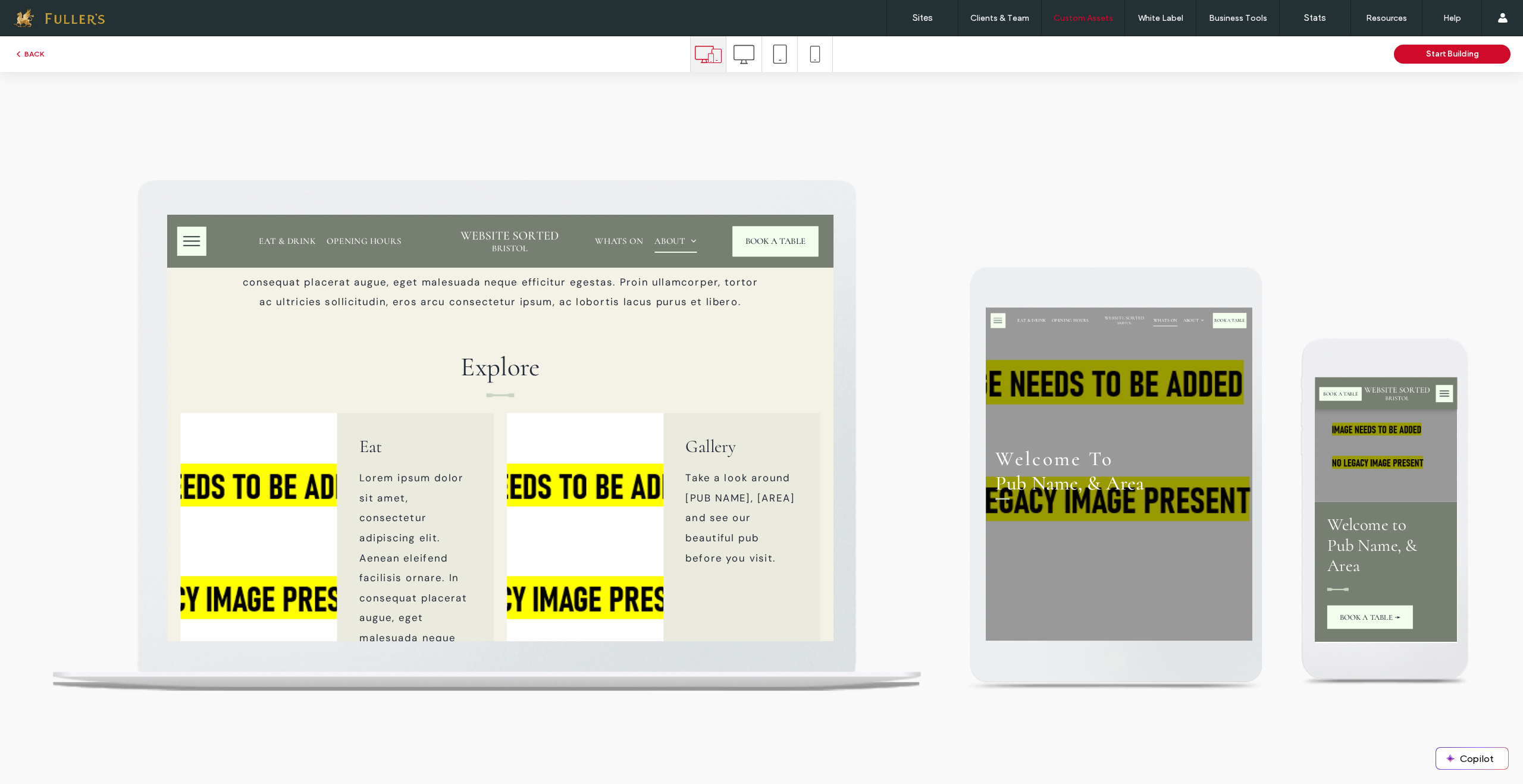
scroll to position [520, 0]
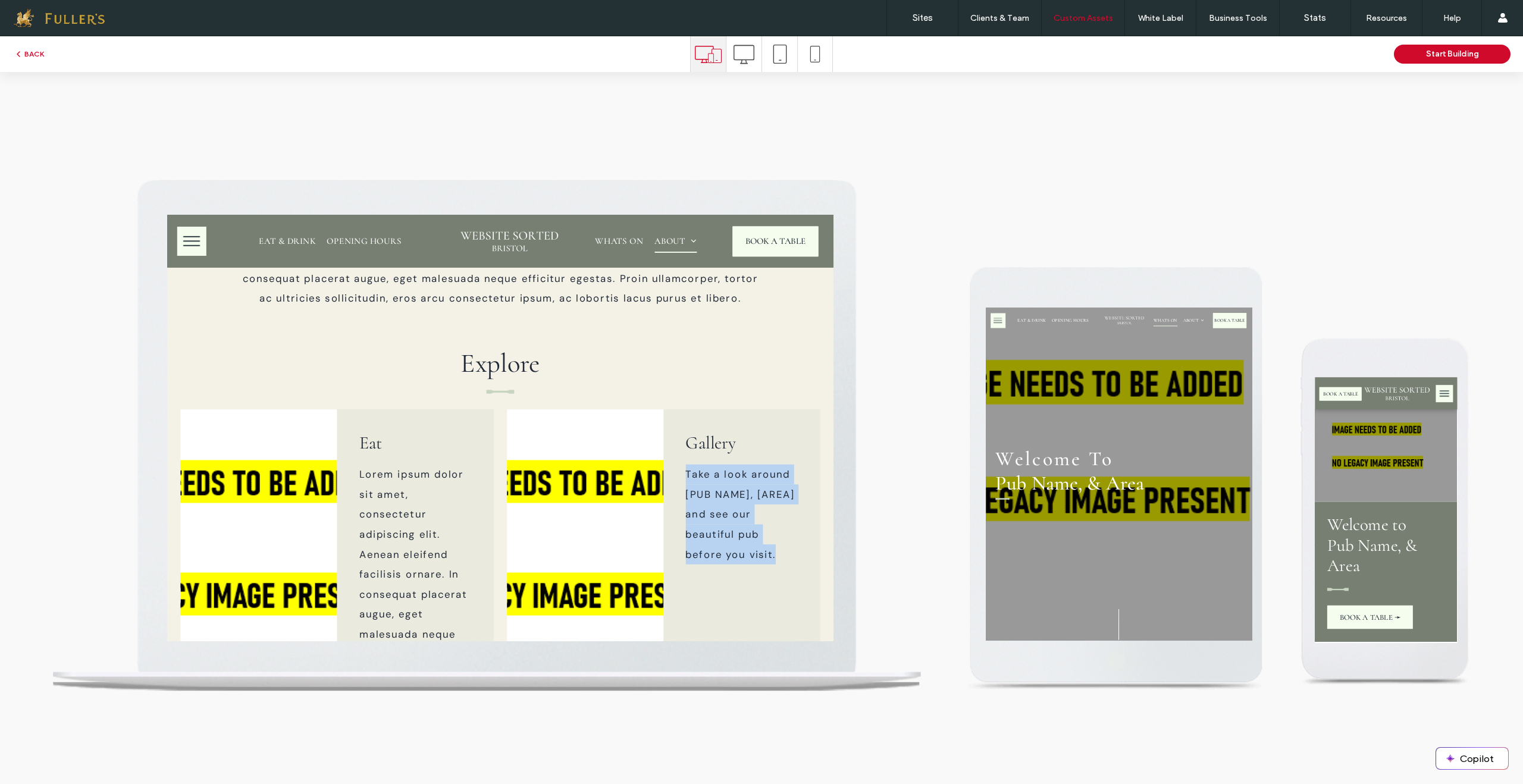
drag, startPoint x: 723, startPoint y: 492, endPoint x: 832, endPoint y: 573, distance: 135.8
click at [832, 573] on p "Take a look around [PUB NAME], [AREA] and see our beautiful pub before you visi…" at bounding box center [782, 535] width 120 height 107
copy span "Take a look around [PUB NAME], [AREA] and see our beautiful pub before you visi…"
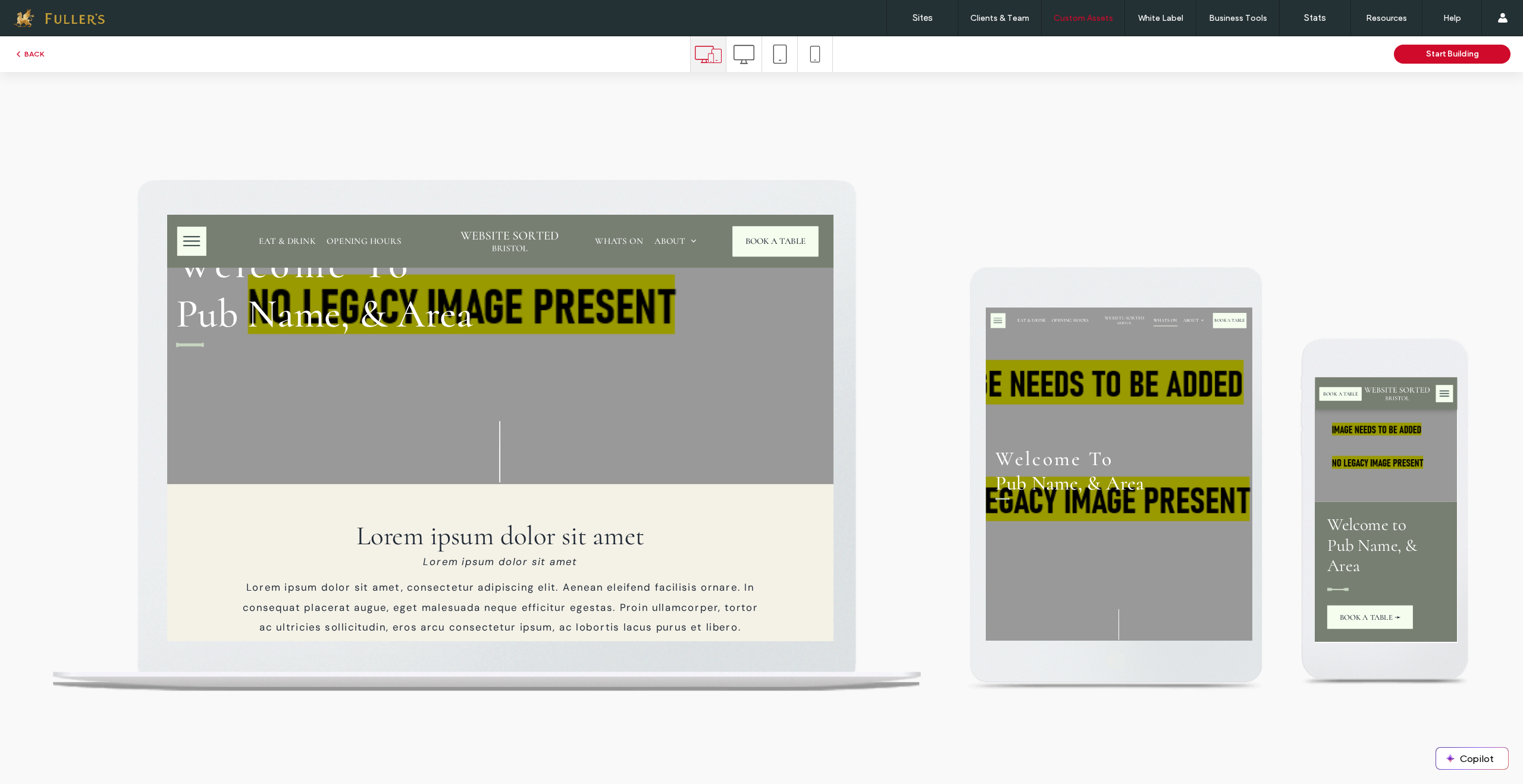
scroll to position [0, 0]
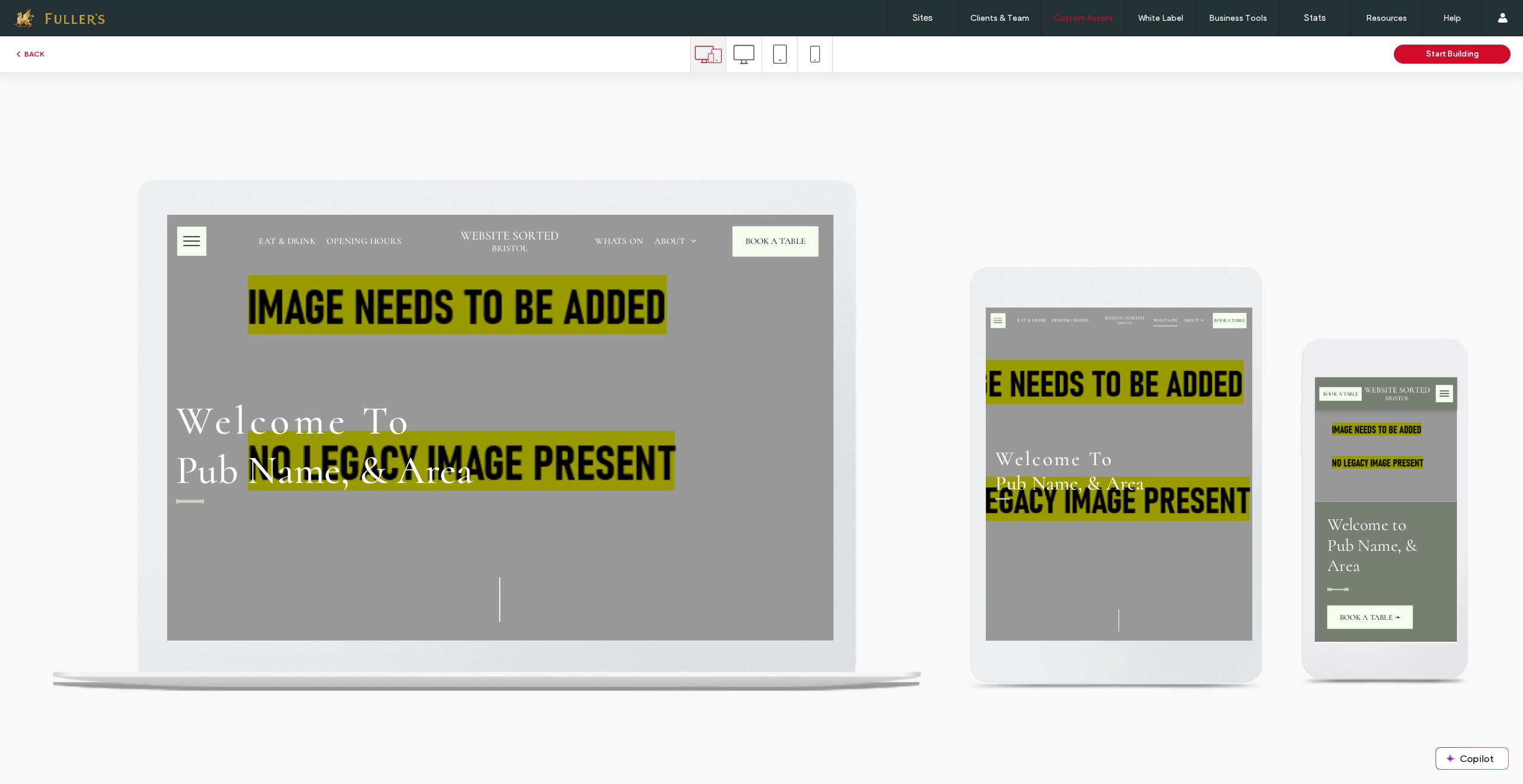
click at [37, 50] on button "BACK" at bounding box center [29, 54] width 30 height 14
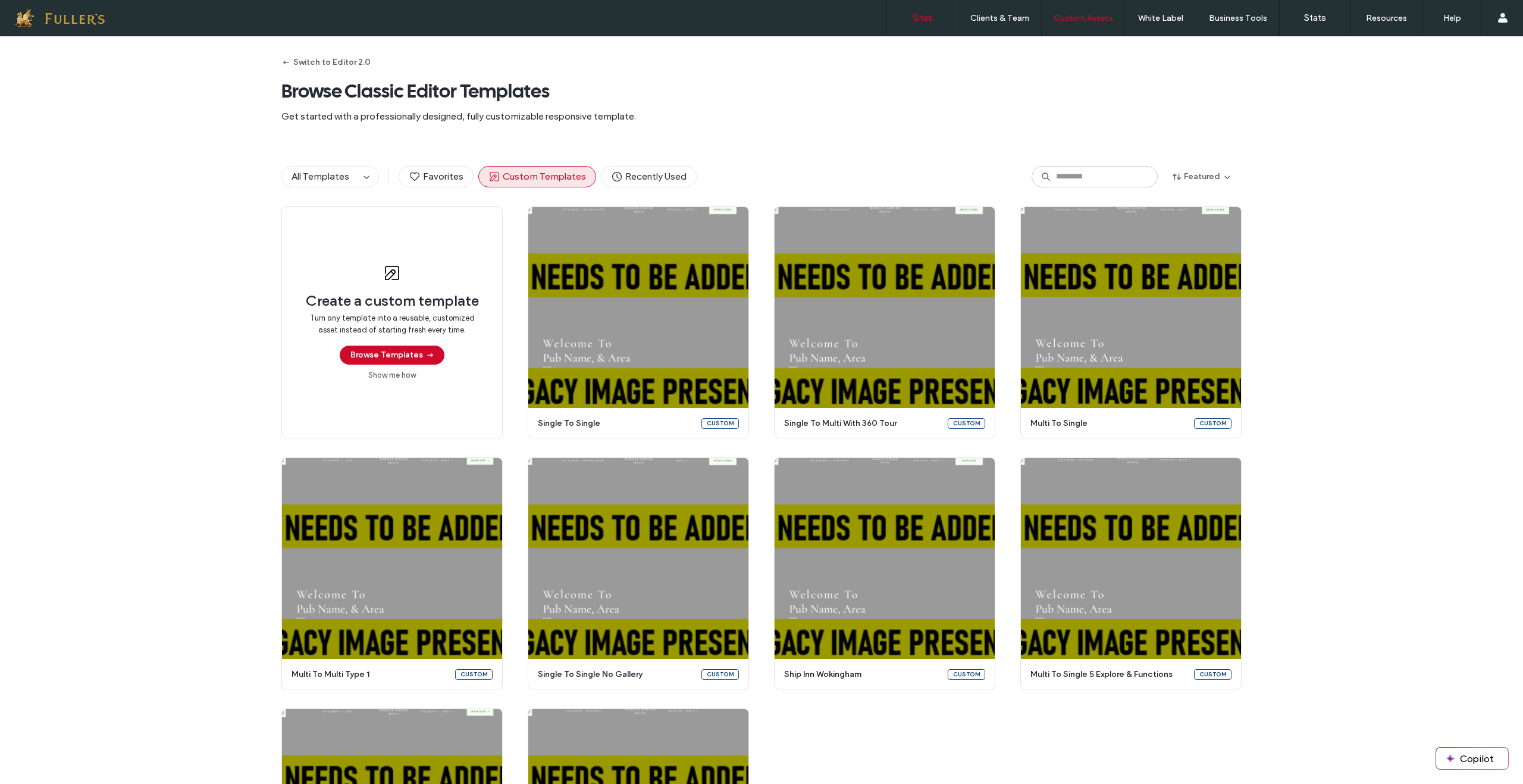
click at [927, 18] on label "Sites" at bounding box center [923, 17] width 20 height 11
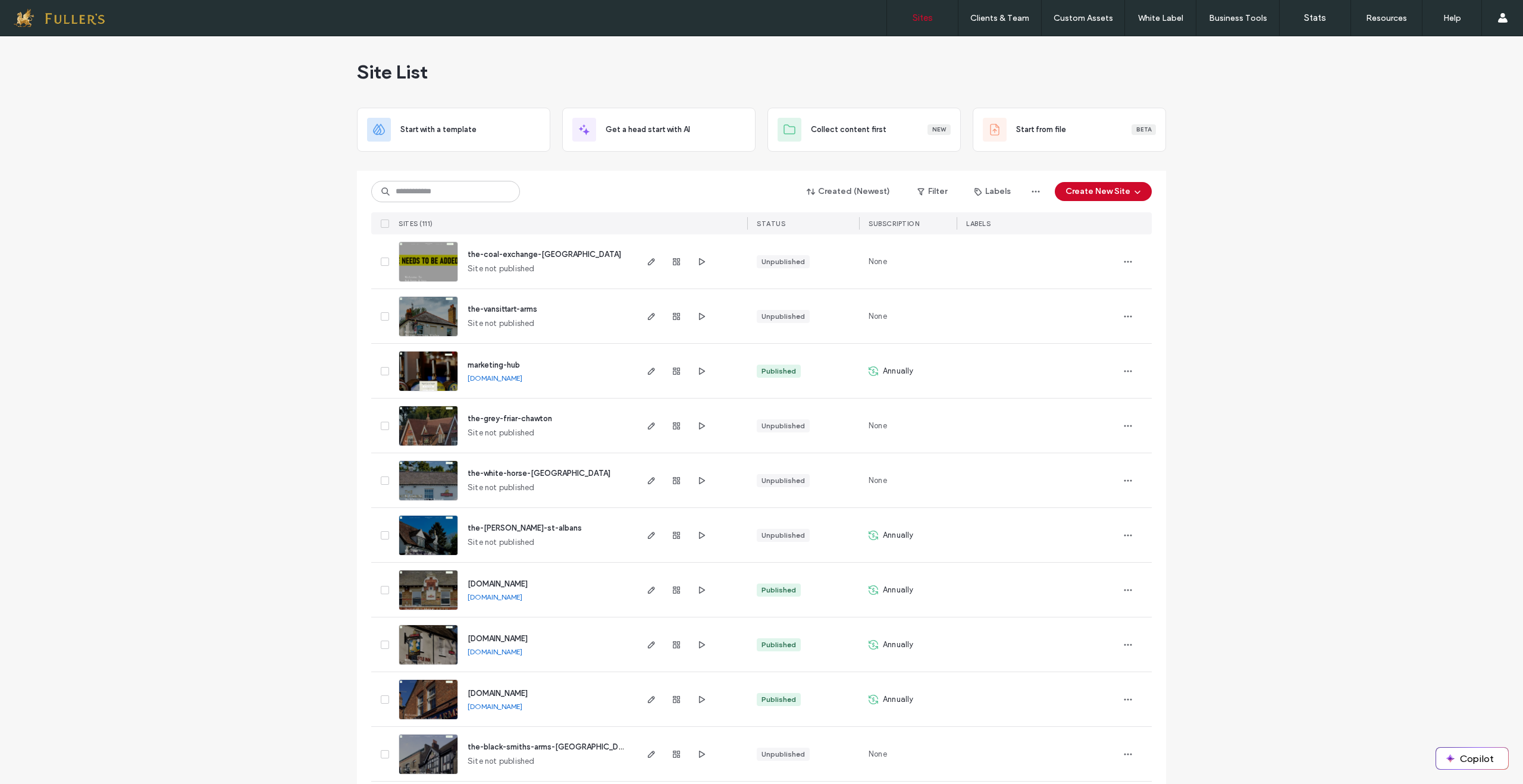
click at [431, 268] on img at bounding box center [428, 282] width 58 height 81
click at [1080, 50] on label "Custom Templates" at bounding box center [1085, 48] width 70 height 9
click at [1080, 49] on label "Custom Templates" at bounding box center [1085, 48] width 70 height 9
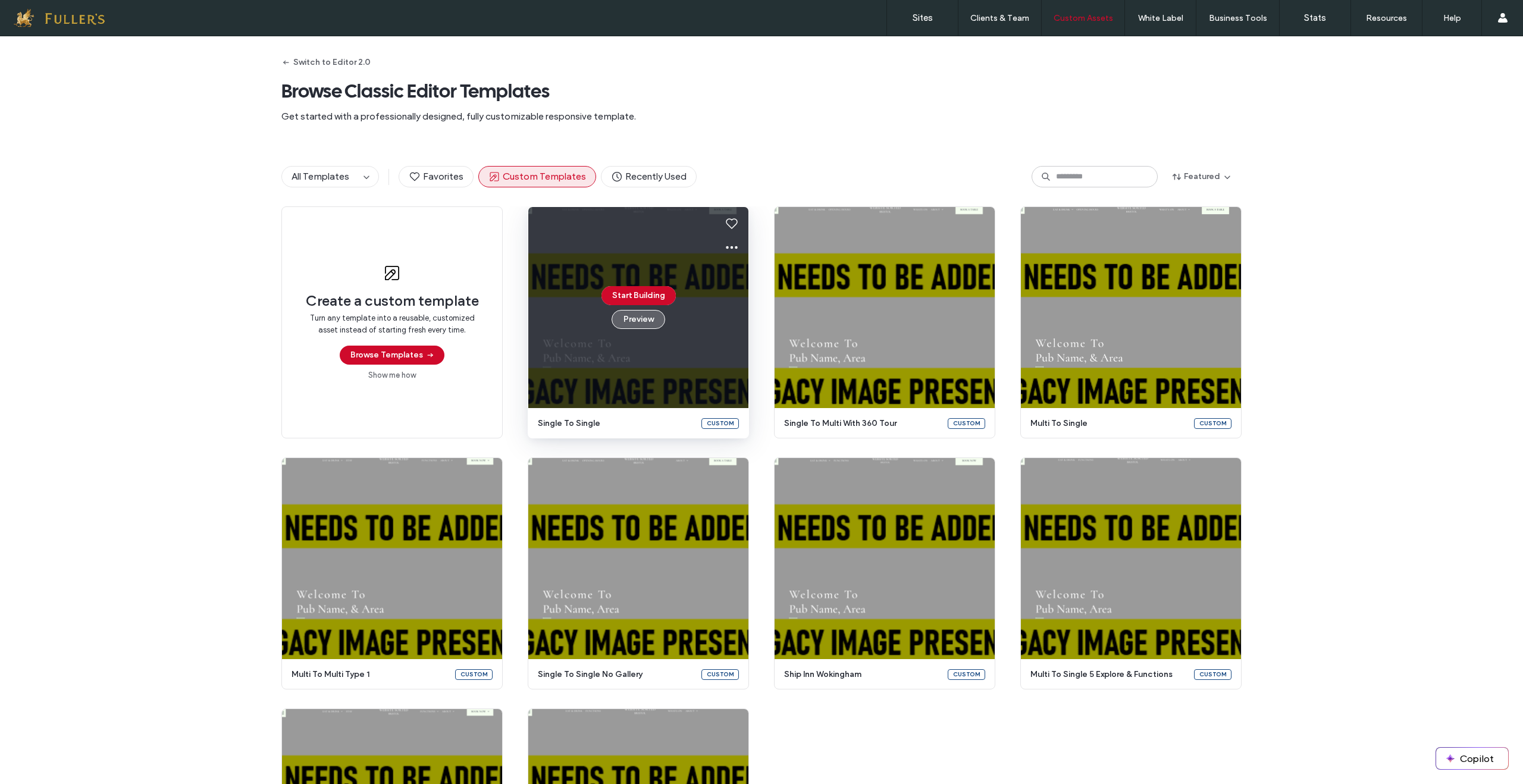
click at [635, 320] on button "Preview" at bounding box center [638, 319] width 54 height 19
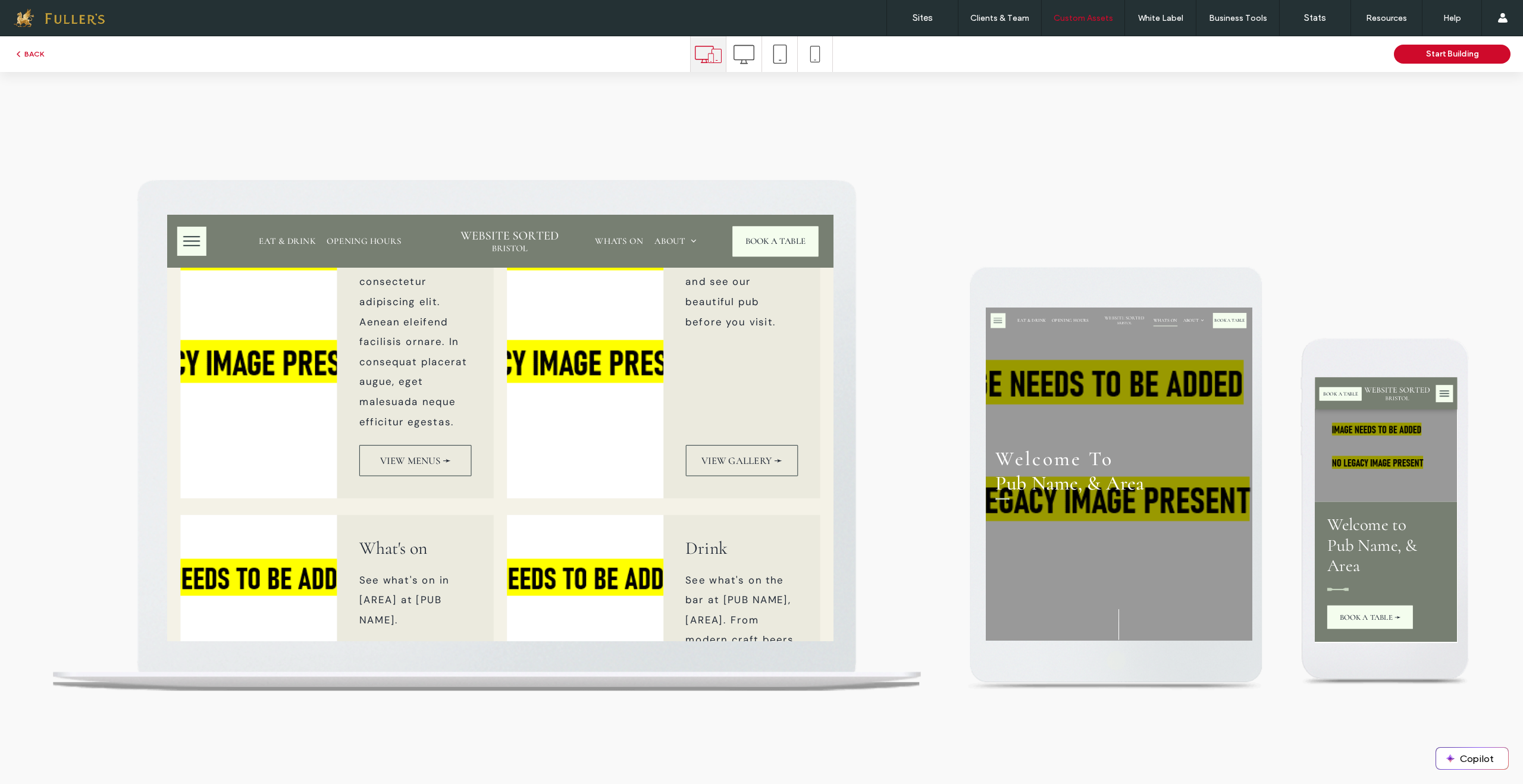
scroll to position [810, 0]
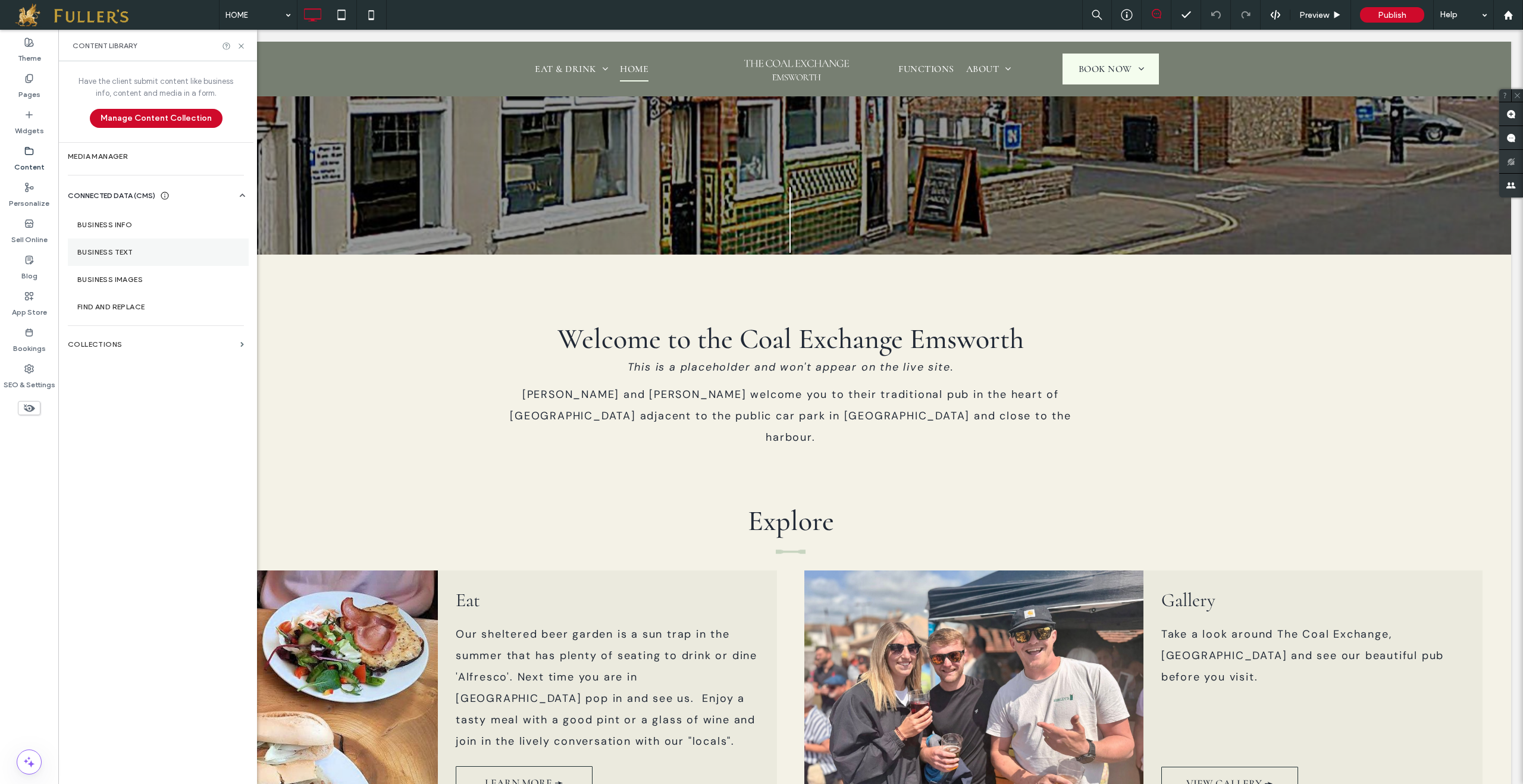
click at [125, 256] on label "Business Text" at bounding box center [158, 252] width 162 height 9
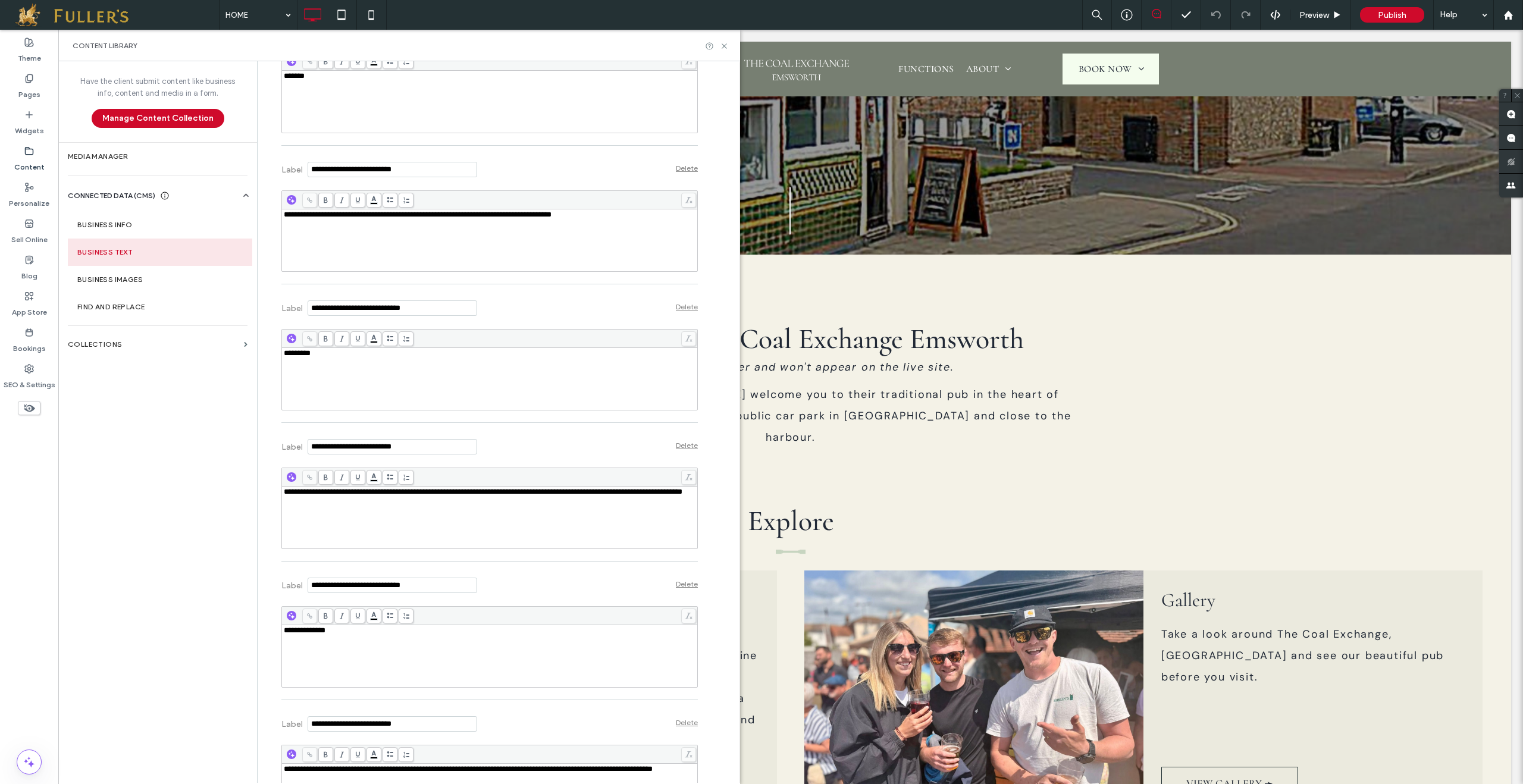
scroll to position [1018, 0]
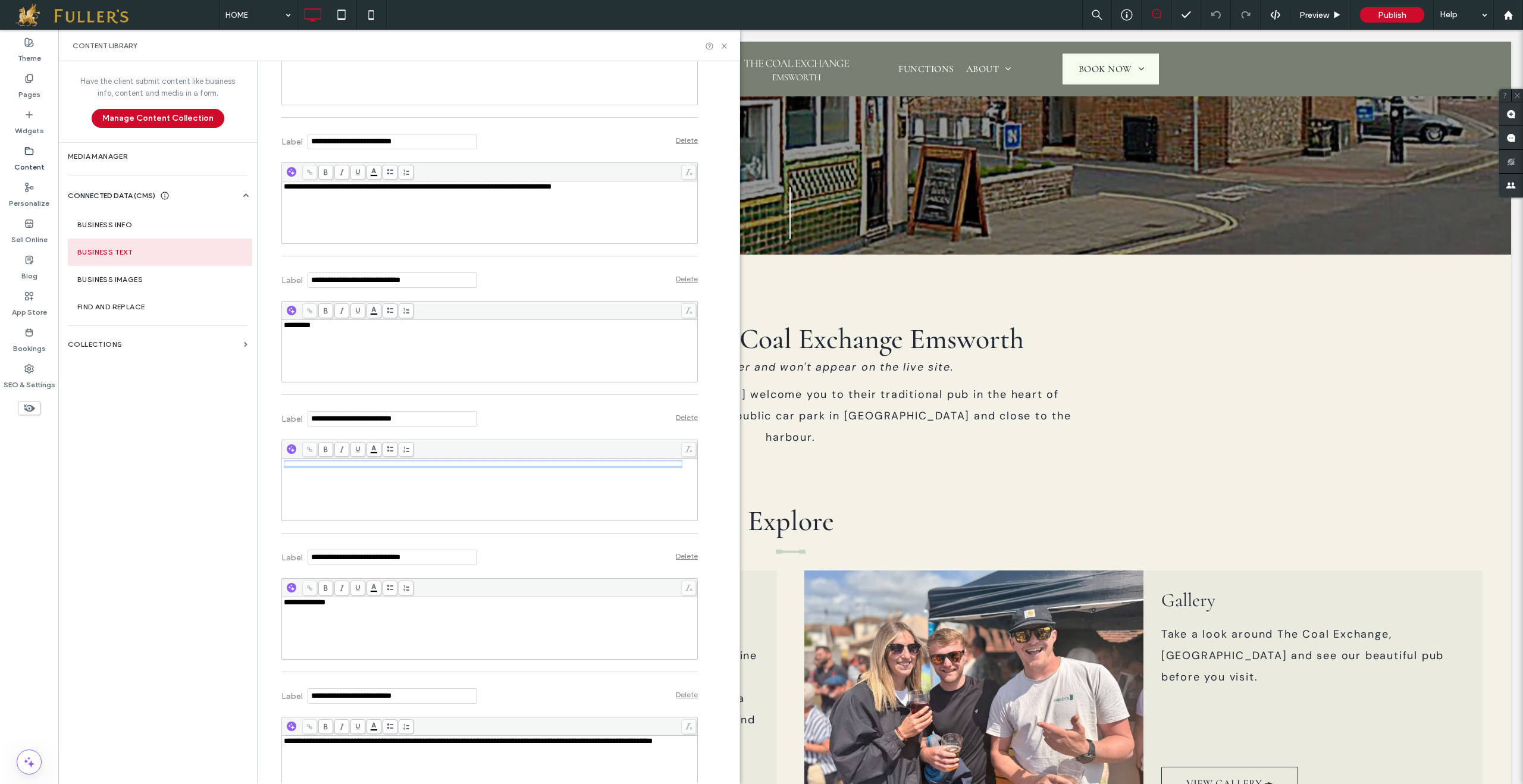
drag, startPoint x: 362, startPoint y: 489, endPoint x: 260, endPoint y: 464, distance: 105.0
click at [264, 464] on div "**********" at bounding box center [481, 223] width 434 height 2358
click at [337, 465] on span "**********" at bounding box center [340, 464] width 113 height 8
click at [373, 486] on div "**********" at bounding box center [490, 489] width 413 height 60
click at [338, 468] on span "**********" at bounding box center [340, 464] width 113 height 8
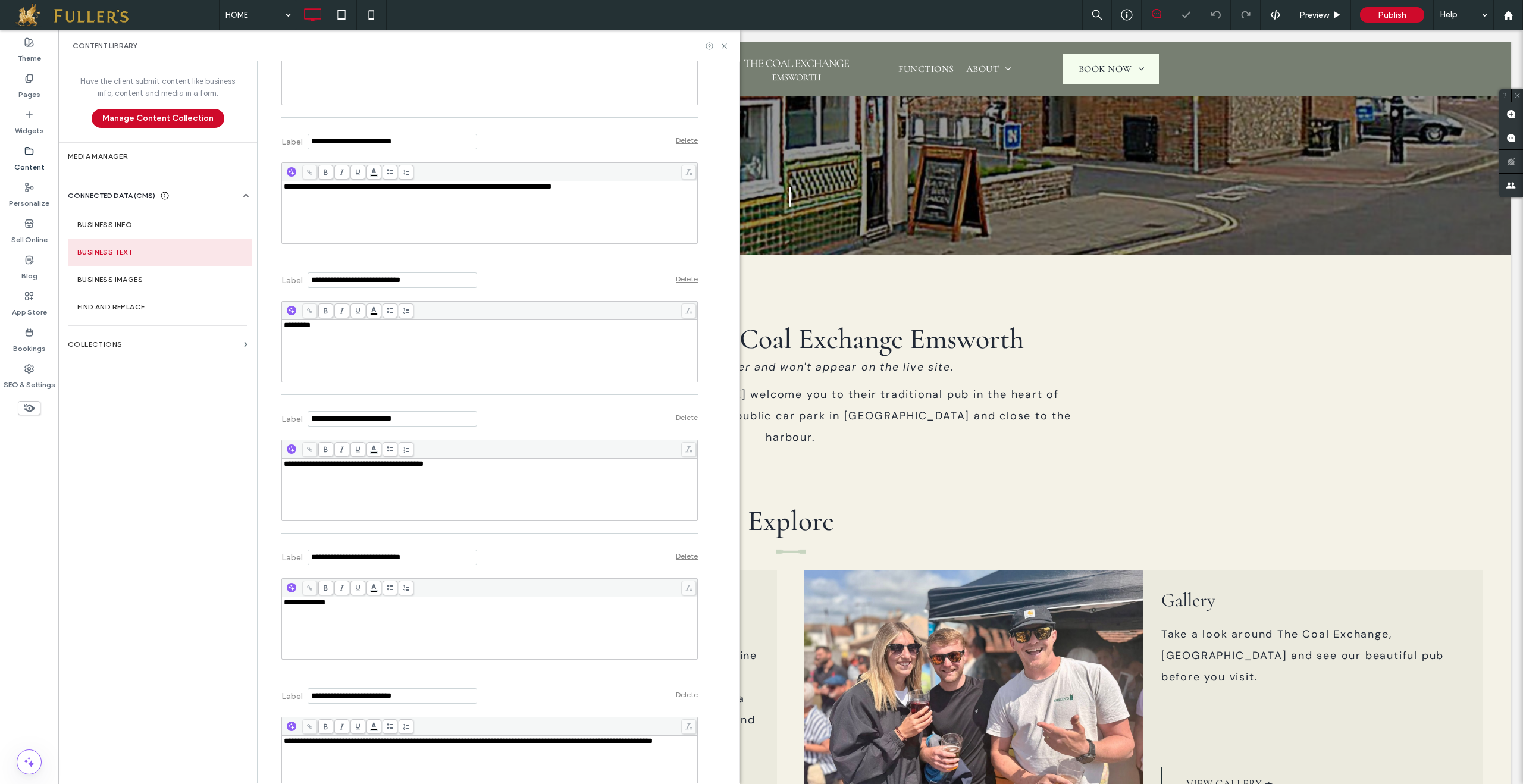
click at [393, 351] on div "*********" at bounding box center [490, 351] width 413 height 60
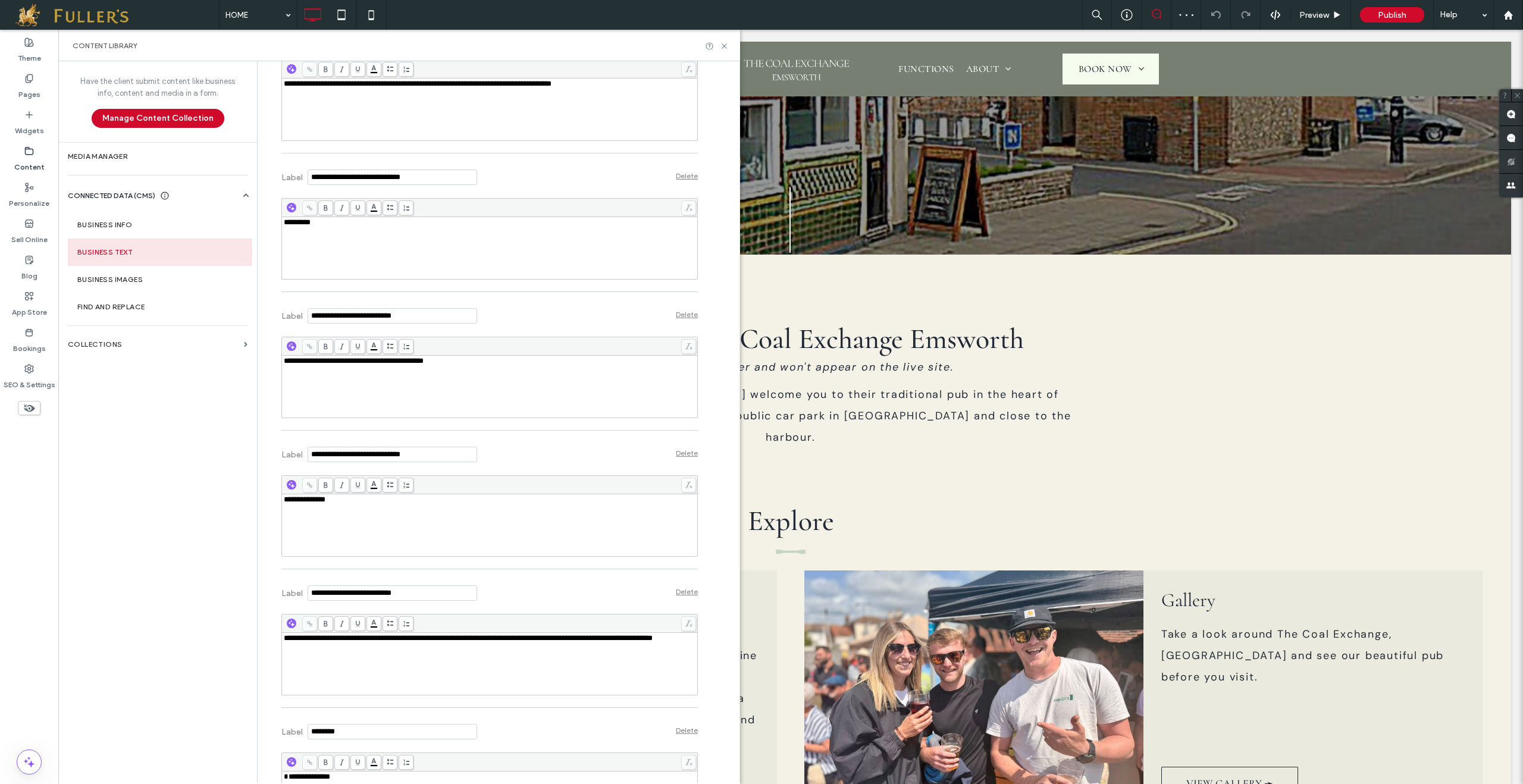
scroll to position [1164, 0]
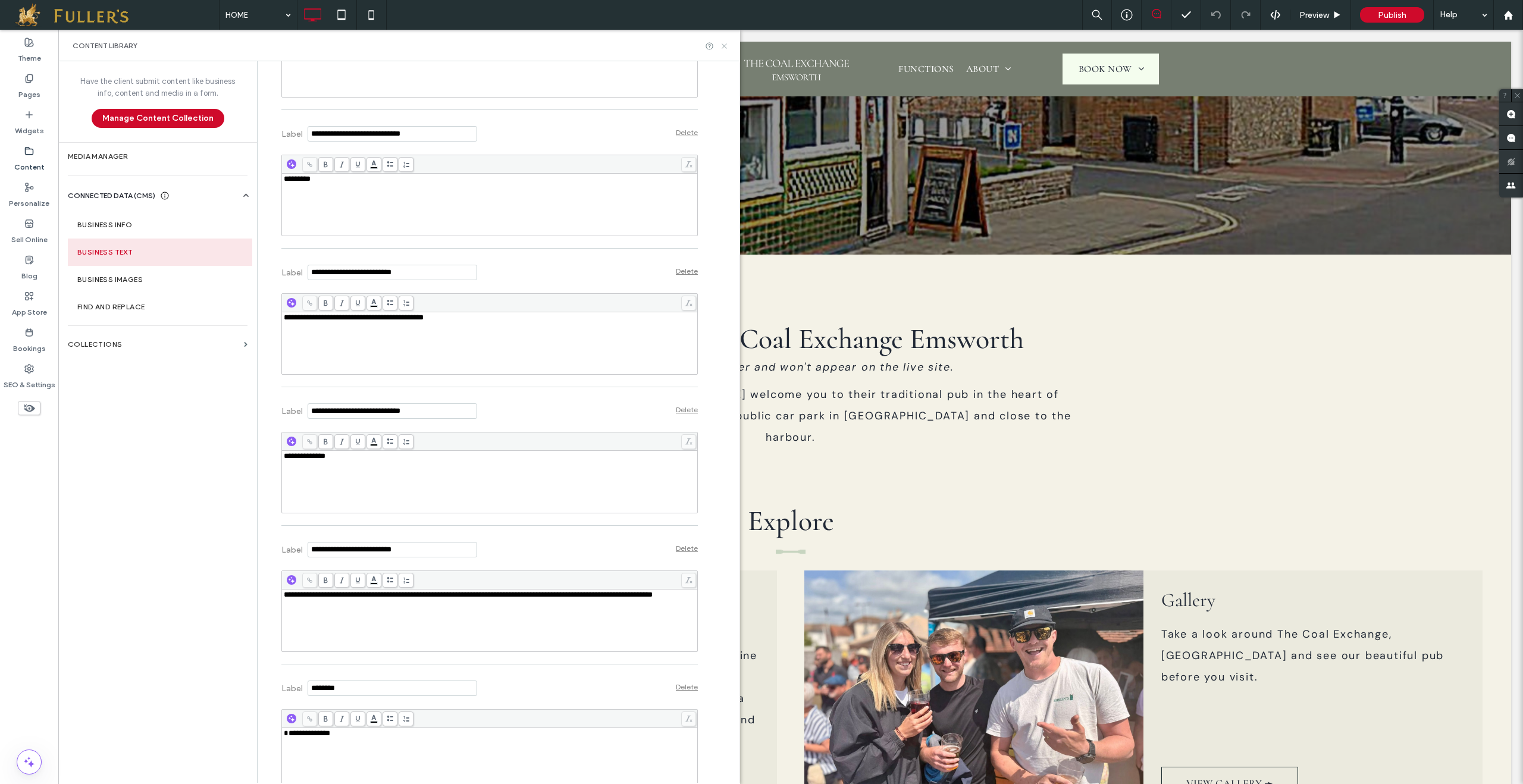
click at [725, 42] on icon at bounding box center [724, 46] width 9 height 9
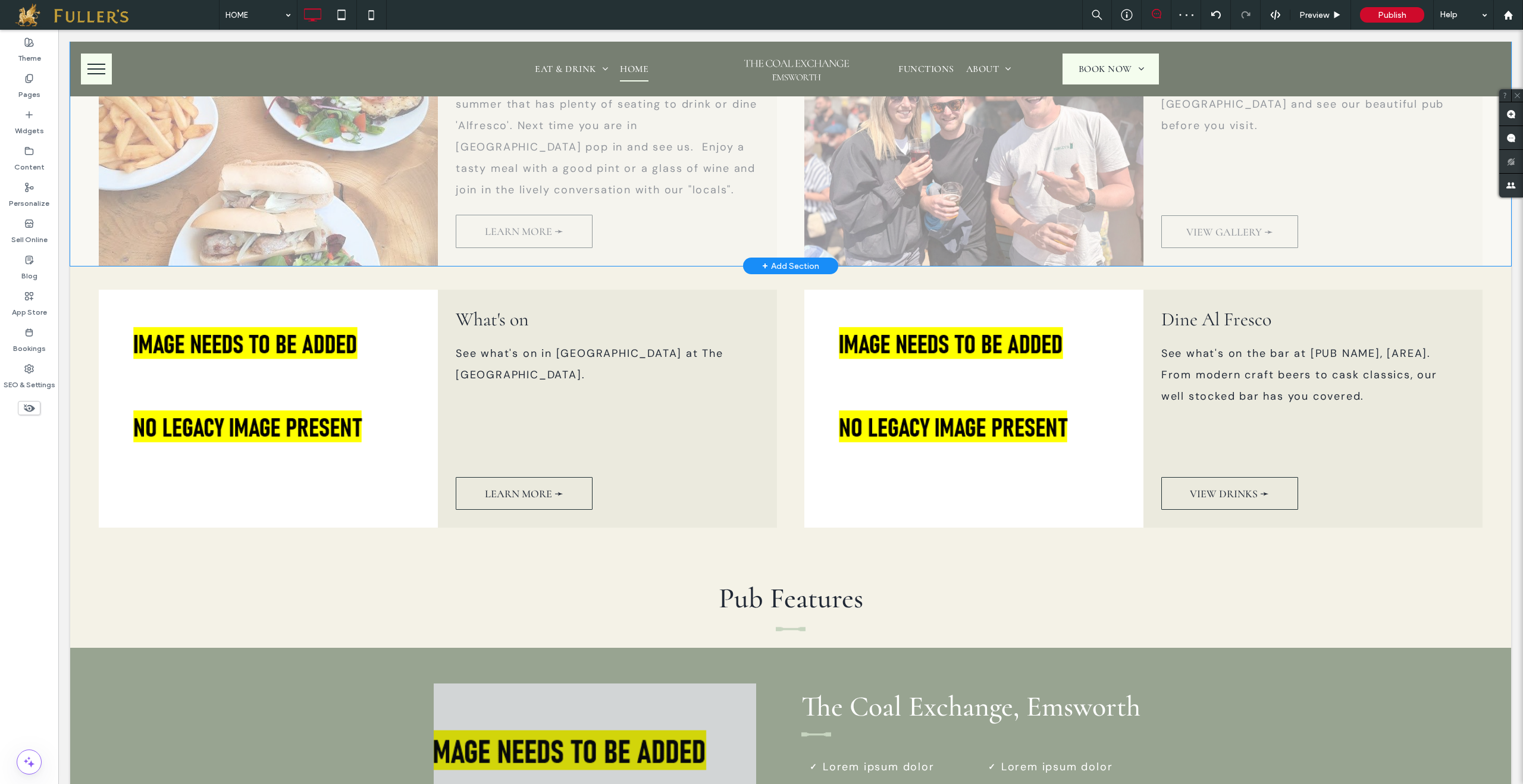
scroll to position [1090, 0]
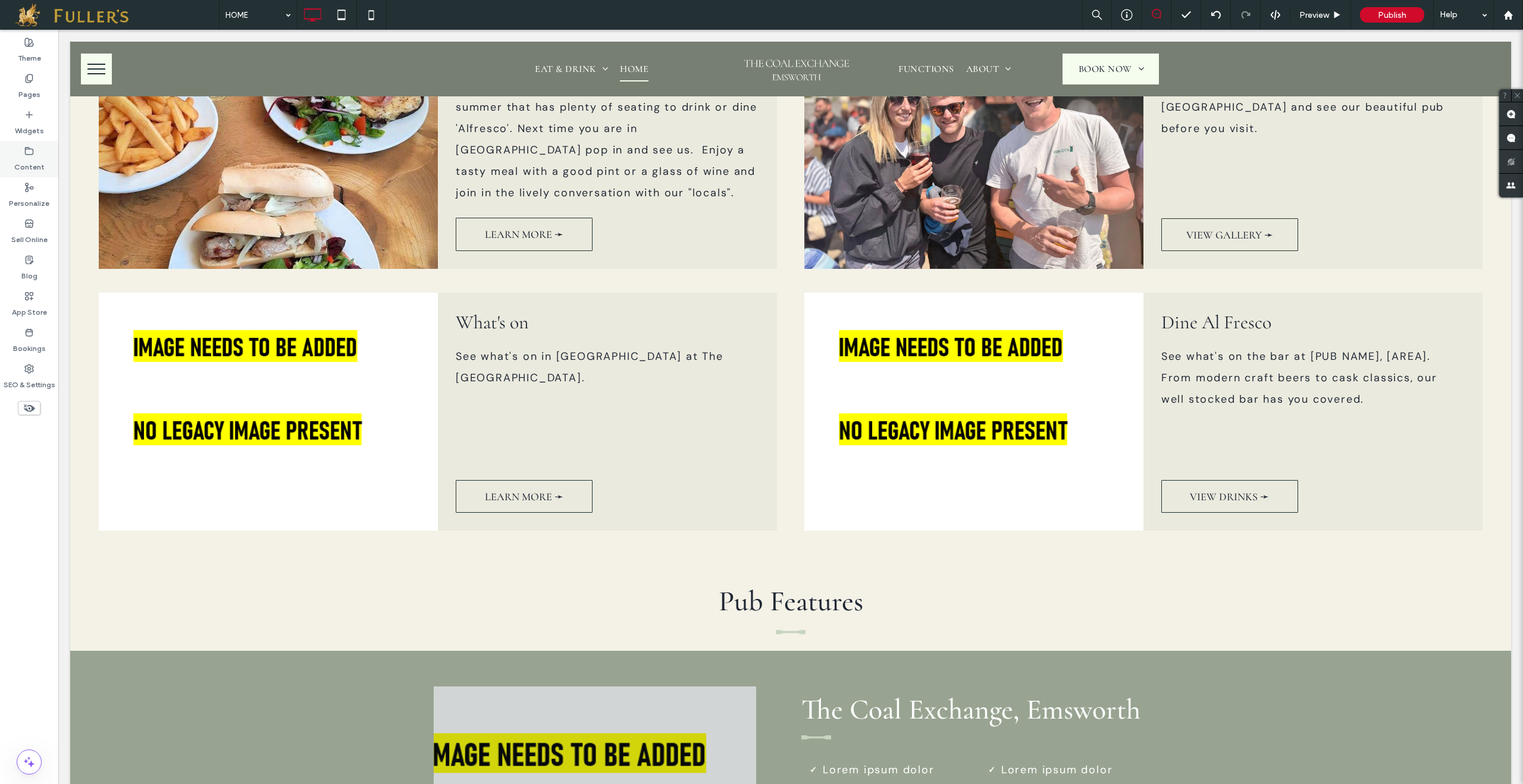
click at [29, 144] on div "Content" at bounding box center [29, 159] width 58 height 36
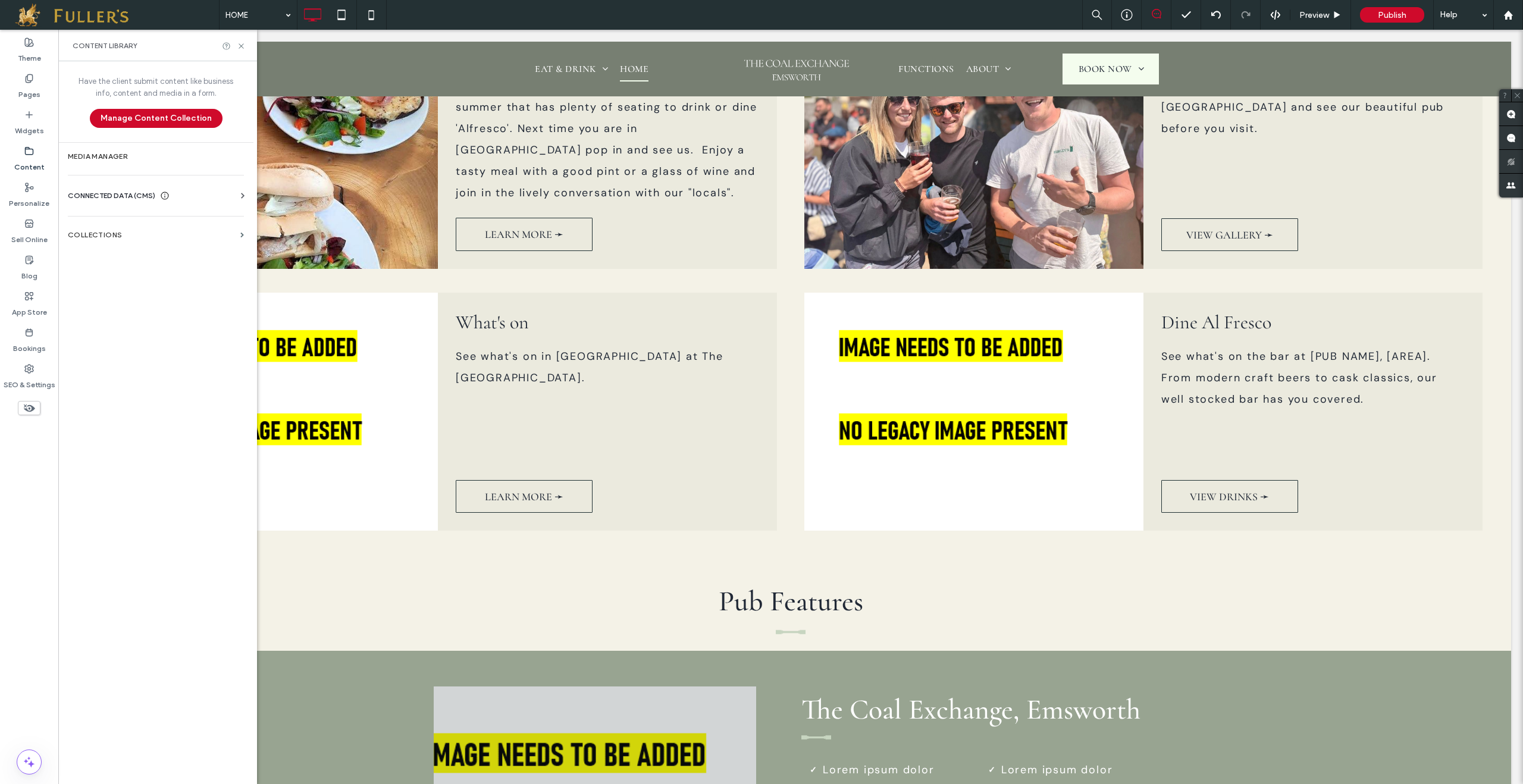
click at [111, 195] on span "CONNECTED DATA (CMS)" at bounding box center [111, 195] width 88 height 12
click at [126, 257] on section "Business Text" at bounding box center [158, 252] width 181 height 27
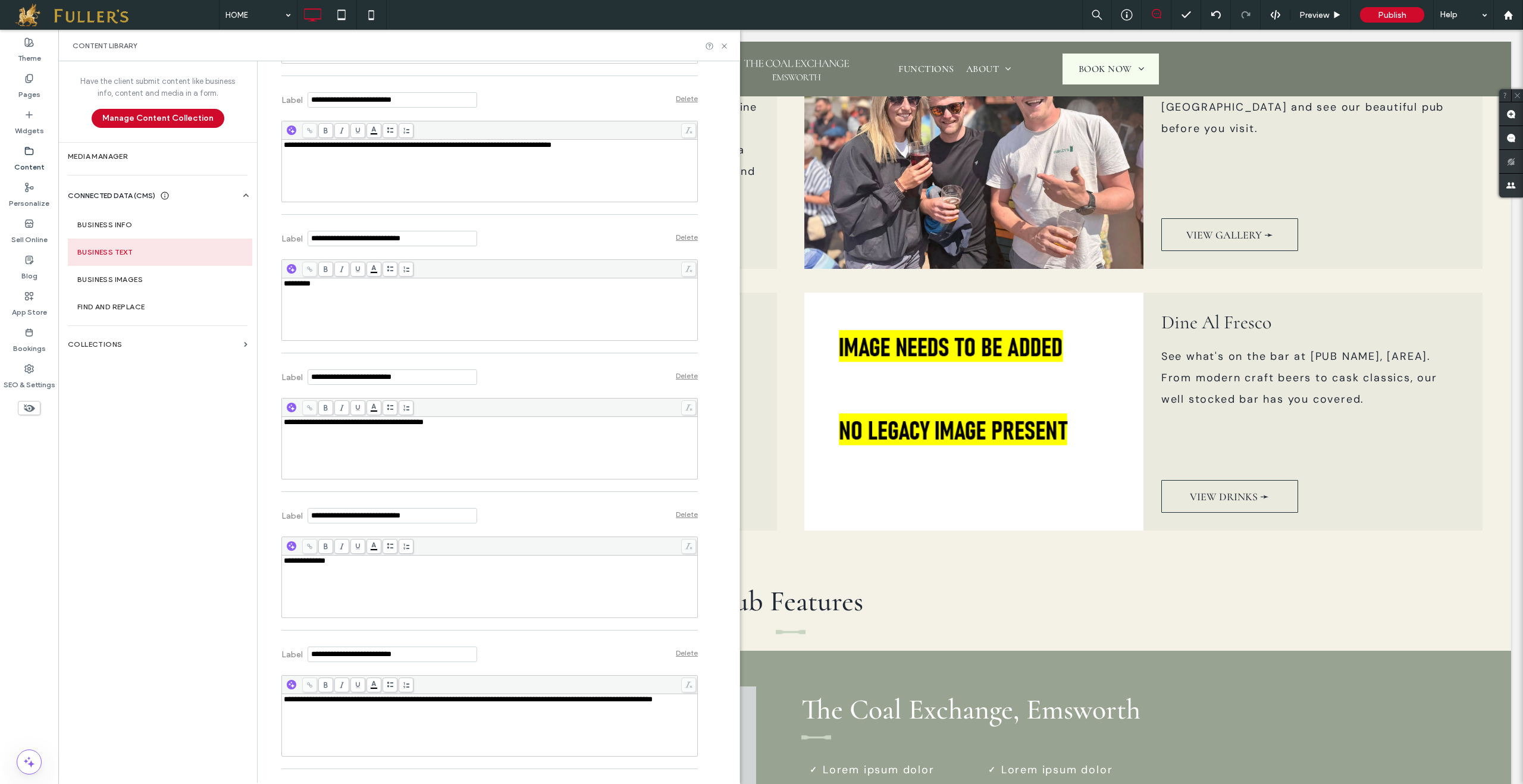
scroll to position [1079, 0]
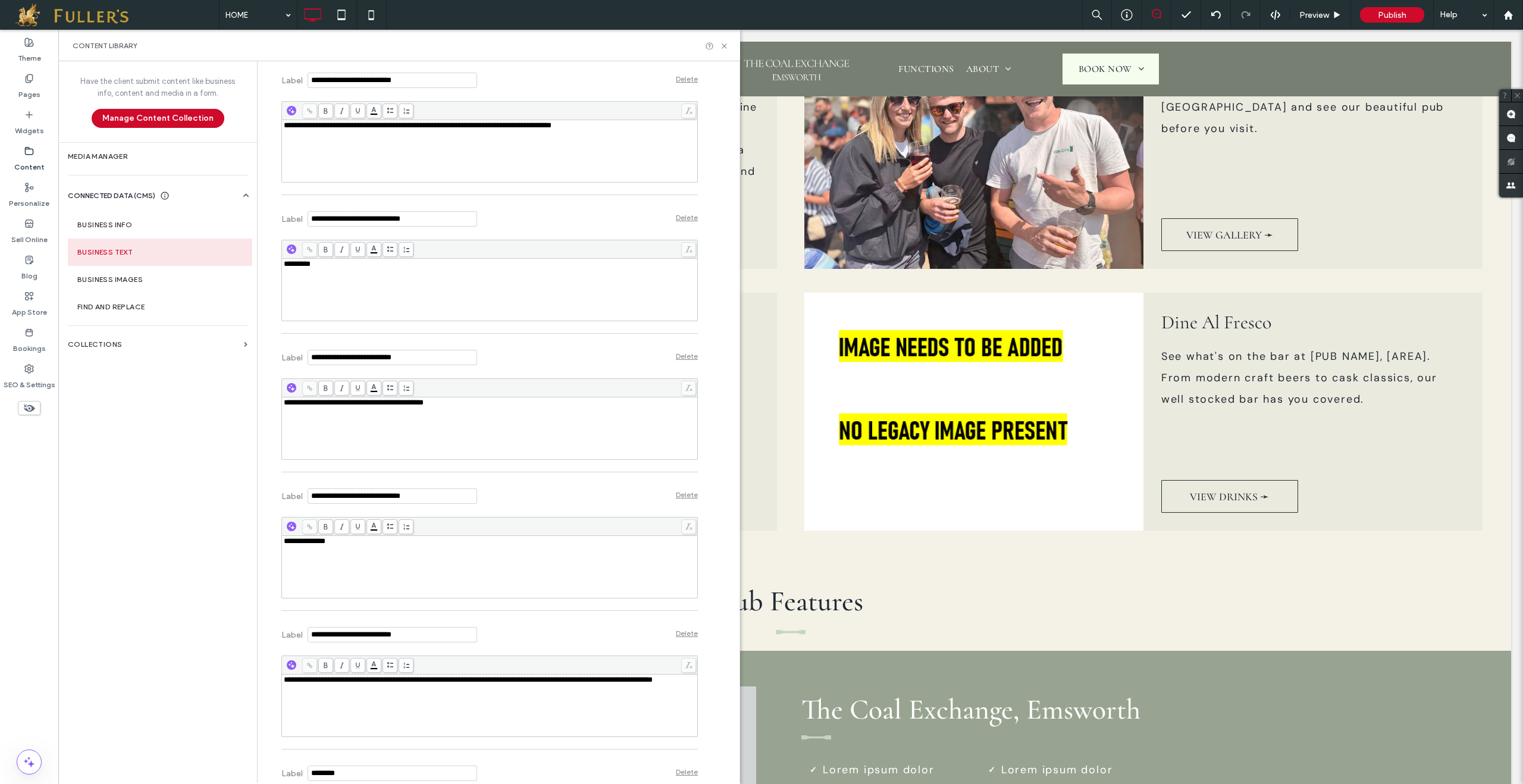
click at [300, 545] on span "**********" at bounding box center [305, 541] width 42 height 8
click at [306, 545] on span "**********" at bounding box center [305, 541] width 42 height 8
click at [392, 437] on div "**********" at bounding box center [490, 428] width 413 height 60
click at [724, 45] on icon at bounding box center [724, 46] width 9 height 9
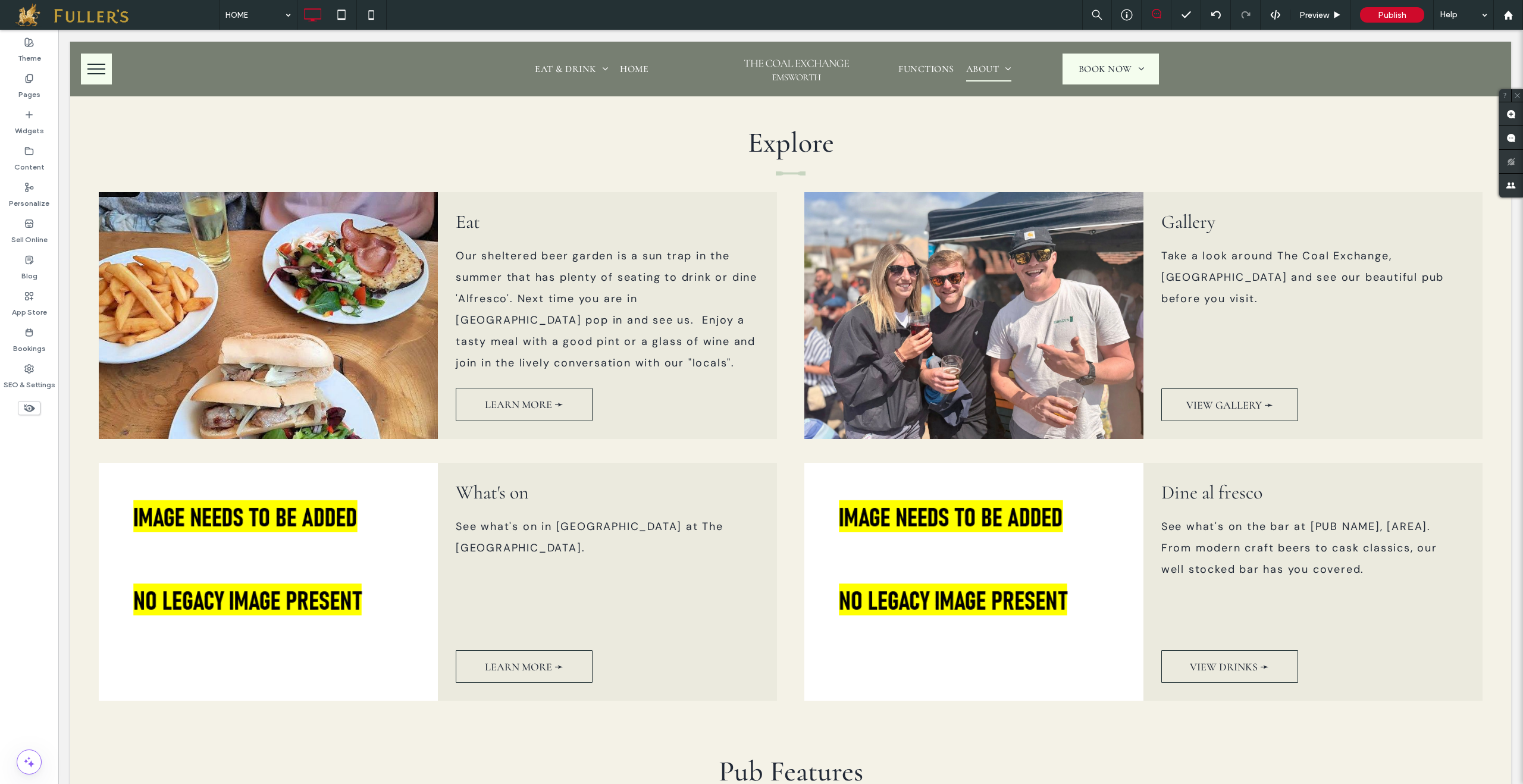
scroll to position [928, 0]
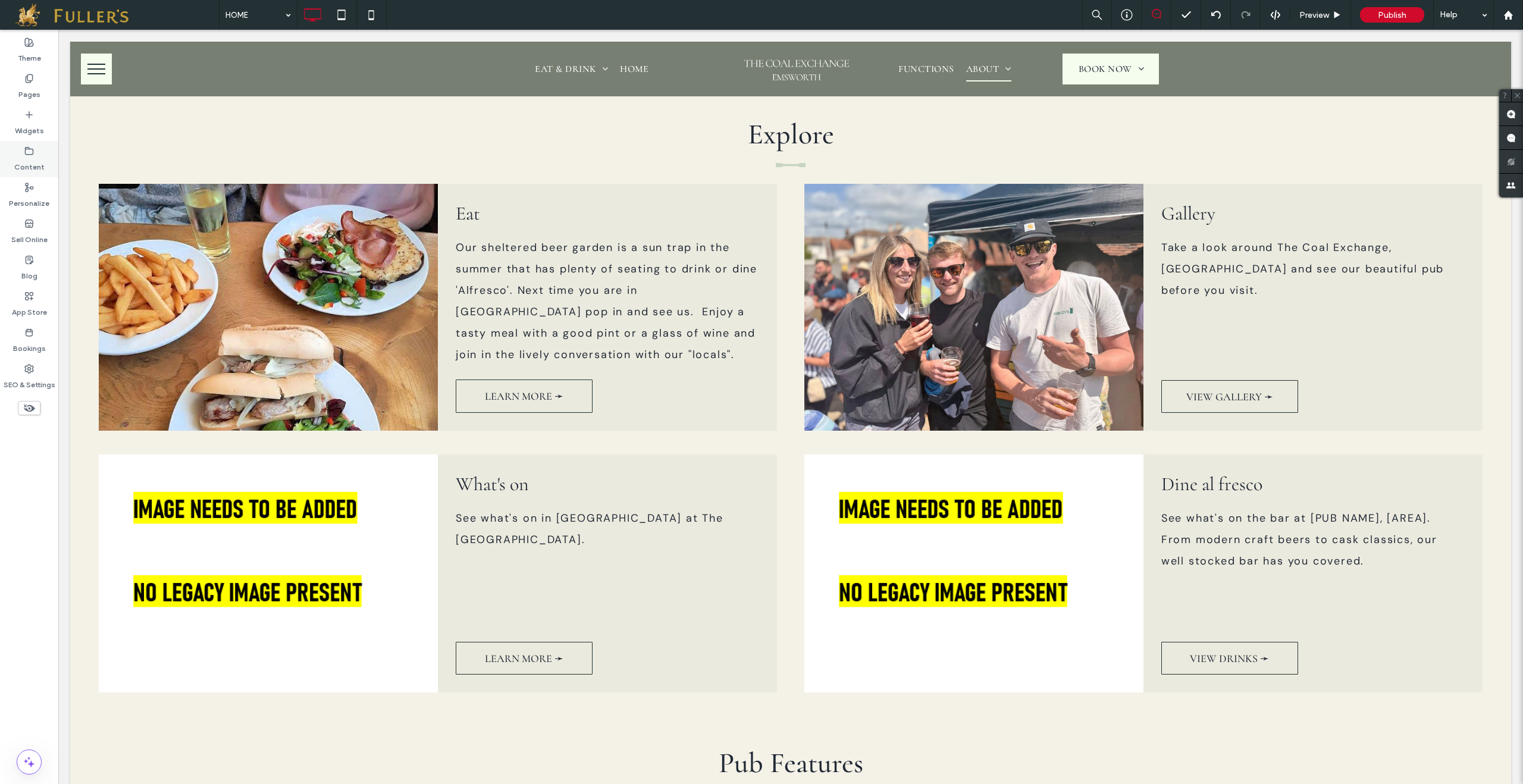
click at [34, 161] on label "Content" at bounding box center [29, 164] width 30 height 17
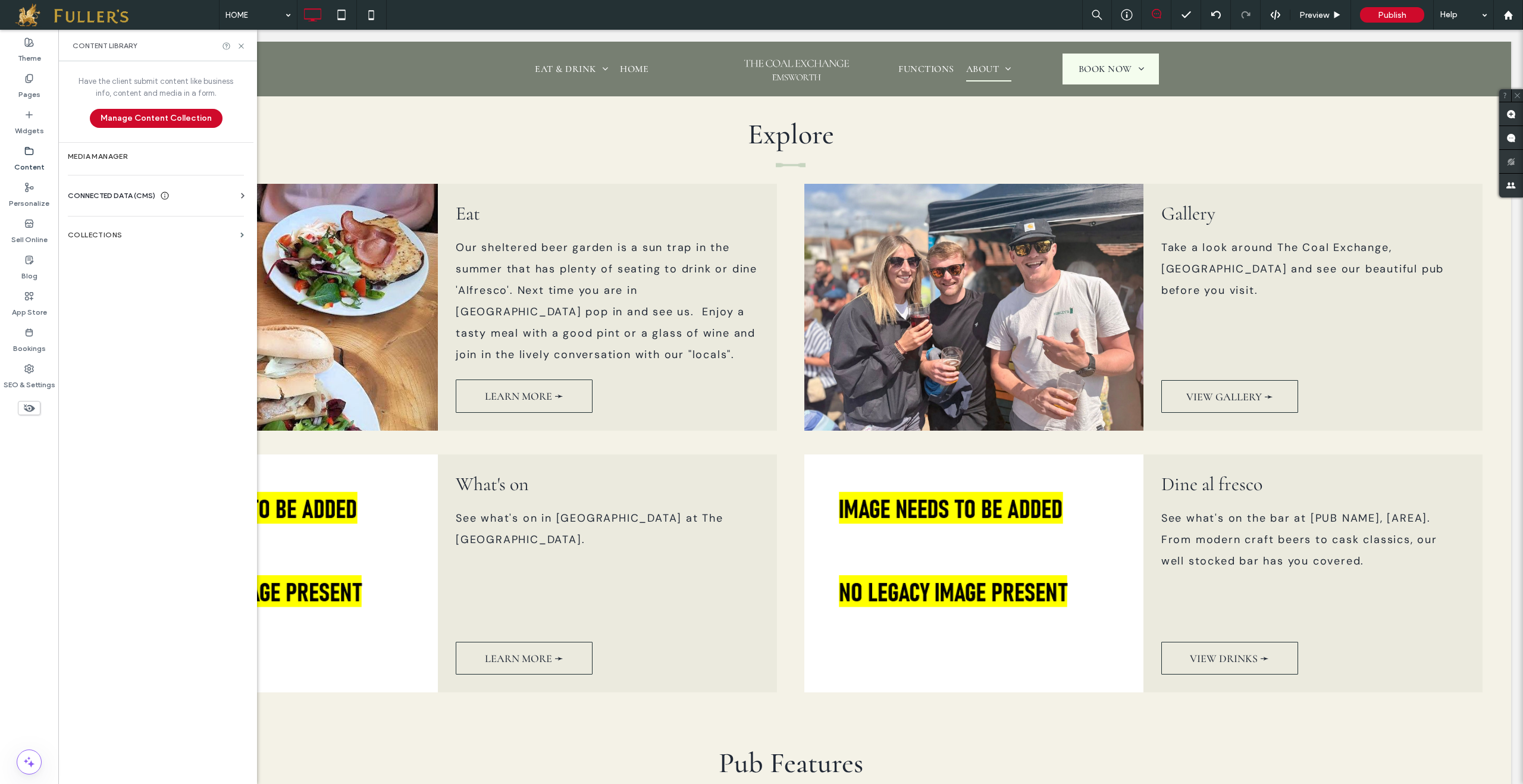
drag, startPoint x: 95, startPoint y: 190, endPoint x: 116, endPoint y: 198, distance: 22.5
click at [95, 190] on span "CONNECTED DATA (CMS)" at bounding box center [111, 195] width 88 height 12
click at [122, 254] on label "Business Text" at bounding box center [158, 252] width 162 height 9
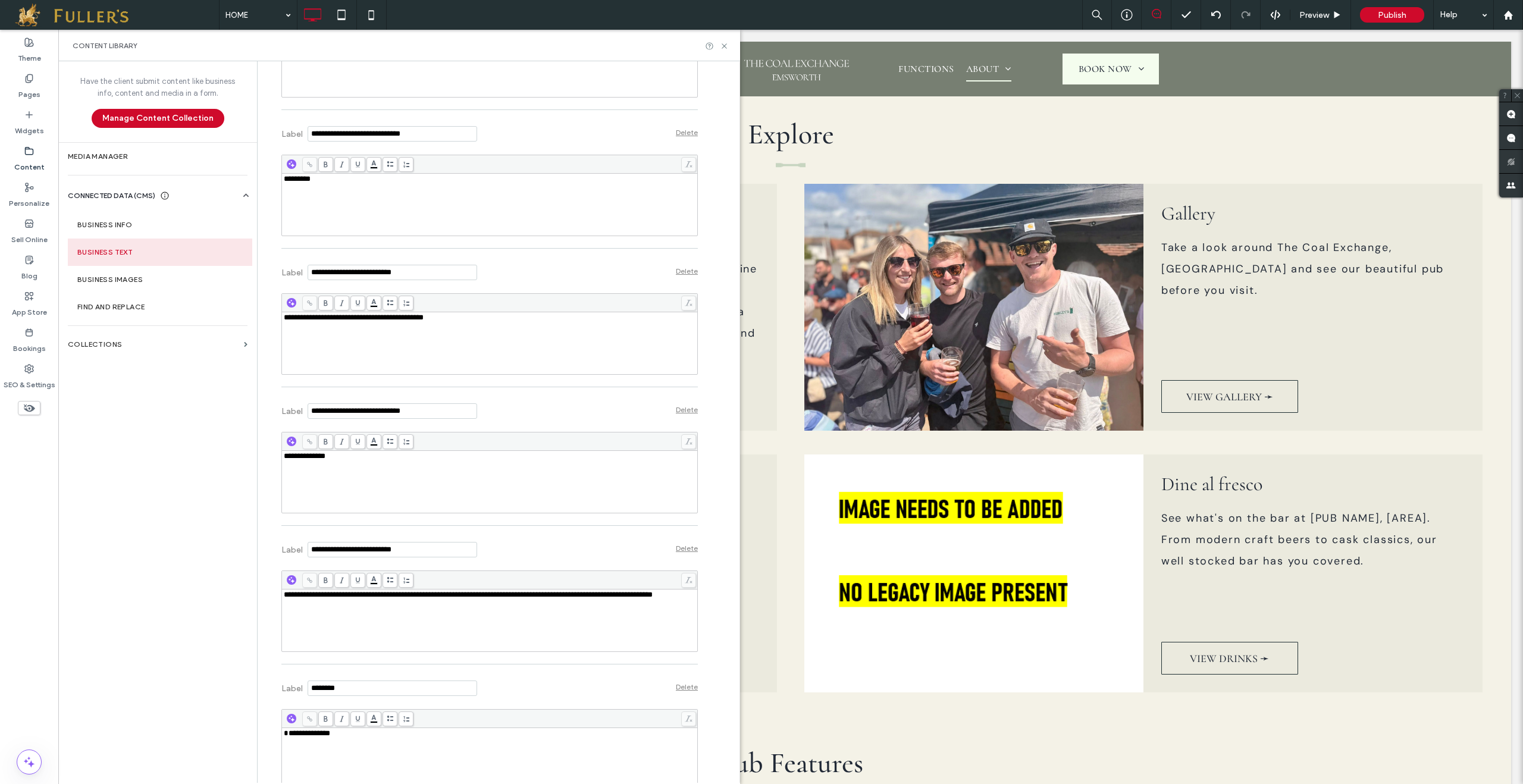
scroll to position [1199, 0]
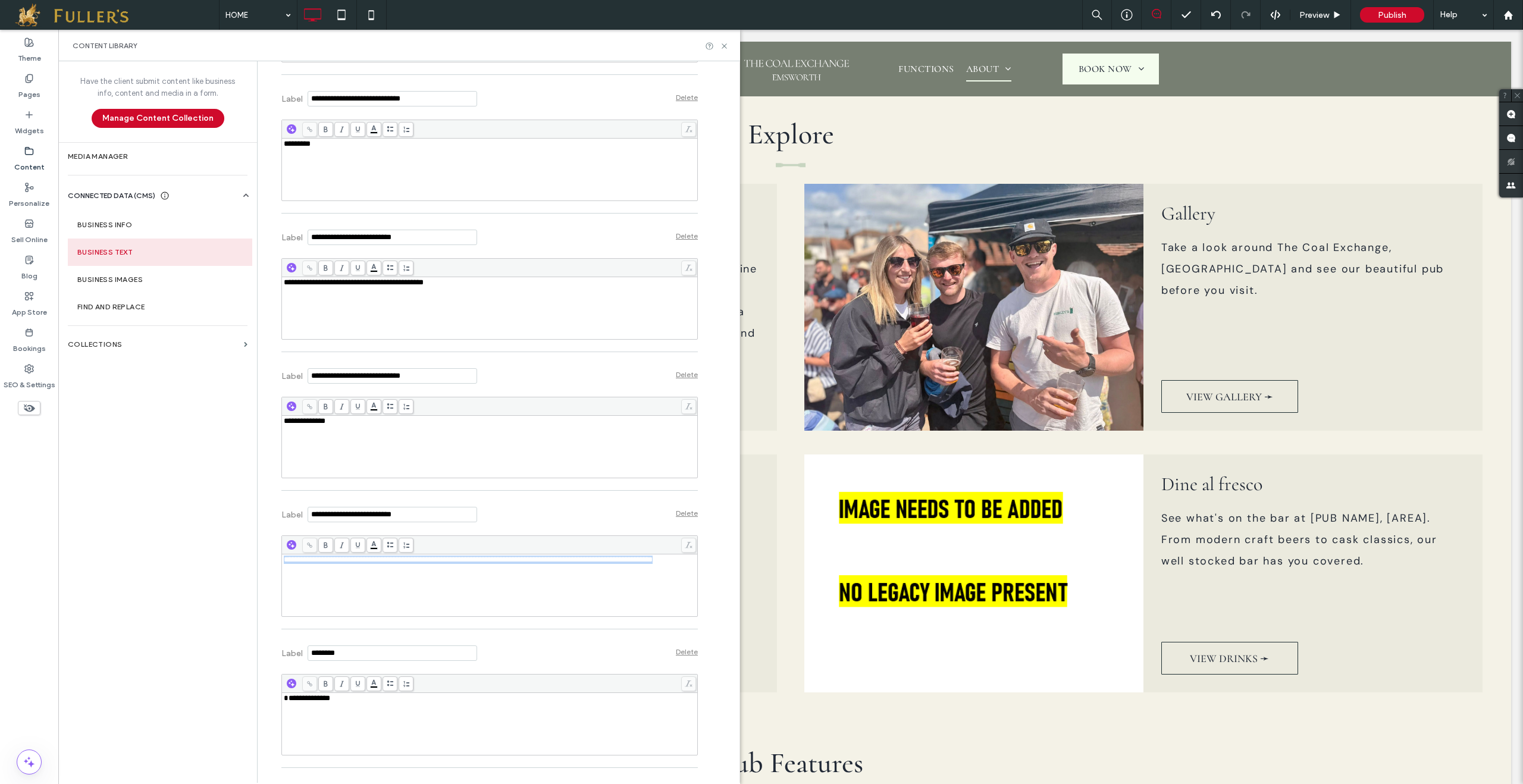
drag, startPoint x: 354, startPoint y: 581, endPoint x: 272, endPoint y: 559, distance: 84.9
click at [272, 559] on div "**********" at bounding box center [481, 41] width 434 height 2358
click at [372, 572] on span "**********" at bounding box center [484, 563] width 402 height 16
click at [725, 46] on icon at bounding box center [724, 46] width 9 height 9
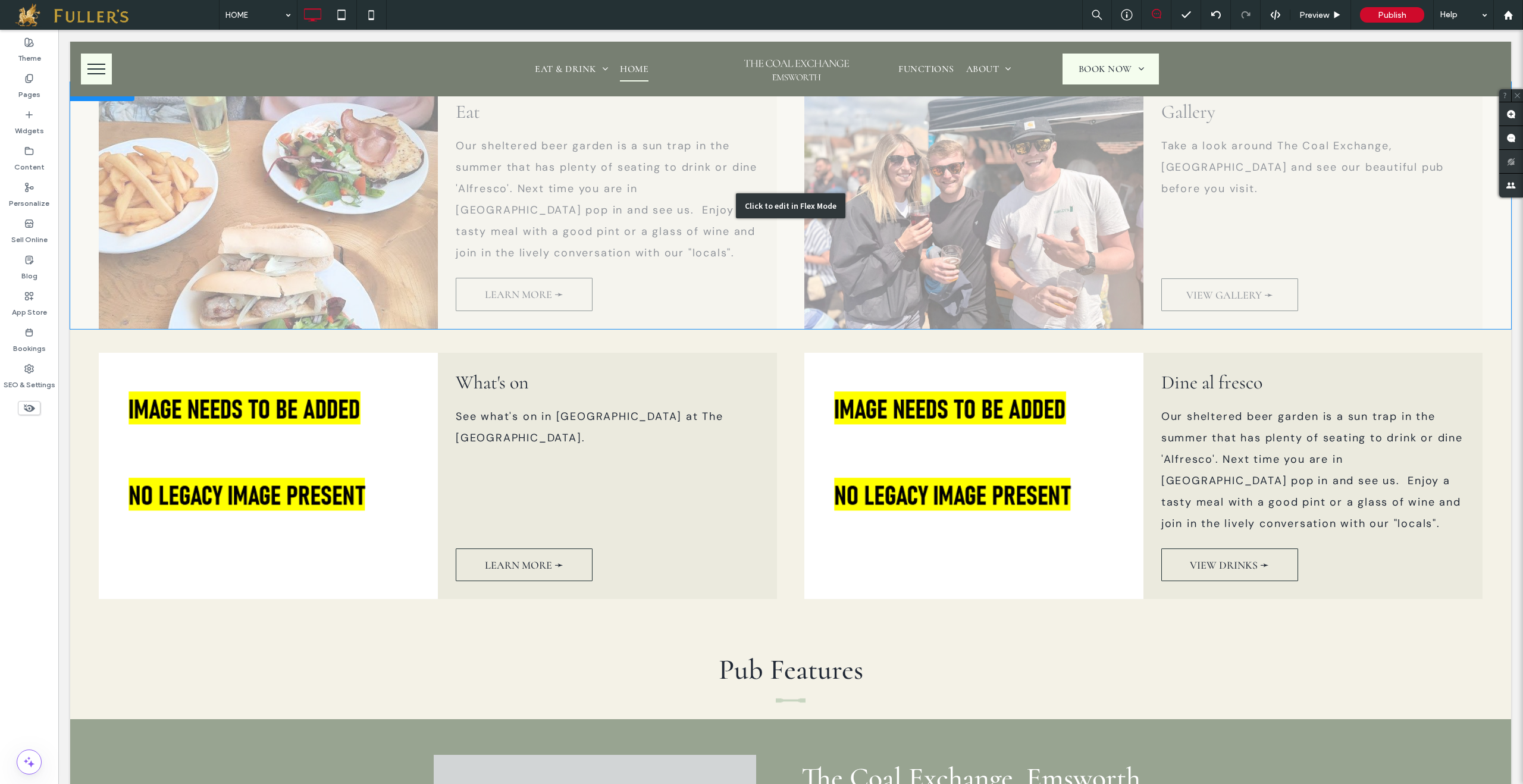
scroll to position [1026, 0]
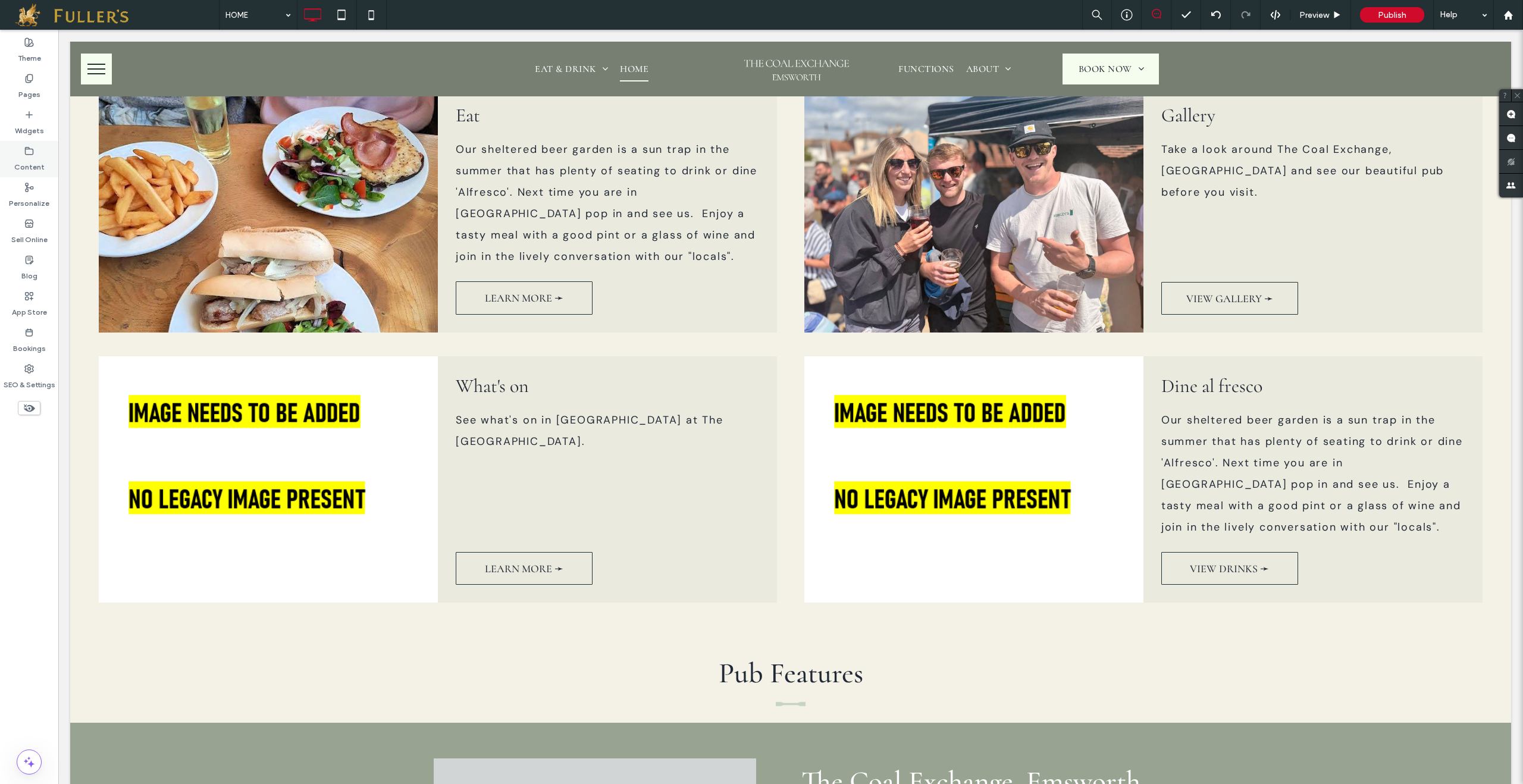
click at [27, 154] on use at bounding box center [29, 150] width 8 height 7
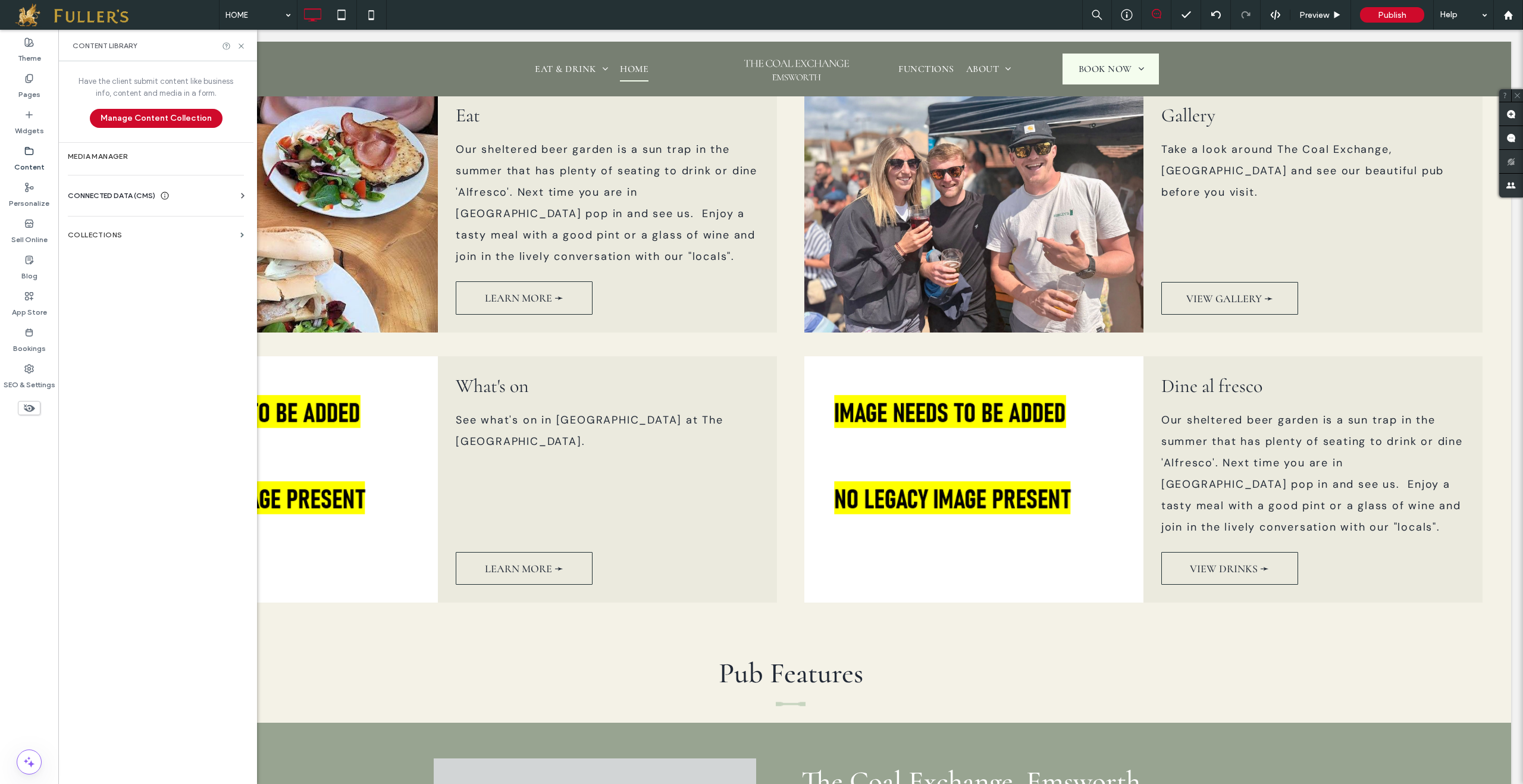
click at [115, 193] on span "CONNECTED DATA (CMS)" at bounding box center [111, 195] width 88 height 12
click at [124, 278] on label "Business Images" at bounding box center [158, 280] width 162 height 9
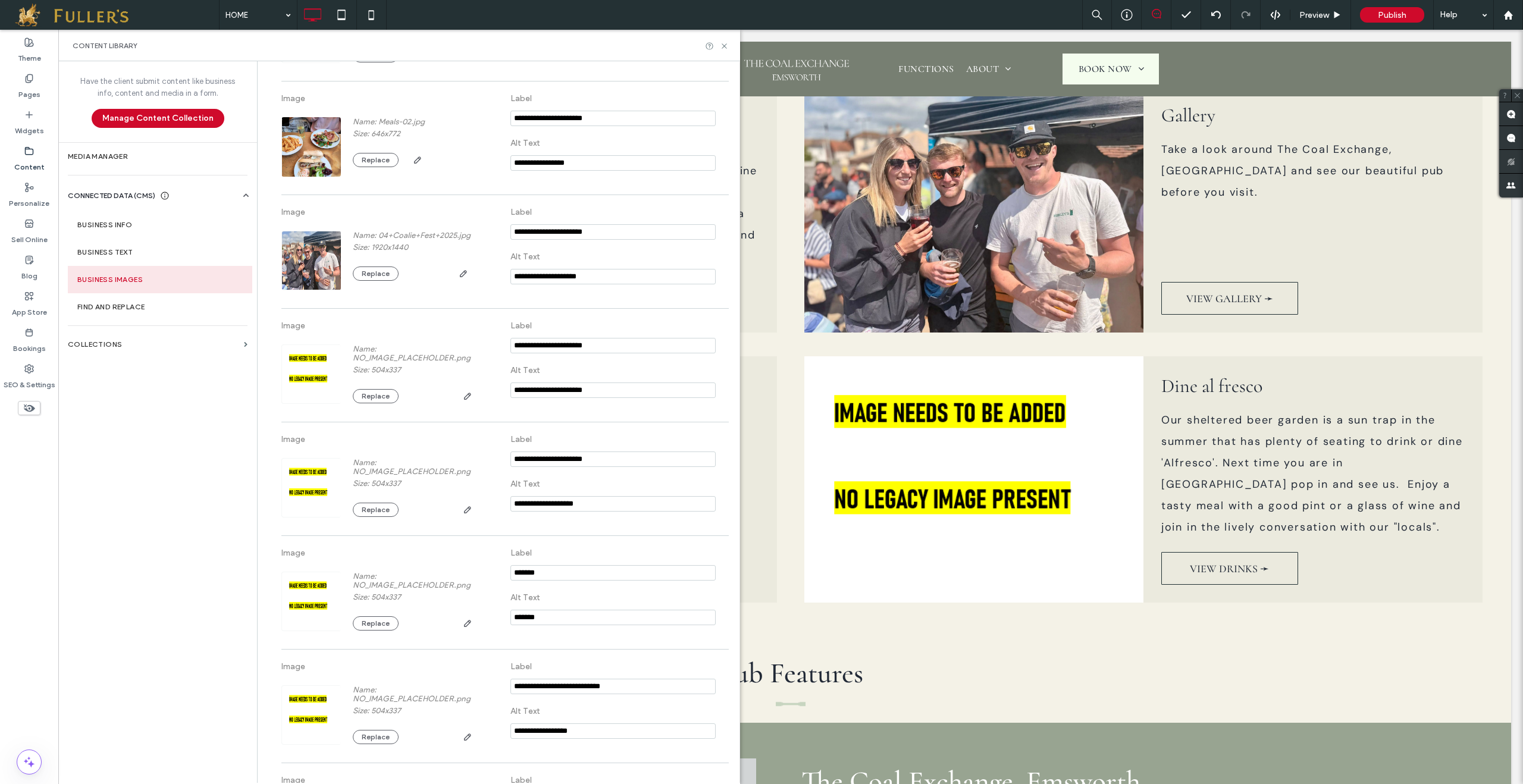
scroll to position [467, 0]
drag, startPoint x: 535, startPoint y: 509, endPoint x: 609, endPoint y: 512, distance: 74.1
click at [609, 509] on input "**********" at bounding box center [613, 502] width 206 height 16
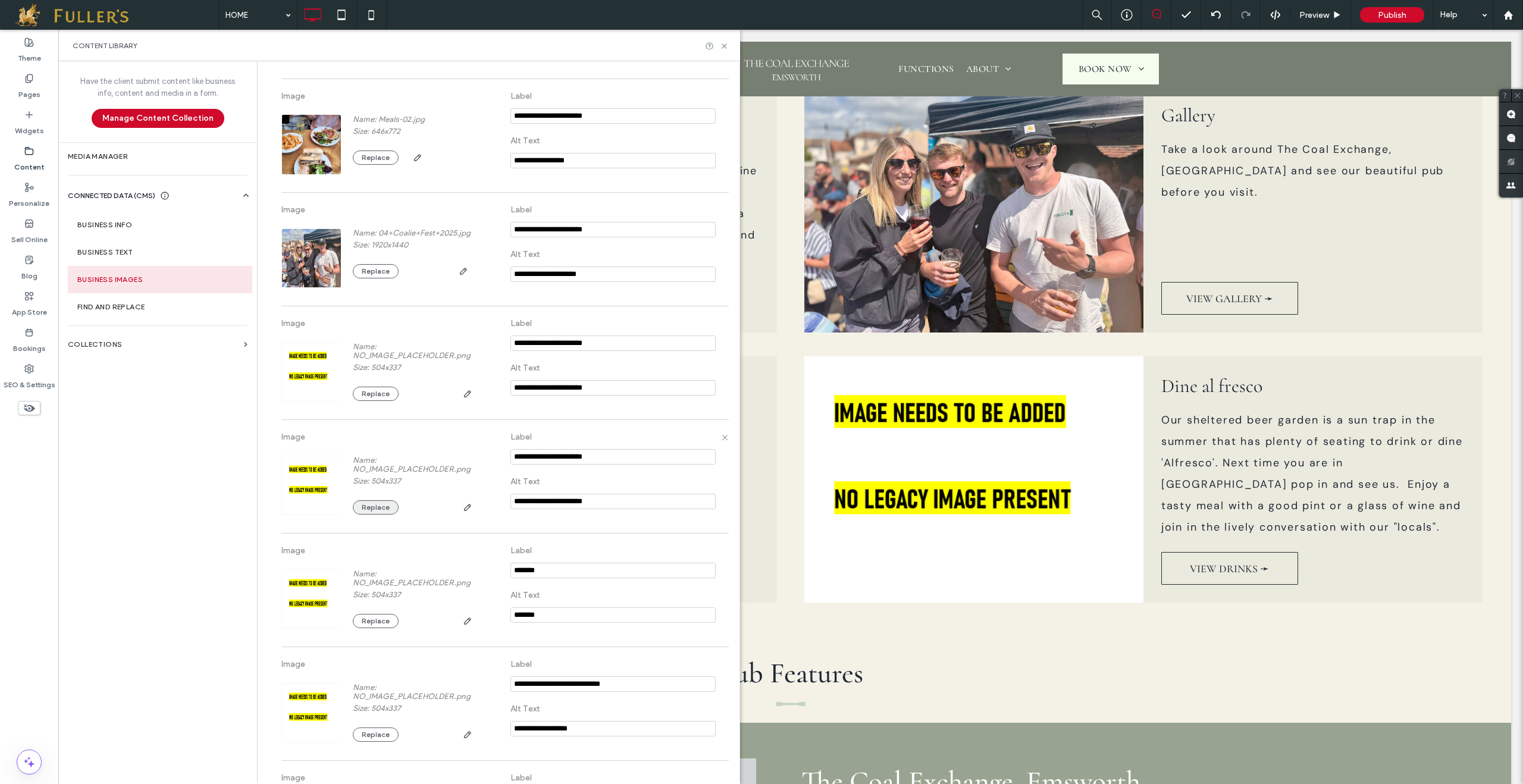
type input "**********"
click at [354, 513] on button "Replace" at bounding box center [376, 507] width 46 height 14
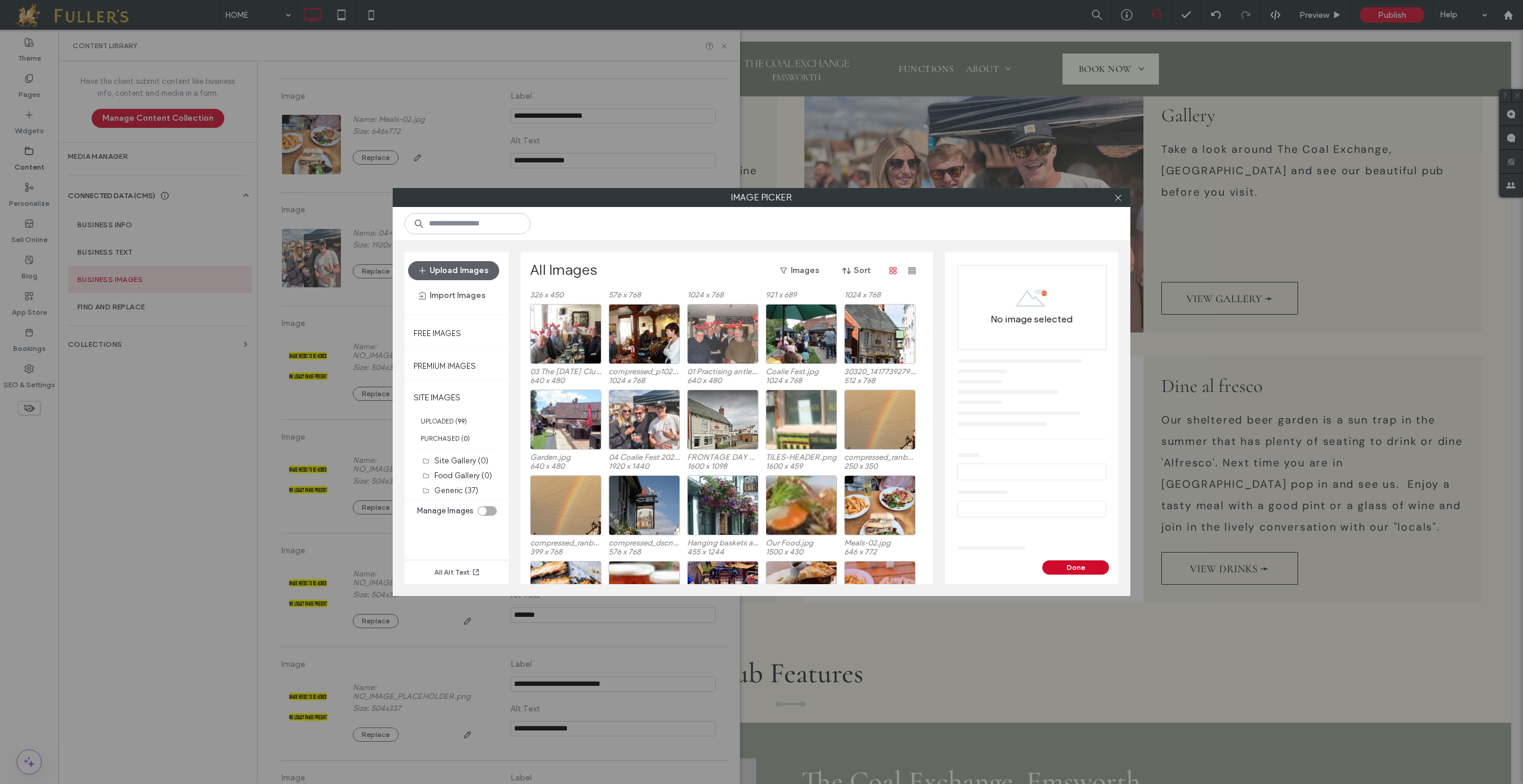
scroll to position [178, 0]
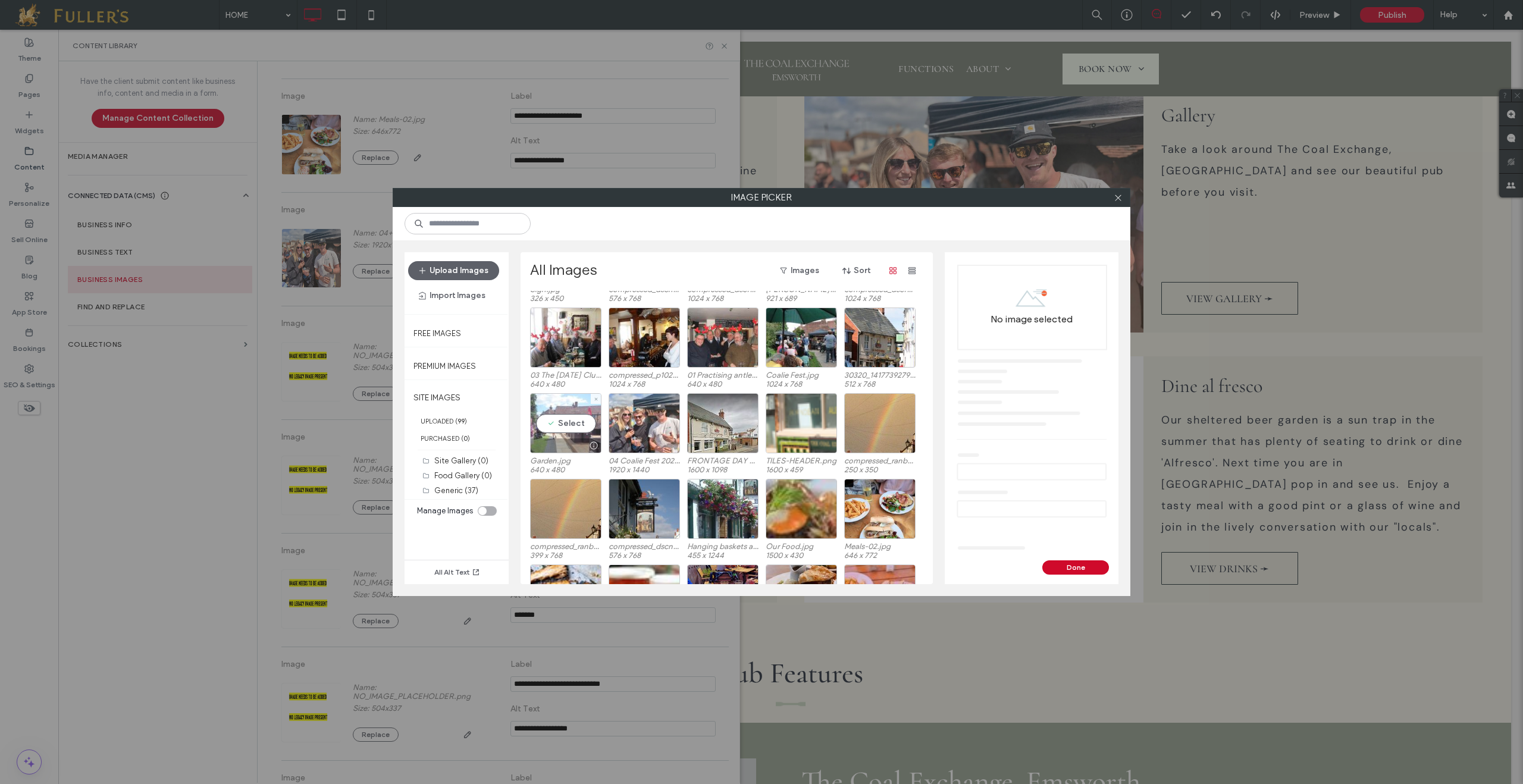
click at [567, 428] on div "Select" at bounding box center [566, 423] width 71 height 60
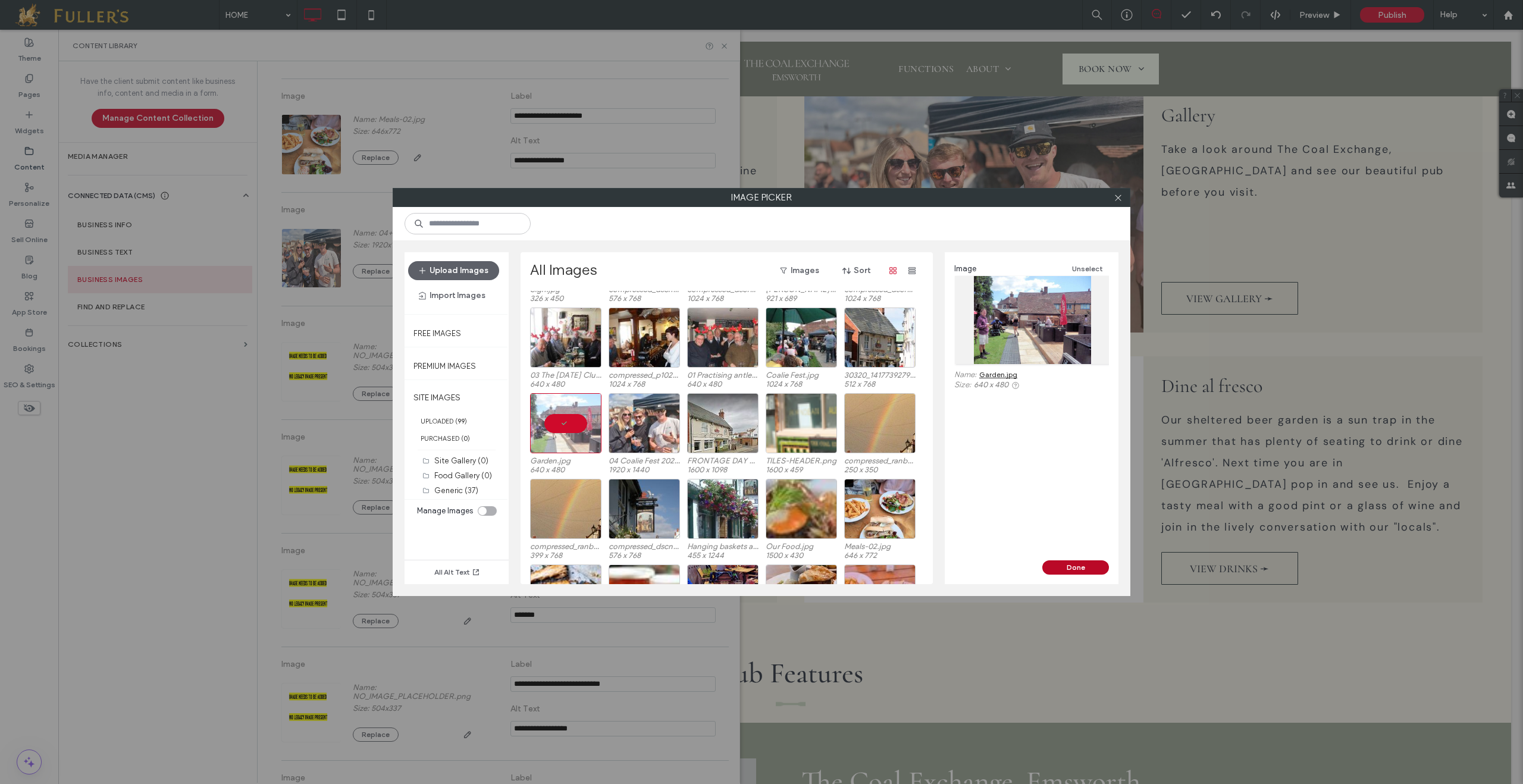
click at [1080, 568] on button "Done" at bounding box center [1075, 568] width 67 height 14
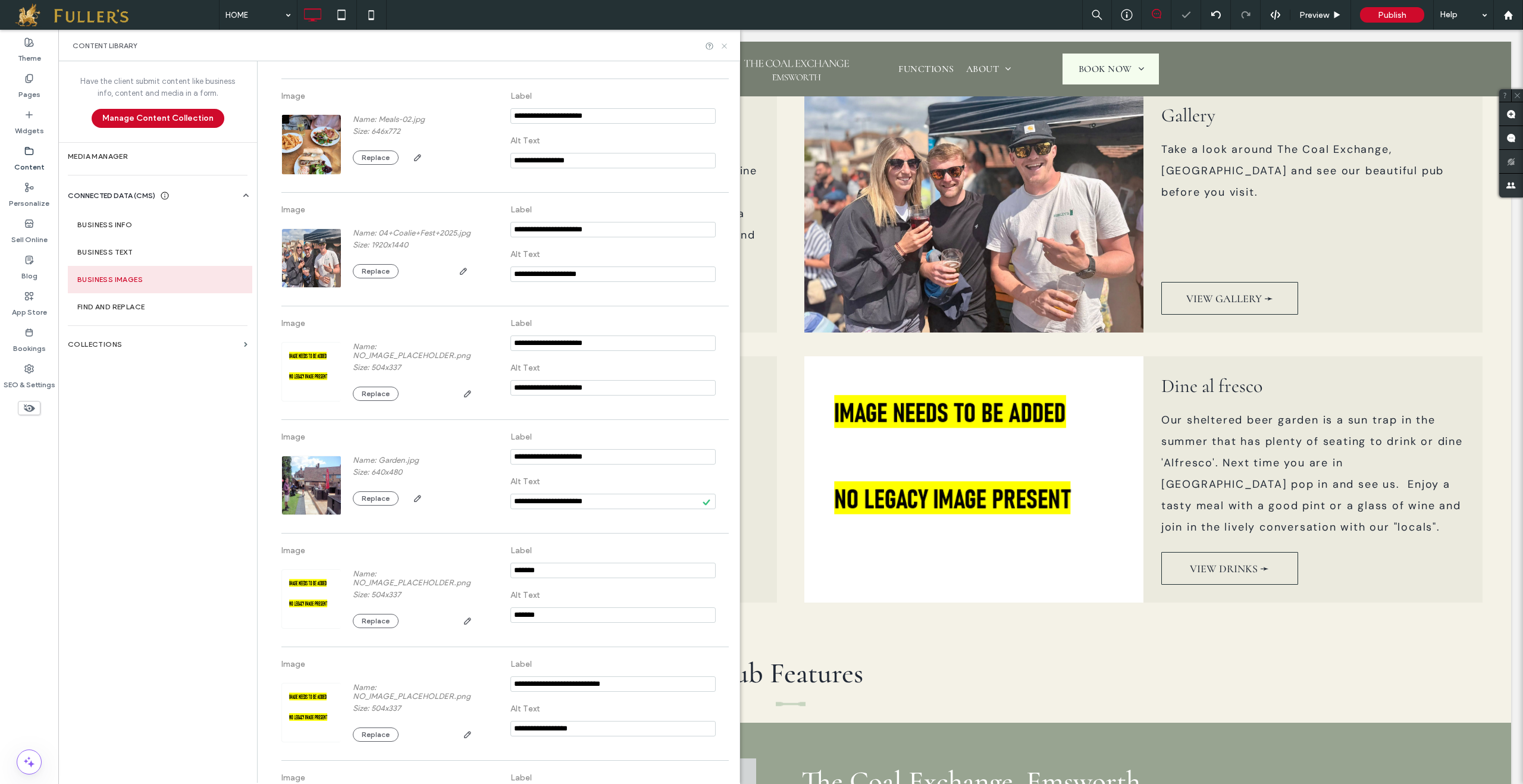
drag, startPoint x: 724, startPoint y: 48, endPoint x: 666, endPoint y: 18, distance: 65.3
click at [724, 48] on icon at bounding box center [724, 46] width 9 height 9
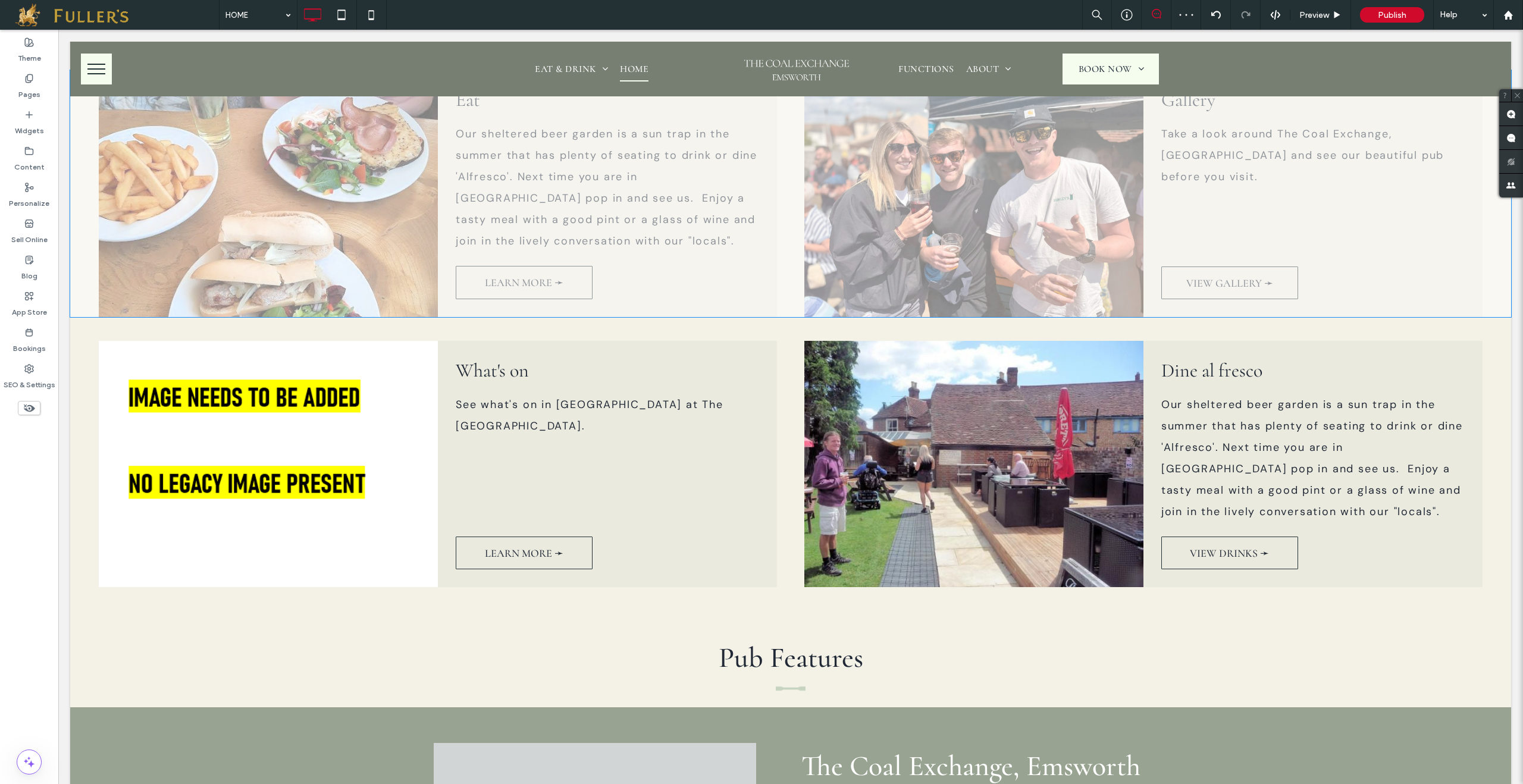
scroll to position [1043, 0]
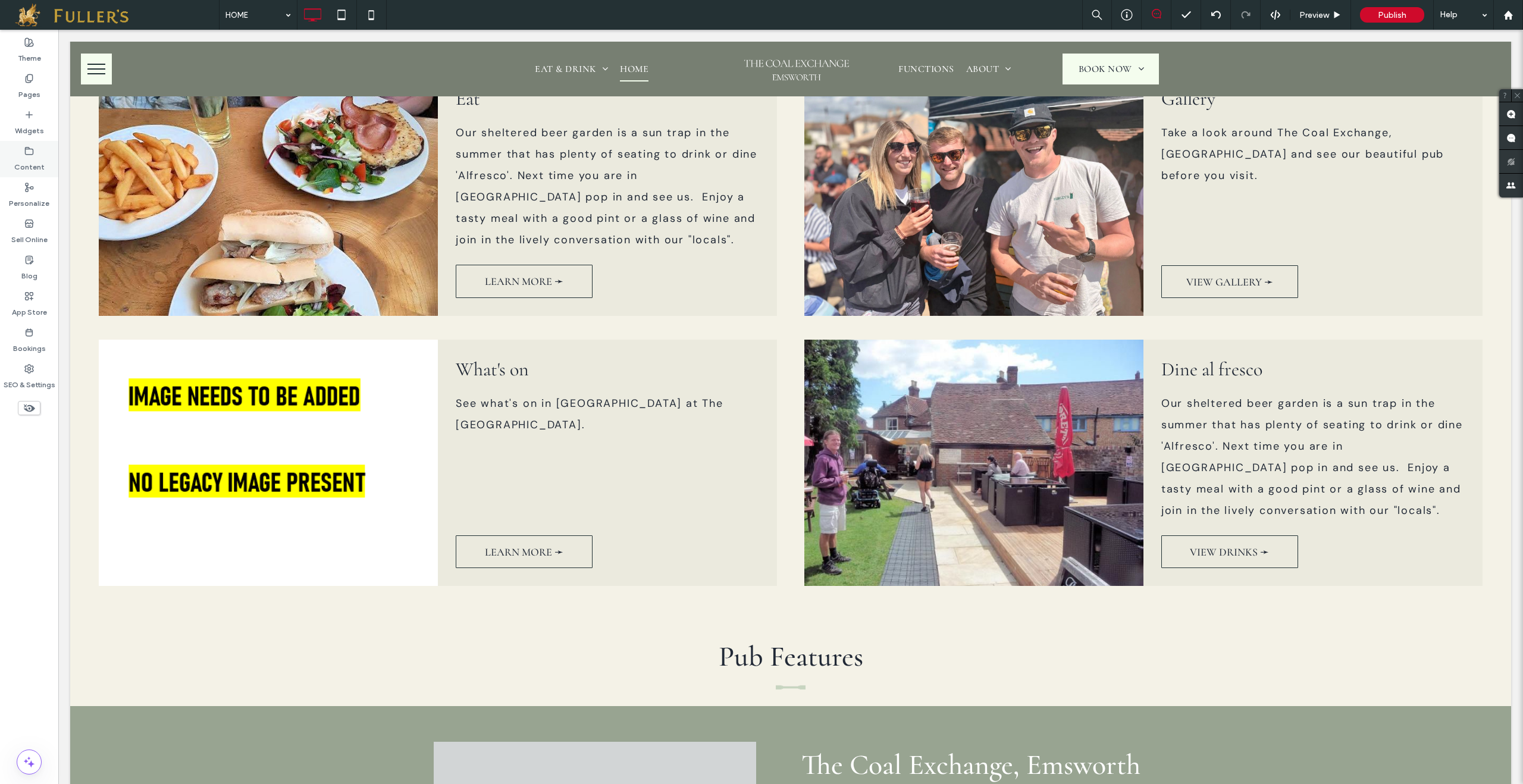
click at [29, 157] on label "Content" at bounding box center [29, 164] width 30 height 17
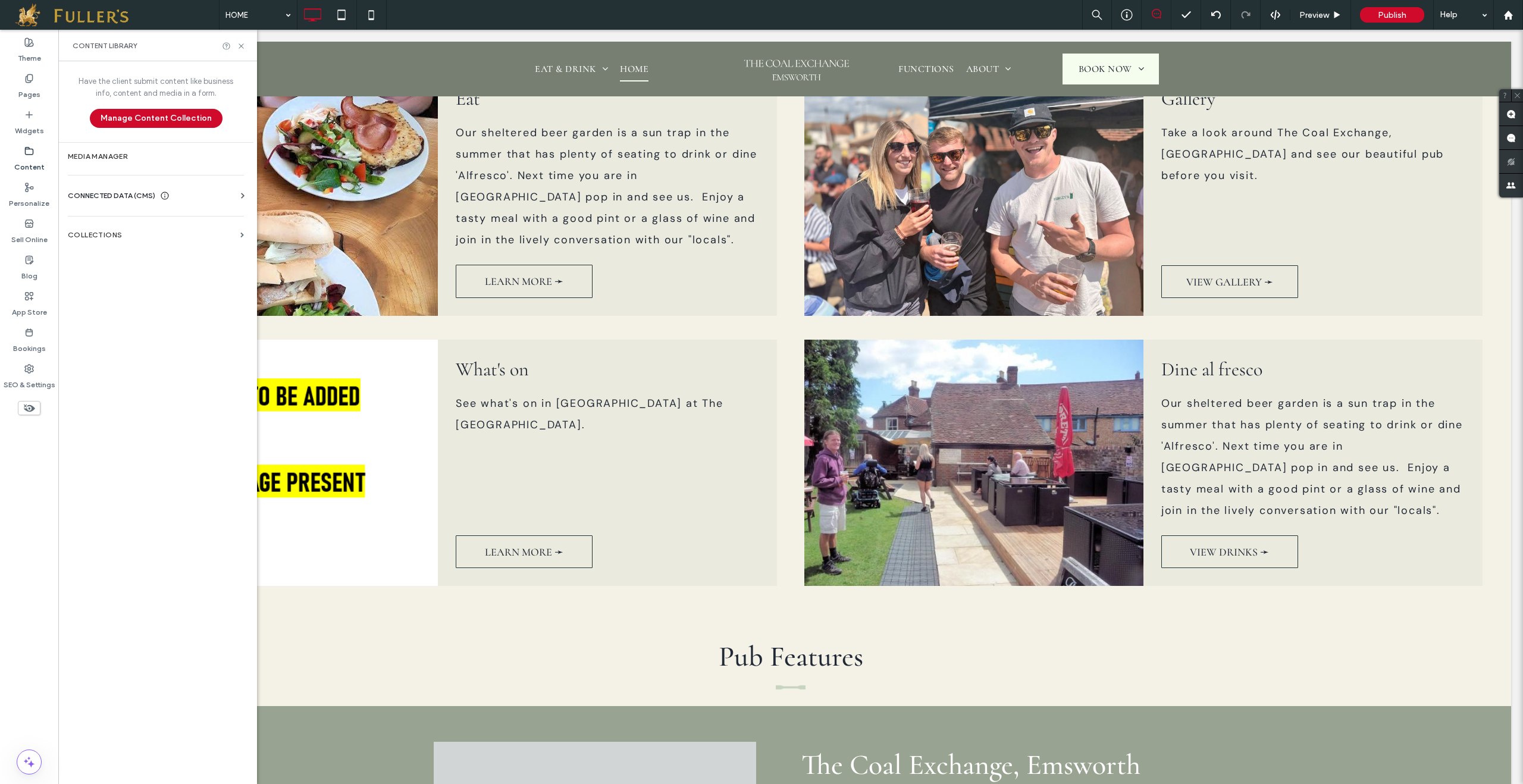
click at [105, 206] on div "Business Info Business Text Business Images Find and Replace" at bounding box center [158, 206] width 181 height 9
click at [124, 202] on div "Business Info Business Text Business Images Find and Replace" at bounding box center [158, 206] width 181 height 9
click at [242, 195] on use at bounding box center [242, 195] width 4 height 5
click at [139, 284] on section "Business Images" at bounding box center [158, 280] width 181 height 27
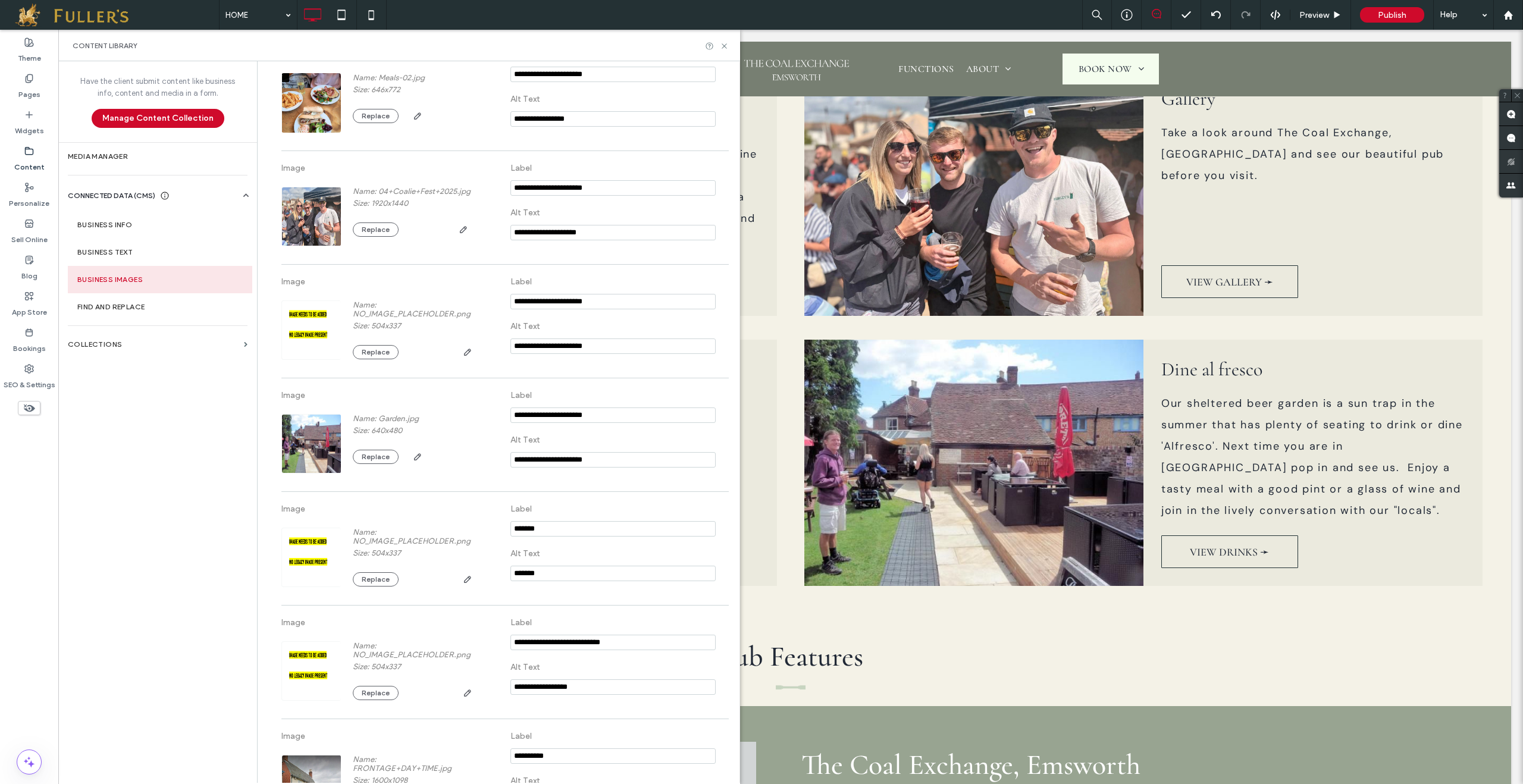
scroll to position [512, 0]
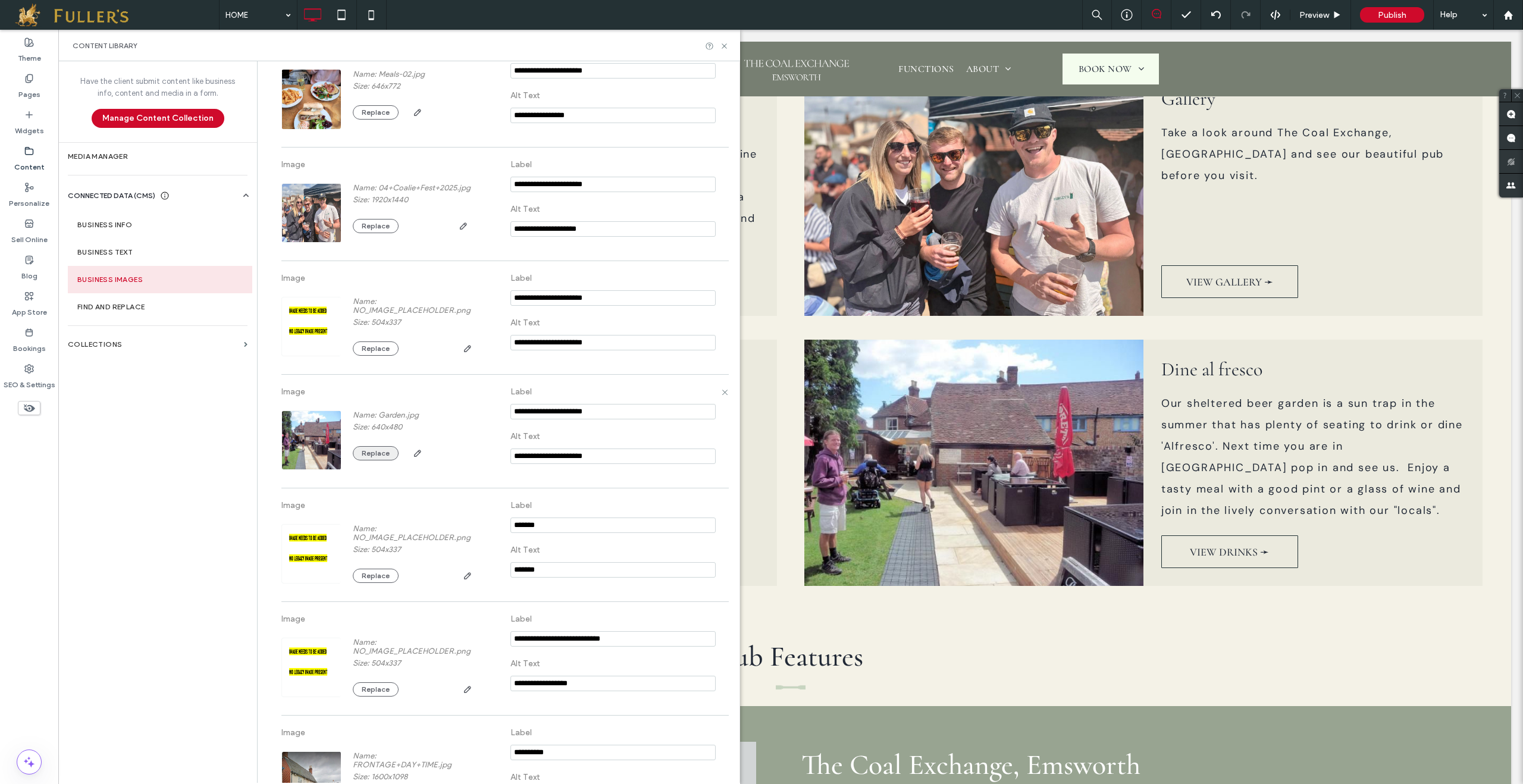
click at [372, 456] on button "Replace" at bounding box center [376, 453] width 46 height 14
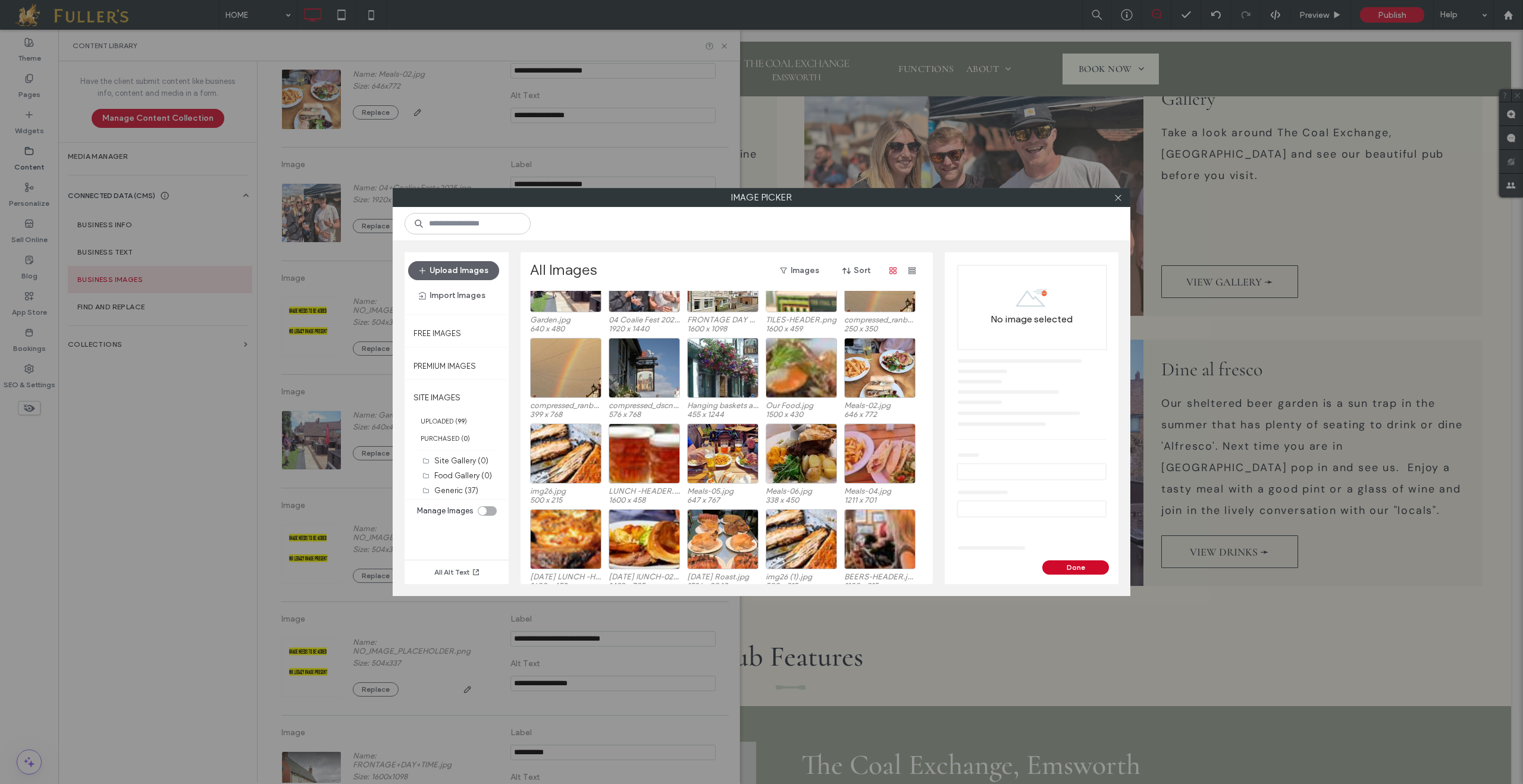
scroll to position [337, 0]
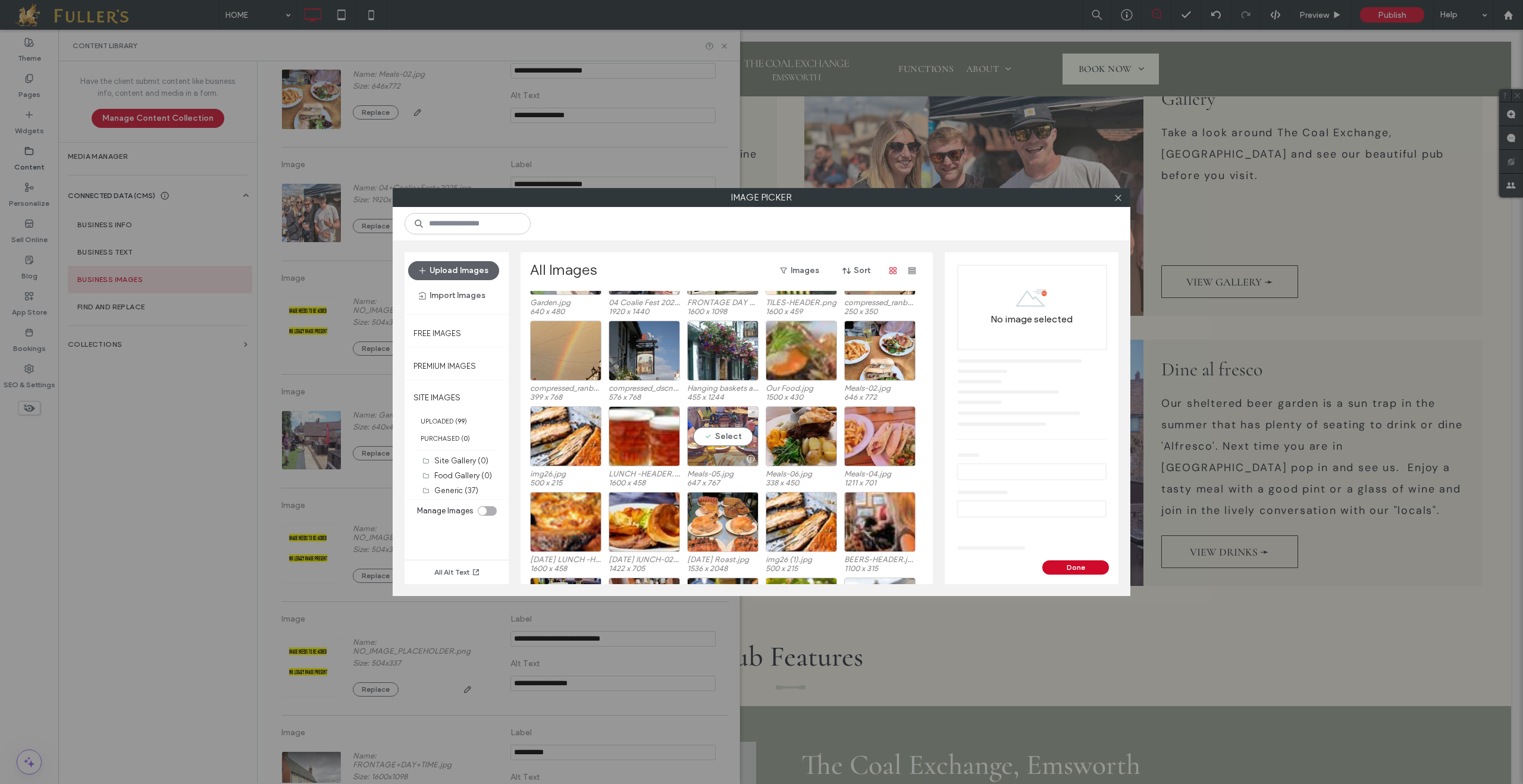
click at [717, 441] on div "Select" at bounding box center [722, 436] width 71 height 60
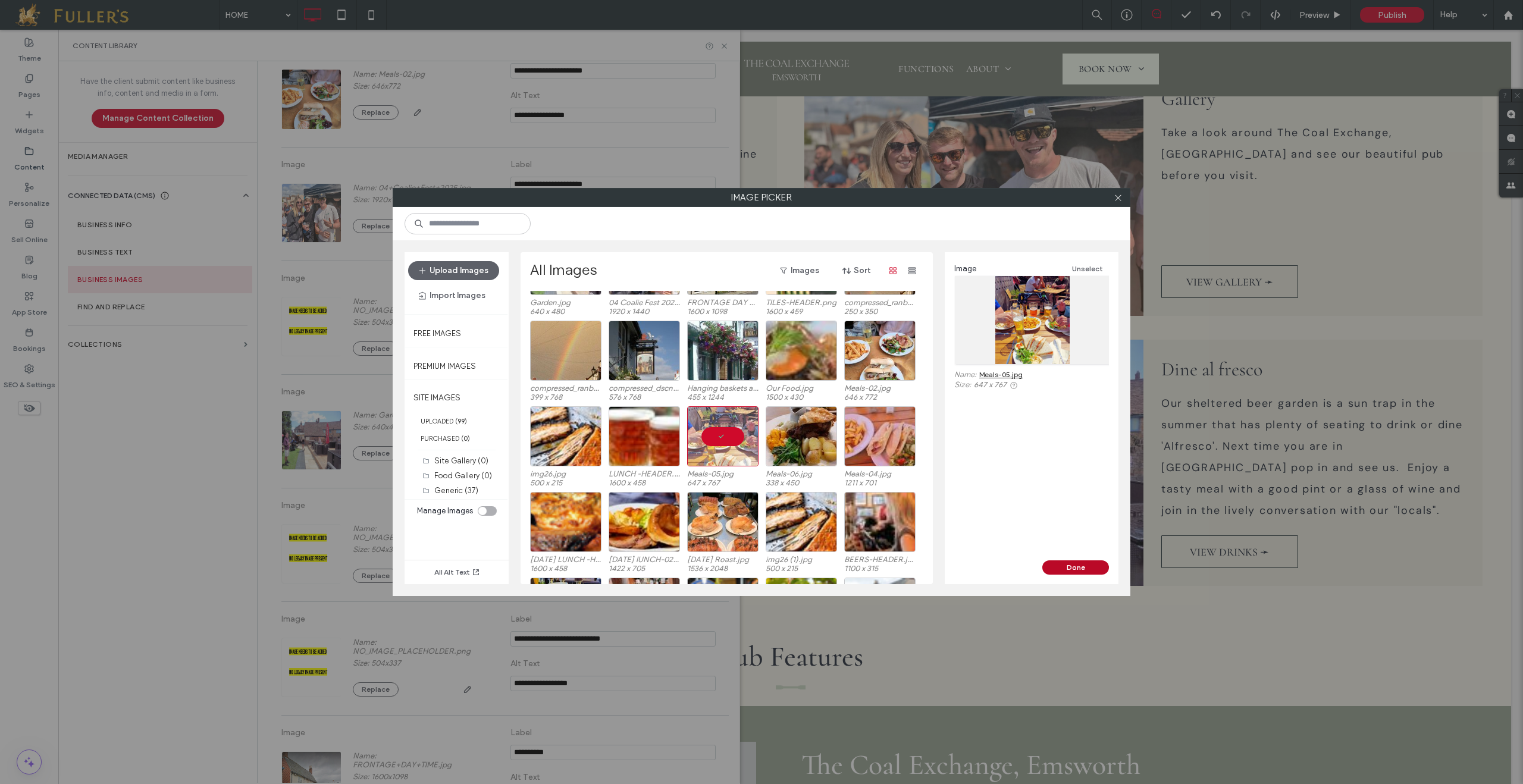
click at [1090, 562] on button "Done" at bounding box center [1075, 568] width 67 height 14
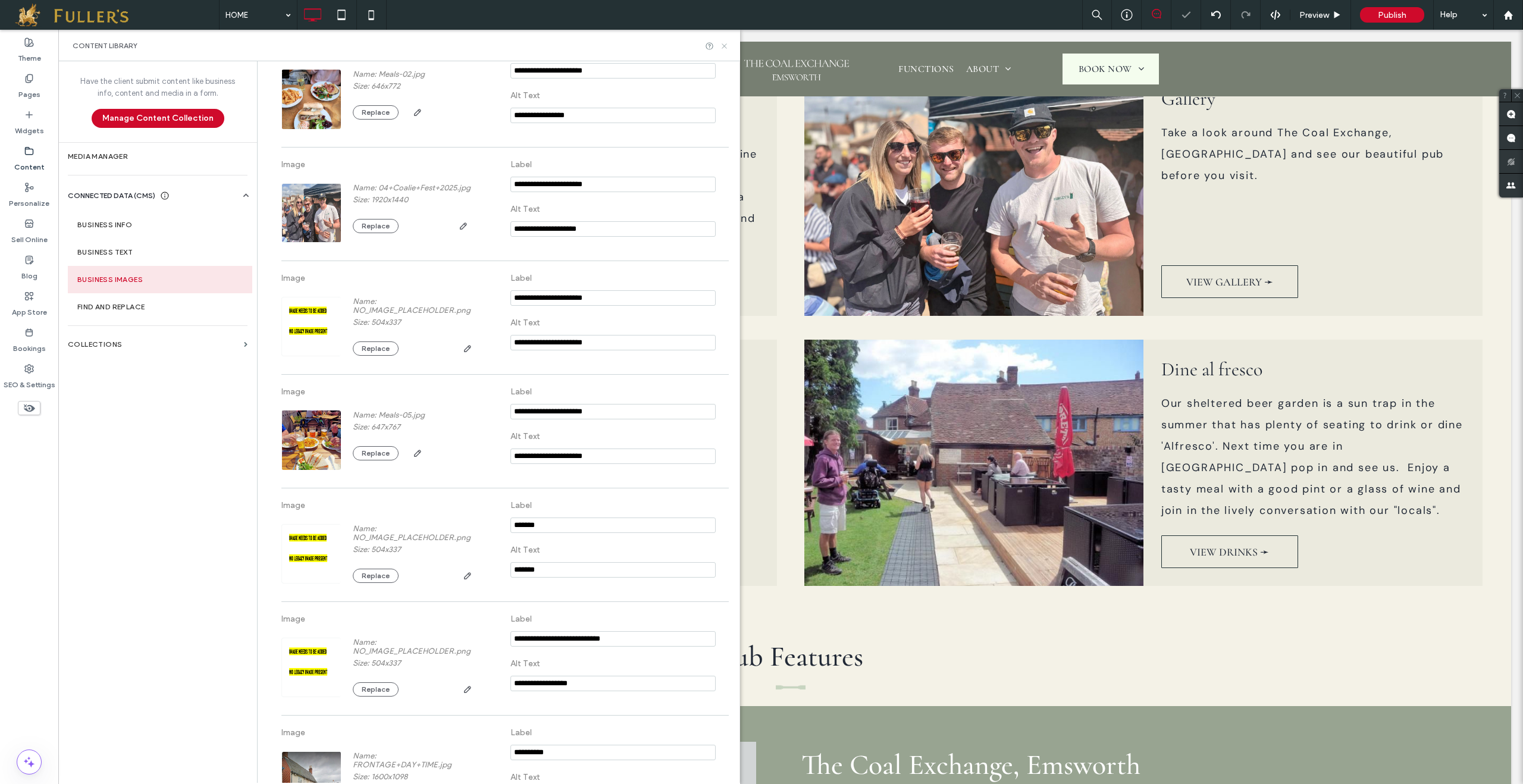
drag, startPoint x: 725, startPoint y: 45, endPoint x: 551, endPoint y: 219, distance: 246.1
click at [725, 45] on use at bounding box center [724, 45] width 5 height 5
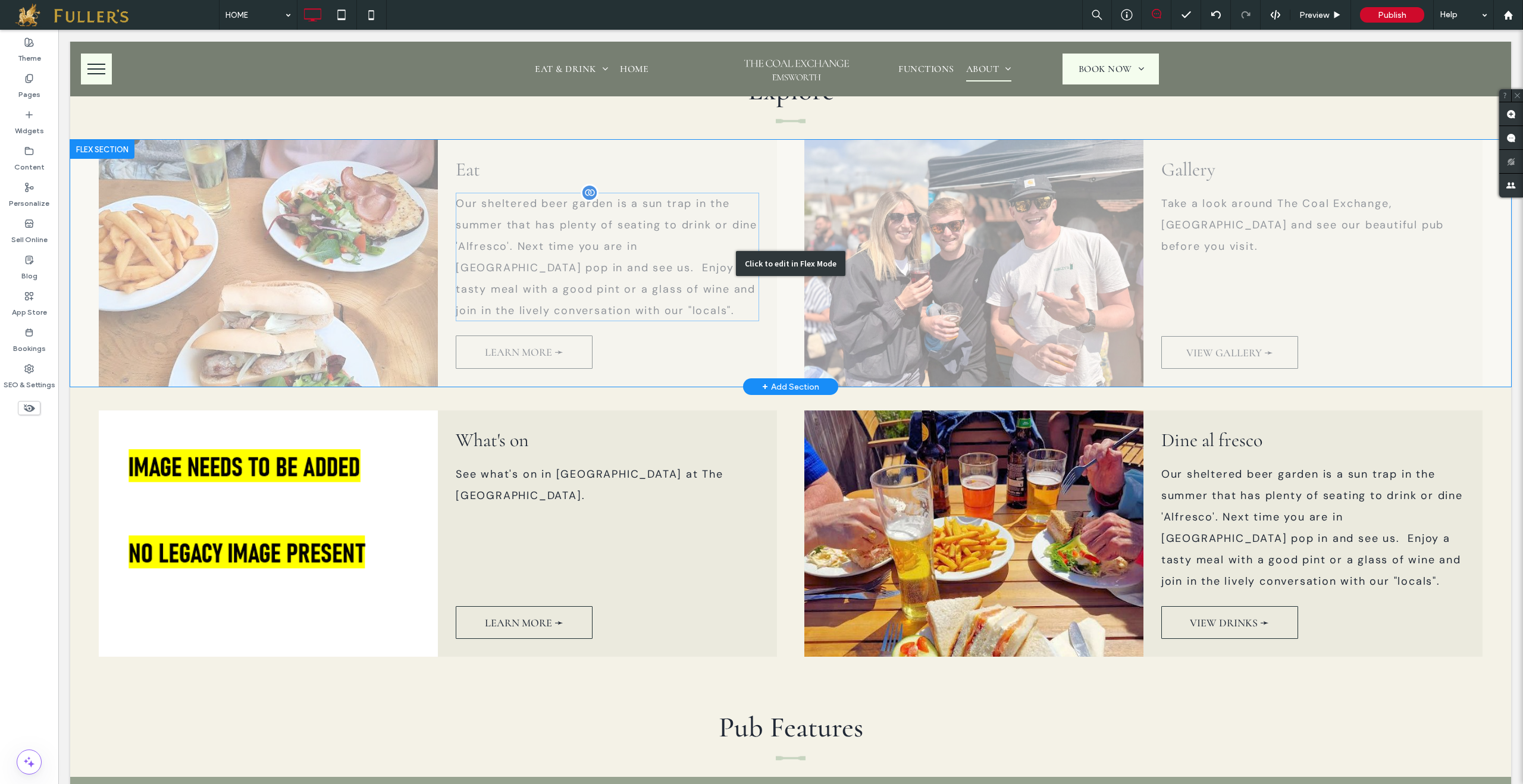
scroll to position [970, 0]
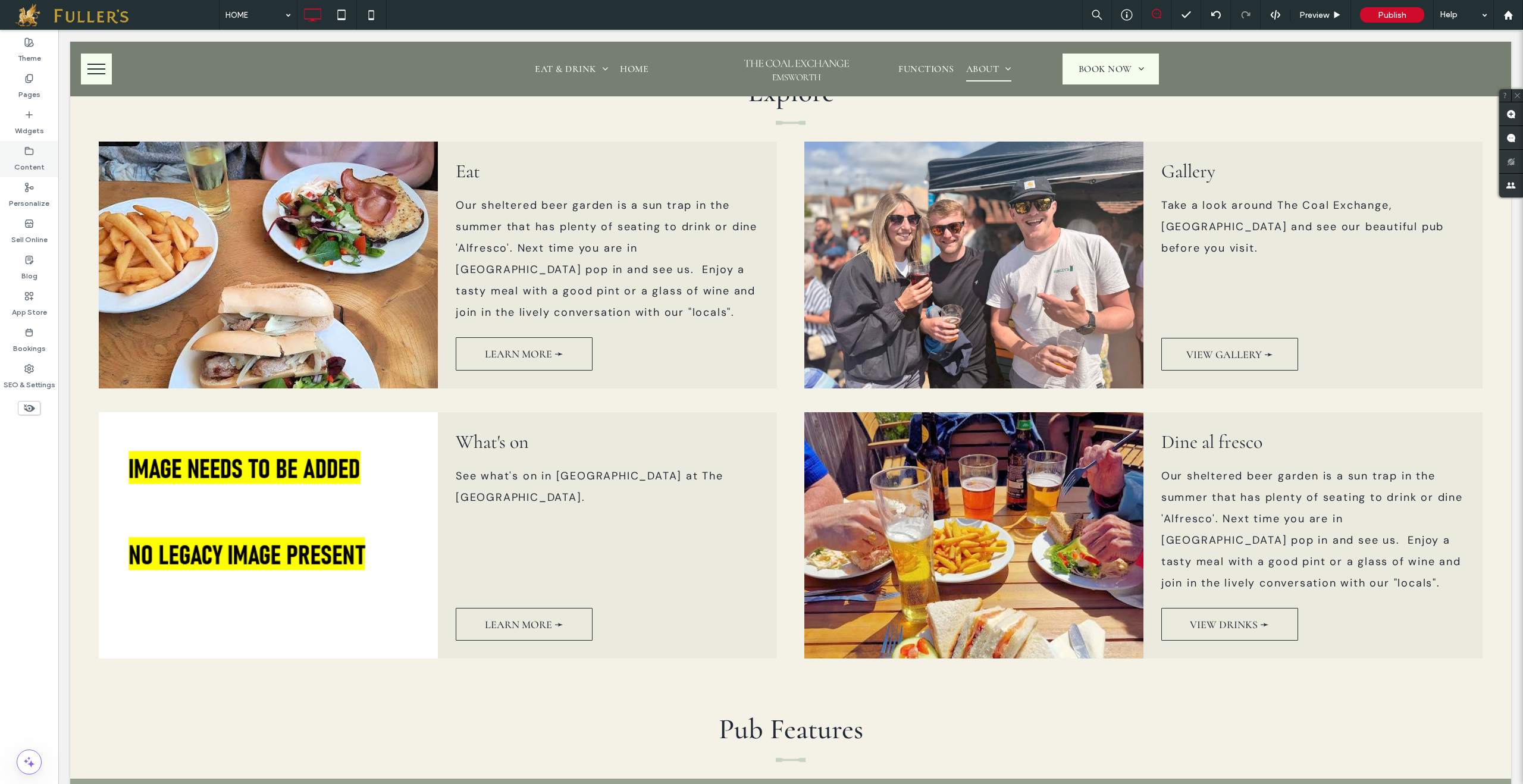
click at [28, 158] on label "Content" at bounding box center [29, 164] width 30 height 17
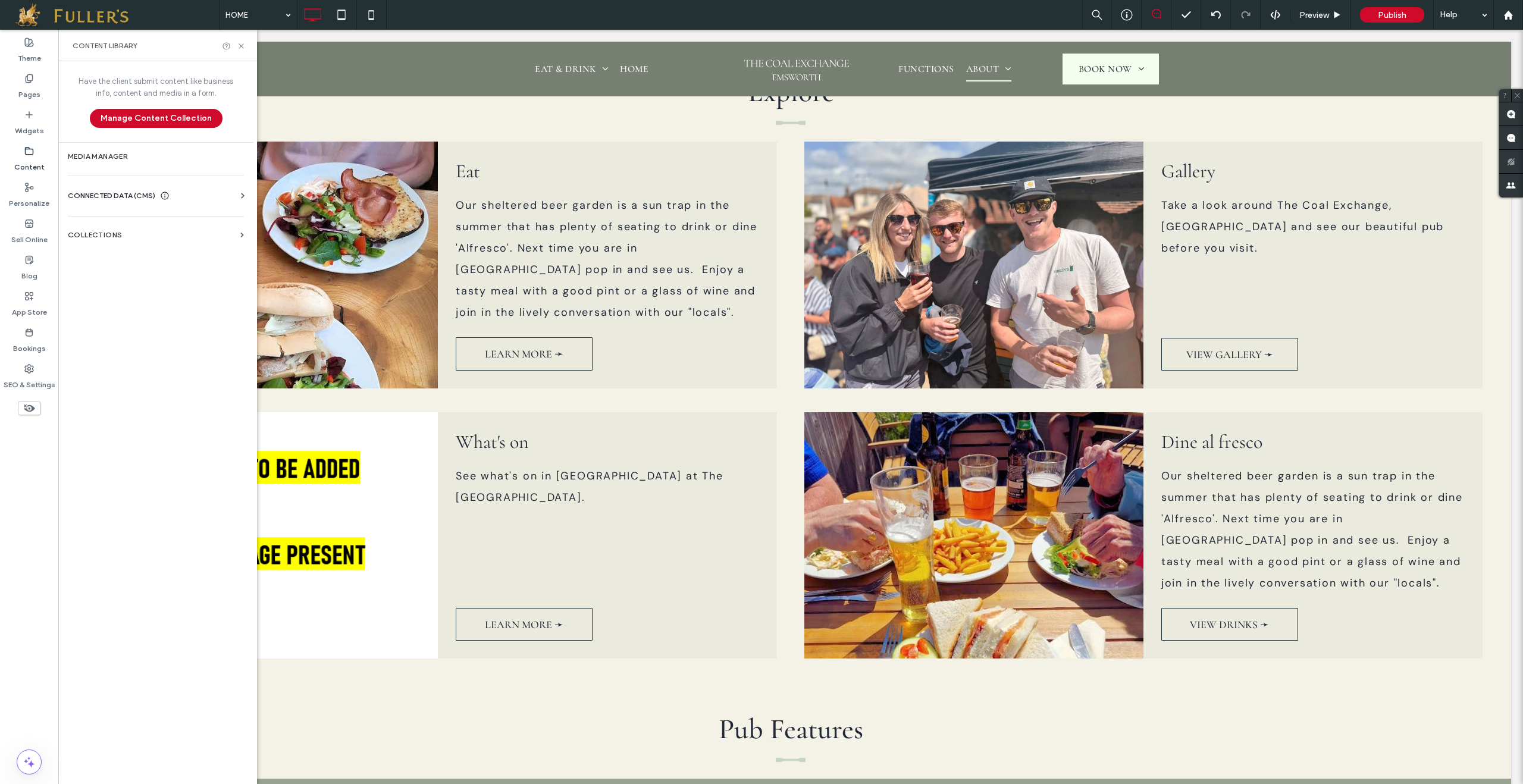
click at [110, 203] on div "Business Info Business Text Business Images Find and Replace" at bounding box center [158, 206] width 181 height 9
click at [112, 197] on span "CONNECTED DATA (CMS)" at bounding box center [111, 195] width 88 height 12
click at [126, 278] on label "Business Images" at bounding box center [158, 280] width 162 height 9
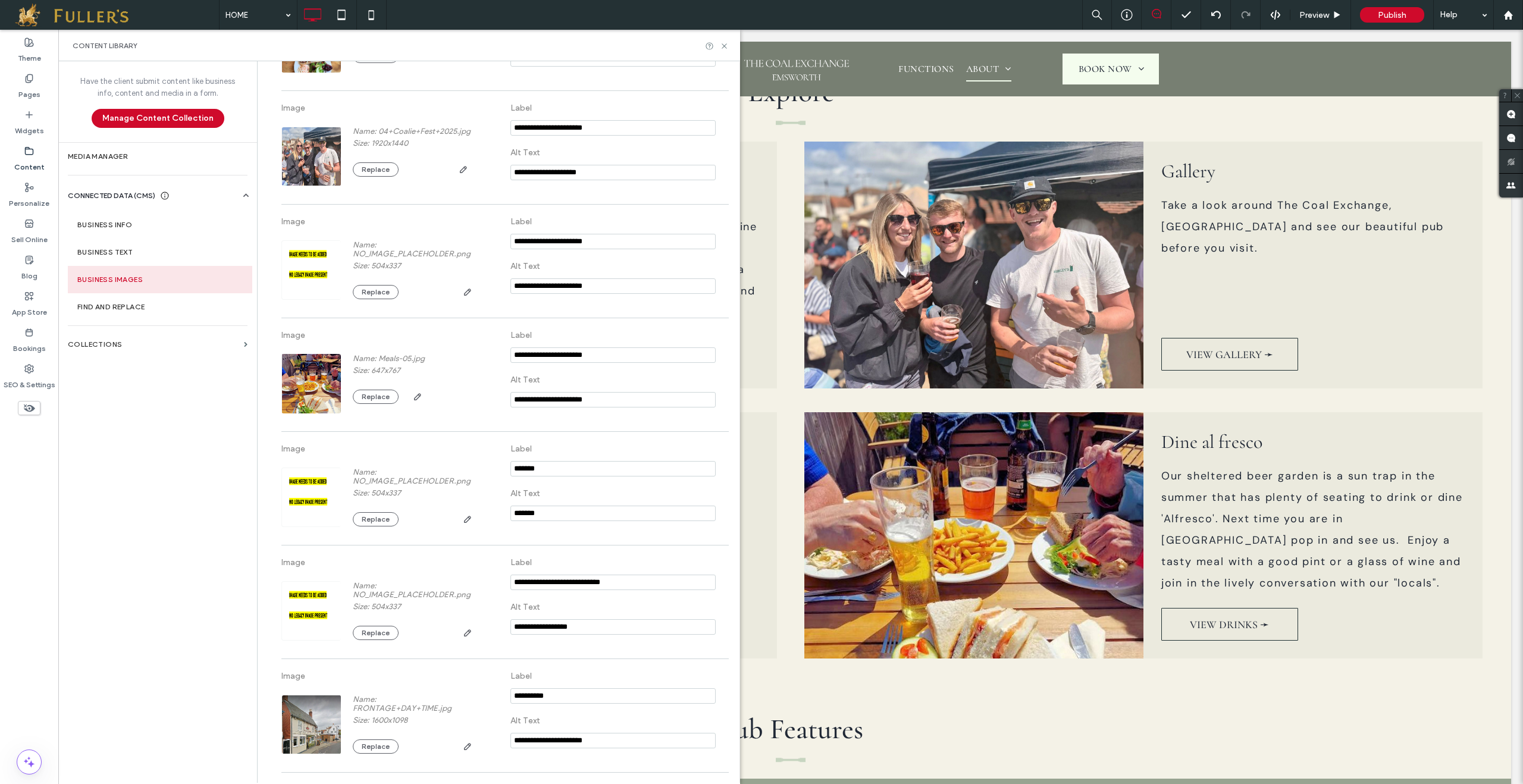
scroll to position [577, 0]
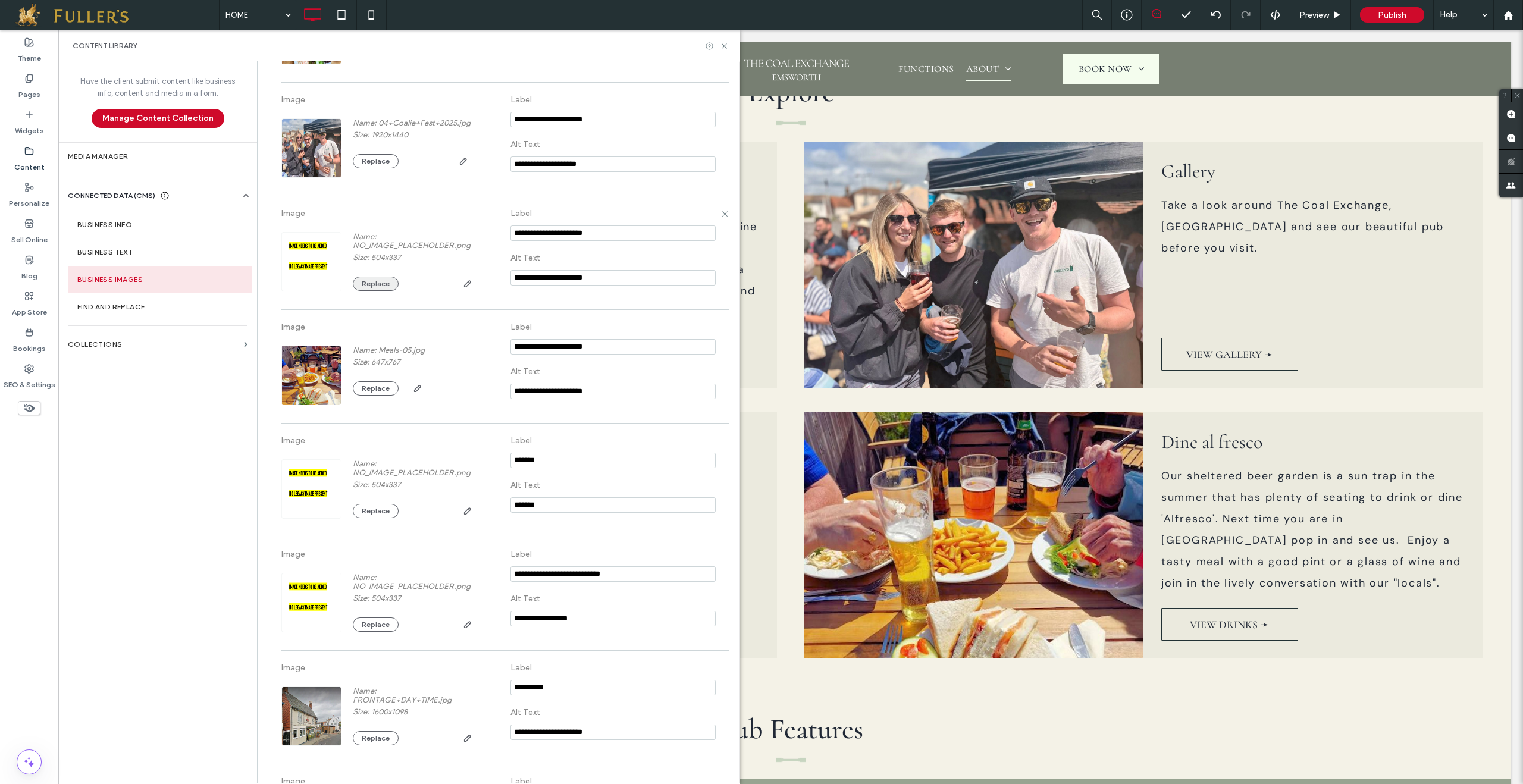
click at [364, 291] on button "Replace" at bounding box center [376, 284] width 46 height 14
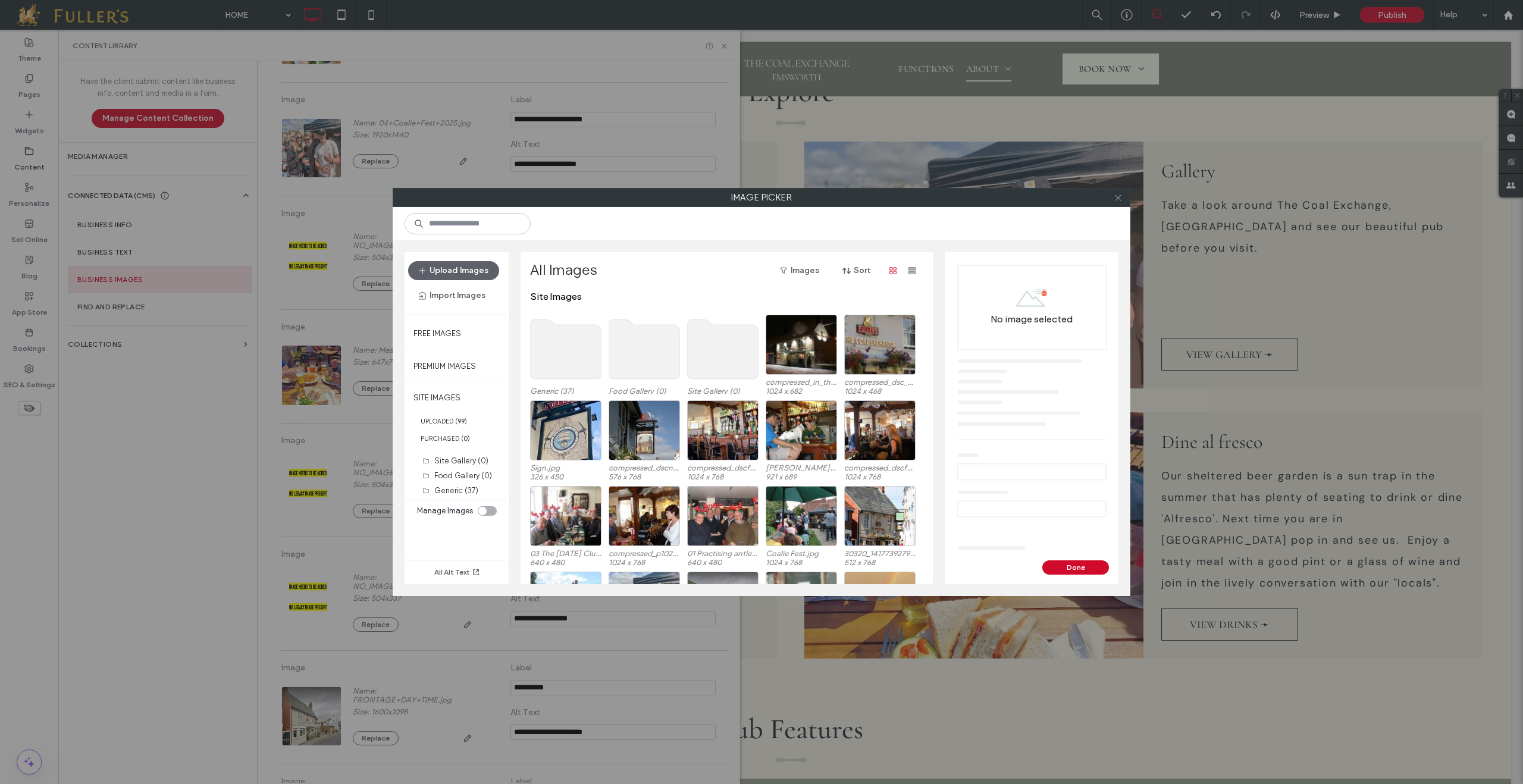
click at [1118, 203] on span at bounding box center [1118, 197] width 9 height 18
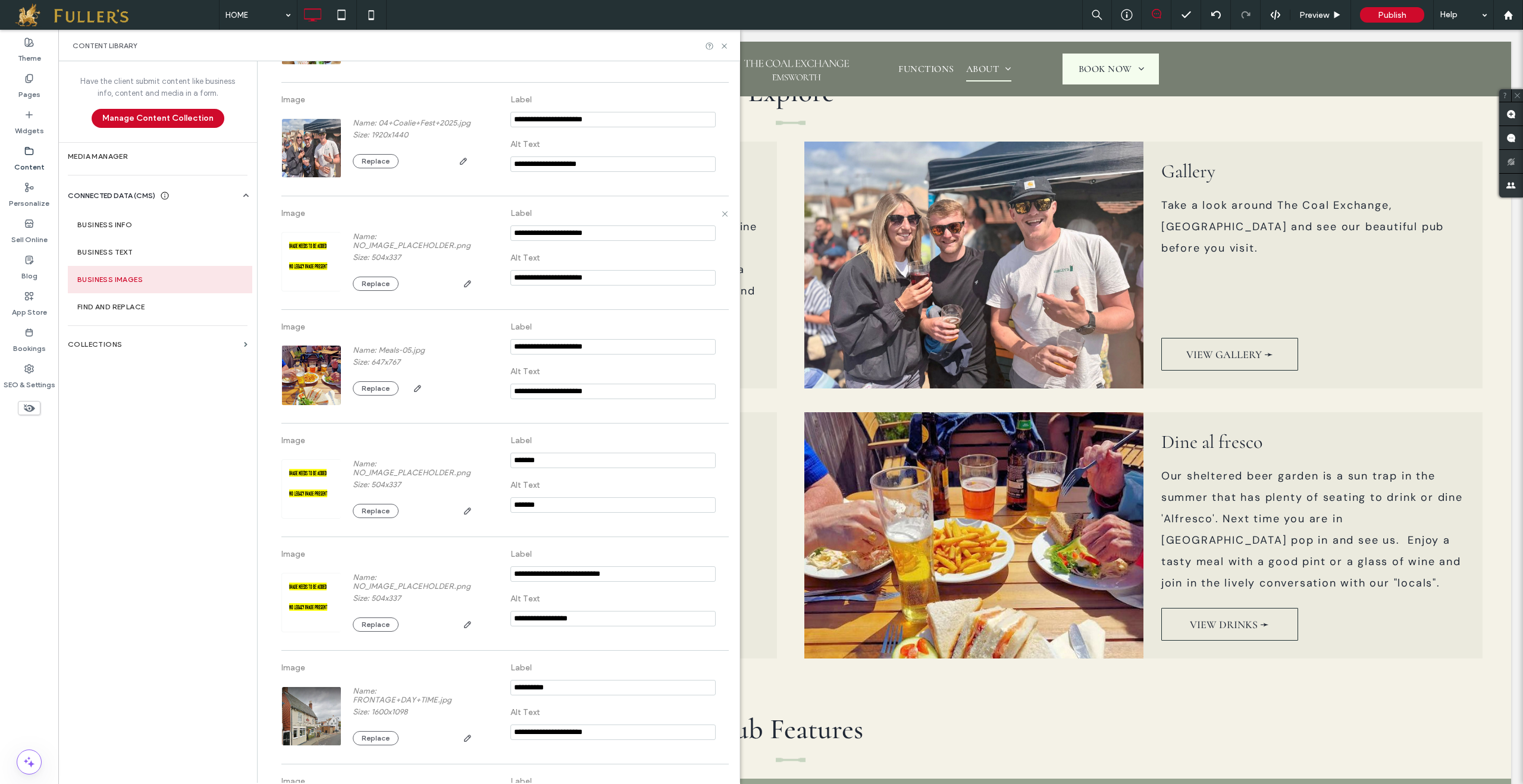
drag, startPoint x: 535, startPoint y: 285, endPoint x: 571, endPoint y: 283, distance: 36.1
click at [571, 283] on input "**********" at bounding box center [613, 278] width 206 height 16
type input "**********"
click at [374, 288] on button "Replace" at bounding box center [376, 284] width 46 height 14
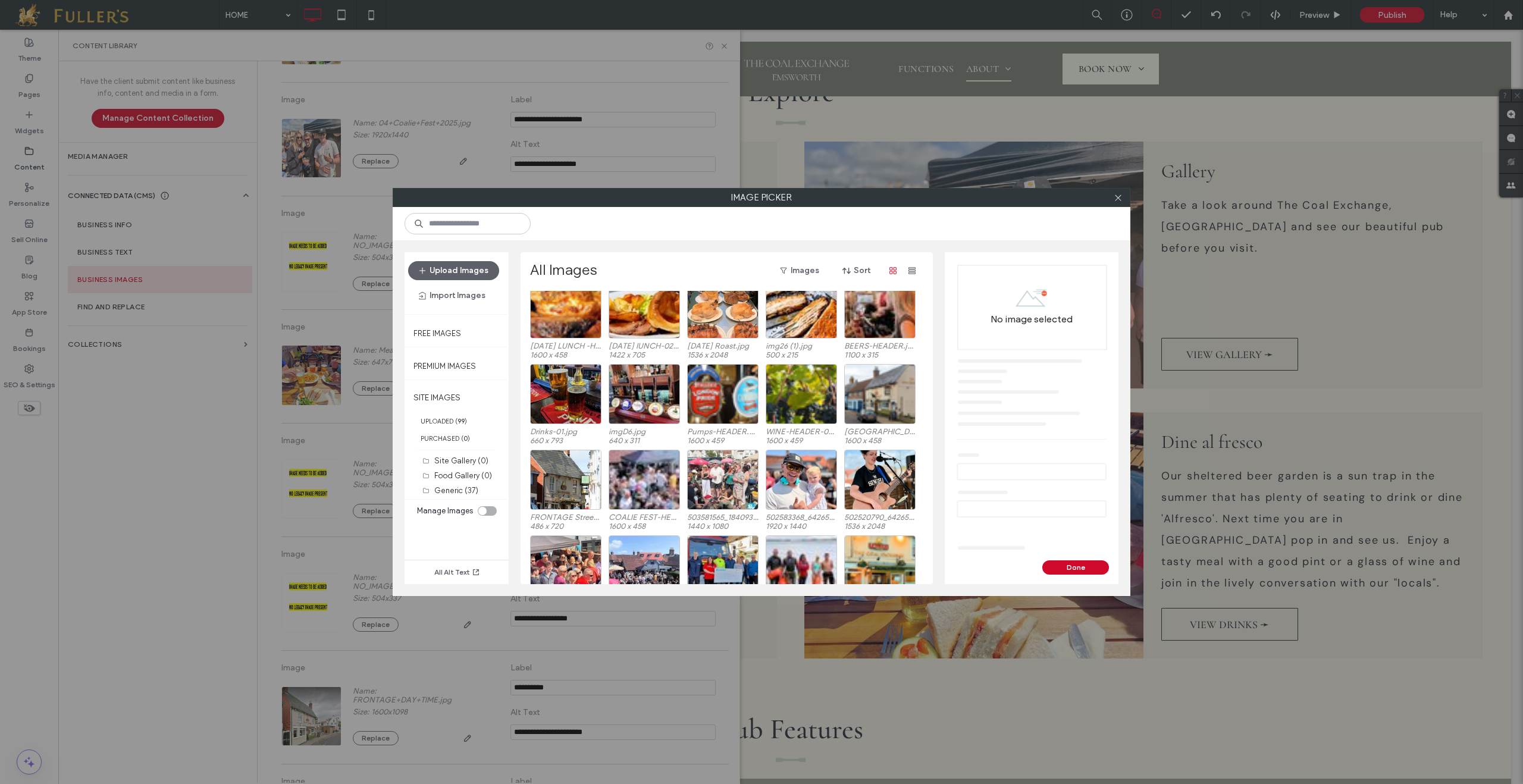
scroll to position [556, 0]
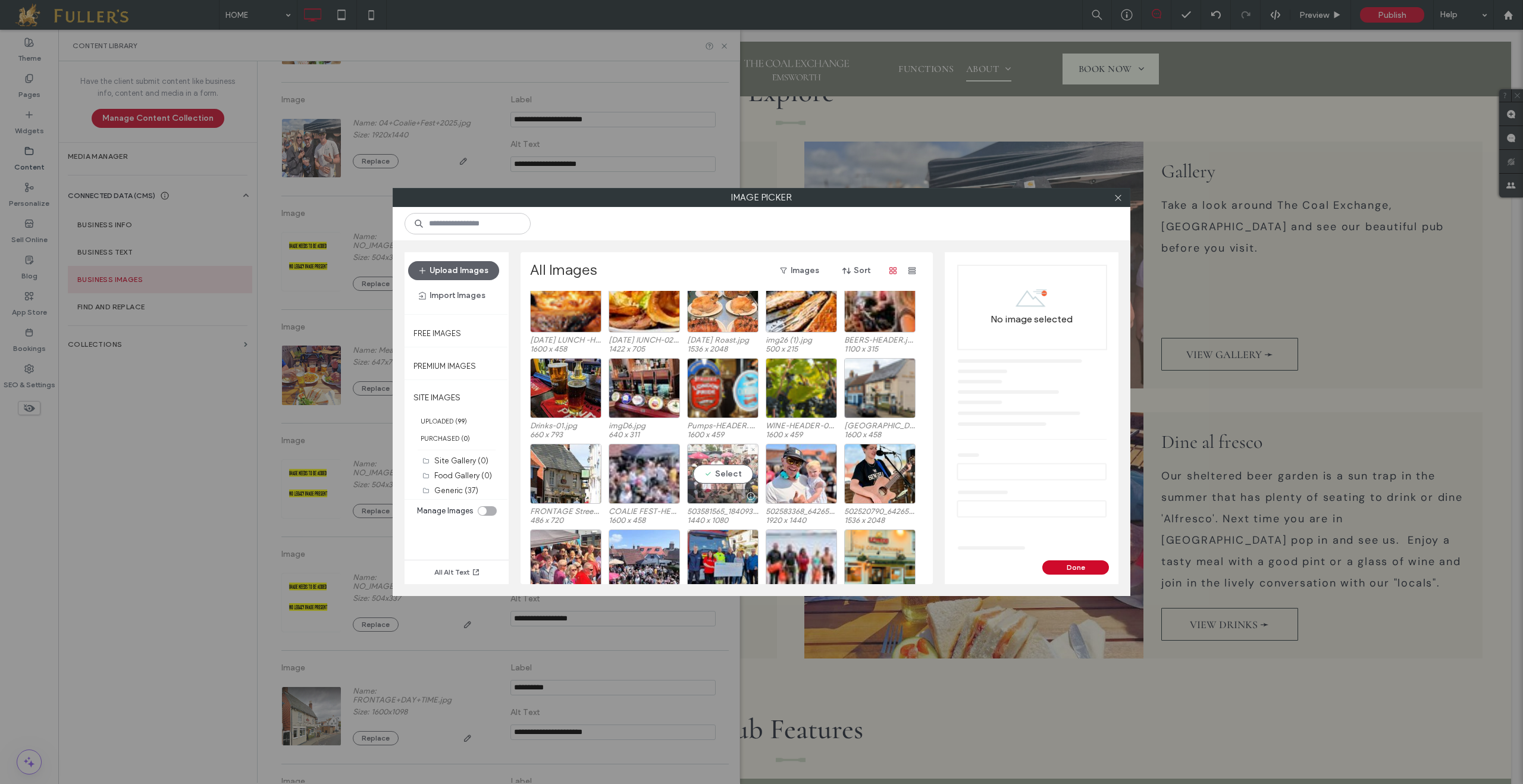
click at [732, 474] on div "Select" at bounding box center [722, 474] width 71 height 60
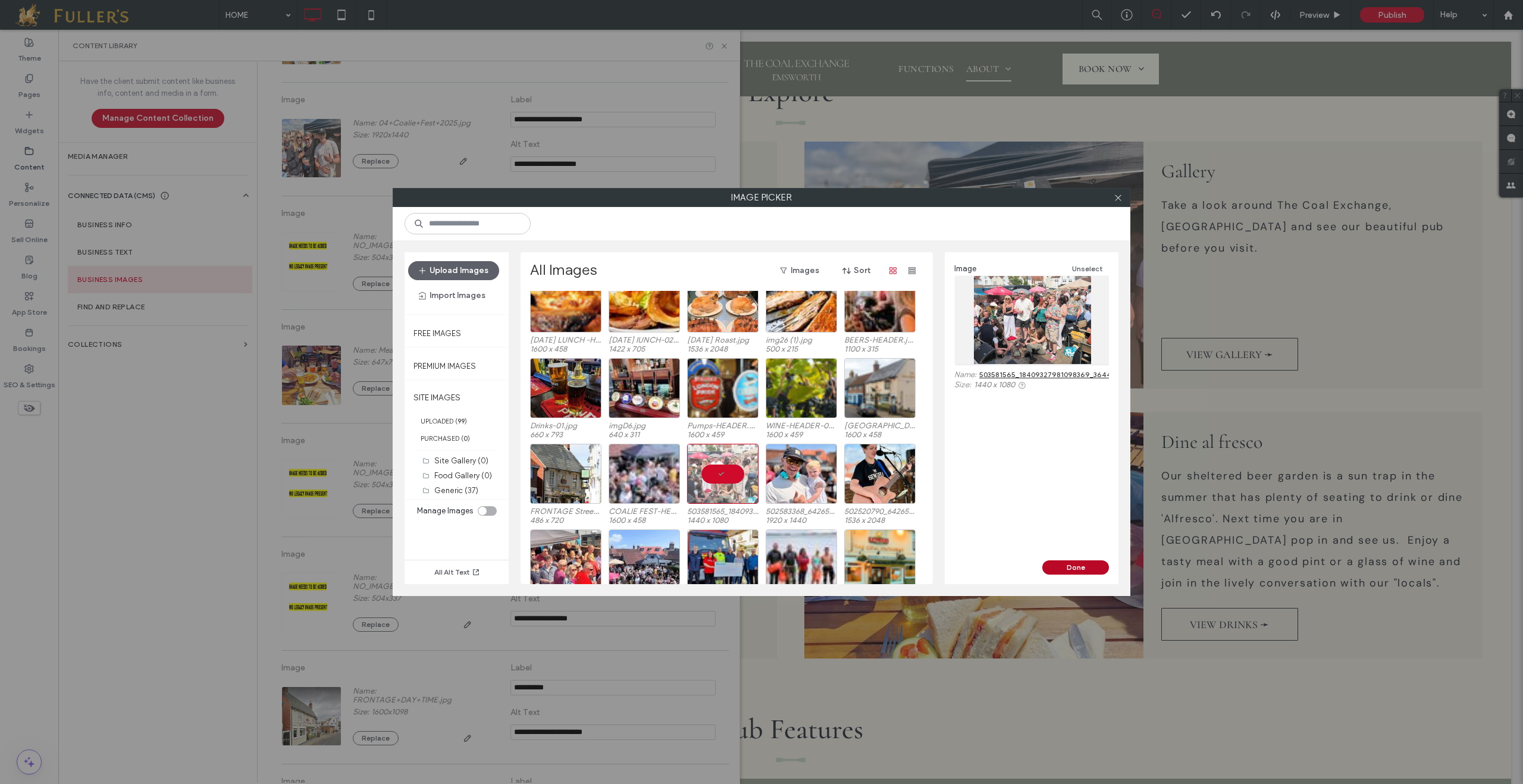
click at [1087, 566] on button "Done" at bounding box center [1075, 568] width 67 height 14
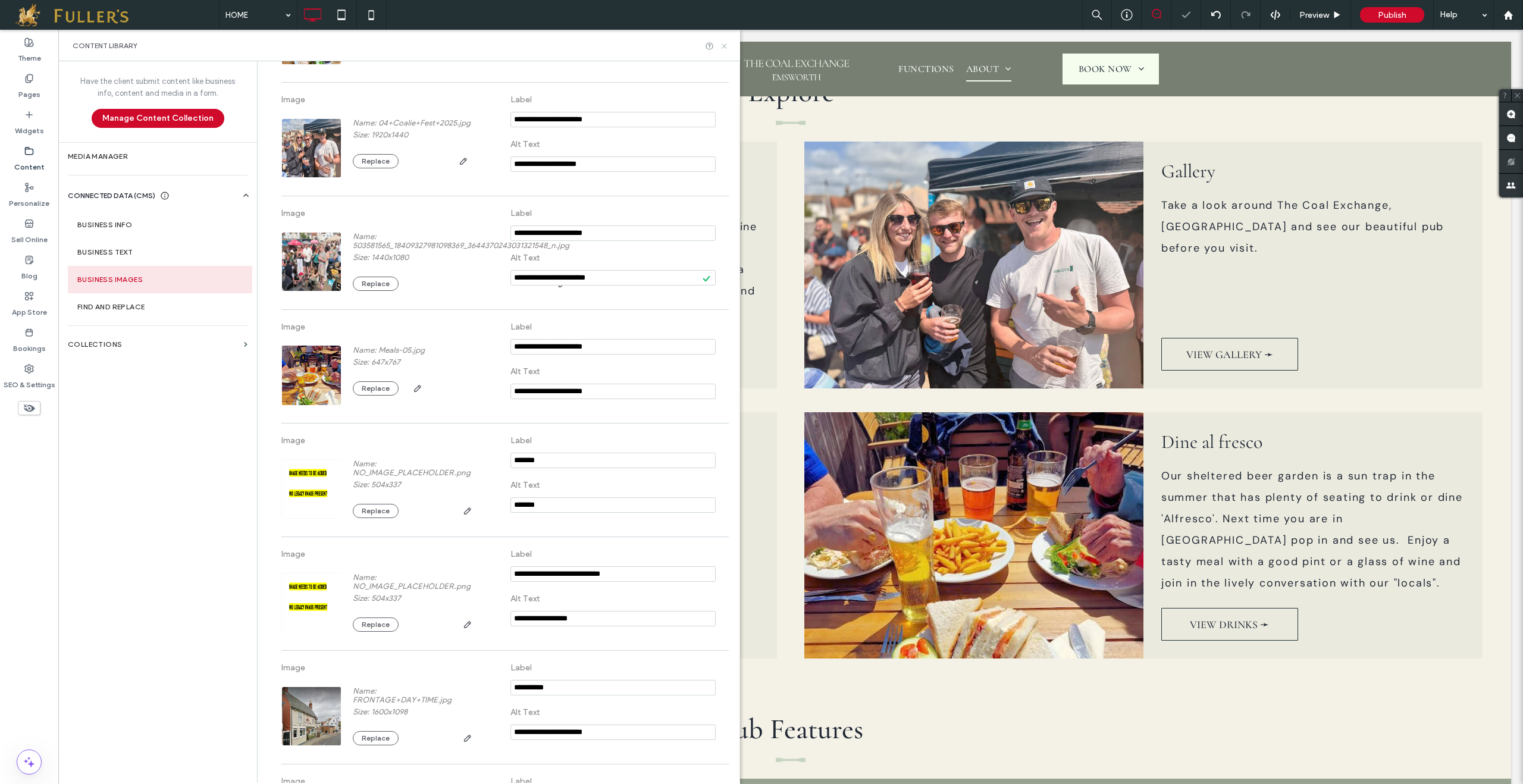
drag, startPoint x: 722, startPoint y: 45, endPoint x: 498, endPoint y: 238, distance: 295.7
click at [722, 45] on icon at bounding box center [724, 46] width 9 height 9
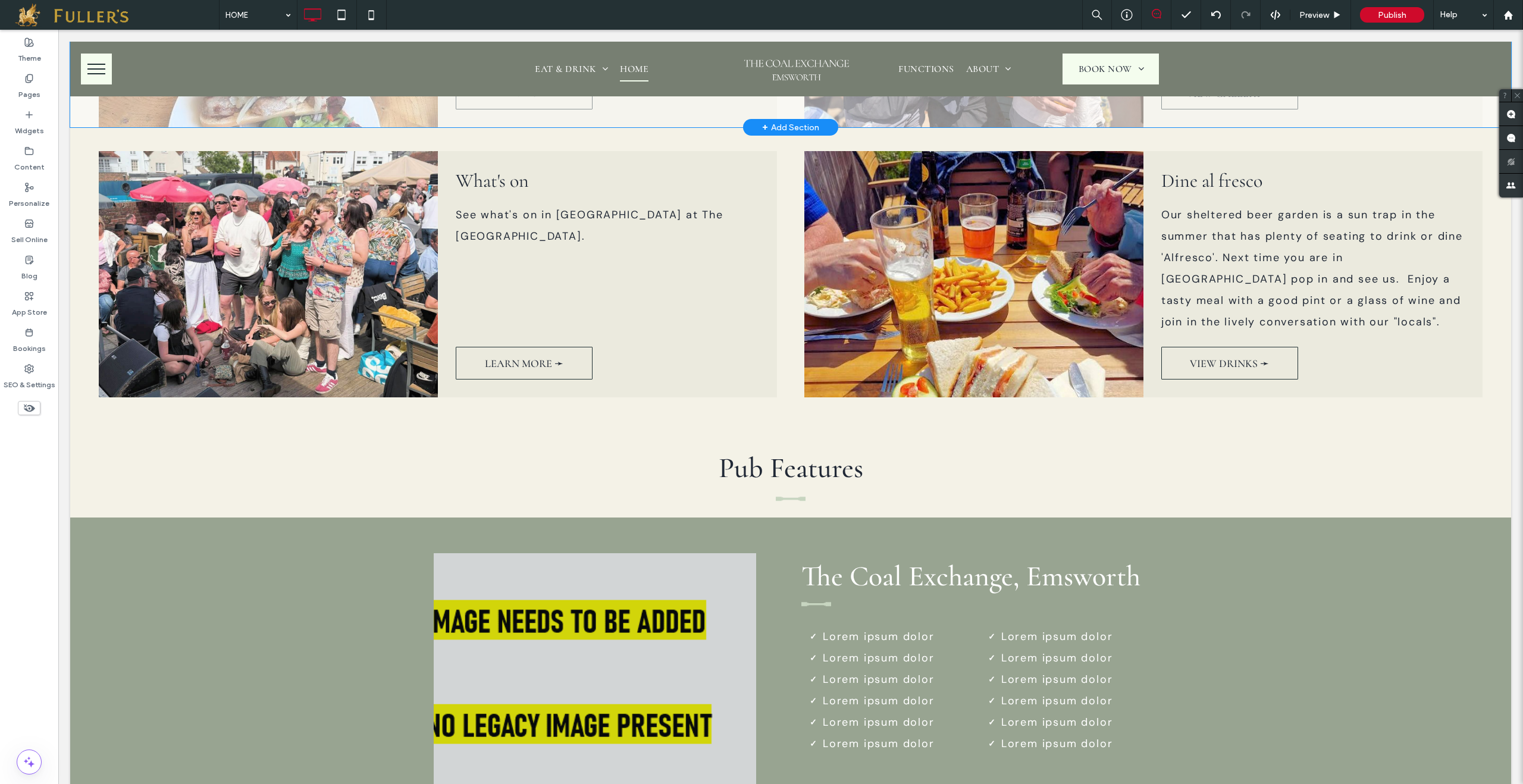
scroll to position [1437, 0]
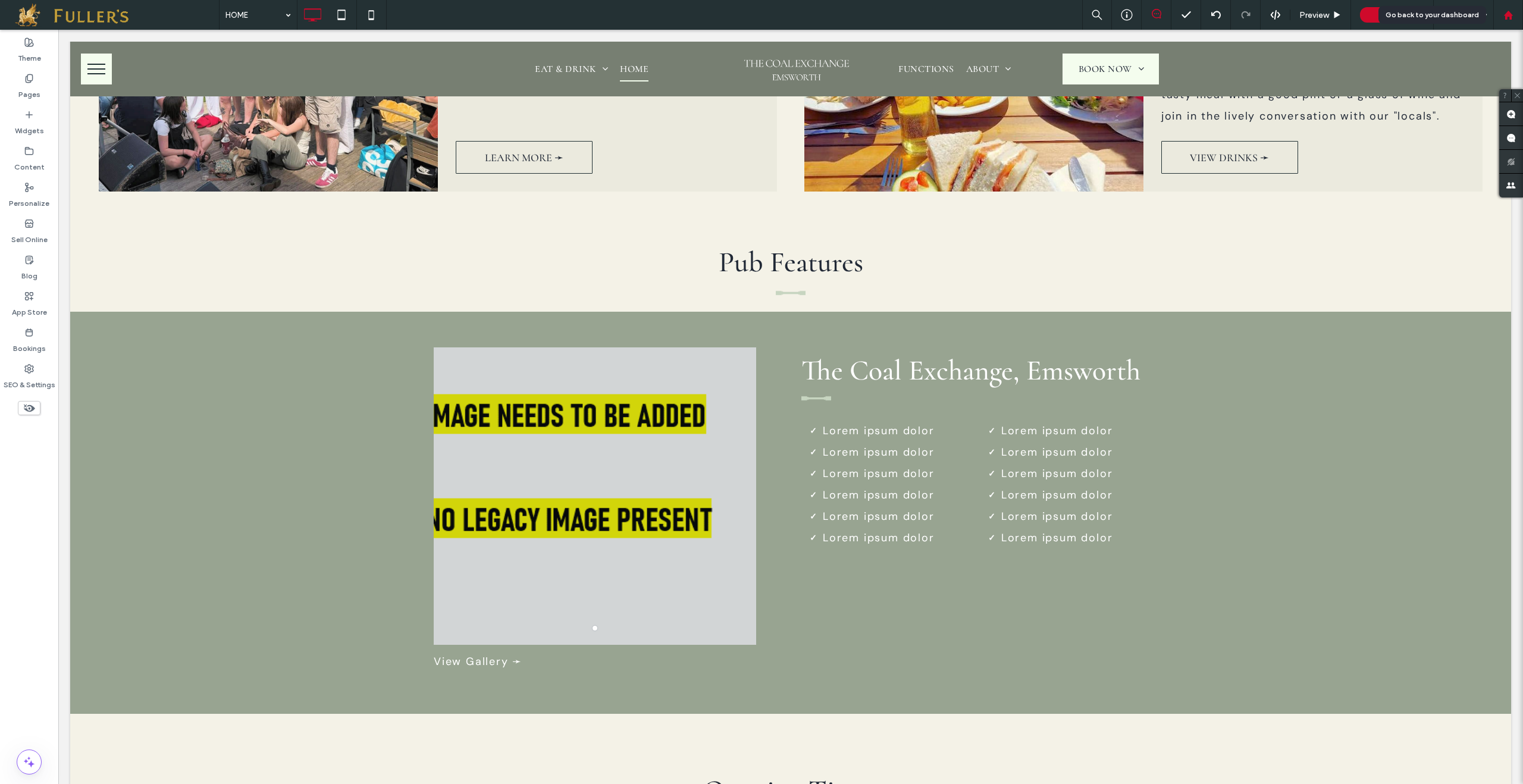
click at [1512, 17] on icon at bounding box center [1509, 15] width 10 height 10
